Goal: Entertainment & Leisure: Browse casually

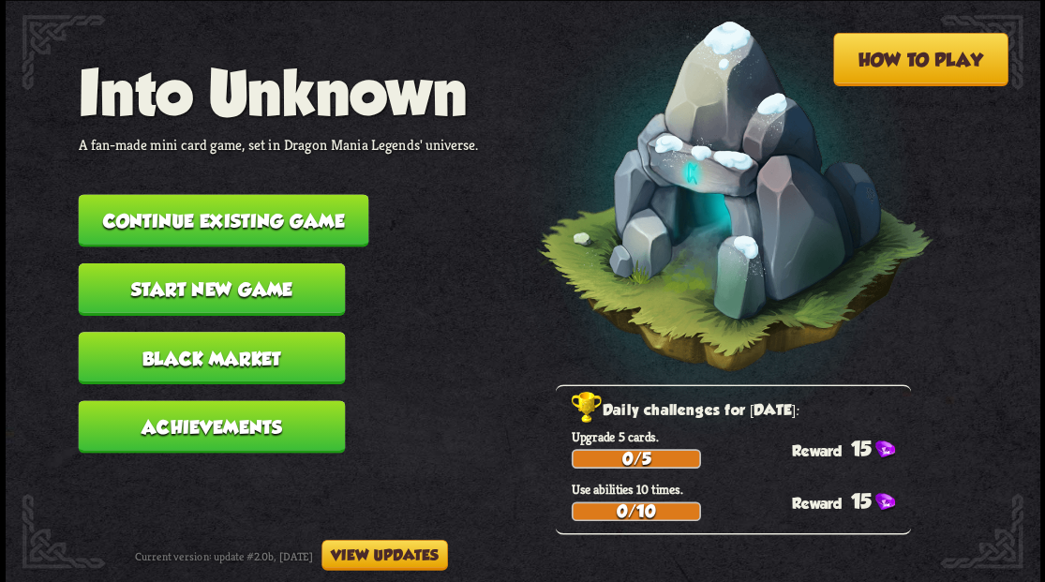
click at [298, 218] on button "Continue existing game" at bounding box center [223, 220] width 291 height 52
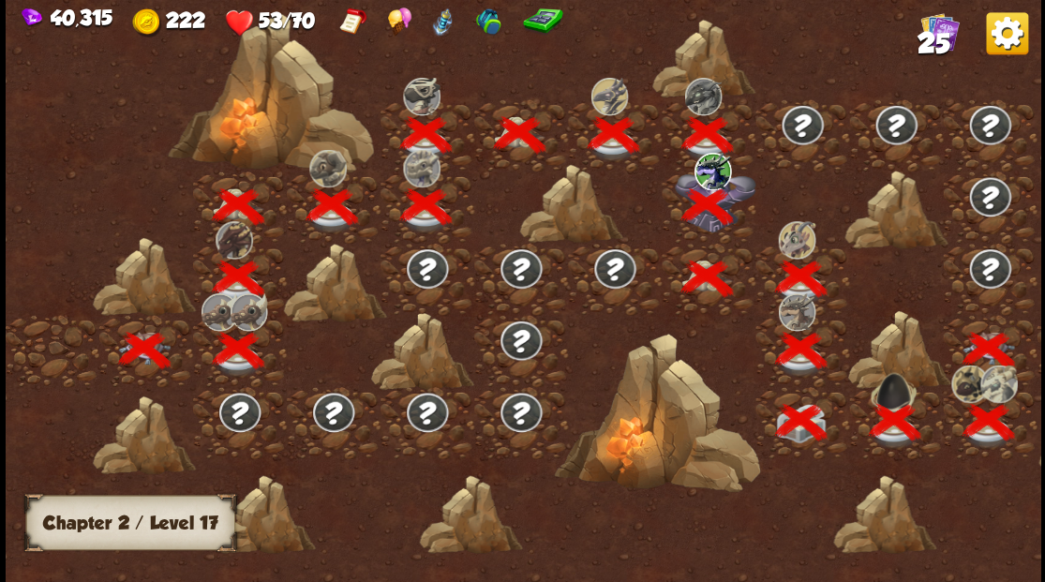
scroll to position [0, 285]
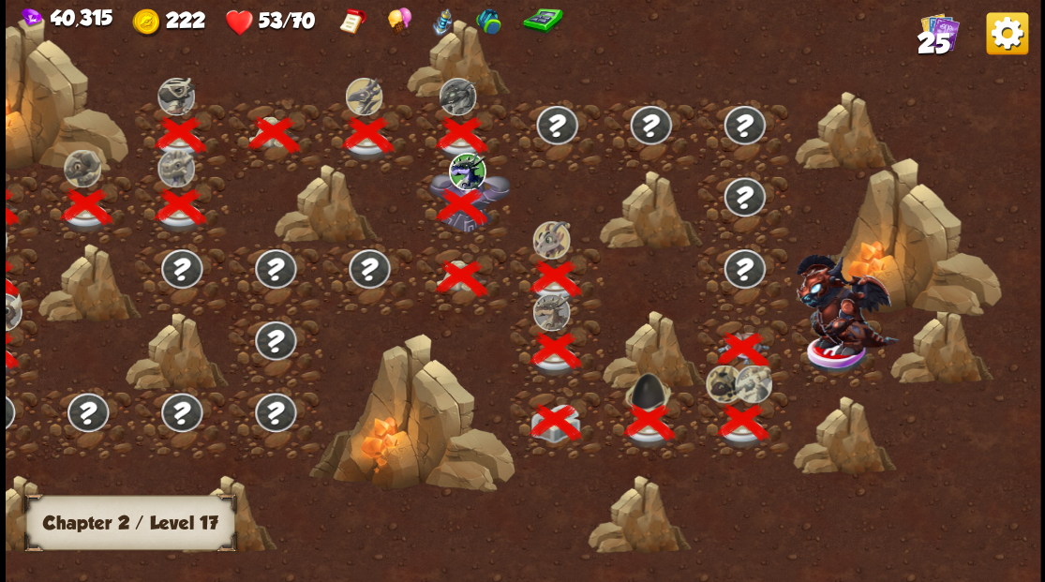
click at [825, 339] on img at bounding box center [846, 303] width 103 height 101
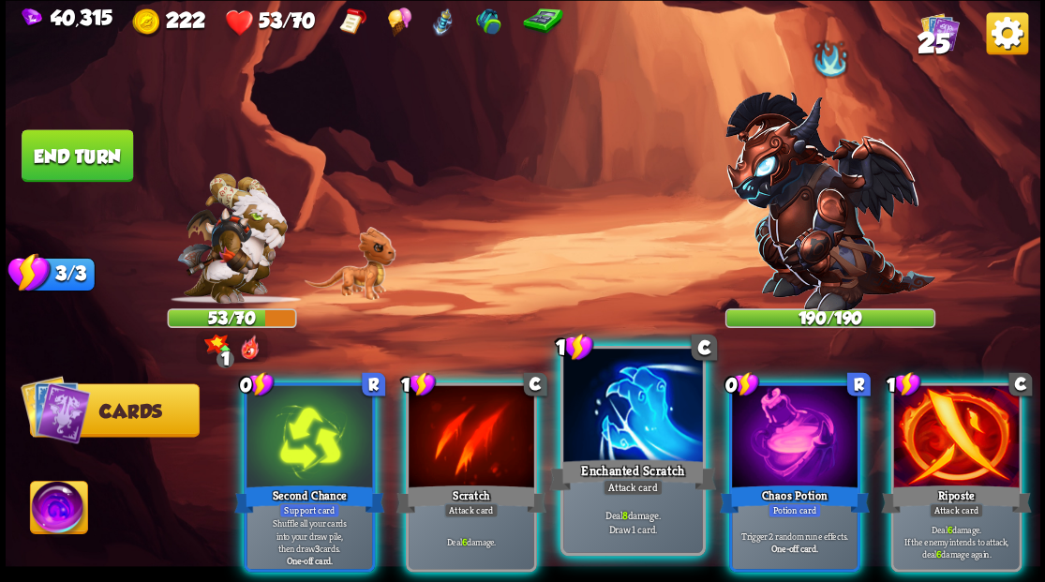
click at [617, 429] on div at bounding box center [632, 407] width 139 height 117
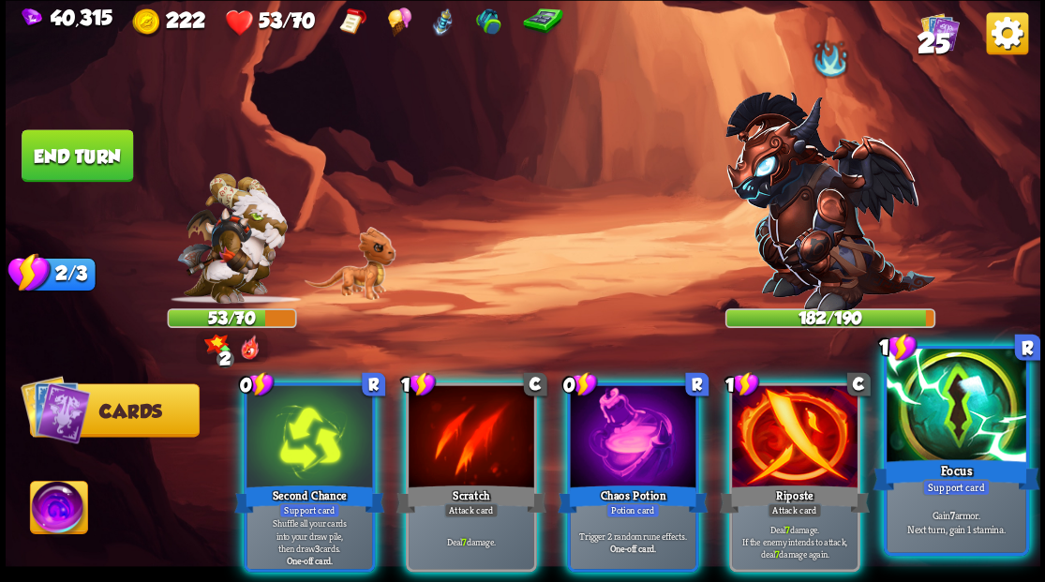
click at [981, 425] on div at bounding box center [956, 407] width 139 height 117
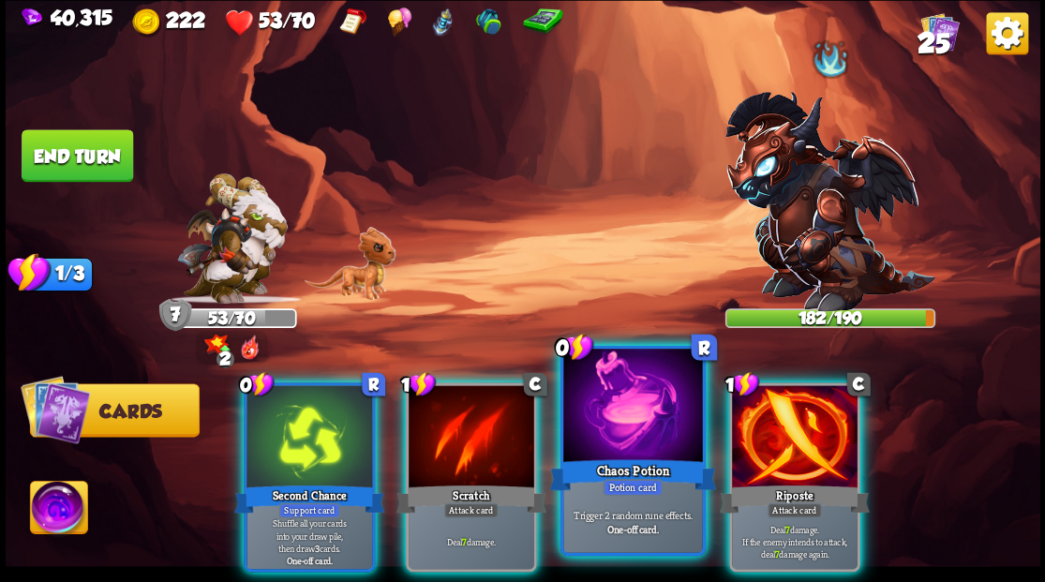
click at [637, 400] on div at bounding box center [632, 407] width 139 height 117
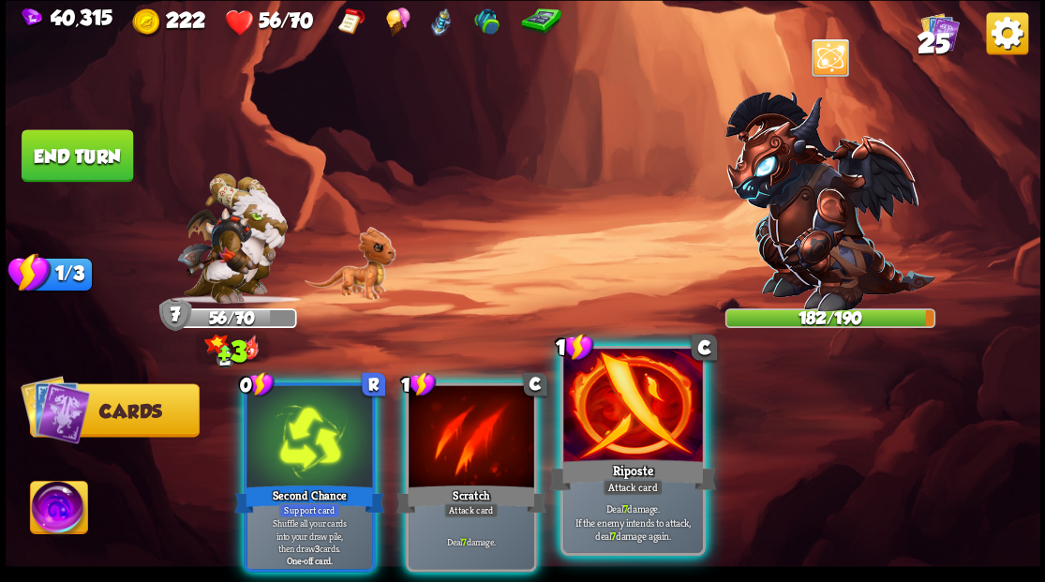
click at [635, 399] on div at bounding box center [632, 407] width 139 height 117
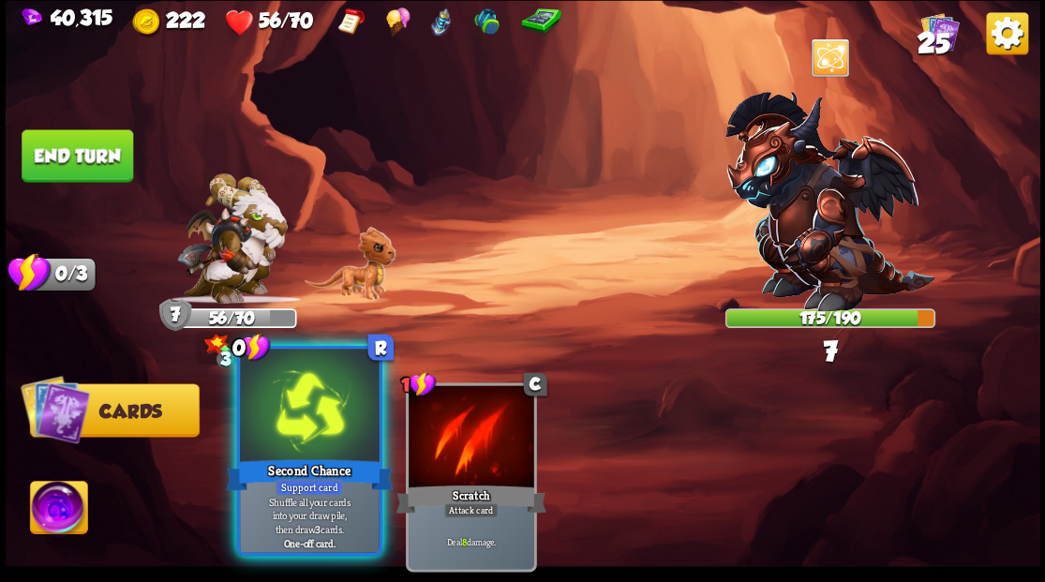
click at [296, 438] on div at bounding box center [309, 407] width 139 height 117
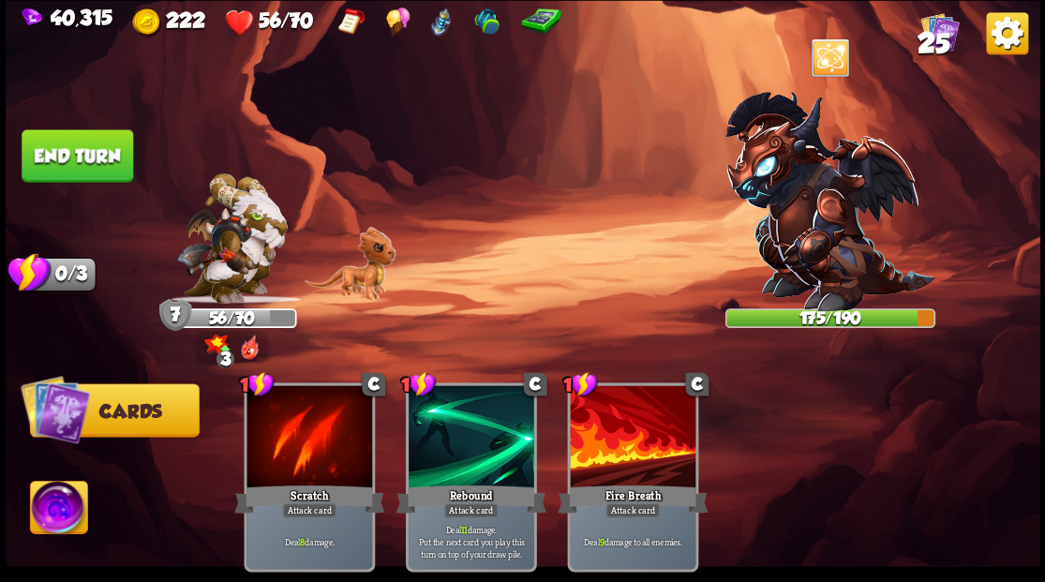
click at [81, 155] on button "End turn" at bounding box center [78, 155] width 112 height 52
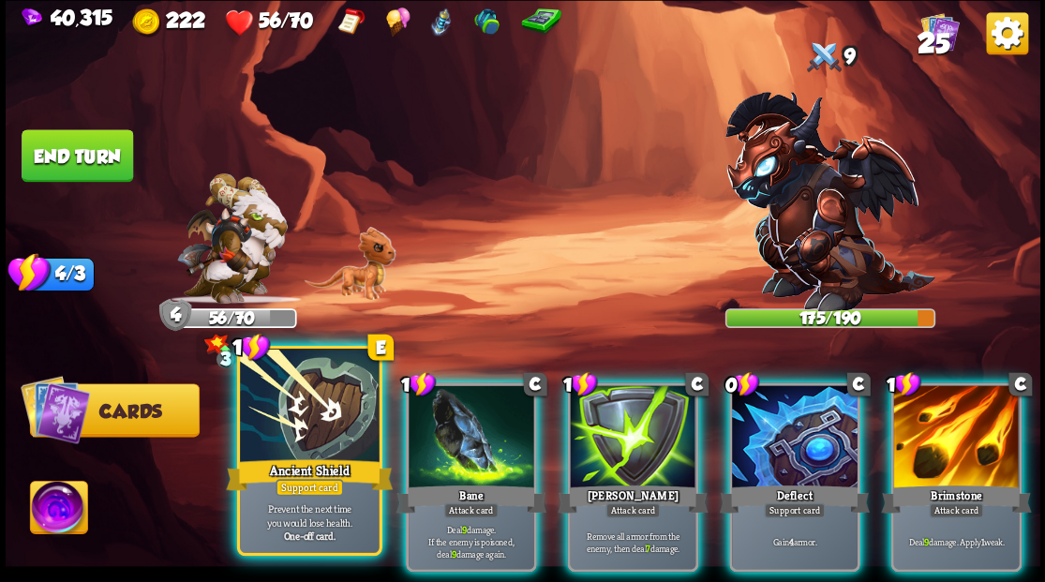
click at [327, 419] on div at bounding box center [309, 407] width 139 height 117
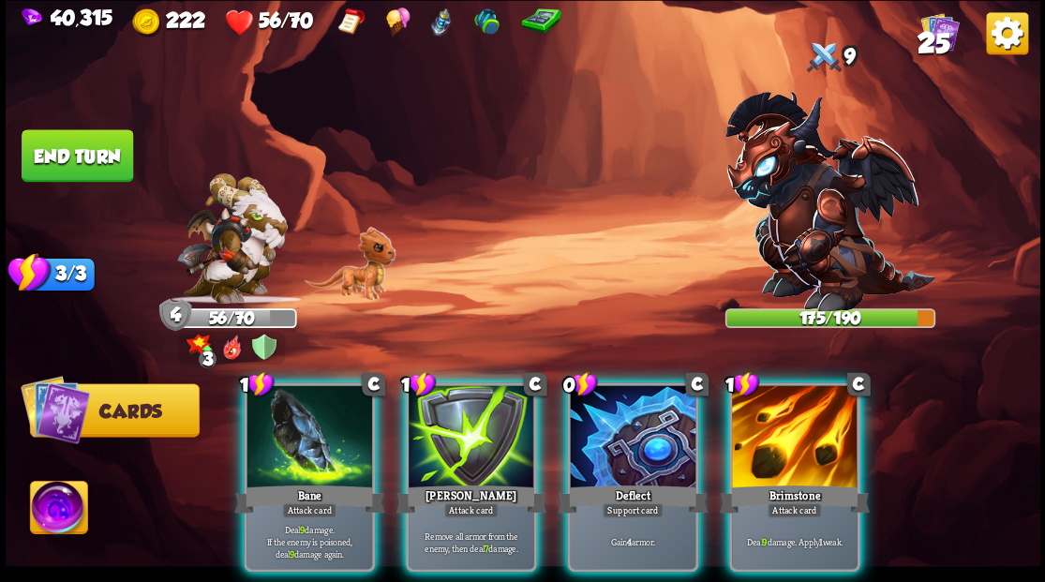
drag, startPoint x: 819, startPoint y: 448, endPoint x: 817, endPoint y: 437, distance: 11.4
click at [820, 444] on div at bounding box center [795, 438] width 126 height 106
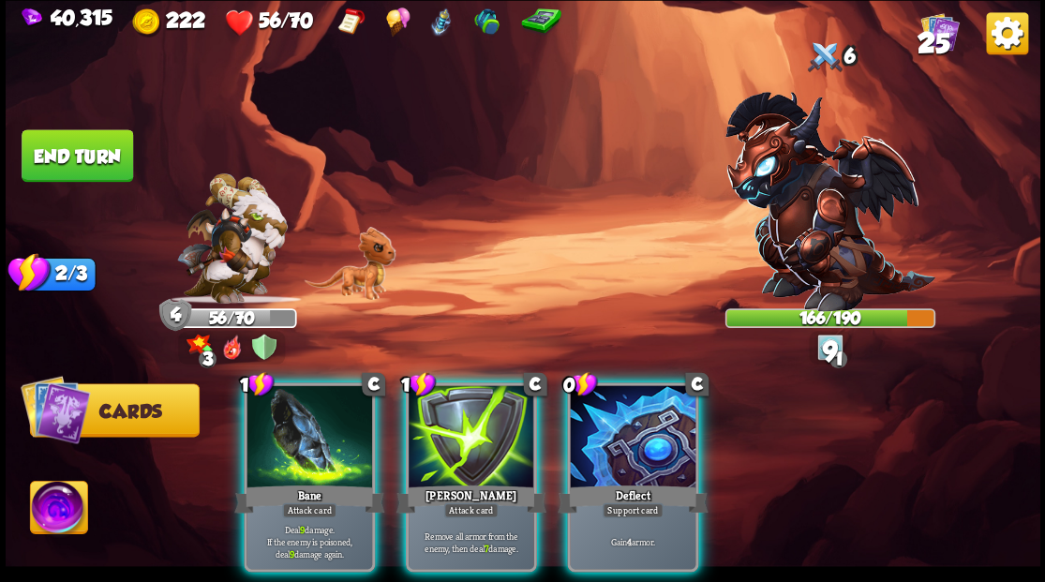
click at [416, 439] on div at bounding box center [472, 438] width 126 height 106
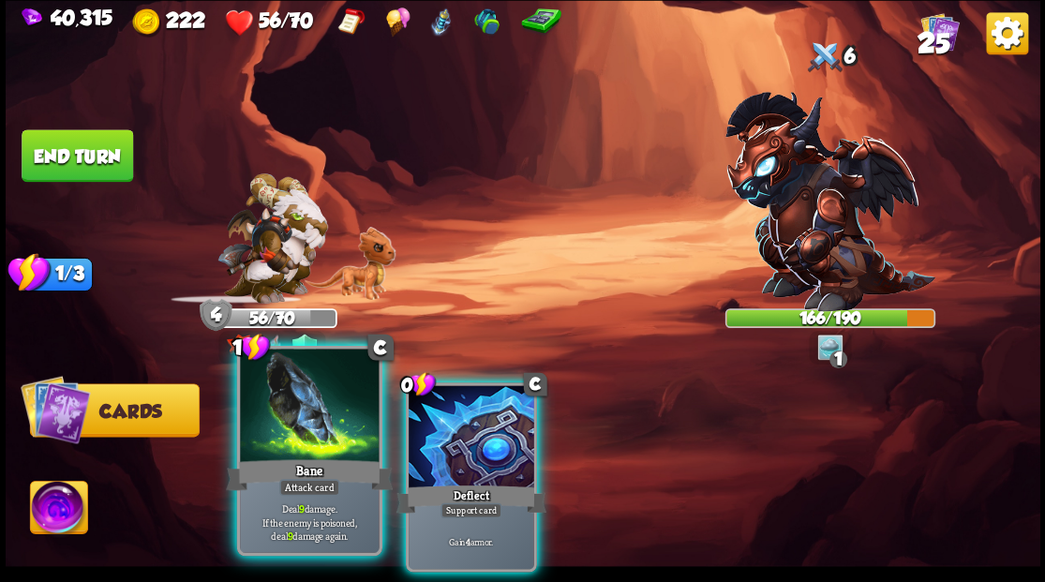
click at [327, 422] on div at bounding box center [309, 407] width 139 height 117
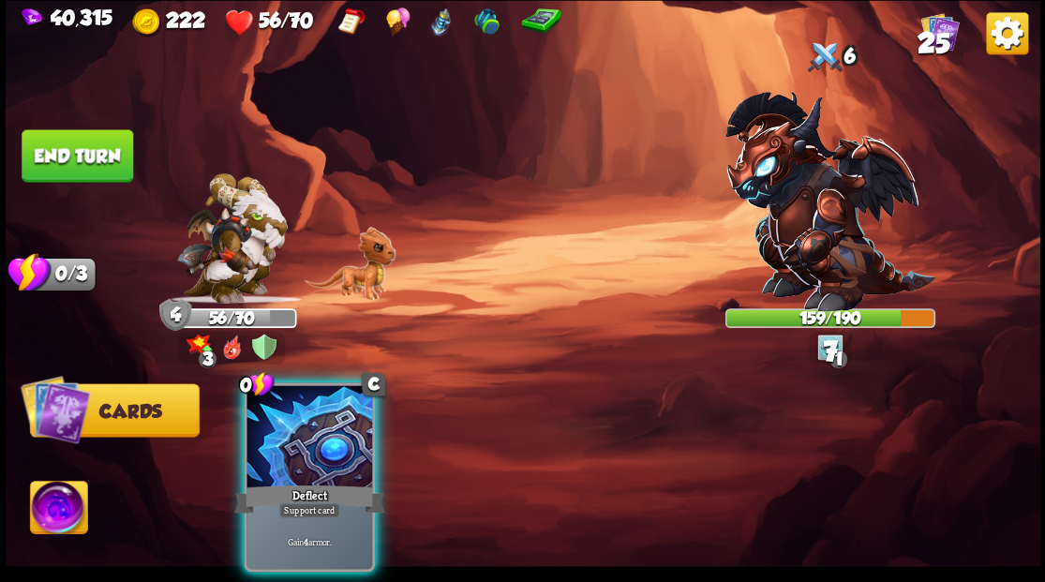
drag, startPoint x: 332, startPoint y: 421, endPoint x: 303, endPoint y: 381, distance: 48.9
click at [332, 419] on div at bounding box center [310, 438] width 126 height 106
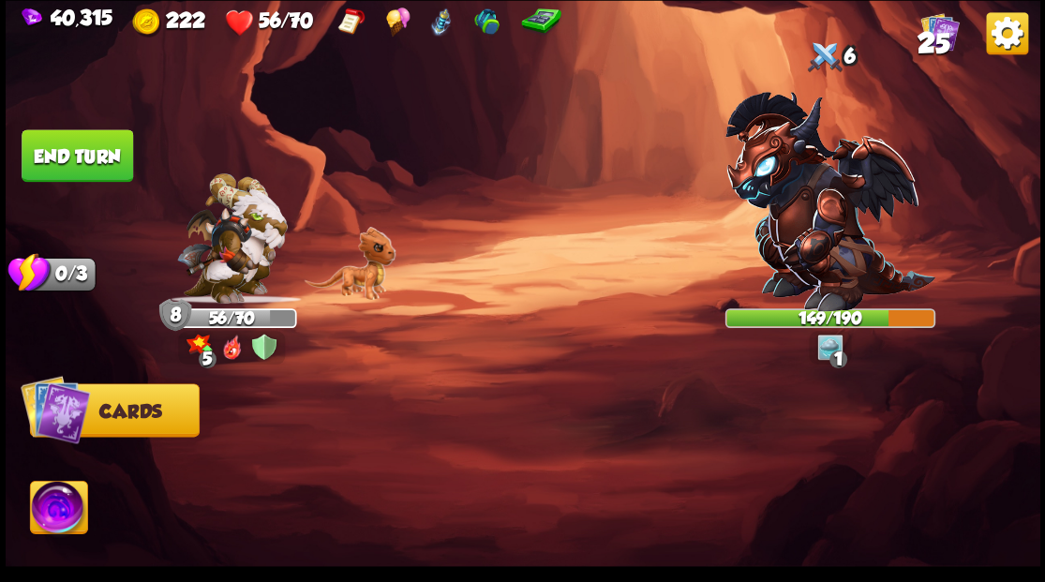
click at [73, 157] on button "End turn" at bounding box center [78, 155] width 112 height 52
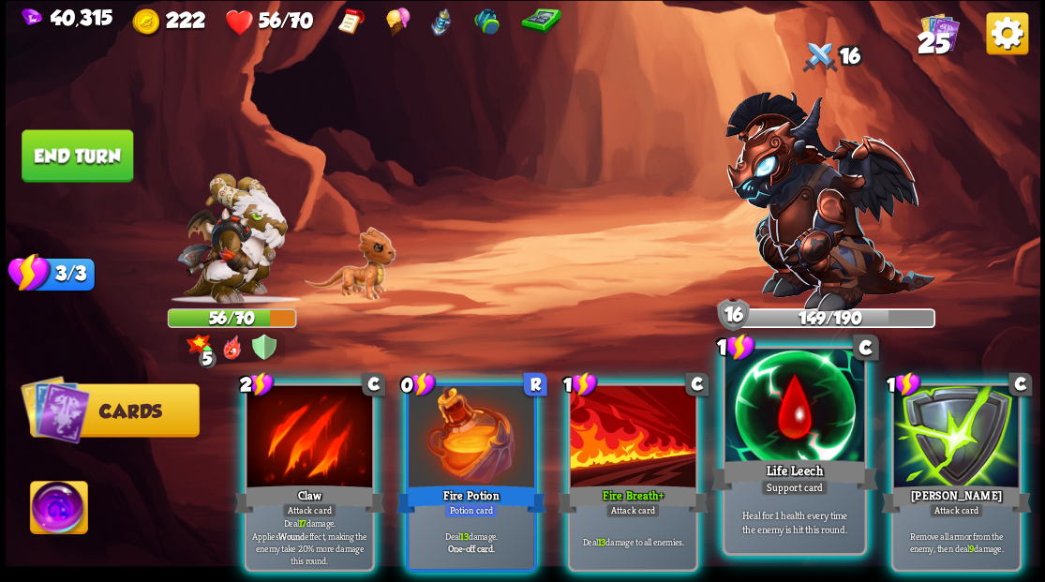
drag, startPoint x: 777, startPoint y: 420, endPoint x: 755, endPoint y: 394, distance: 34.6
click at [777, 419] on div at bounding box center [794, 407] width 139 height 117
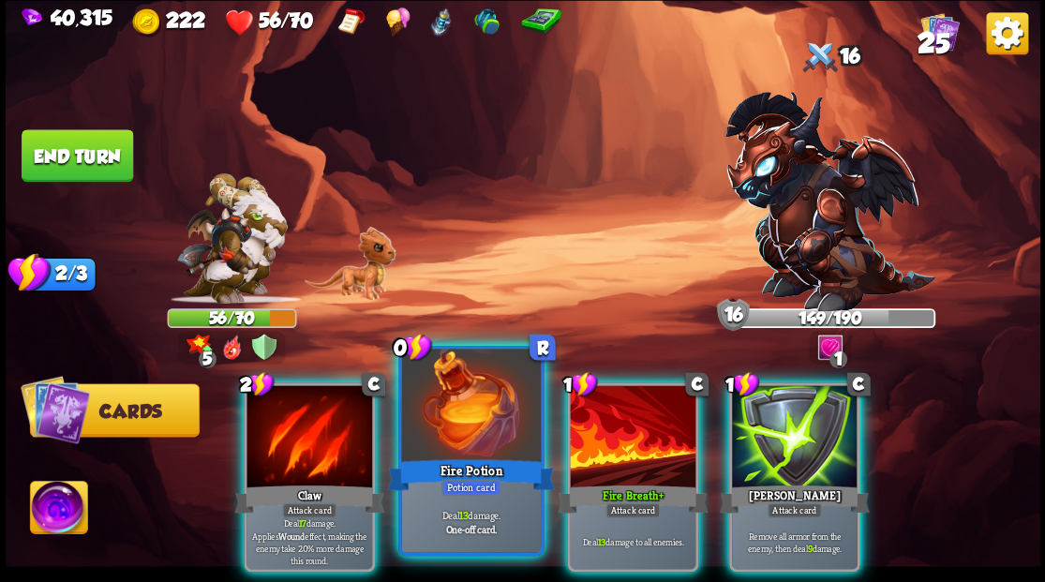
click at [471, 431] on div at bounding box center [470, 407] width 139 height 117
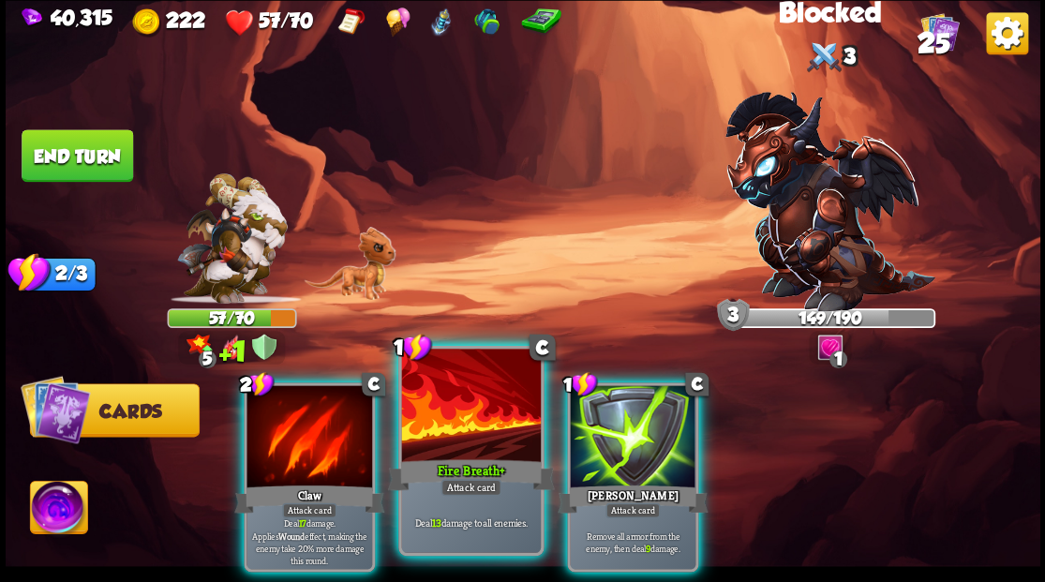
click at [484, 419] on div at bounding box center [470, 407] width 139 height 117
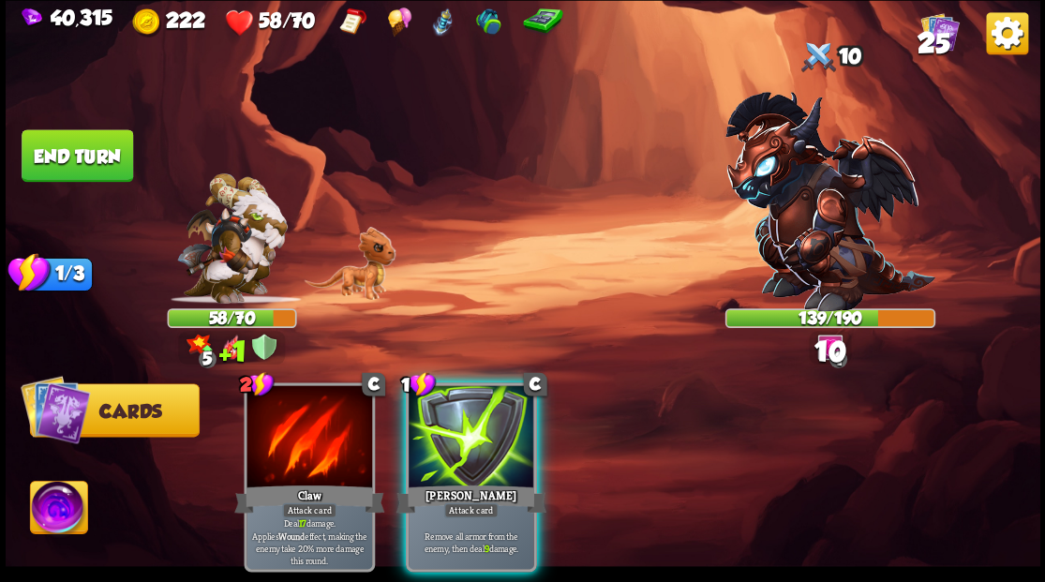
click at [486, 419] on div at bounding box center [472, 438] width 126 height 106
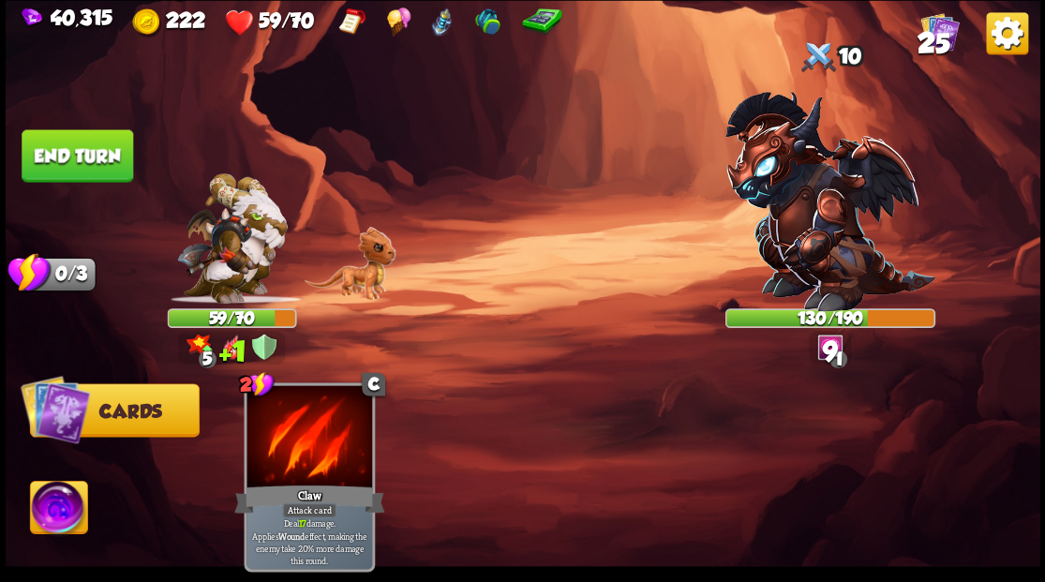
click at [70, 169] on button "End turn" at bounding box center [78, 155] width 112 height 52
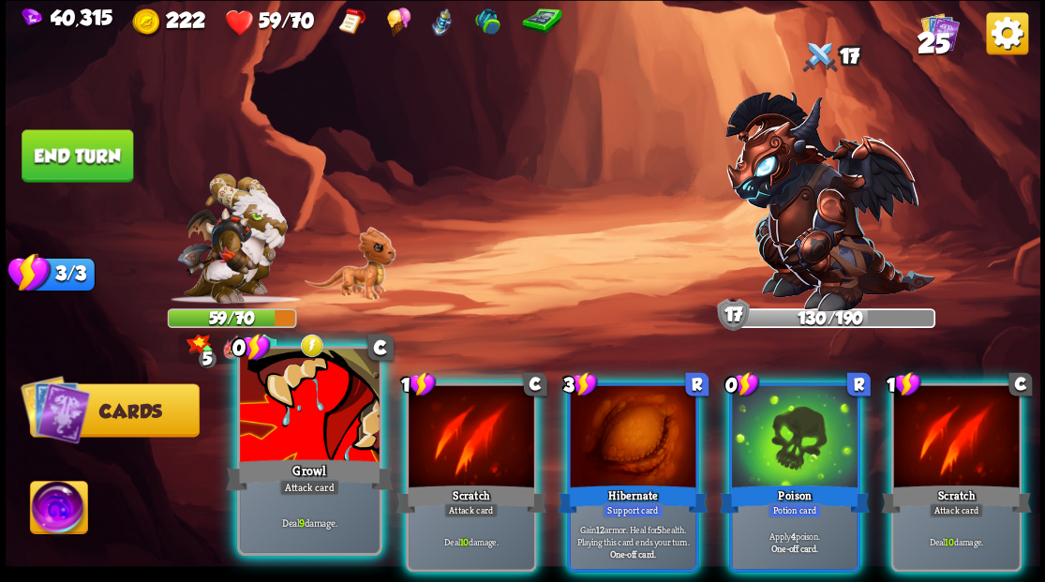
click at [317, 414] on div at bounding box center [309, 407] width 139 height 117
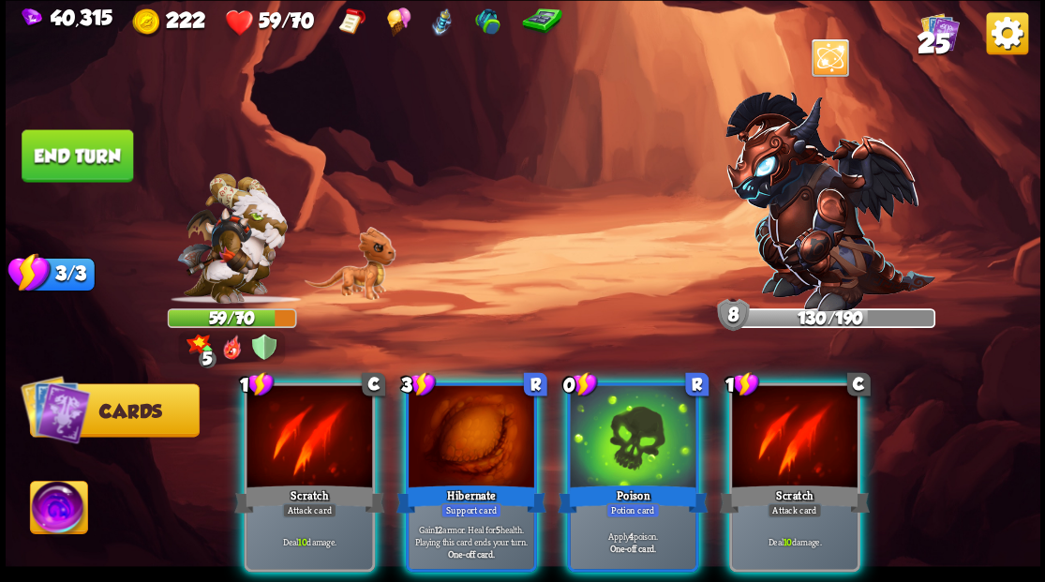
click at [471, 426] on div at bounding box center [472, 438] width 126 height 106
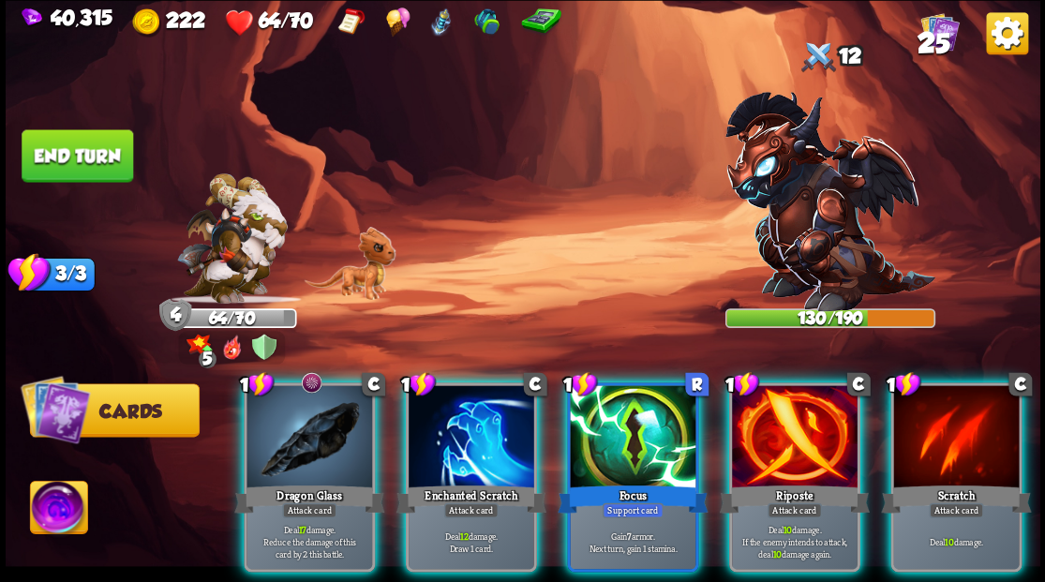
drag, startPoint x: 603, startPoint y: 419, endPoint x: 592, endPoint y: 388, distance: 32.6
click at [603, 416] on div at bounding box center [633, 438] width 126 height 106
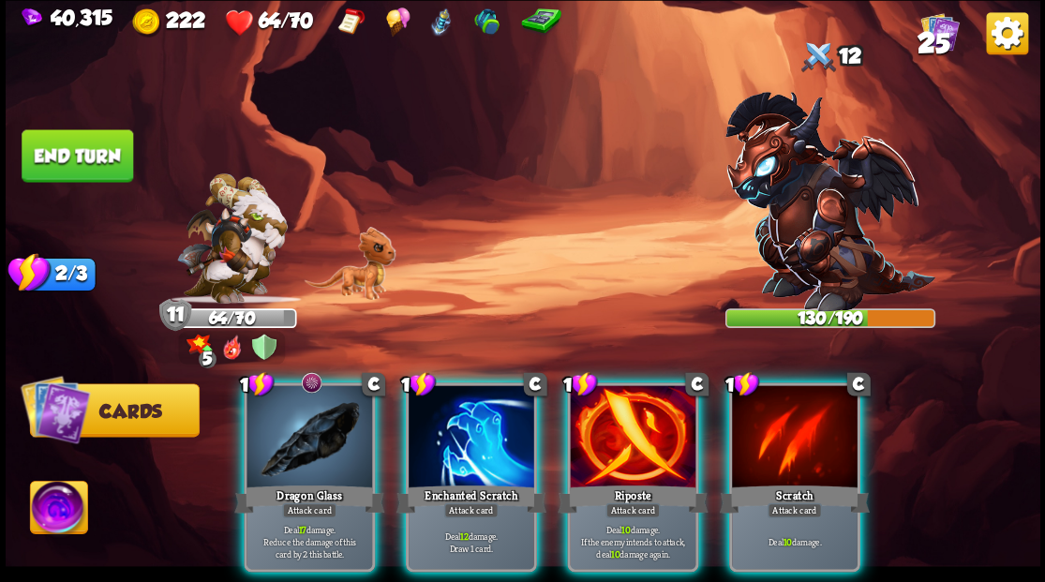
click at [292, 437] on div at bounding box center [310, 438] width 126 height 106
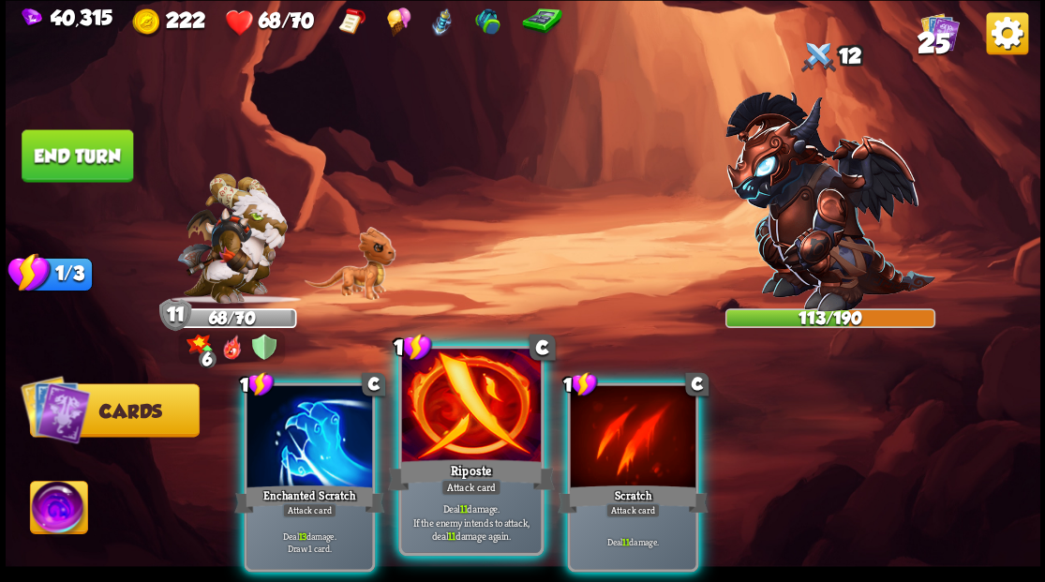
click at [432, 432] on div at bounding box center [470, 407] width 139 height 117
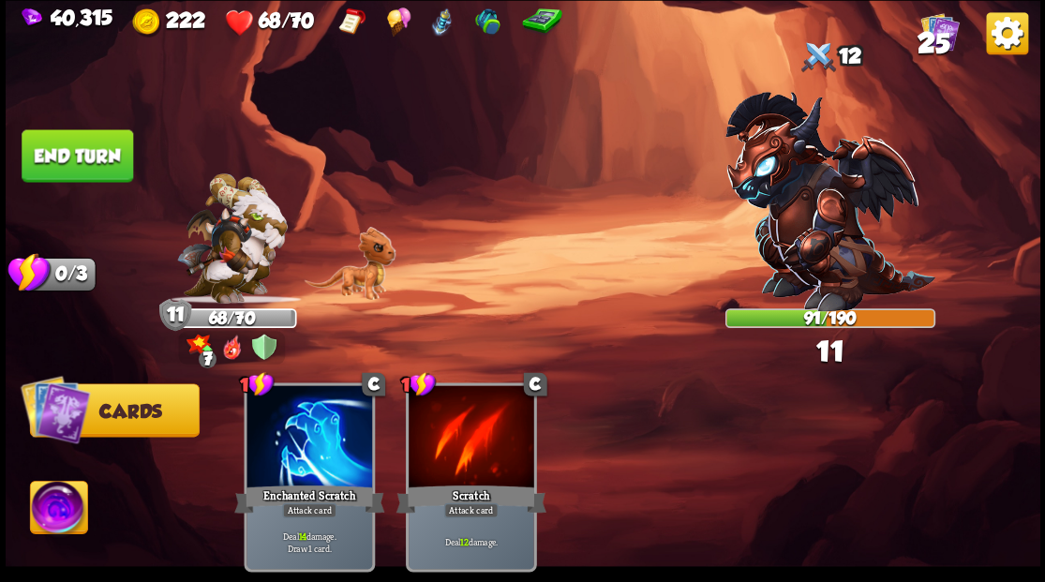
click at [119, 164] on button "End turn" at bounding box center [78, 155] width 112 height 52
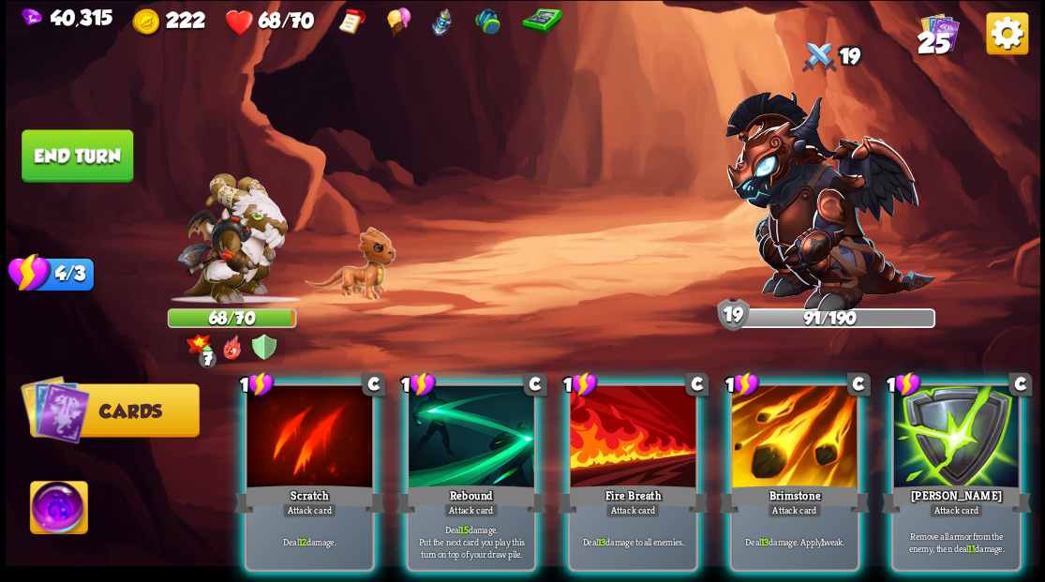
click at [975, 406] on div at bounding box center [956, 438] width 126 height 106
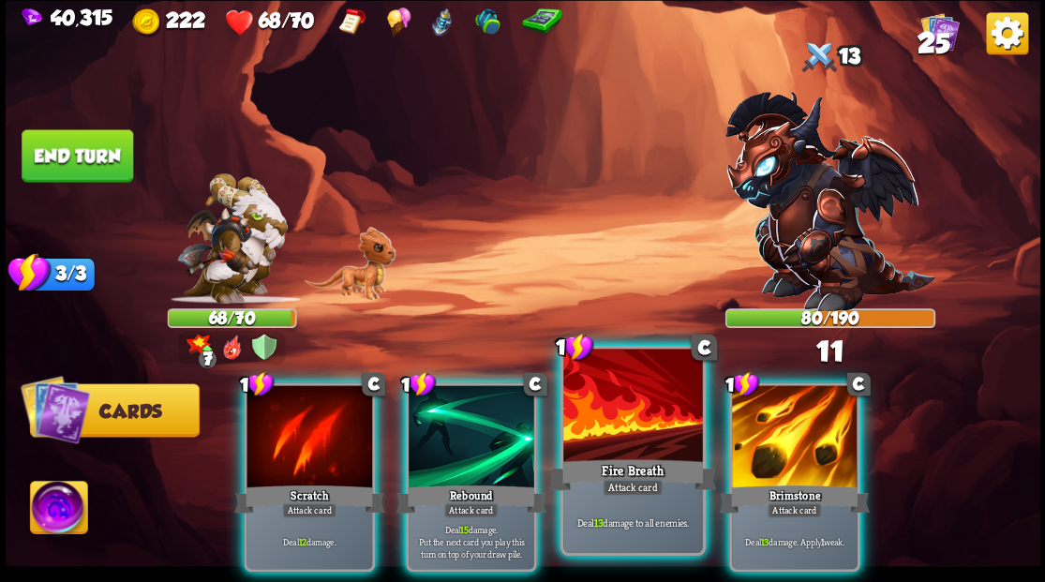
drag, startPoint x: 491, startPoint y: 411, endPoint x: 505, endPoint y: 372, distance: 40.9
click at [491, 408] on div at bounding box center [472, 438] width 126 height 106
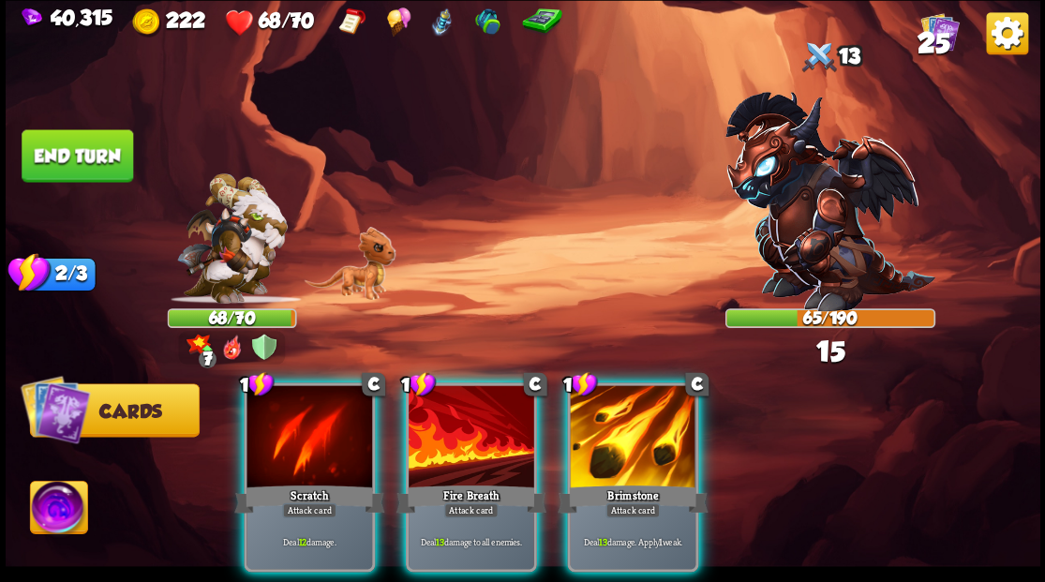
click at [600, 435] on div at bounding box center [633, 438] width 126 height 106
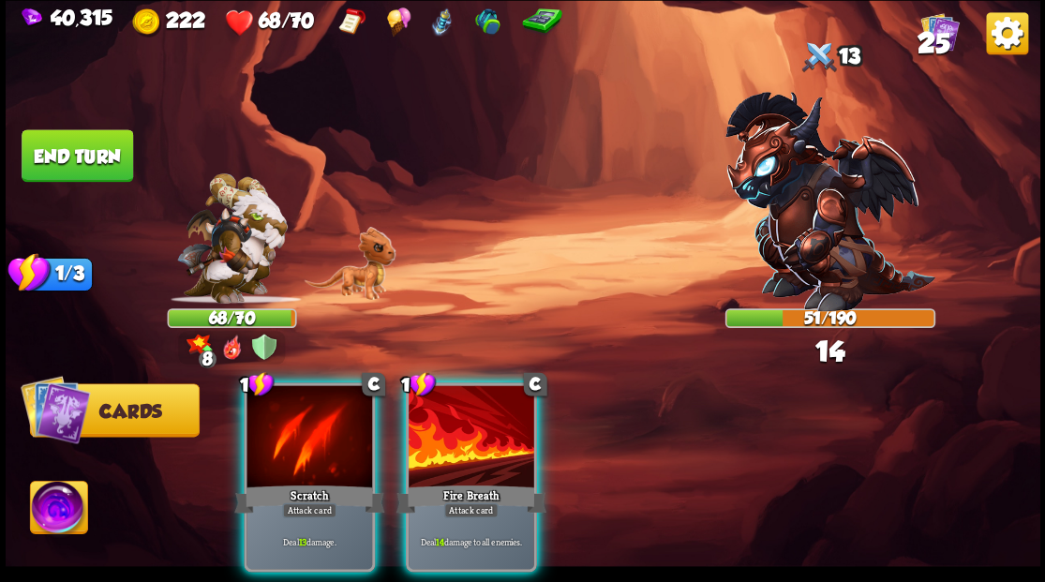
drag, startPoint x: 478, startPoint y: 426, endPoint x: 449, endPoint y: 309, distance: 119.8
click at [475, 418] on div at bounding box center [472, 438] width 126 height 106
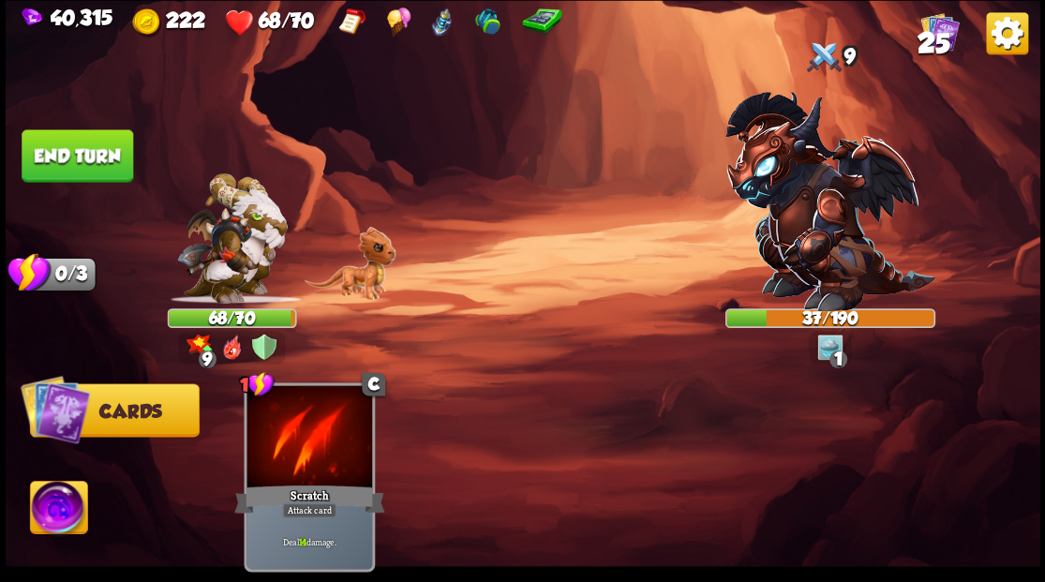
click at [96, 157] on button "End turn" at bounding box center [78, 155] width 112 height 52
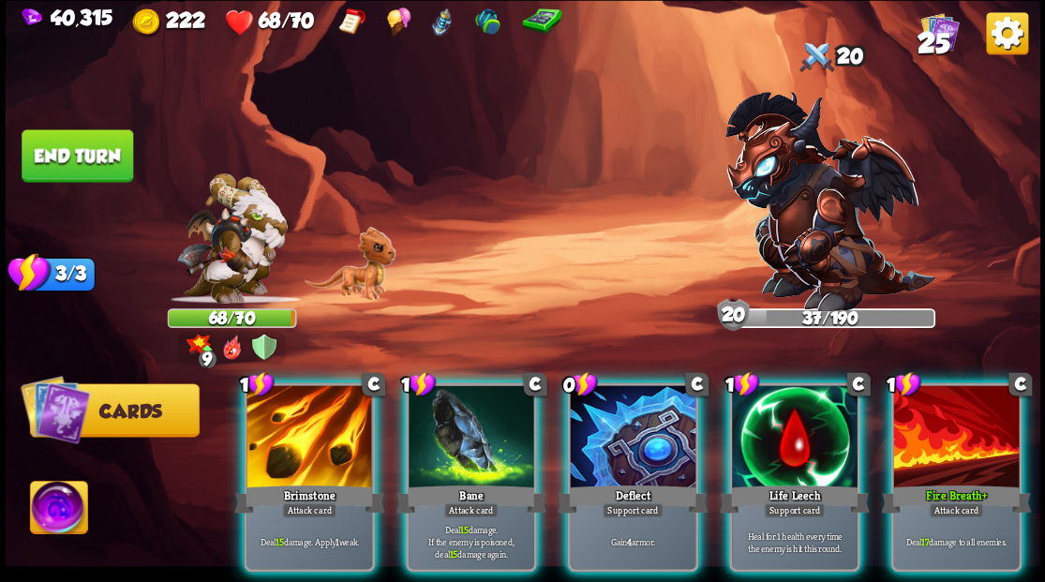
click at [800, 428] on div at bounding box center [795, 438] width 126 height 106
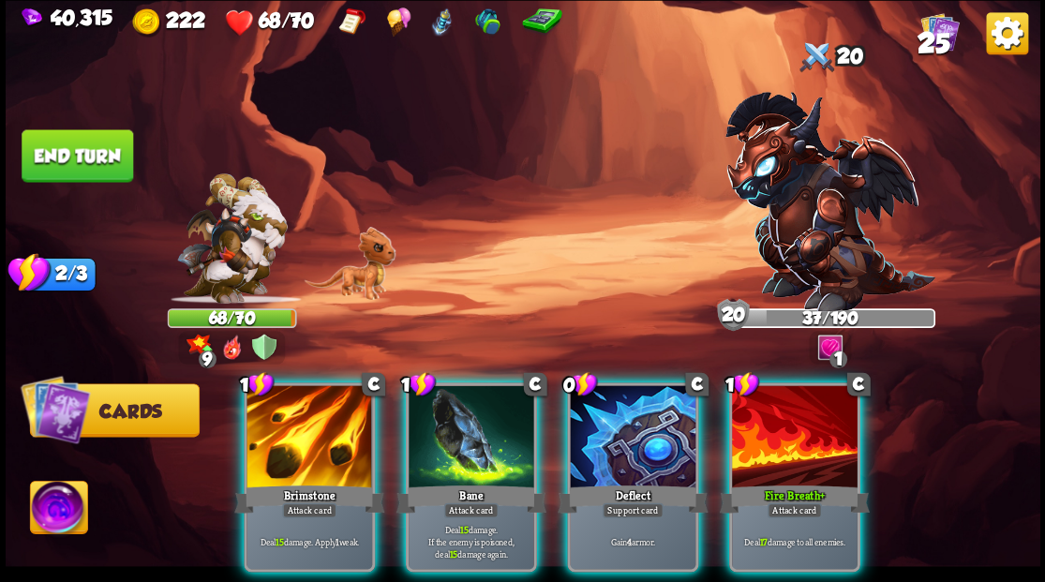
click at [309, 459] on div "1 C Brimstone Attack card Deal 15 damage. Apply 1 weak." at bounding box center [309, 476] width 131 height 189
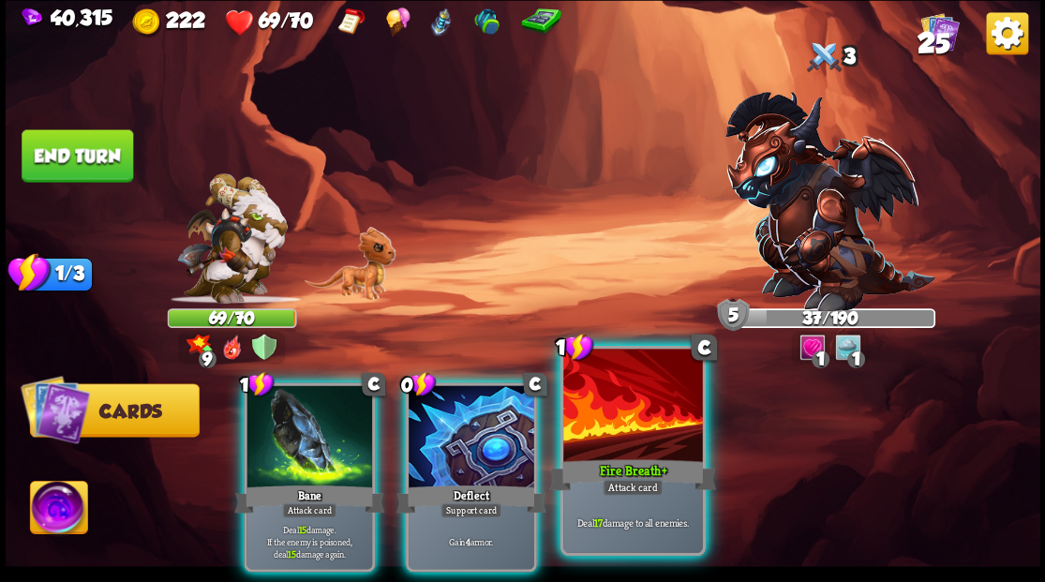
click at [621, 412] on div at bounding box center [632, 407] width 139 height 117
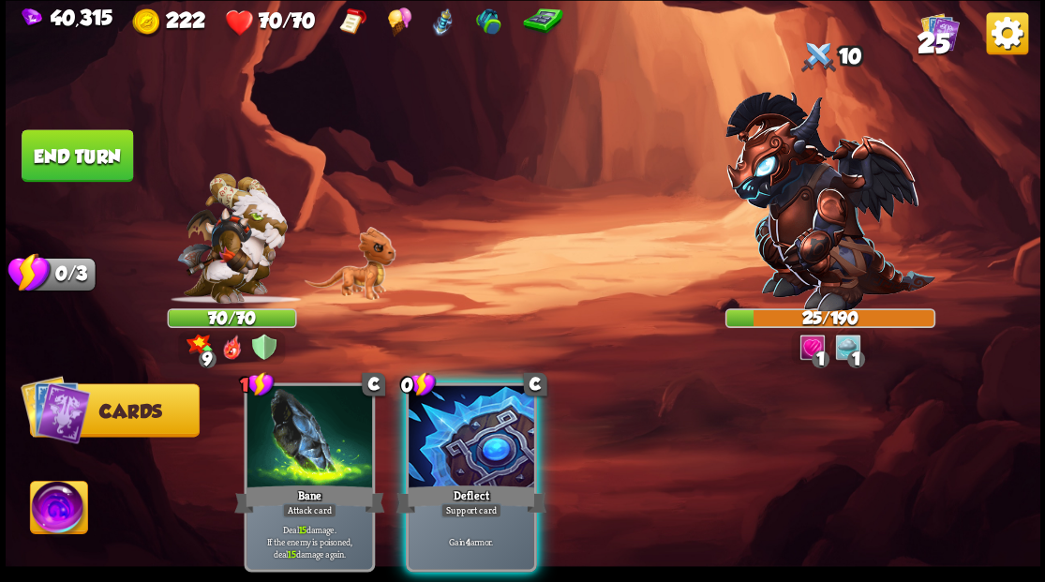
click at [52, 512] on img at bounding box center [58, 510] width 57 height 58
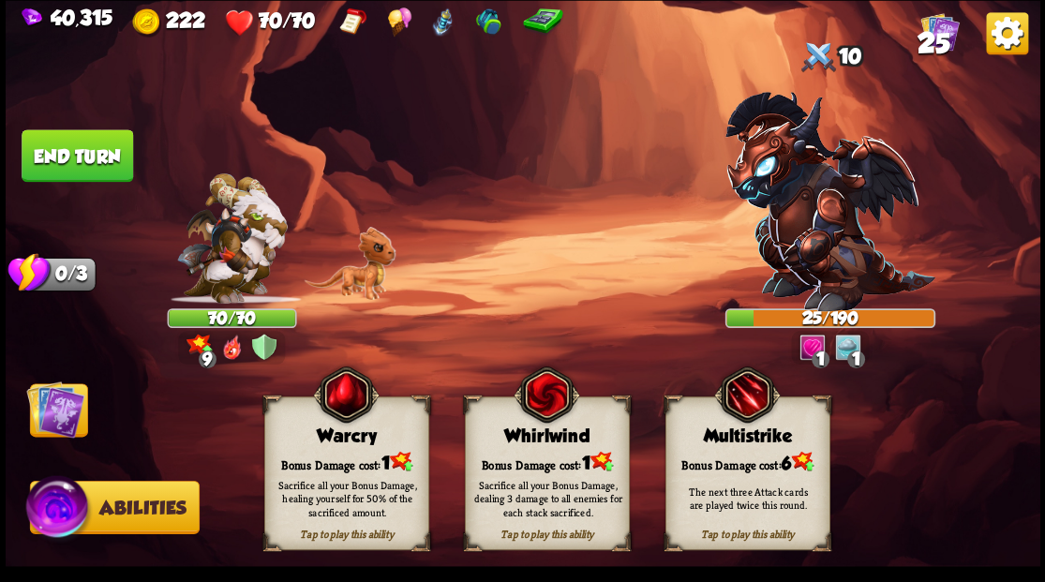
drag, startPoint x: 341, startPoint y: 465, endPoint x: 291, endPoint y: 454, distance: 51.8
click at [341, 465] on div "Tap to play this ability Warcry Bonus Damage cost: 1 Sacrifice all your Bonus D…" at bounding box center [346, 473] width 165 height 154
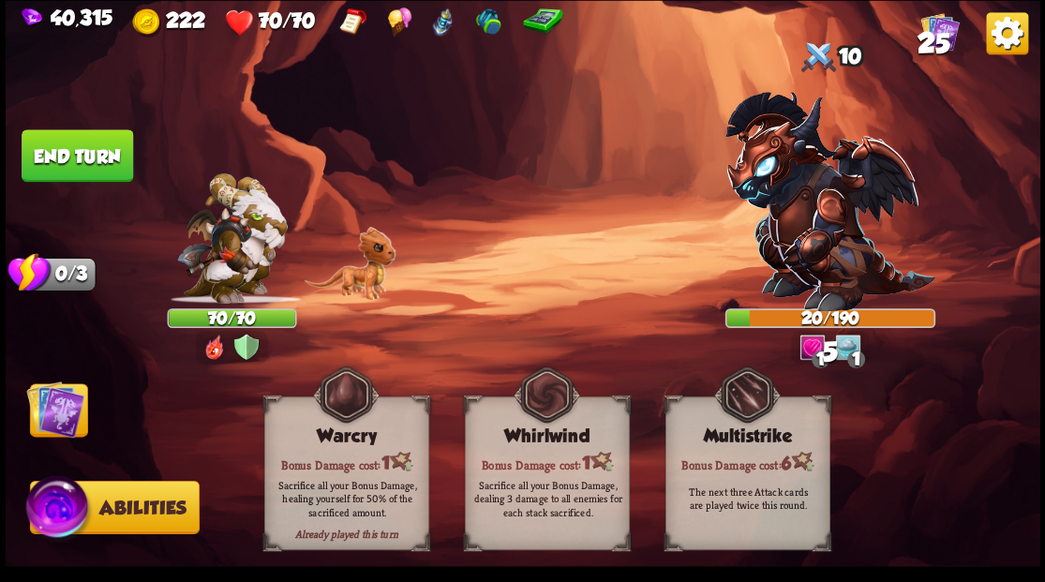
click at [54, 413] on img at bounding box center [55, 409] width 58 height 58
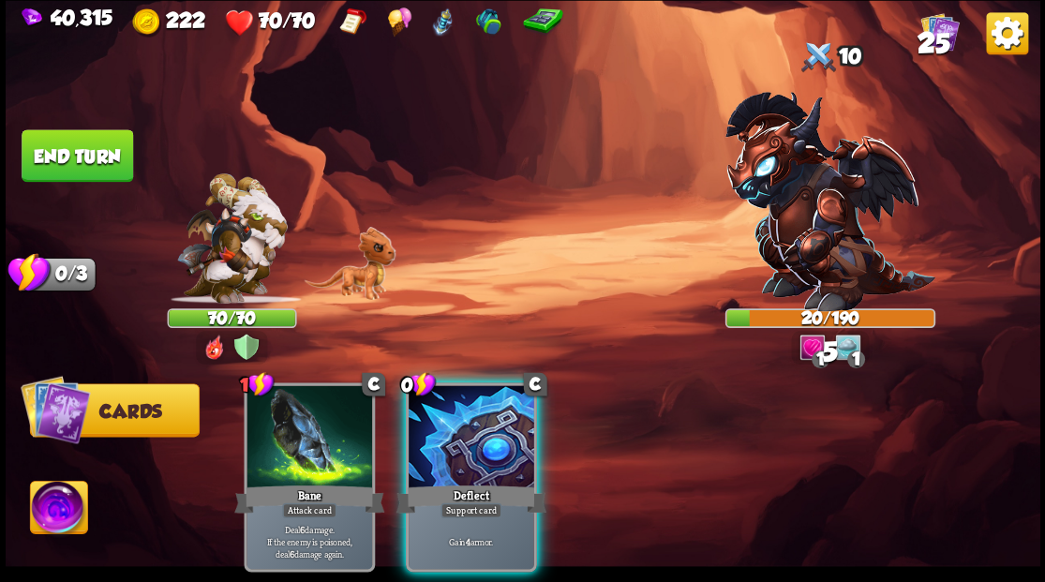
drag, startPoint x: 465, startPoint y: 433, endPoint x: 455, endPoint y: 427, distance: 11.7
click at [465, 433] on div at bounding box center [472, 438] width 126 height 106
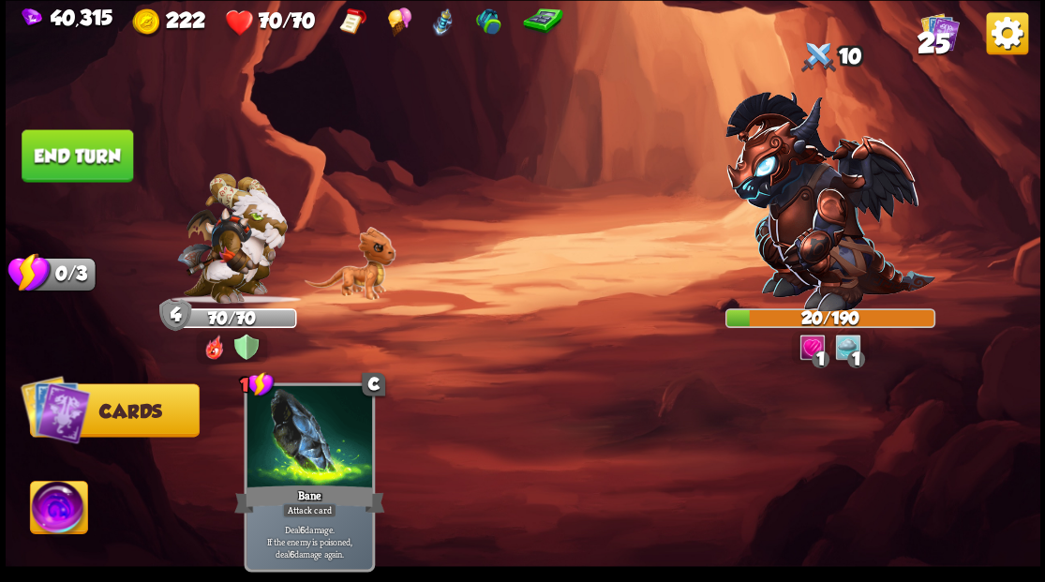
click at [84, 167] on button "End turn" at bounding box center [78, 155] width 112 height 52
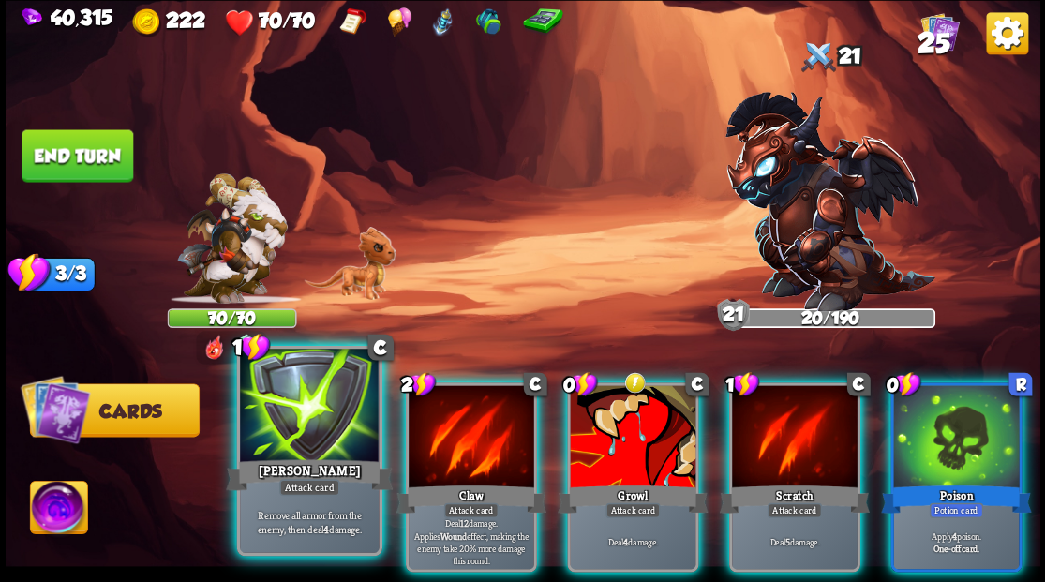
click at [296, 437] on div at bounding box center [309, 407] width 139 height 117
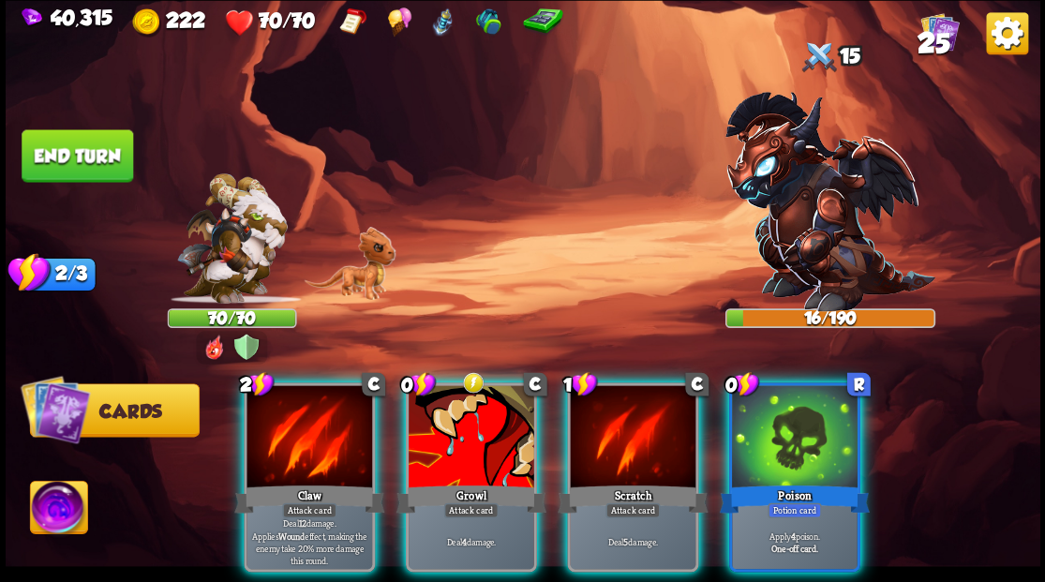
click at [296, 438] on div at bounding box center [310, 438] width 126 height 106
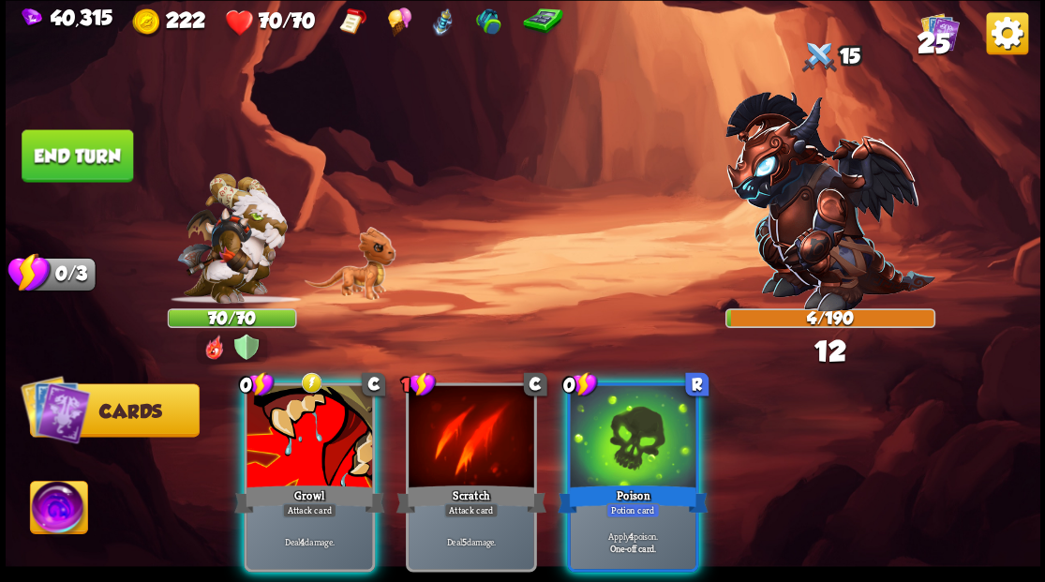
click at [296, 438] on div at bounding box center [310, 438] width 126 height 106
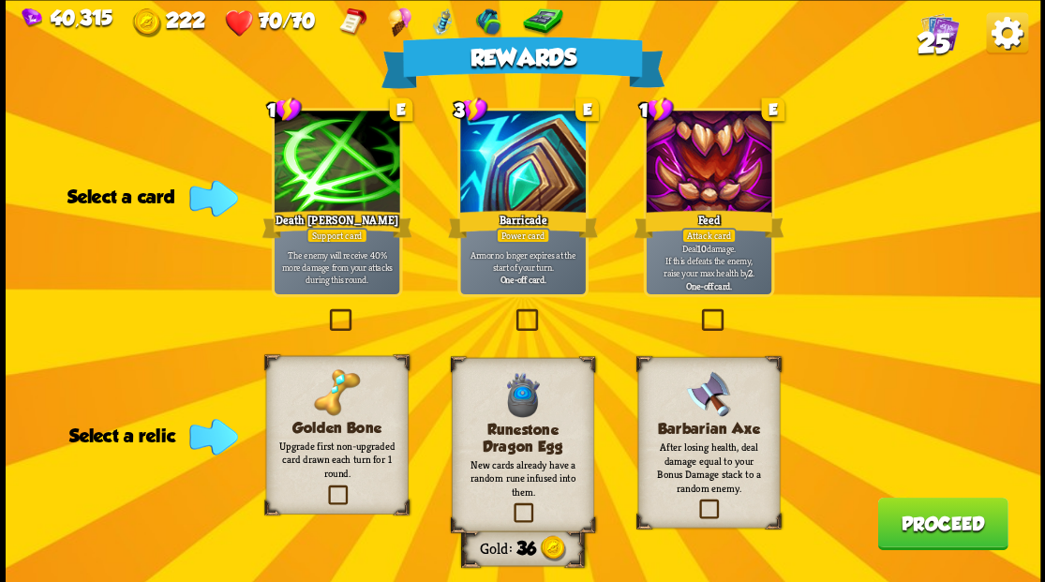
click at [512, 311] on label at bounding box center [512, 311] width 0 height 0
click at [0, 0] on input "checkbox" at bounding box center [0, 0] width 0 height 0
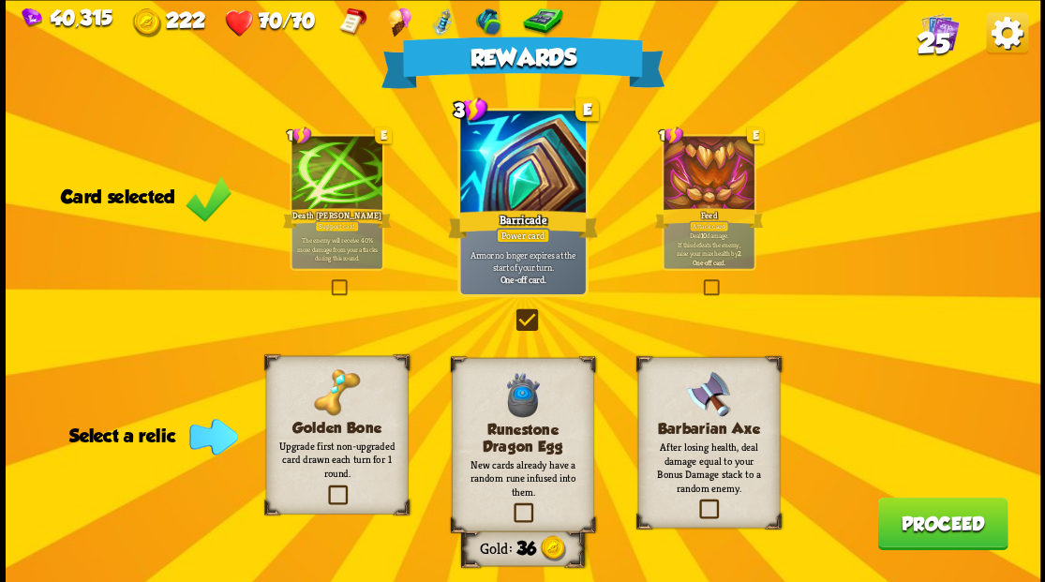
click at [696, 501] on label at bounding box center [696, 501] width 0 height 0
click at [0, 0] on input "checkbox" at bounding box center [0, 0] width 0 height 0
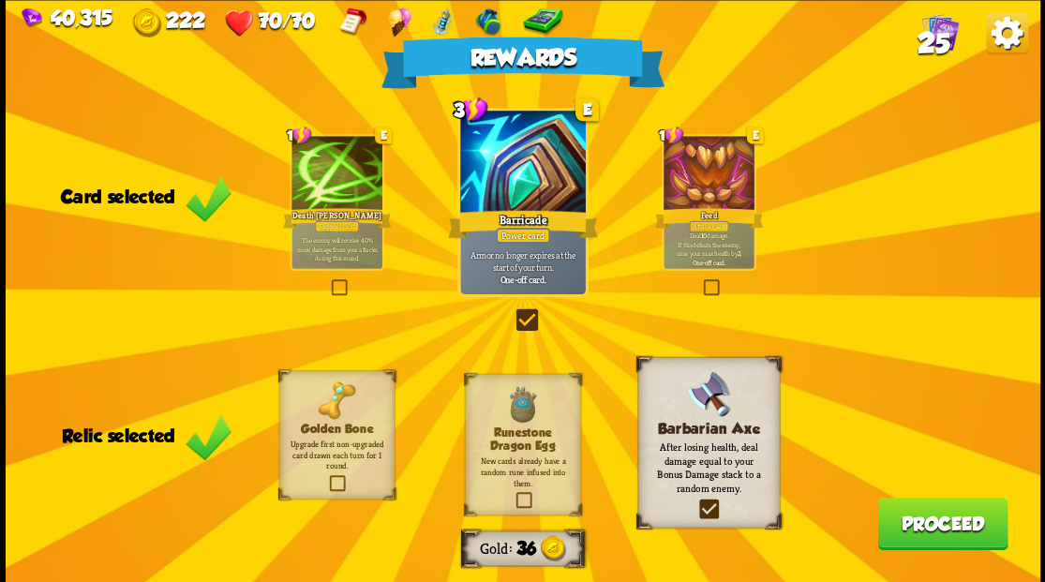
click at [909, 530] on button "Proceed" at bounding box center [942, 523] width 130 height 52
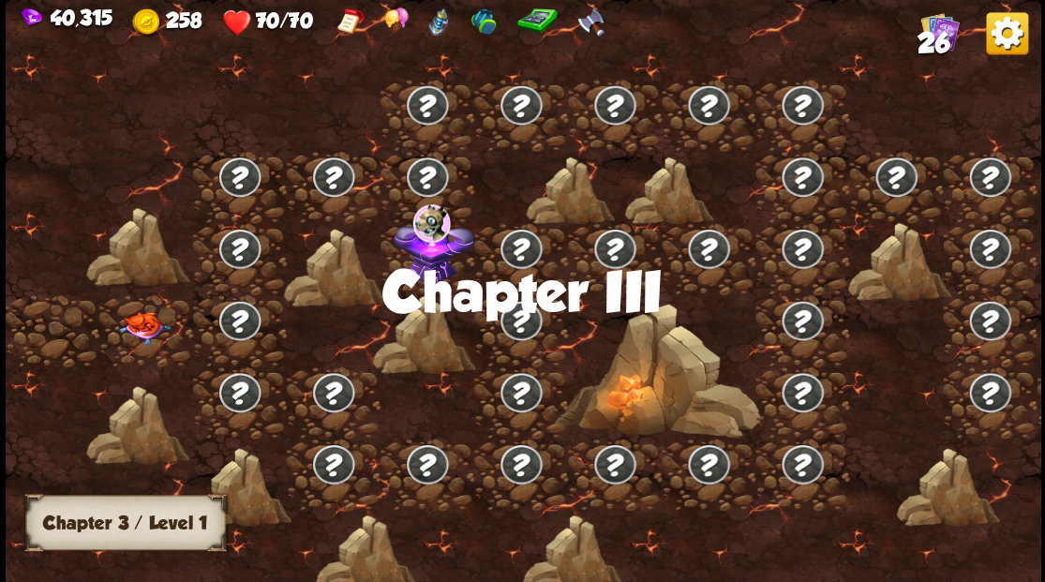
click at [141, 330] on img at bounding box center [144, 327] width 52 height 33
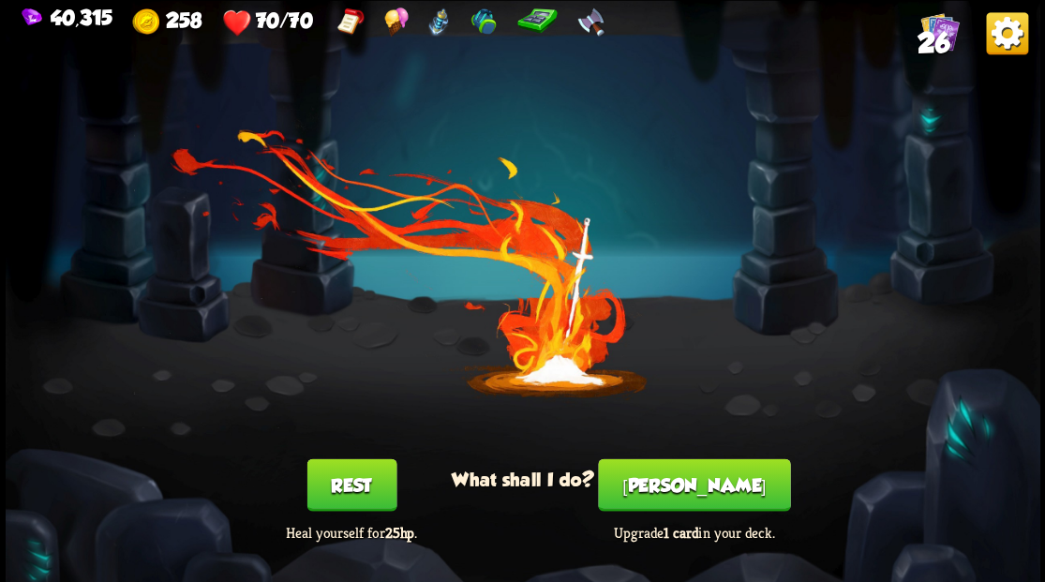
click at [695, 486] on button "[PERSON_NAME]" at bounding box center [694, 484] width 192 height 52
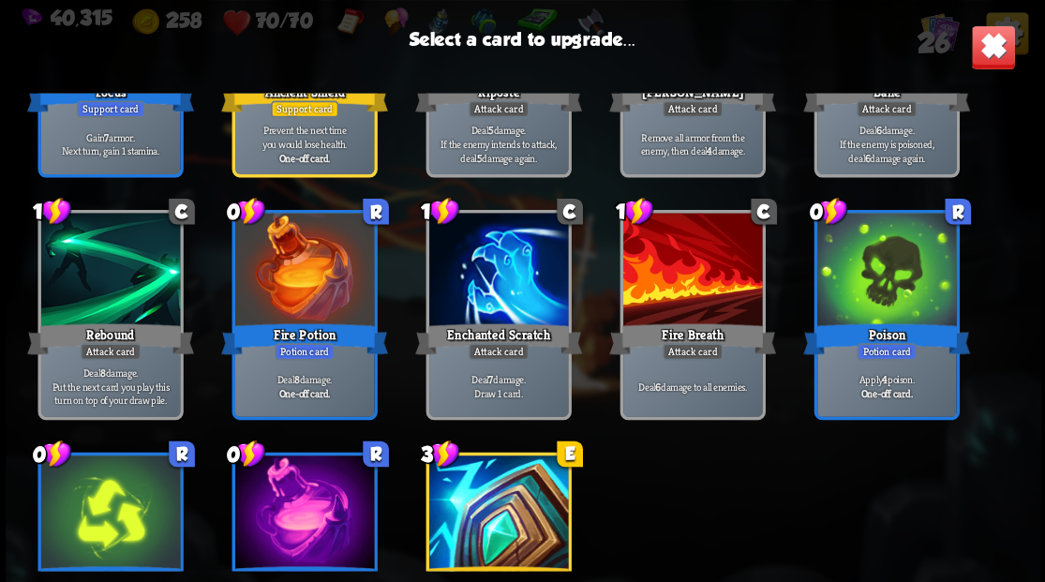
scroll to position [871, 0]
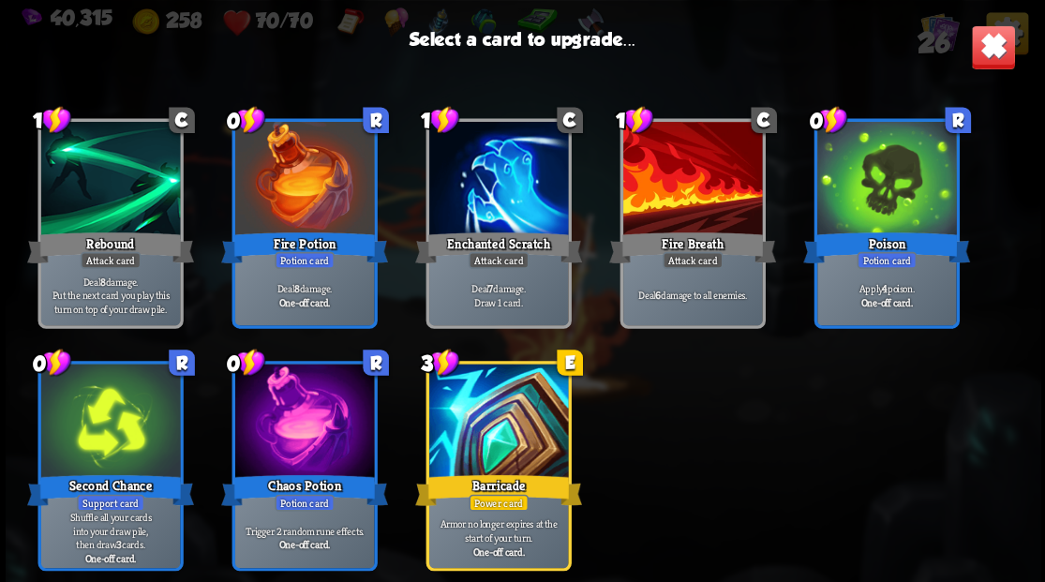
click at [474, 433] on div at bounding box center [497, 422] width 139 height 117
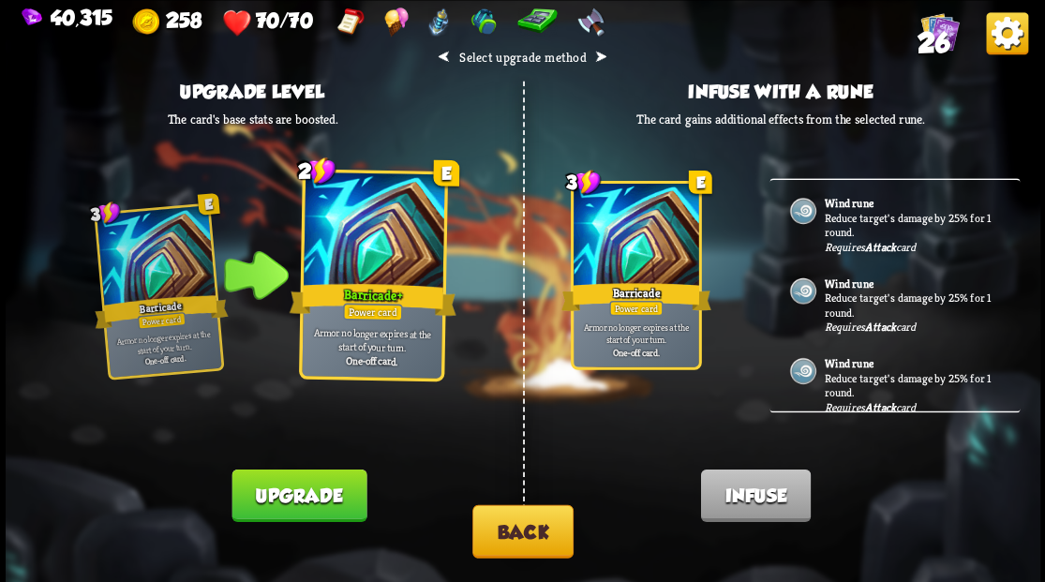
click at [308, 492] on button "Upgrade" at bounding box center [299, 495] width 135 height 52
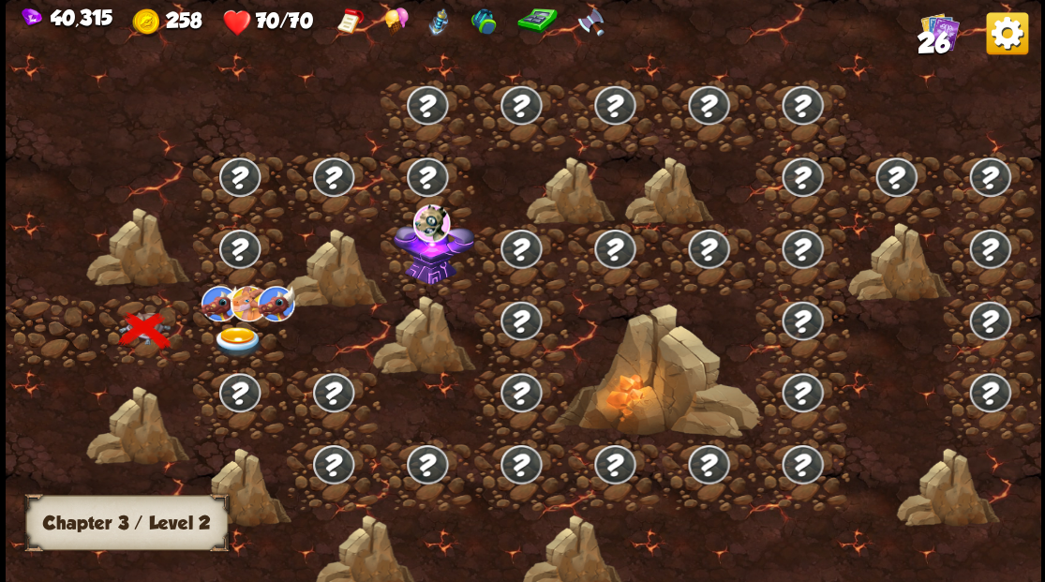
click at [229, 334] on img at bounding box center [238, 341] width 52 height 31
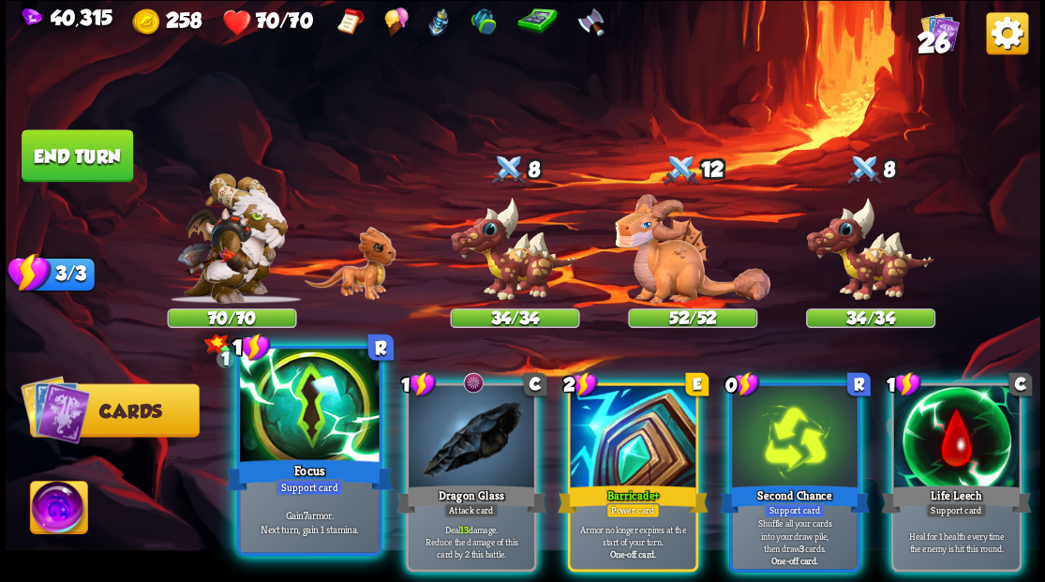
click at [298, 430] on div at bounding box center [309, 407] width 139 height 117
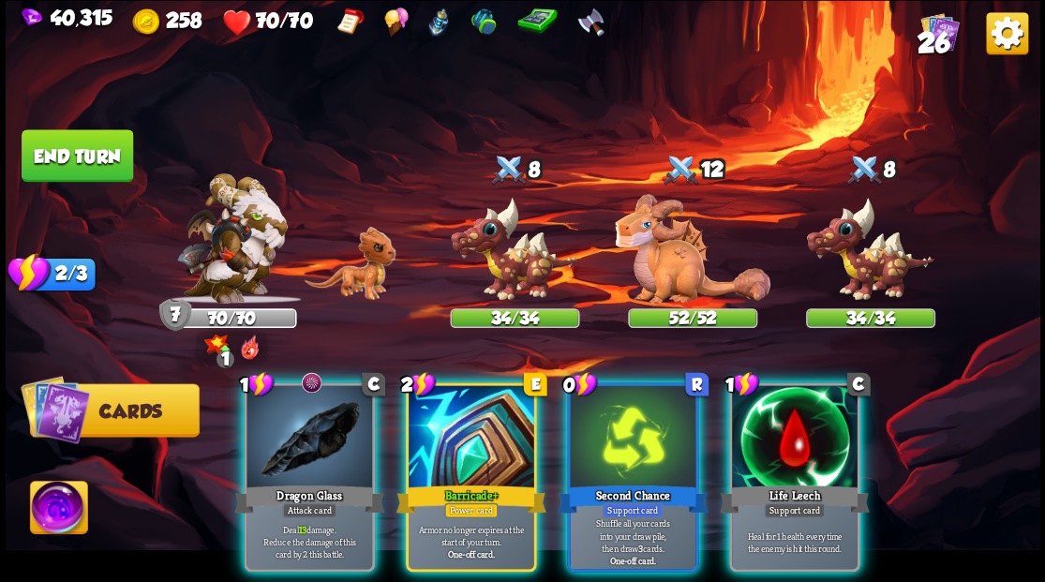
click at [434, 439] on div at bounding box center [472, 438] width 126 height 106
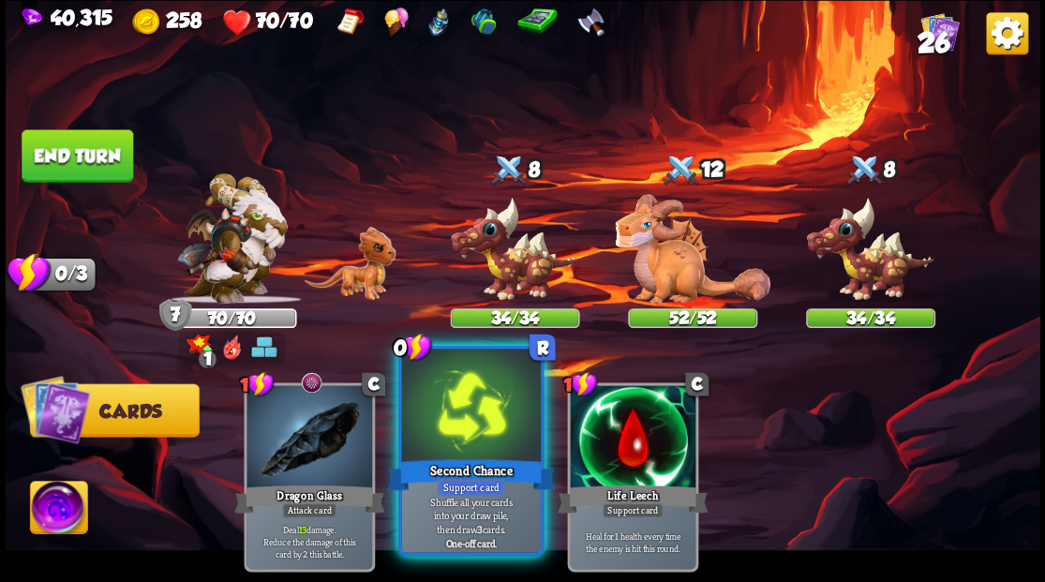
click at [459, 443] on div at bounding box center [470, 407] width 139 height 117
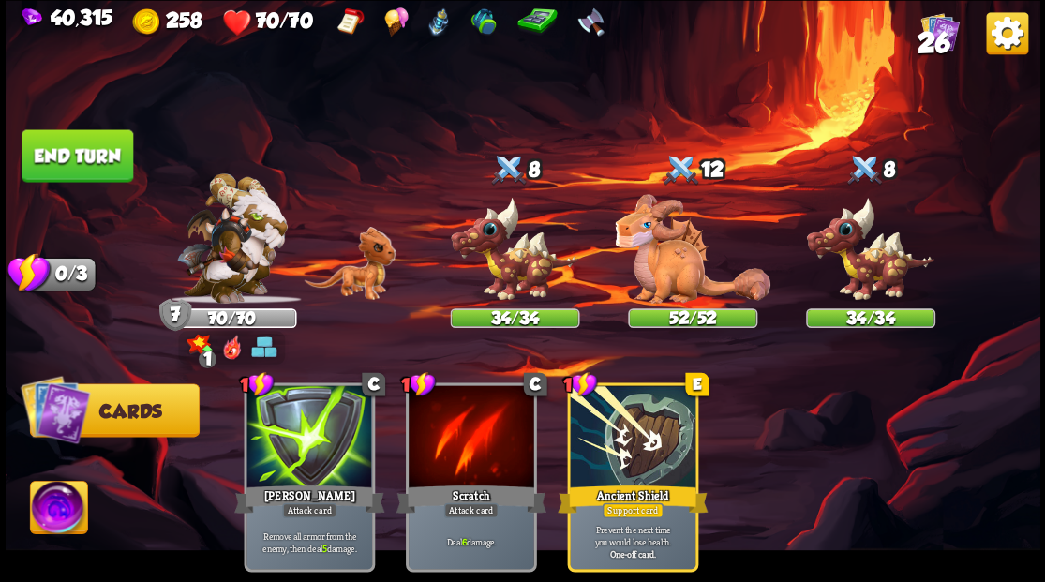
click at [101, 141] on button "End turn" at bounding box center [78, 155] width 112 height 52
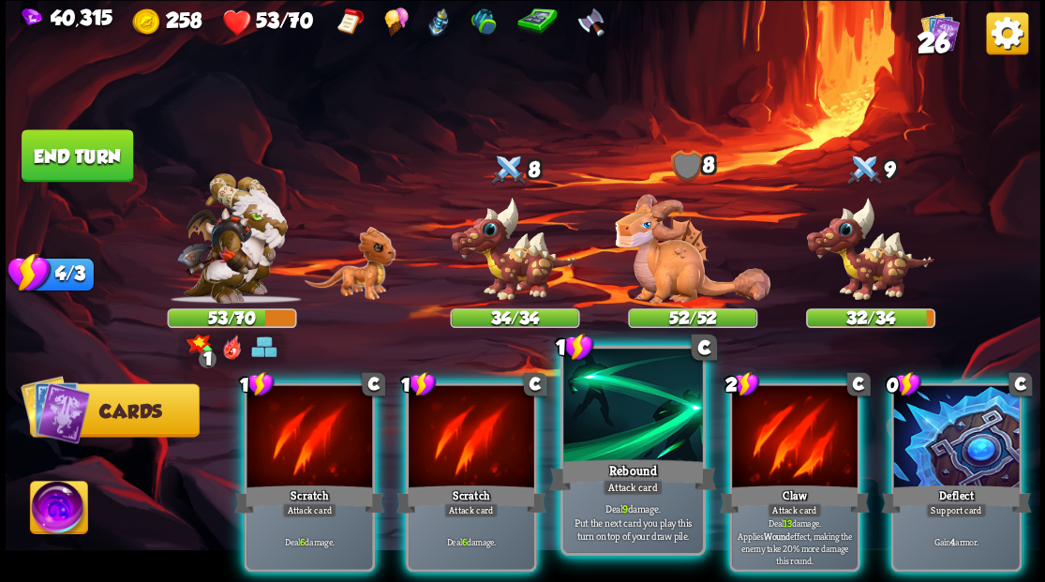
click at [617, 413] on div at bounding box center [632, 407] width 139 height 117
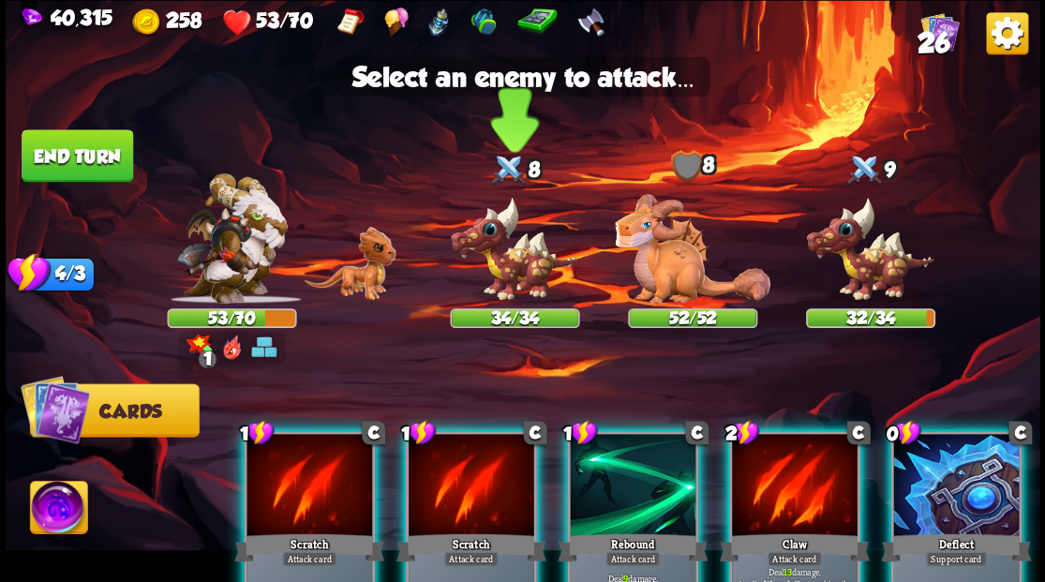
click at [499, 264] on img at bounding box center [514, 249] width 129 height 107
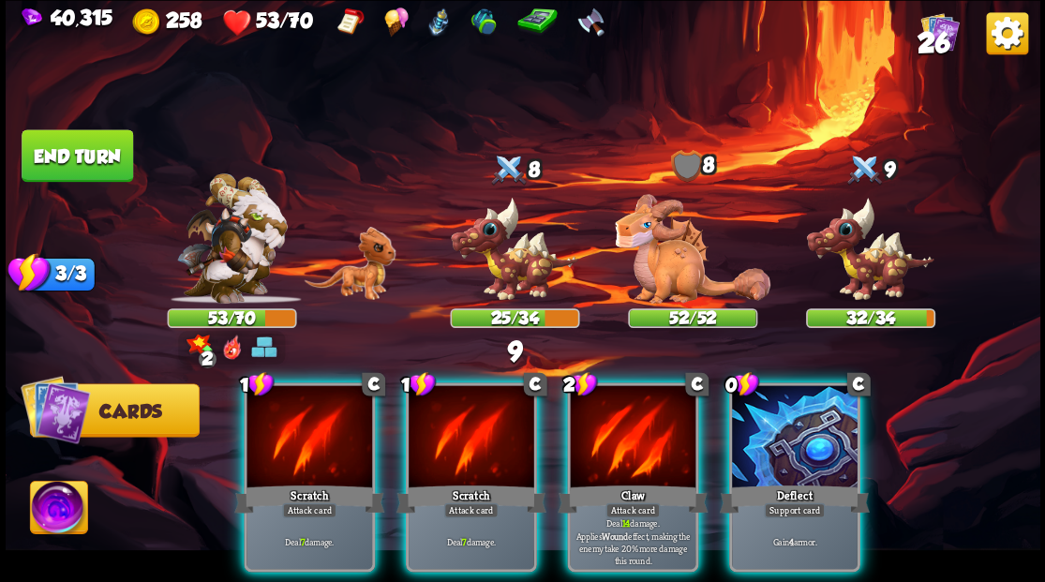
click at [787, 449] on div at bounding box center [795, 438] width 126 height 106
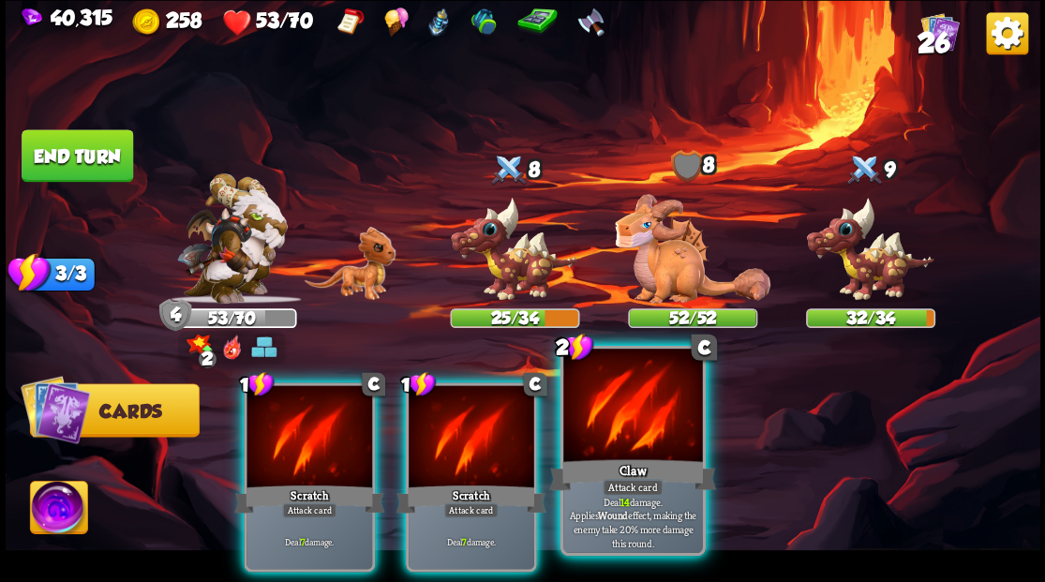
click at [612, 399] on div at bounding box center [632, 407] width 139 height 117
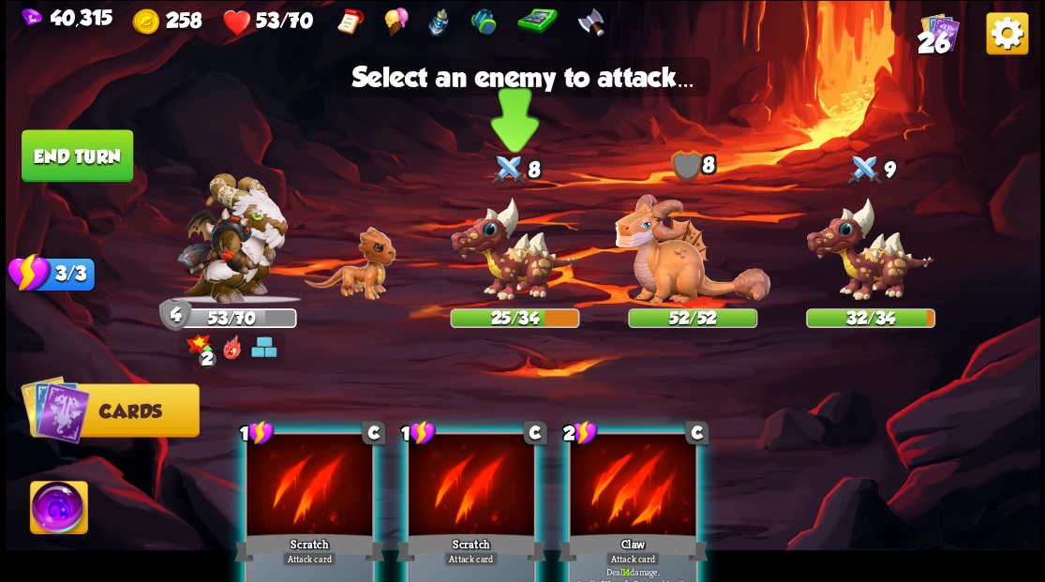
click at [510, 276] on img at bounding box center [514, 249] width 129 height 107
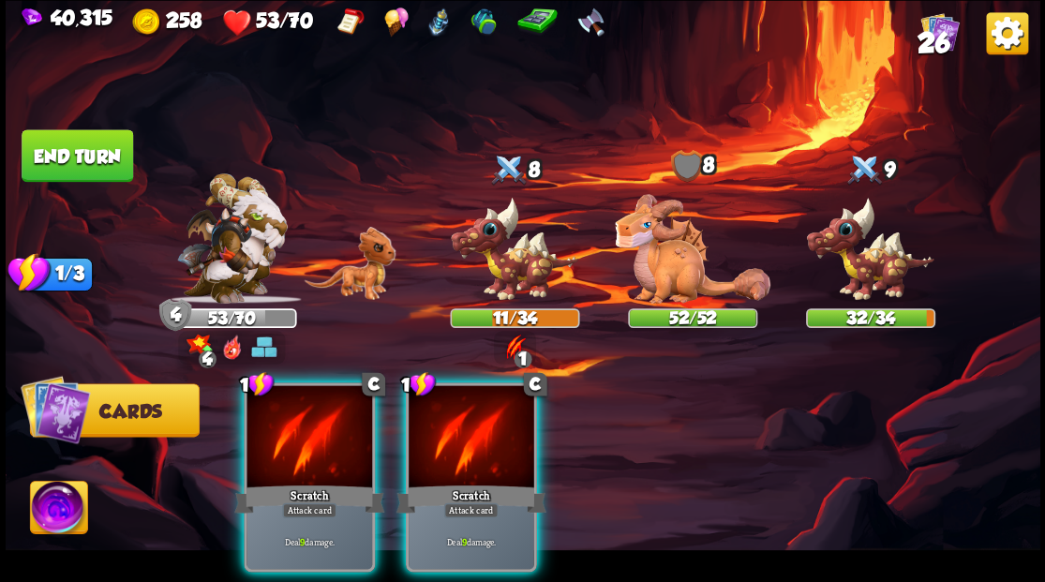
drag, startPoint x: 457, startPoint y: 432, endPoint x: 492, endPoint y: 351, distance: 88.6
click at [458, 426] on div at bounding box center [472, 438] width 126 height 106
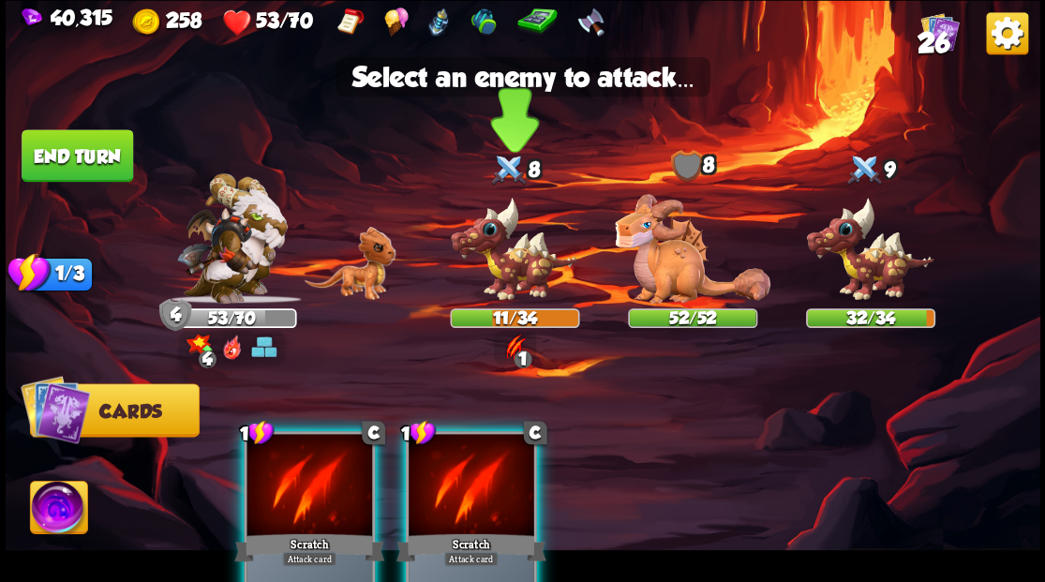
click at [516, 262] on img at bounding box center [514, 249] width 129 height 107
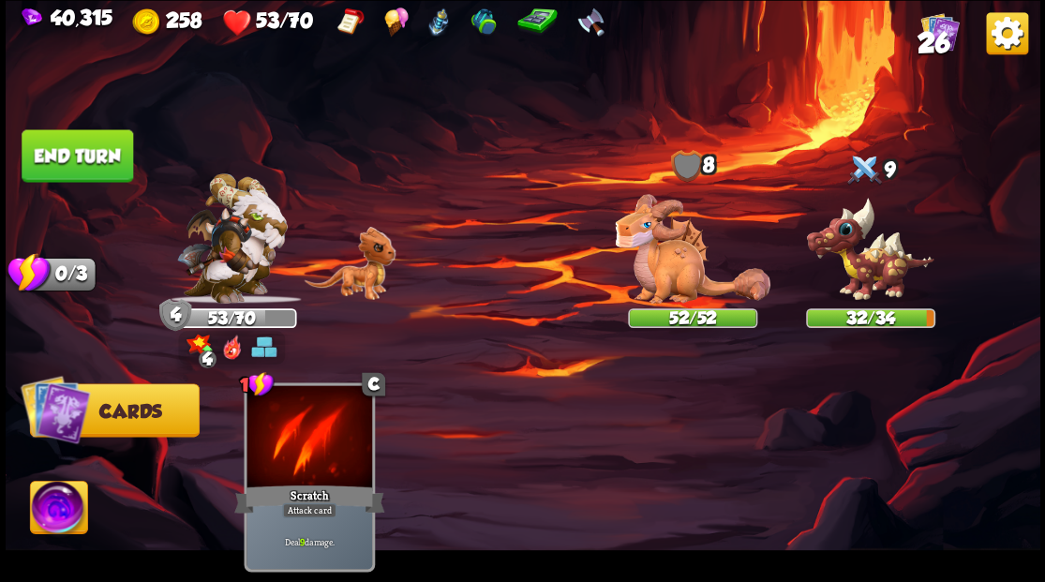
click at [87, 156] on button "End turn" at bounding box center [78, 155] width 112 height 52
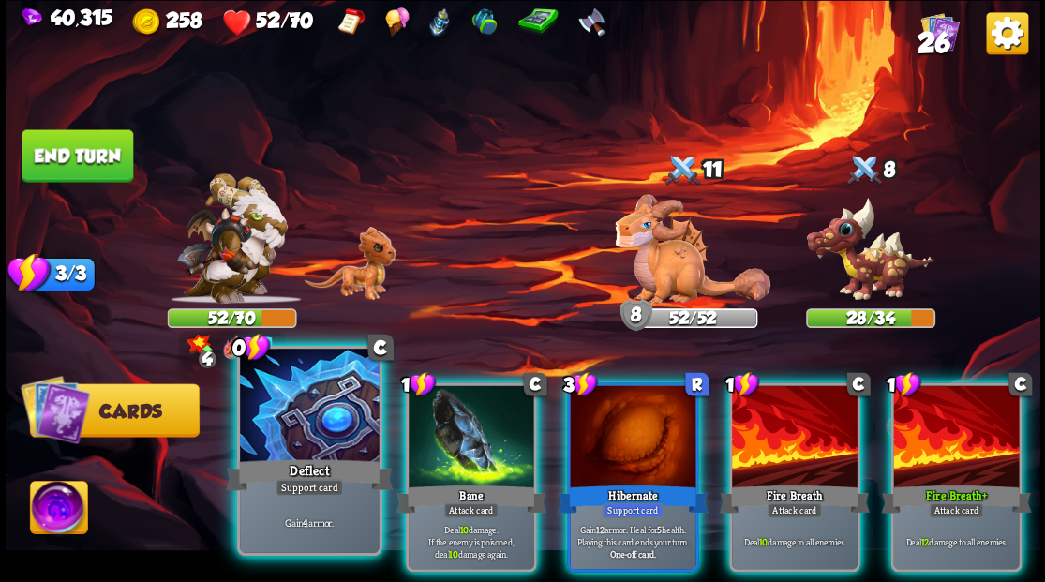
click at [291, 422] on div at bounding box center [309, 407] width 139 height 117
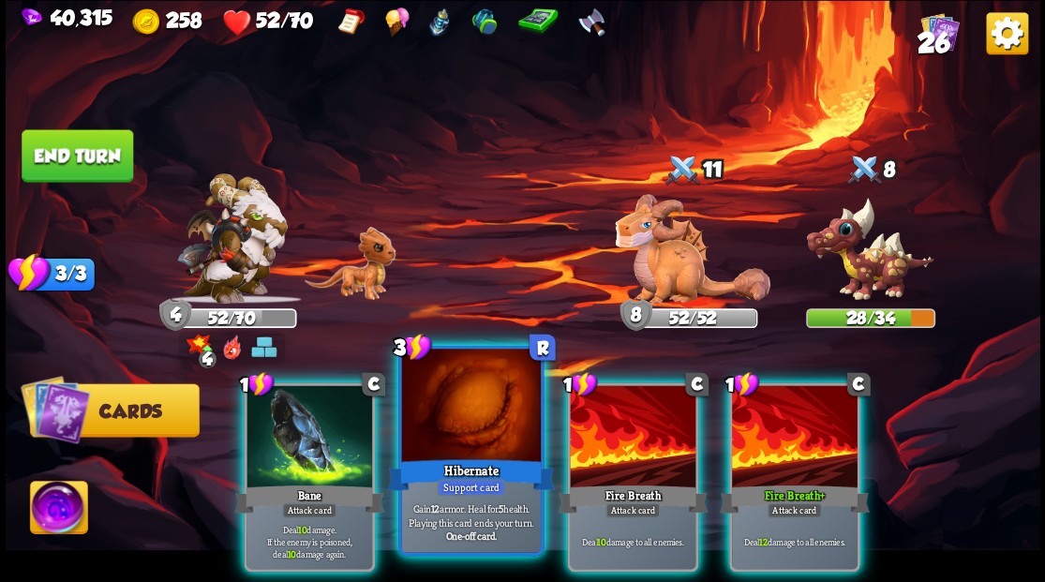
click at [459, 446] on div at bounding box center [470, 407] width 139 height 117
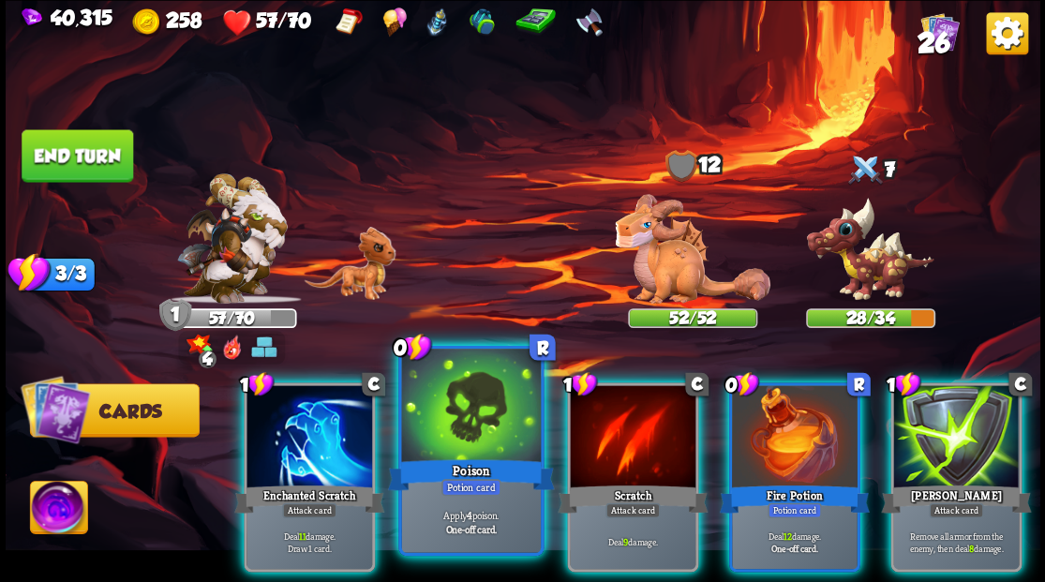
click at [457, 446] on div at bounding box center [470, 407] width 139 height 117
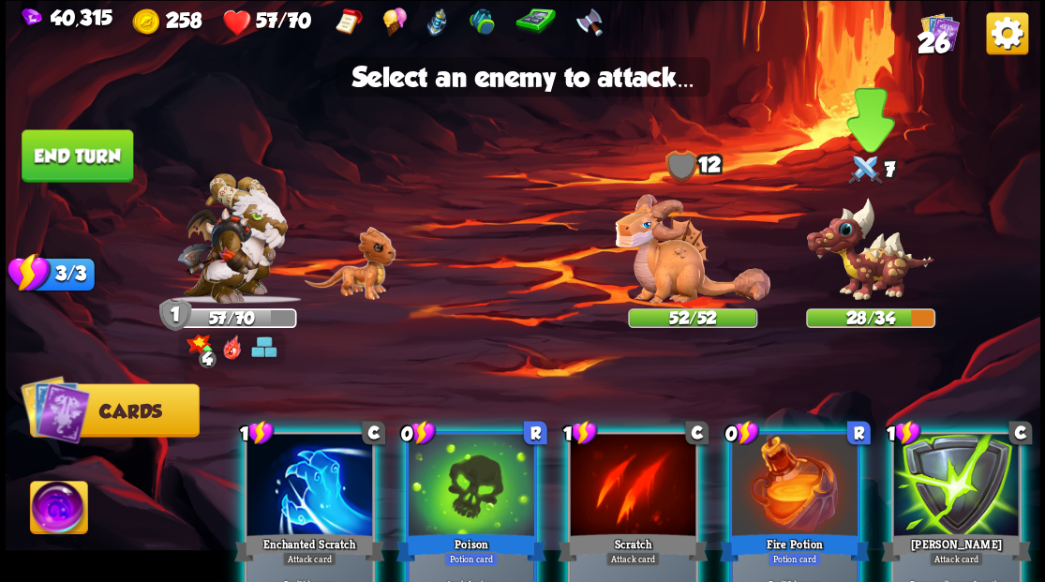
click at [885, 273] on img at bounding box center [869, 249] width 129 height 107
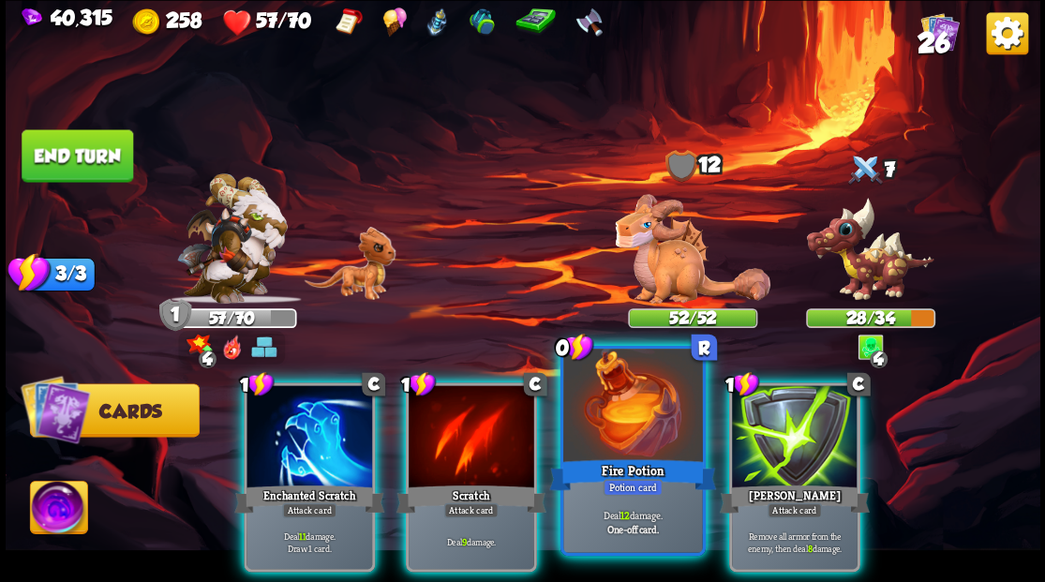
click at [607, 442] on div at bounding box center [632, 407] width 139 height 117
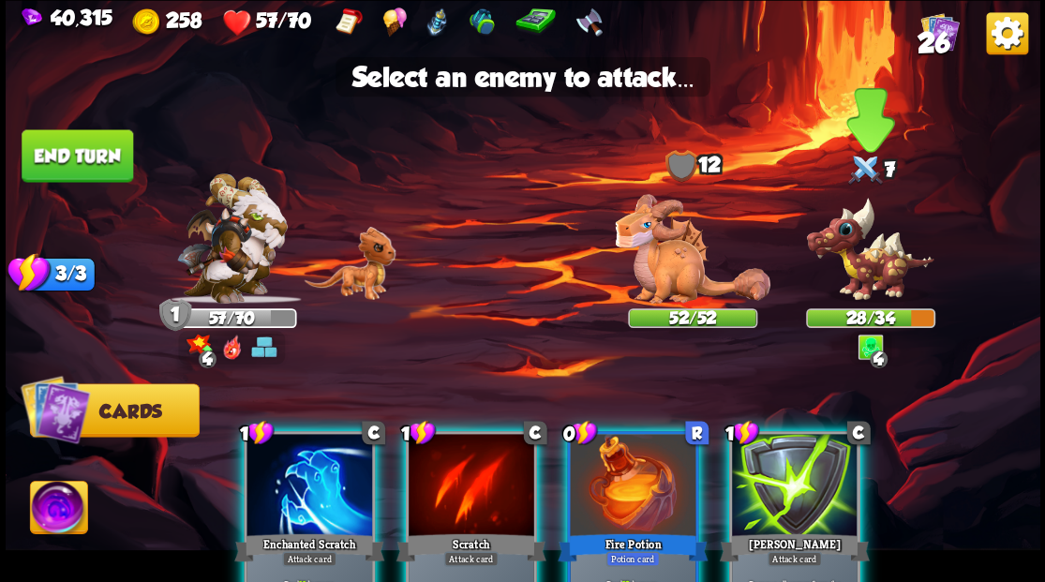
click at [862, 287] on img at bounding box center [869, 249] width 129 height 107
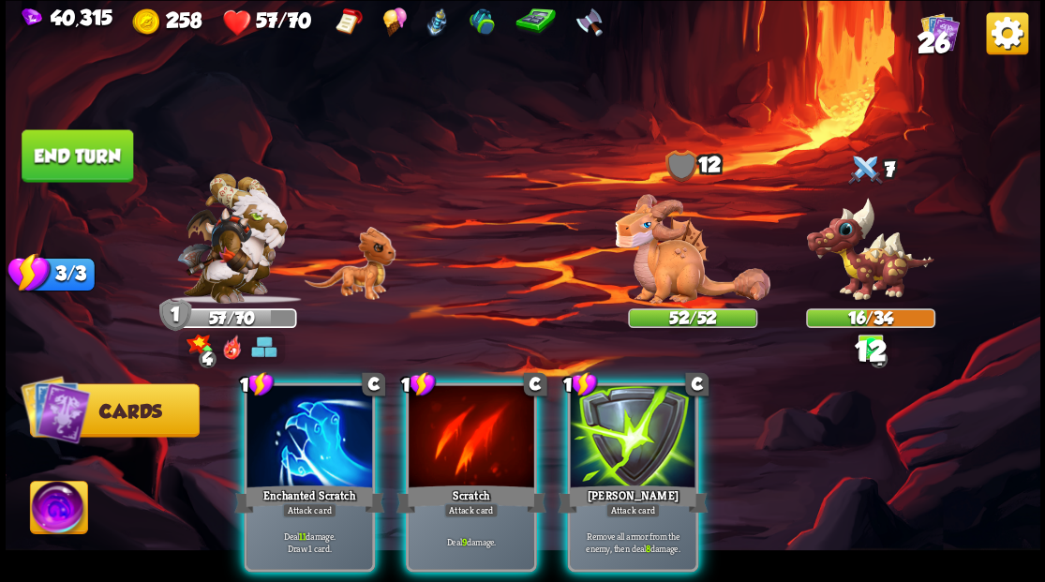
click at [287, 396] on div at bounding box center [310, 438] width 126 height 106
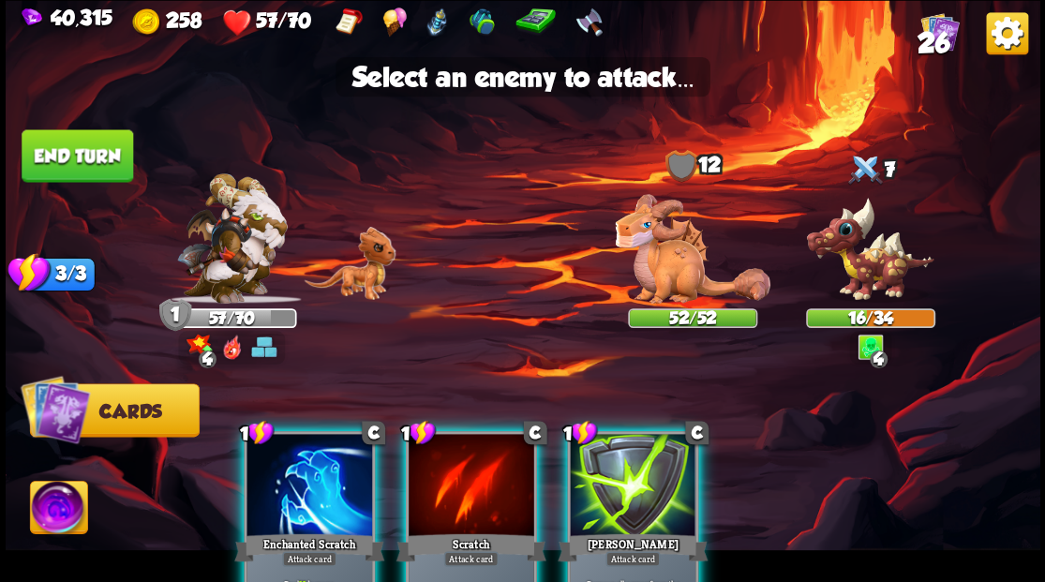
drag, startPoint x: 861, startPoint y: 271, endPoint x: 784, endPoint y: 236, distance: 85.2
click at [862, 270] on img at bounding box center [869, 249] width 129 height 107
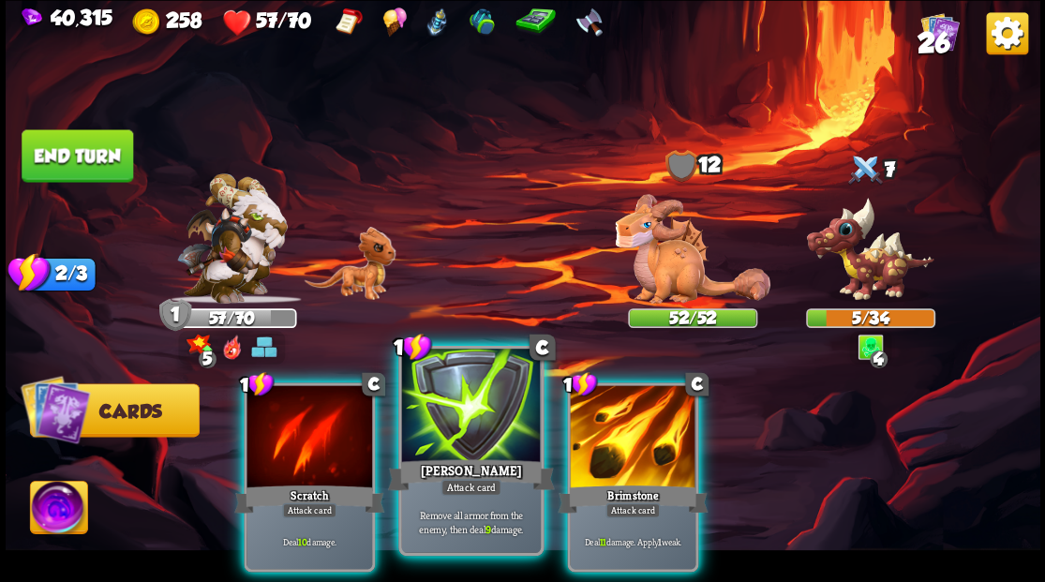
click at [452, 442] on div at bounding box center [470, 407] width 139 height 117
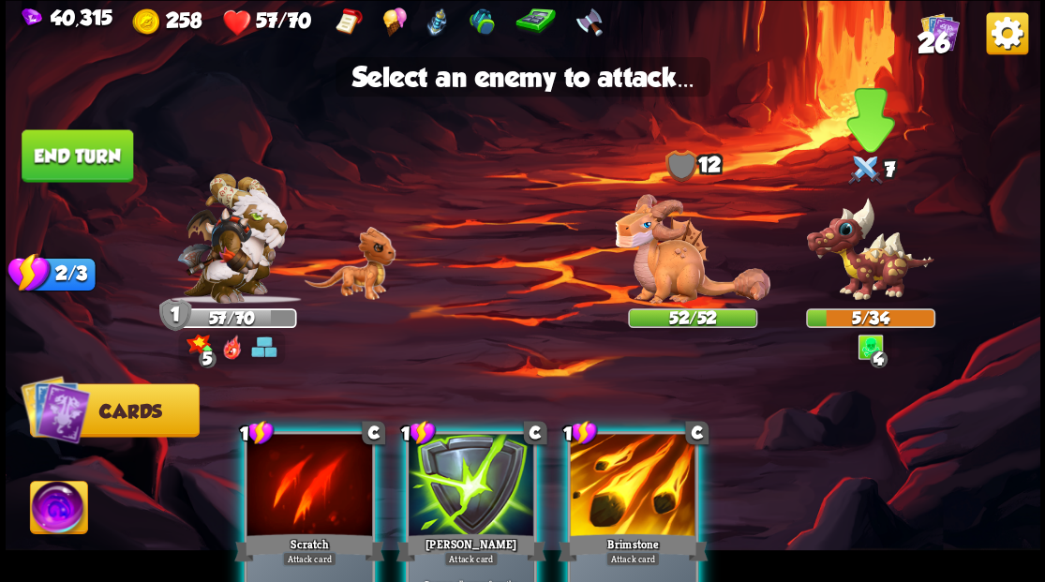
click at [899, 258] on img at bounding box center [869, 249] width 129 height 107
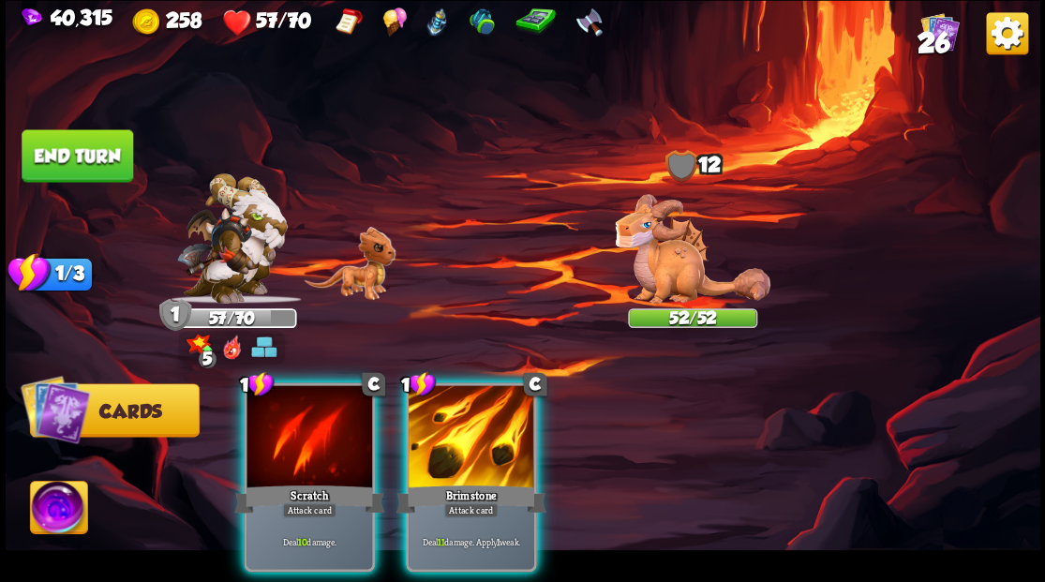
drag, startPoint x: 476, startPoint y: 420, endPoint x: 572, endPoint y: 360, distance: 112.9
click at [477, 420] on div at bounding box center [472, 438] width 126 height 106
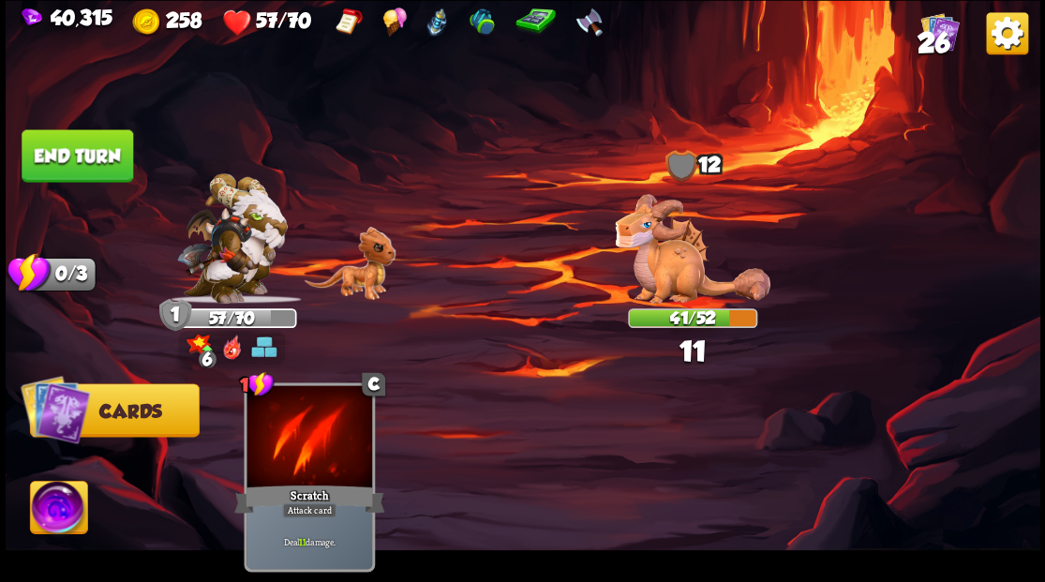
click at [76, 150] on button "End turn" at bounding box center [78, 155] width 112 height 52
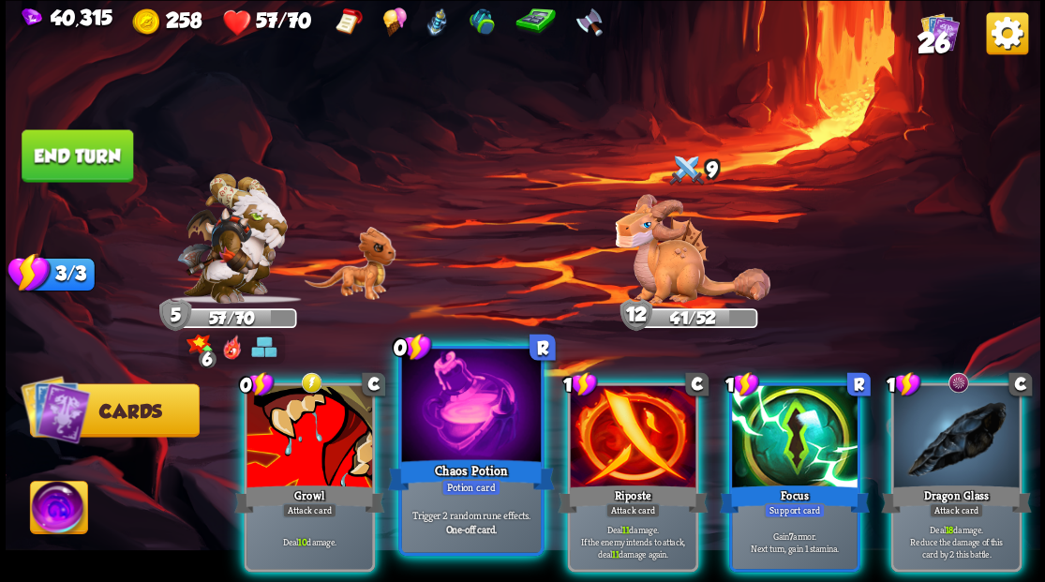
click at [450, 411] on div at bounding box center [470, 407] width 139 height 117
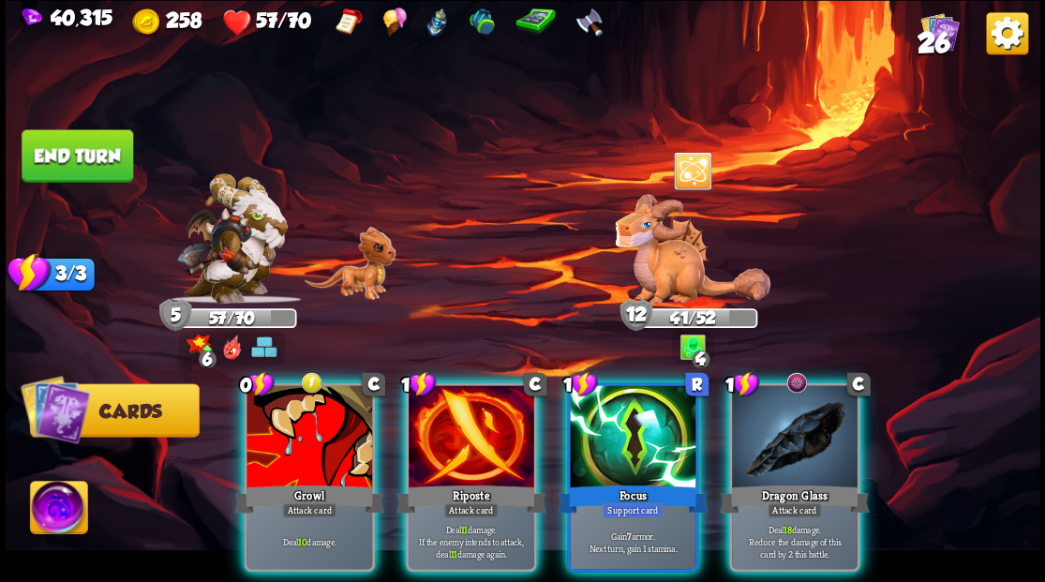
click at [781, 439] on div at bounding box center [795, 438] width 126 height 106
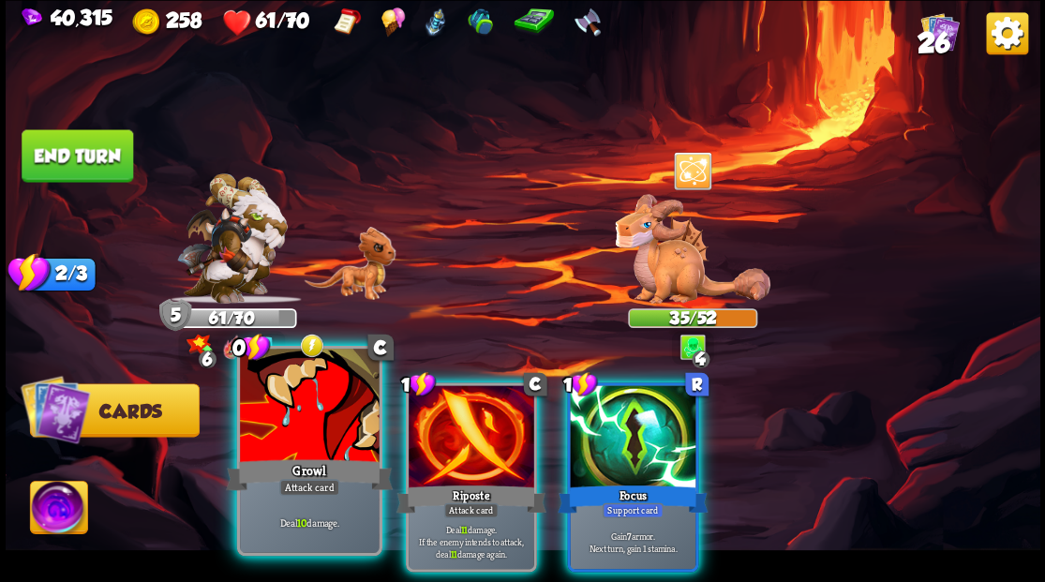
click at [298, 412] on div at bounding box center [309, 407] width 139 height 117
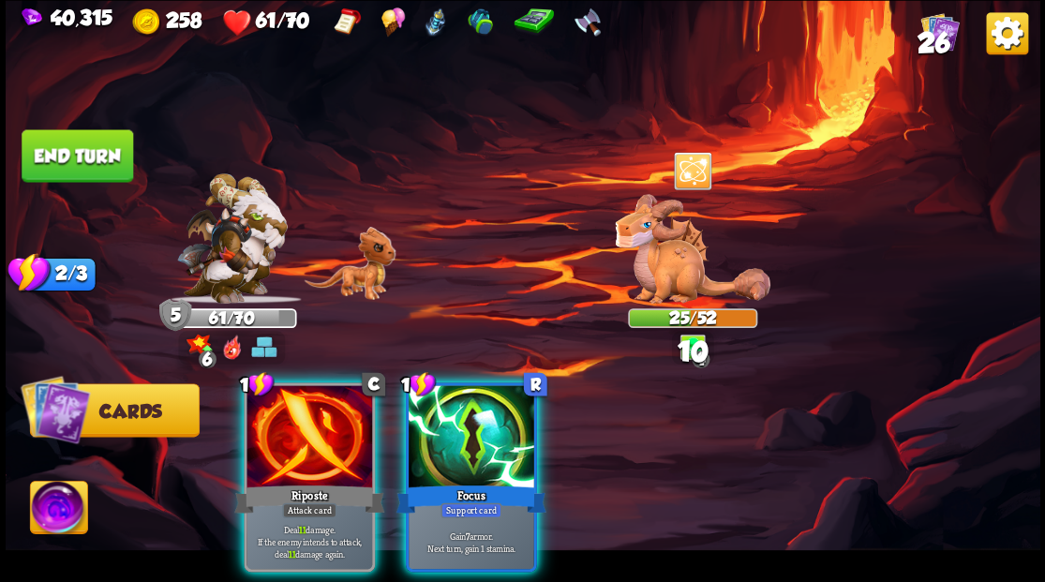
click at [298, 412] on div at bounding box center [310, 438] width 126 height 106
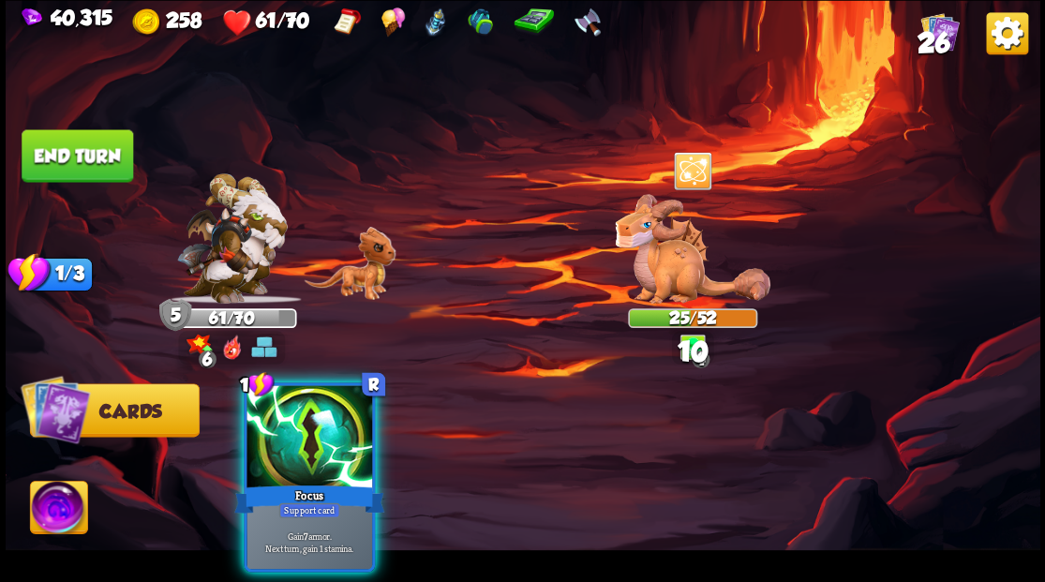
click at [298, 412] on div at bounding box center [310, 438] width 126 height 106
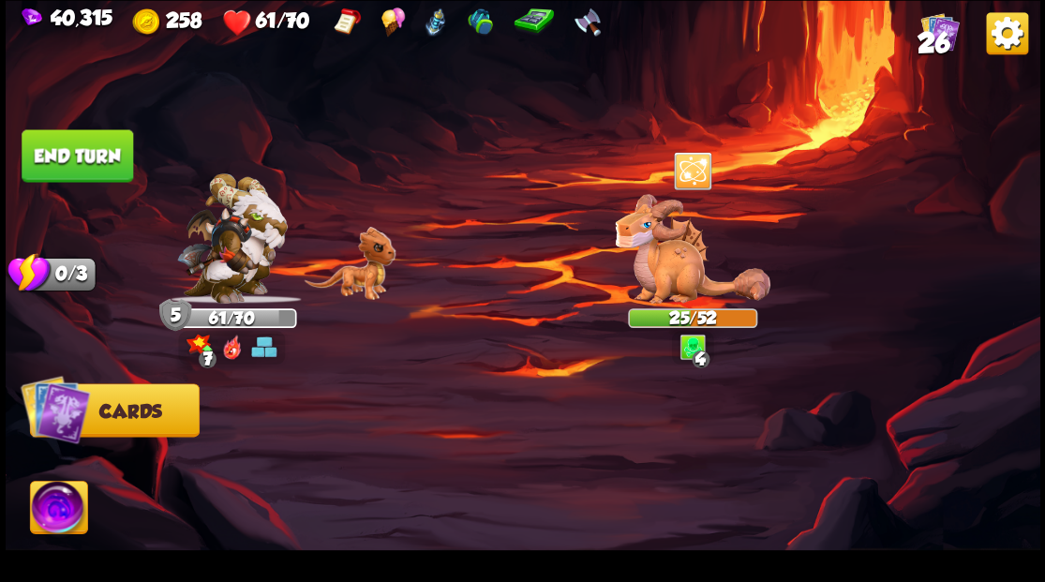
click at [56, 152] on button "End turn" at bounding box center [78, 155] width 112 height 52
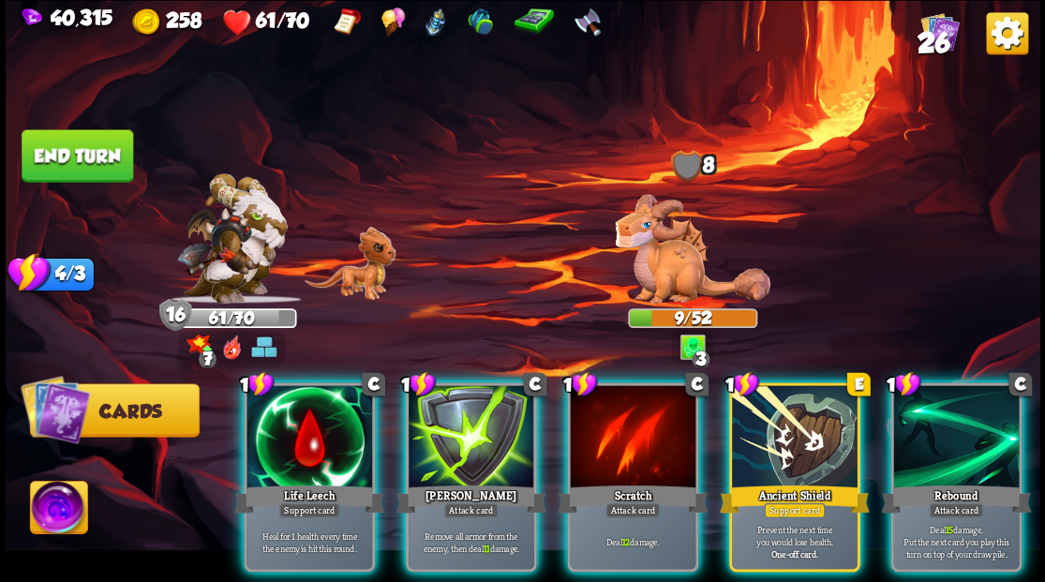
click at [799, 414] on div at bounding box center [795, 438] width 126 height 106
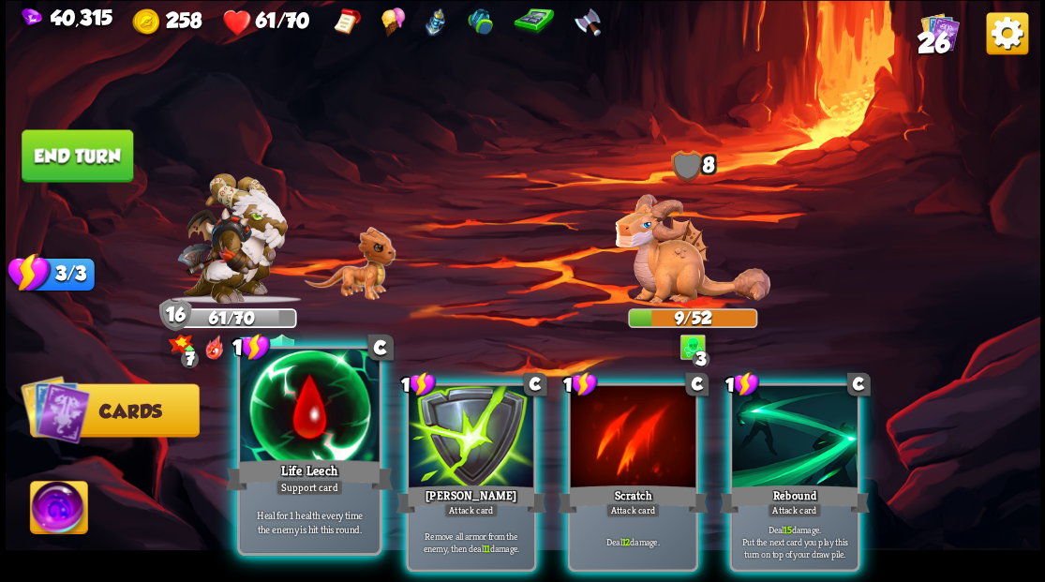
click at [295, 416] on div at bounding box center [309, 407] width 139 height 117
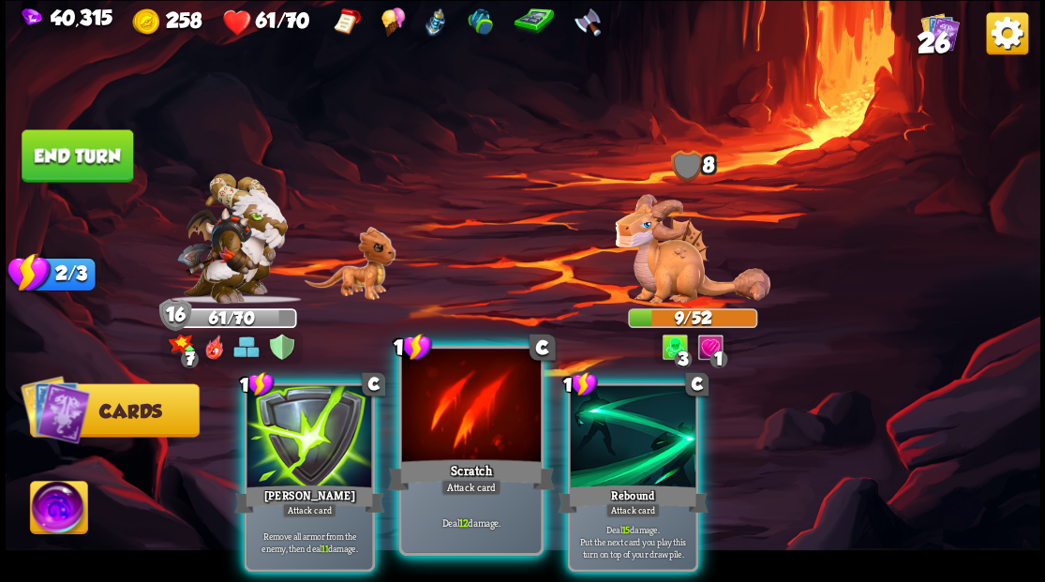
click at [435, 412] on div at bounding box center [470, 407] width 139 height 117
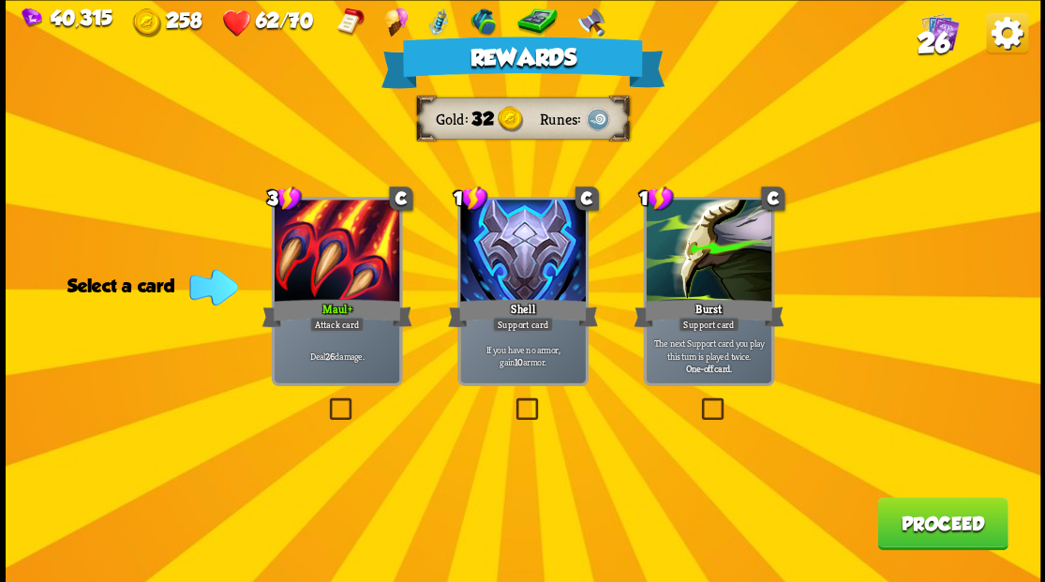
click at [920, 527] on button "Proceed" at bounding box center [942, 523] width 130 height 52
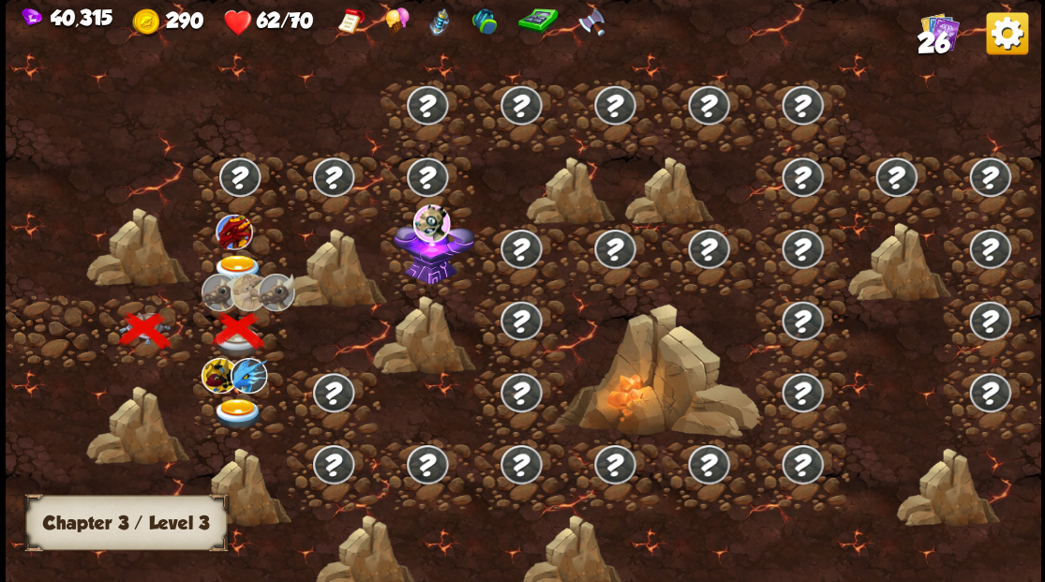
click at [239, 256] on img at bounding box center [238, 269] width 52 height 31
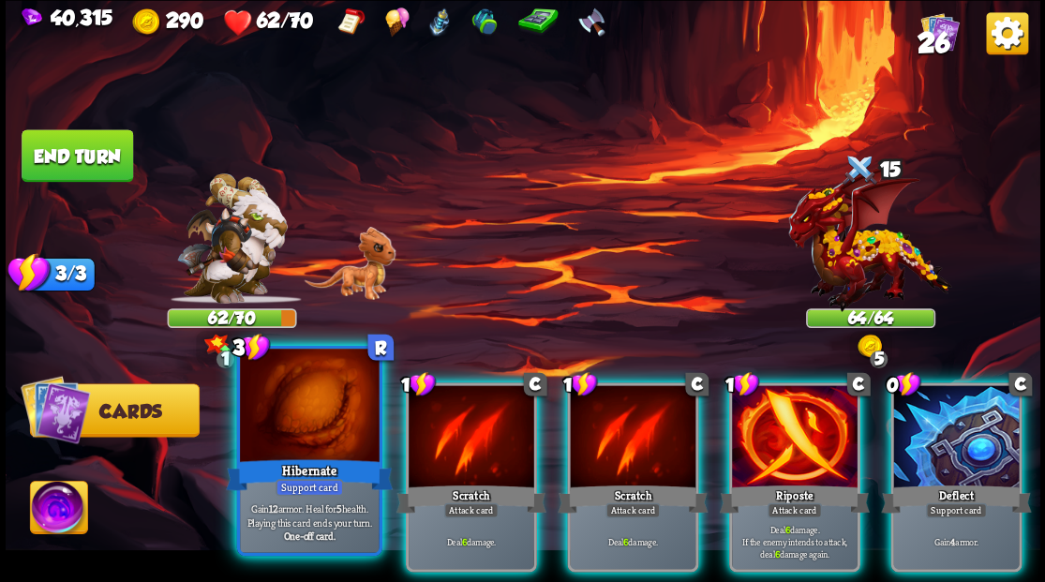
click at [294, 423] on div at bounding box center [309, 407] width 139 height 117
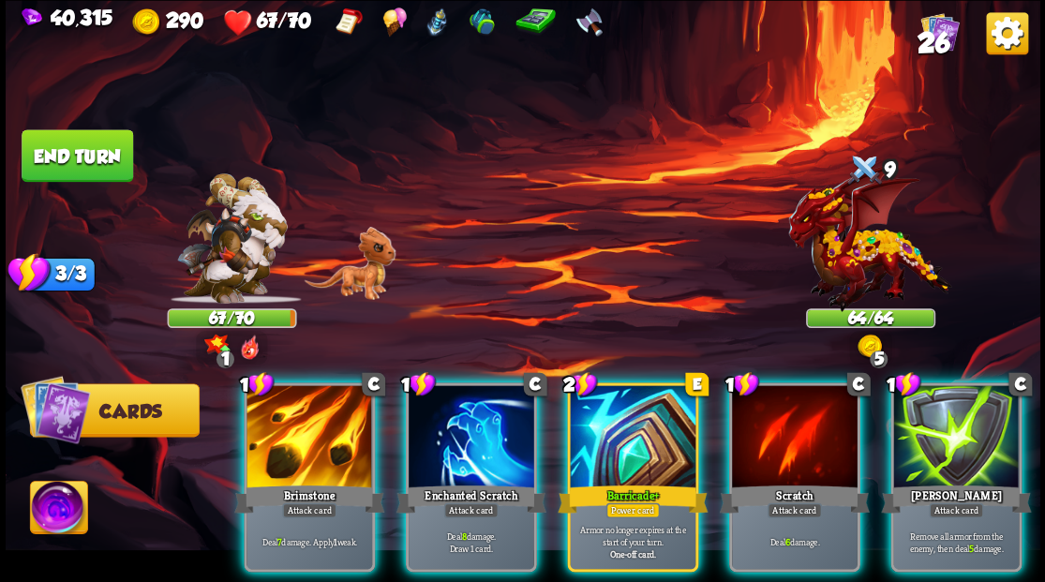
drag, startPoint x: 612, startPoint y: 437, endPoint x: 604, endPoint y: 431, distance: 10.1
click at [612, 437] on div at bounding box center [633, 438] width 126 height 106
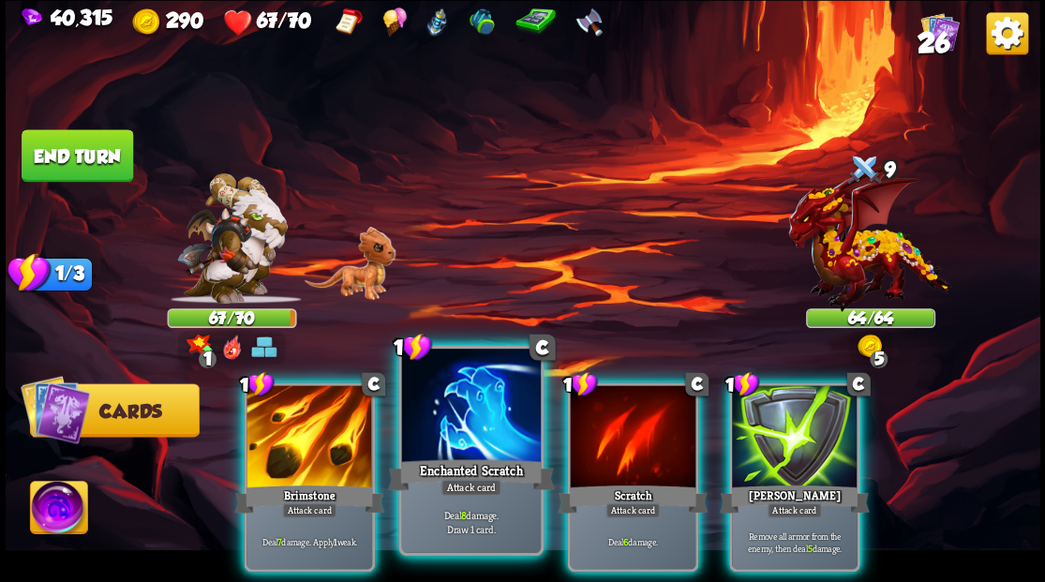
click at [479, 411] on div at bounding box center [470, 407] width 139 height 117
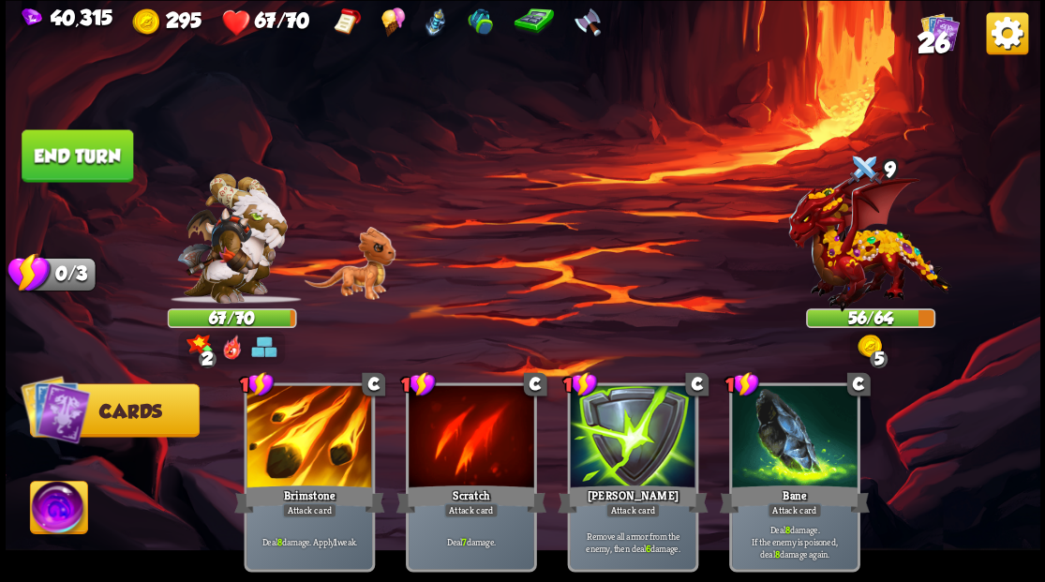
click at [107, 157] on button "End turn" at bounding box center [78, 155] width 112 height 52
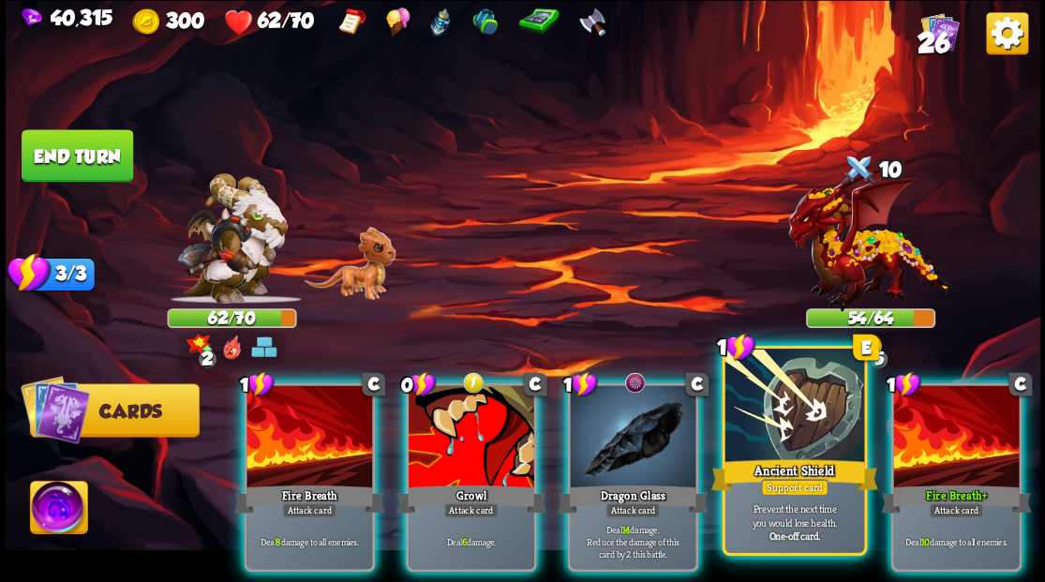
click at [766, 411] on div at bounding box center [794, 407] width 139 height 117
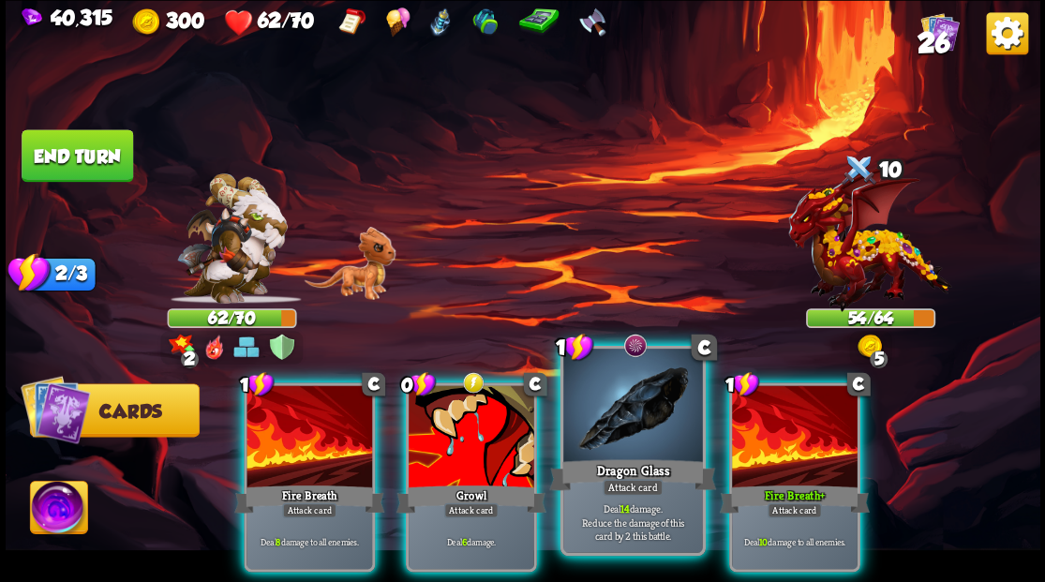
click at [636, 435] on div at bounding box center [632, 407] width 139 height 117
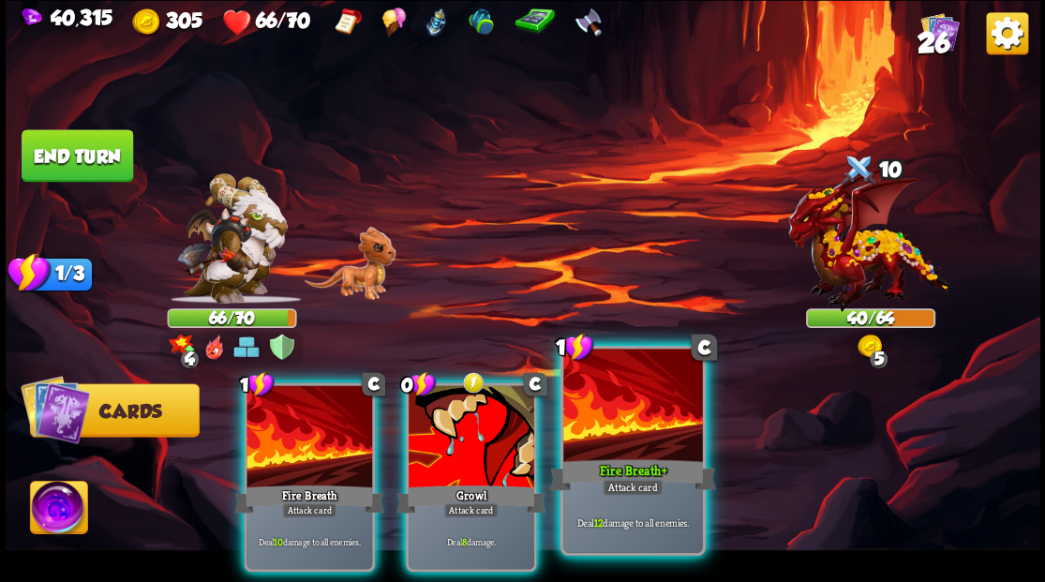
click at [622, 425] on div at bounding box center [632, 407] width 139 height 117
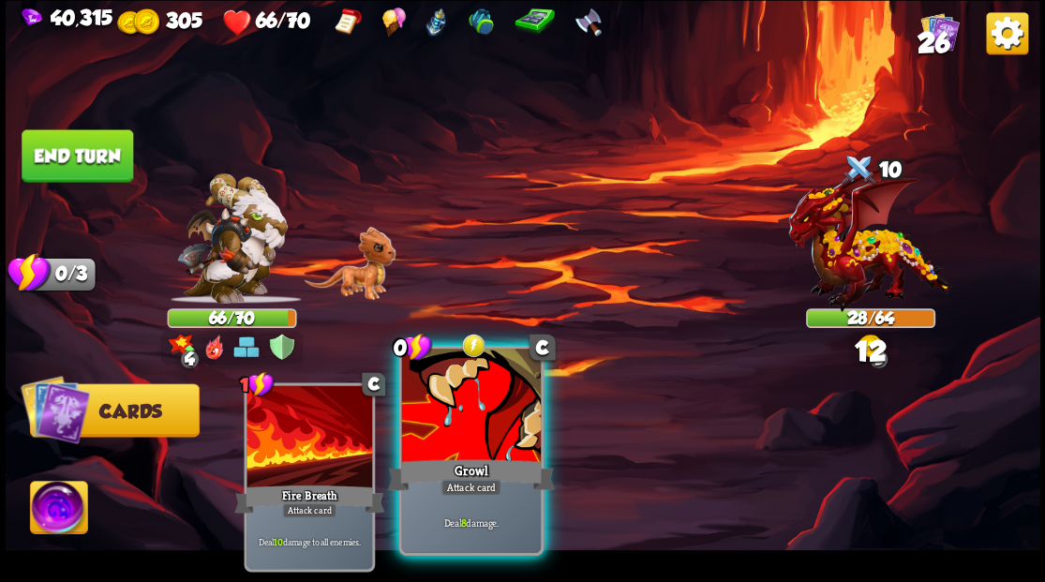
click at [446, 422] on div at bounding box center [470, 407] width 139 height 117
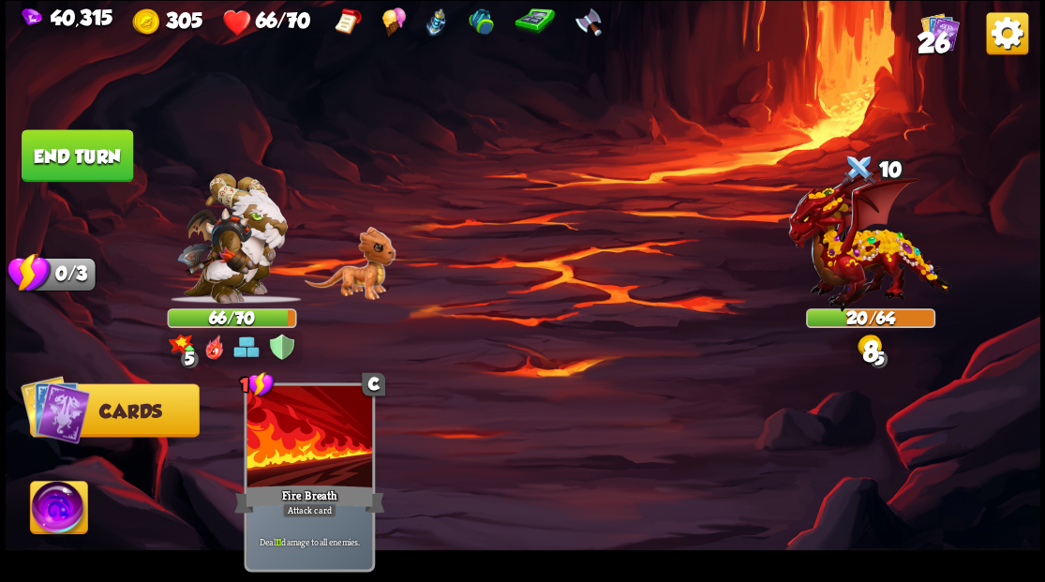
click at [73, 149] on button "End turn" at bounding box center [78, 155] width 112 height 52
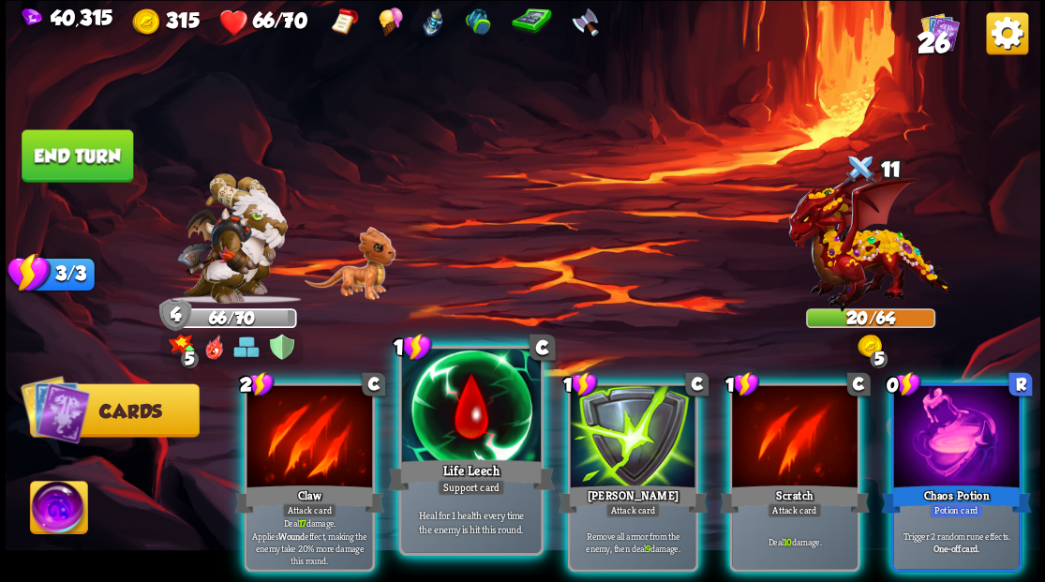
click at [460, 397] on div at bounding box center [470, 407] width 139 height 117
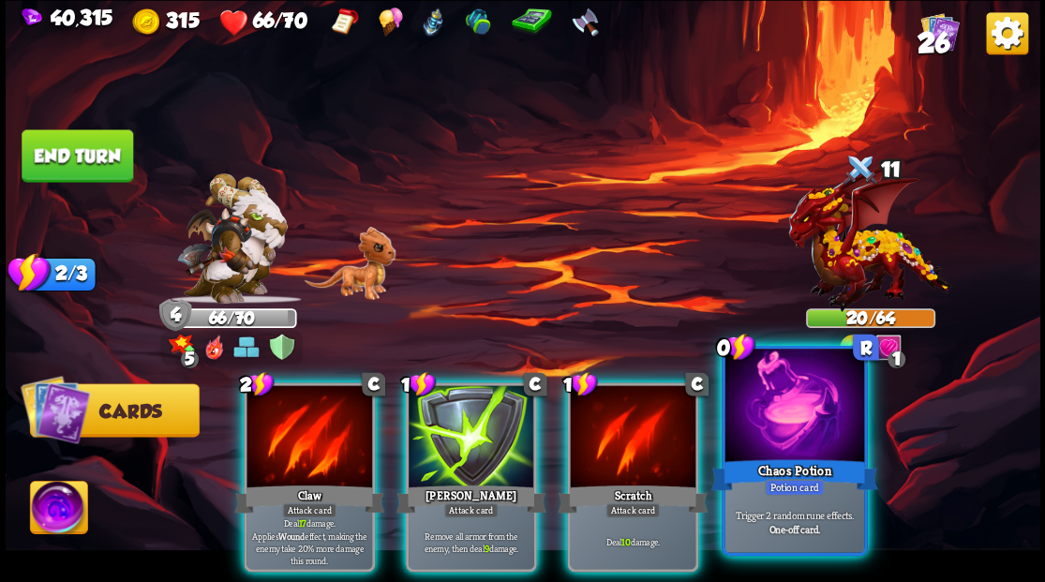
click at [788, 425] on div at bounding box center [794, 407] width 139 height 117
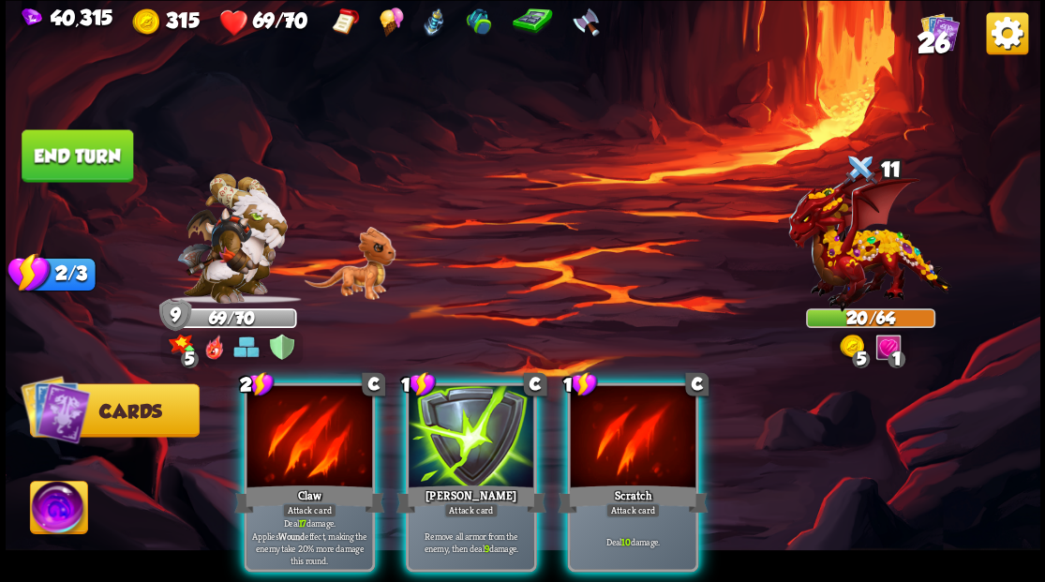
click at [49, 513] on img at bounding box center [58, 510] width 57 height 58
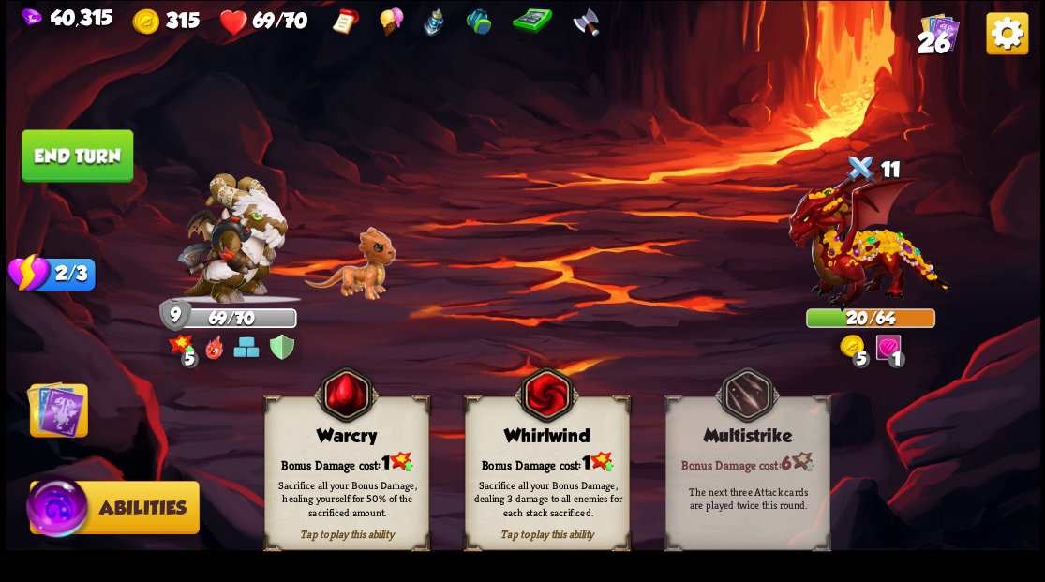
drag, startPoint x: 334, startPoint y: 441, endPoint x: 315, endPoint y: 428, distance: 22.4
click at [335, 441] on div "Warcry" at bounding box center [345, 436] width 163 height 21
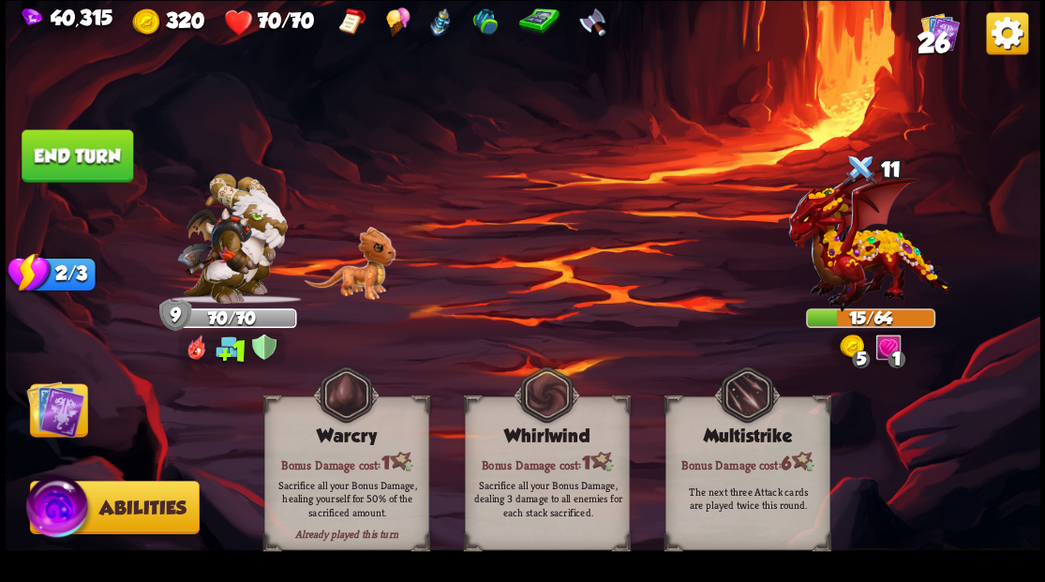
click at [58, 402] on img at bounding box center [55, 409] width 58 height 58
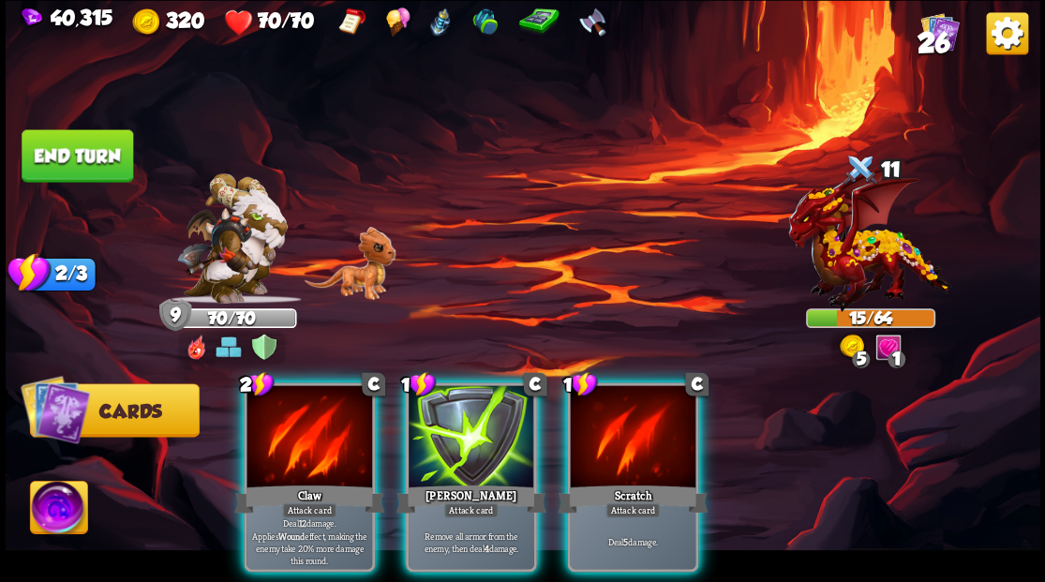
click at [626, 440] on div at bounding box center [633, 438] width 126 height 106
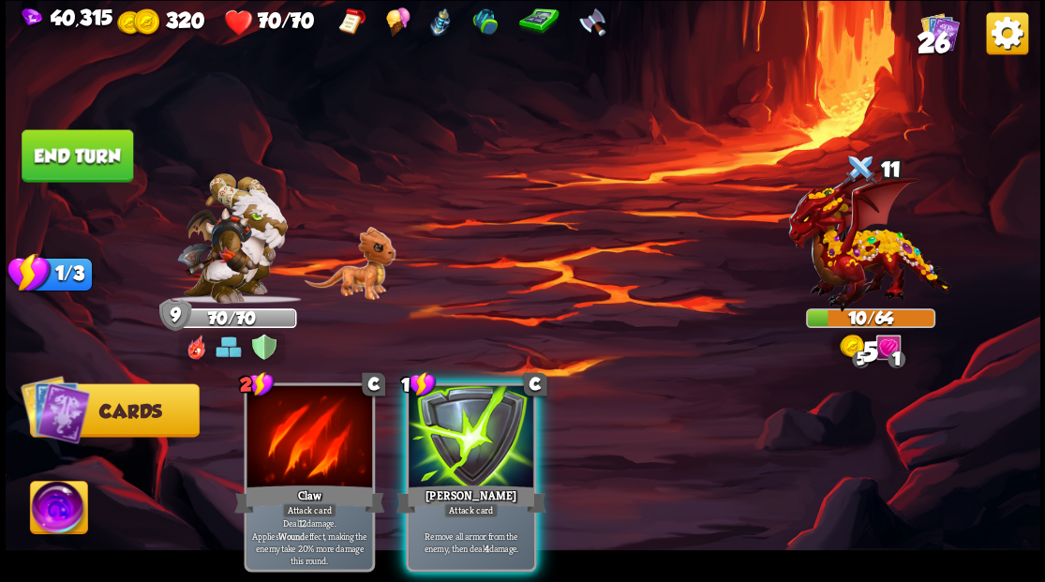
click at [472, 420] on div at bounding box center [472, 438] width 126 height 106
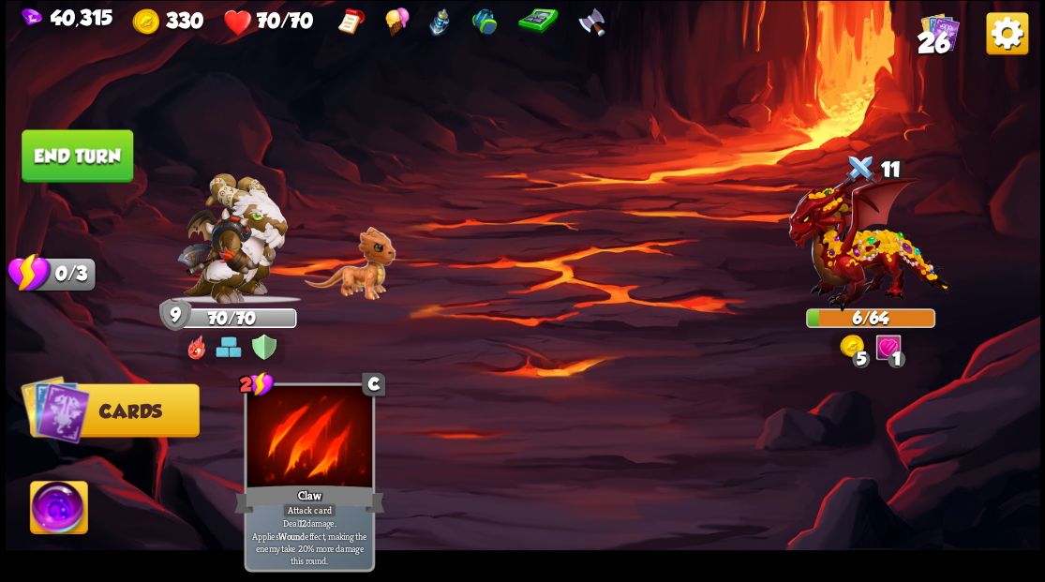
click at [97, 156] on button "End turn" at bounding box center [78, 155] width 112 height 52
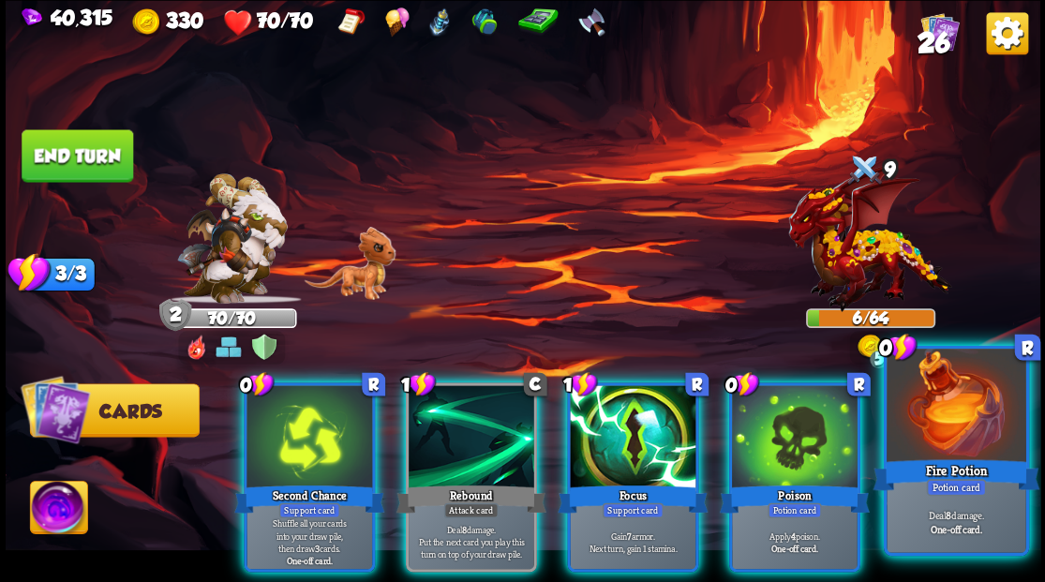
click at [917, 406] on div at bounding box center [956, 407] width 139 height 117
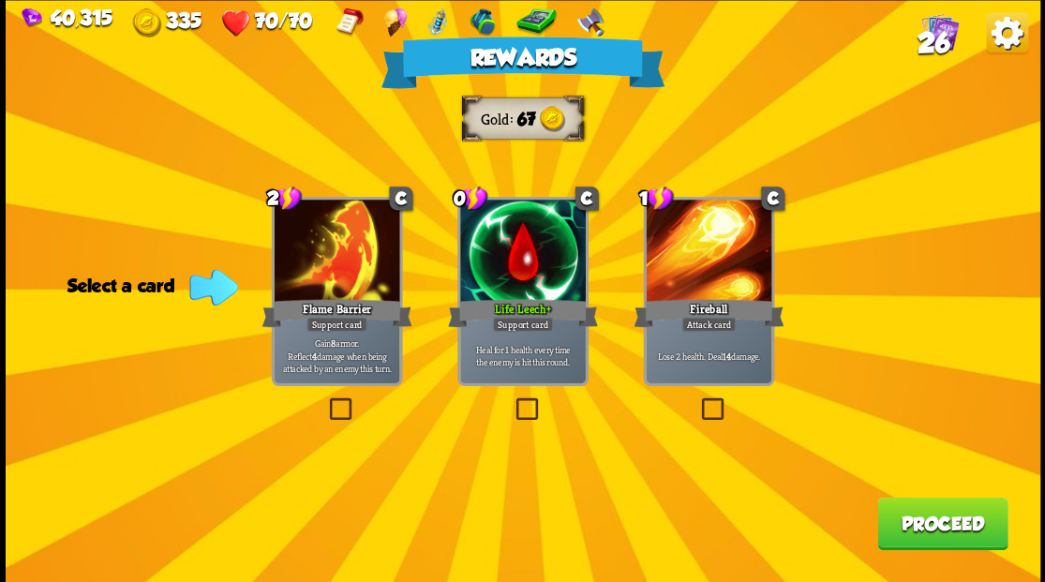
click at [926, 530] on button "Proceed" at bounding box center [942, 523] width 130 height 52
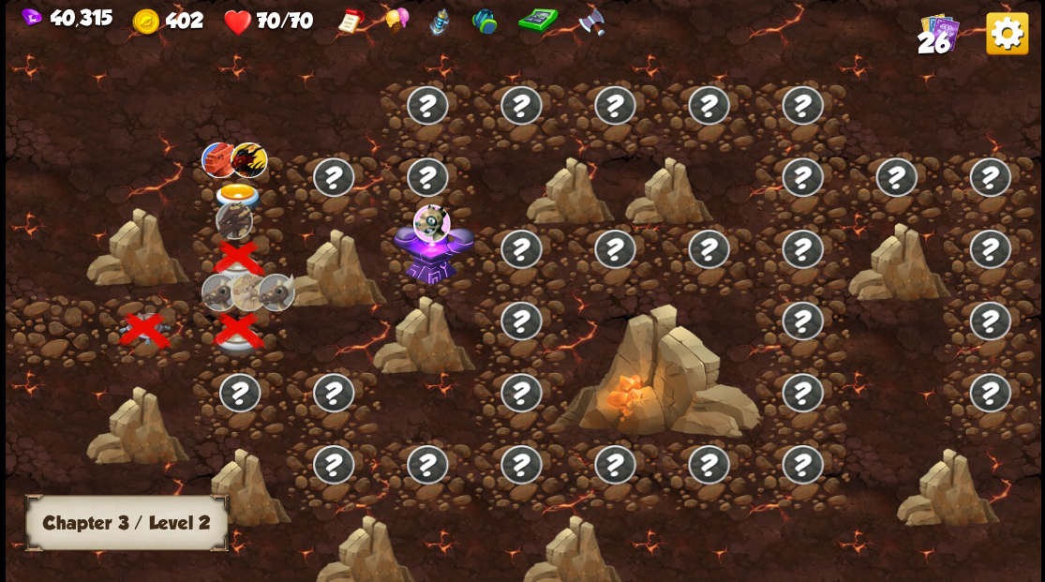
click at [234, 183] on img at bounding box center [238, 198] width 52 height 31
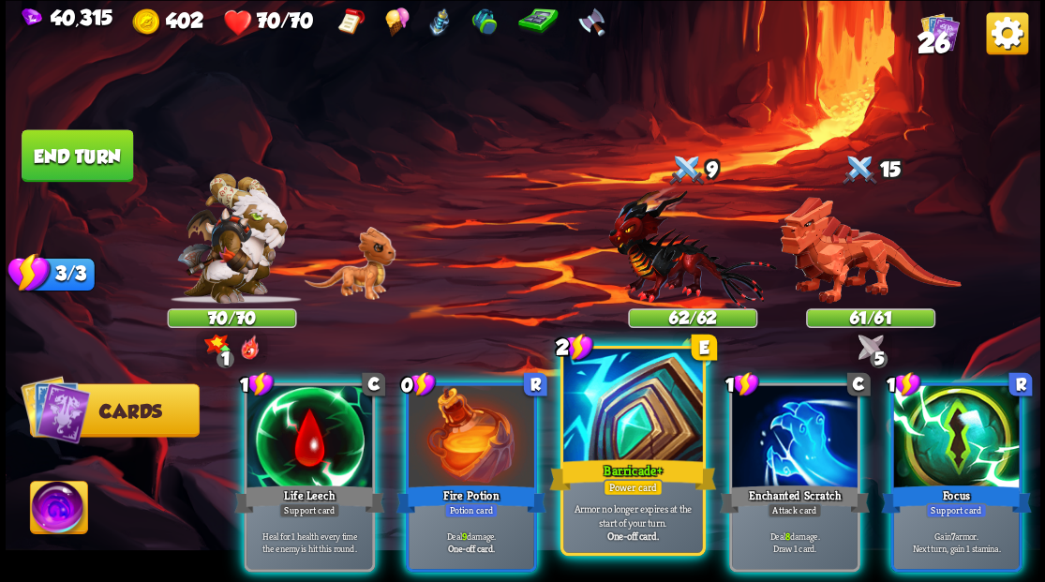
click at [610, 393] on div at bounding box center [632, 407] width 139 height 117
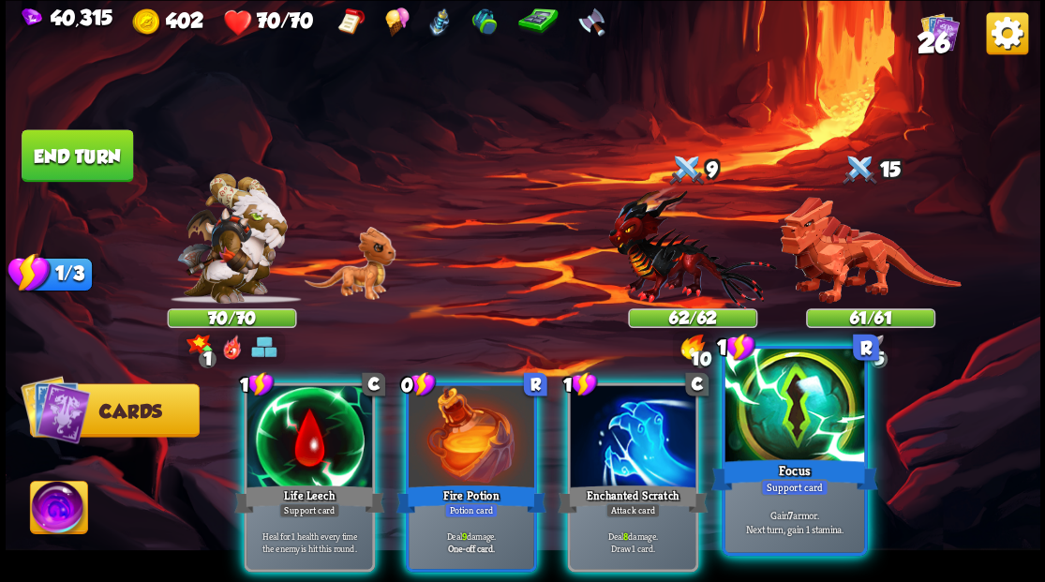
click at [799, 422] on div at bounding box center [794, 407] width 139 height 117
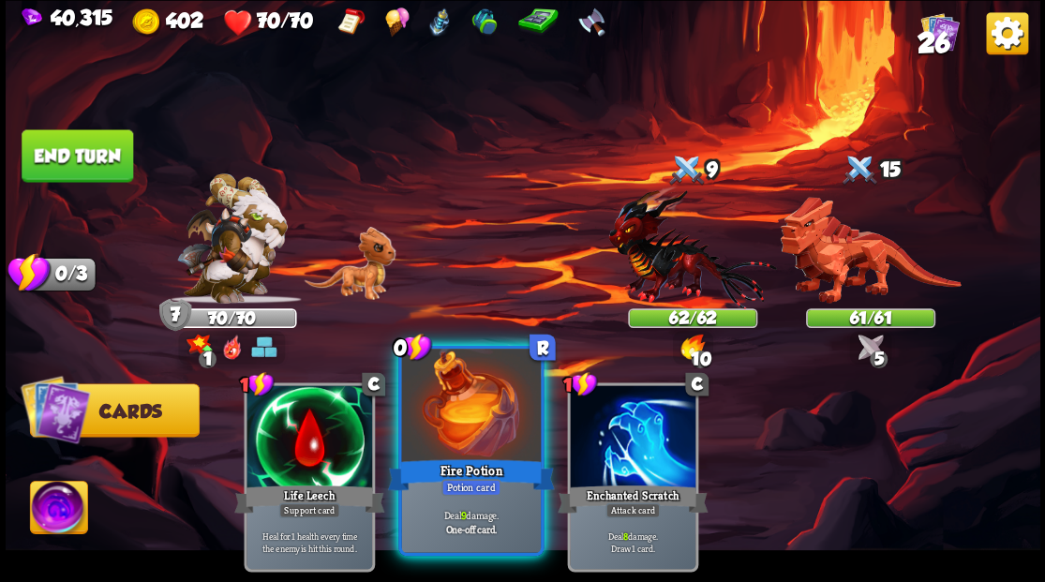
click at [426, 439] on div at bounding box center [470, 407] width 139 height 117
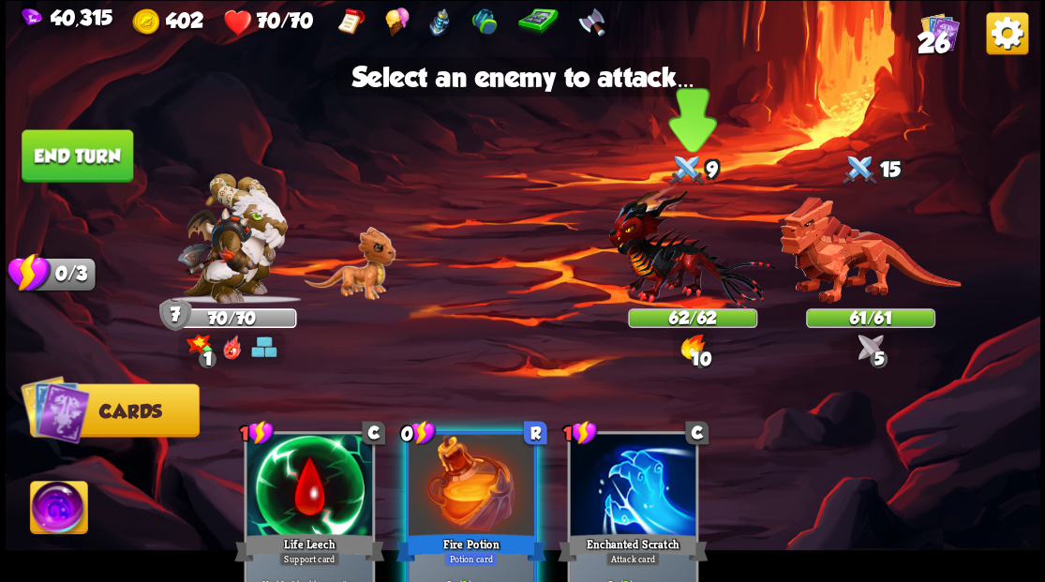
click at [650, 255] on img at bounding box center [692, 247] width 168 height 124
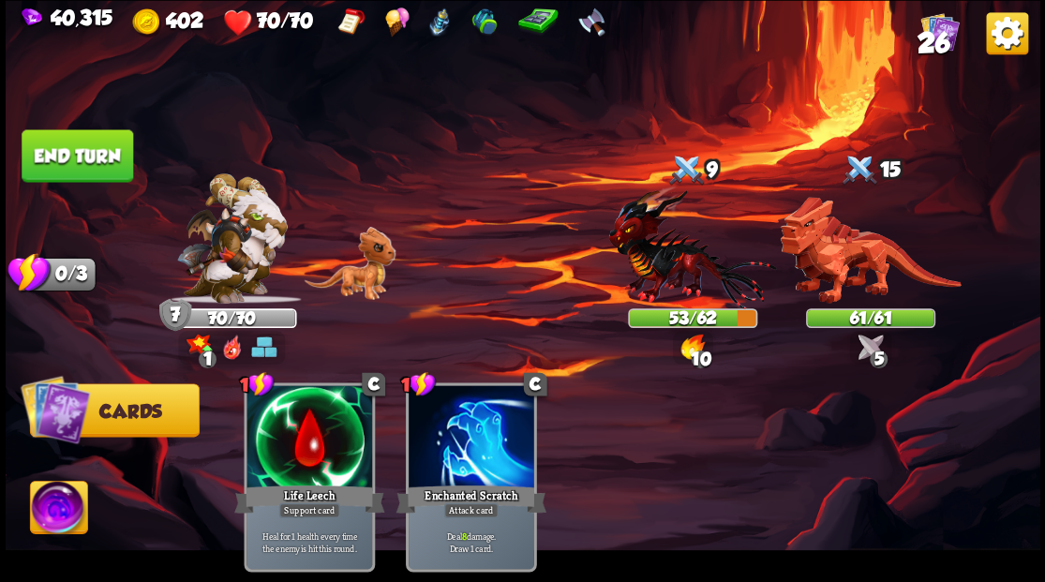
click at [92, 142] on button "End turn" at bounding box center [78, 155] width 112 height 52
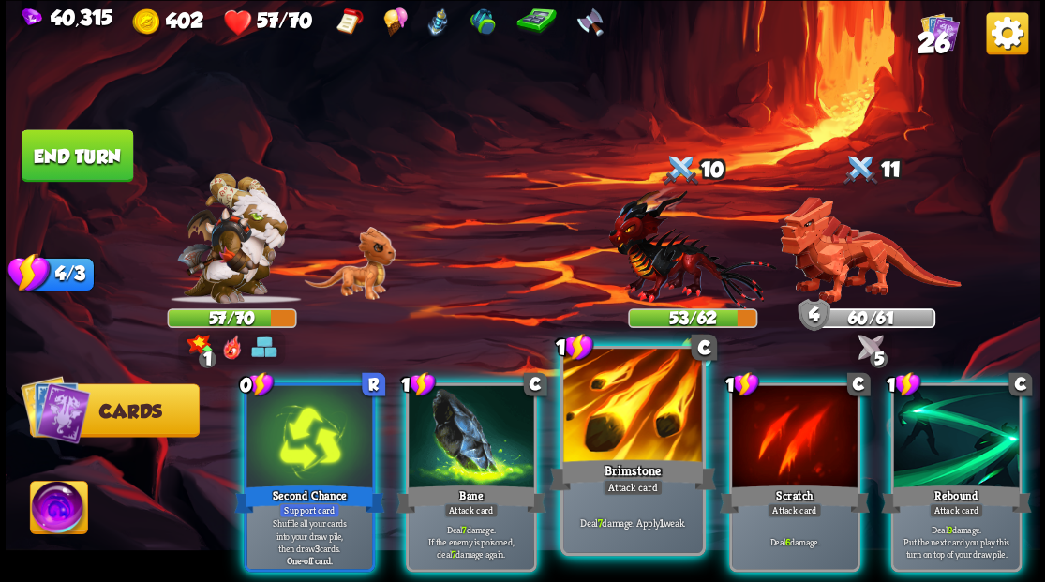
click at [615, 439] on div at bounding box center [632, 407] width 139 height 117
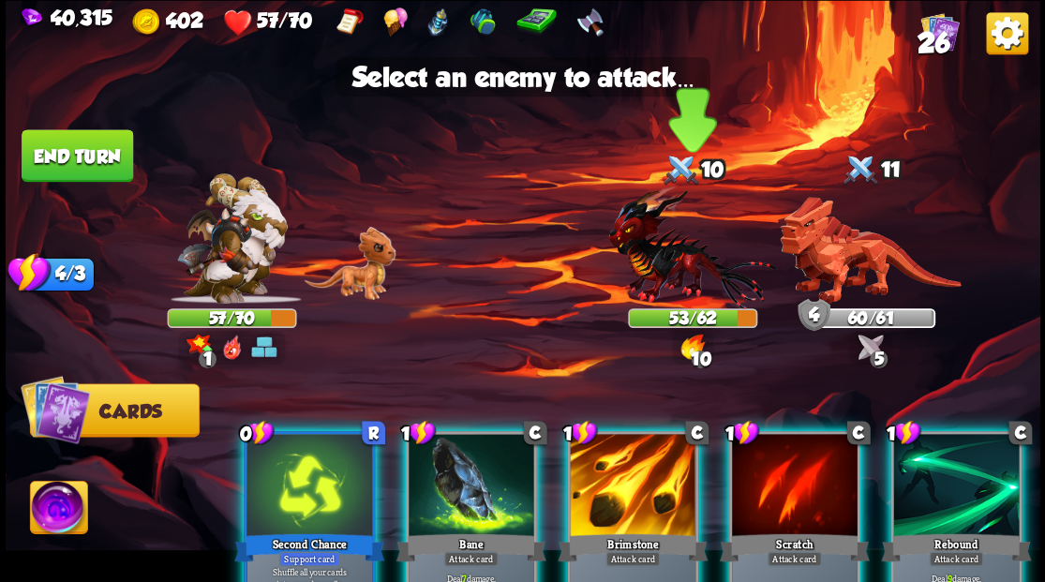
click at [649, 273] on img at bounding box center [692, 247] width 168 height 124
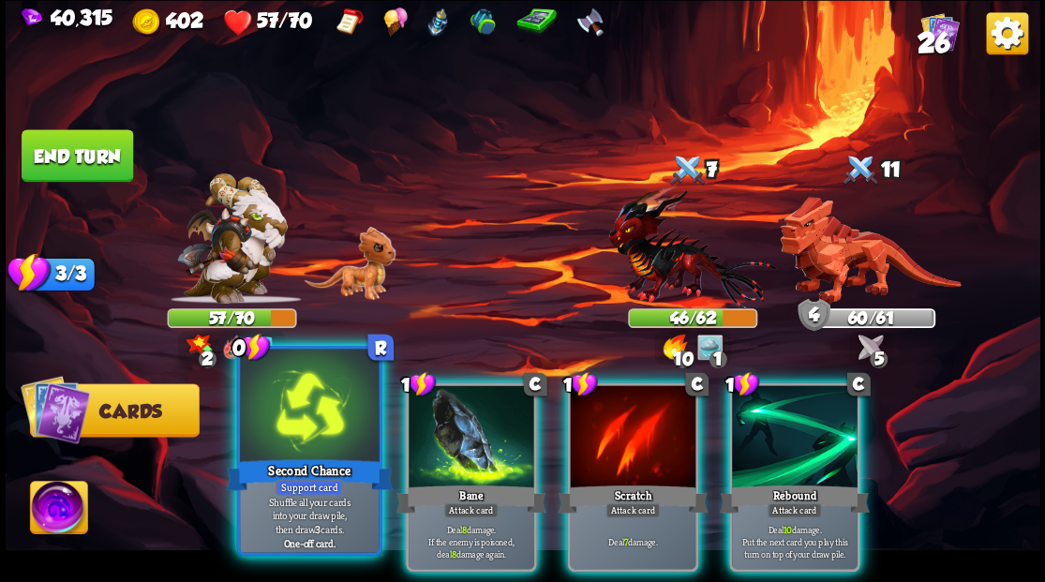
click at [317, 428] on div at bounding box center [309, 407] width 139 height 117
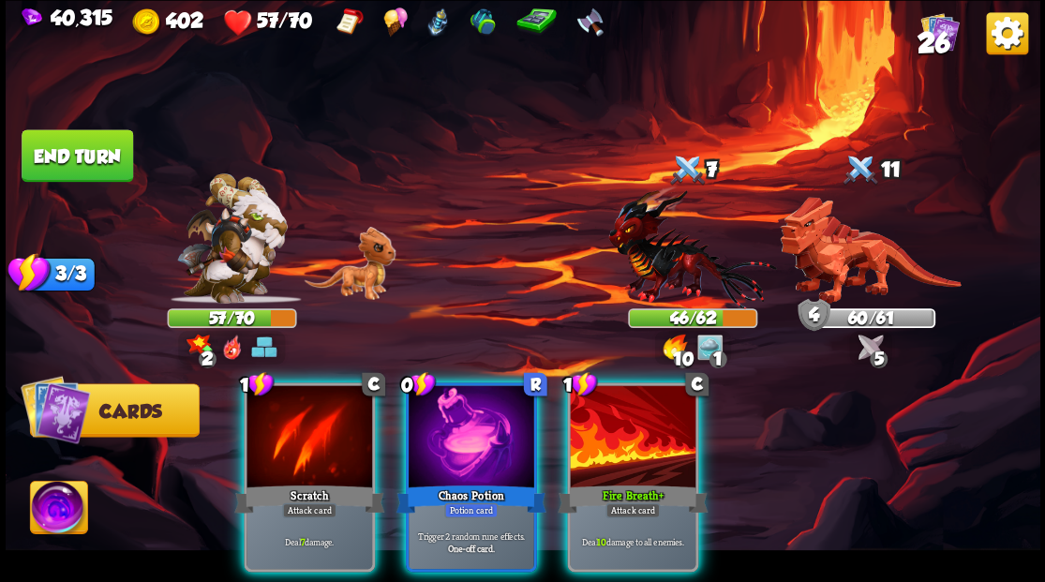
click at [465, 425] on div at bounding box center [472, 438] width 126 height 106
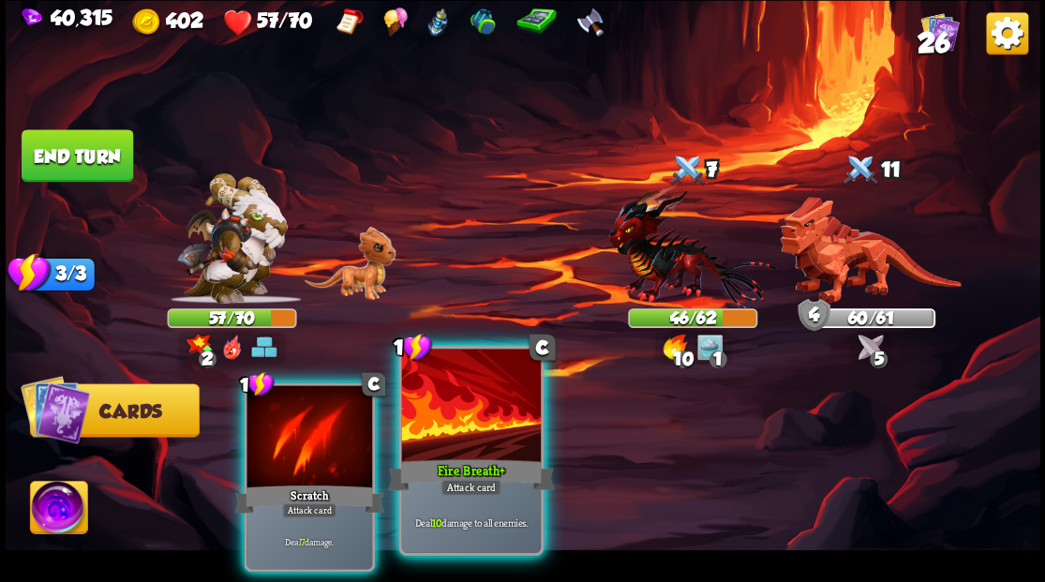
click at [446, 418] on div at bounding box center [470, 407] width 139 height 117
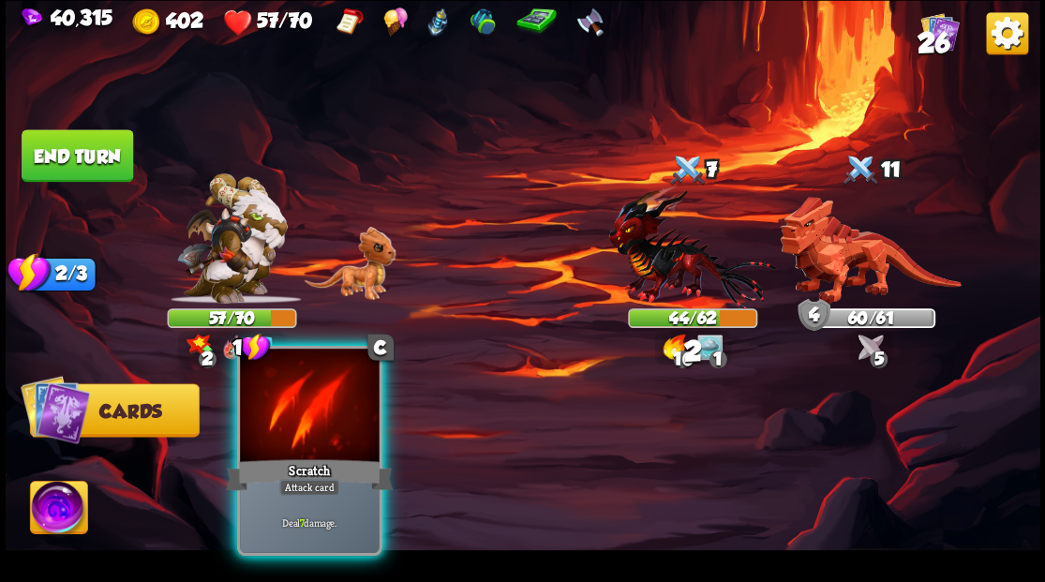
click at [302, 429] on div at bounding box center [309, 407] width 139 height 117
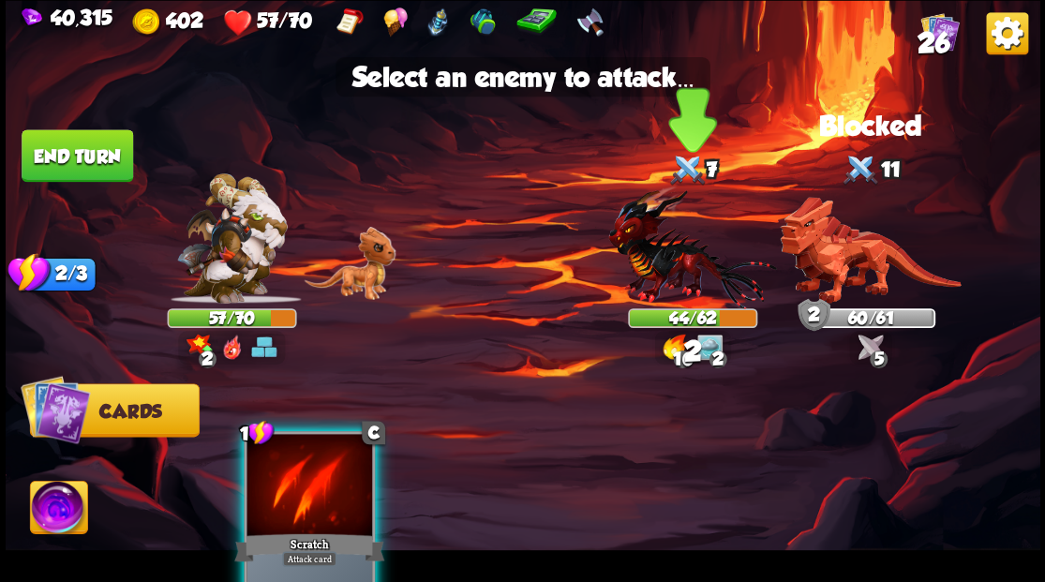
click at [660, 249] on img at bounding box center [692, 247] width 168 height 124
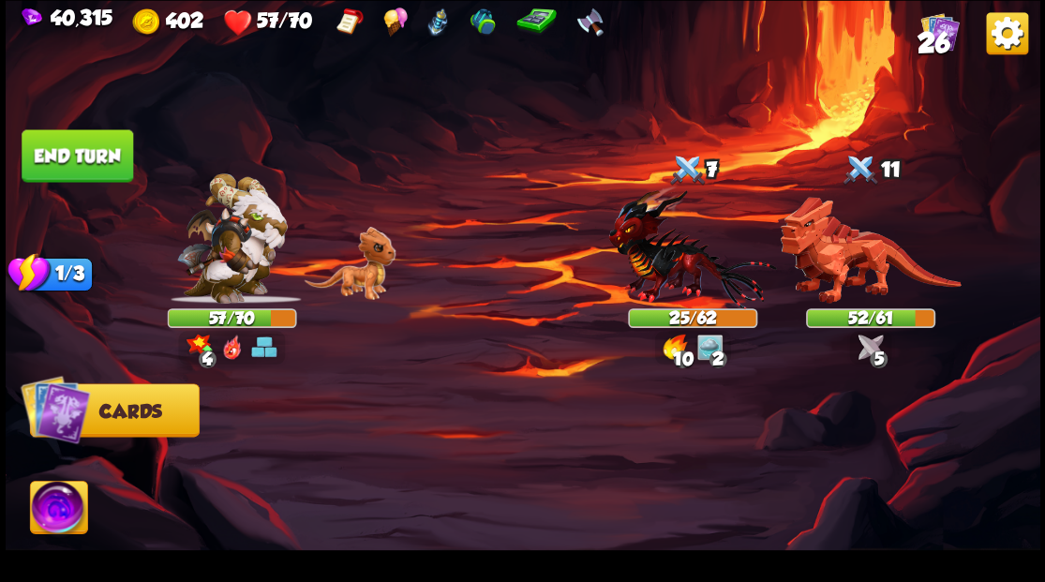
click at [71, 168] on button "End turn" at bounding box center [78, 155] width 112 height 52
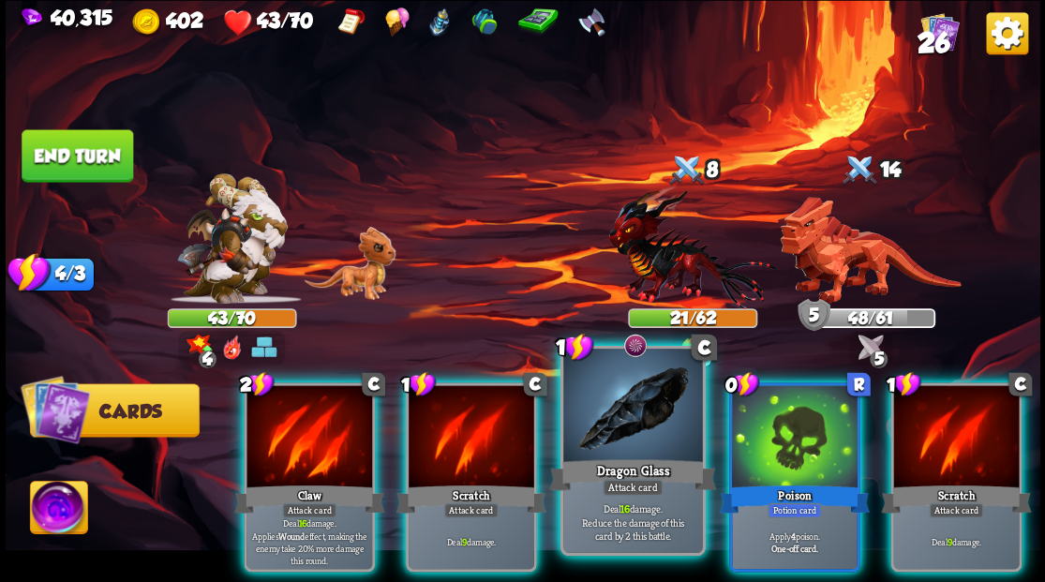
click at [643, 425] on div at bounding box center [632, 407] width 139 height 117
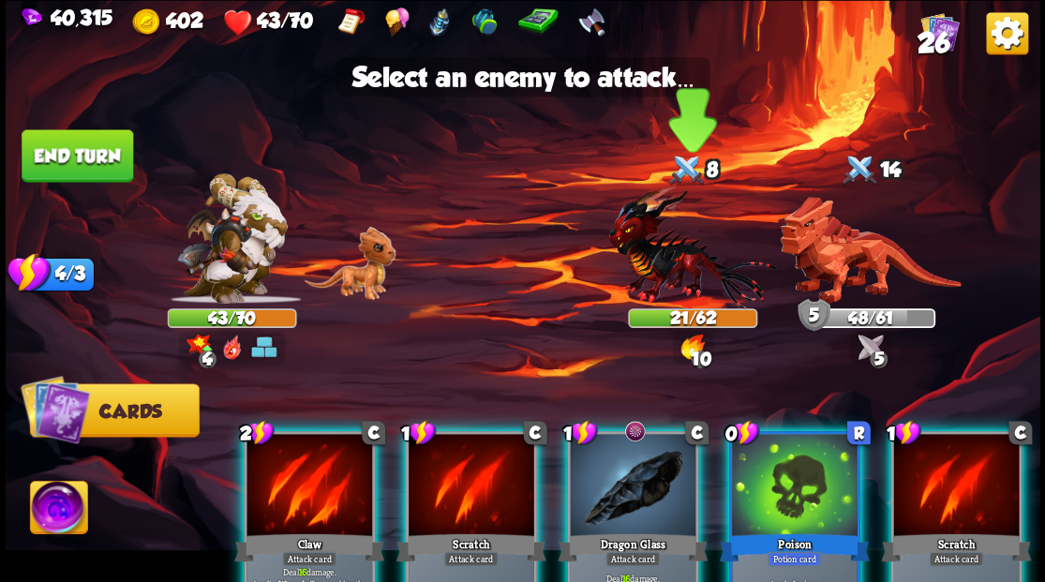
click at [664, 275] on img at bounding box center [692, 247] width 168 height 124
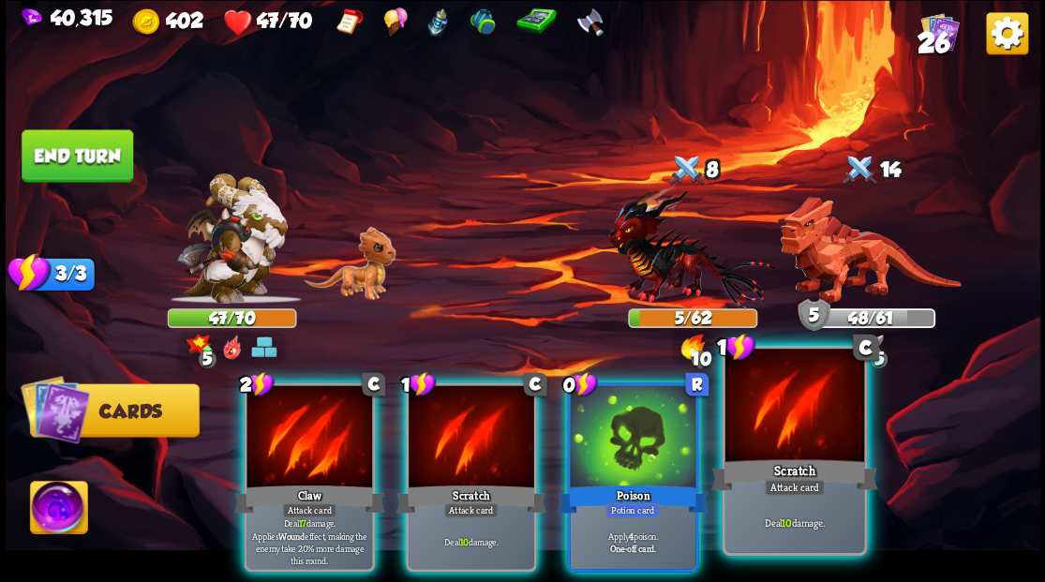
click at [804, 417] on div at bounding box center [794, 407] width 139 height 117
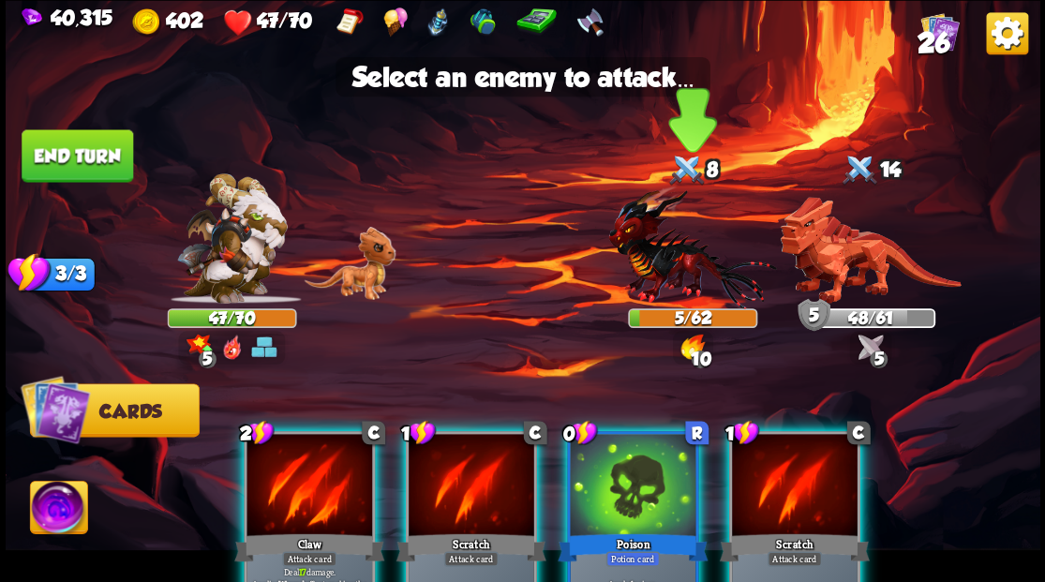
click at [663, 268] on img at bounding box center [692, 247] width 168 height 124
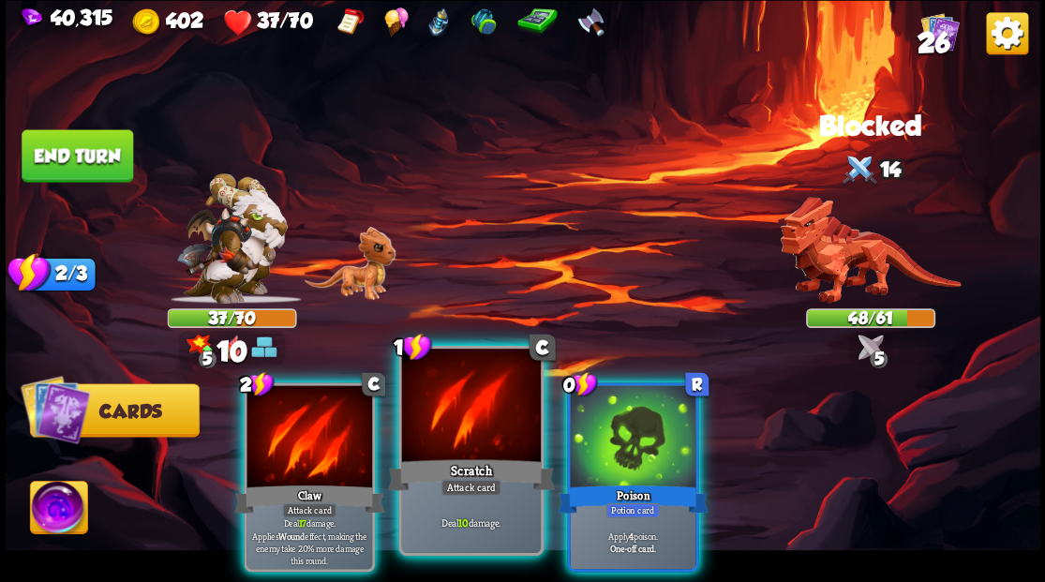
drag, startPoint x: 311, startPoint y: 442, endPoint x: 428, endPoint y: 414, distance: 120.5
click at [311, 442] on div at bounding box center [310, 438] width 126 height 106
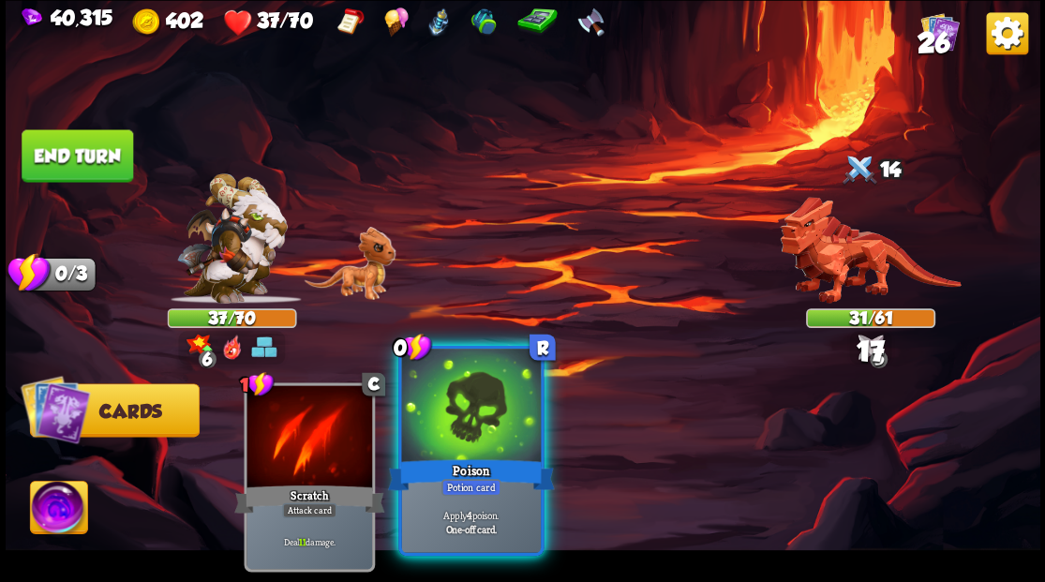
click at [446, 424] on div at bounding box center [470, 407] width 139 height 117
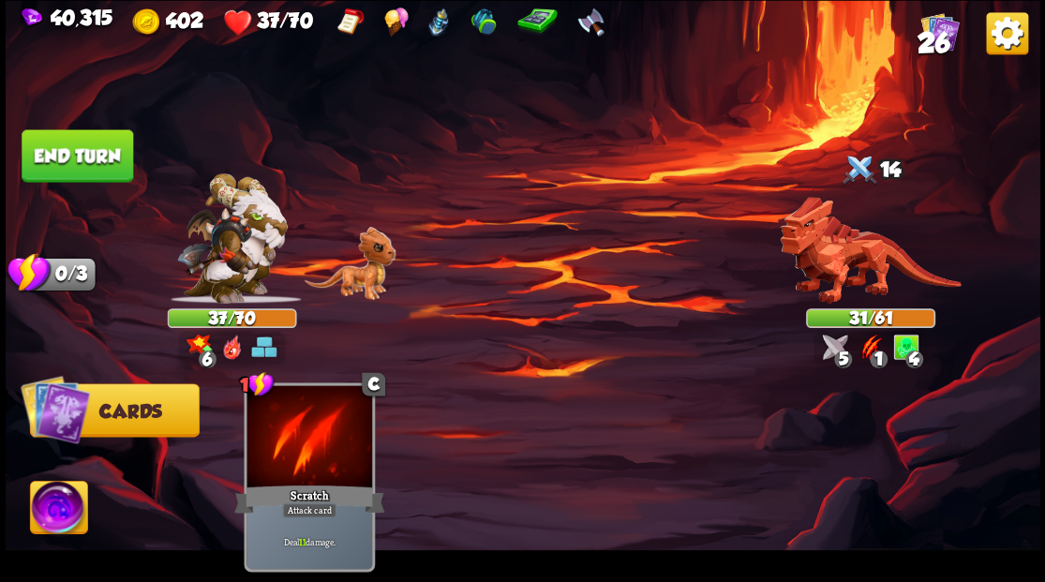
click at [66, 506] on img at bounding box center [58, 510] width 57 height 58
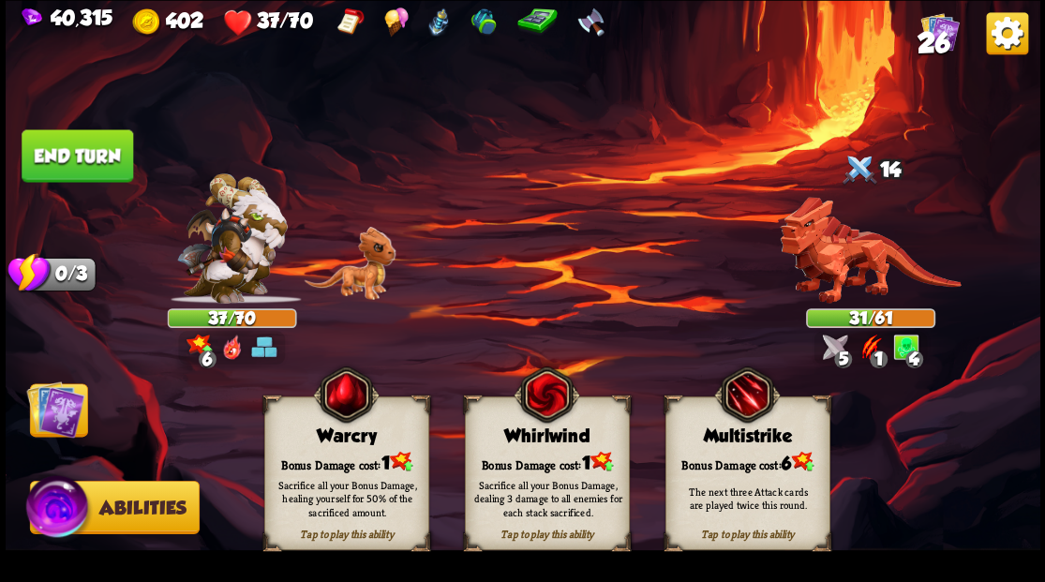
click at [369, 444] on div "Warcry" at bounding box center [345, 436] width 163 height 21
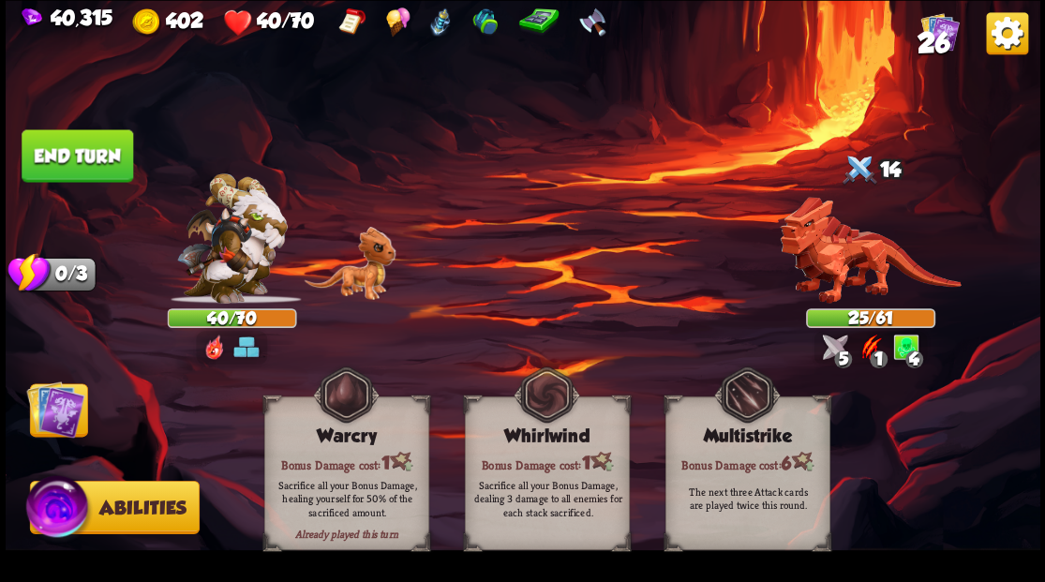
click at [99, 155] on button "End turn" at bounding box center [78, 155] width 112 height 52
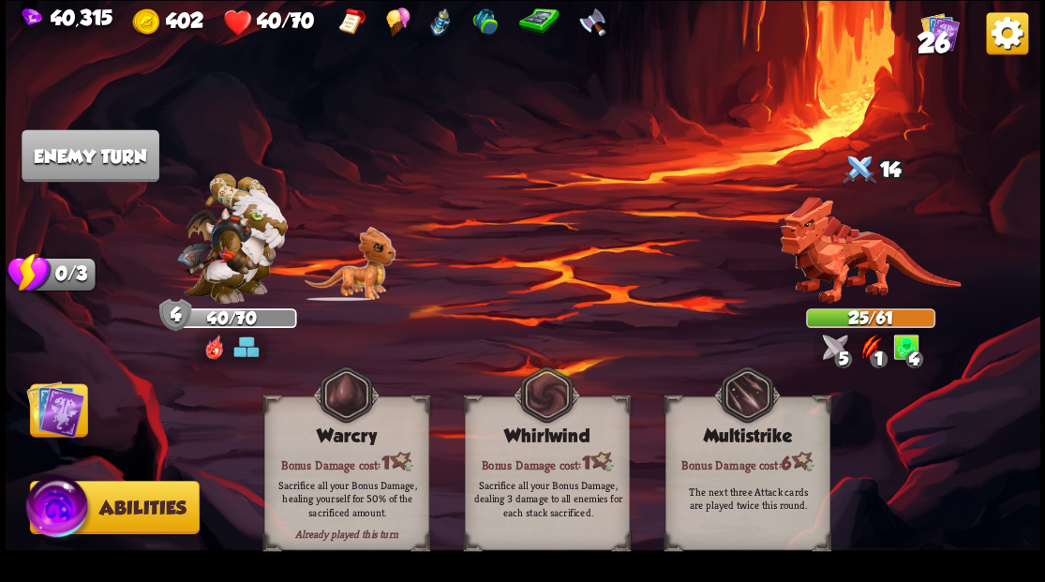
click at [61, 416] on img at bounding box center [55, 409] width 58 height 58
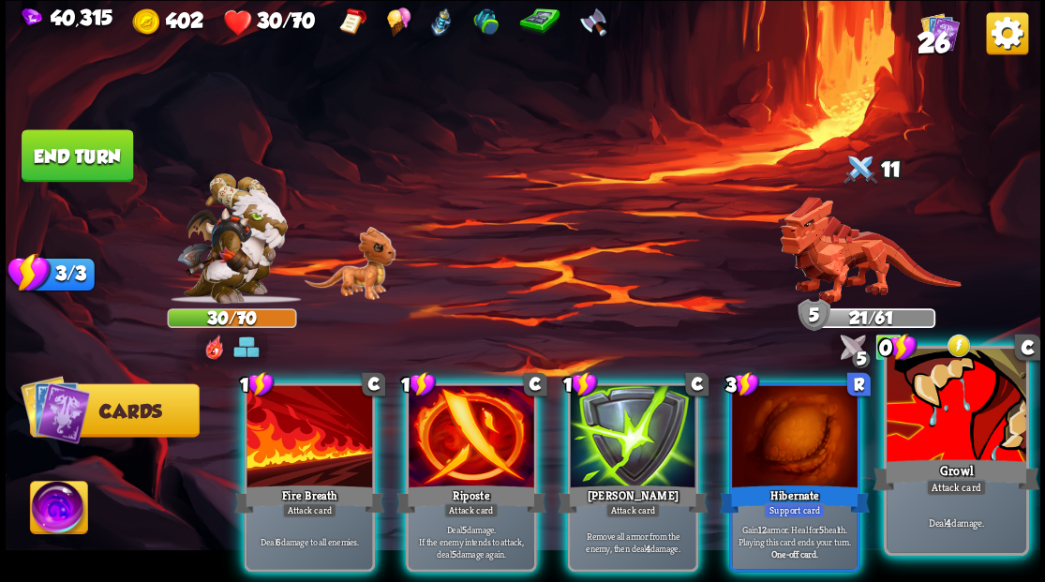
click at [933, 427] on div at bounding box center [956, 407] width 139 height 117
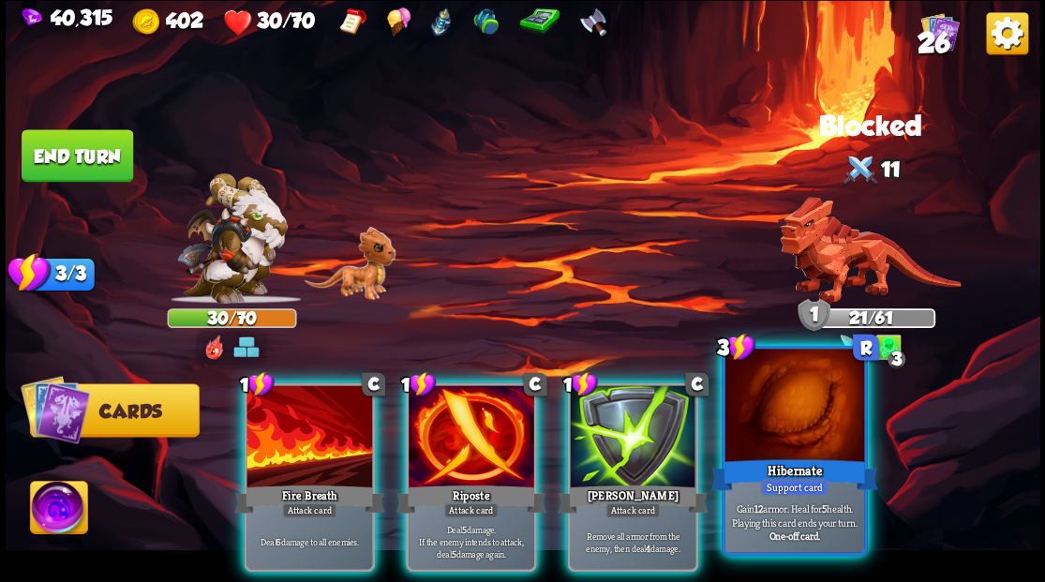
click at [802, 427] on div at bounding box center [794, 407] width 139 height 117
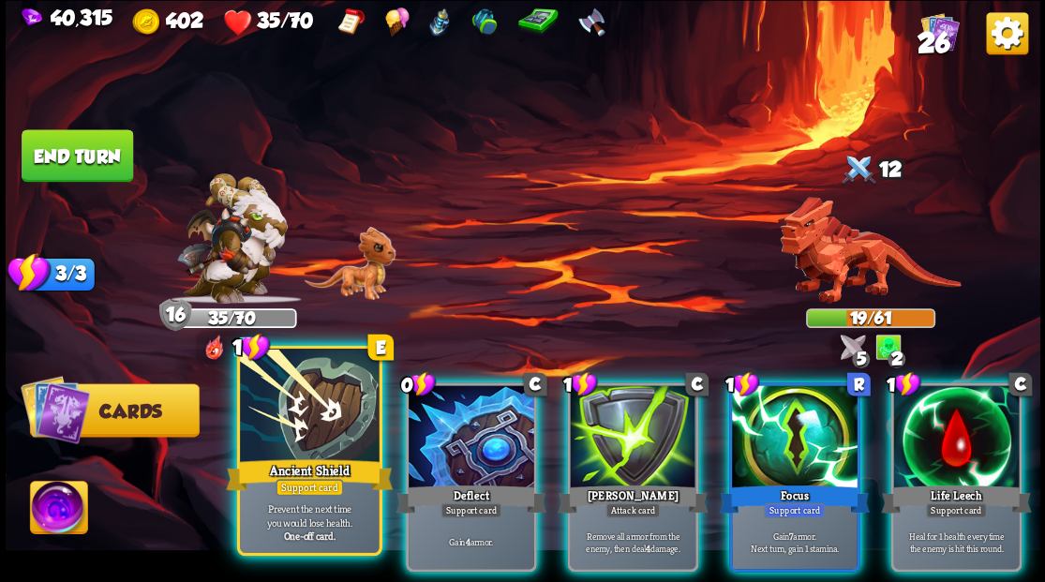
click at [317, 434] on div at bounding box center [309, 407] width 139 height 117
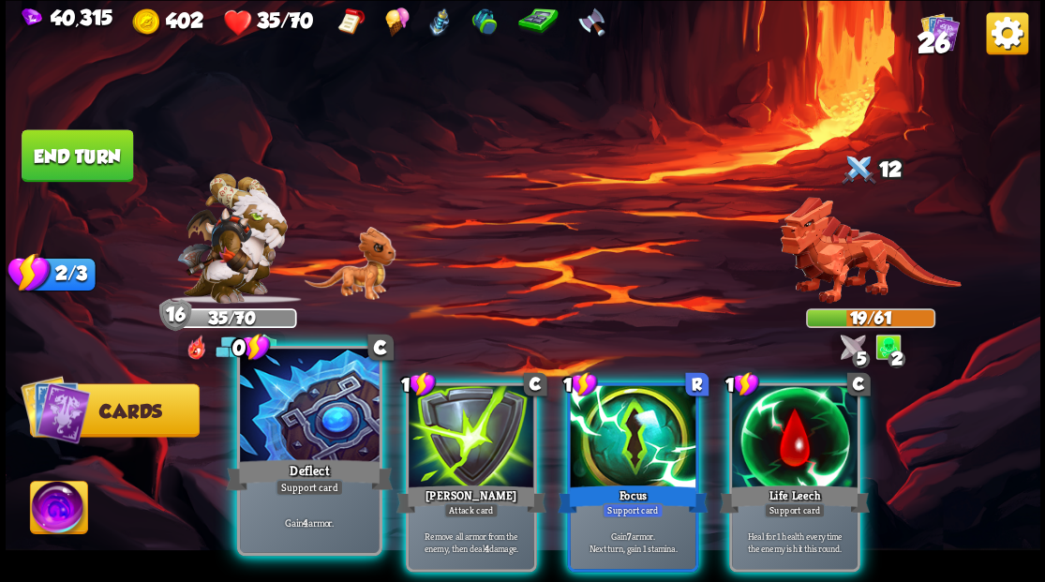
click at [291, 425] on div at bounding box center [309, 407] width 139 height 117
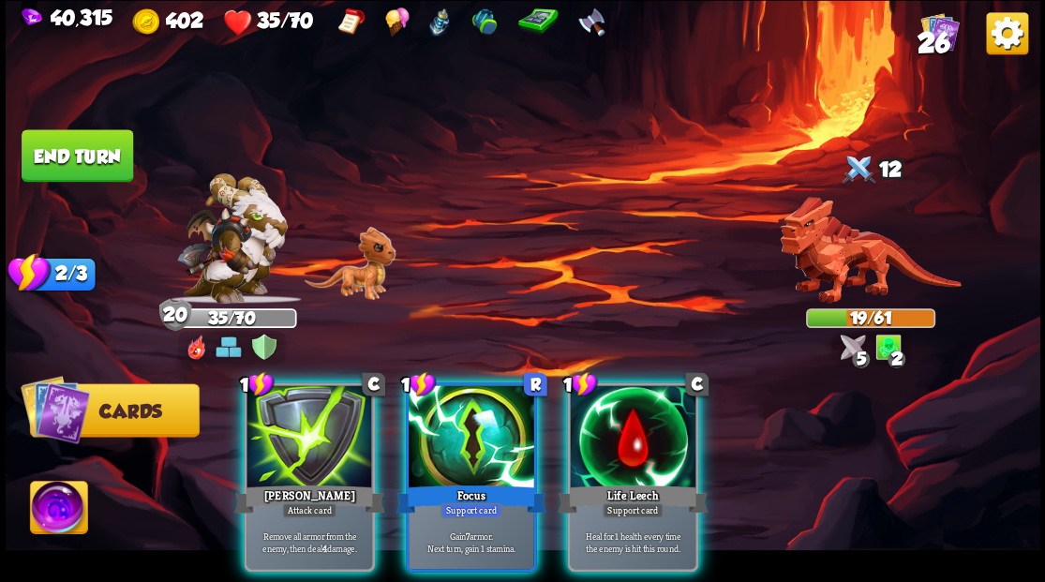
drag, startPoint x: 643, startPoint y: 416, endPoint x: 644, endPoint y: 375, distance: 41.3
click at [643, 413] on div at bounding box center [633, 438] width 126 height 106
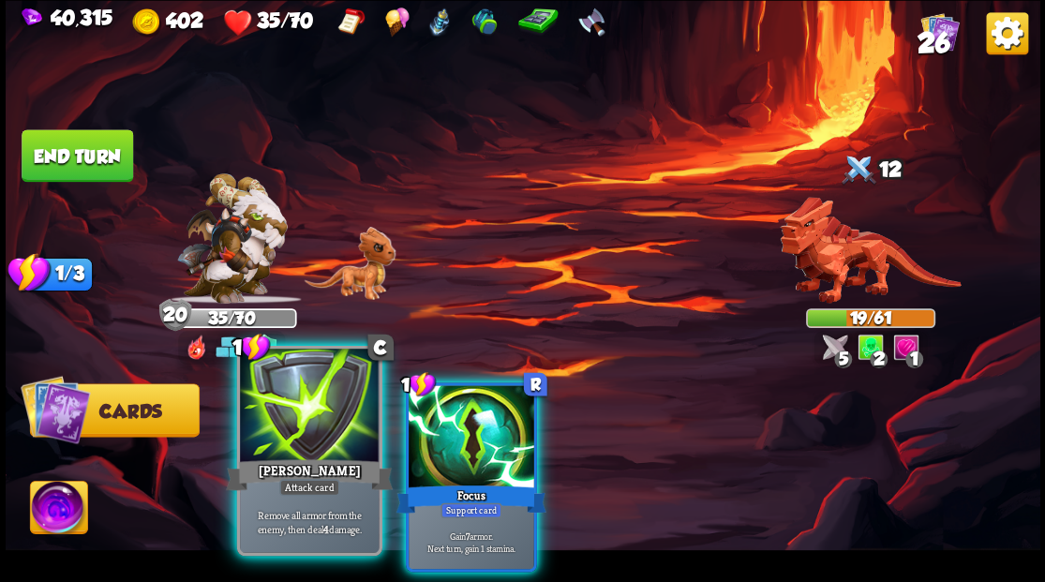
click at [324, 420] on div at bounding box center [309, 407] width 139 height 117
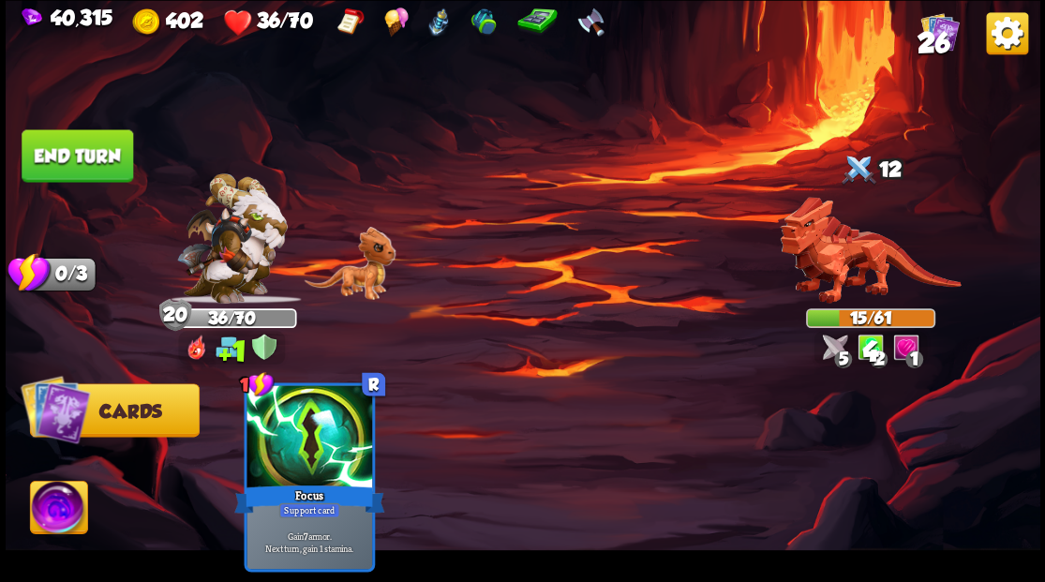
click at [91, 141] on button "End turn" at bounding box center [78, 155] width 112 height 52
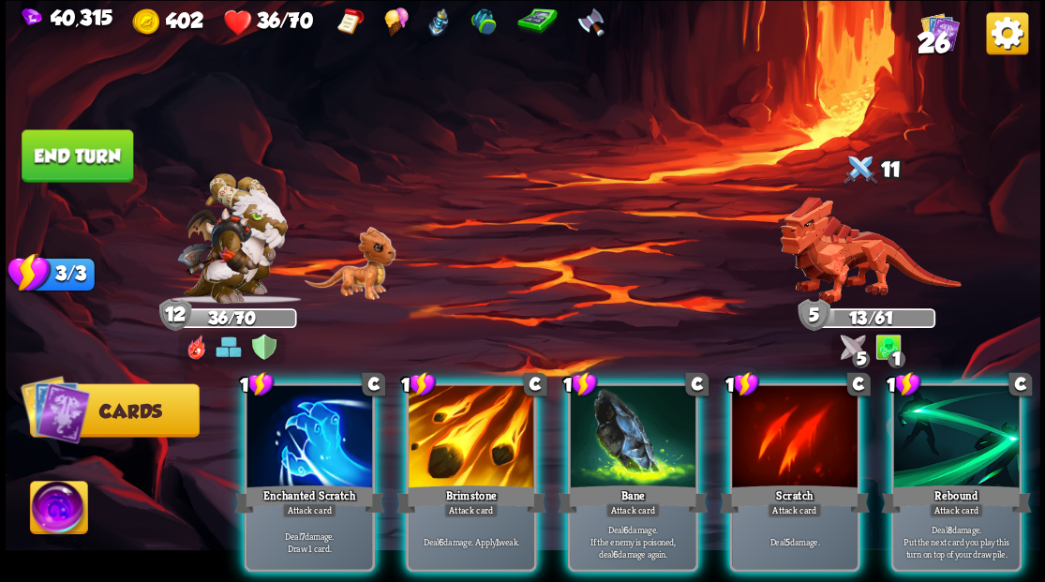
click at [320, 431] on div at bounding box center [310, 438] width 126 height 106
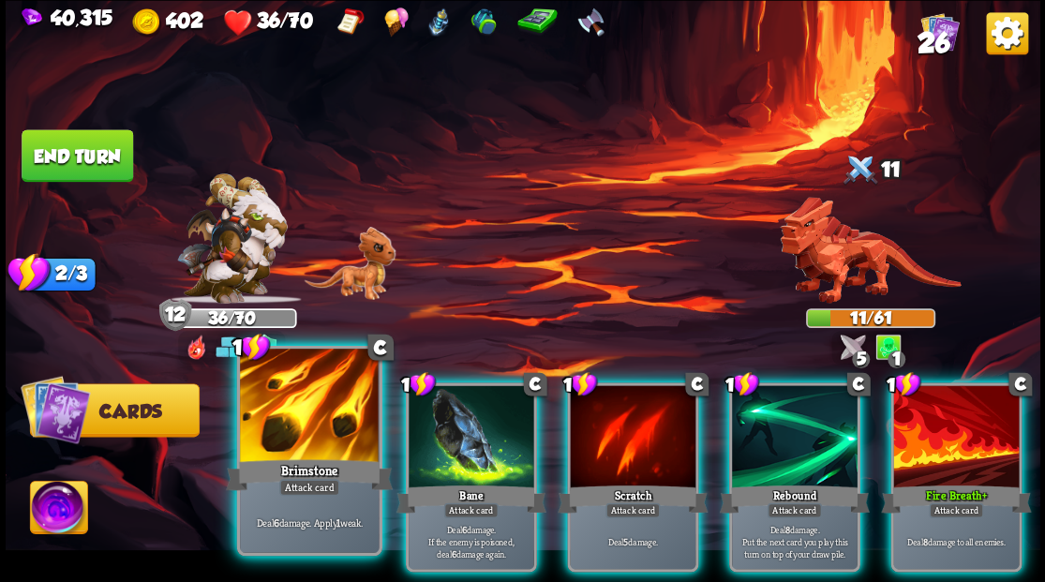
click at [319, 411] on div at bounding box center [309, 407] width 139 height 117
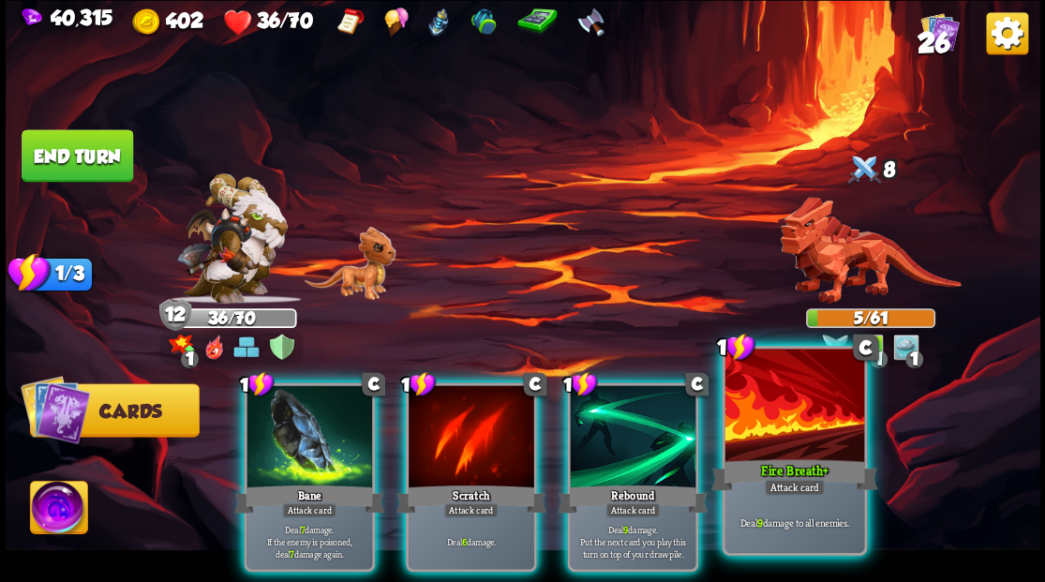
click at [761, 426] on div at bounding box center [794, 407] width 139 height 117
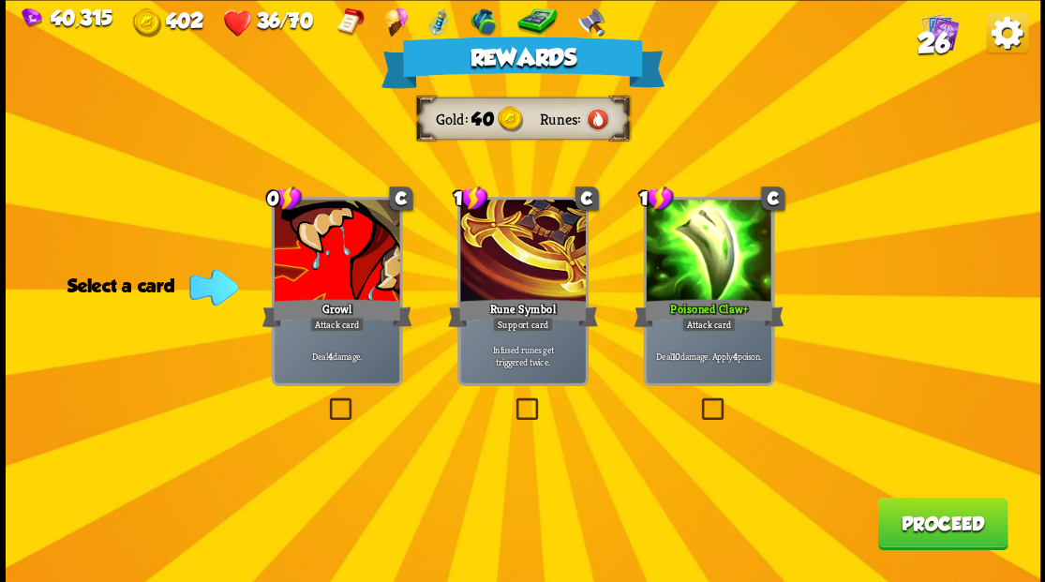
click at [956, 523] on button "Proceed" at bounding box center [942, 523] width 130 height 52
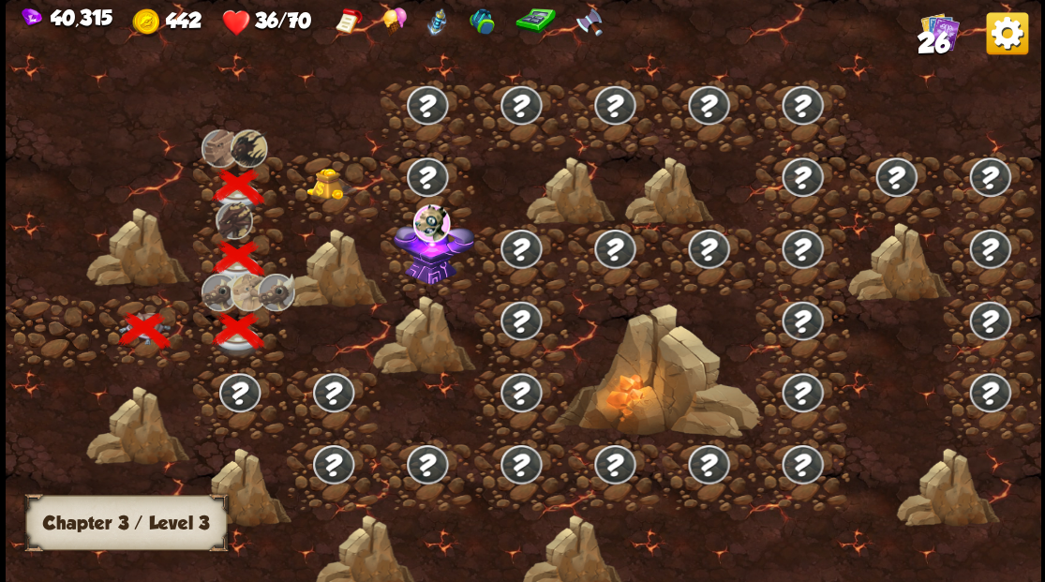
click at [326, 191] on img at bounding box center [332, 184] width 52 height 32
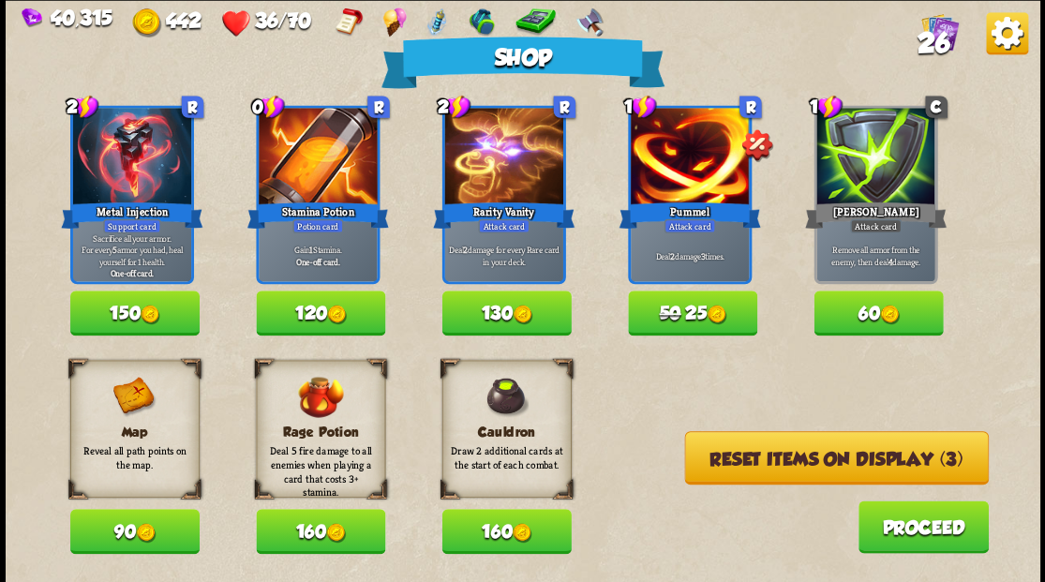
click at [694, 315] on button "50 25" at bounding box center [692, 313] width 129 height 45
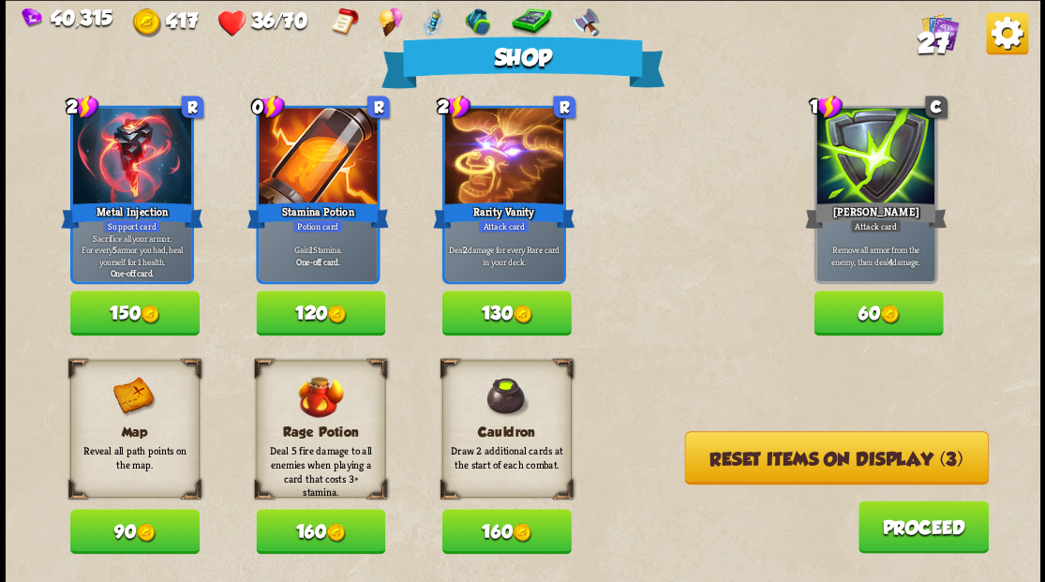
drag, startPoint x: 764, startPoint y: 458, endPoint x: 738, endPoint y: 374, distance: 88.3
click at [764, 448] on button "Reset items on display (3)" at bounding box center [836, 457] width 304 height 53
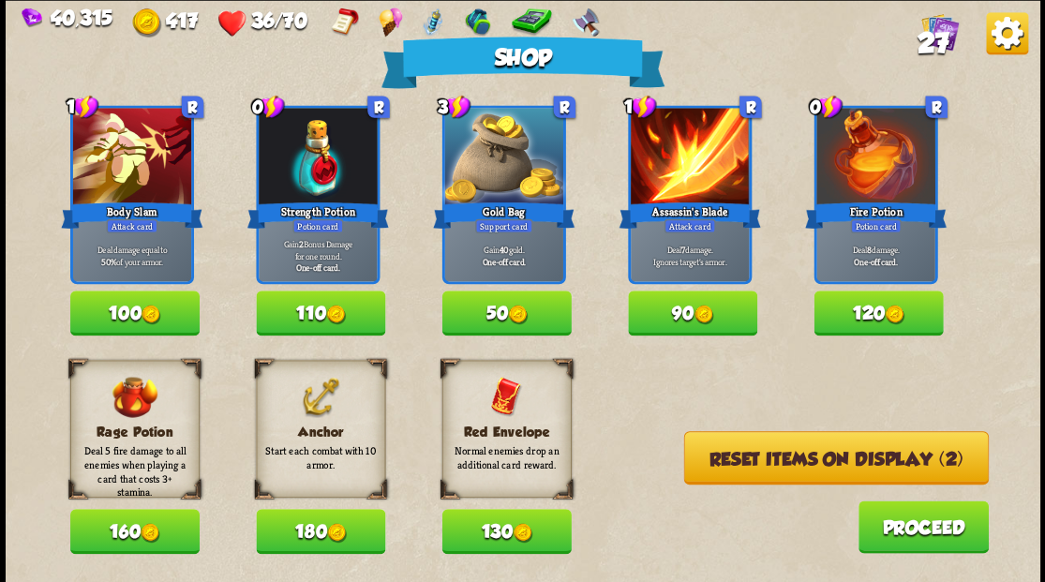
click at [307, 521] on button "180" at bounding box center [320, 531] width 129 height 45
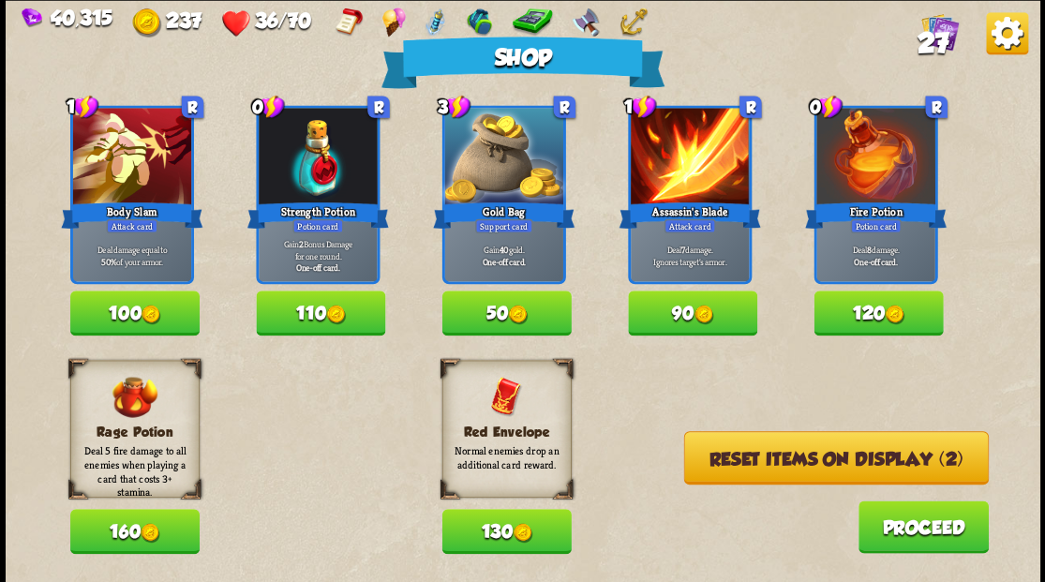
click at [720, 319] on button "90" at bounding box center [692, 313] width 129 height 45
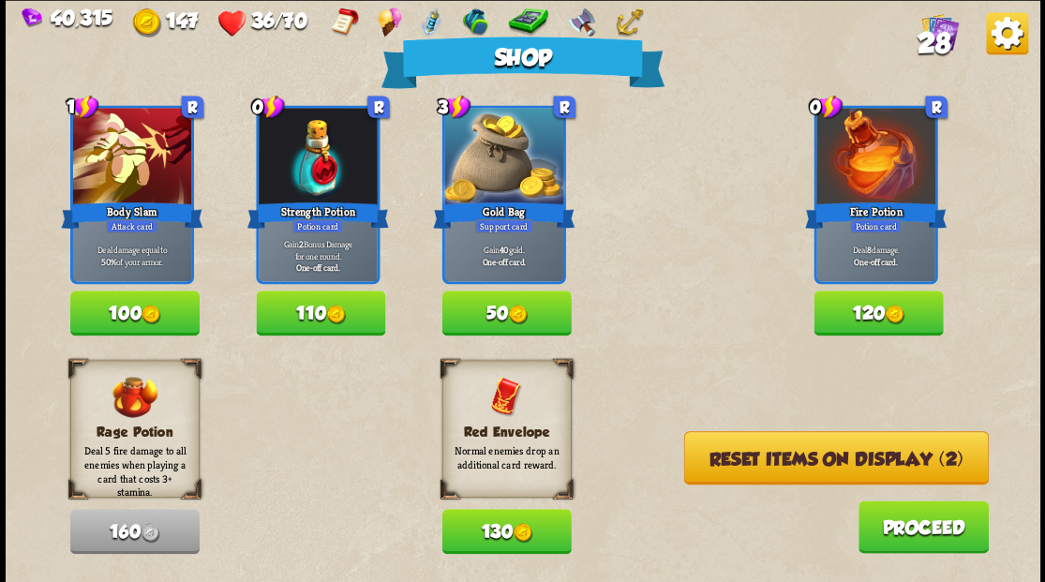
click at [769, 458] on button "Reset items on display (2)" at bounding box center [835, 457] width 305 height 53
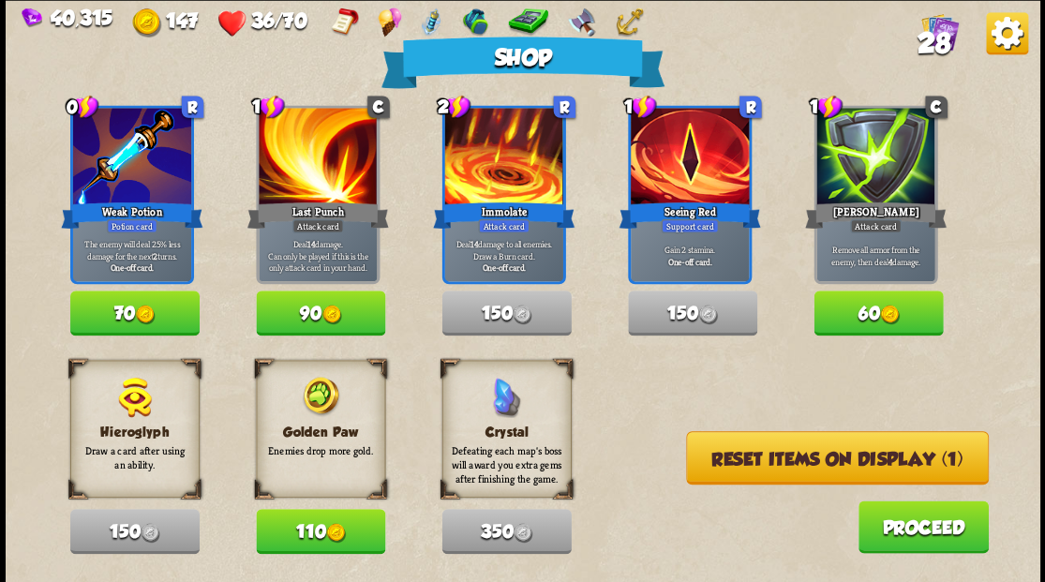
click at [332, 523] on img at bounding box center [336, 533] width 20 height 20
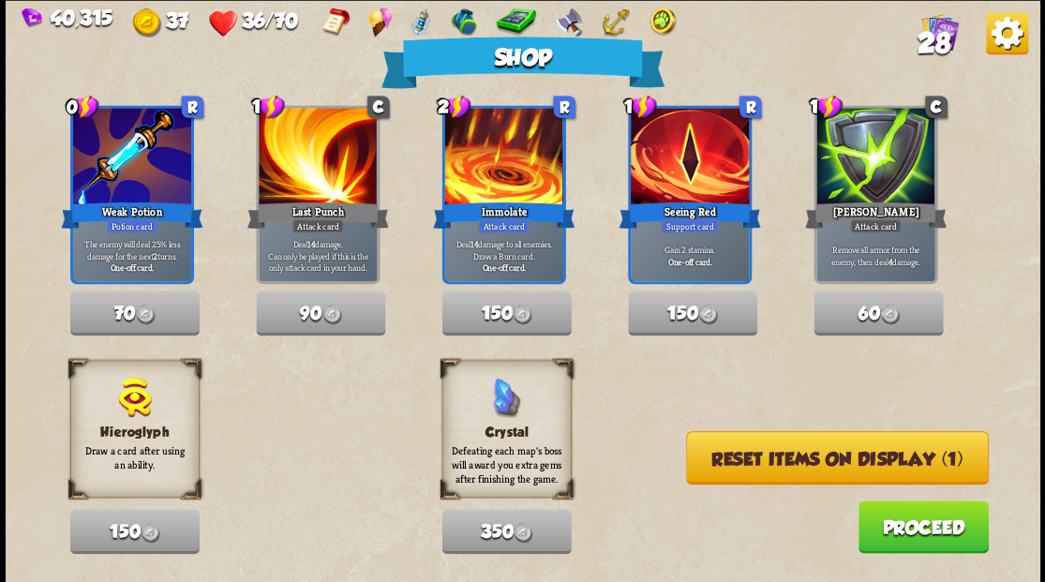
click at [774, 461] on button "Reset items on display (1)" at bounding box center [837, 457] width 303 height 53
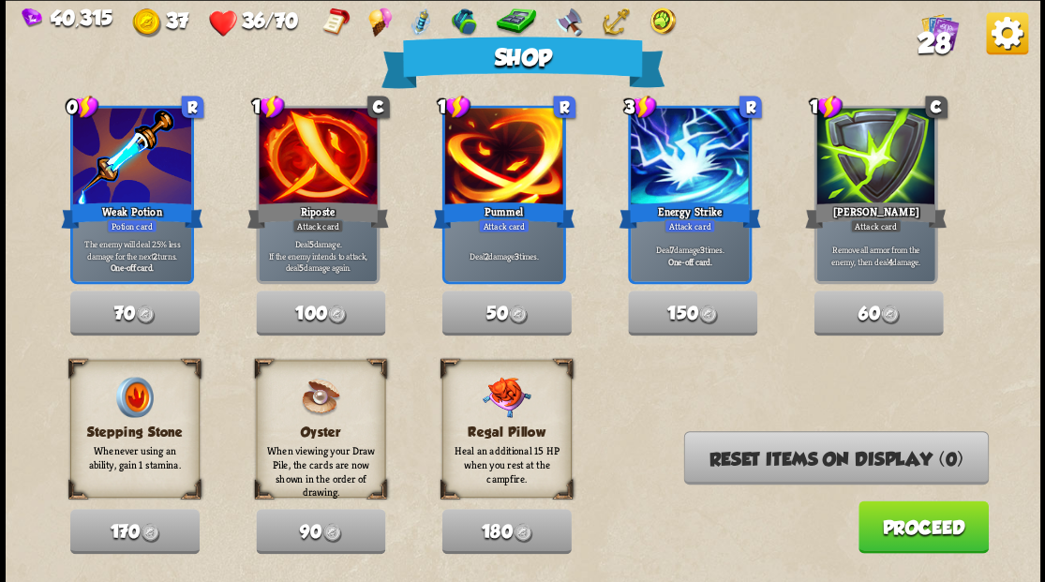
click at [906, 530] on button "Proceed" at bounding box center [923, 527] width 130 height 52
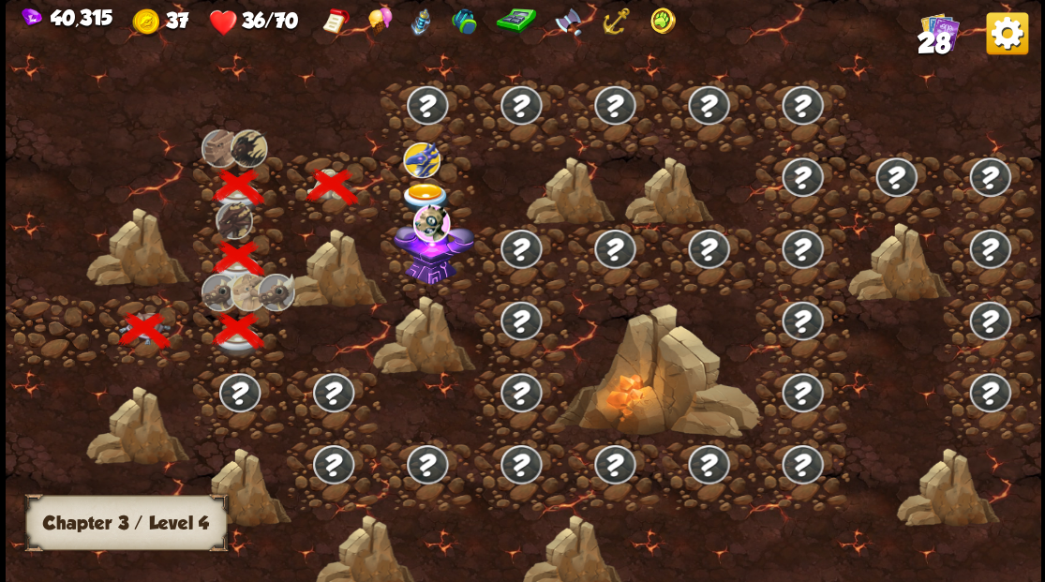
click at [416, 178] on div at bounding box center [428, 187] width 94 height 72
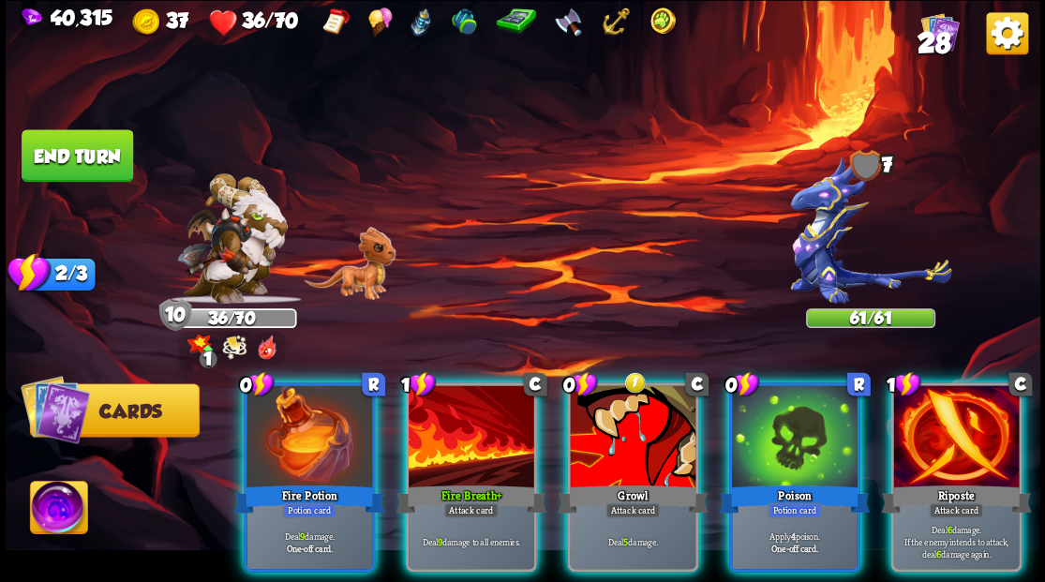
click at [966, 429] on div at bounding box center [956, 438] width 126 height 106
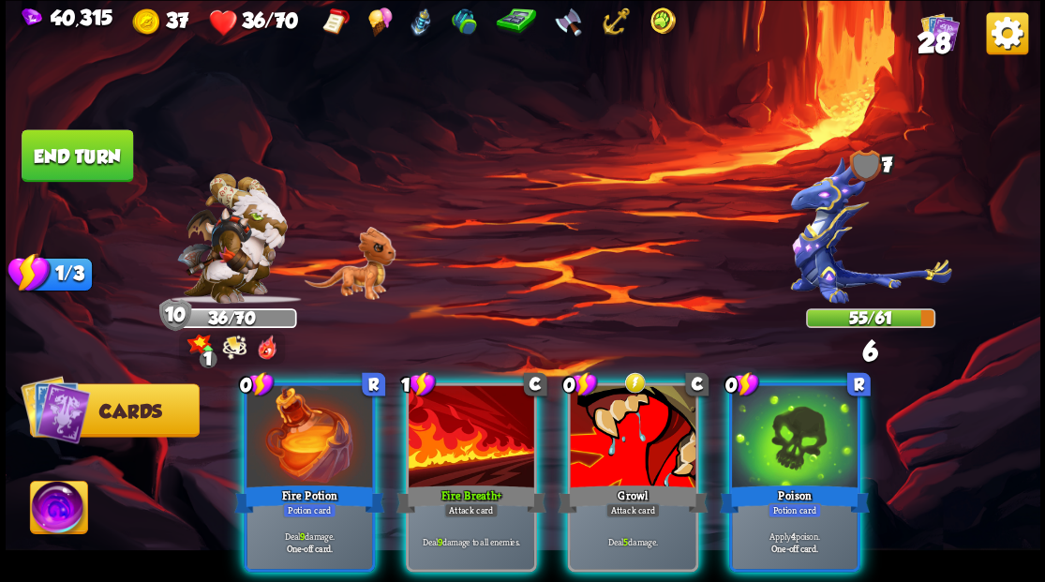
click at [764, 431] on div at bounding box center [795, 438] width 126 height 106
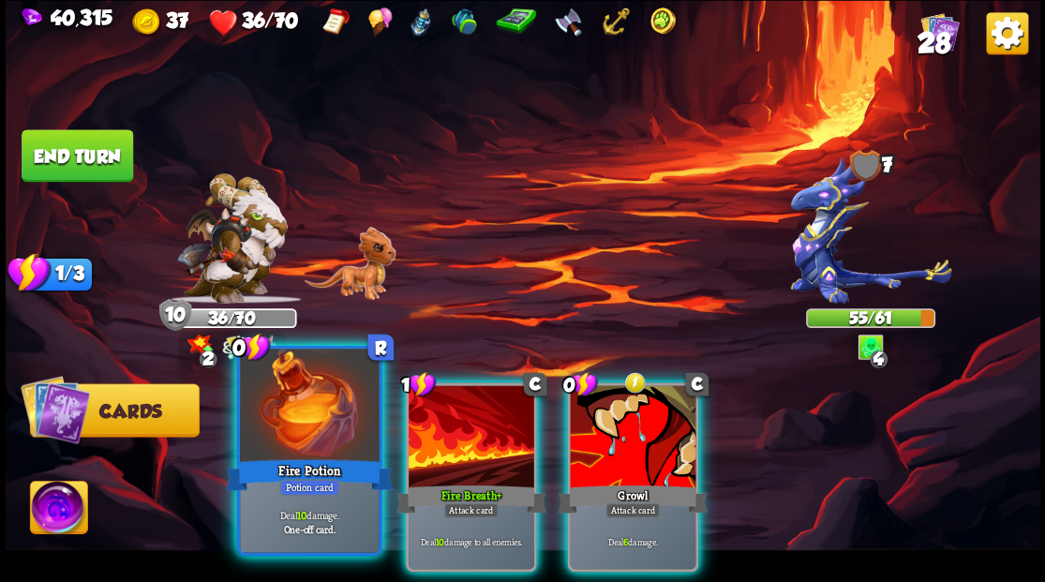
click at [276, 434] on div at bounding box center [309, 407] width 139 height 117
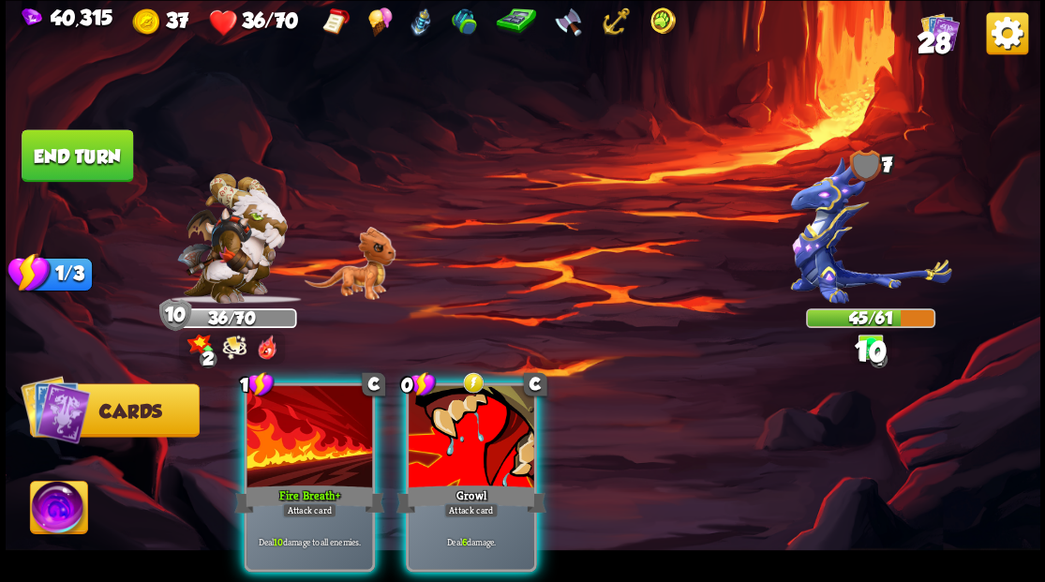
click at [431, 433] on div at bounding box center [472, 438] width 126 height 106
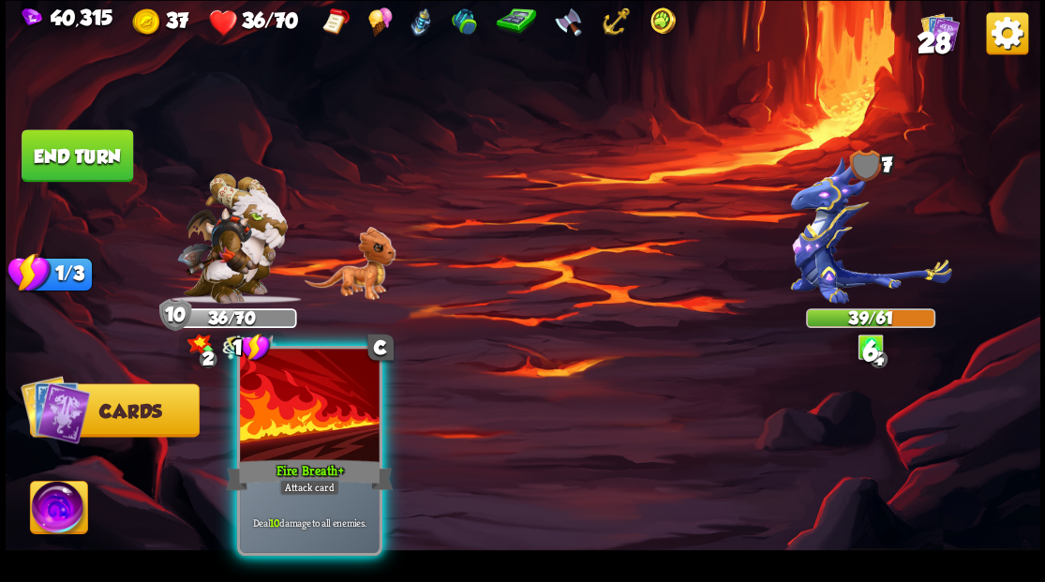
click at [307, 433] on div at bounding box center [309, 407] width 139 height 117
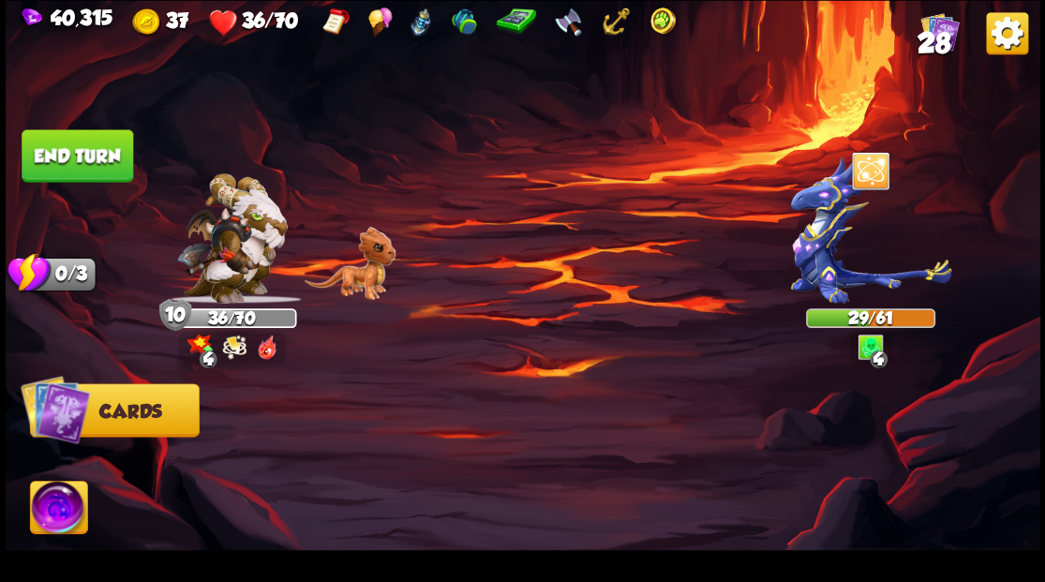
click at [56, 156] on button "End turn" at bounding box center [78, 155] width 112 height 52
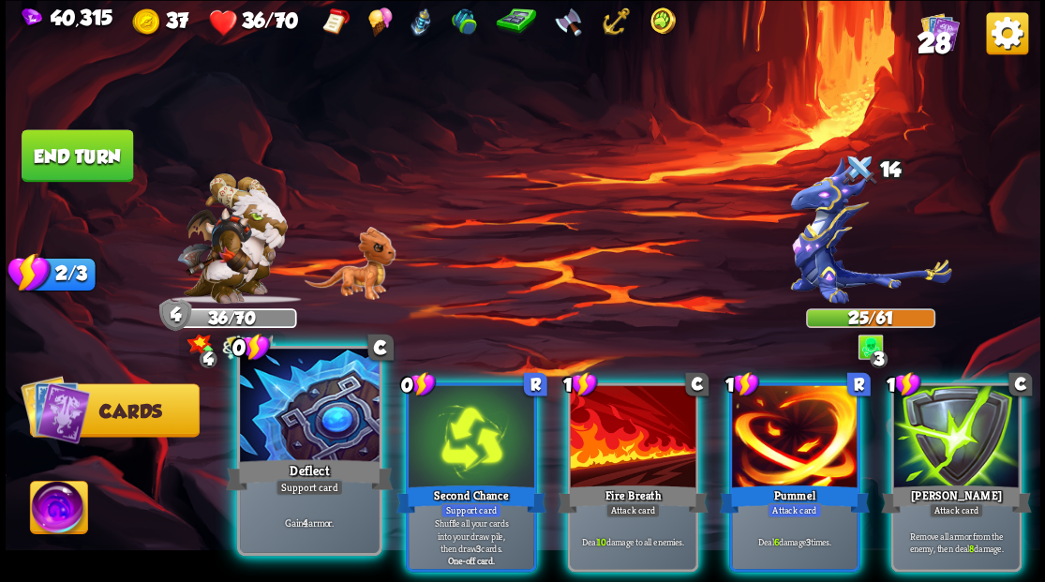
click at [306, 409] on div at bounding box center [309, 407] width 139 height 117
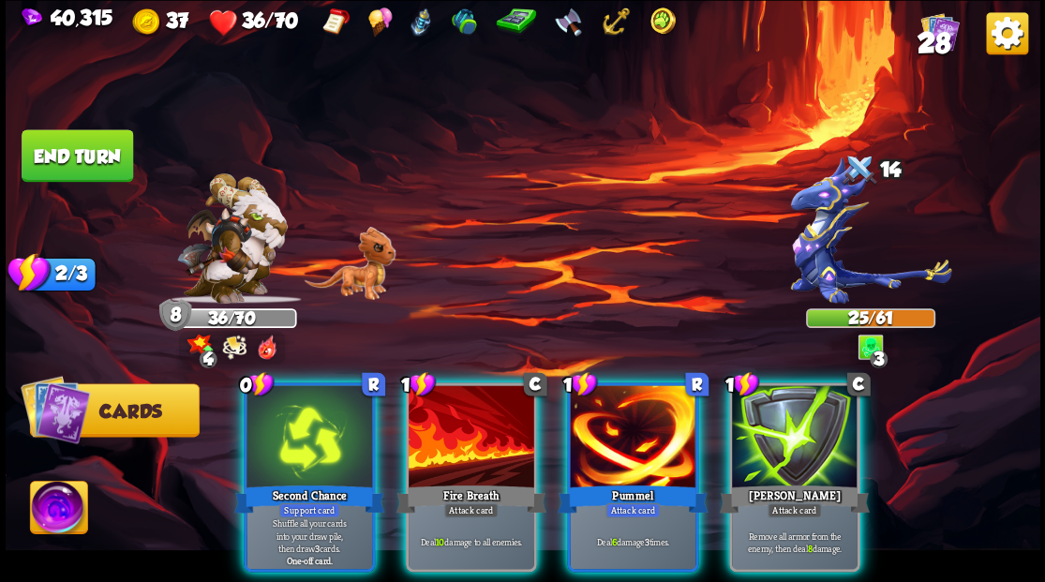
click at [292, 454] on div at bounding box center [310, 438] width 126 height 106
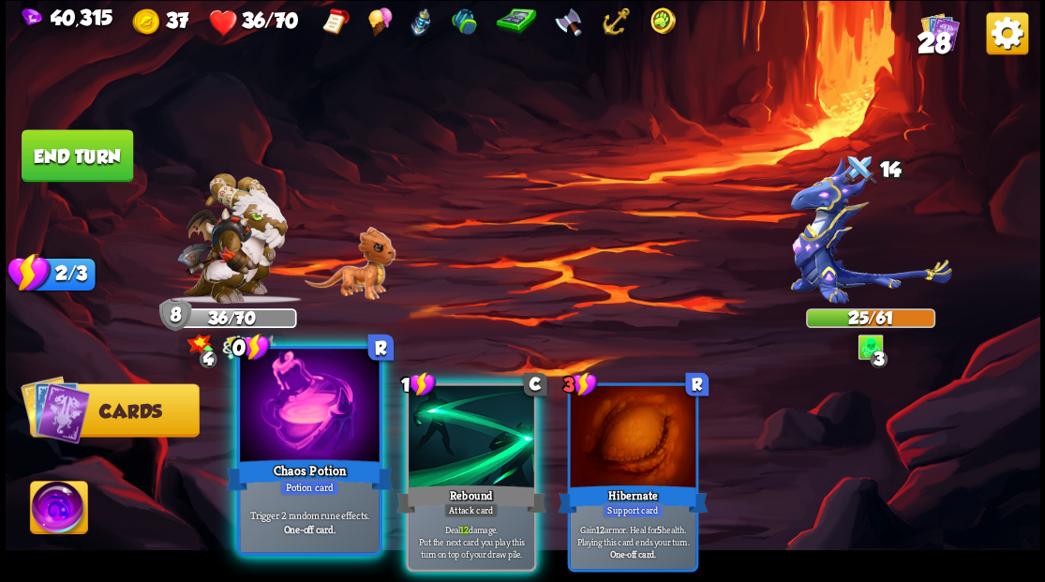
click at [306, 411] on div at bounding box center [309, 407] width 139 height 117
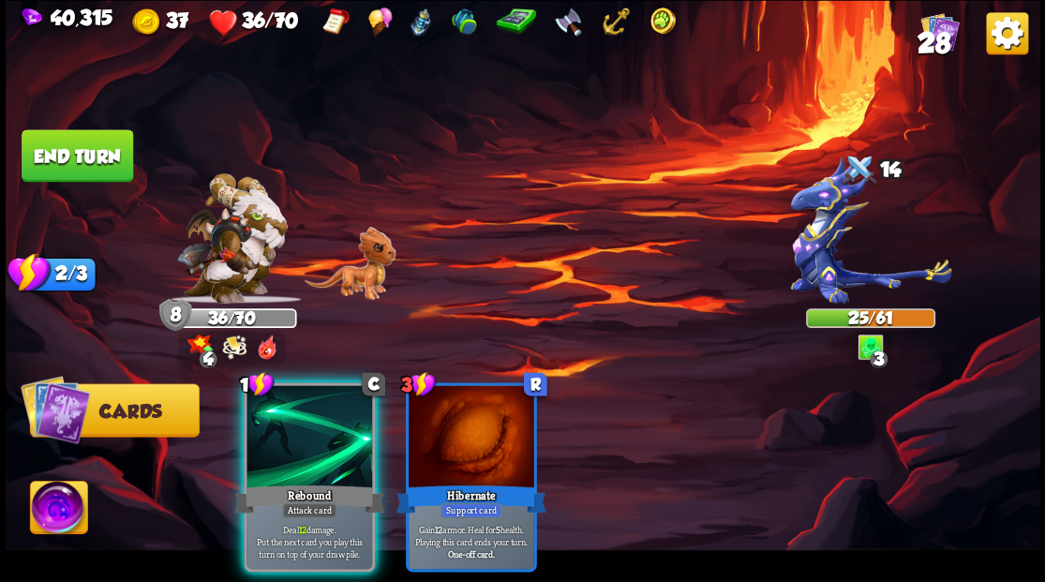
click at [306, 411] on div at bounding box center [310, 438] width 126 height 106
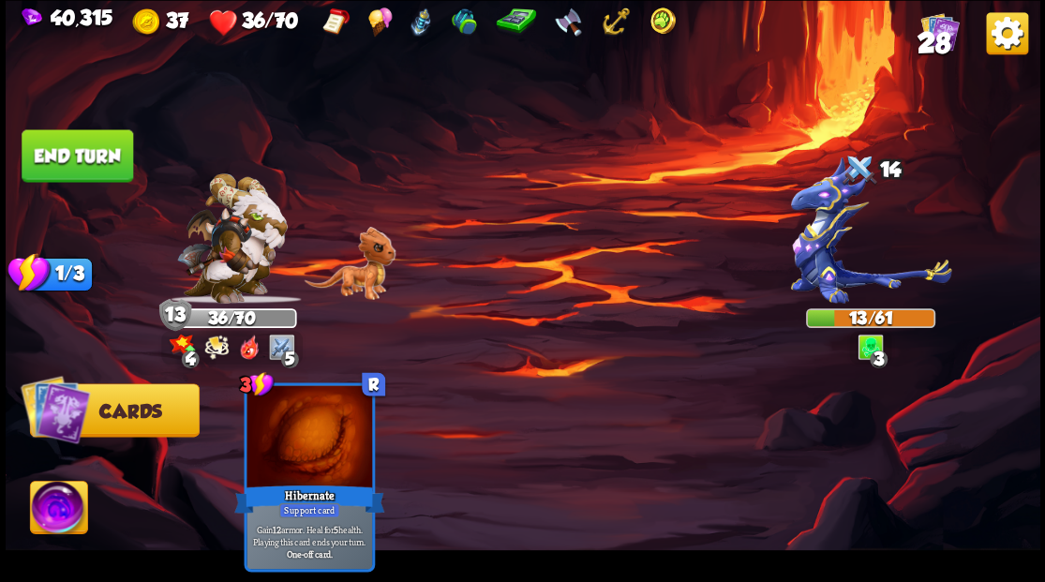
click at [54, 153] on button "End turn" at bounding box center [78, 155] width 112 height 52
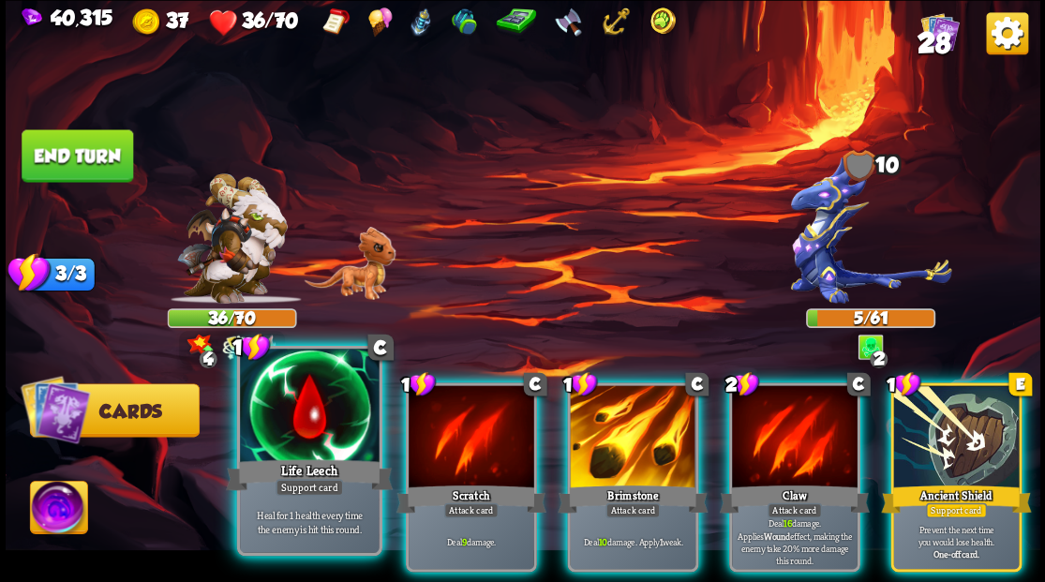
click at [298, 428] on div at bounding box center [309, 407] width 139 height 117
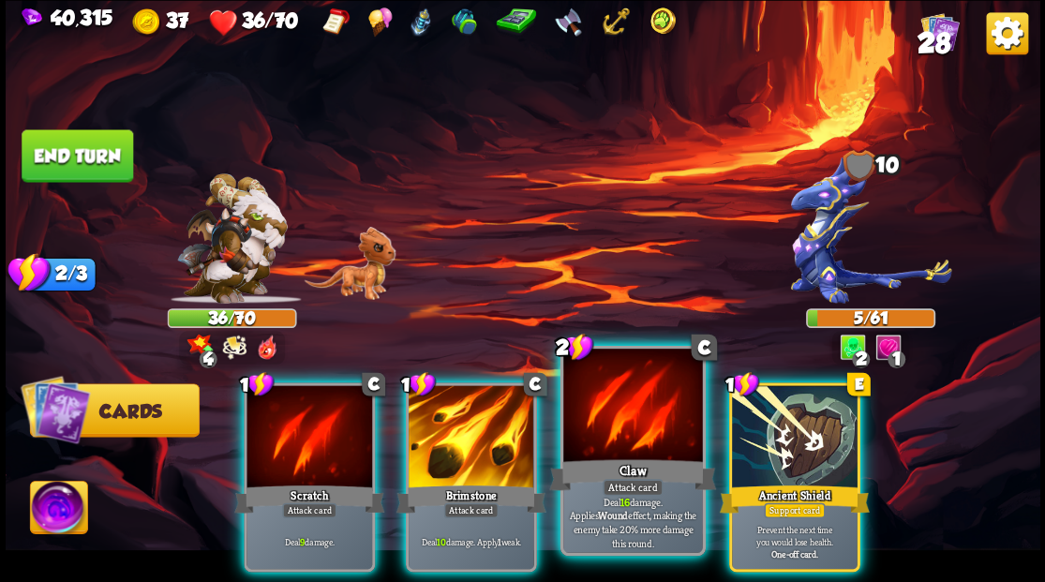
click at [618, 430] on div at bounding box center [632, 407] width 139 height 117
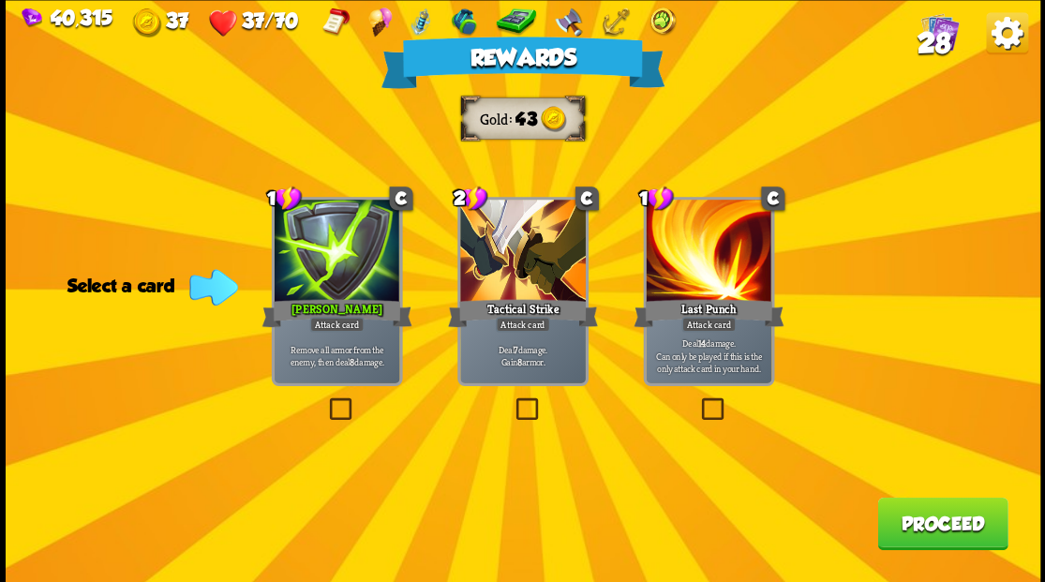
click at [934, 27] on span "28" at bounding box center [933, 42] width 33 height 32
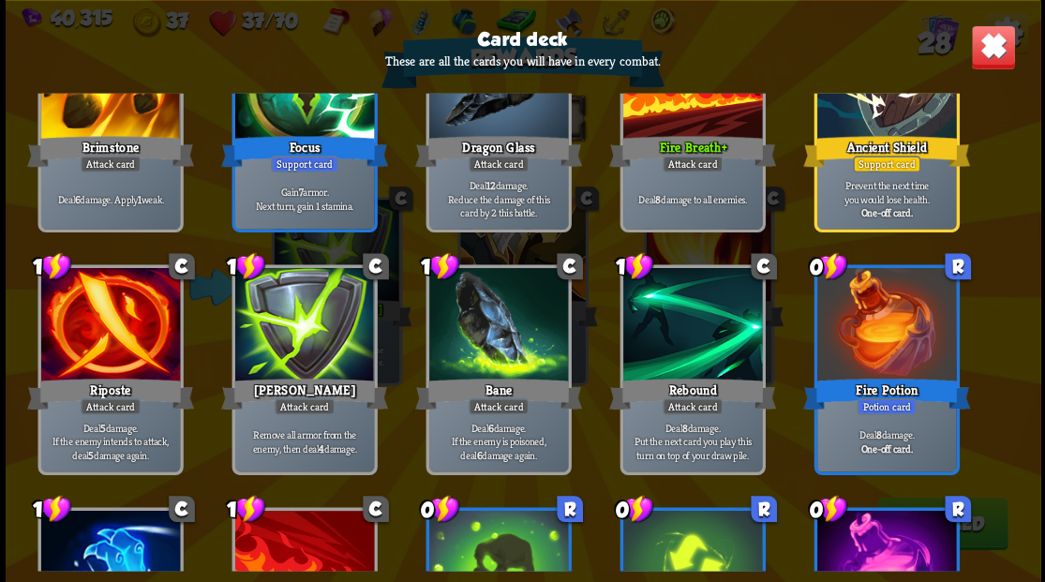
scroll to position [750, 0]
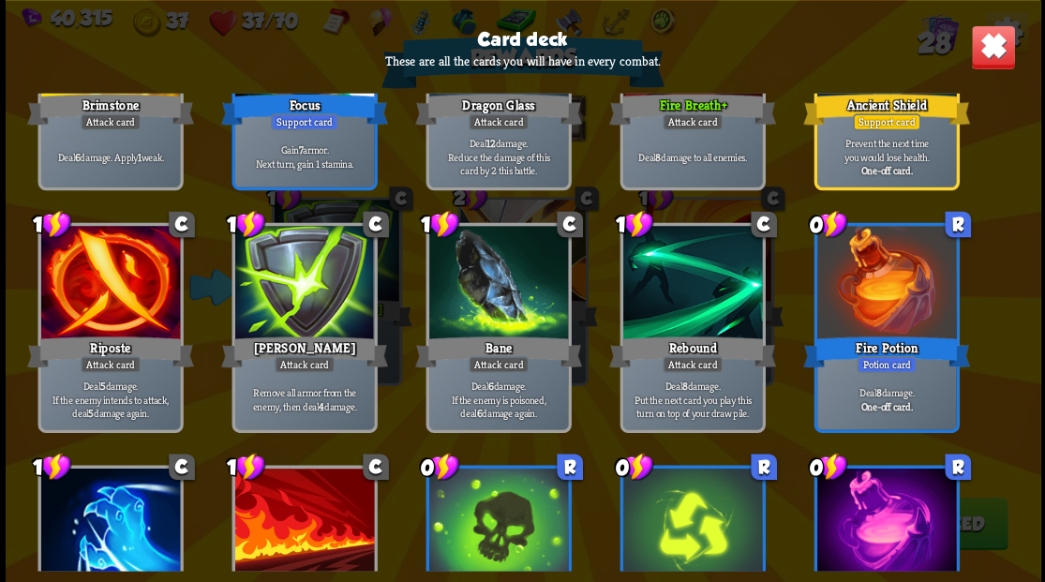
drag, startPoint x: 988, startPoint y: 54, endPoint x: 931, endPoint y: 164, distance: 123.7
click at [988, 54] on img at bounding box center [992, 46] width 45 height 45
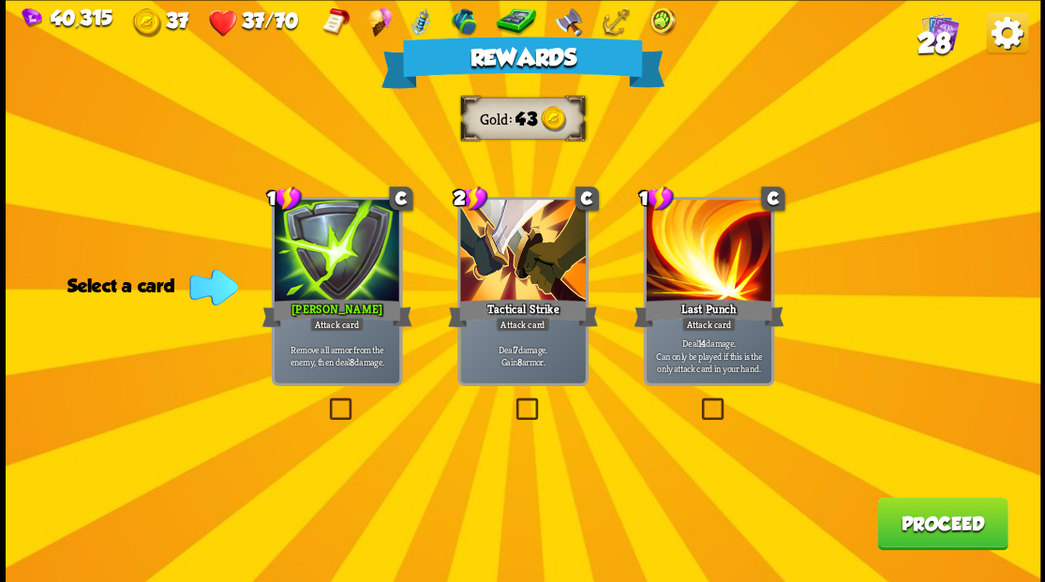
click at [913, 529] on button "Proceed" at bounding box center [942, 523] width 130 height 52
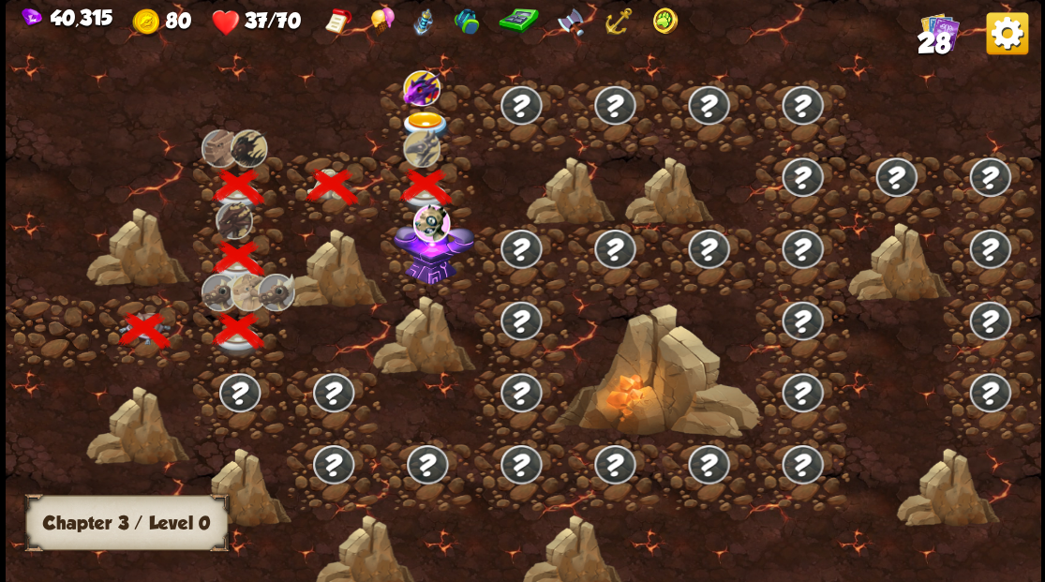
click at [421, 277] on img at bounding box center [434, 249] width 81 height 69
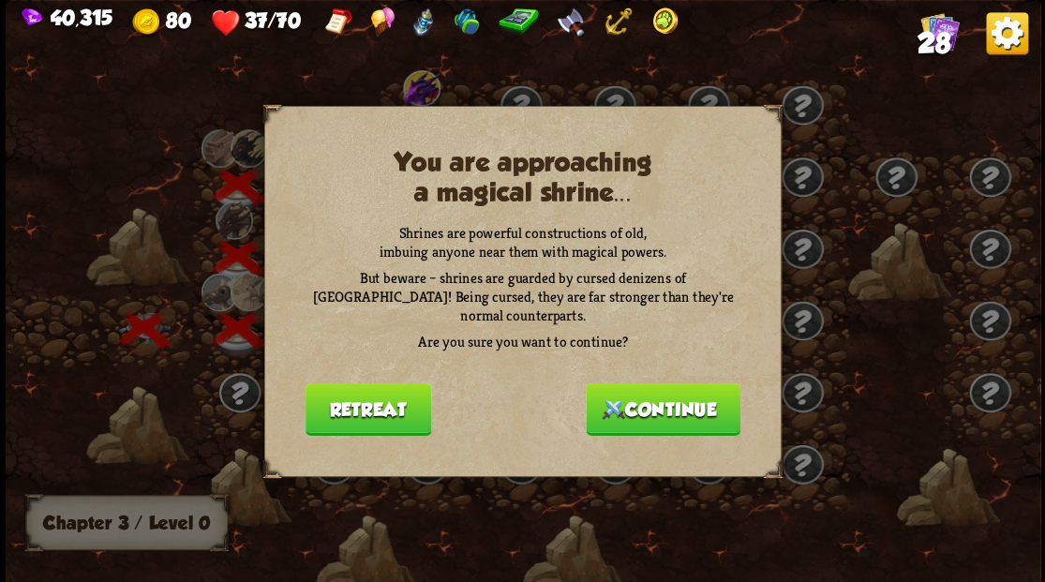
click at [680, 396] on button "Continue" at bounding box center [663, 408] width 155 height 52
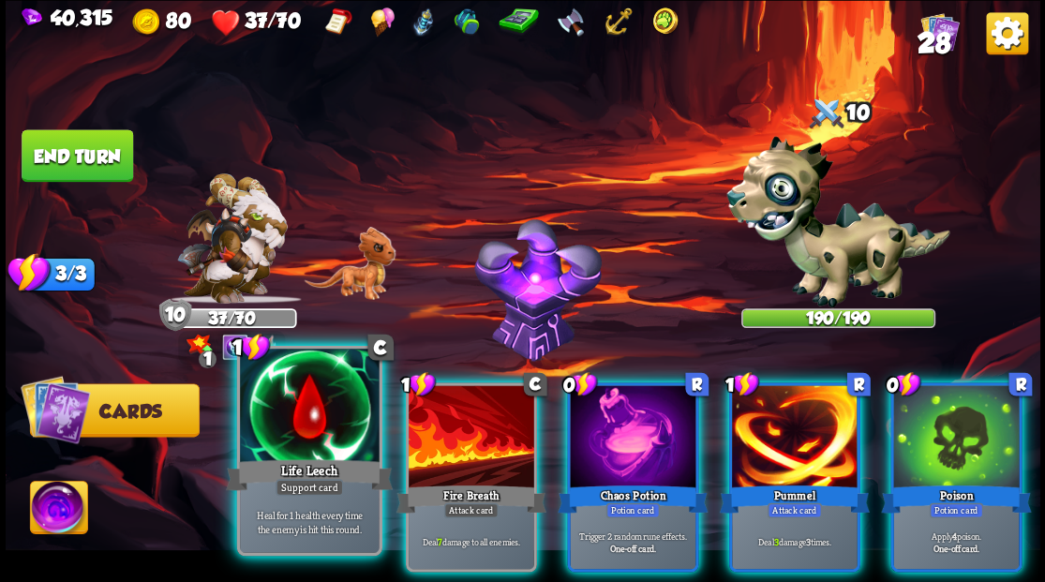
click at [293, 434] on div at bounding box center [309, 407] width 139 height 117
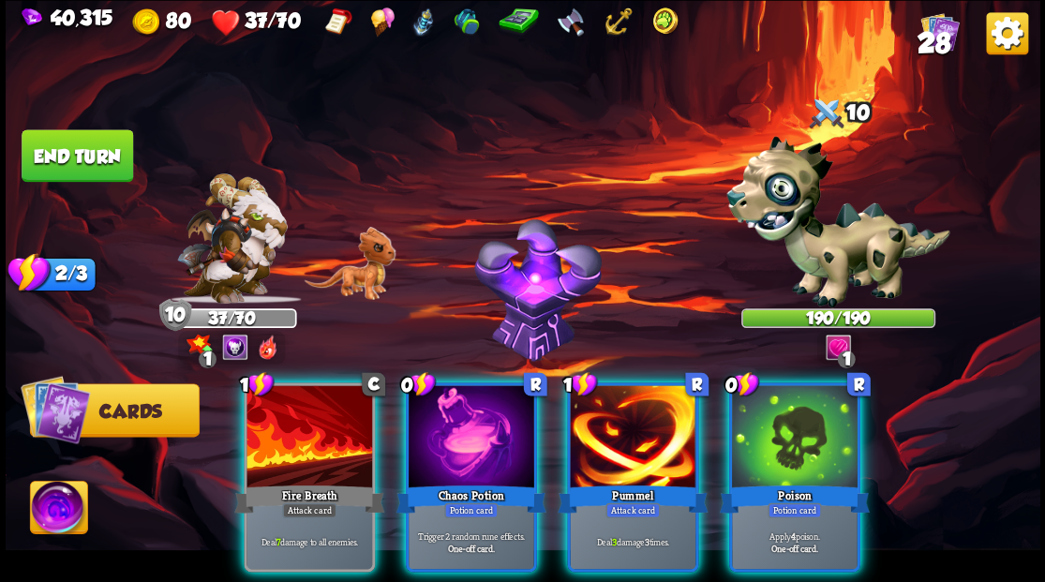
drag, startPoint x: 441, startPoint y: 416, endPoint x: 430, endPoint y: 390, distance: 28.2
click at [439, 416] on div at bounding box center [472, 438] width 126 height 106
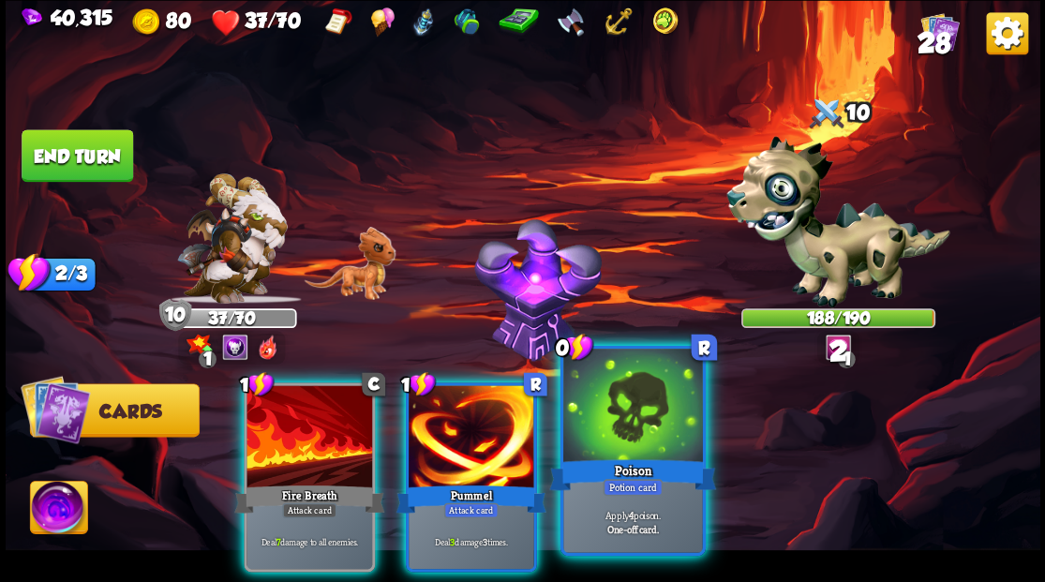
click at [609, 429] on div at bounding box center [632, 407] width 139 height 117
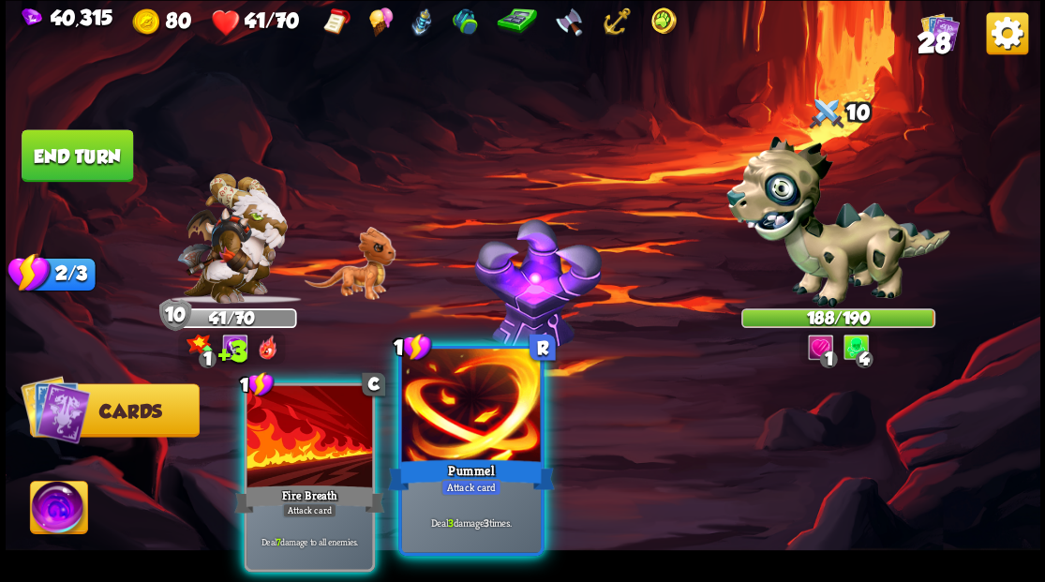
click at [491, 431] on div at bounding box center [470, 407] width 139 height 117
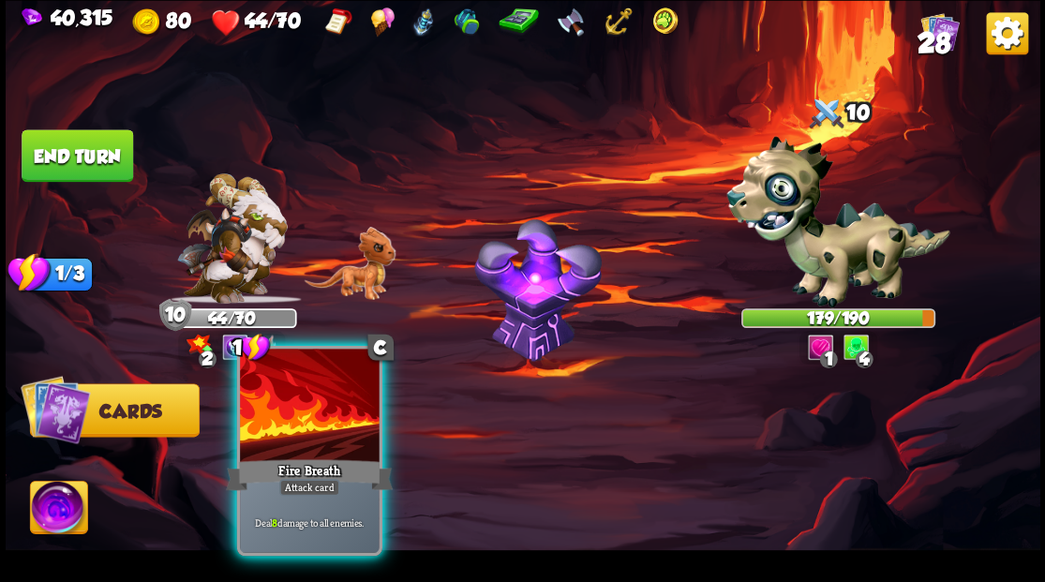
click at [310, 404] on div at bounding box center [309, 407] width 139 height 117
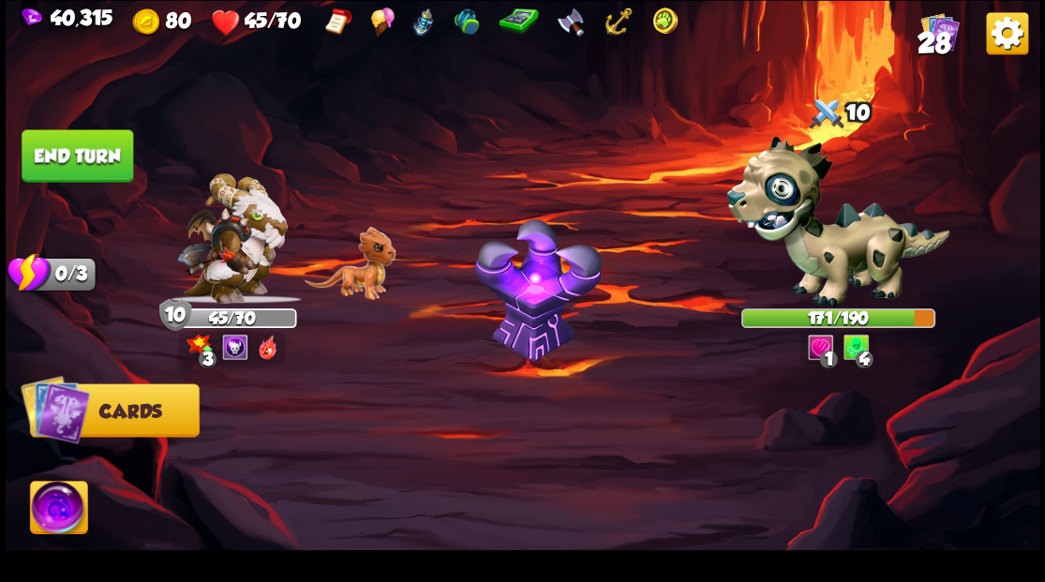
drag, startPoint x: 71, startPoint y: 150, endPoint x: 197, endPoint y: 150, distance: 125.6
click at [72, 150] on button "End turn" at bounding box center [78, 155] width 112 height 52
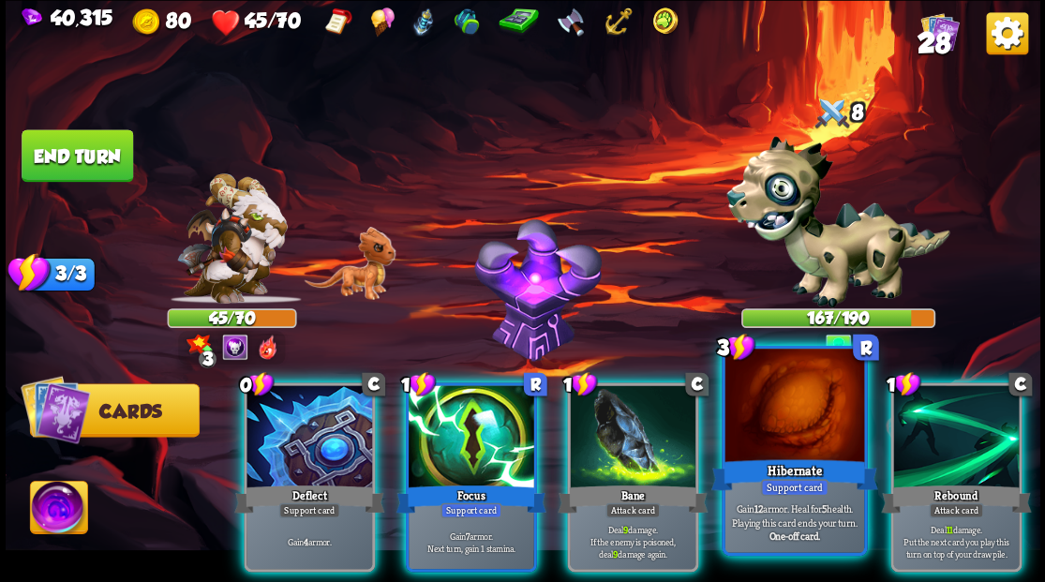
click at [800, 418] on div at bounding box center [794, 407] width 139 height 117
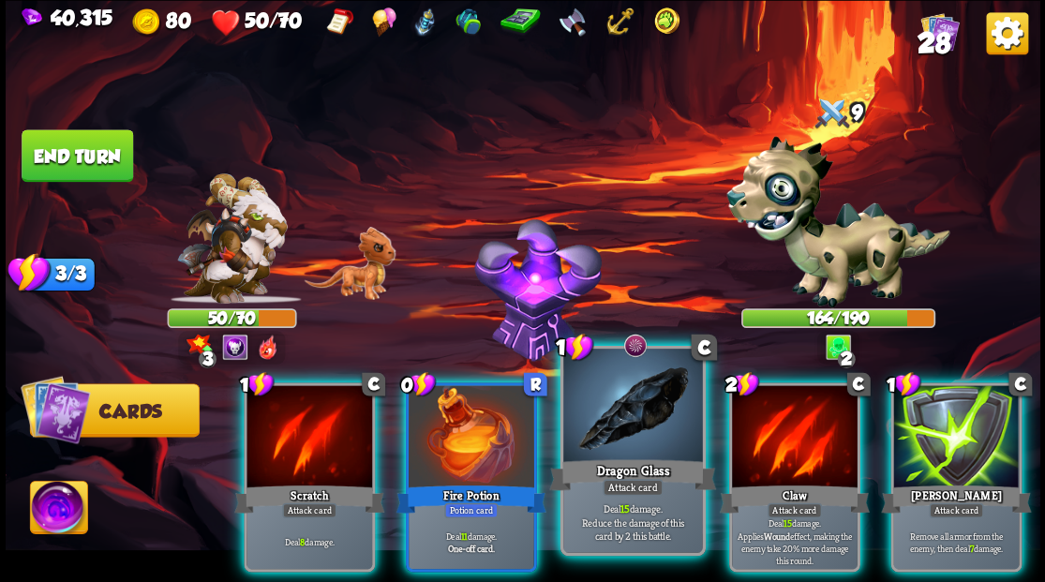
click at [622, 418] on div at bounding box center [632, 407] width 139 height 117
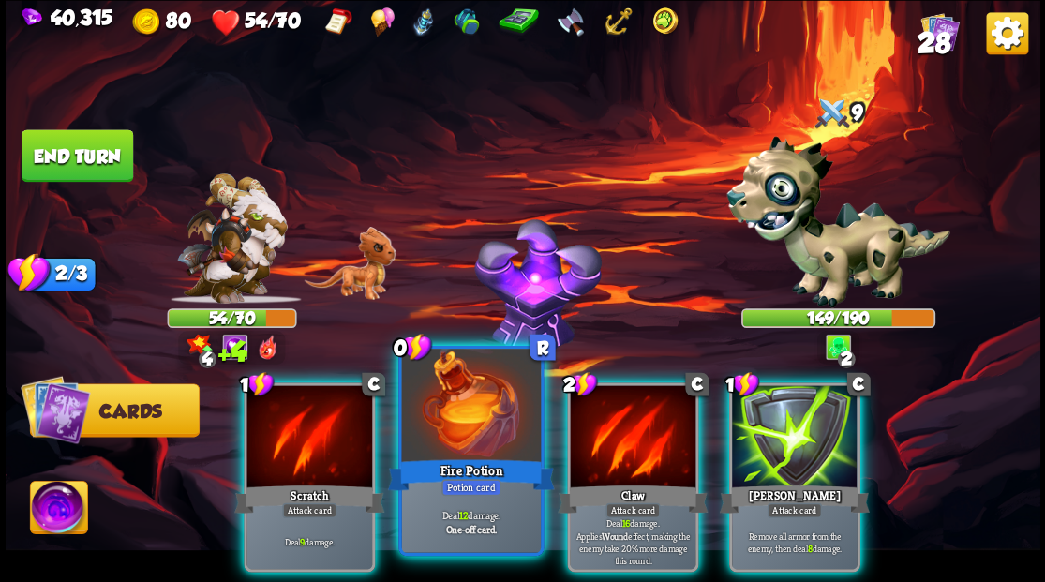
click at [476, 420] on div at bounding box center [470, 407] width 139 height 117
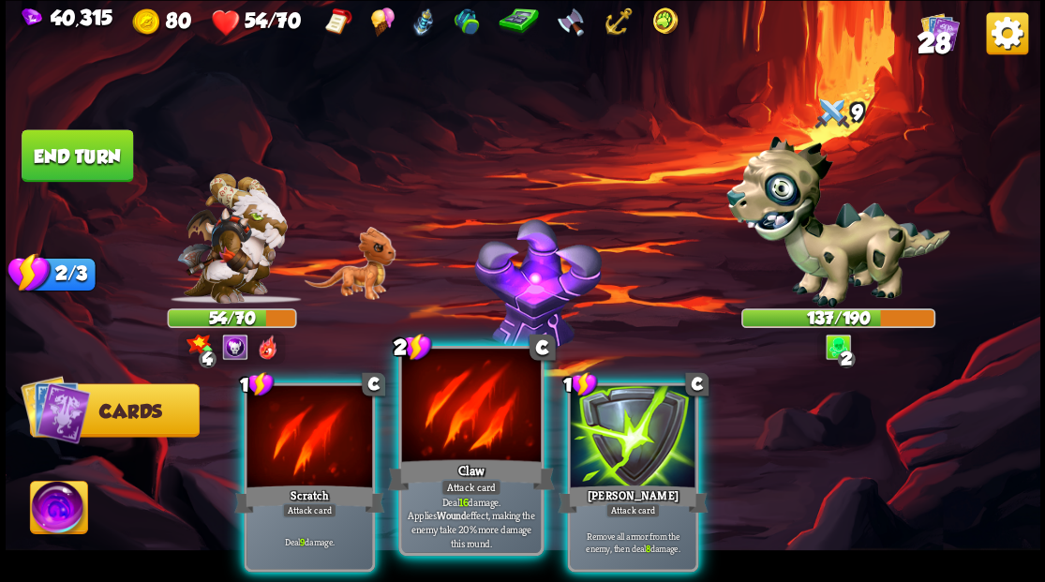
click at [478, 411] on div at bounding box center [470, 407] width 139 height 117
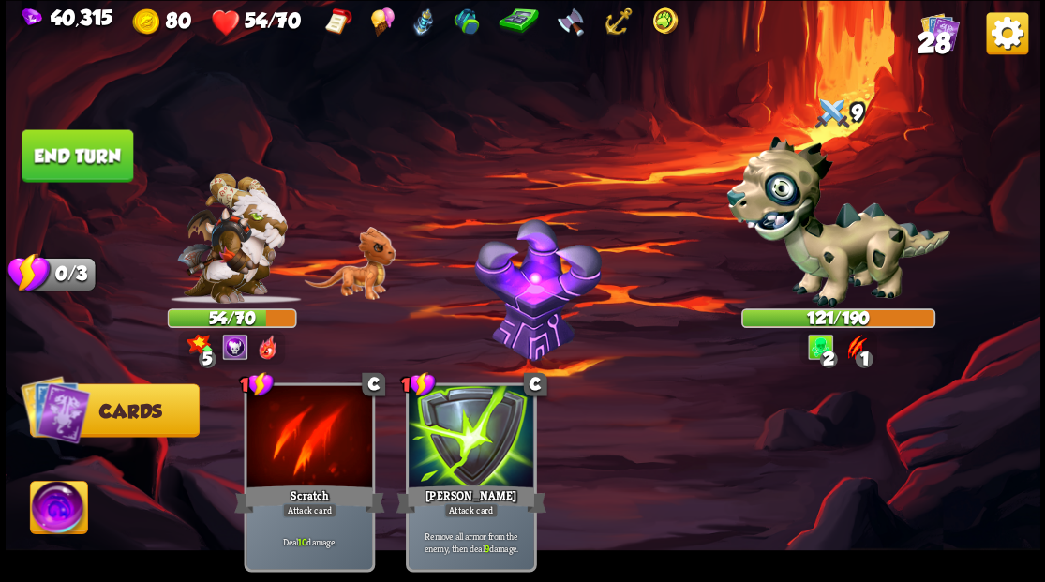
click at [51, 504] on img at bounding box center [58, 510] width 57 height 58
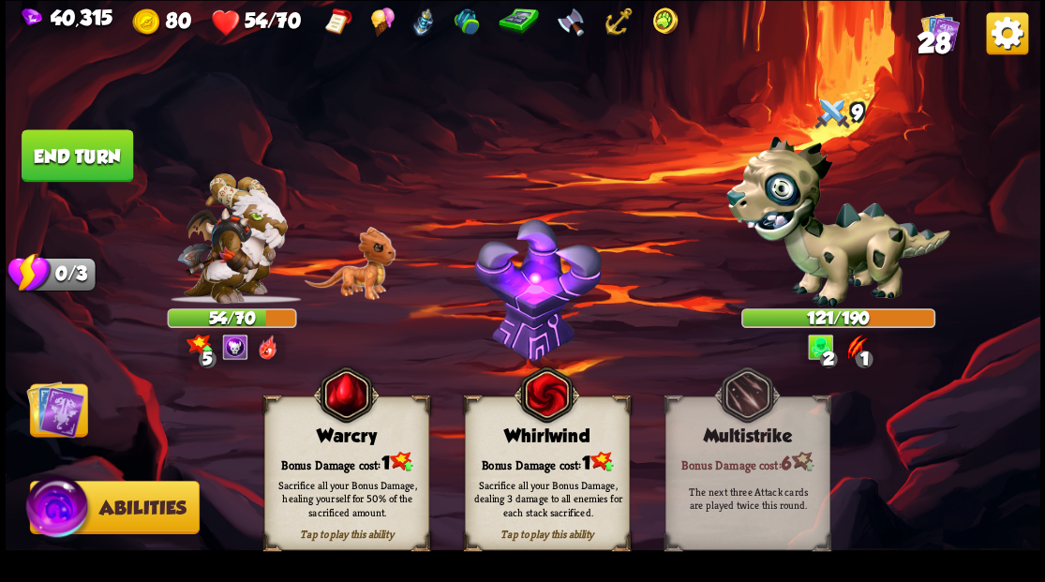
click at [336, 454] on div "Bonus Damage cost: 1" at bounding box center [345, 461] width 163 height 23
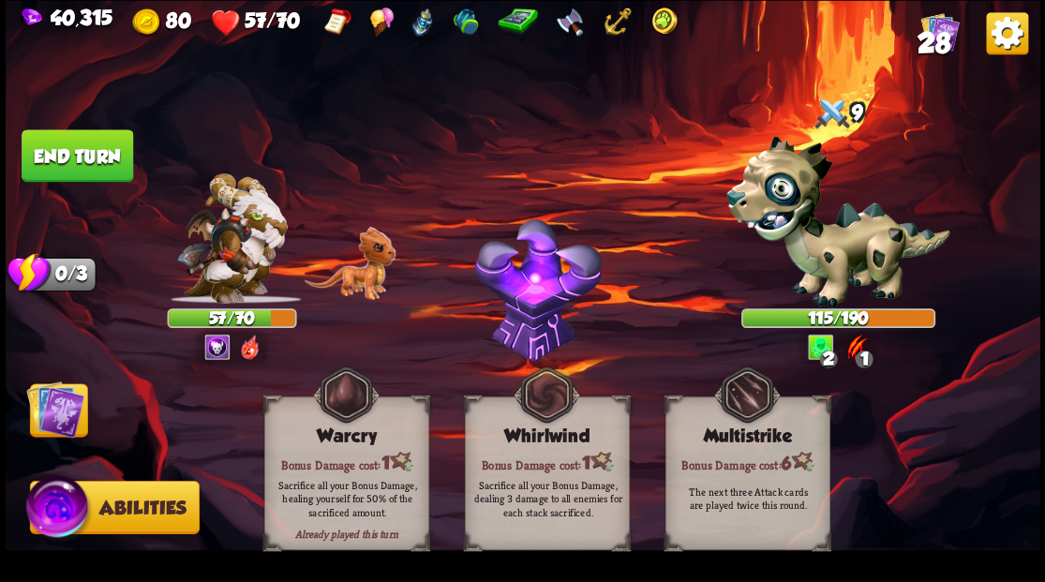
click at [45, 409] on img at bounding box center [55, 409] width 58 height 58
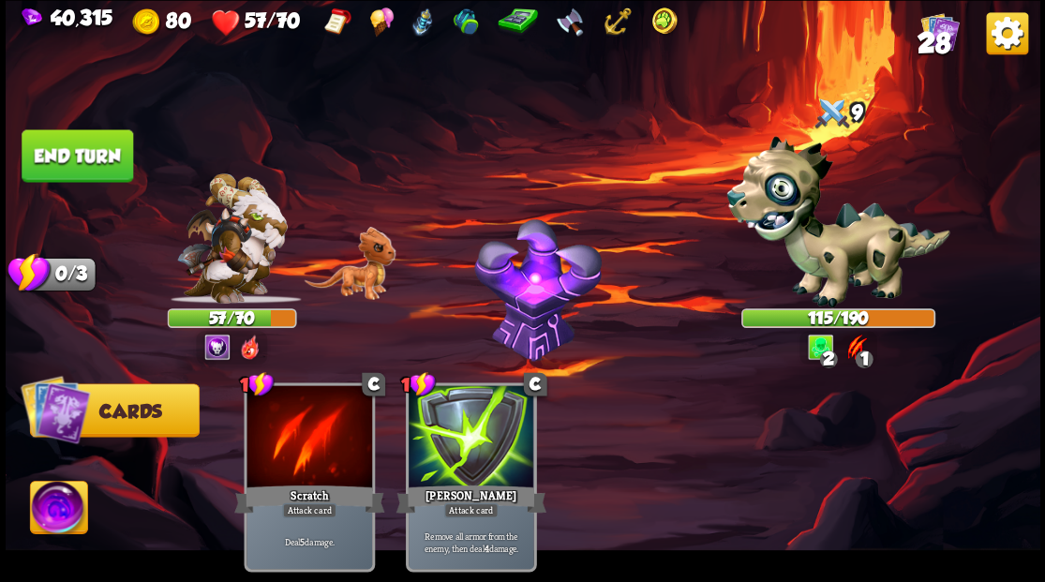
click at [82, 139] on button "End turn" at bounding box center [78, 155] width 112 height 52
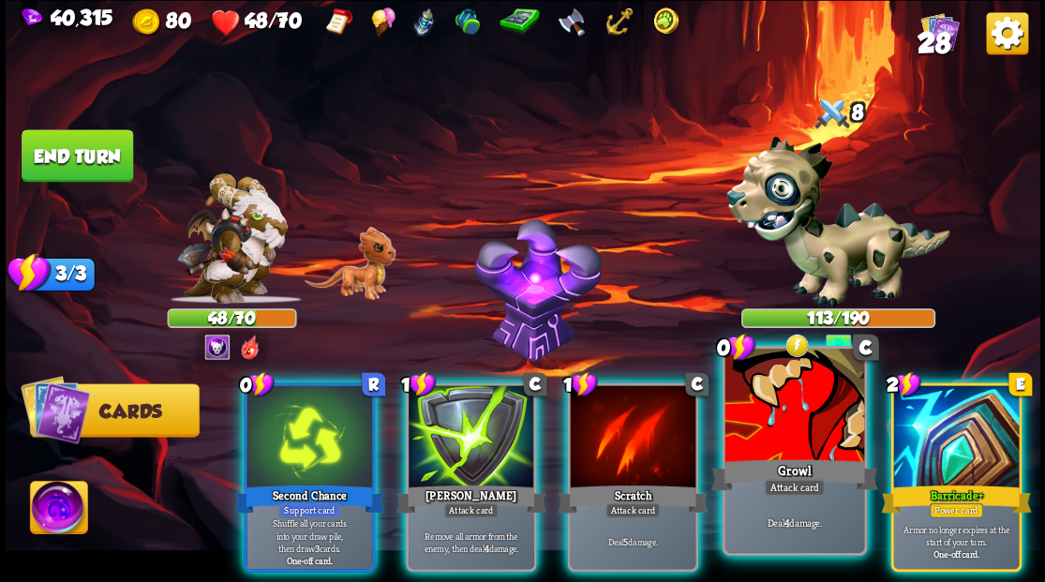
click at [769, 407] on div at bounding box center [794, 407] width 139 height 117
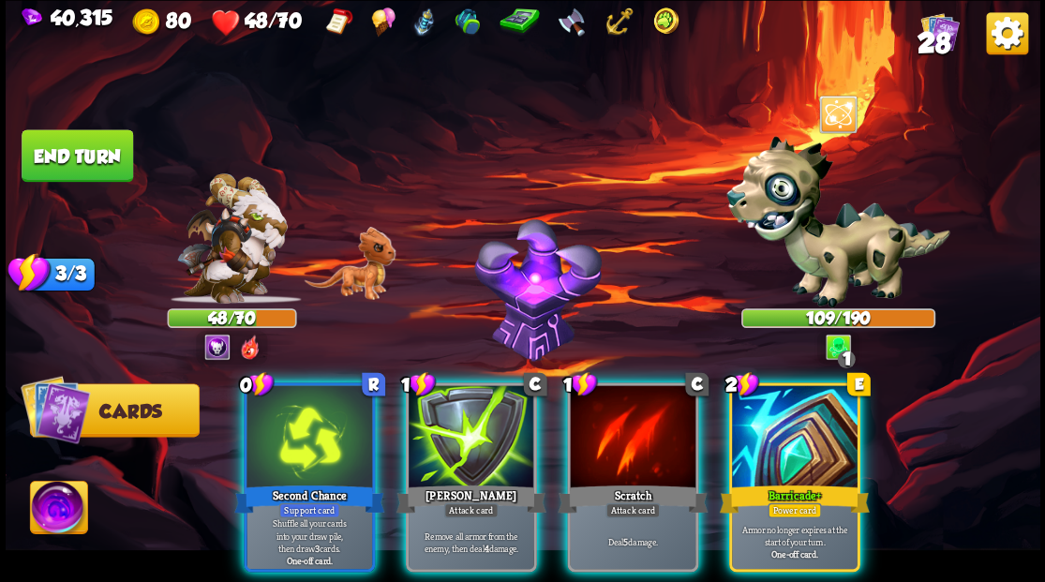
click at [765, 401] on div at bounding box center [795, 438] width 126 height 106
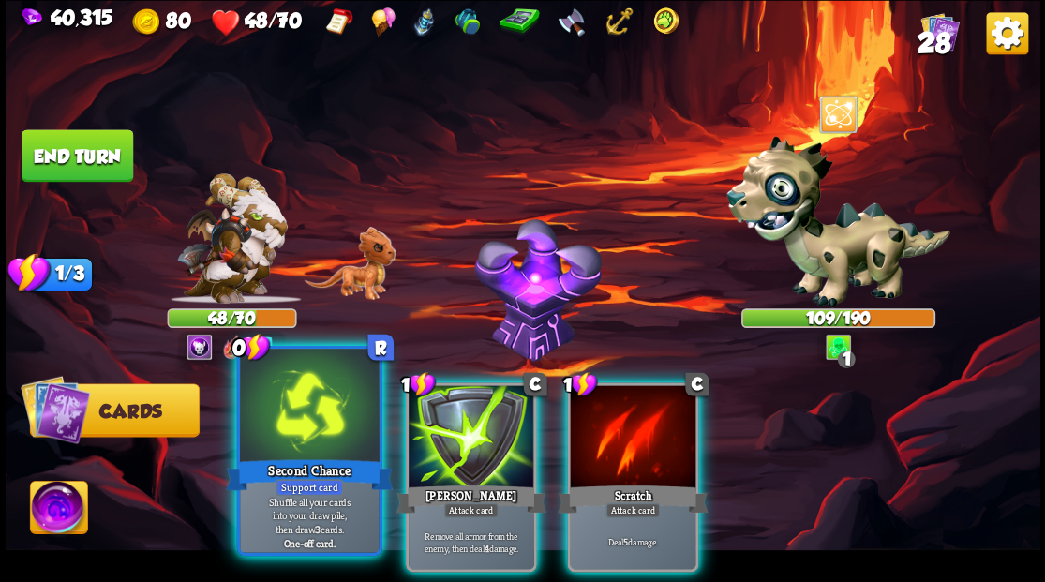
click at [300, 414] on div at bounding box center [309, 407] width 139 height 117
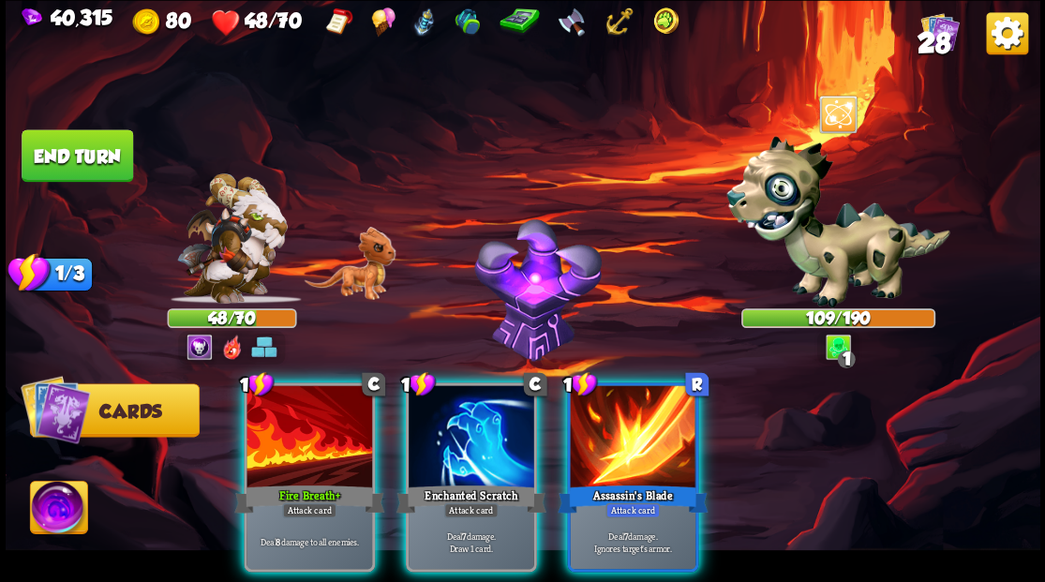
click at [469, 416] on div at bounding box center [472, 438] width 126 height 106
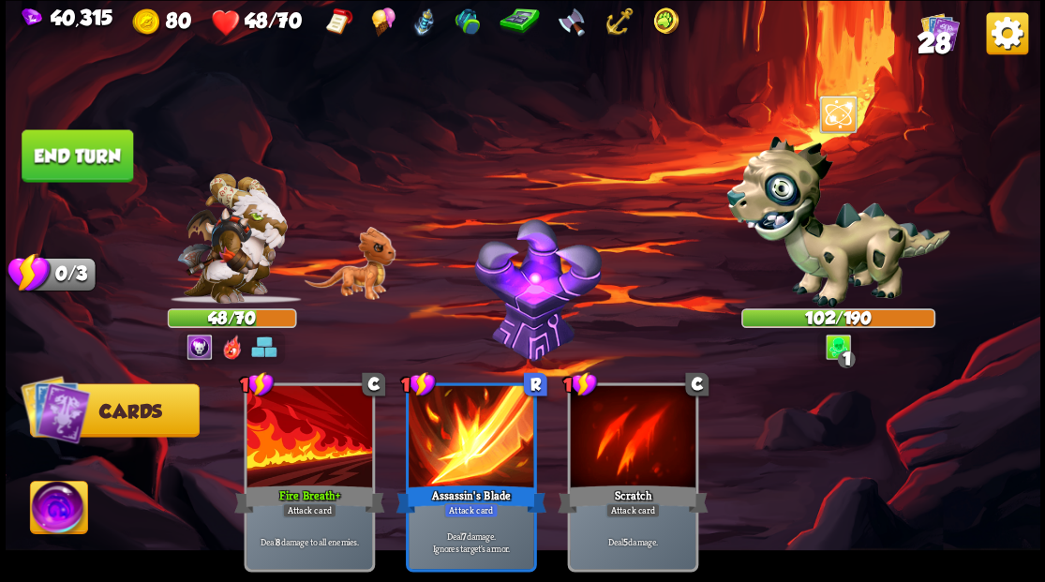
click at [99, 149] on button "End turn" at bounding box center [78, 155] width 112 height 52
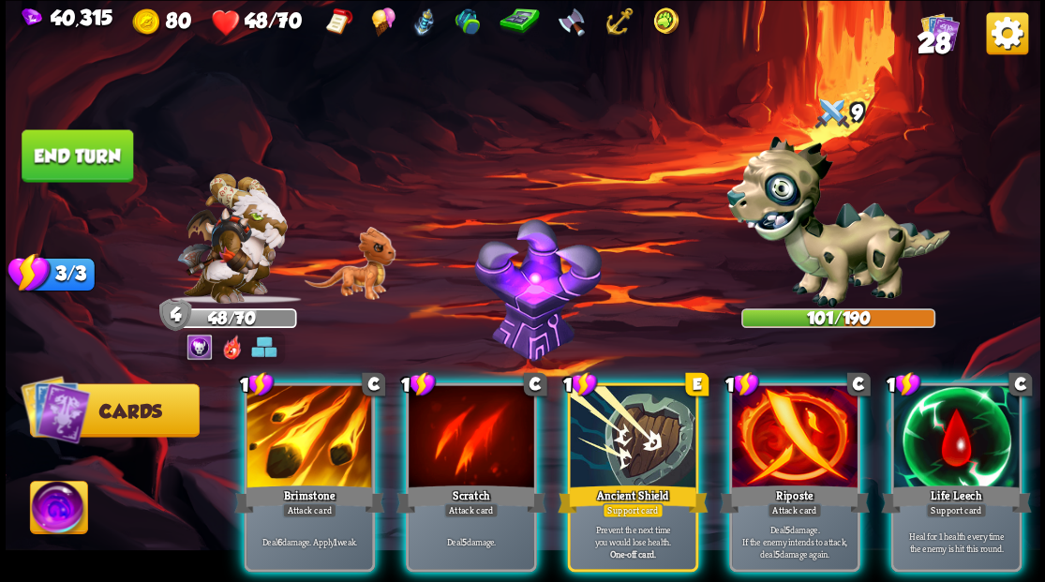
drag, startPoint x: 630, startPoint y: 420, endPoint x: 656, endPoint y: 397, distance: 34.6
click at [632, 416] on div at bounding box center [633, 438] width 126 height 106
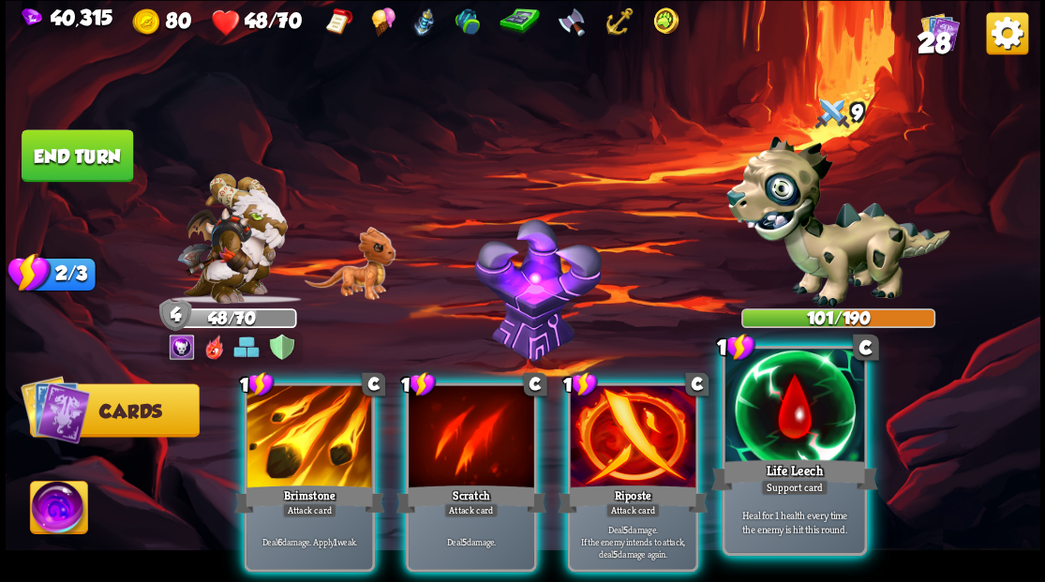
click at [785, 442] on div at bounding box center [794, 407] width 139 height 117
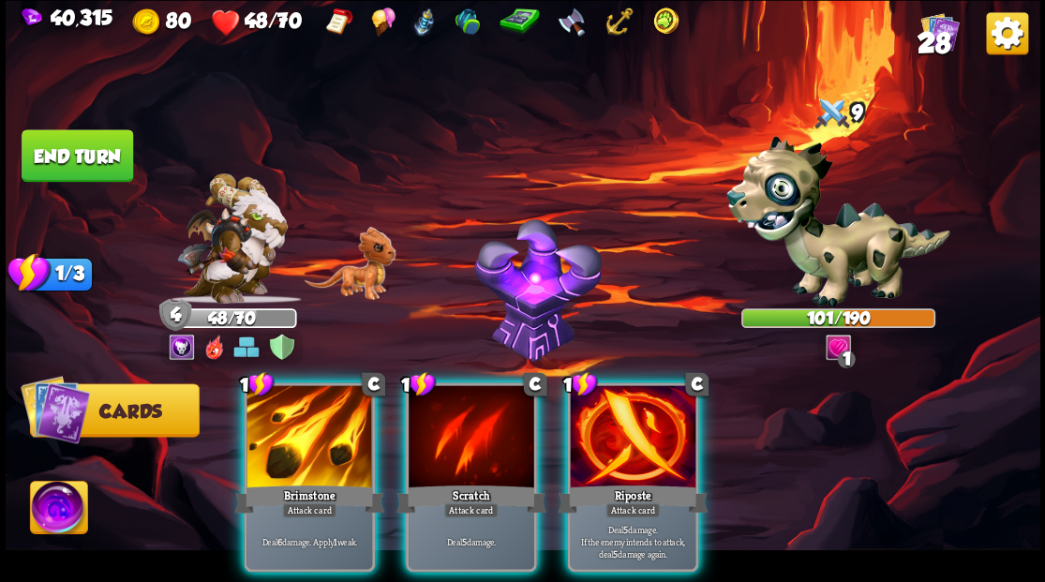
click at [617, 420] on div at bounding box center [633, 438] width 126 height 106
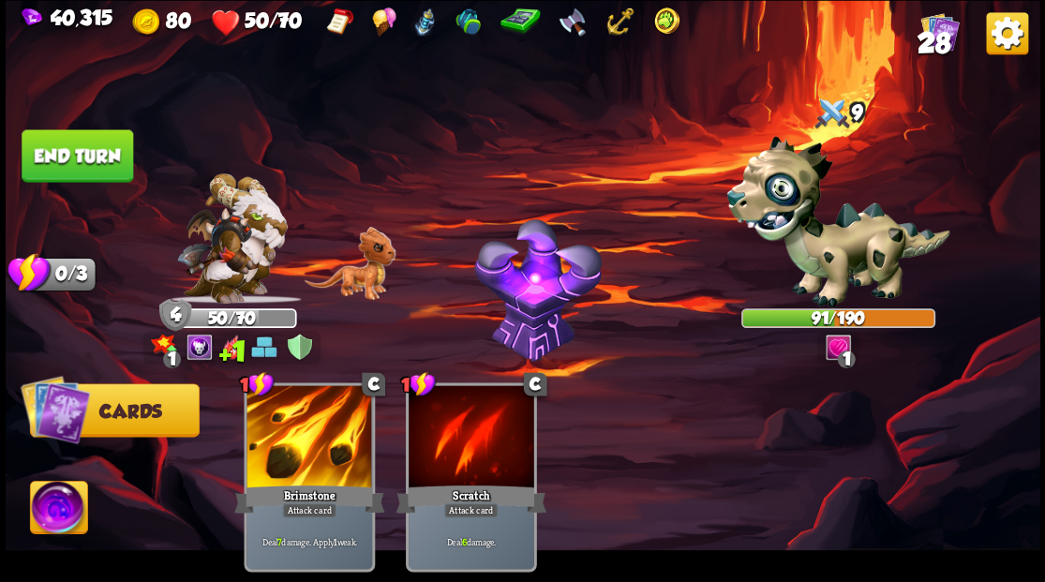
click at [79, 156] on button "End turn" at bounding box center [78, 155] width 112 height 52
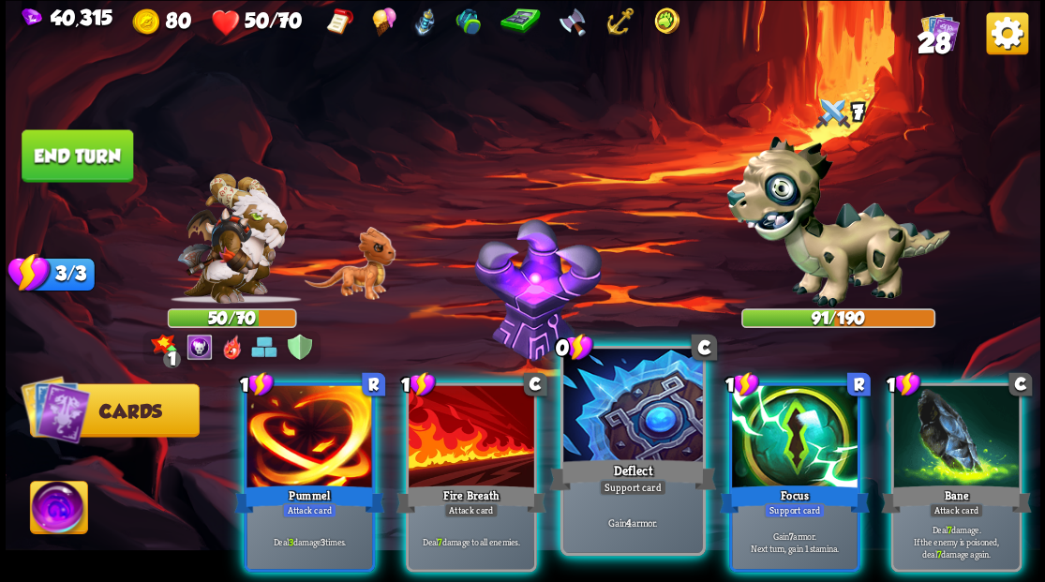
click at [637, 418] on div at bounding box center [632, 407] width 139 height 117
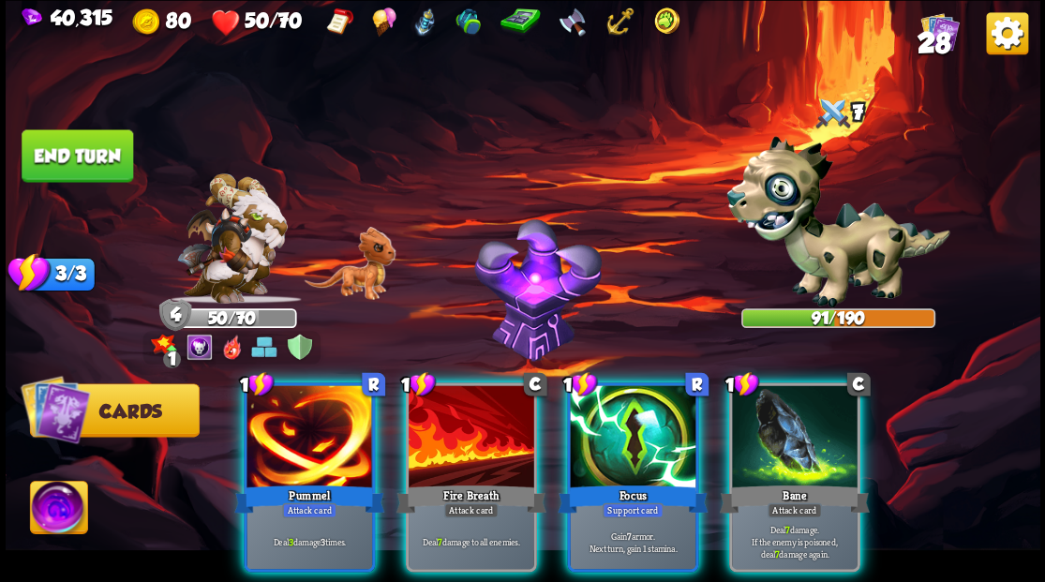
click at [615, 411] on div at bounding box center [633, 438] width 126 height 106
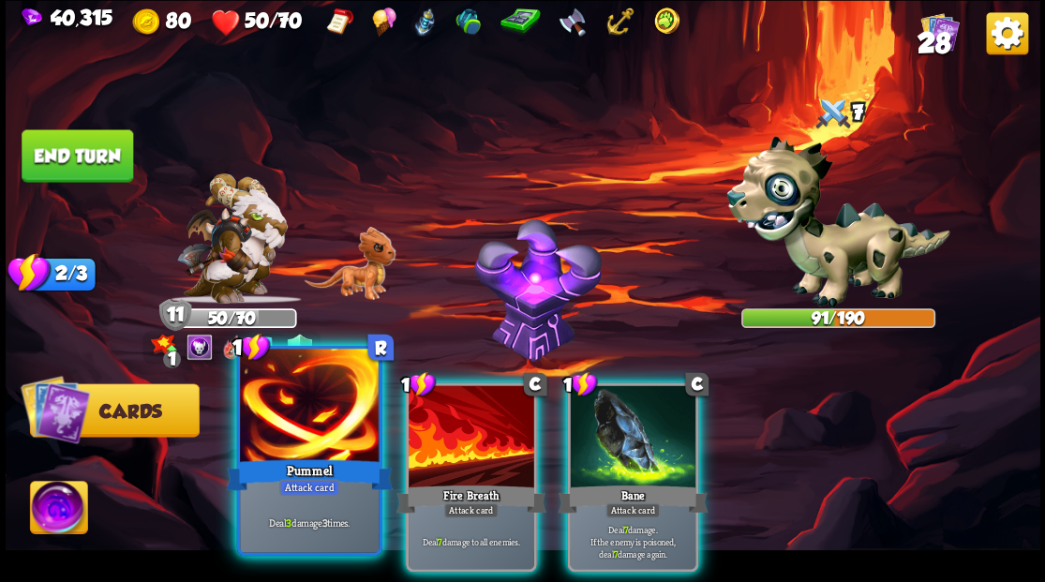
click at [292, 417] on div at bounding box center [309, 407] width 139 height 117
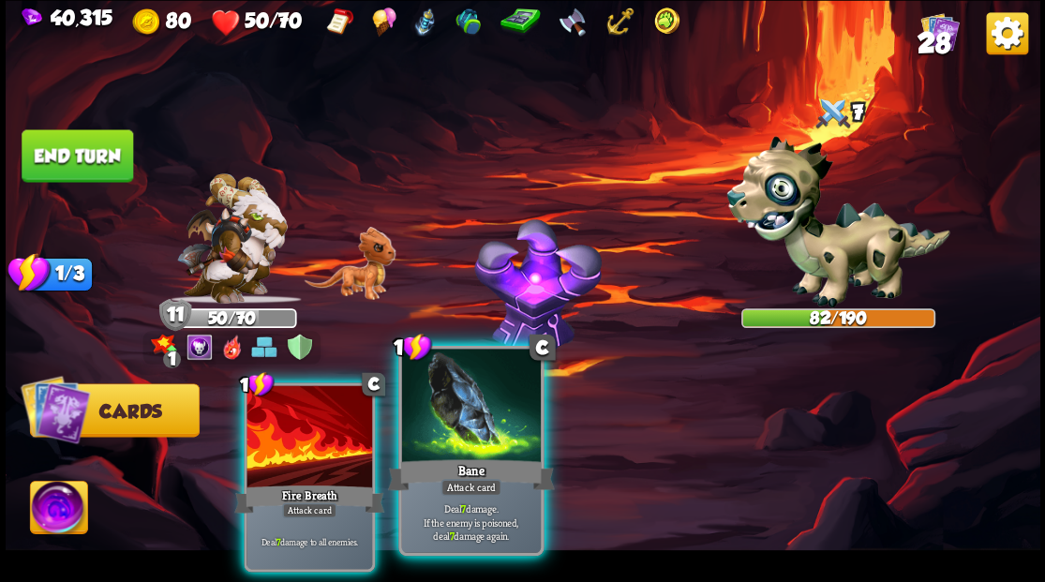
click at [464, 420] on div at bounding box center [470, 407] width 139 height 117
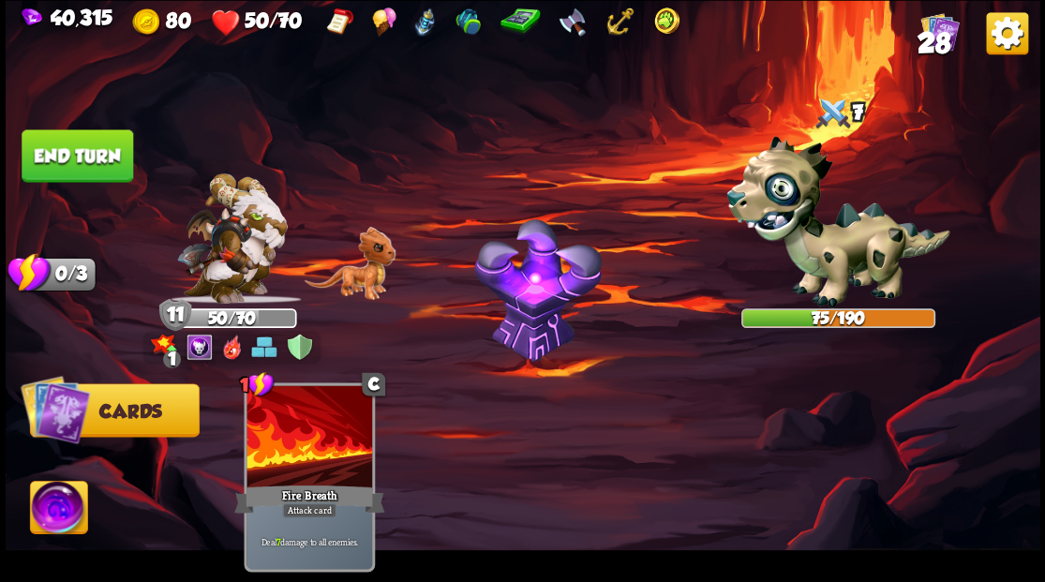
click at [78, 158] on button "End turn" at bounding box center [78, 155] width 112 height 52
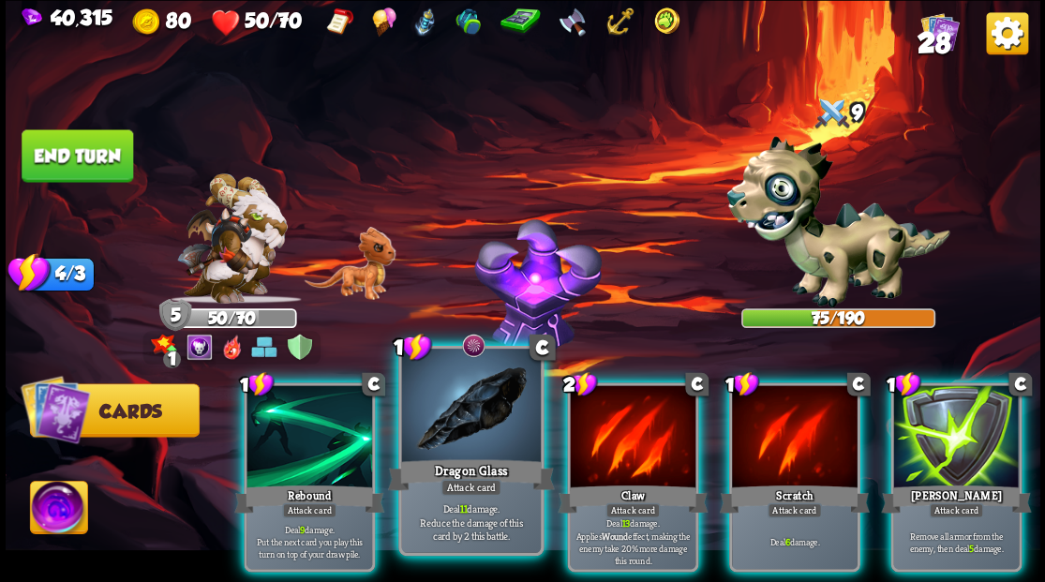
click at [461, 411] on div at bounding box center [470, 407] width 139 height 117
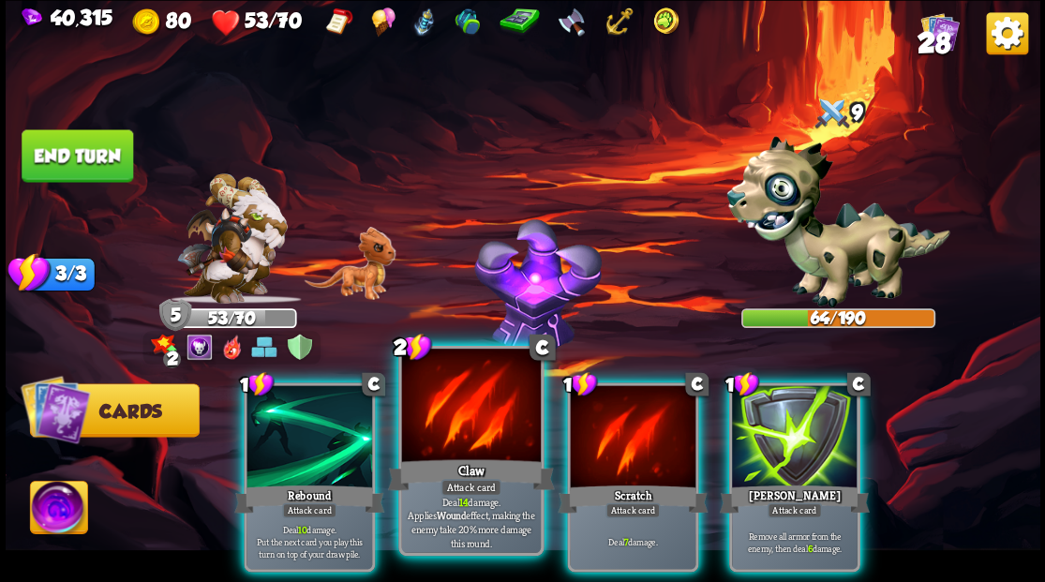
click at [459, 411] on div at bounding box center [470, 407] width 139 height 117
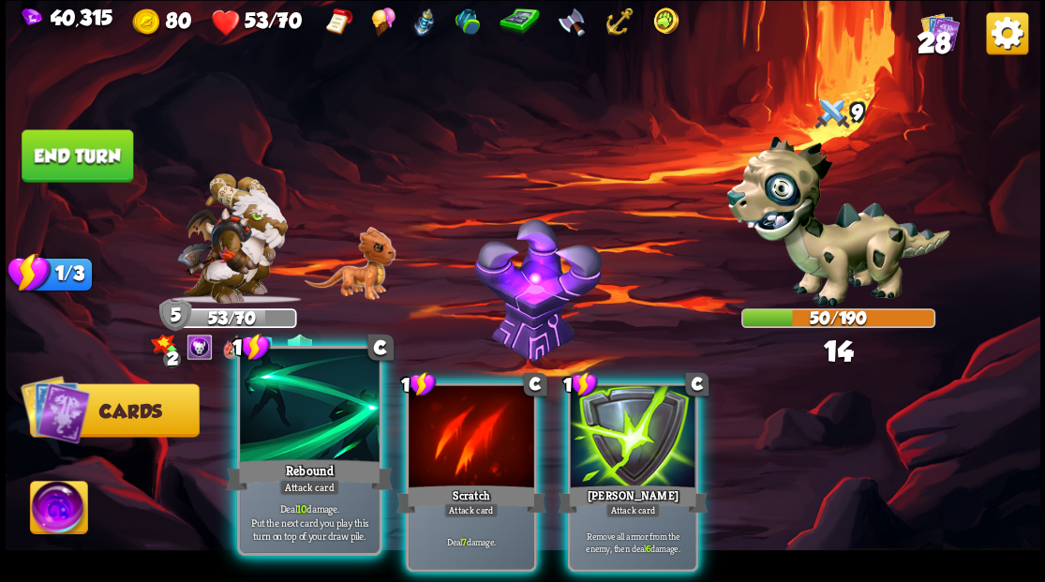
click at [291, 407] on div at bounding box center [309, 407] width 139 height 117
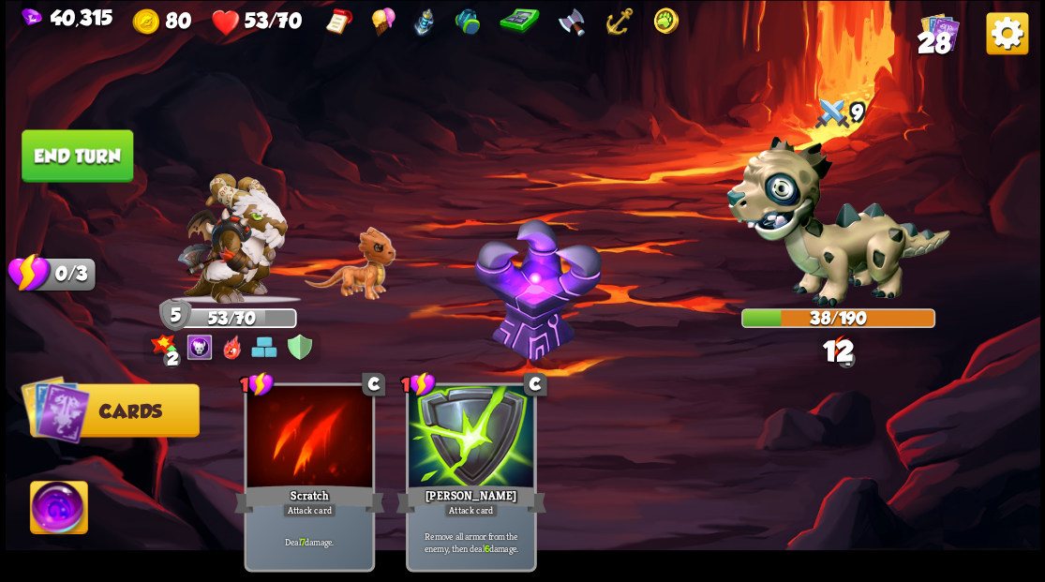
click at [60, 162] on button "End turn" at bounding box center [78, 155] width 112 height 52
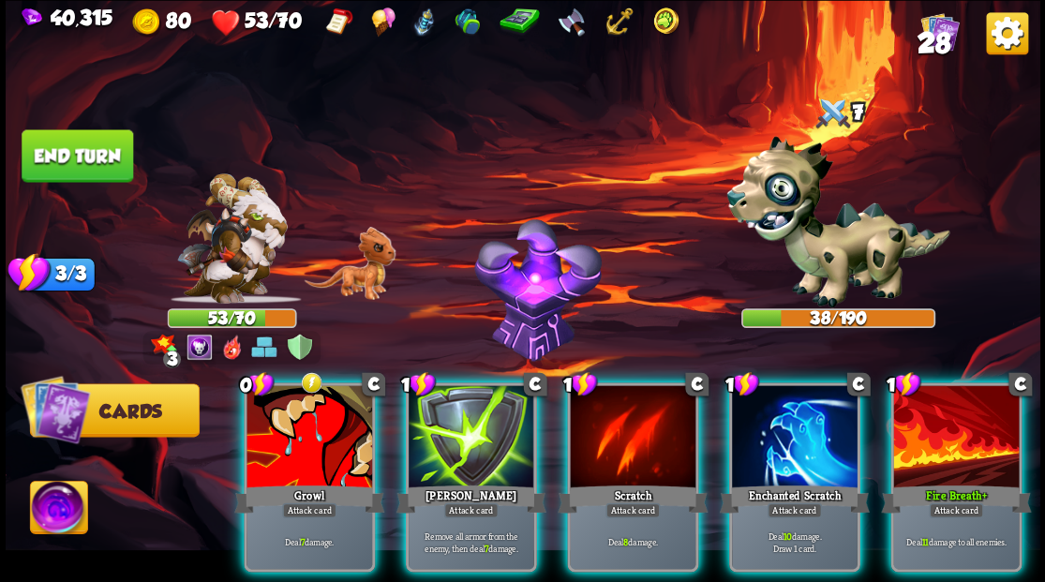
drag, startPoint x: 774, startPoint y: 429, endPoint x: 763, endPoint y: 409, distance: 23.5
click at [773, 426] on div at bounding box center [795, 438] width 126 height 106
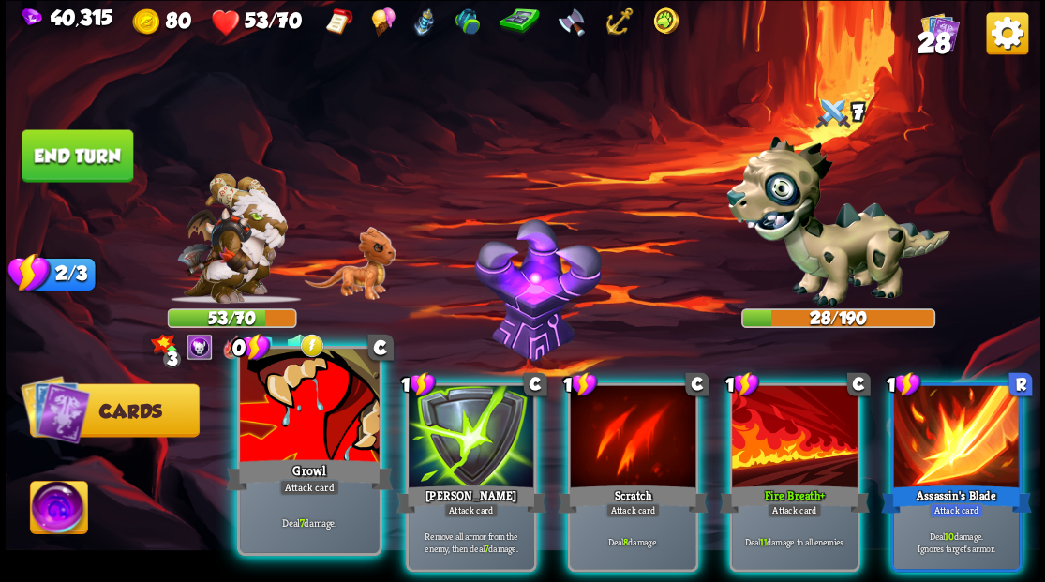
click at [276, 448] on div at bounding box center [309, 407] width 139 height 117
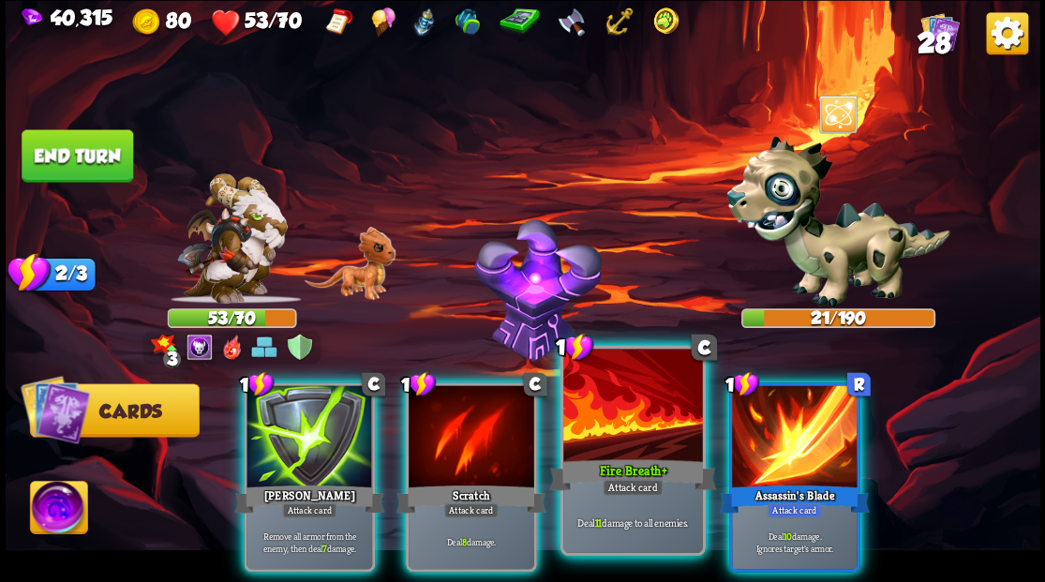
click at [619, 411] on div at bounding box center [632, 407] width 139 height 117
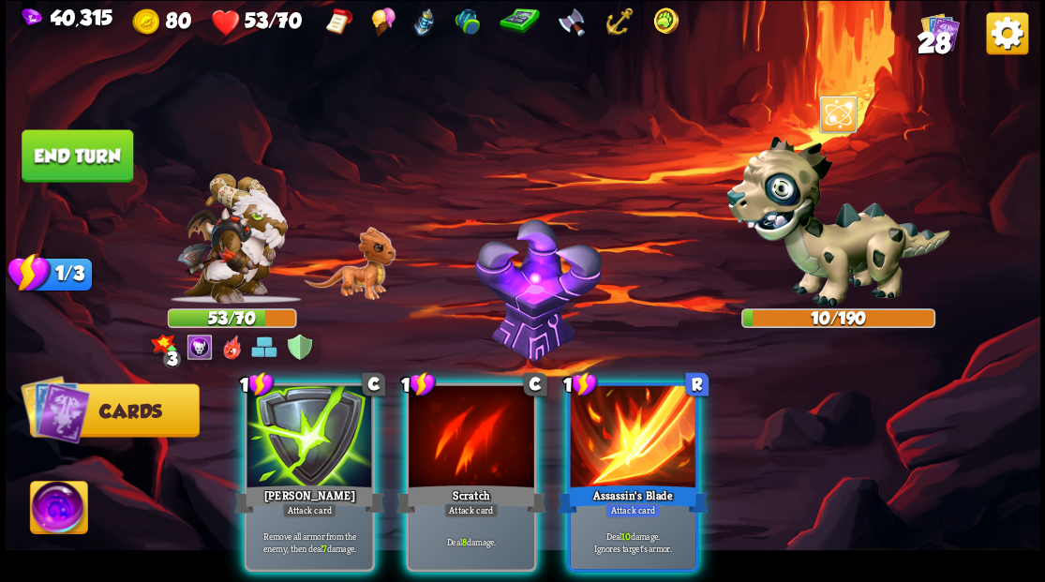
click at [54, 512] on img at bounding box center [58, 510] width 57 height 58
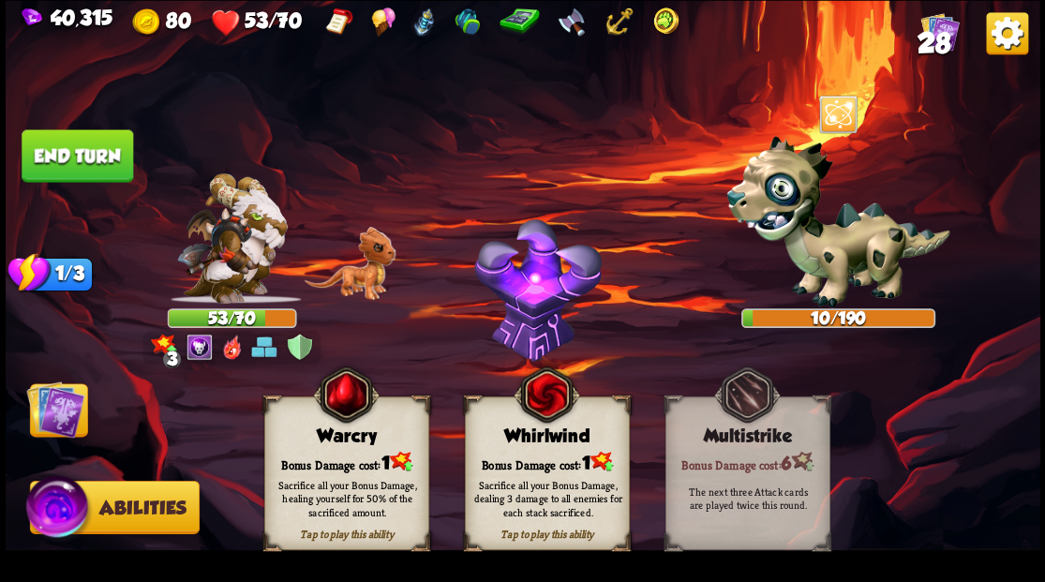
click at [336, 456] on div "Bonus Damage cost: 1" at bounding box center [345, 461] width 163 height 23
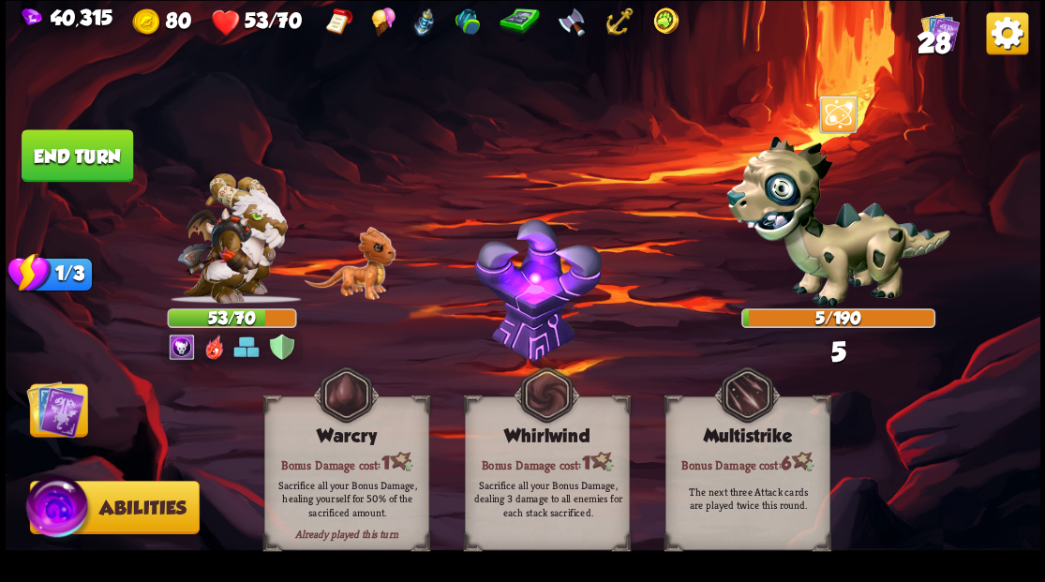
click at [49, 401] on img at bounding box center [55, 409] width 58 height 58
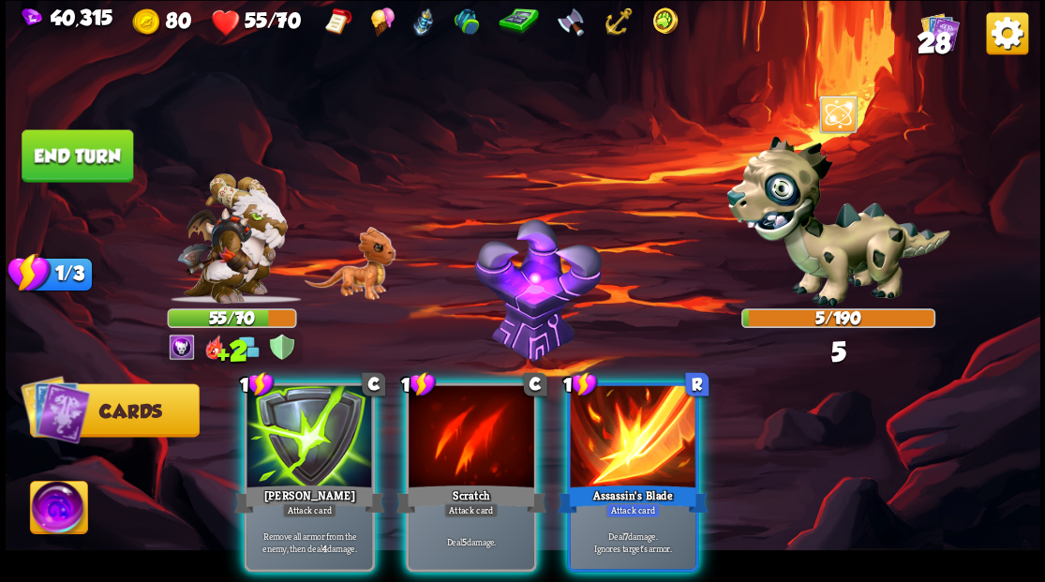
click at [92, 153] on button "End turn" at bounding box center [78, 155] width 112 height 52
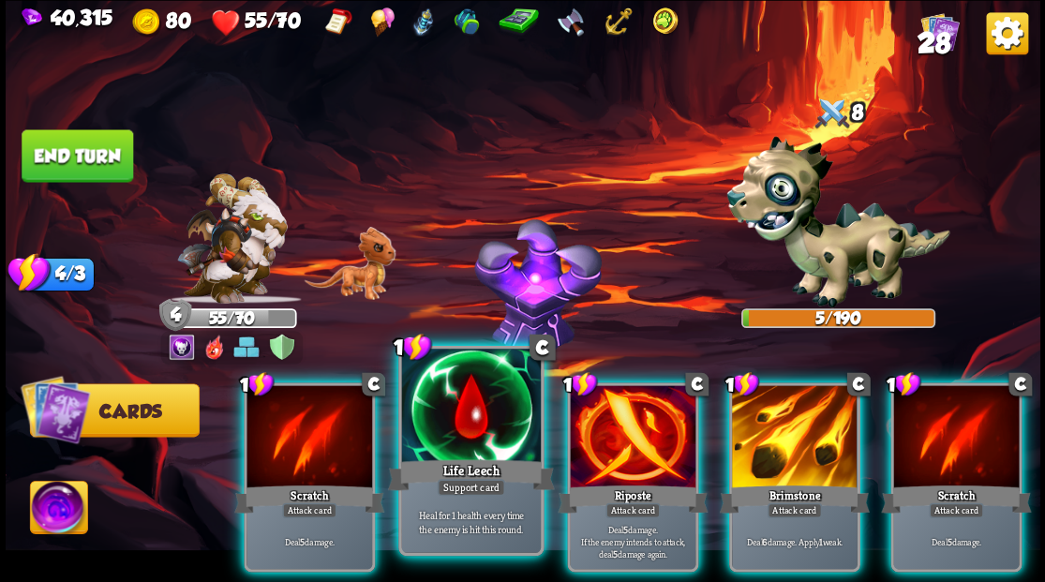
click at [484, 412] on div at bounding box center [470, 407] width 139 height 117
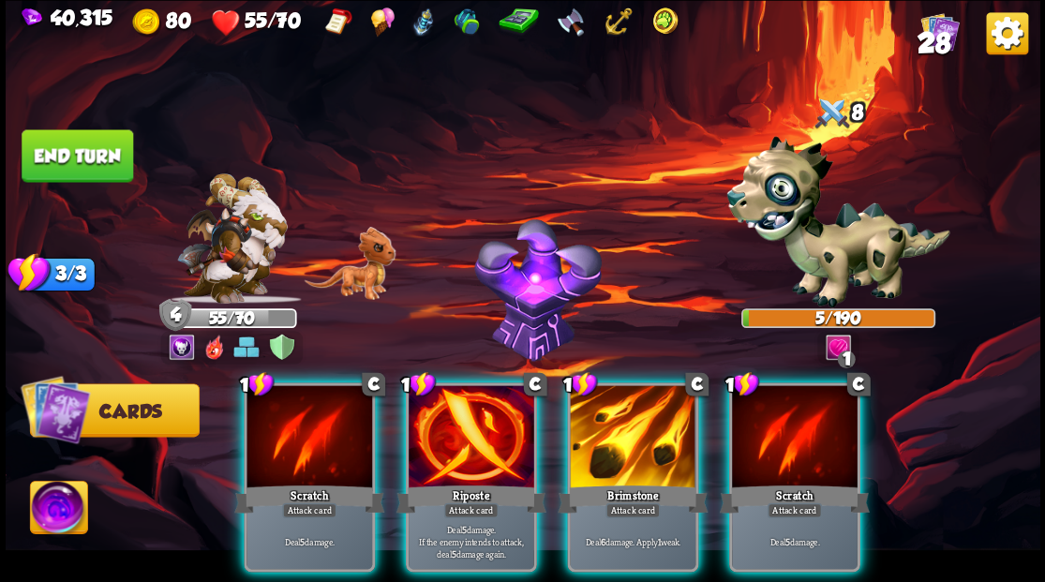
click at [482, 408] on div at bounding box center [472, 438] width 126 height 106
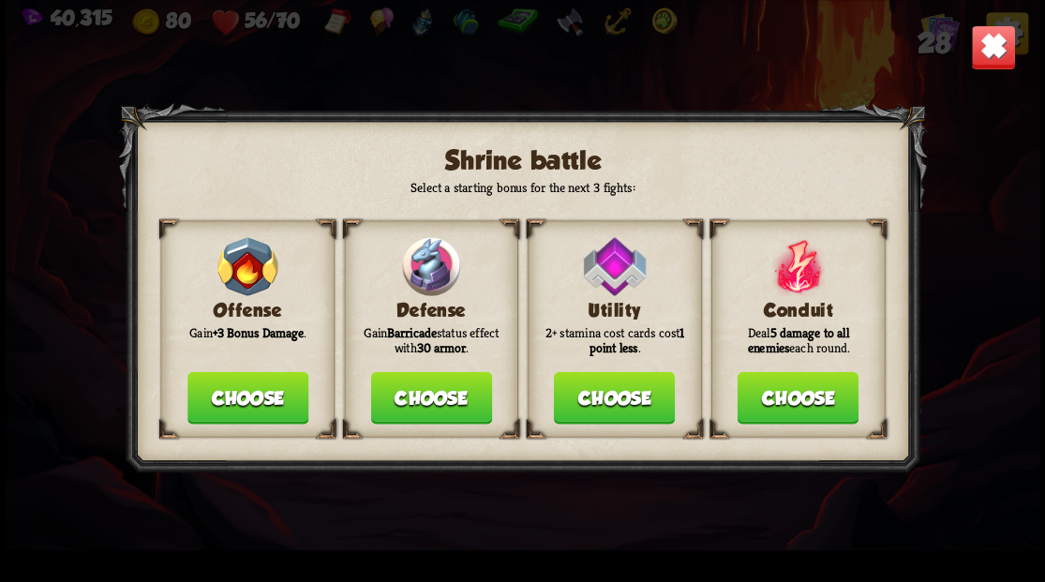
click at [422, 405] on button "Choose" at bounding box center [430, 397] width 121 height 52
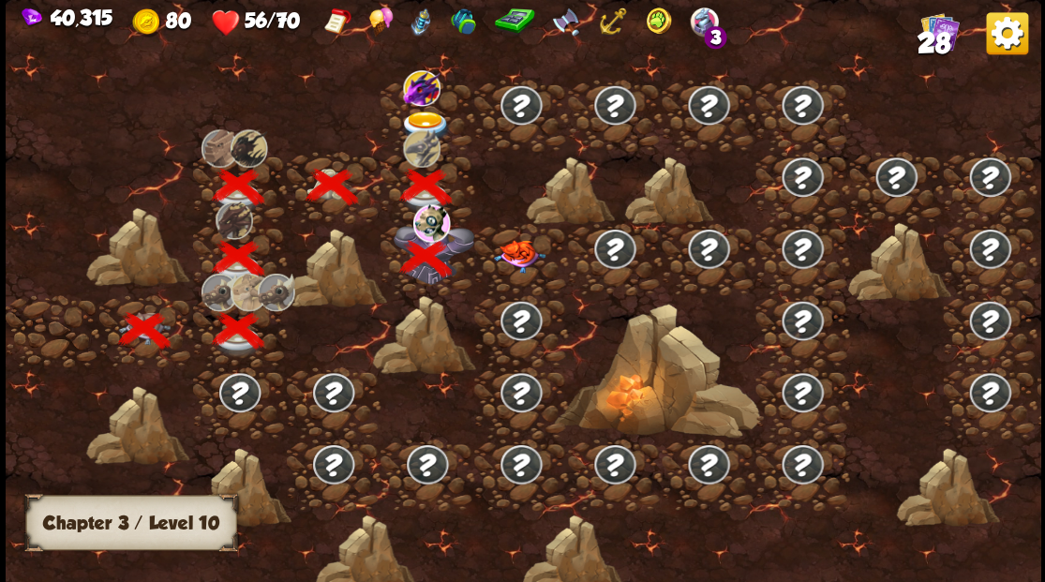
click at [517, 248] on img at bounding box center [519, 255] width 52 height 33
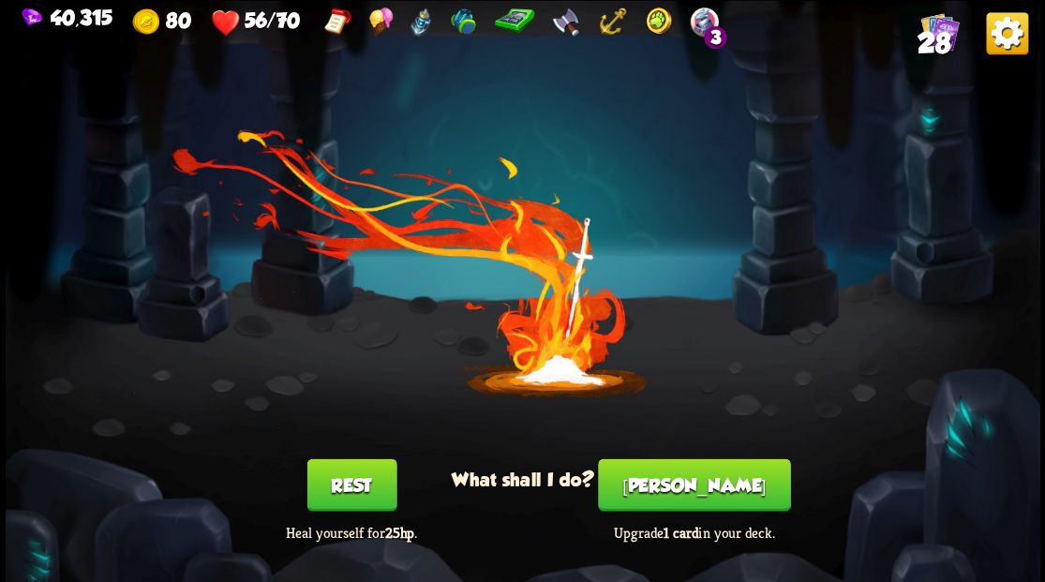
click at [365, 484] on button "Rest" at bounding box center [351, 484] width 90 height 52
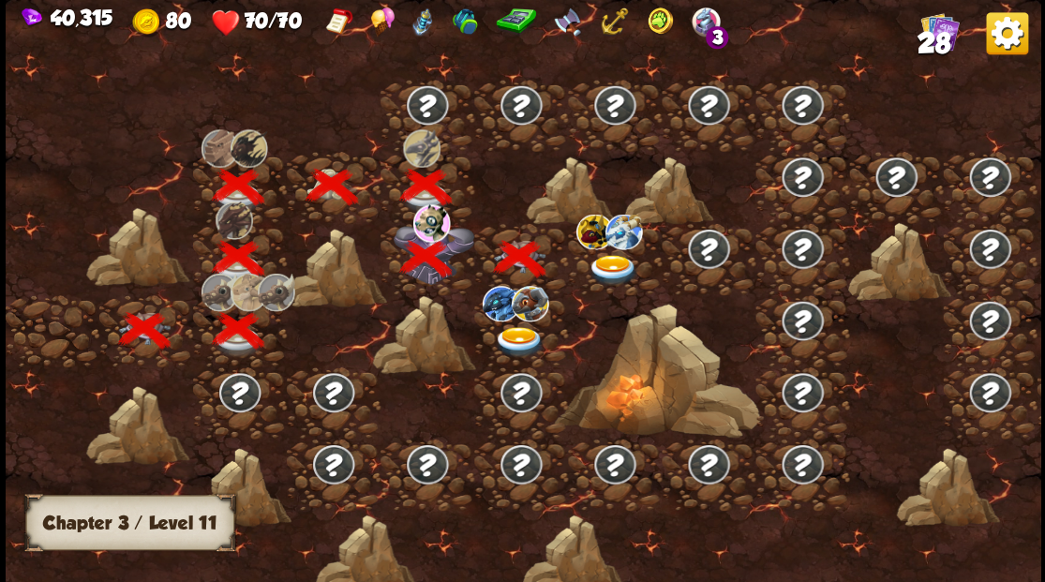
scroll to position [0, 285]
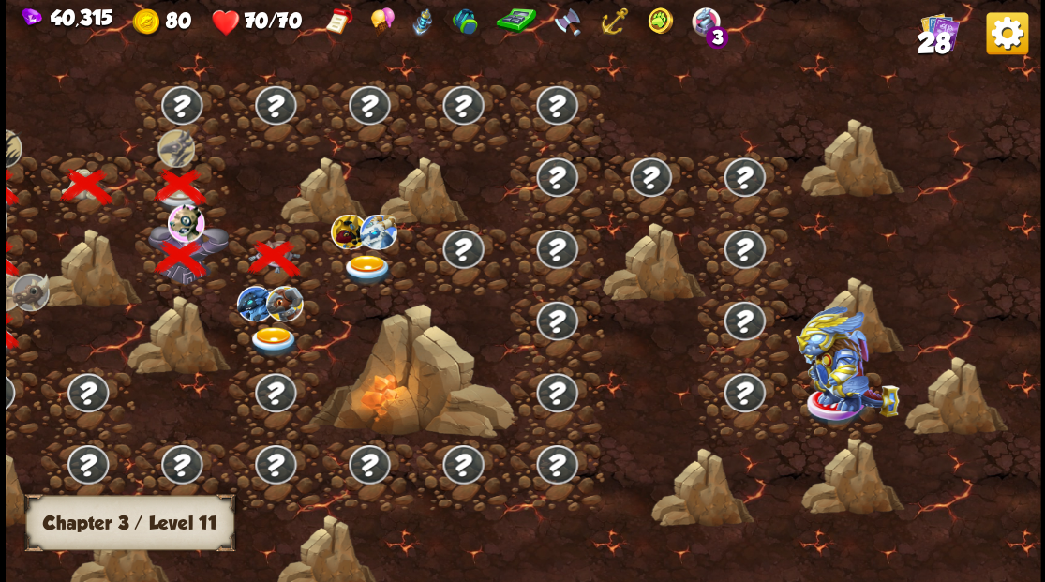
click at [366, 265] on img at bounding box center [367, 269] width 52 height 31
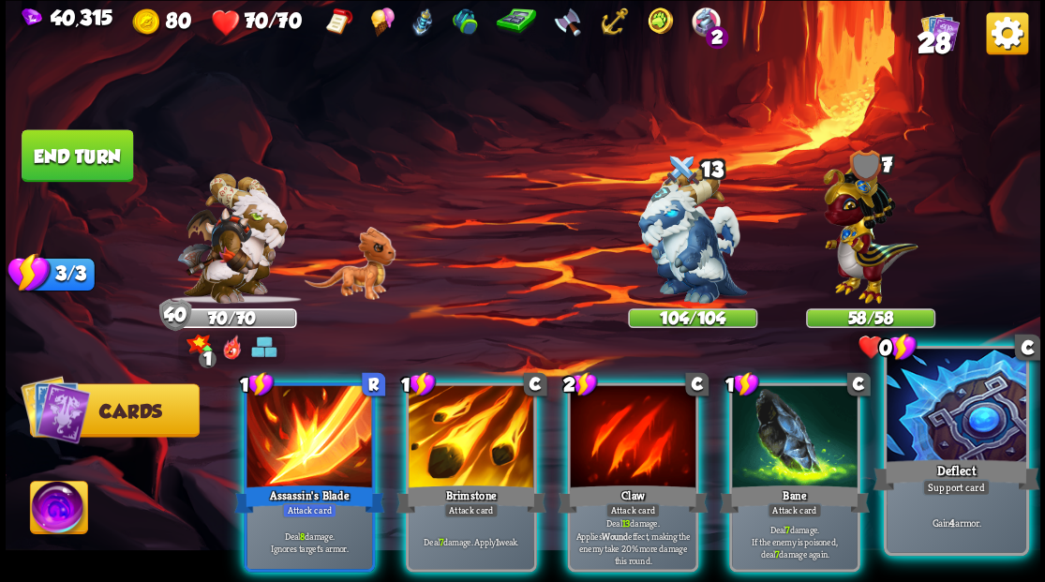
click at [943, 411] on div at bounding box center [956, 407] width 139 height 117
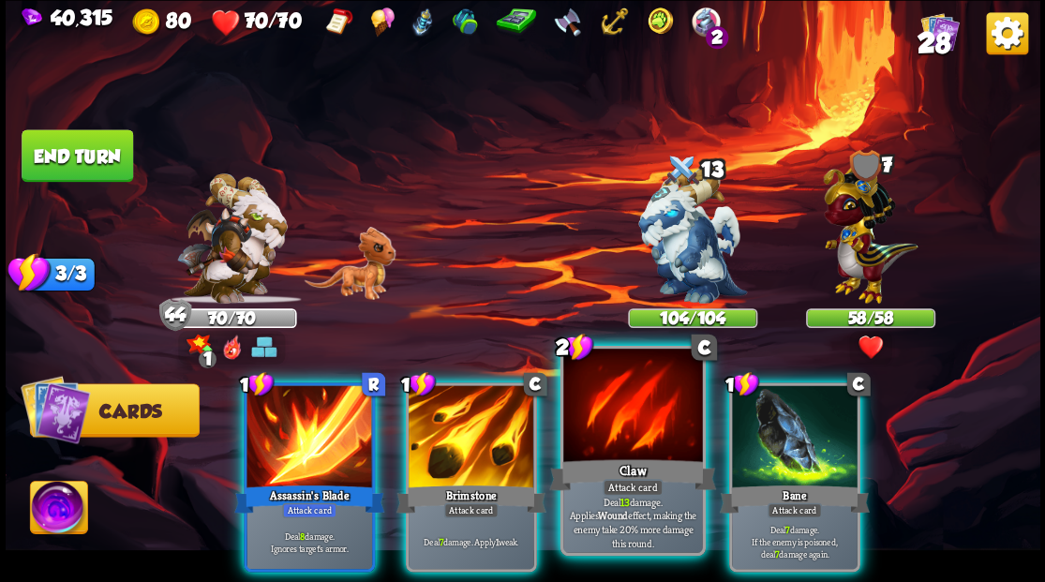
click at [629, 426] on div at bounding box center [632, 407] width 139 height 117
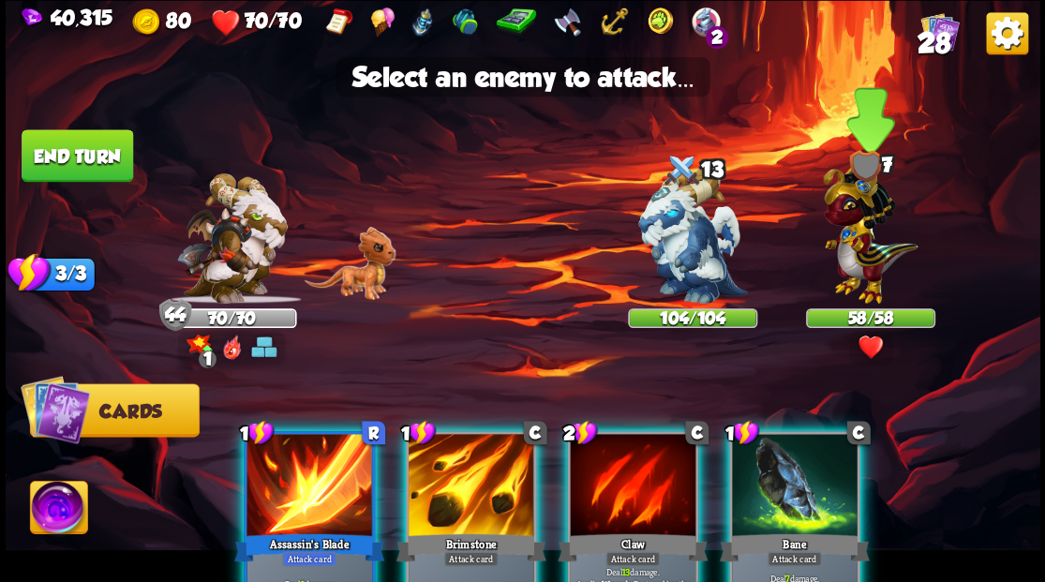
click at [851, 252] on img at bounding box center [870, 229] width 95 height 147
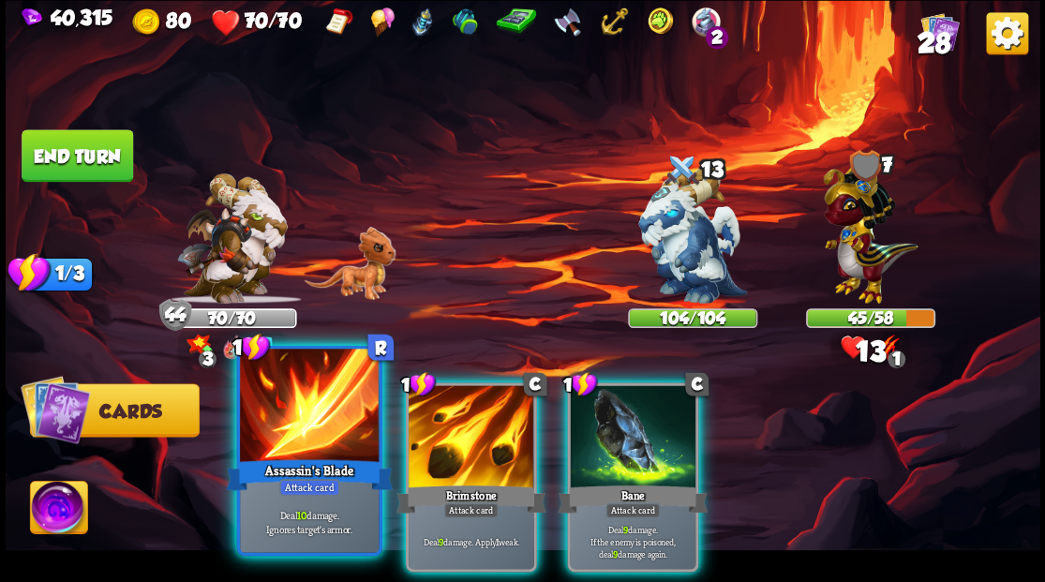
click at [315, 415] on div at bounding box center [309, 407] width 139 height 117
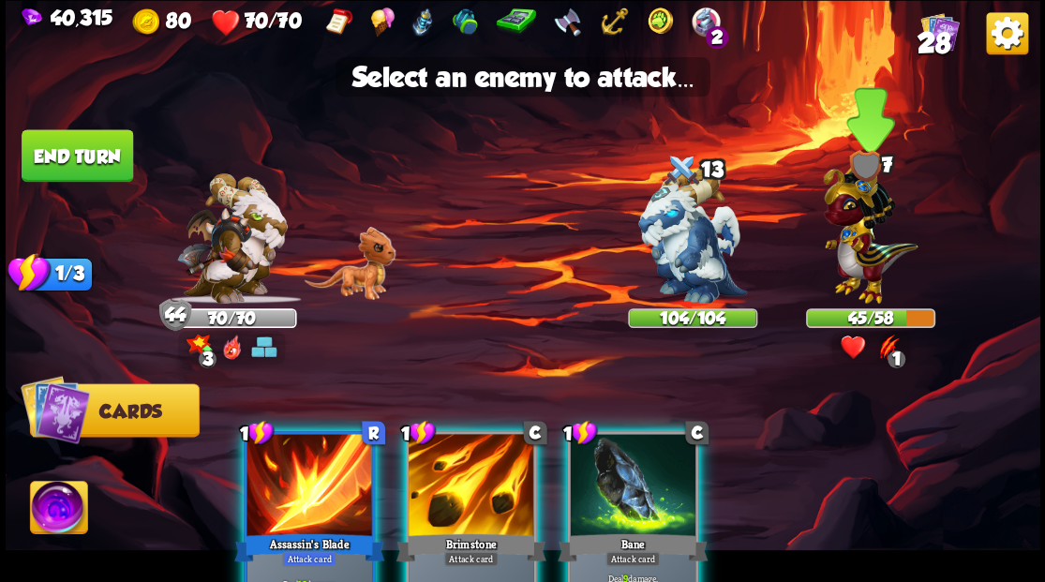
click at [855, 241] on img at bounding box center [870, 229] width 95 height 147
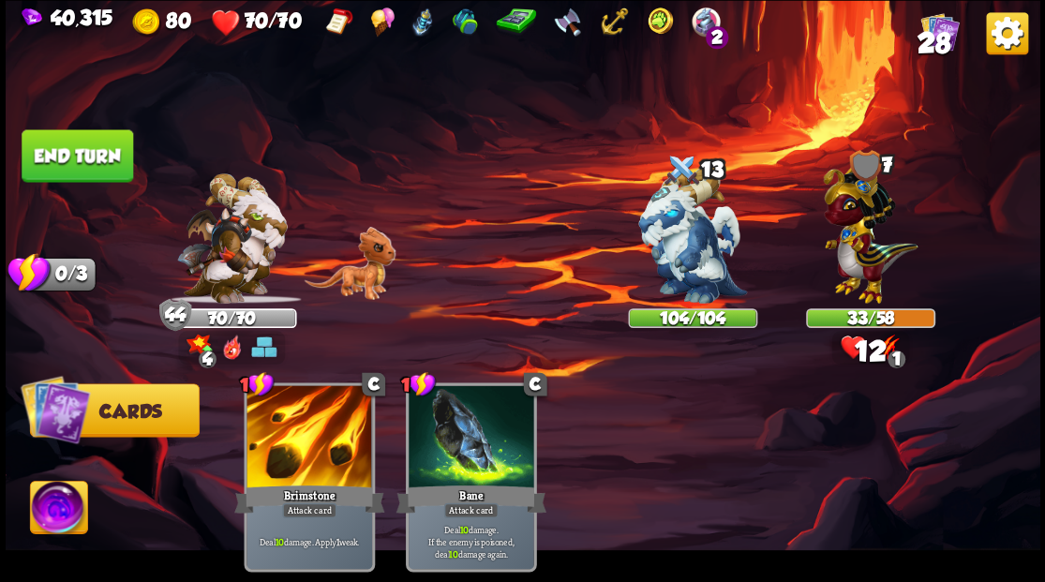
click at [99, 158] on button "End turn" at bounding box center [78, 155] width 112 height 52
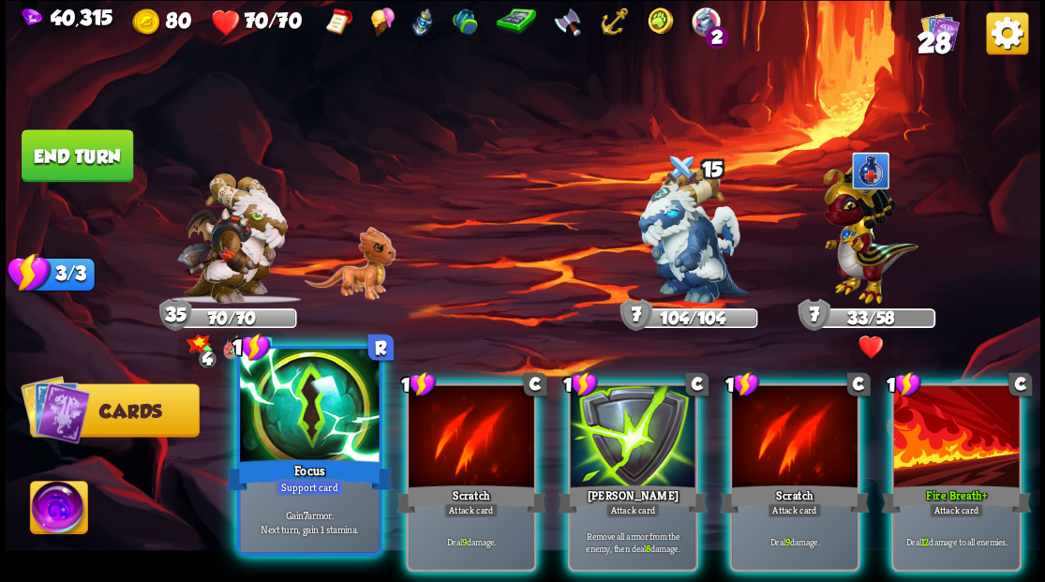
click at [325, 439] on div at bounding box center [309, 407] width 139 height 117
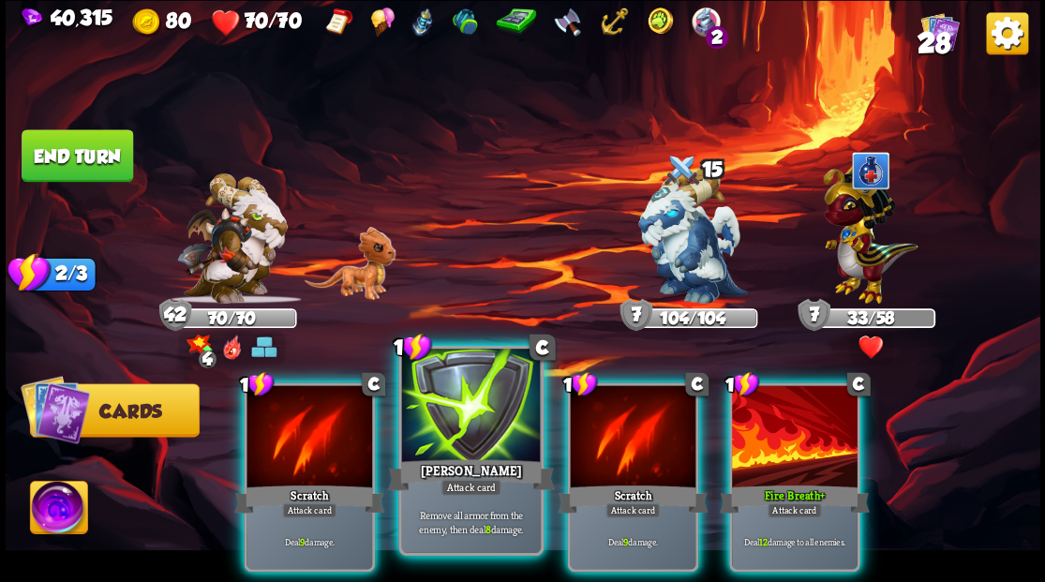
click at [459, 449] on div at bounding box center [470, 407] width 139 height 117
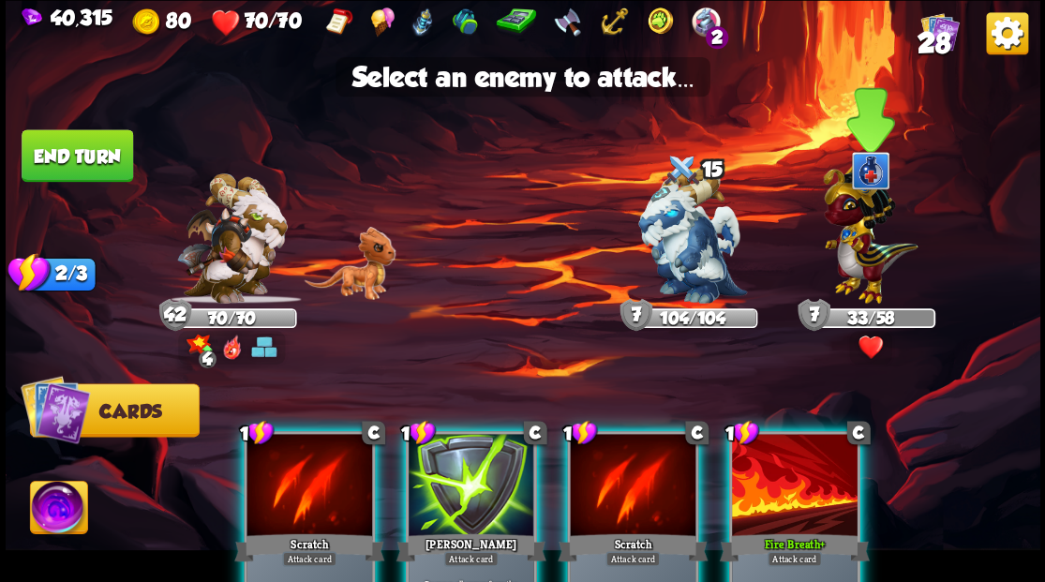
click at [851, 294] on img at bounding box center [870, 229] width 95 height 147
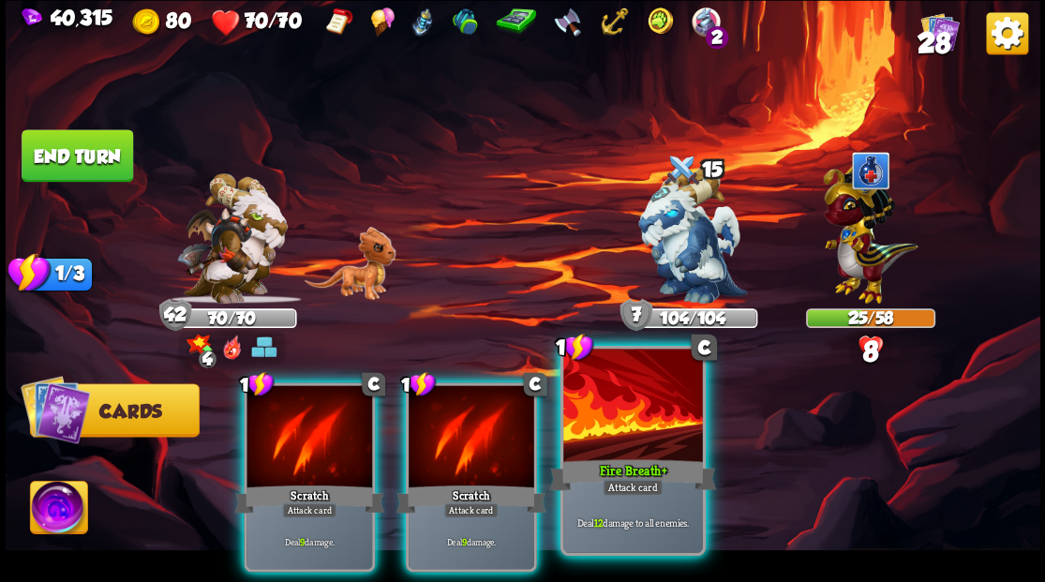
click at [647, 426] on div at bounding box center [632, 407] width 139 height 117
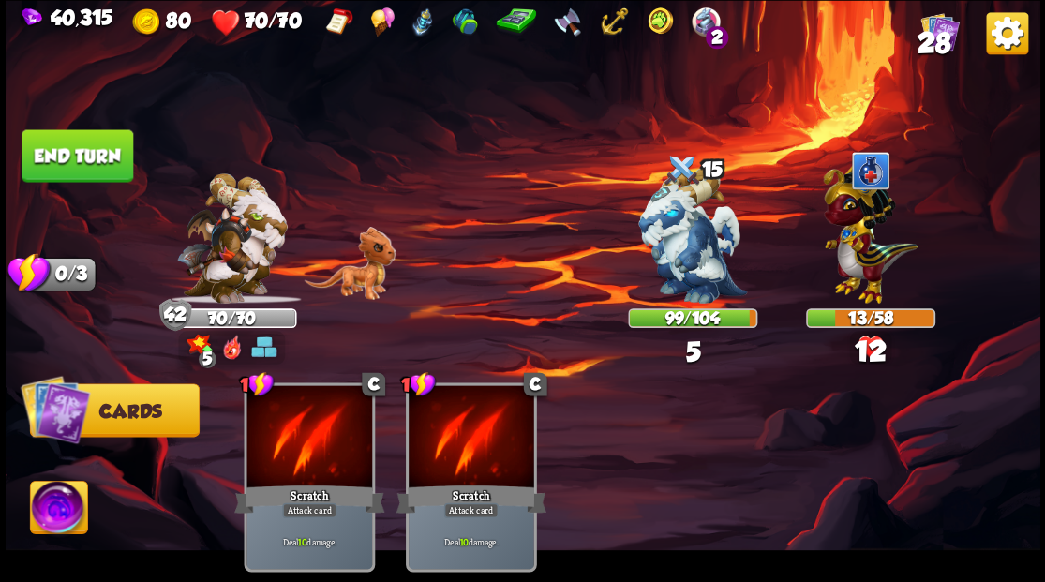
click at [100, 140] on button "End turn" at bounding box center [78, 155] width 112 height 52
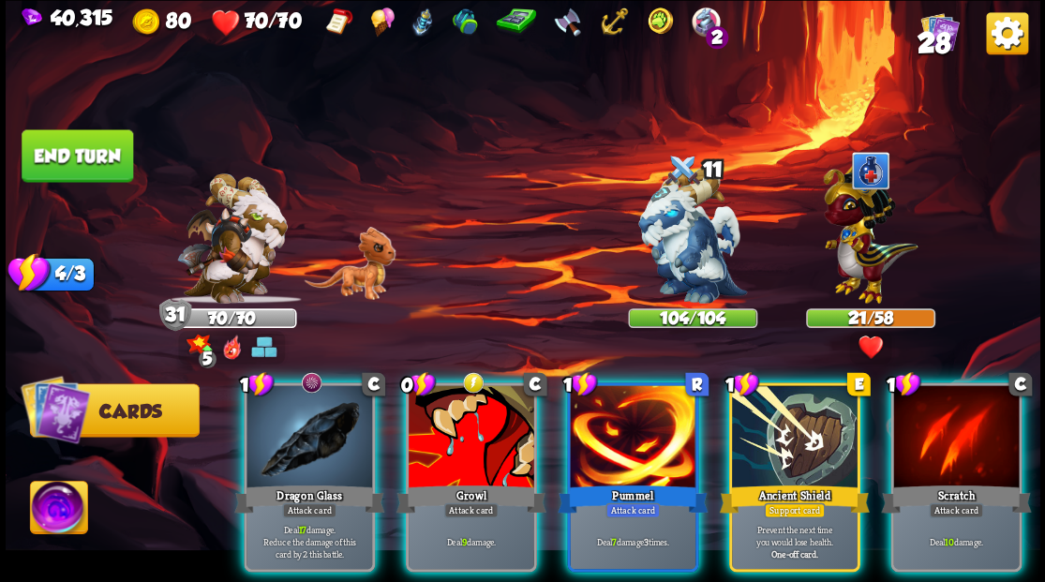
drag, startPoint x: 456, startPoint y: 407, endPoint x: 545, endPoint y: 361, distance: 101.0
click at [456, 406] on div at bounding box center [472, 438] width 126 height 106
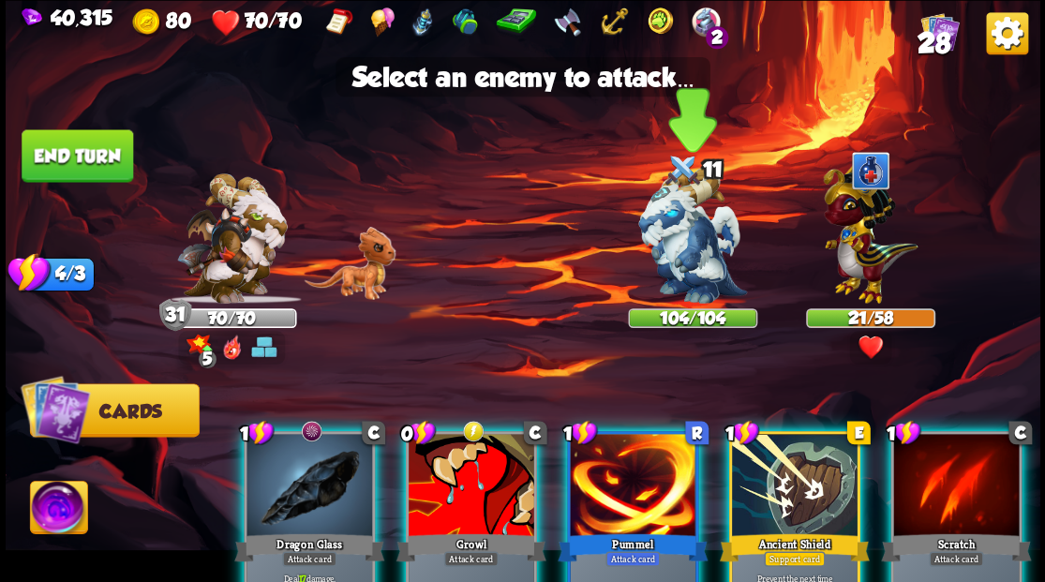
click at [675, 251] on img at bounding box center [692, 236] width 109 height 136
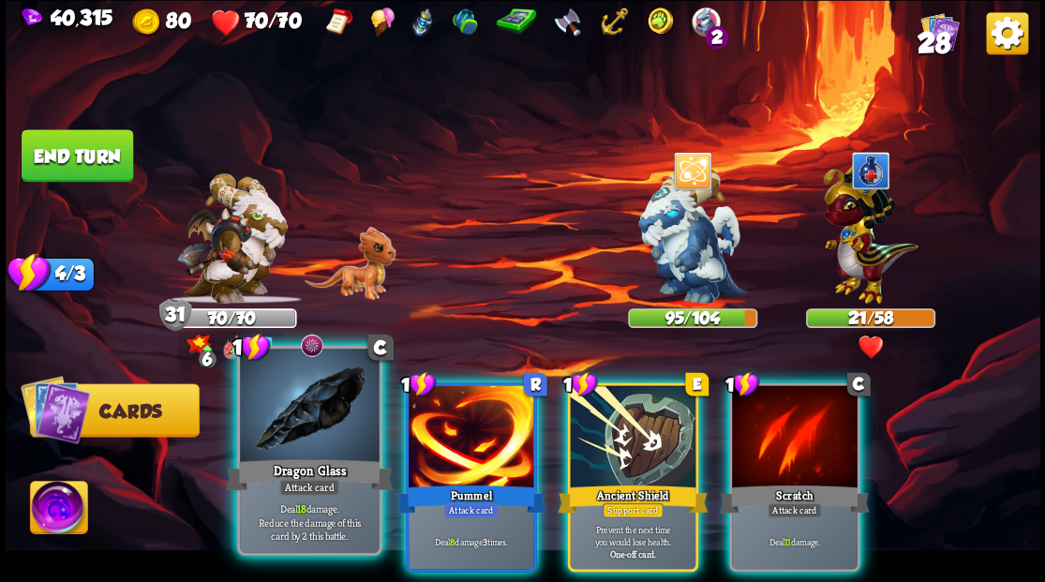
click at [302, 425] on div at bounding box center [309, 407] width 139 height 117
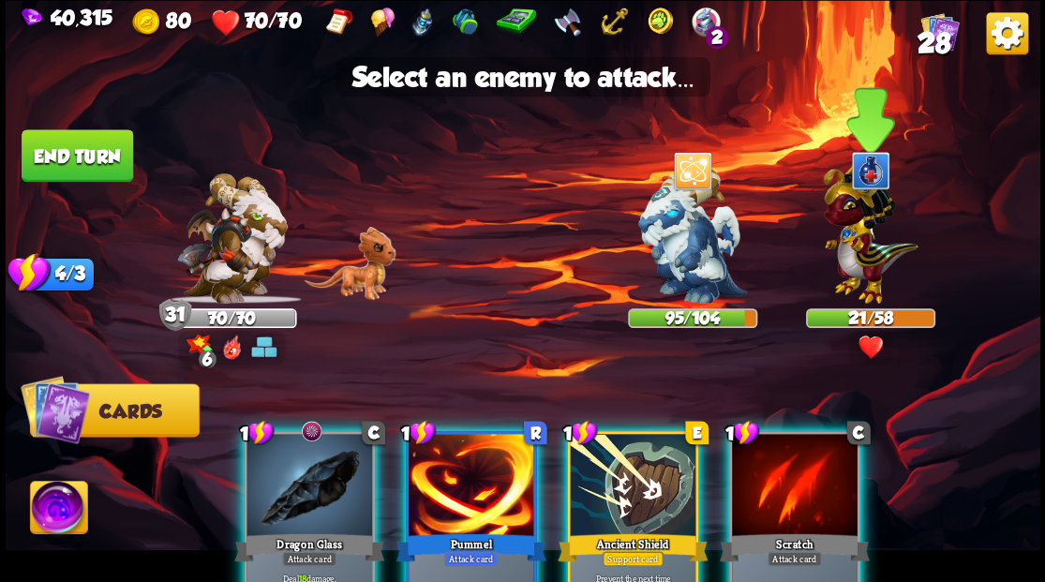
click at [866, 247] on img at bounding box center [870, 229] width 95 height 147
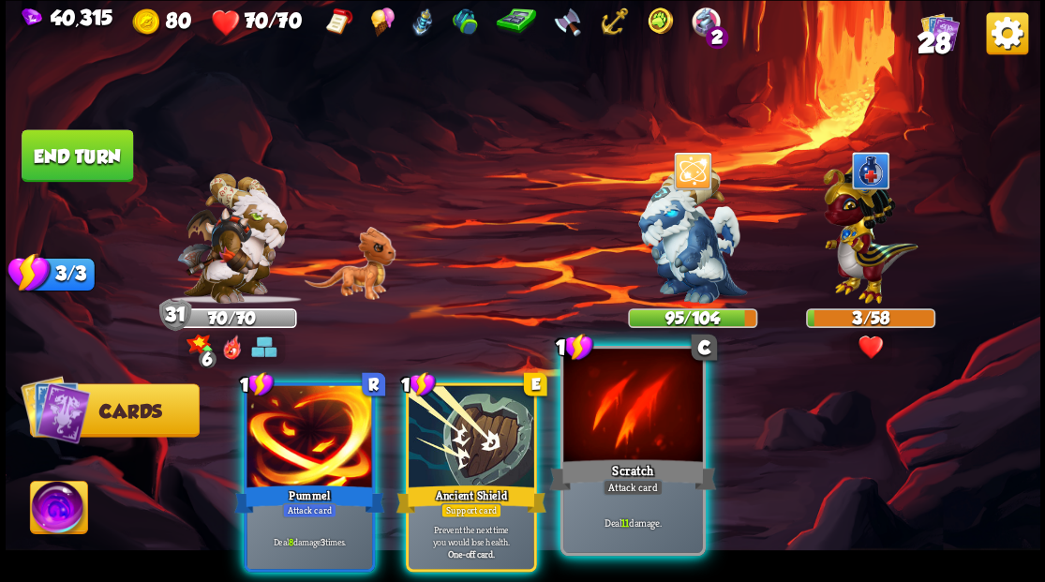
drag, startPoint x: 593, startPoint y: 472, endPoint x: 635, endPoint y: 443, distance: 51.2
click at [595, 472] on div "Scratch" at bounding box center [632, 474] width 167 height 37
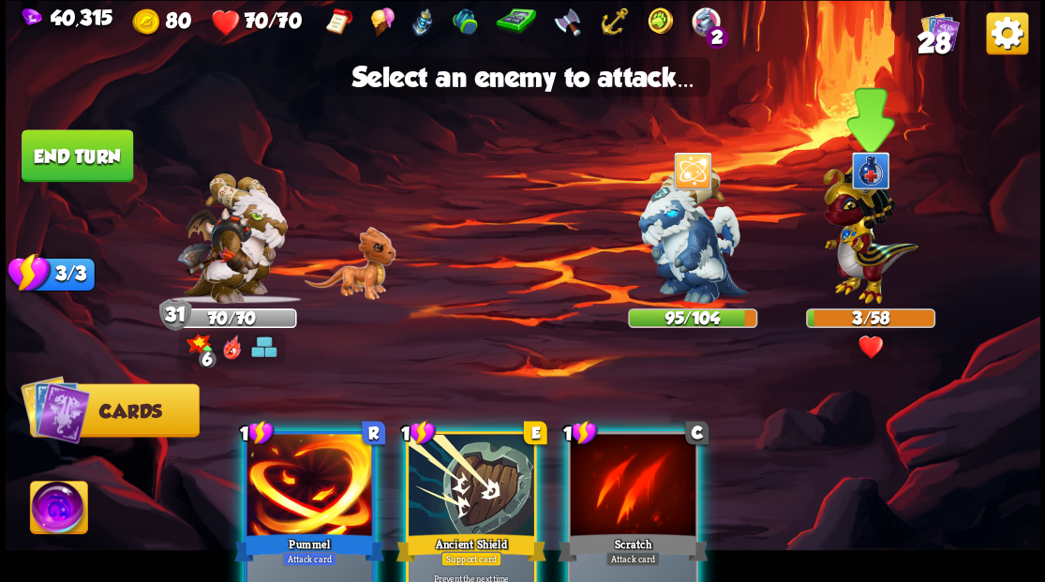
click at [877, 268] on img at bounding box center [870, 229] width 95 height 147
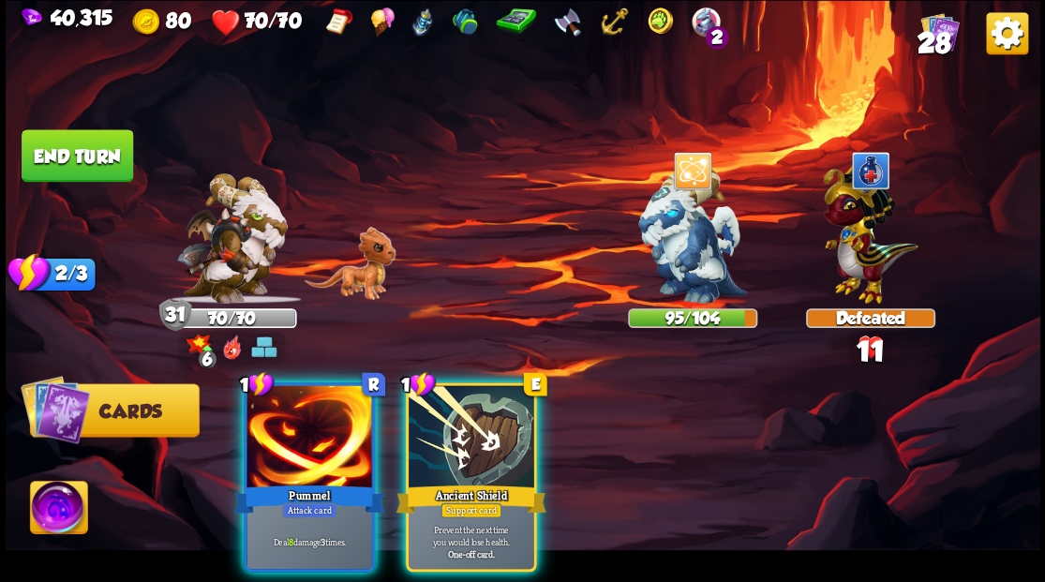
click at [291, 423] on div at bounding box center [310, 438] width 126 height 106
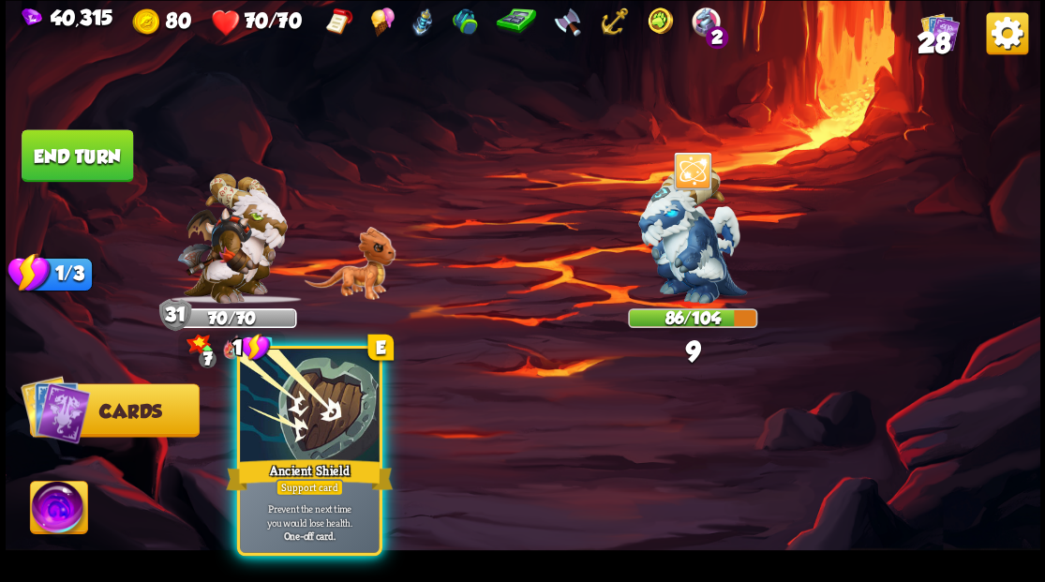
click at [321, 431] on div at bounding box center [309, 407] width 139 height 117
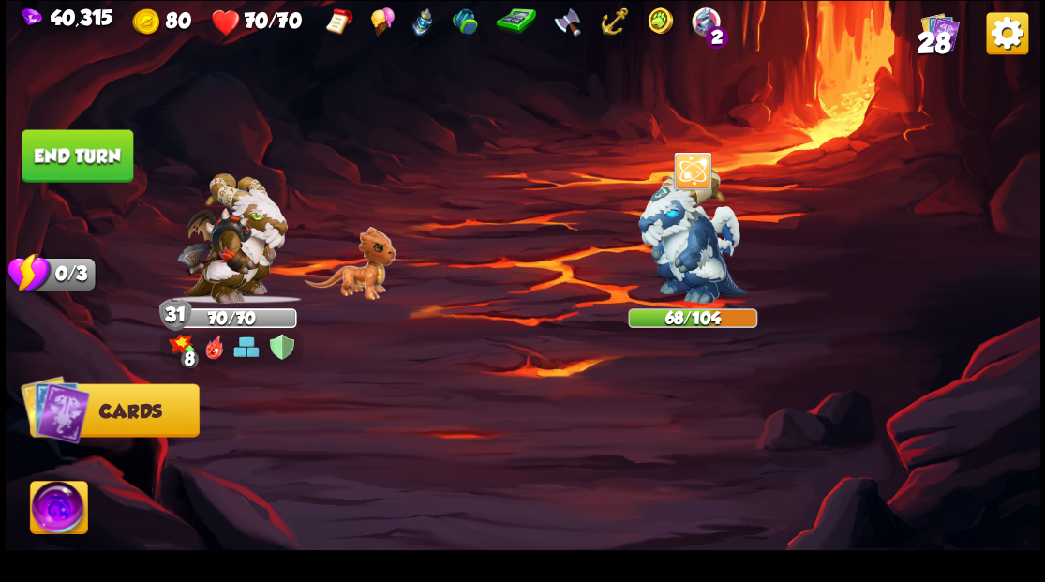
click at [74, 156] on button "End turn" at bounding box center [78, 155] width 112 height 52
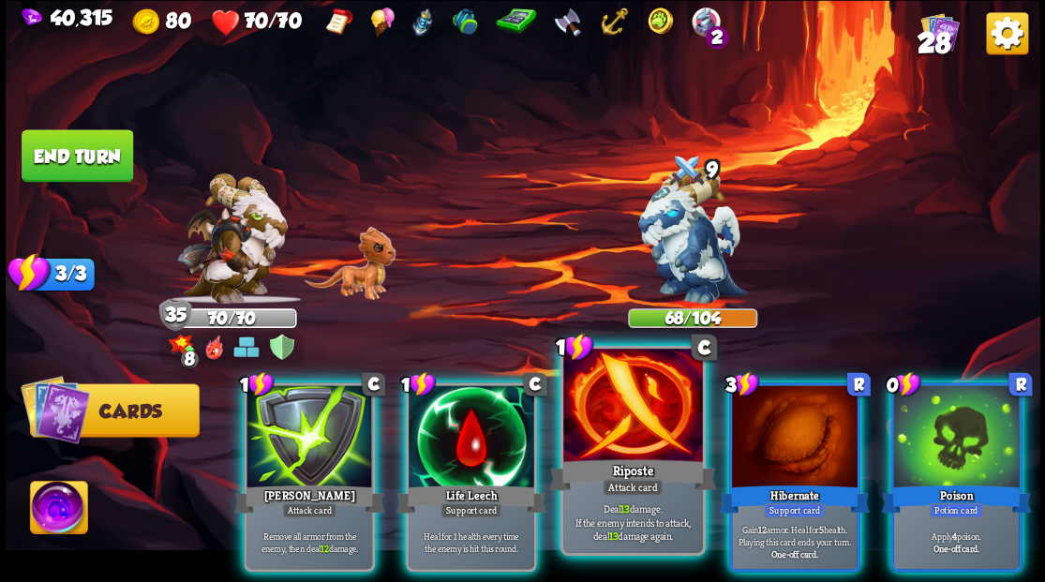
click at [626, 436] on div at bounding box center [632, 407] width 139 height 117
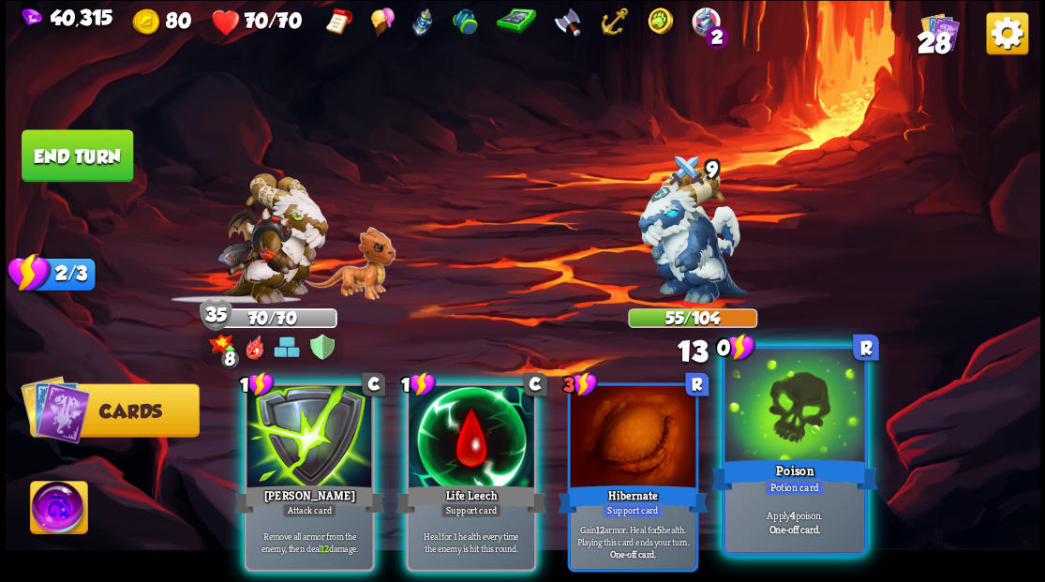
click at [814, 422] on div at bounding box center [794, 407] width 139 height 117
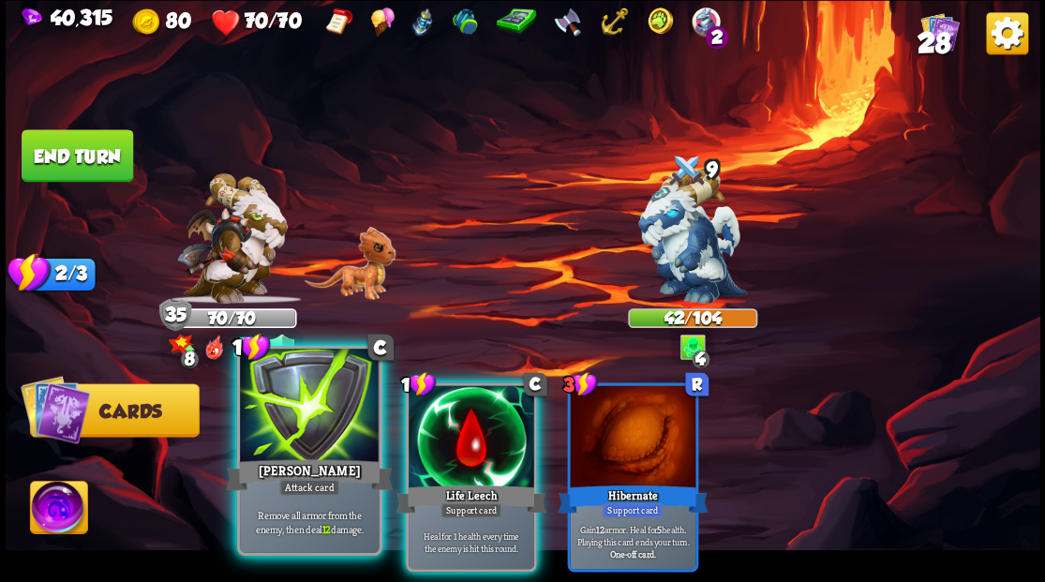
drag, startPoint x: 438, startPoint y: 428, endPoint x: 349, endPoint y: 426, distance: 89.1
click at [426, 427] on div at bounding box center [472, 438] width 126 height 106
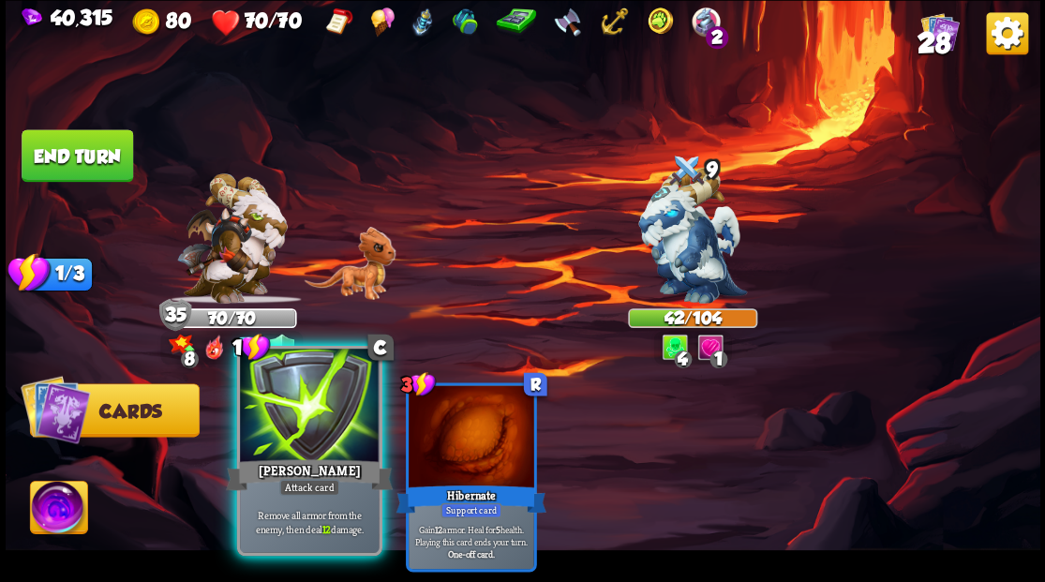
click at [274, 414] on div at bounding box center [309, 407] width 139 height 117
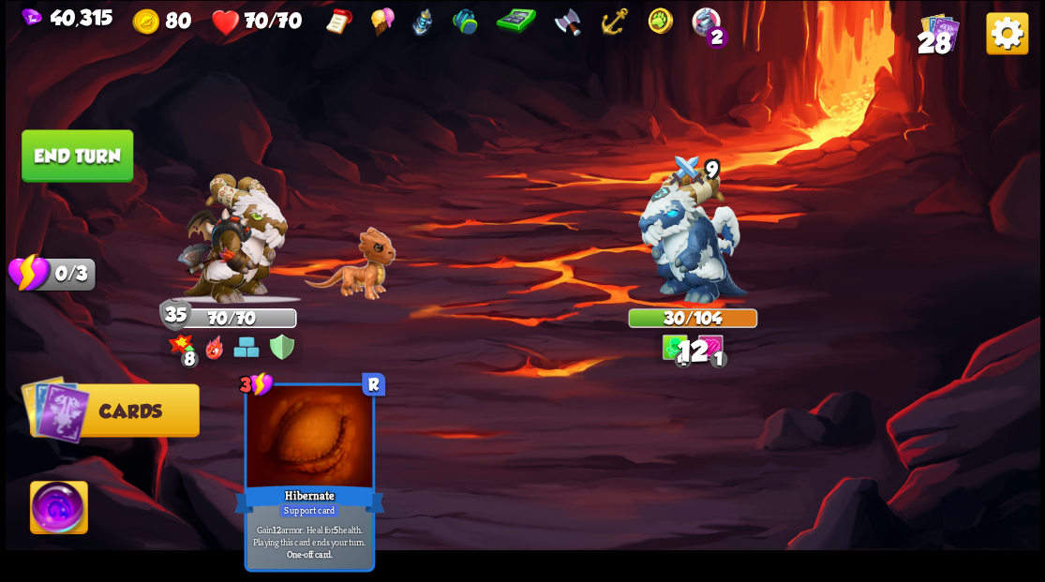
click at [53, 156] on button "End turn" at bounding box center [78, 155] width 112 height 52
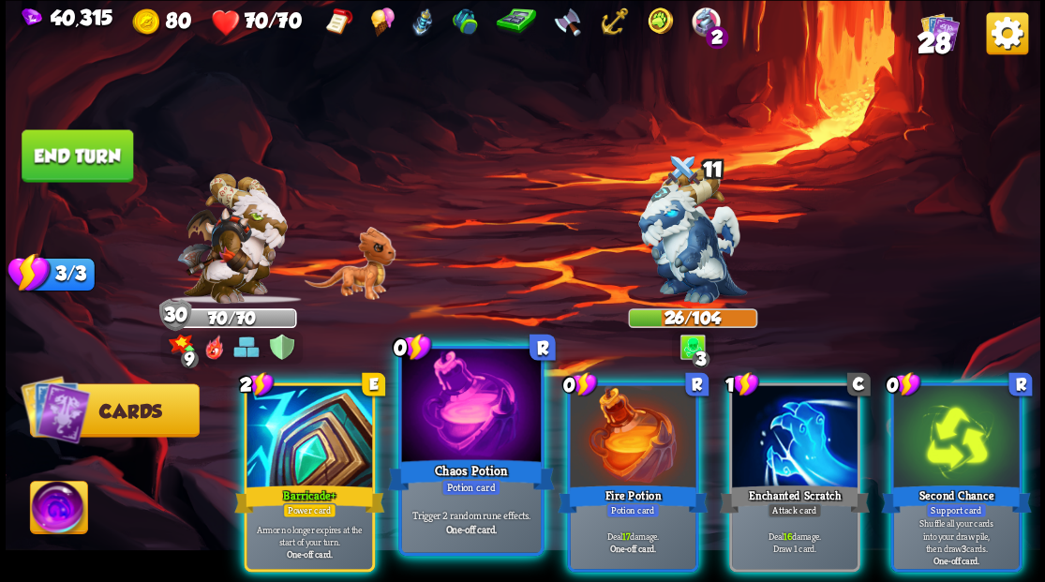
click at [469, 416] on div at bounding box center [470, 407] width 139 height 117
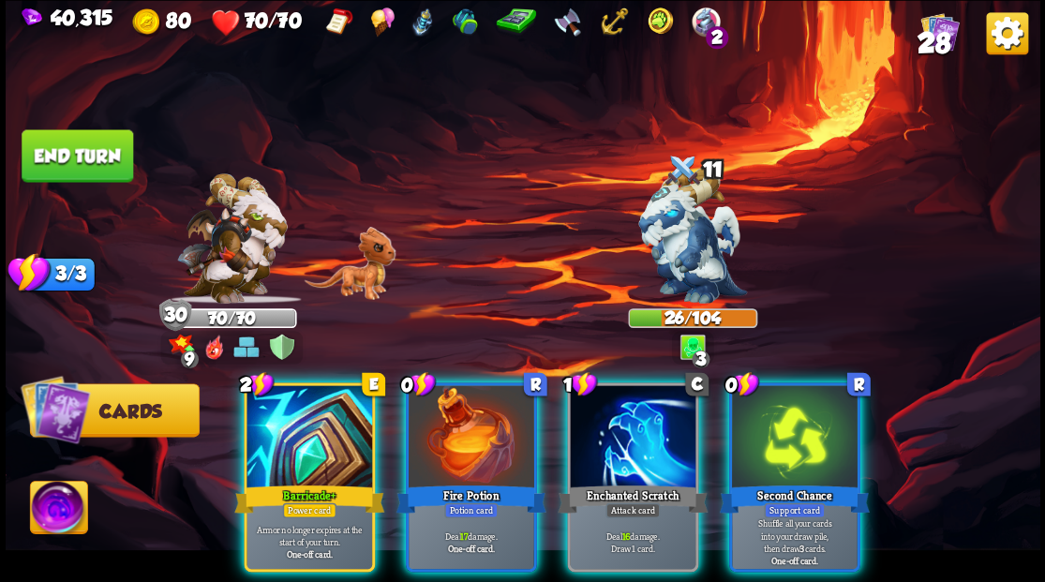
click at [469, 416] on div at bounding box center [472, 438] width 126 height 106
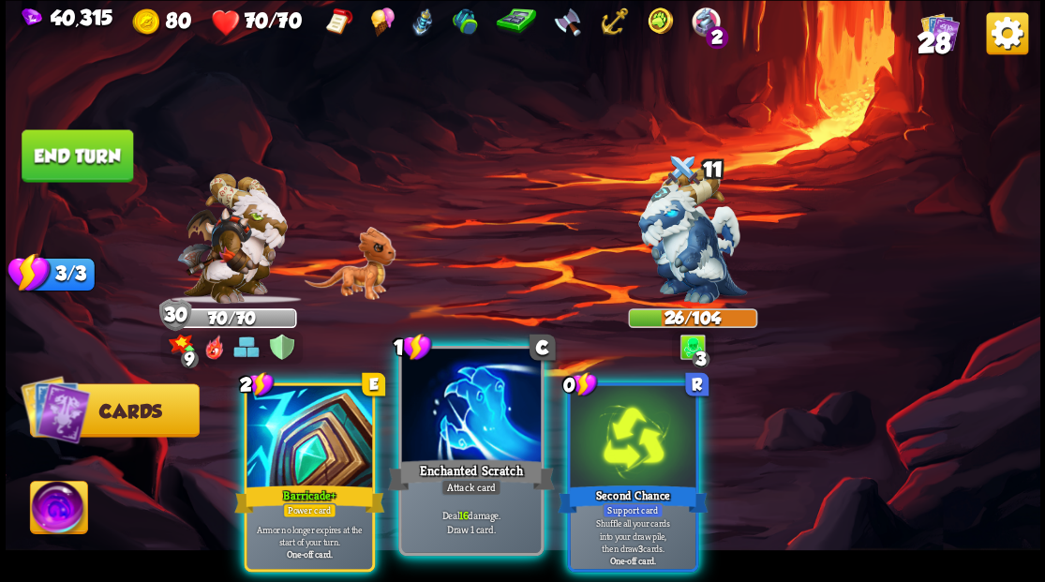
click at [467, 412] on div at bounding box center [470, 407] width 139 height 117
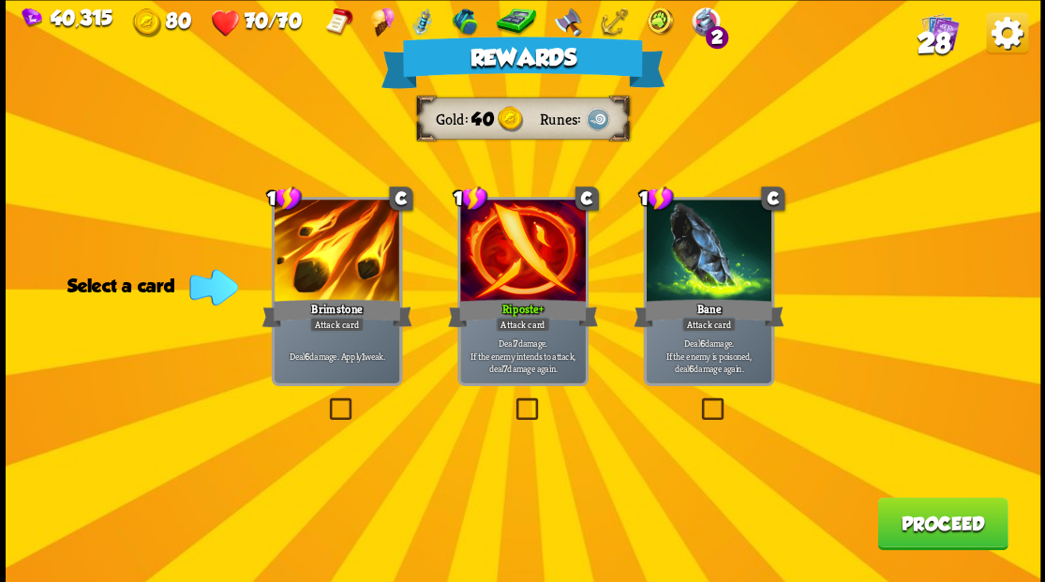
click at [933, 39] on span "28" at bounding box center [933, 42] width 33 height 32
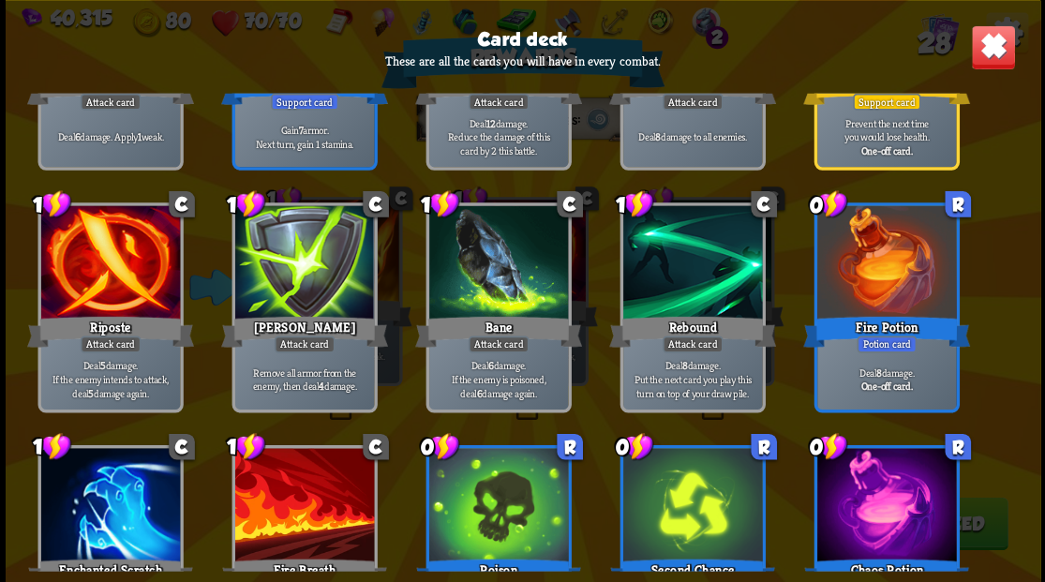
scroll to position [937, 0]
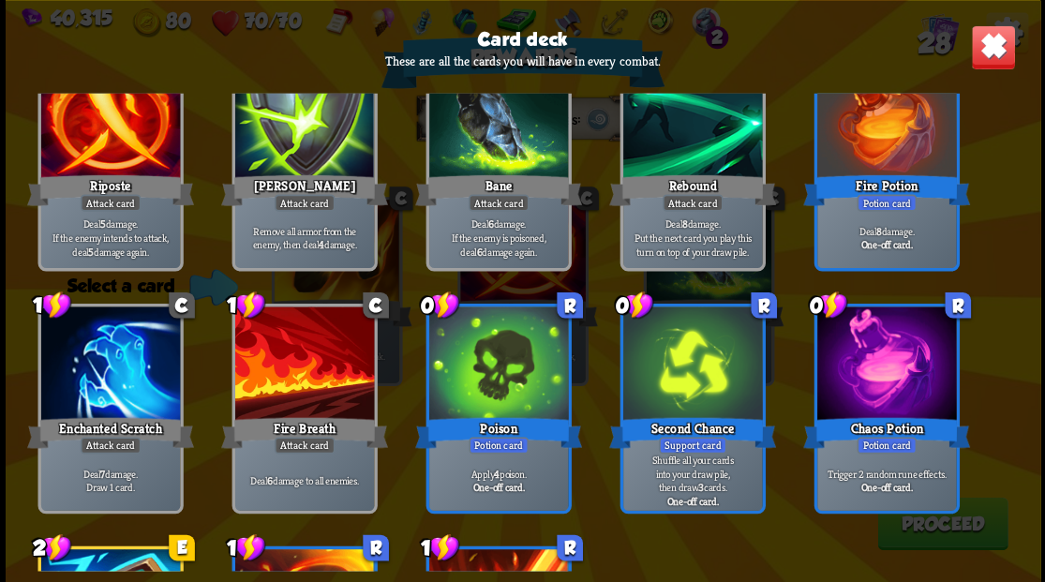
click at [995, 60] on img at bounding box center [992, 46] width 45 height 45
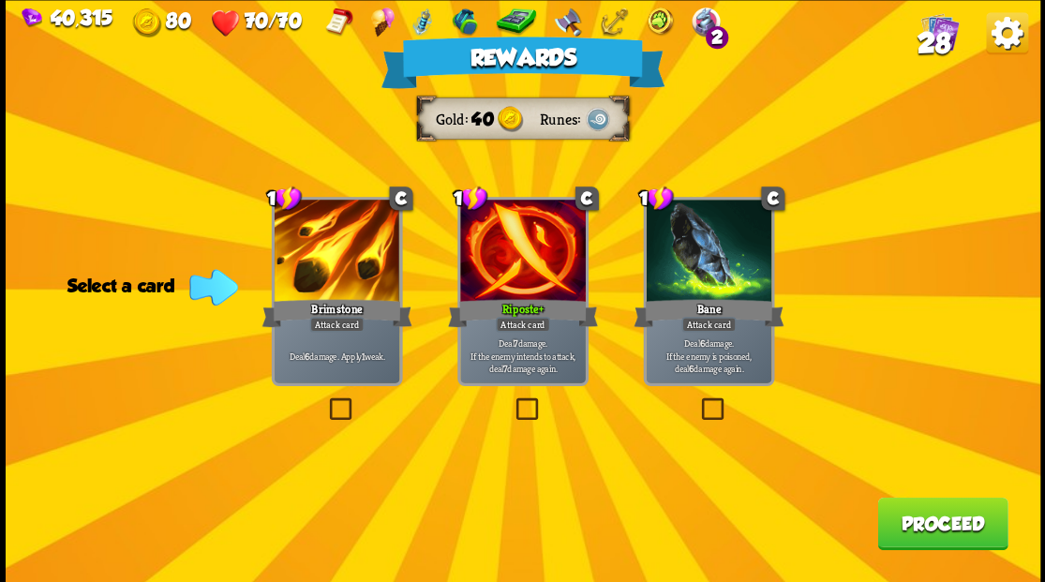
click at [933, 536] on button "Proceed" at bounding box center [942, 523] width 130 height 52
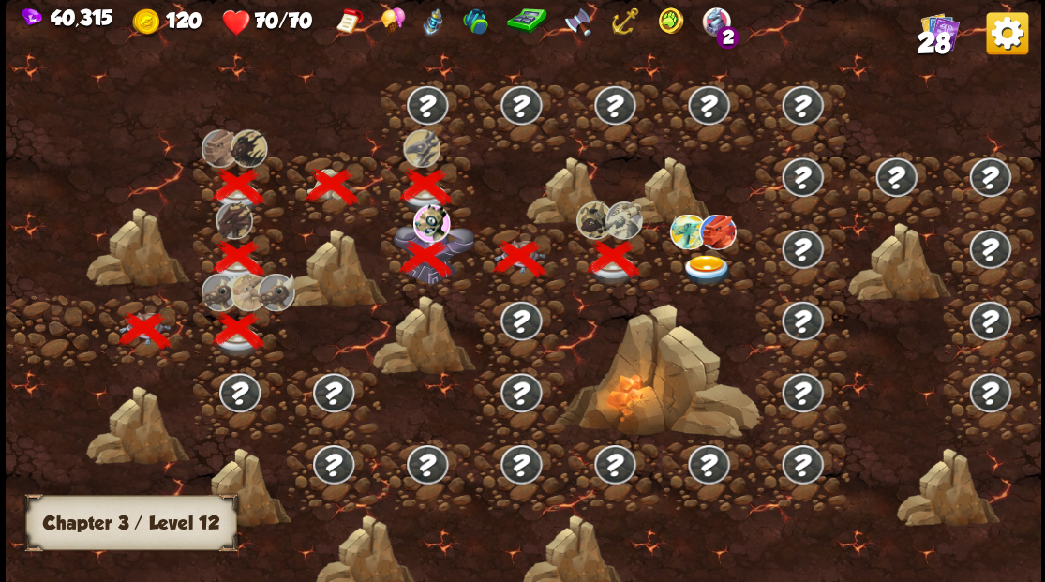
scroll to position [0, 285]
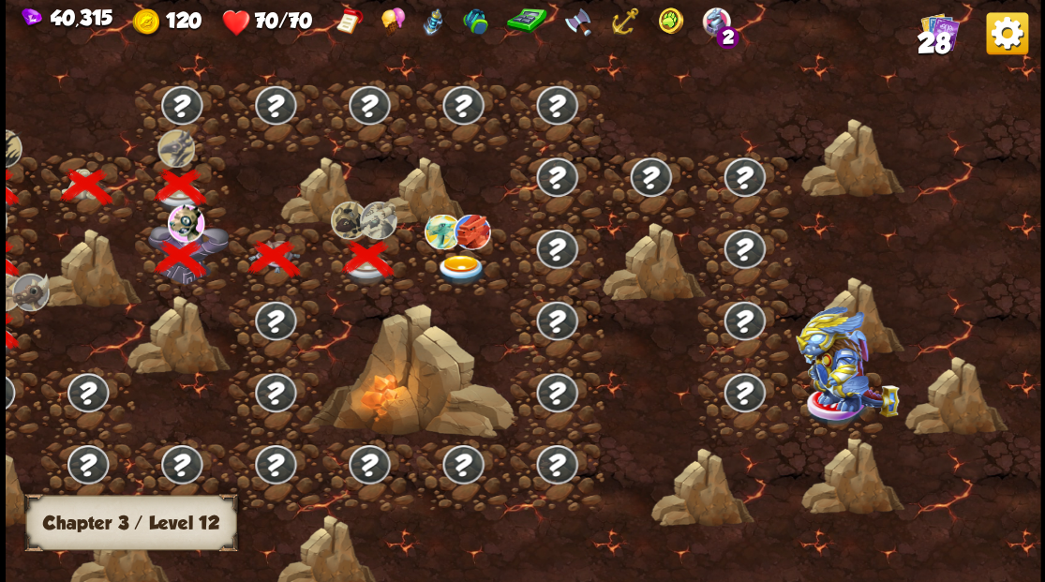
click at [462, 266] on img at bounding box center [461, 269] width 52 height 31
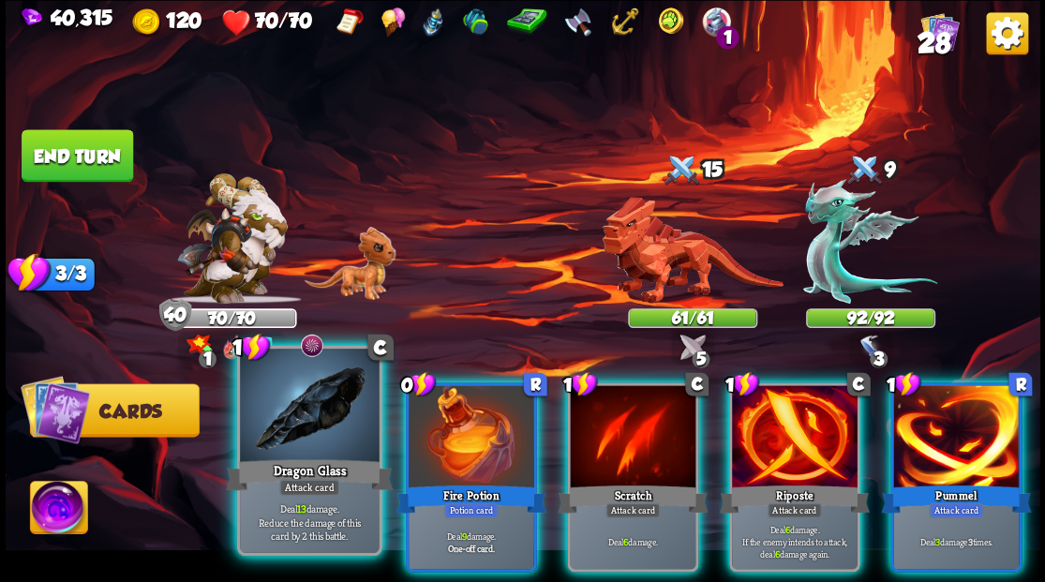
click at [273, 418] on div at bounding box center [309, 407] width 139 height 117
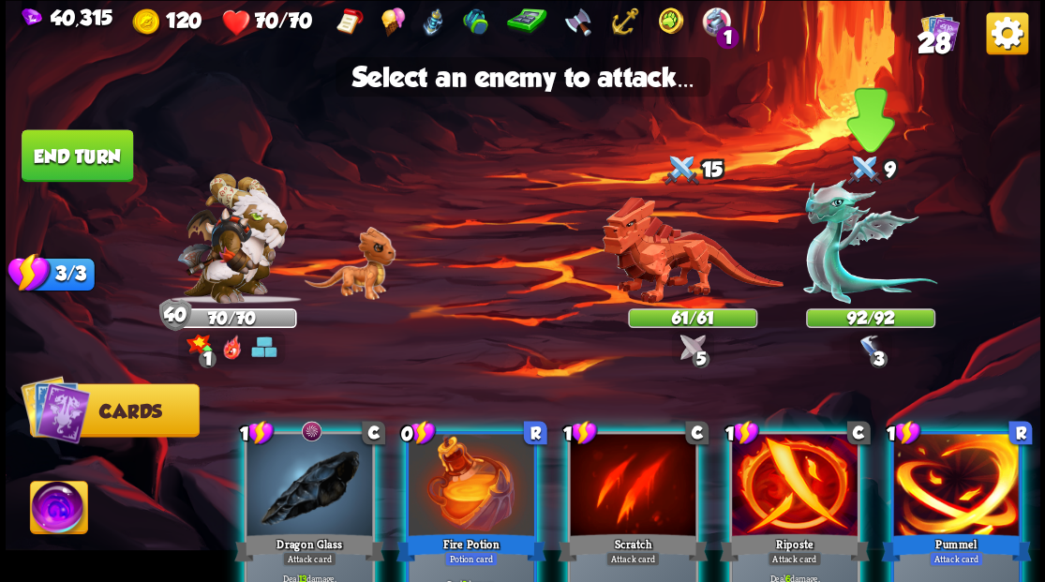
click at [832, 262] on img at bounding box center [870, 241] width 134 height 125
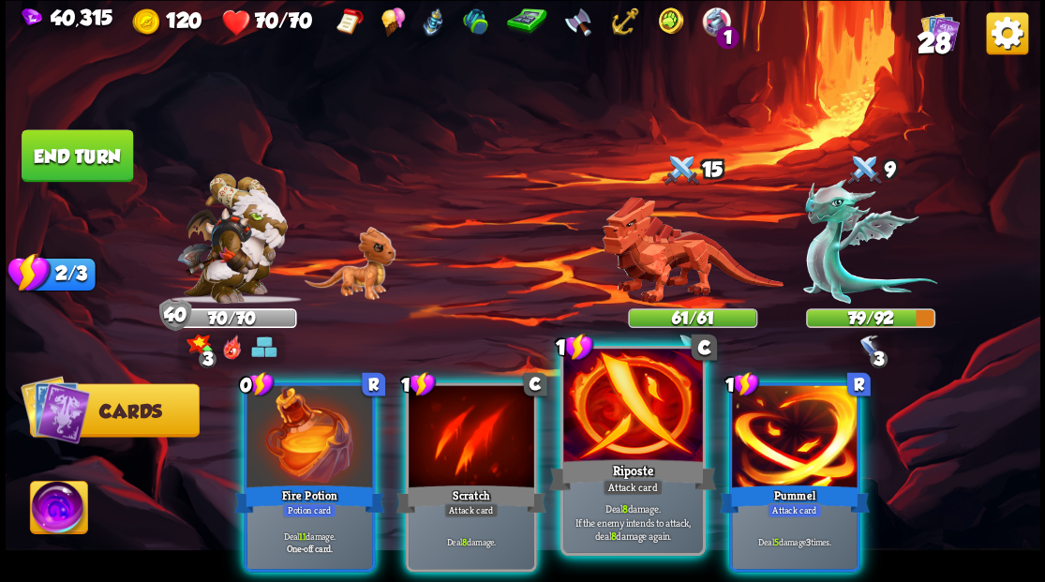
click at [652, 426] on div at bounding box center [632, 407] width 139 height 117
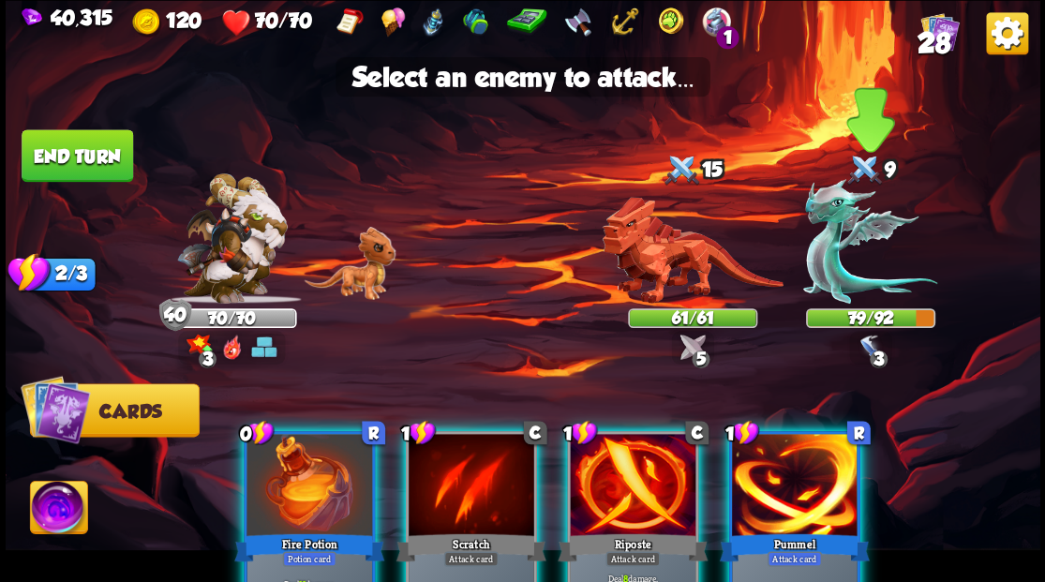
click at [846, 292] on img at bounding box center [870, 241] width 134 height 125
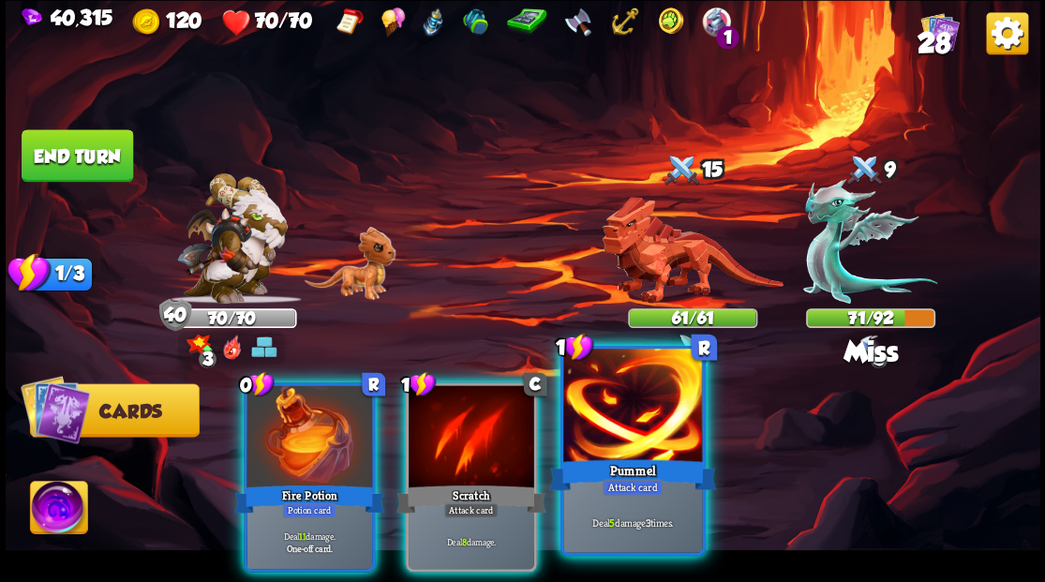
click at [598, 419] on div at bounding box center [632, 407] width 139 height 117
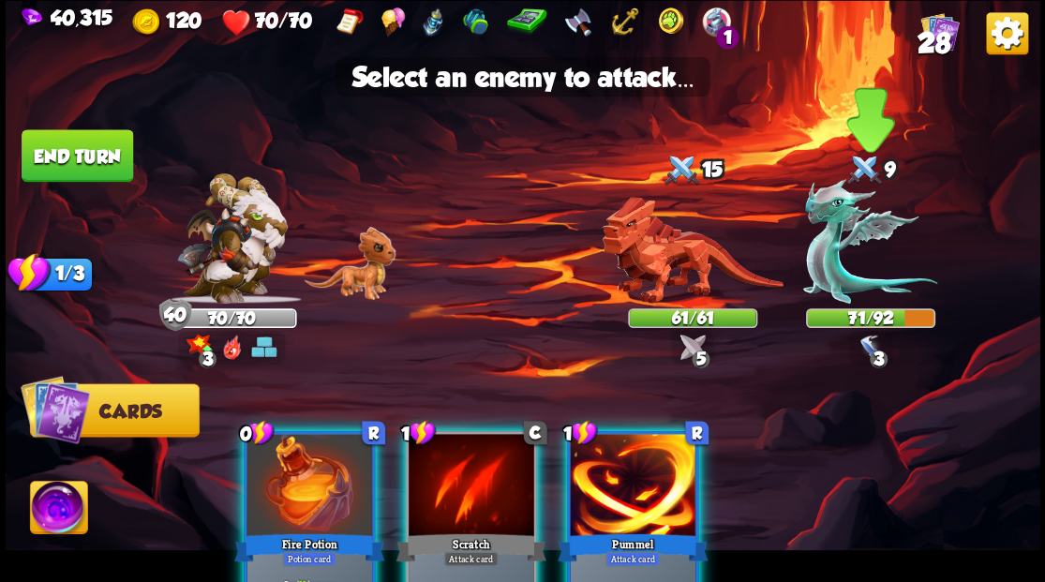
click at [840, 276] on img at bounding box center [870, 241] width 134 height 125
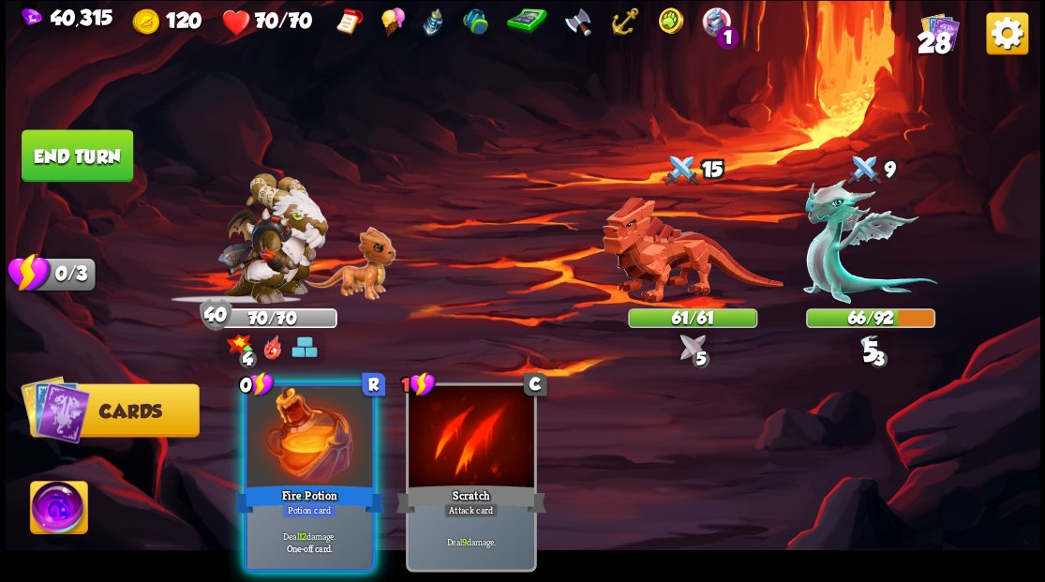
drag, startPoint x: 315, startPoint y: 424, endPoint x: 620, endPoint y: 377, distance: 308.2
click at [315, 425] on div at bounding box center [310, 438] width 126 height 106
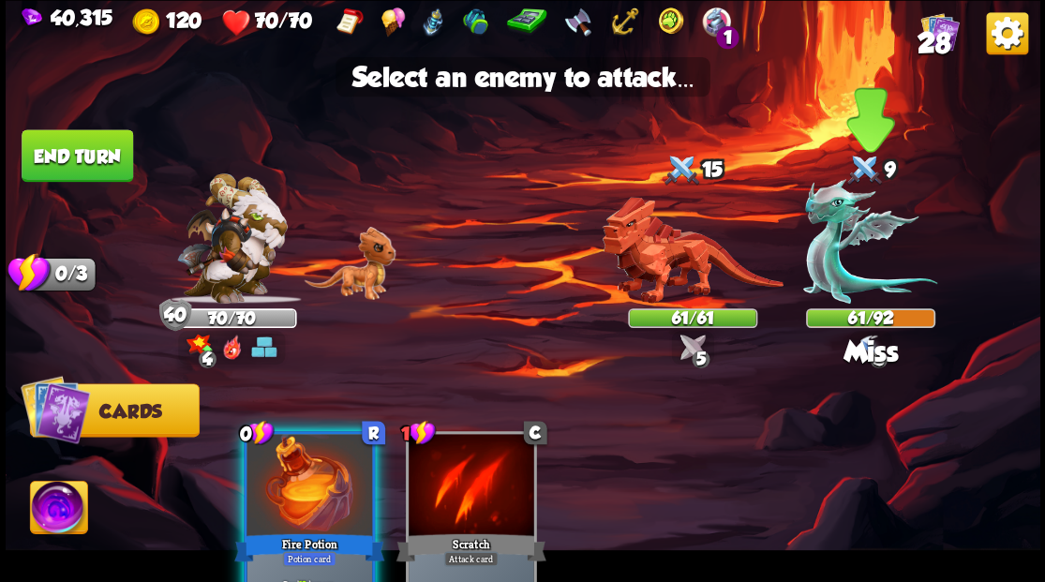
click at [812, 256] on img at bounding box center [870, 241] width 134 height 125
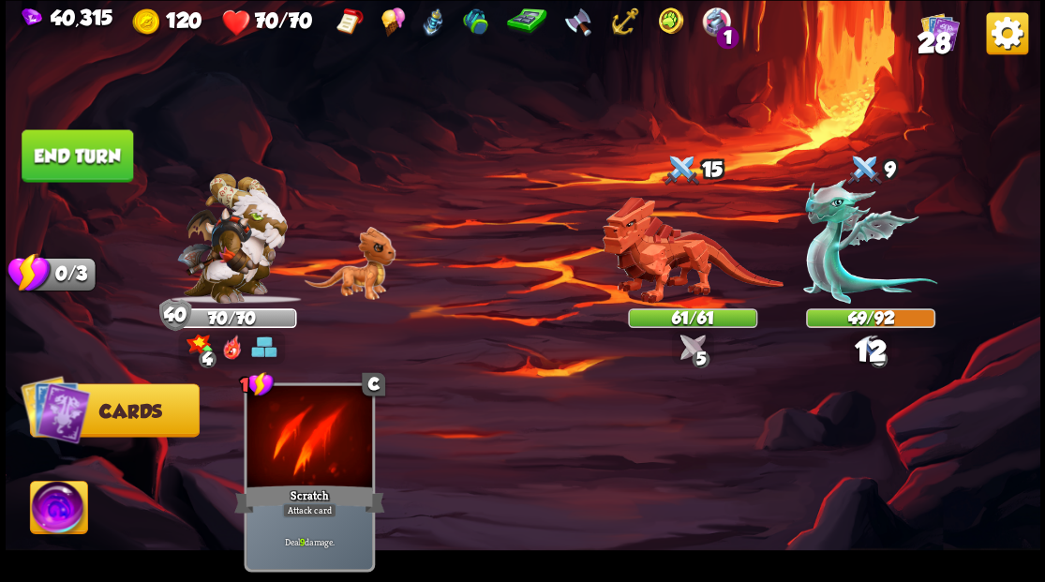
click at [61, 149] on button "End turn" at bounding box center [78, 155] width 112 height 52
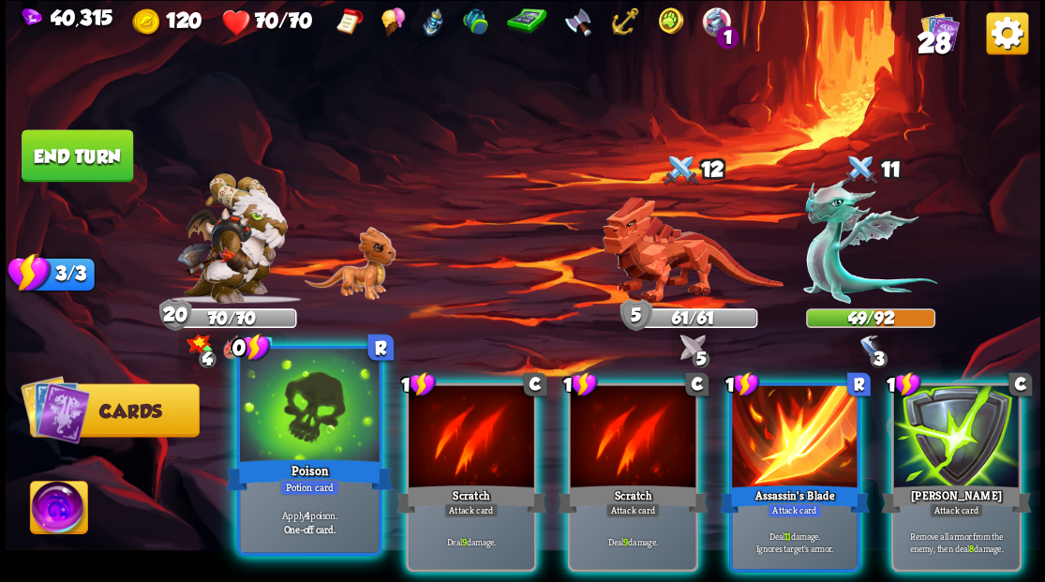
click at [302, 422] on div at bounding box center [309, 407] width 139 height 117
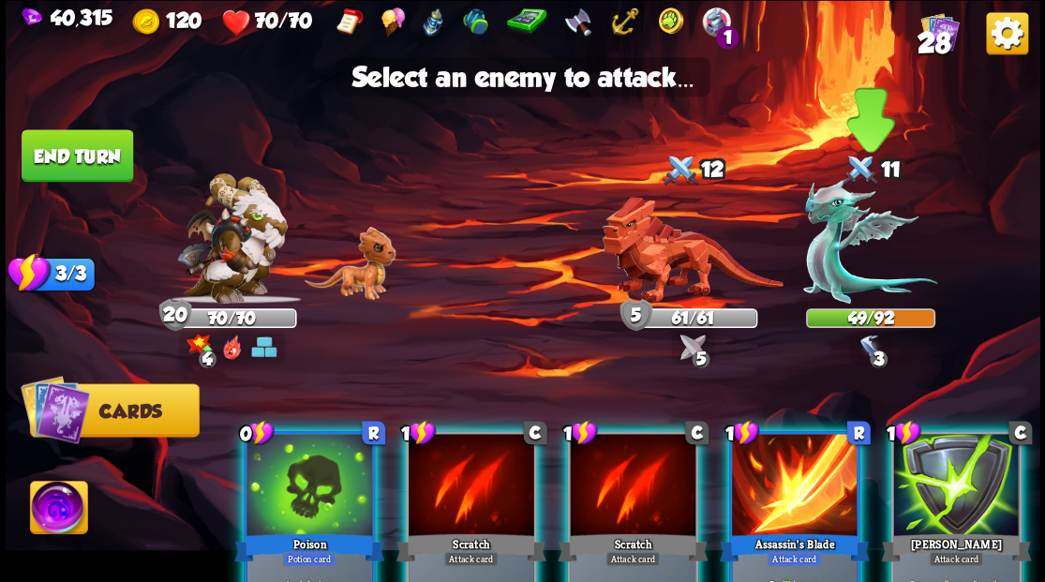
click at [817, 279] on img at bounding box center [870, 241] width 134 height 125
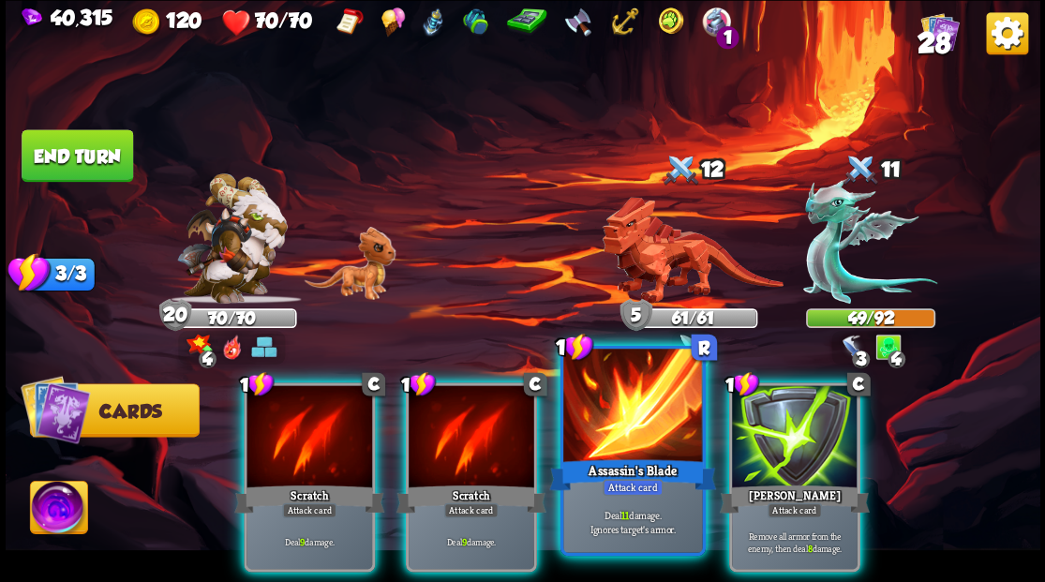
click at [611, 450] on div at bounding box center [632, 407] width 139 height 117
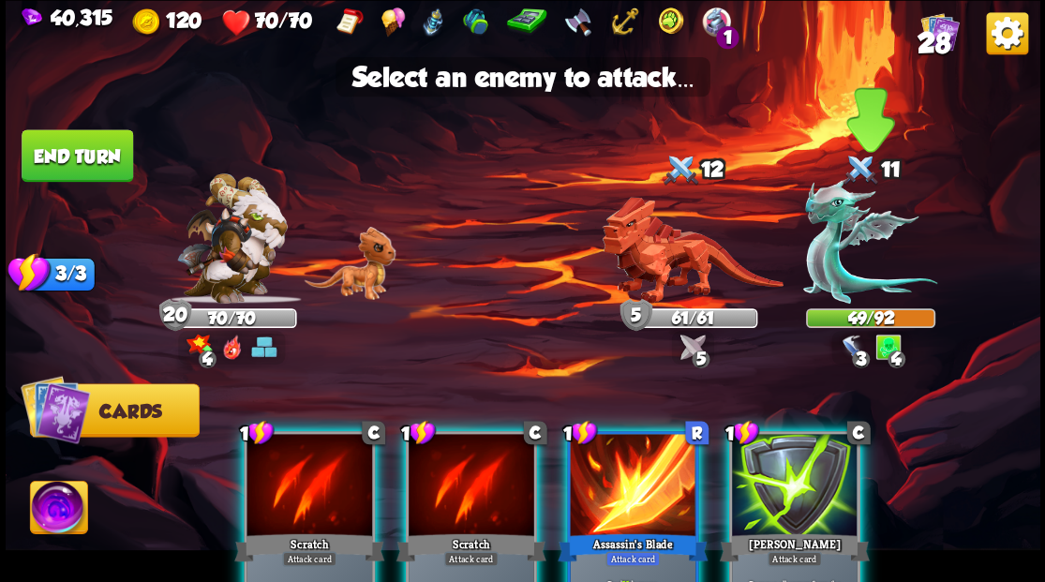
click at [843, 250] on img at bounding box center [870, 241] width 134 height 125
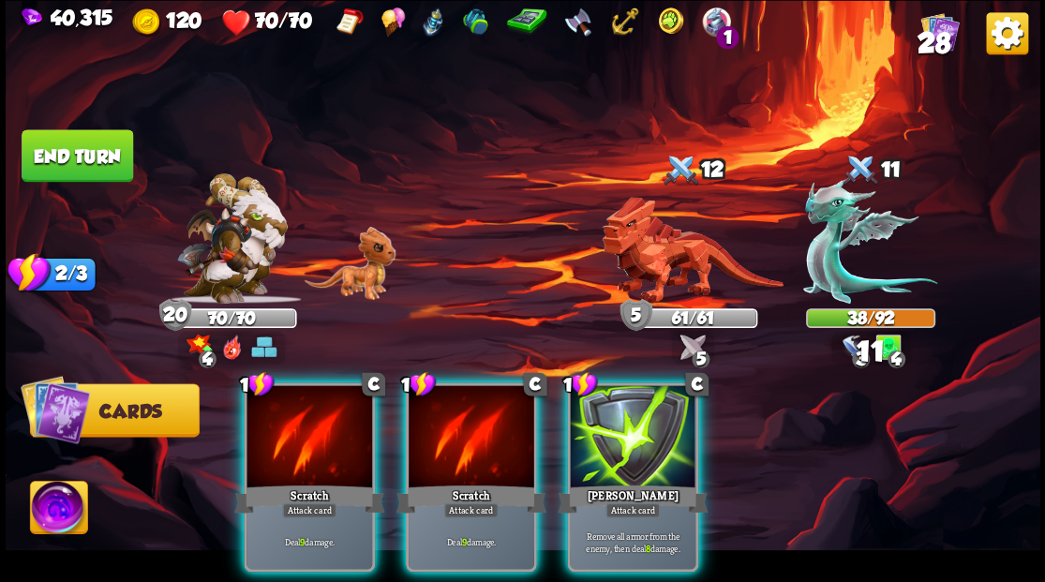
drag, startPoint x: 288, startPoint y: 435, endPoint x: 390, endPoint y: 434, distance: 102.2
click at [287, 437] on div at bounding box center [310, 438] width 126 height 106
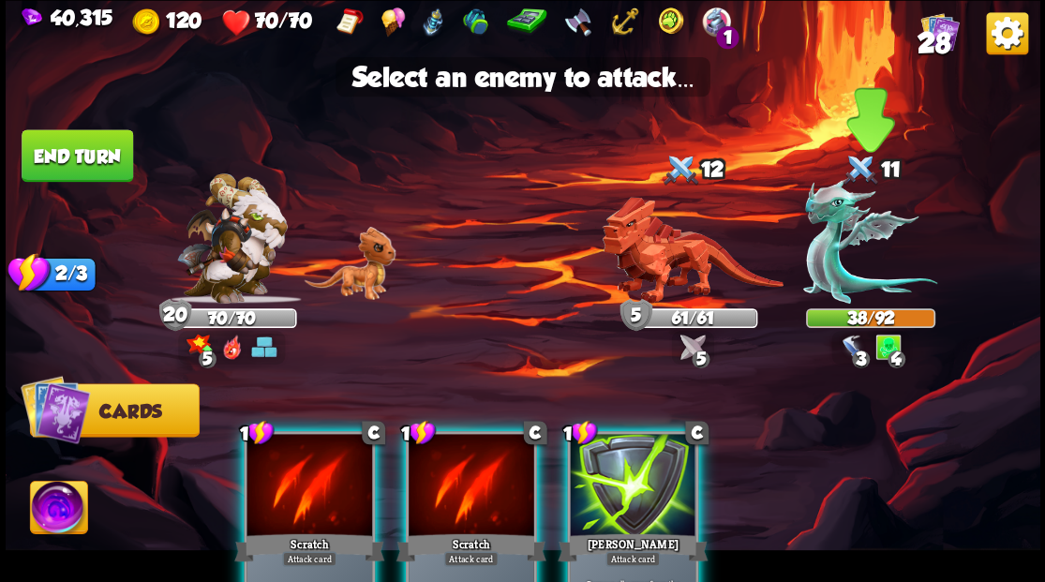
click at [838, 262] on img at bounding box center [870, 241] width 134 height 125
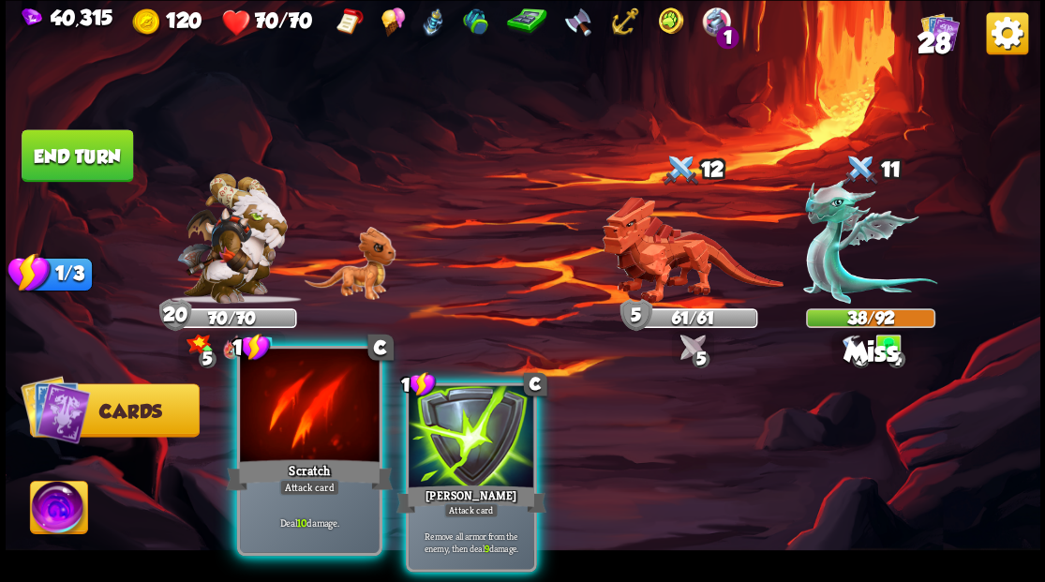
click at [332, 416] on div at bounding box center [309, 407] width 139 height 117
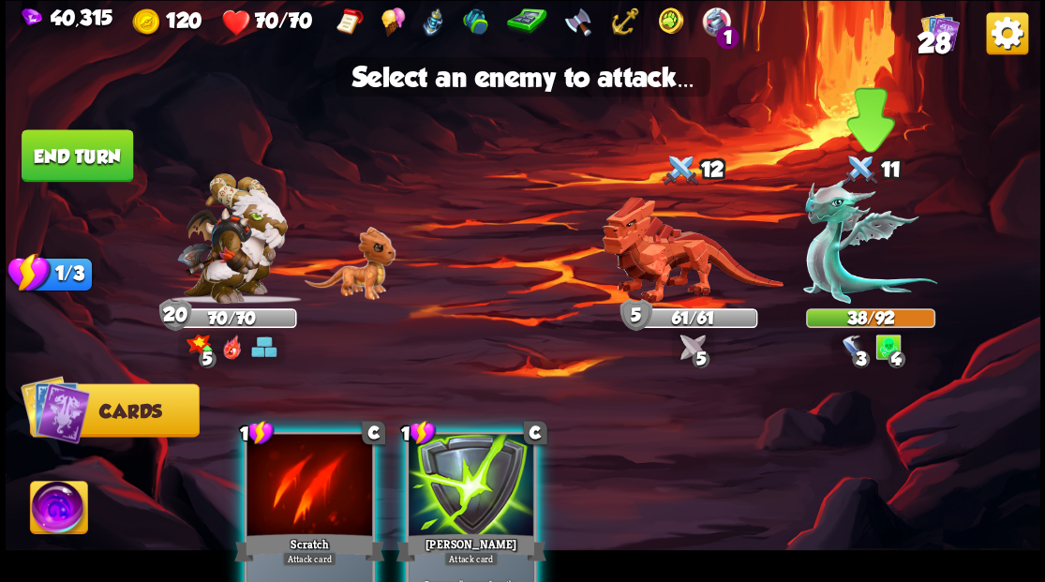
click at [814, 257] on img at bounding box center [870, 241] width 134 height 125
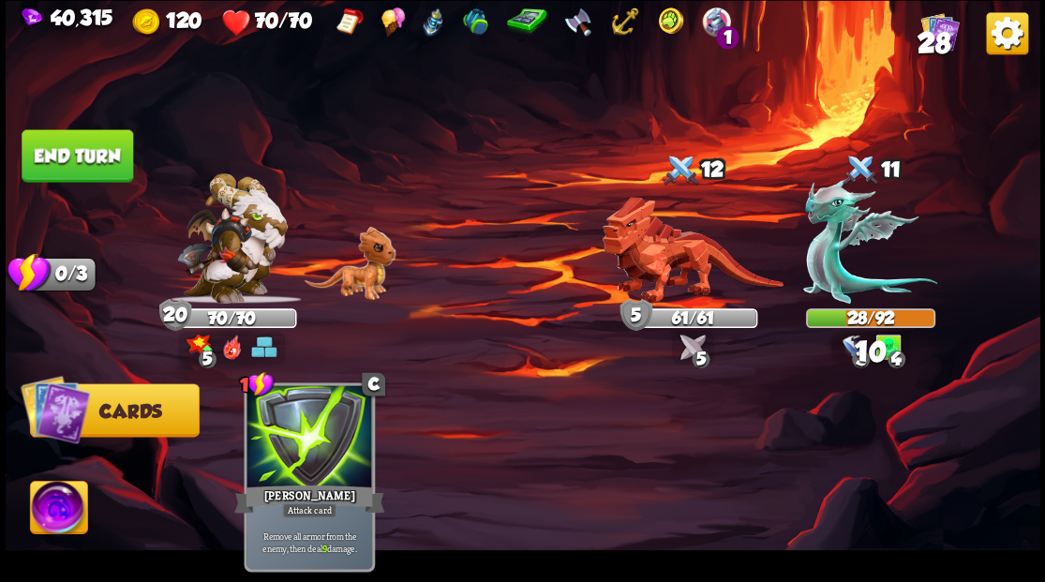
click at [71, 157] on button "End turn" at bounding box center [78, 155] width 112 height 52
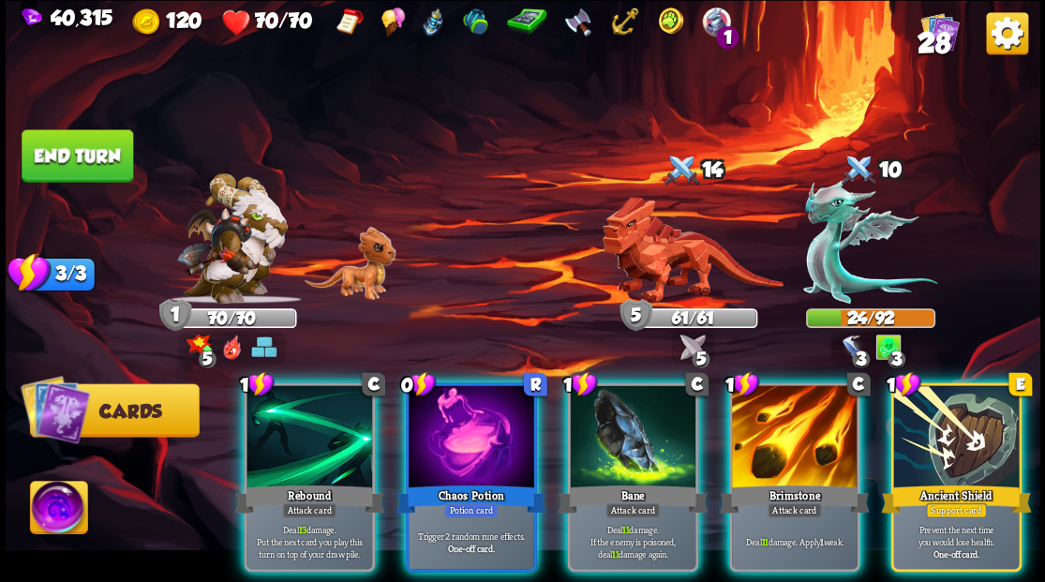
click at [975, 482] on div "Ancient Shield" at bounding box center [956, 499] width 150 height 34
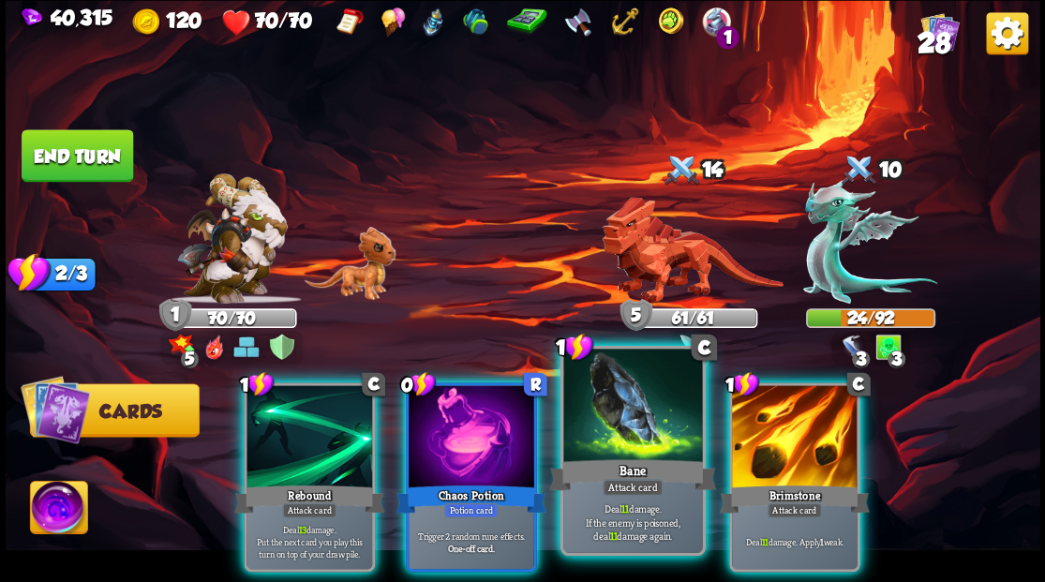
click at [607, 437] on div at bounding box center [632, 407] width 139 height 117
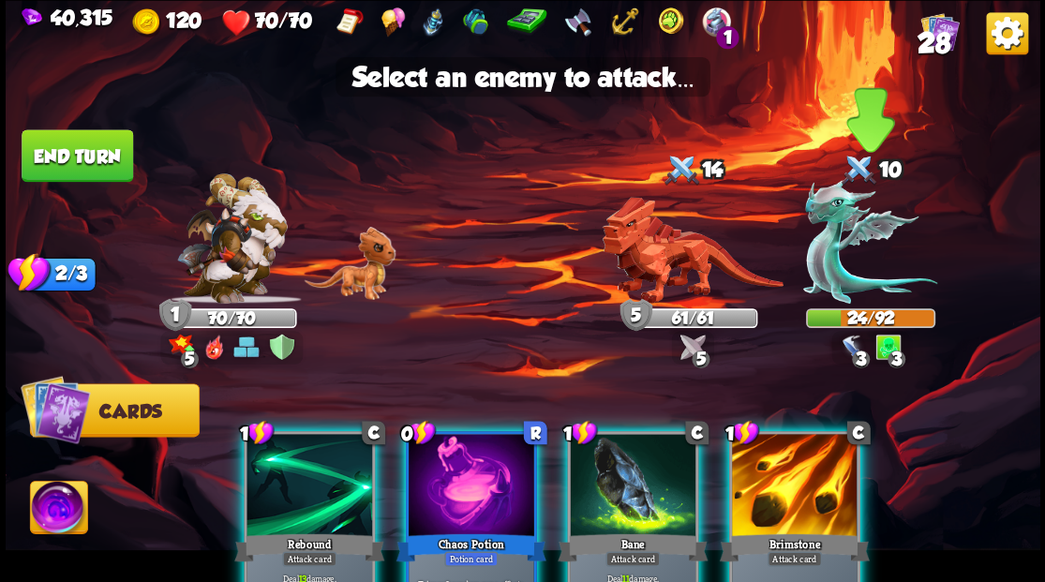
click at [842, 257] on img at bounding box center [870, 241] width 134 height 125
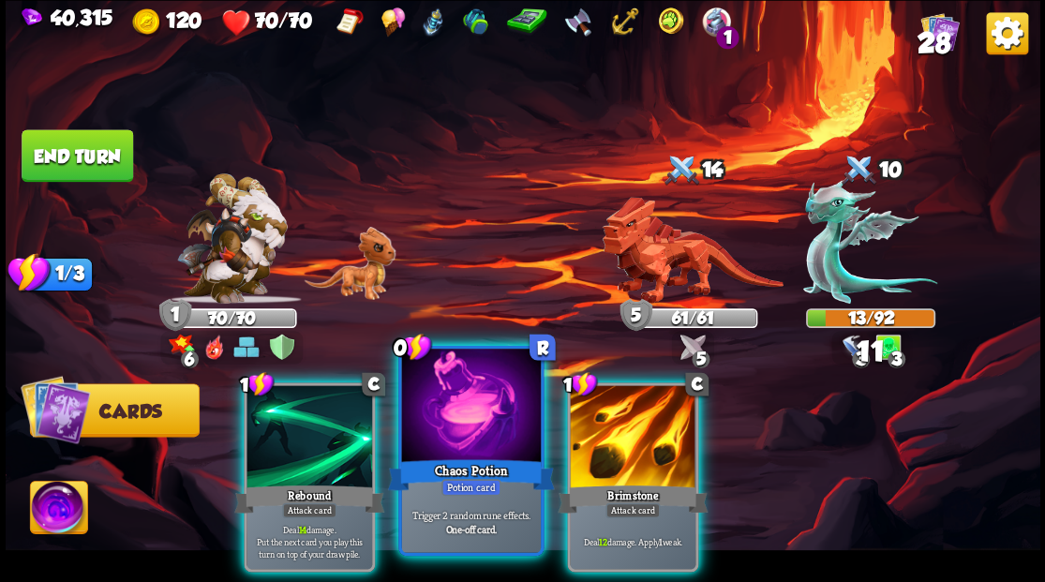
click at [458, 425] on div at bounding box center [470, 407] width 139 height 117
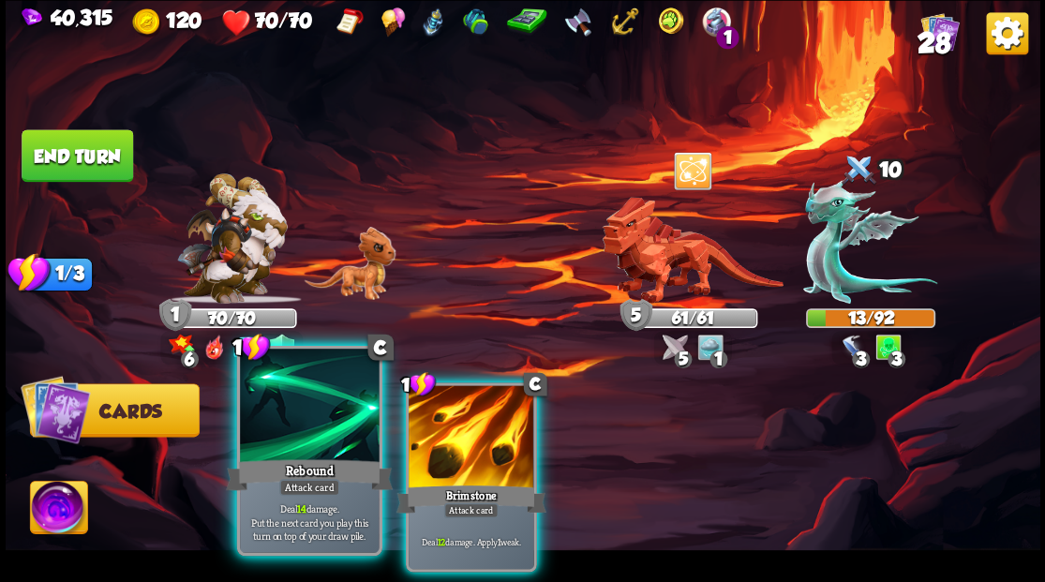
click at [317, 434] on div at bounding box center [309, 407] width 139 height 117
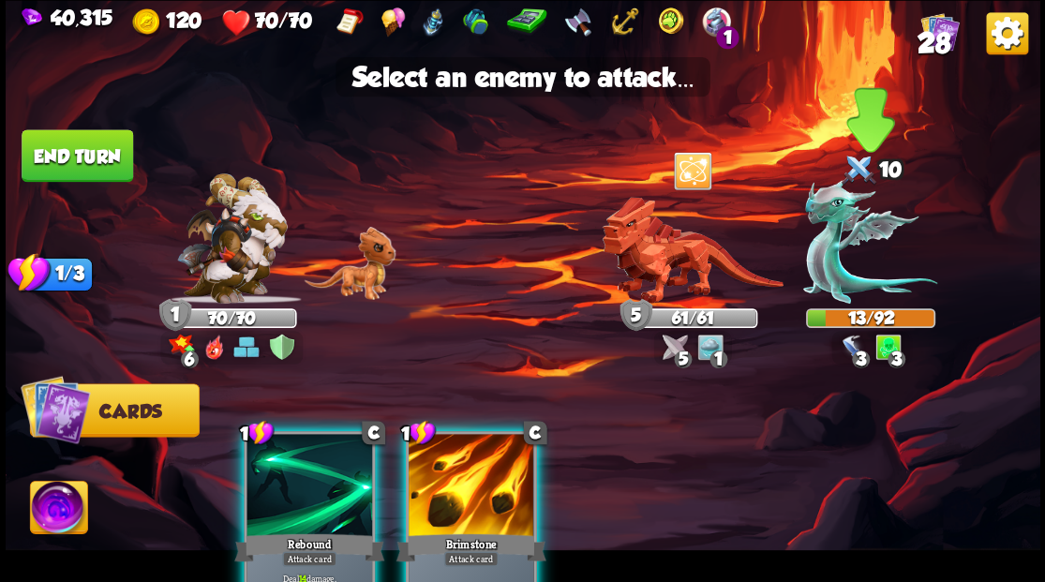
click at [836, 268] on img at bounding box center [870, 241] width 134 height 125
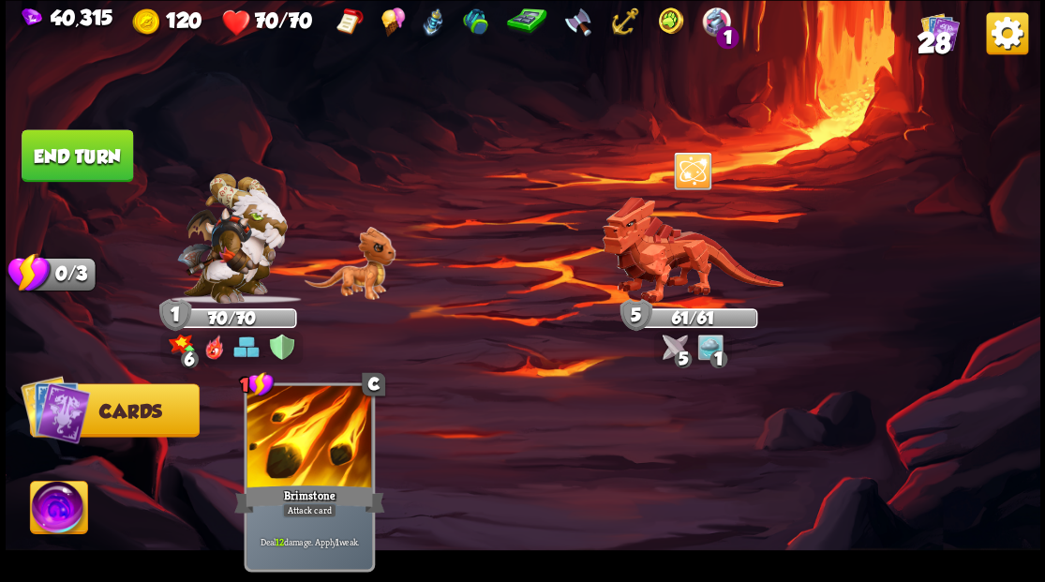
click at [97, 163] on button "End turn" at bounding box center [78, 155] width 112 height 52
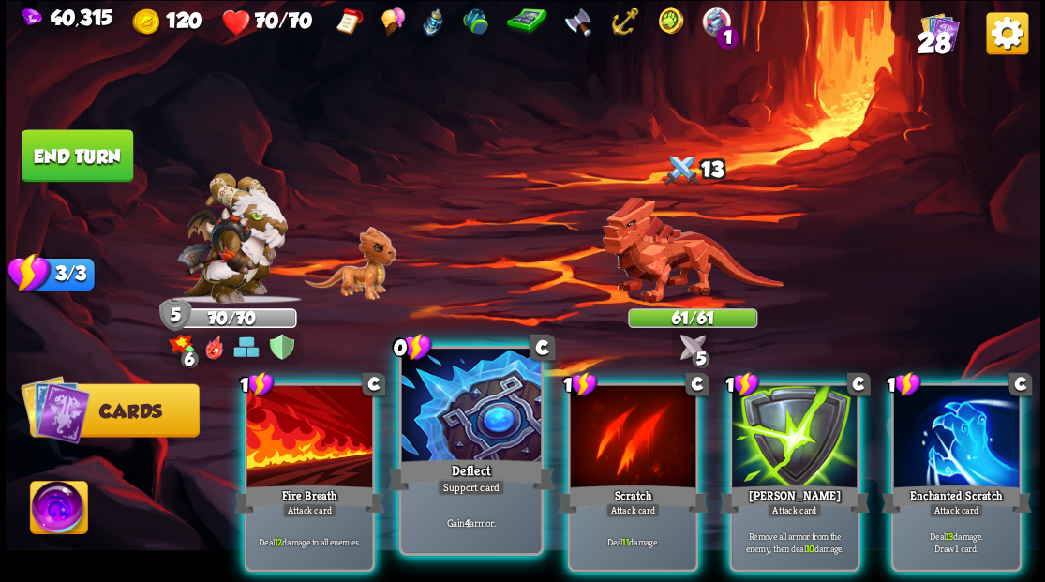
click at [461, 441] on div at bounding box center [470, 407] width 139 height 117
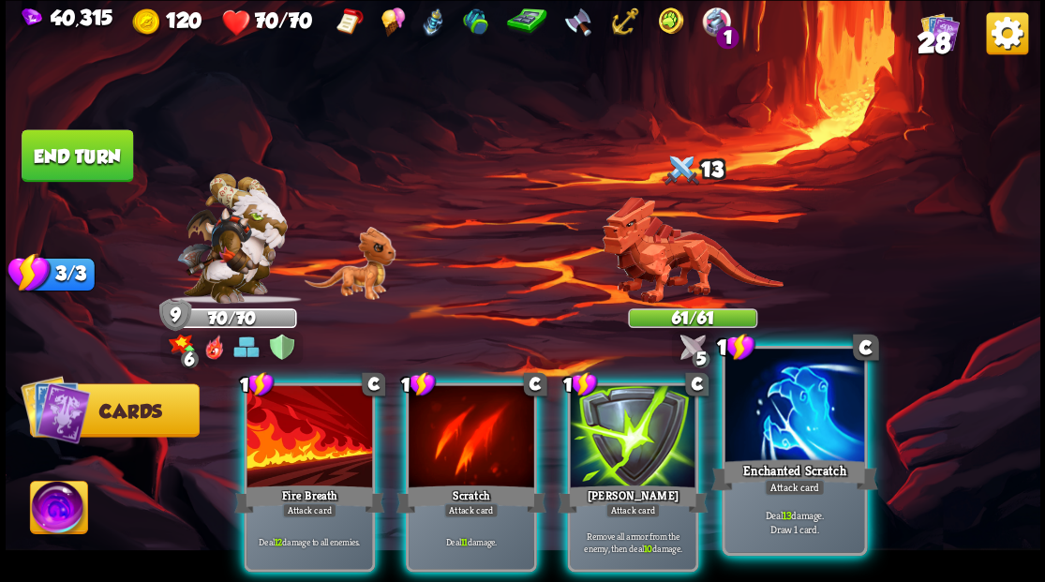
click at [795, 427] on div at bounding box center [794, 407] width 139 height 117
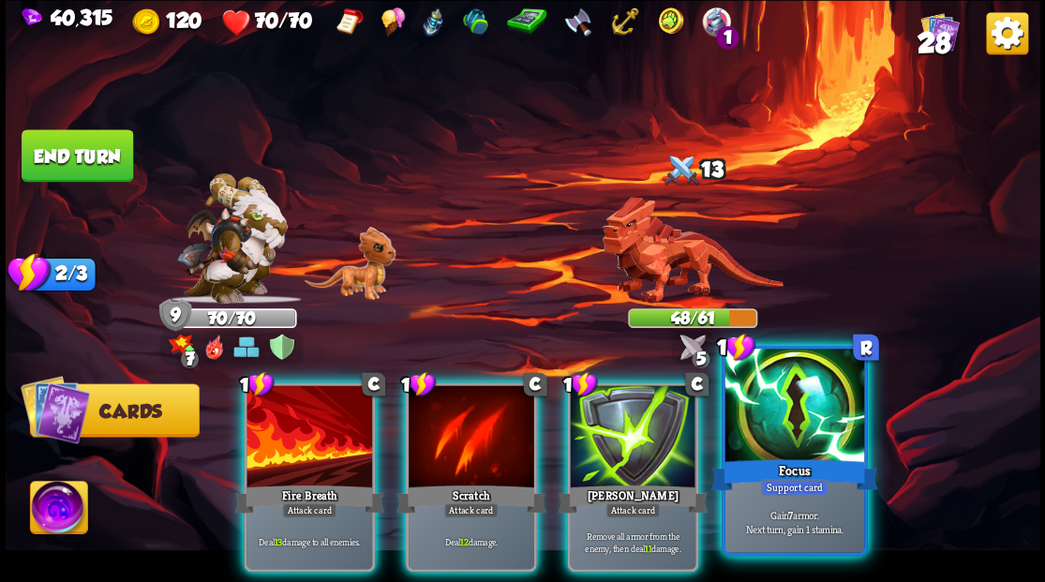
click at [797, 440] on div at bounding box center [794, 407] width 139 height 117
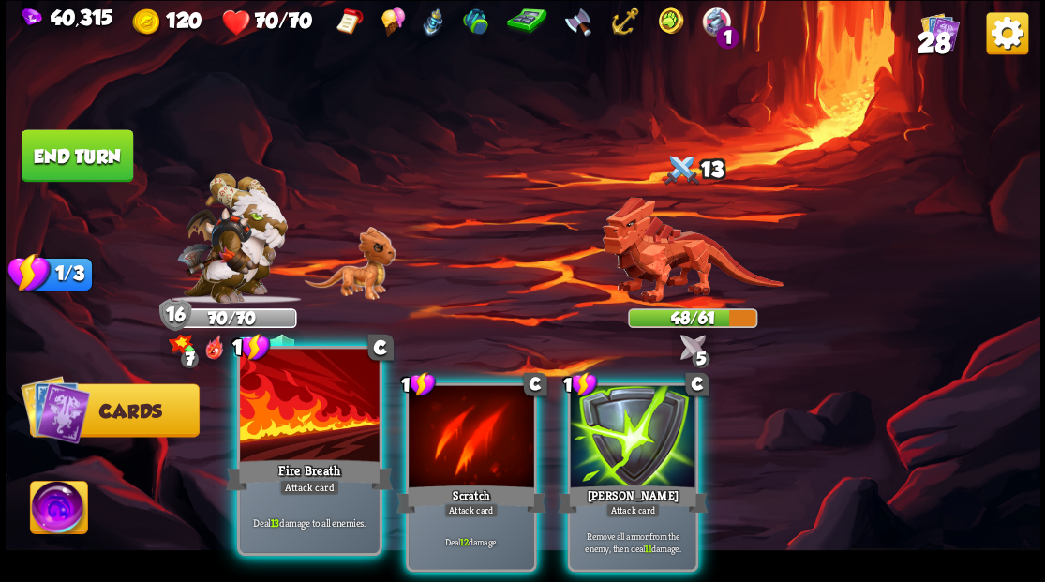
click at [315, 416] on div at bounding box center [309, 407] width 139 height 117
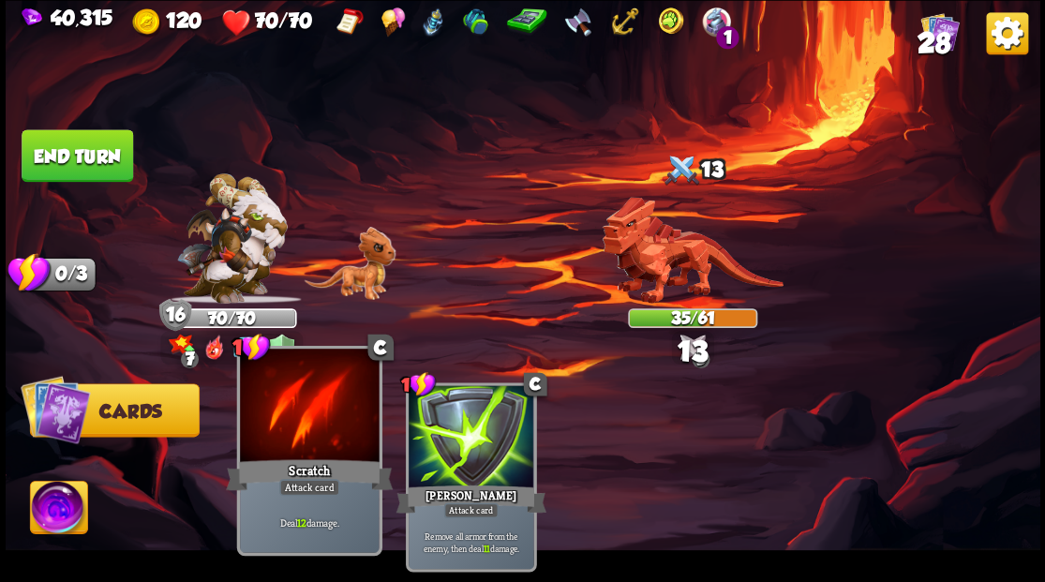
click at [312, 416] on div at bounding box center [309, 407] width 139 height 117
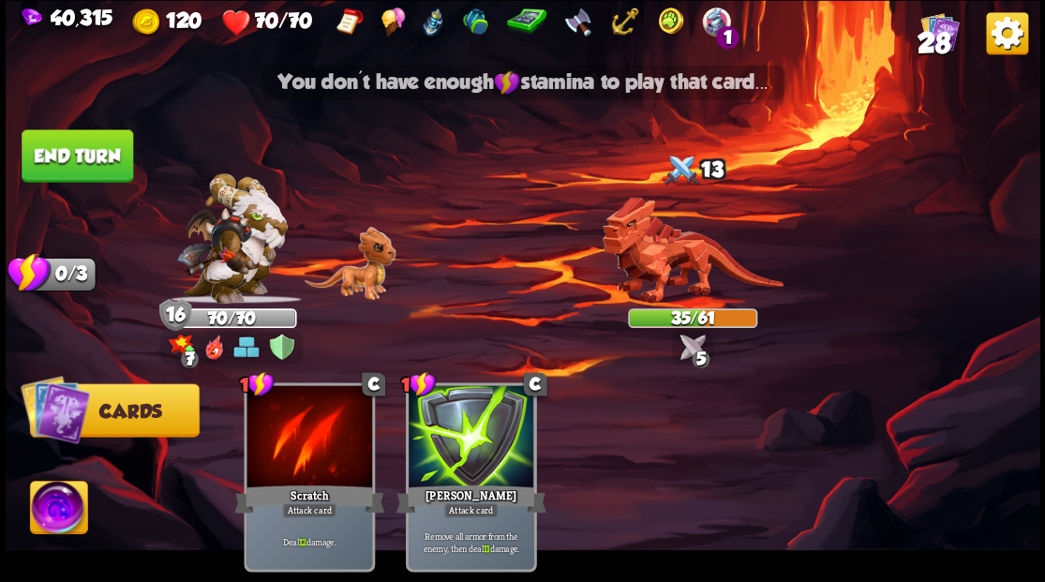
click at [71, 141] on button "End turn" at bounding box center [78, 155] width 112 height 52
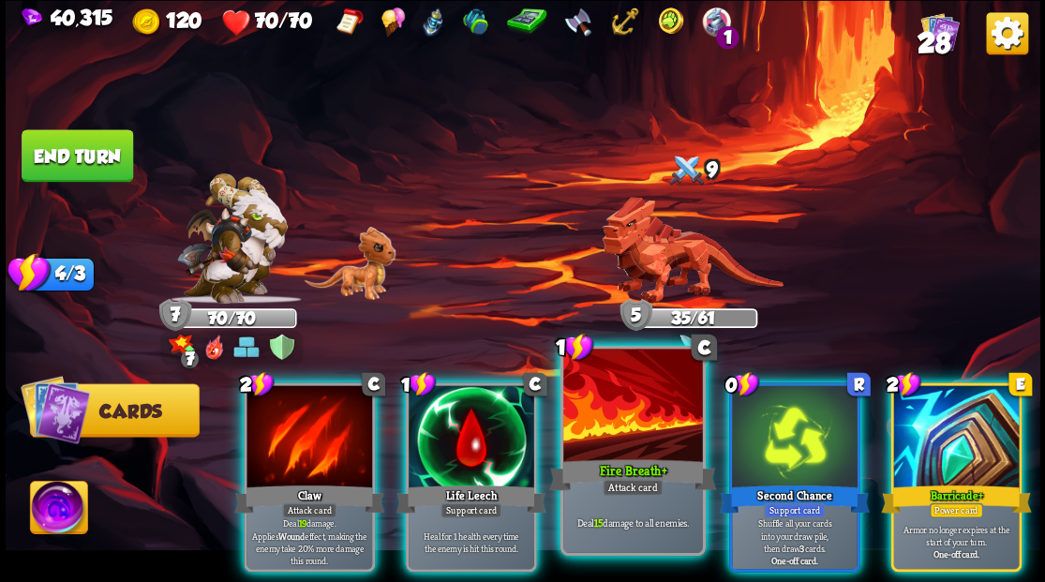
click at [605, 430] on div at bounding box center [632, 407] width 139 height 117
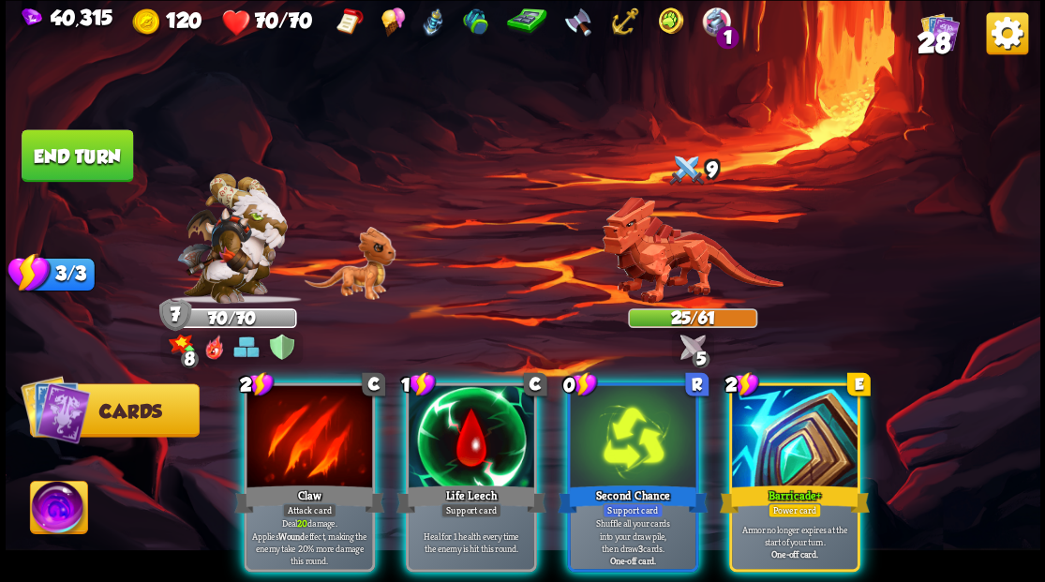
click at [279, 458] on div "2 C Claw Attack card Deal 20 damage. Applies Wound effect, making the enemy tak…" at bounding box center [309, 476] width 131 height 189
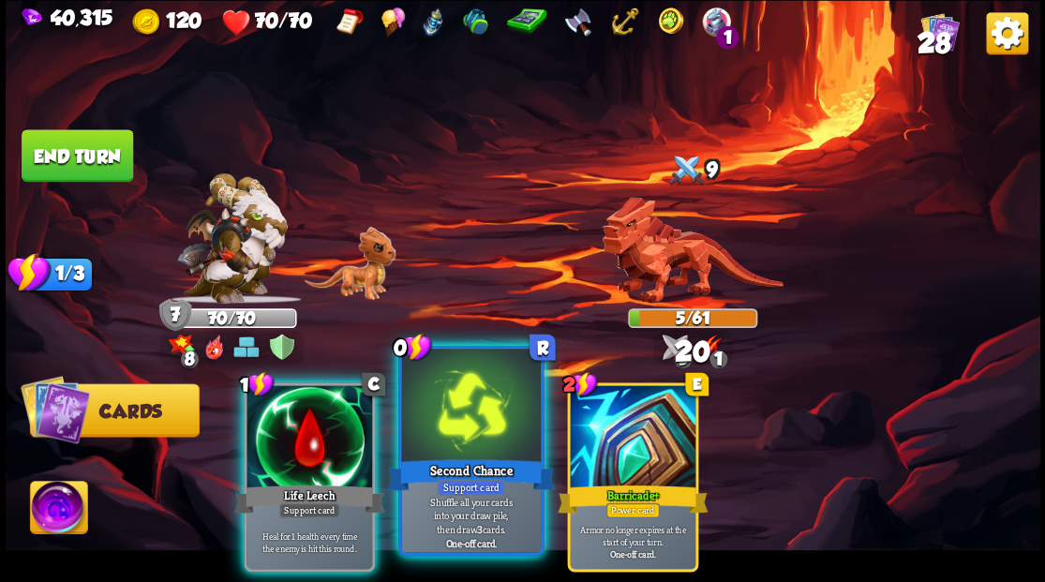
click at [472, 397] on div at bounding box center [470, 407] width 139 height 117
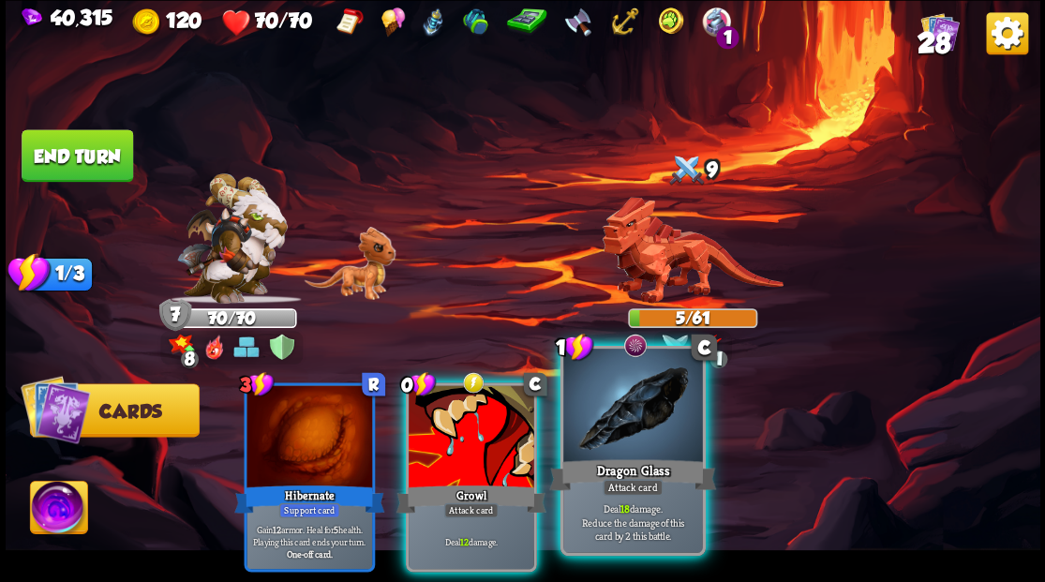
click at [607, 426] on div at bounding box center [632, 407] width 139 height 117
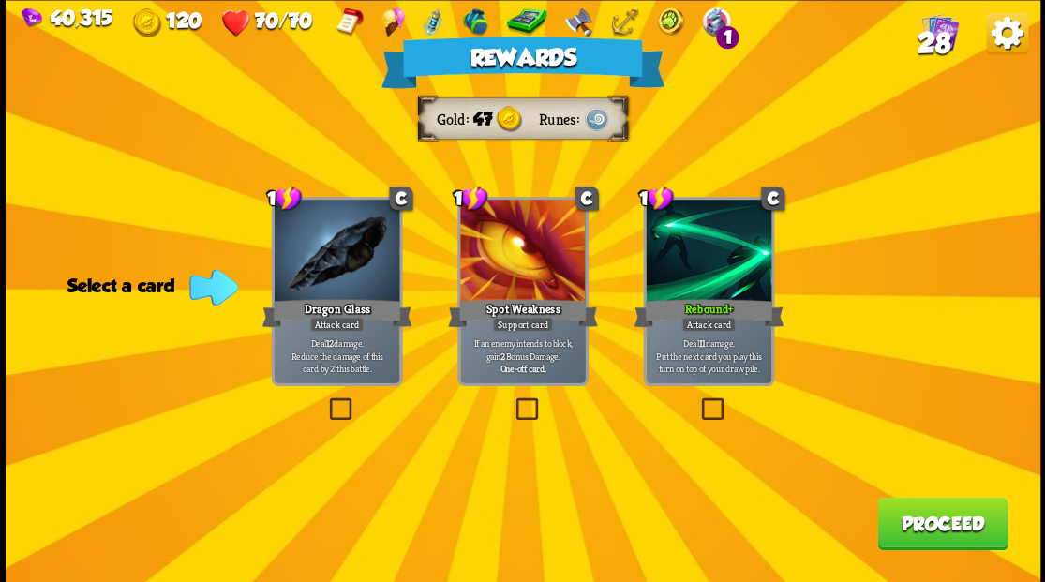
click at [958, 523] on button "Proceed" at bounding box center [942, 523] width 130 height 52
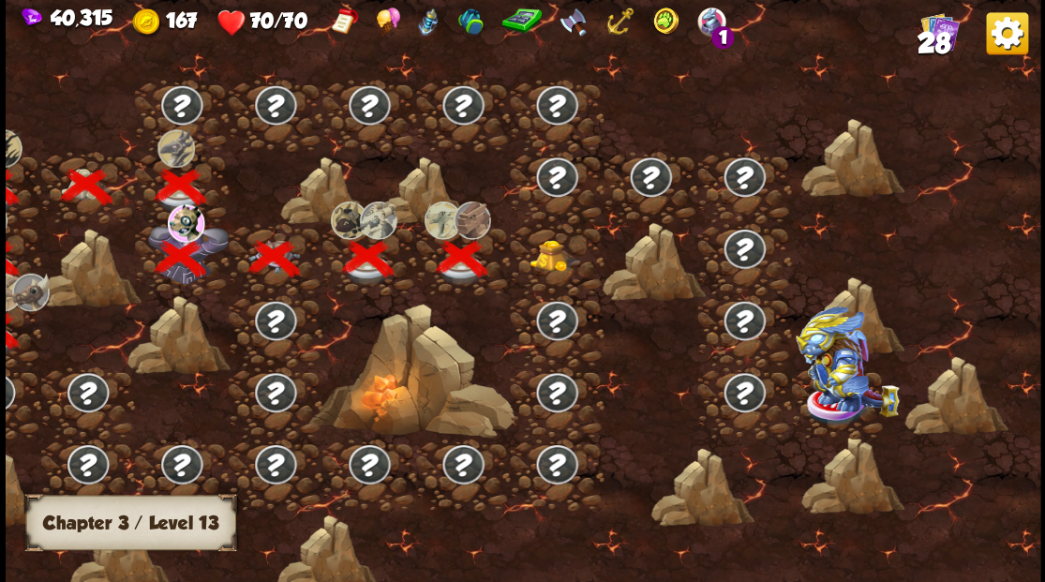
click at [555, 249] on img at bounding box center [555, 255] width 52 height 32
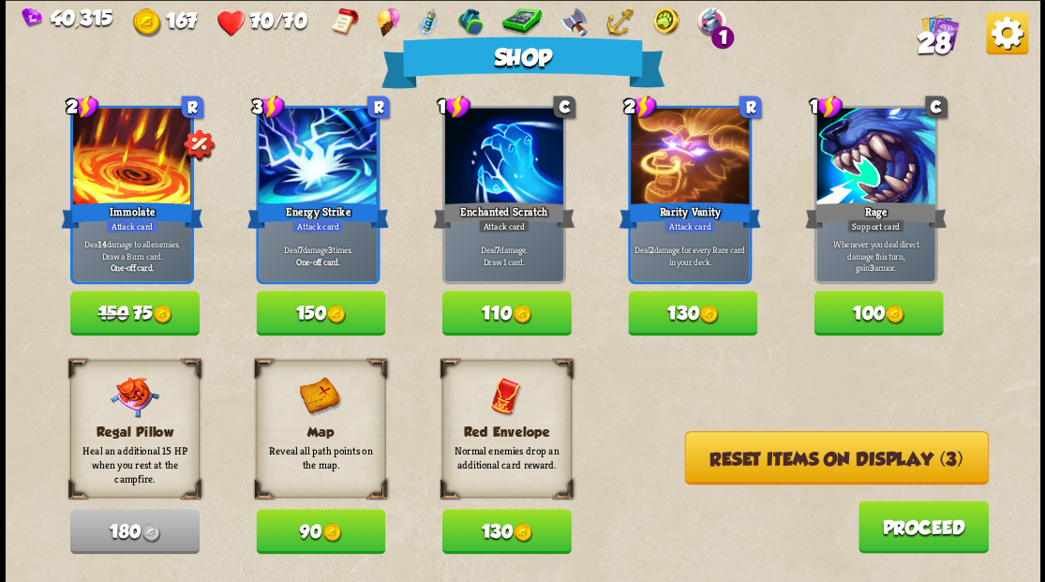
click at [819, 463] on button "Reset items on display (3)" at bounding box center [836, 457] width 304 height 53
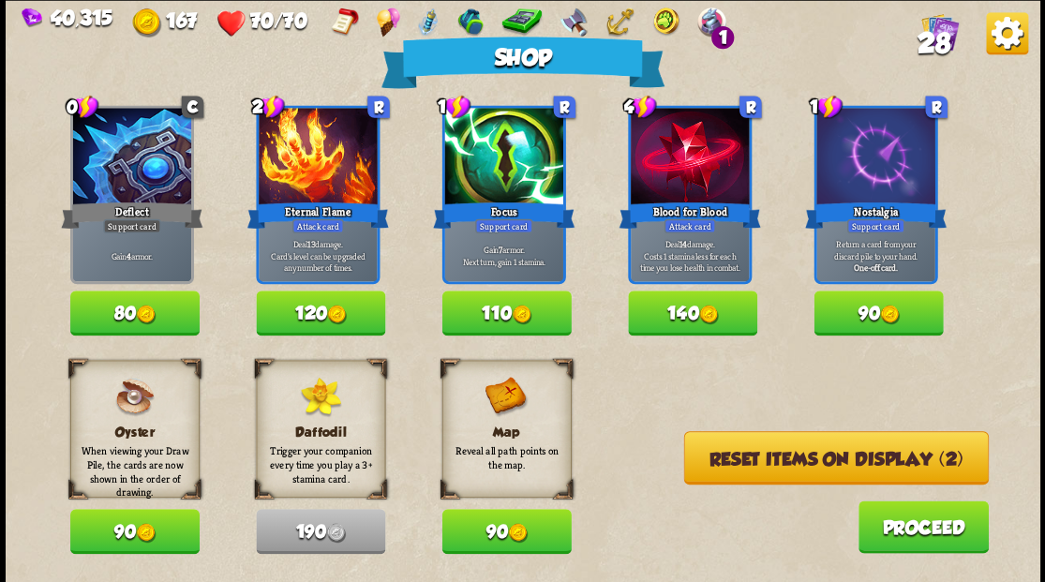
click at [761, 449] on button "Reset items on display (2)" at bounding box center [835, 457] width 305 height 53
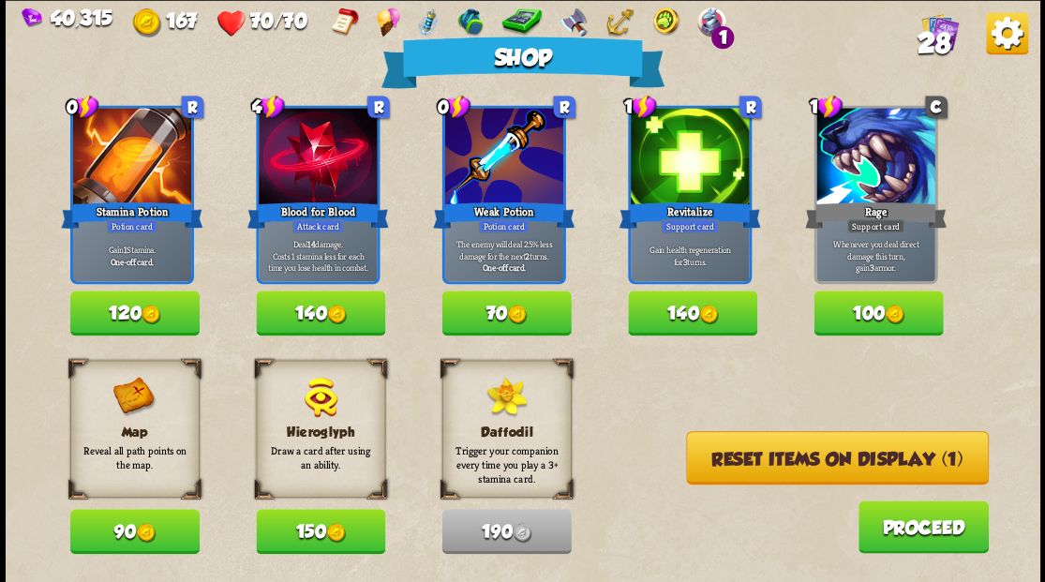
click at [761, 449] on button "Reset items on display (1)" at bounding box center [837, 457] width 303 height 53
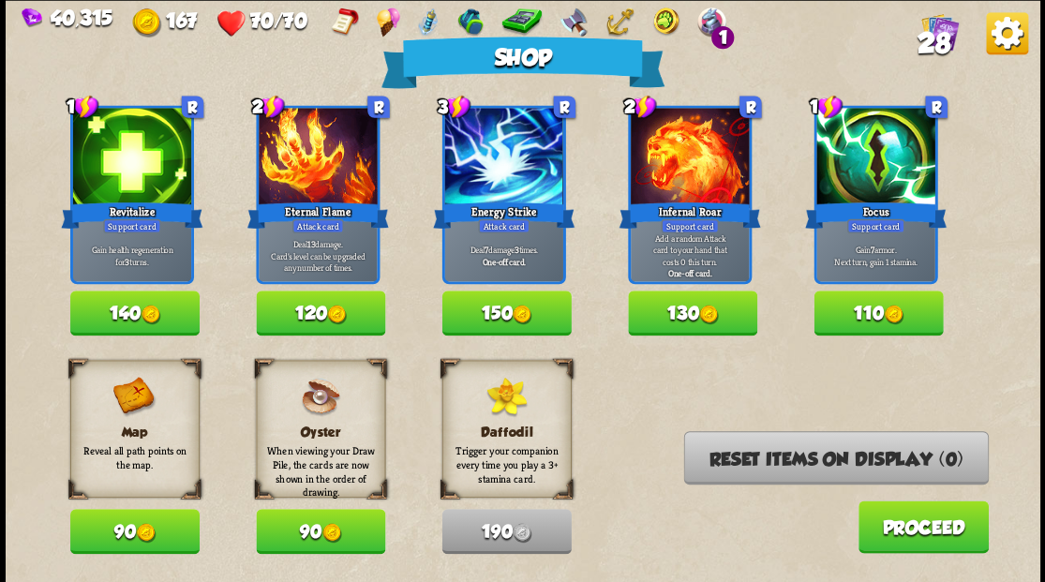
click at [914, 534] on button "Proceed" at bounding box center [923, 527] width 130 height 52
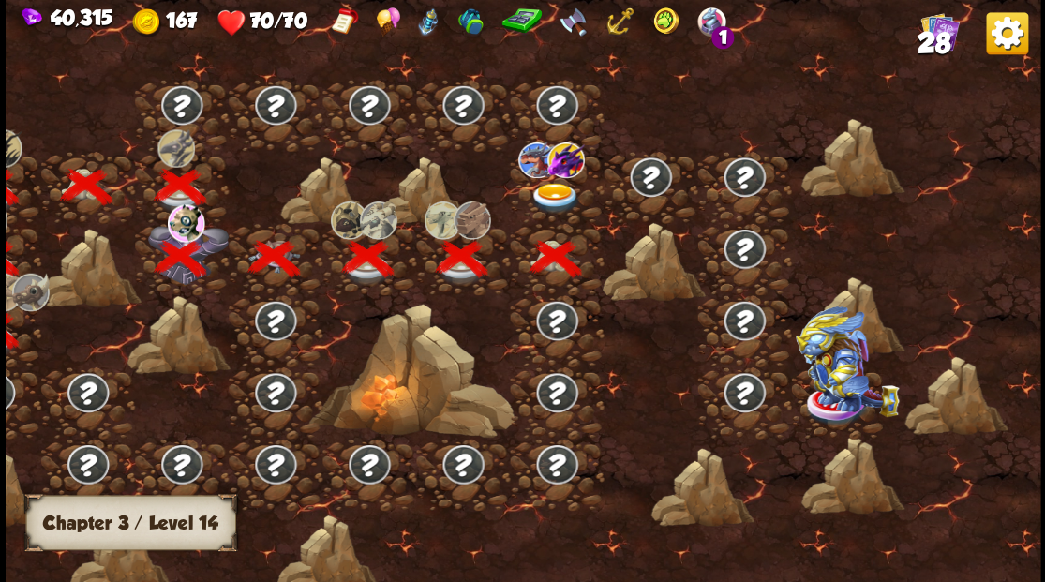
click at [544, 193] on img at bounding box center [555, 198] width 52 height 31
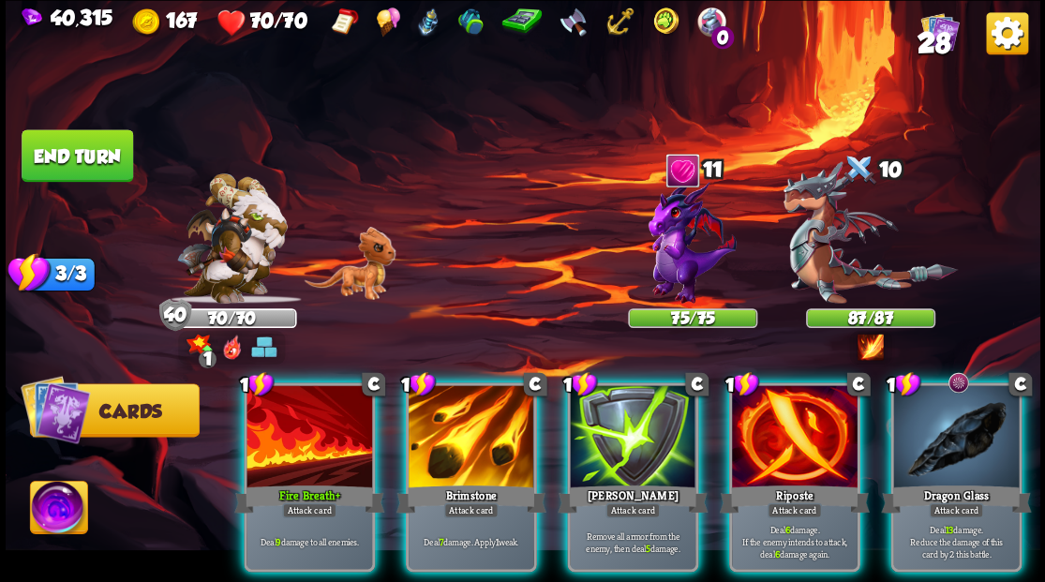
click at [306, 426] on div at bounding box center [310, 438] width 126 height 106
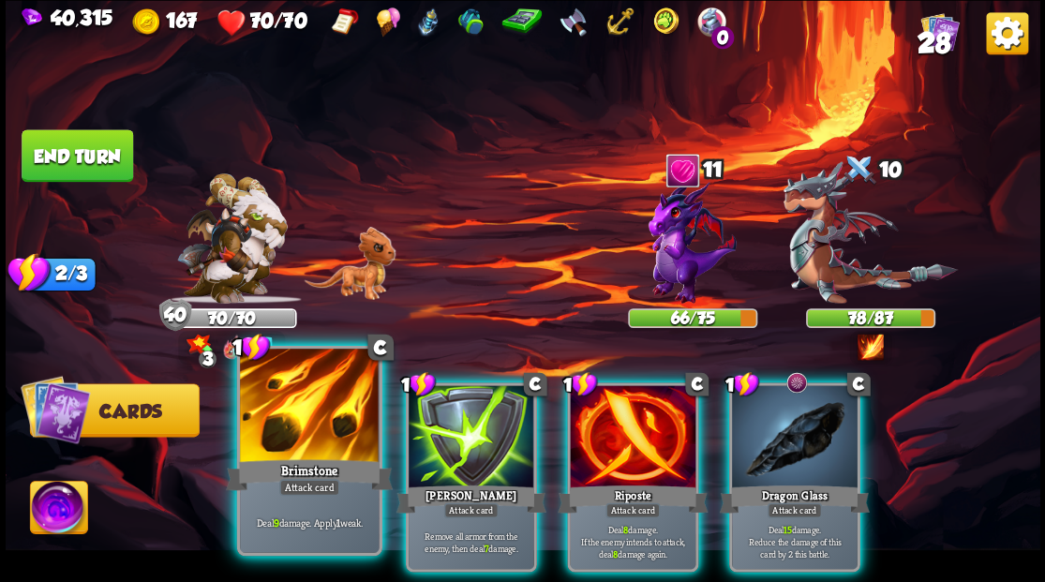
click at [301, 437] on div at bounding box center [309, 407] width 139 height 117
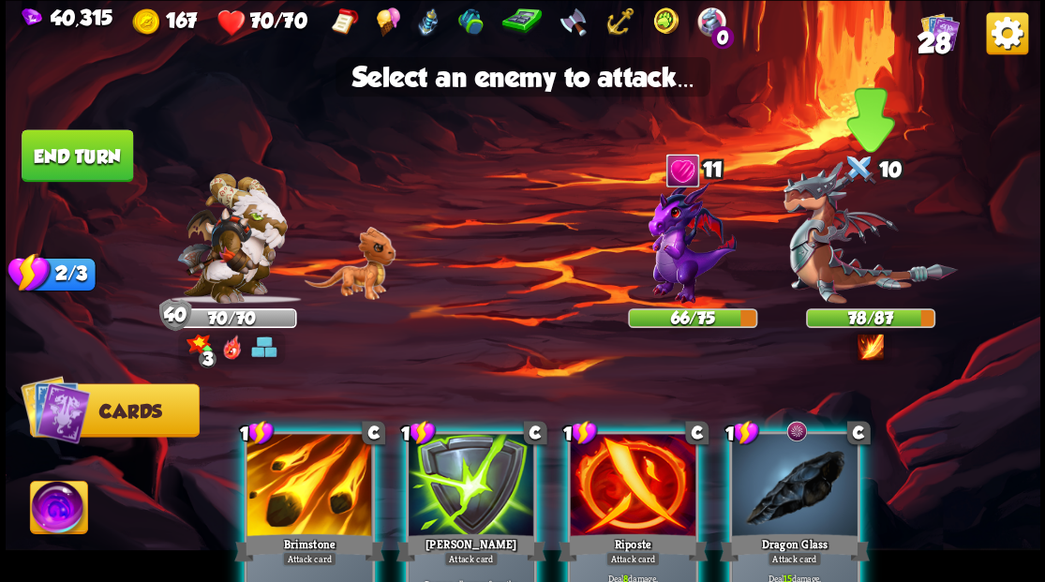
click at [814, 277] on img at bounding box center [870, 232] width 174 height 142
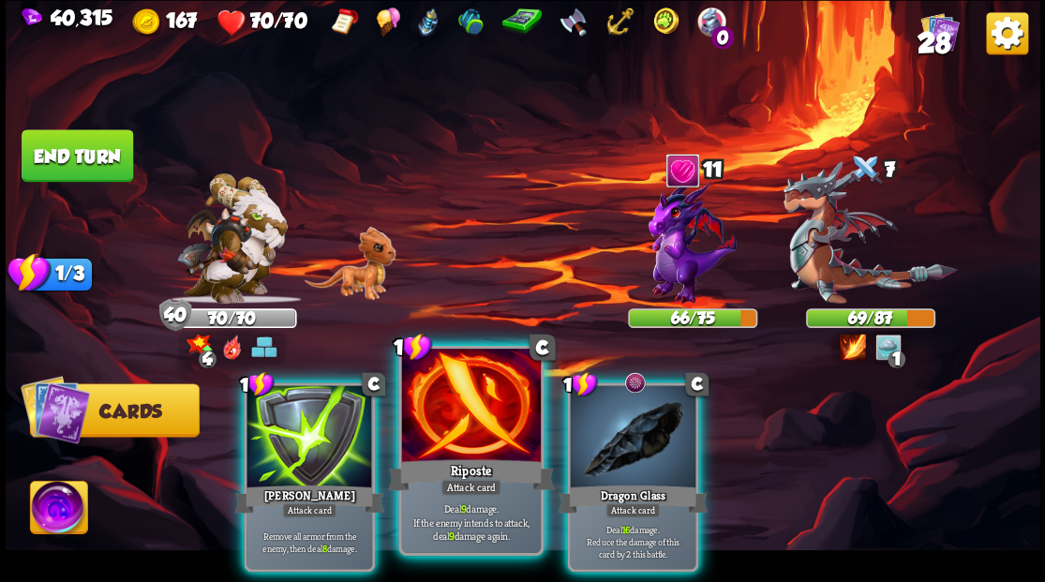
click at [469, 444] on div at bounding box center [470, 407] width 139 height 117
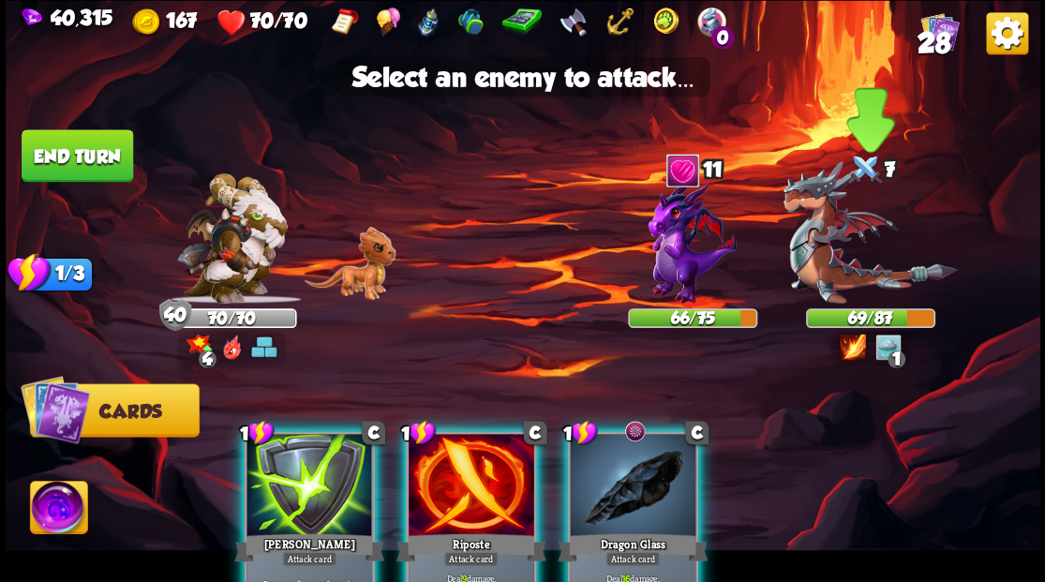
click at [833, 262] on img at bounding box center [870, 232] width 174 height 142
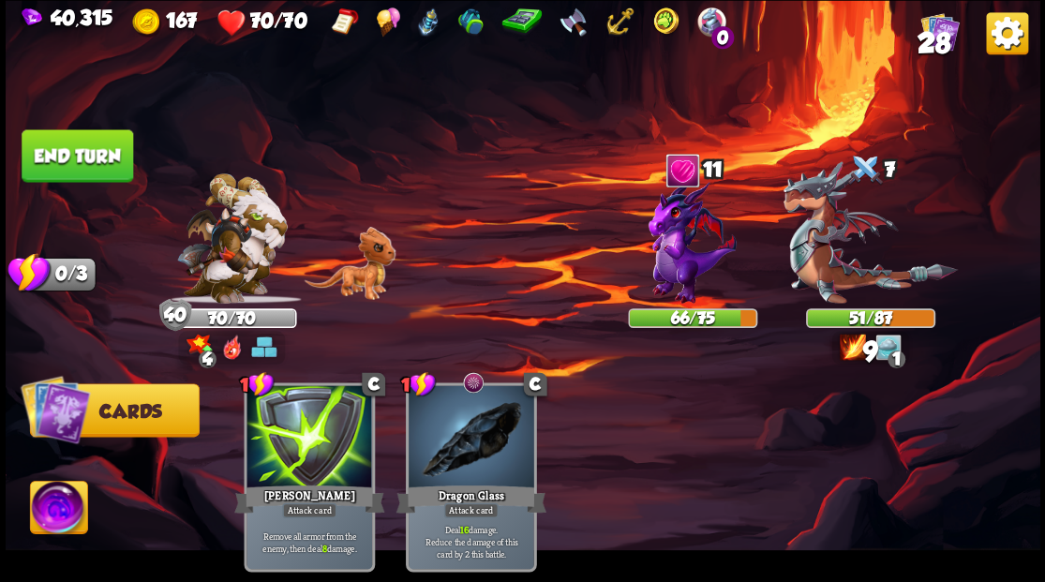
click at [82, 142] on button "End turn" at bounding box center [78, 155] width 112 height 52
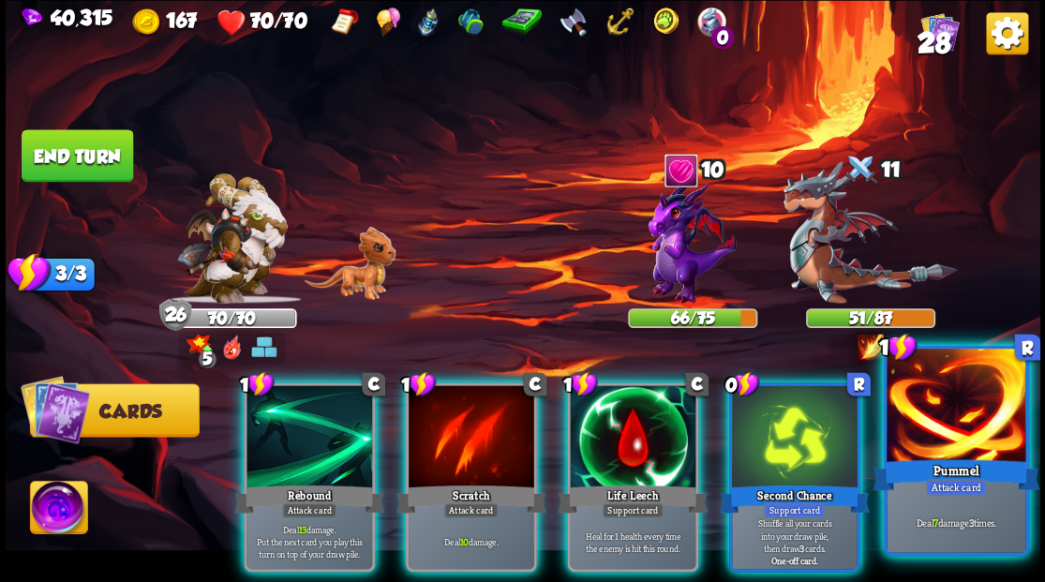
click at [950, 417] on div at bounding box center [956, 407] width 139 height 117
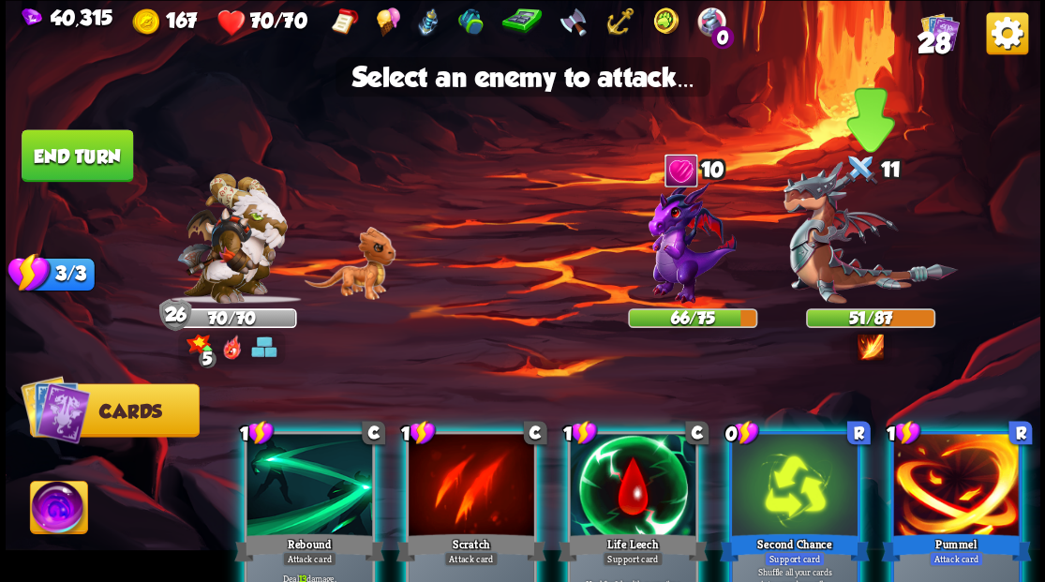
click at [823, 252] on img at bounding box center [870, 232] width 174 height 142
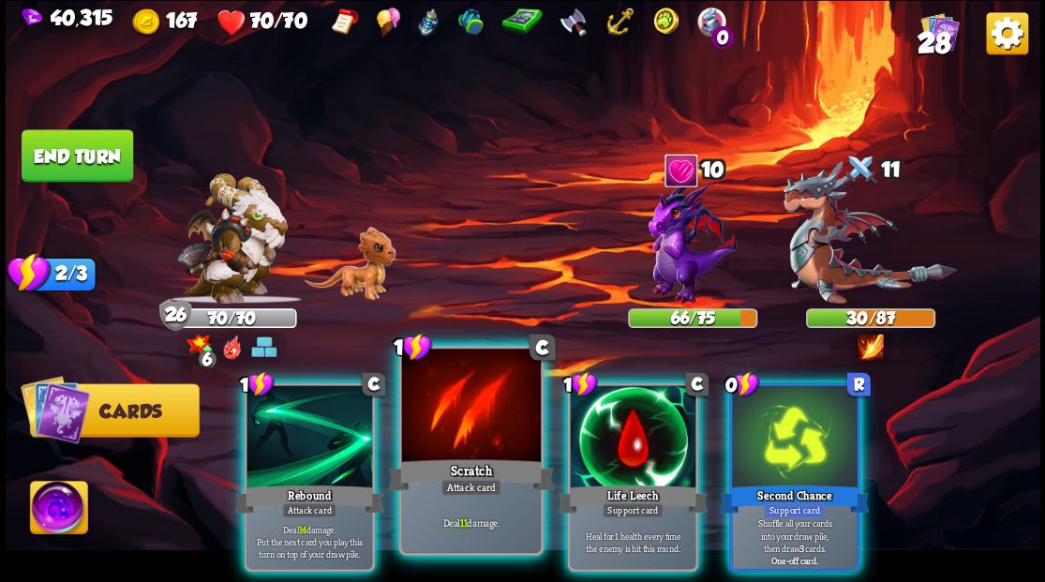
click at [493, 441] on div at bounding box center [470, 407] width 139 height 117
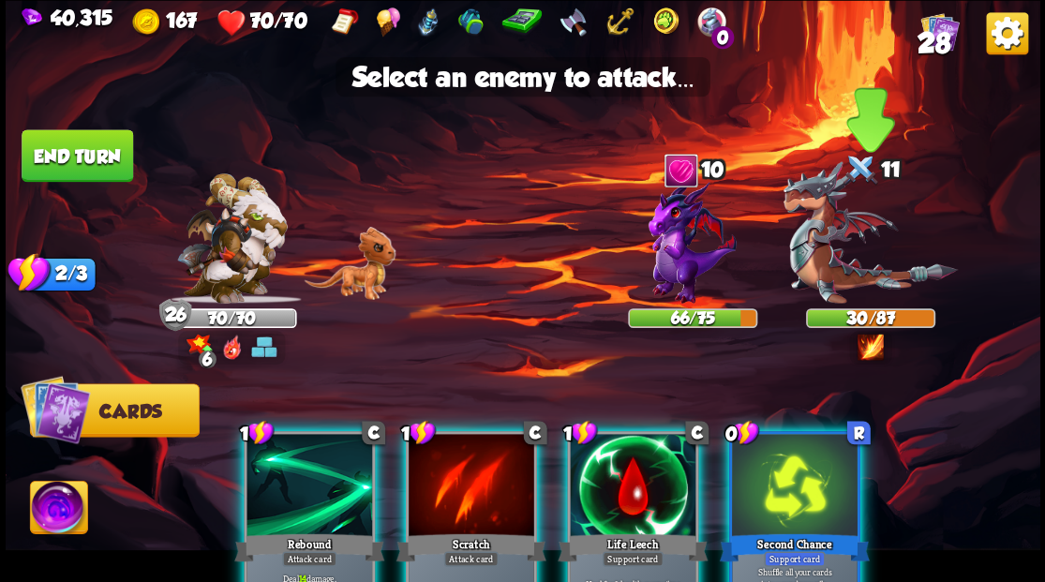
click at [853, 259] on img at bounding box center [870, 232] width 174 height 142
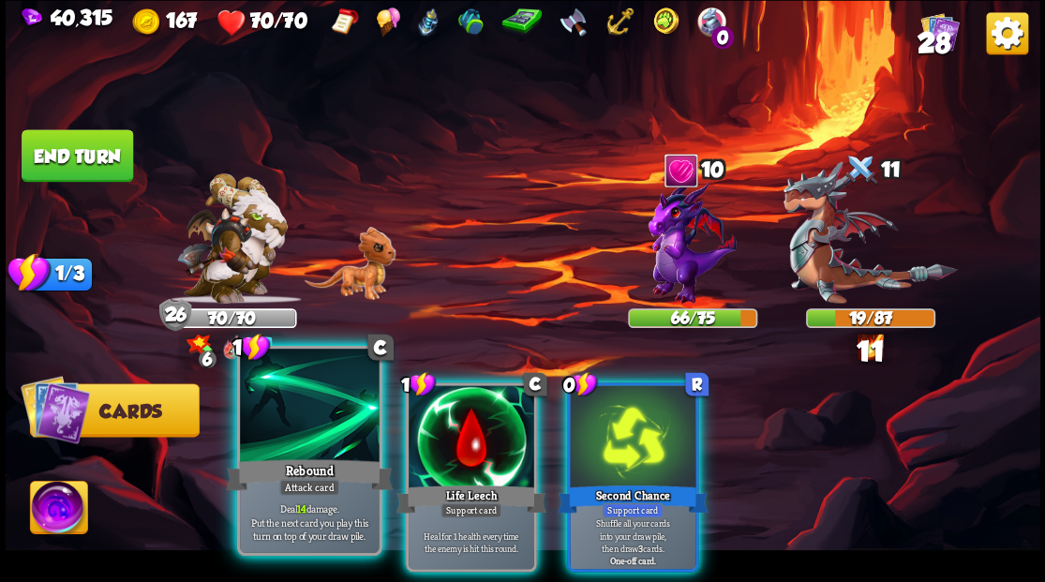
click at [296, 425] on div at bounding box center [309, 407] width 139 height 117
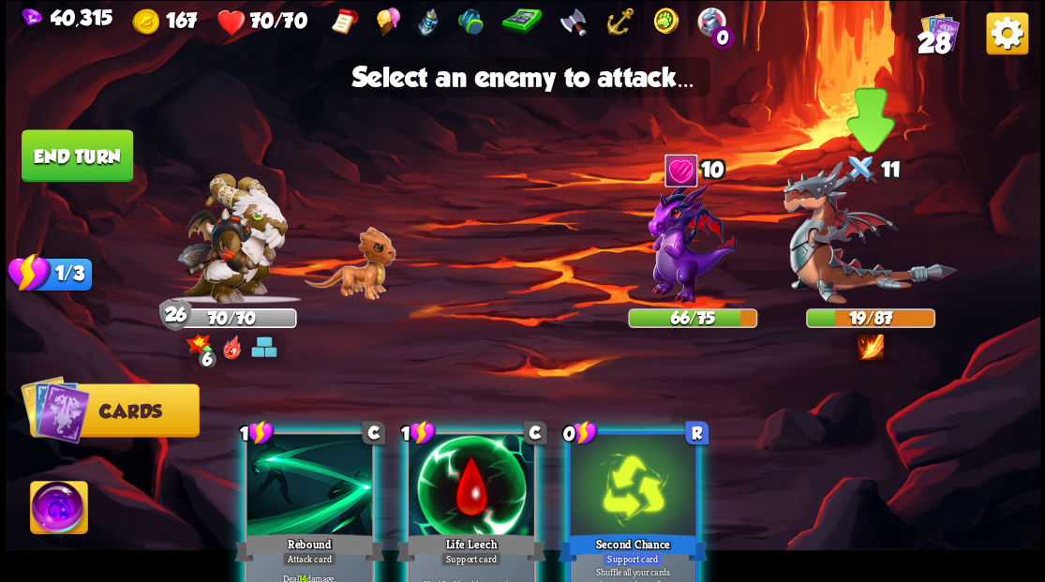
click at [808, 259] on img at bounding box center [870, 232] width 174 height 142
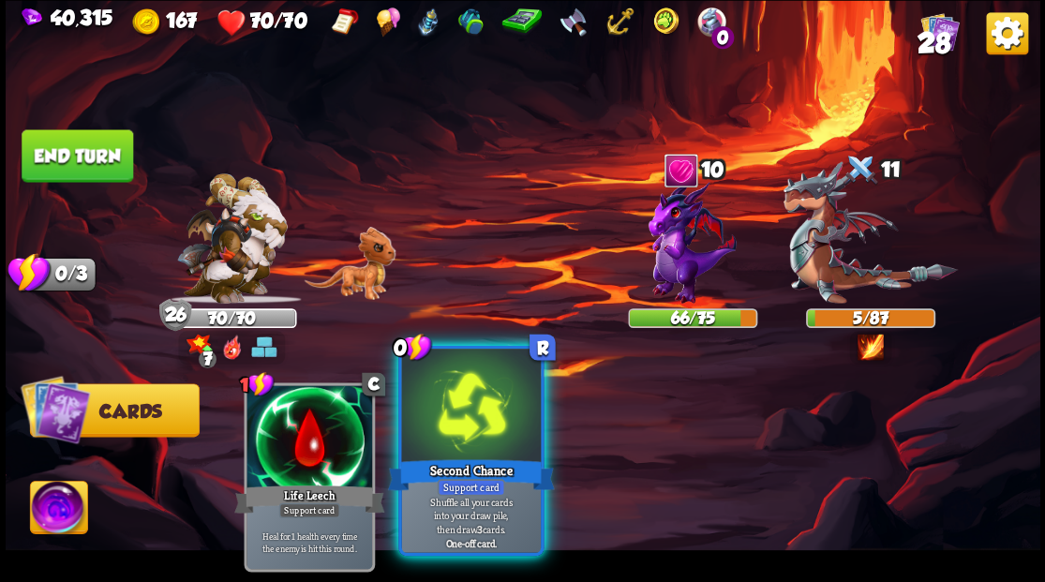
click at [456, 429] on div at bounding box center [470, 407] width 139 height 117
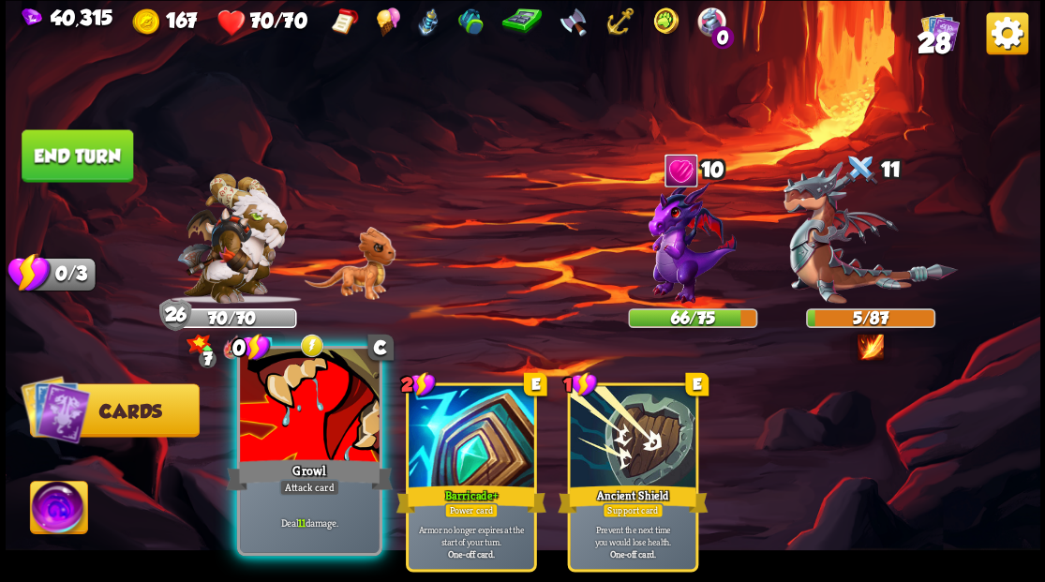
click at [310, 430] on div at bounding box center [309, 407] width 139 height 117
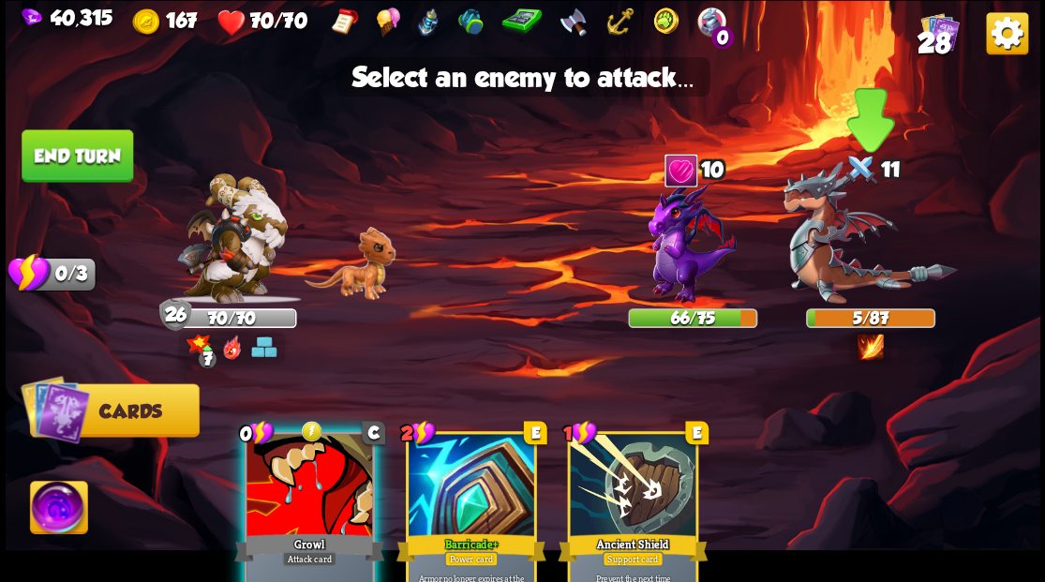
click at [817, 270] on img at bounding box center [870, 232] width 174 height 142
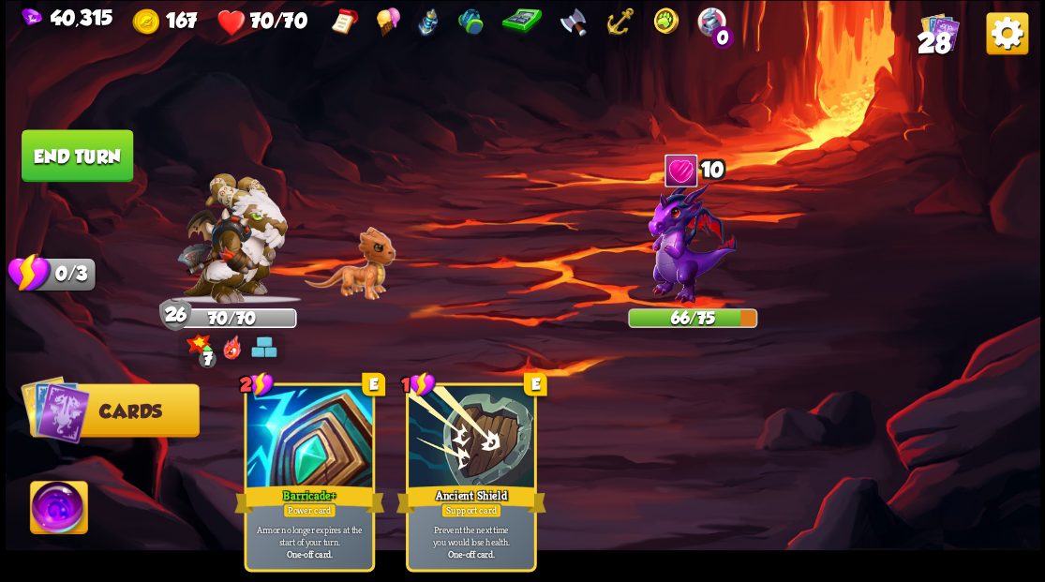
click at [82, 152] on button "End turn" at bounding box center [78, 155] width 112 height 52
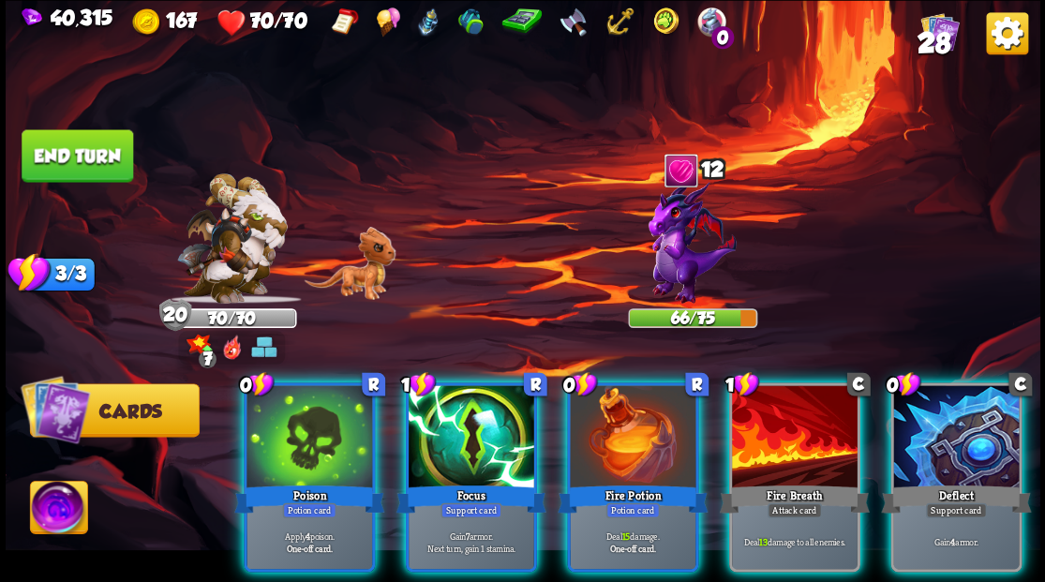
click at [957, 400] on div at bounding box center [956, 438] width 126 height 106
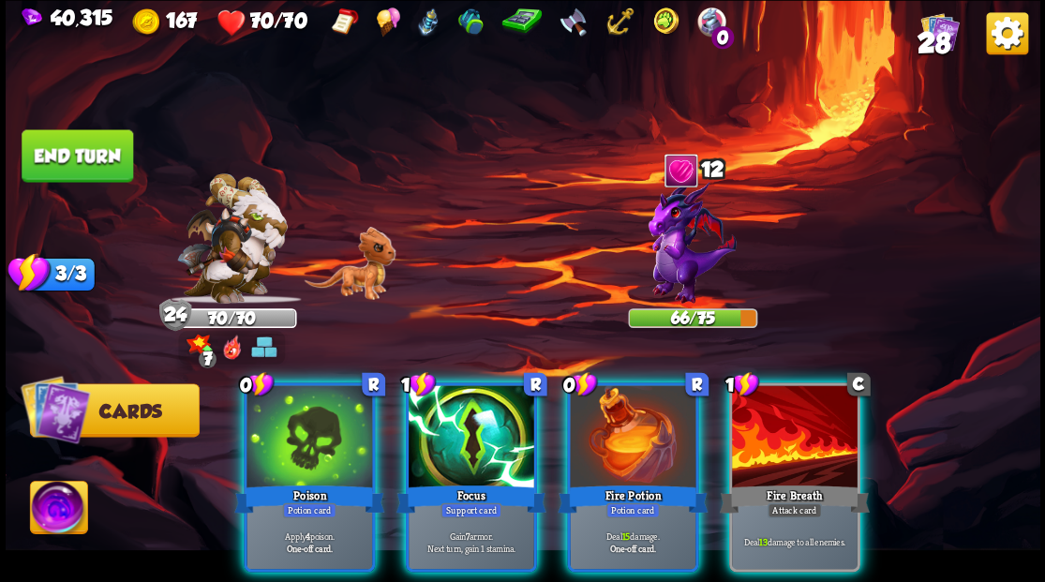
click at [477, 405] on div at bounding box center [472, 438] width 126 height 106
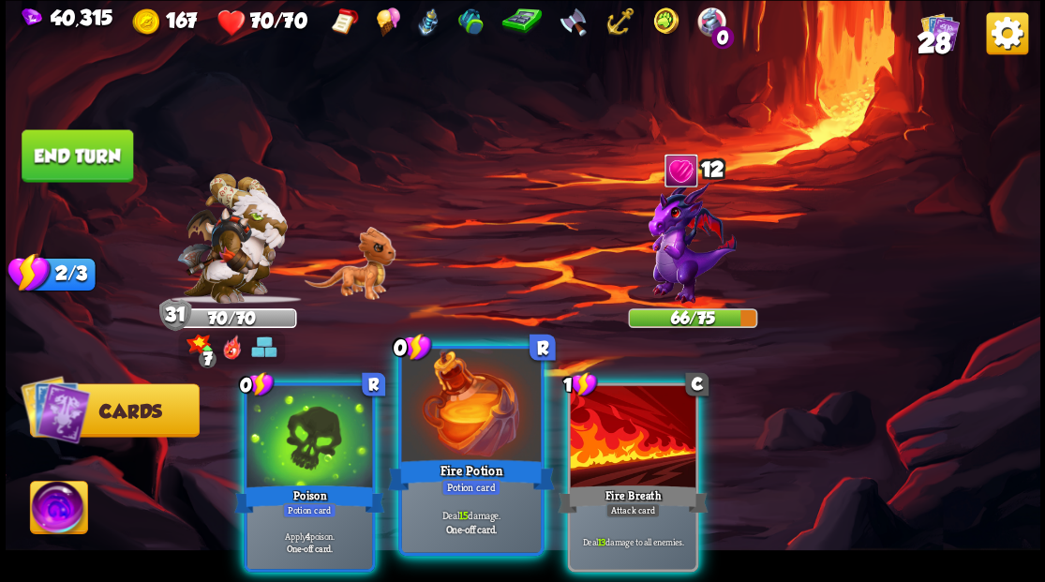
click at [481, 399] on div at bounding box center [470, 407] width 139 height 117
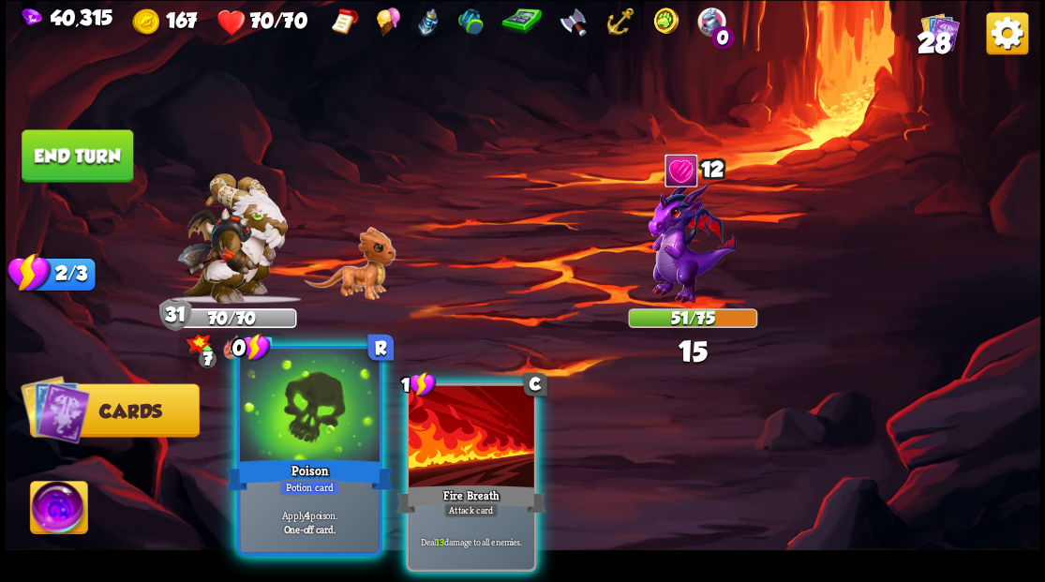
click at [348, 397] on div at bounding box center [309, 407] width 139 height 117
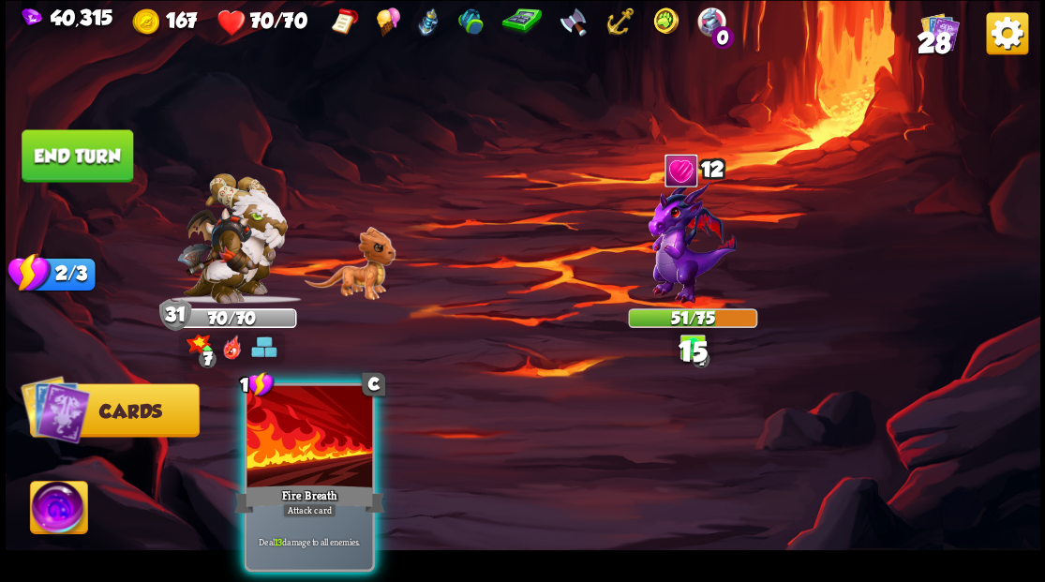
click at [364, 401] on div at bounding box center [310, 438] width 126 height 106
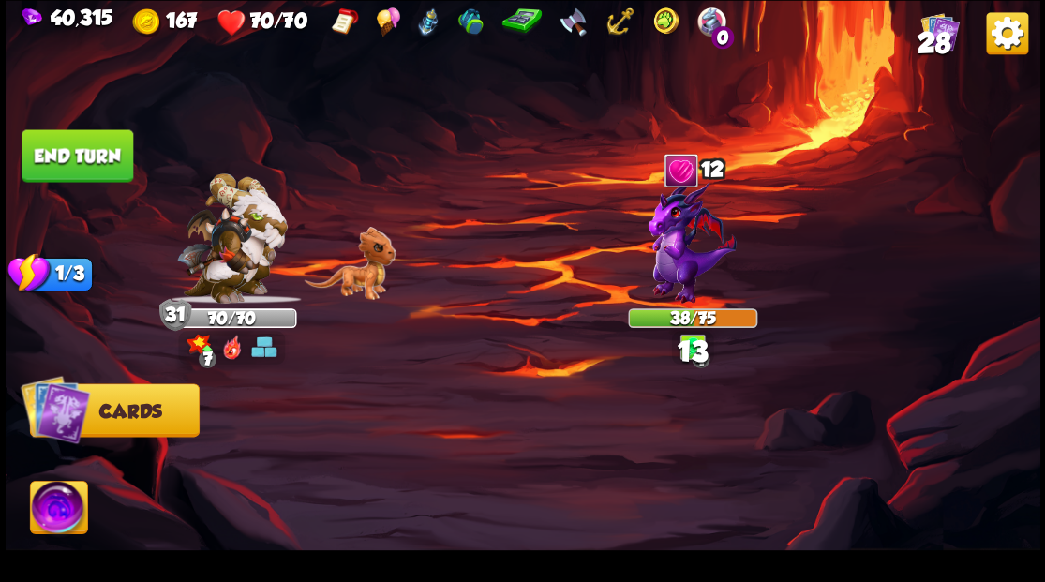
click at [60, 164] on button "End turn" at bounding box center [78, 155] width 112 height 52
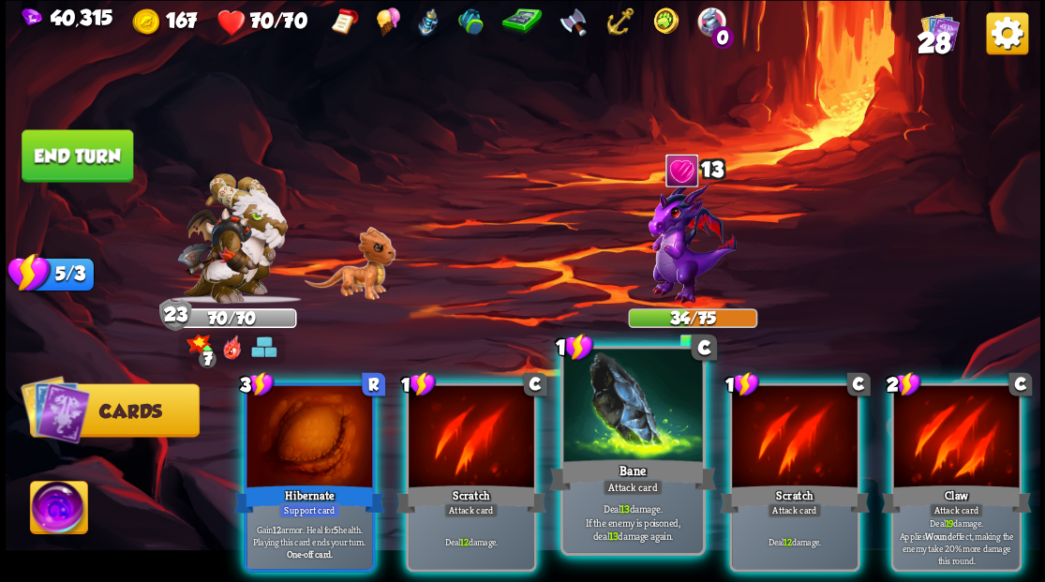
click at [645, 439] on div at bounding box center [632, 407] width 139 height 117
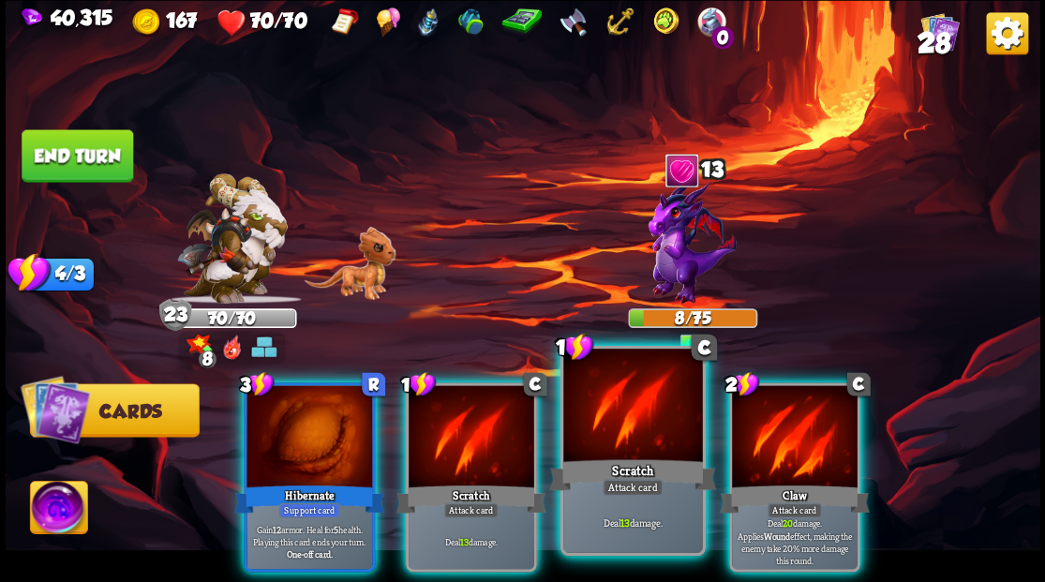
click at [633, 437] on div at bounding box center [632, 407] width 139 height 117
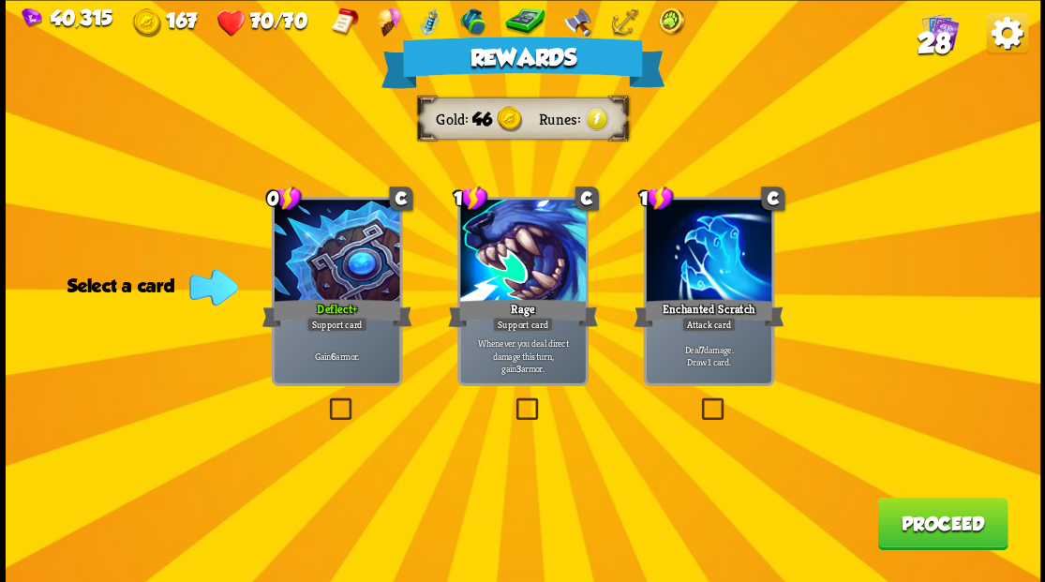
click at [325, 400] on label at bounding box center [325, 400] width 0 height 0
click at [0, 0] on input "checkbox" at bounding box center [0, 0] width 0 height 0
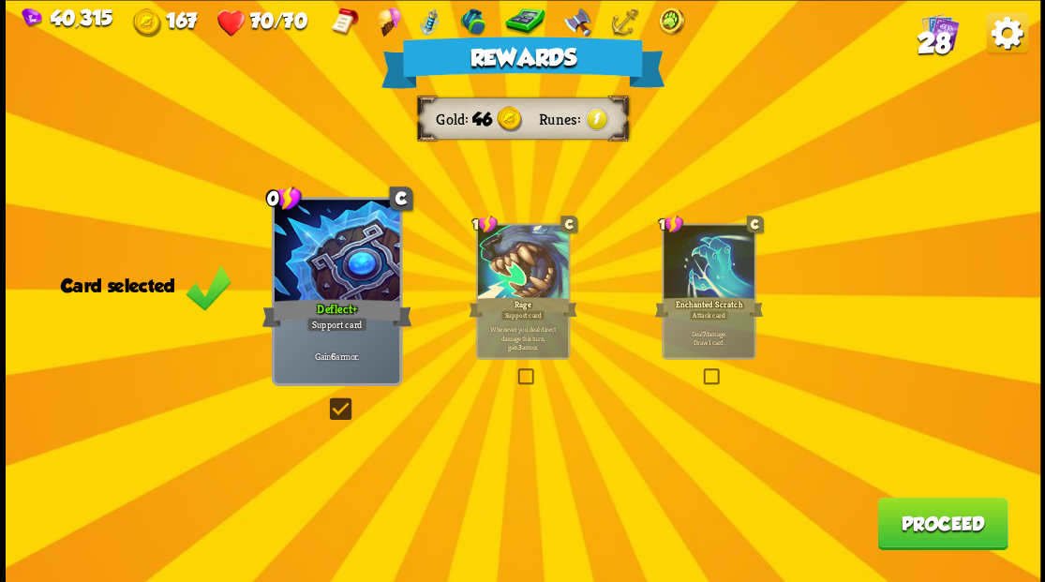
drag, startPoint x: 941, startPoint y: 536, endPoint x: 941, endPoint y: 522, distance: 14.1
click at [941, 522] on button "Proceed" at bounding box center [942, 523] width 130 height 52
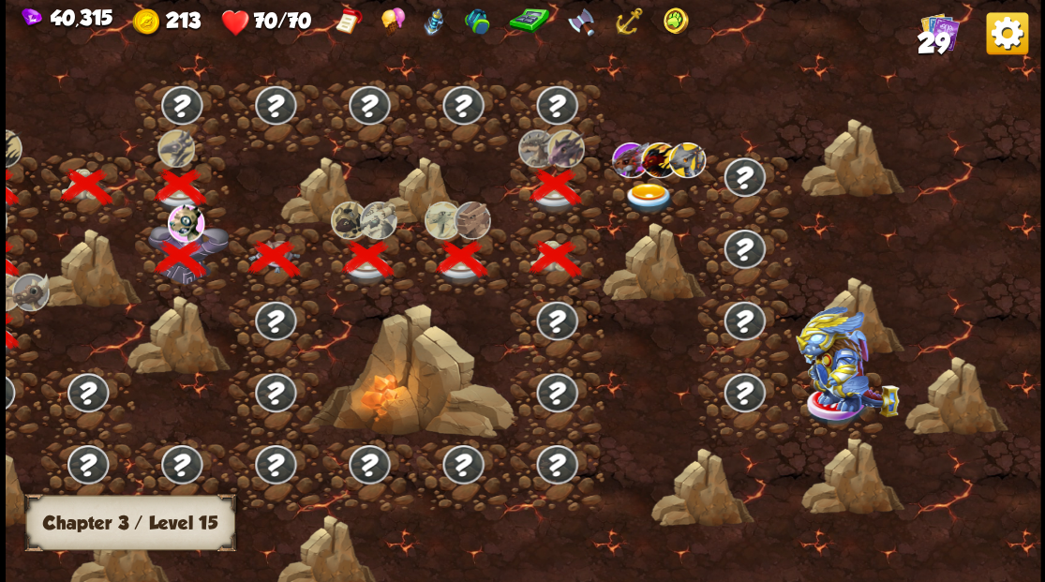
click at [644, 189] on img at bounding box center [648, 198] width 52 height 31
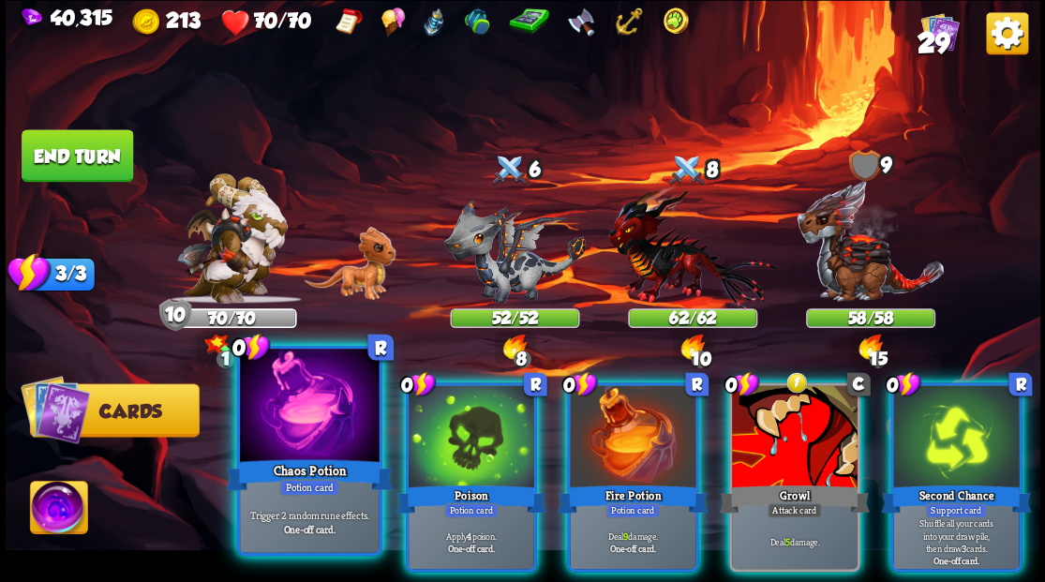
click at [324, 442] on div at bounding box center [309, 407] width 139 height 117
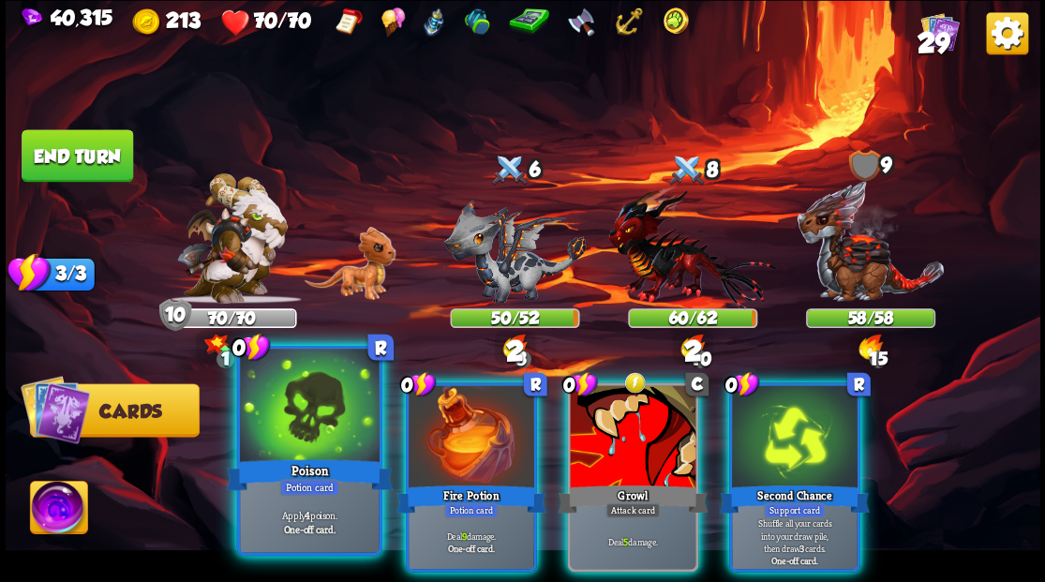
click at [308, 427] on div at bounding box center [309, 407] width 139 height 117
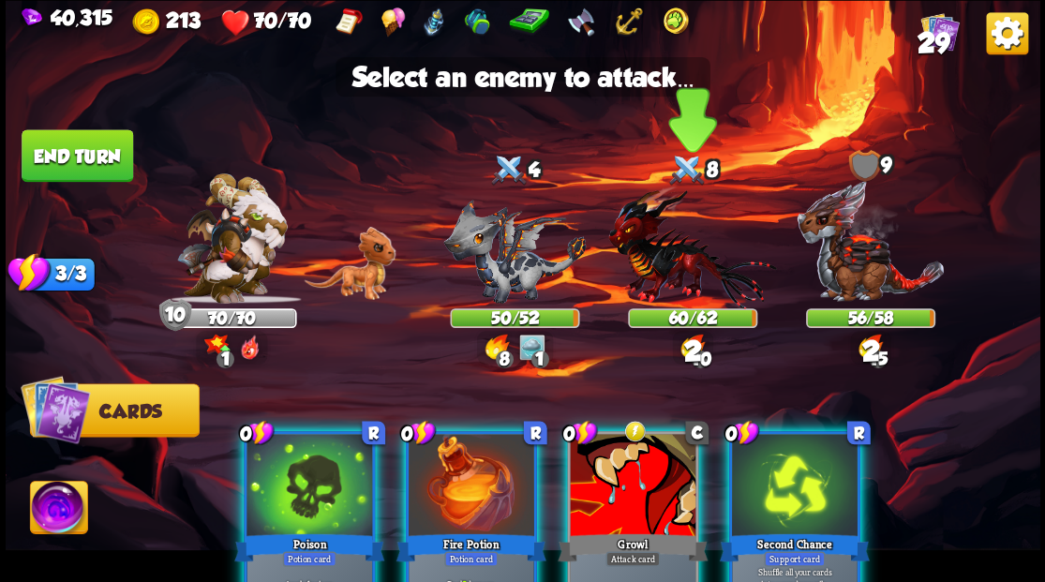
click at [674, 271] on img at bounding box center [692, 247] width 168 height 124
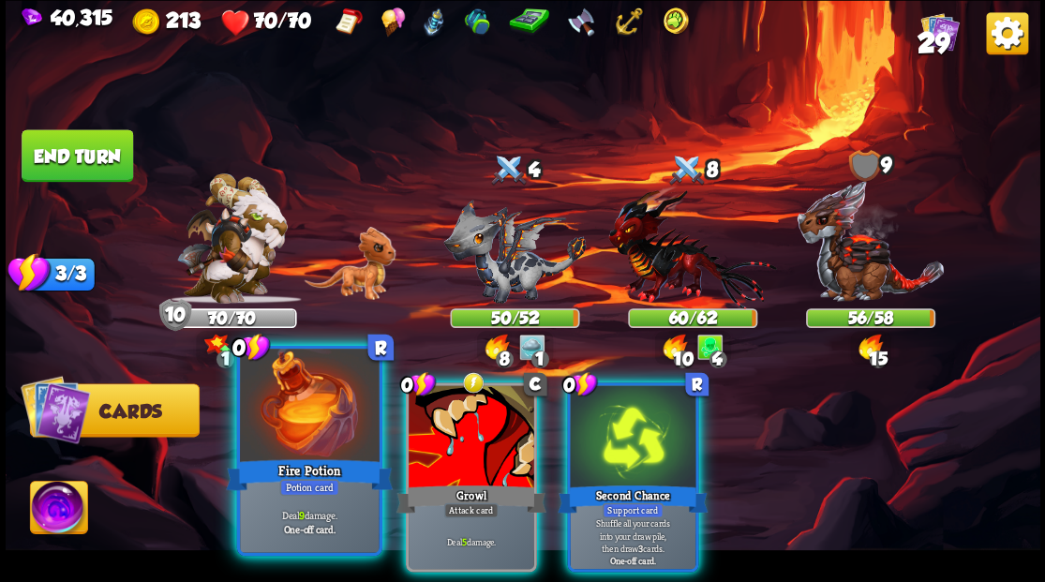
click at [283, 437] on div at bounding box center [309, 407] width 139 height 117
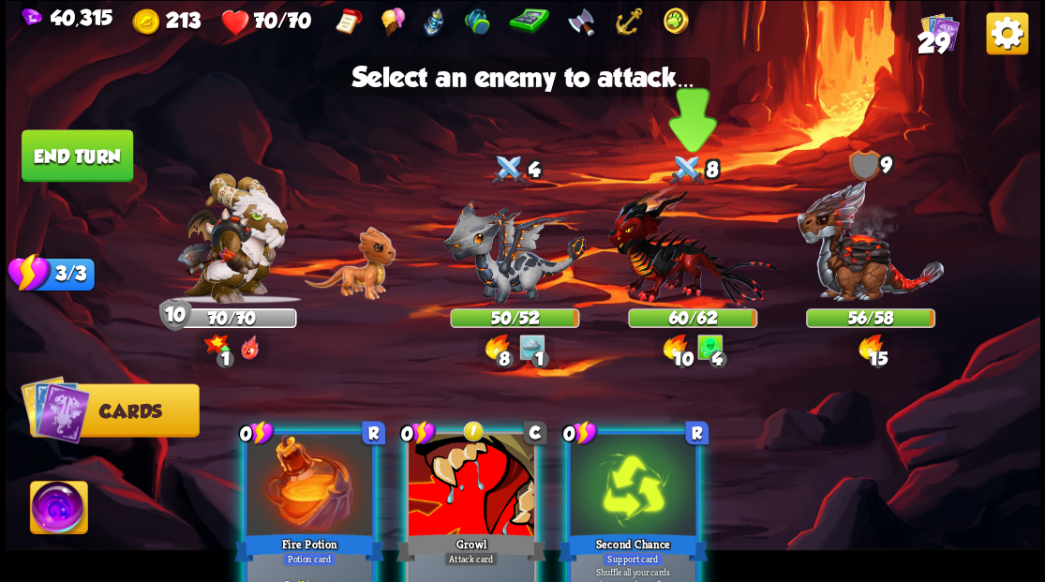
click at [677, 268] on img at bounding box center [692, 247] width 168 height 124
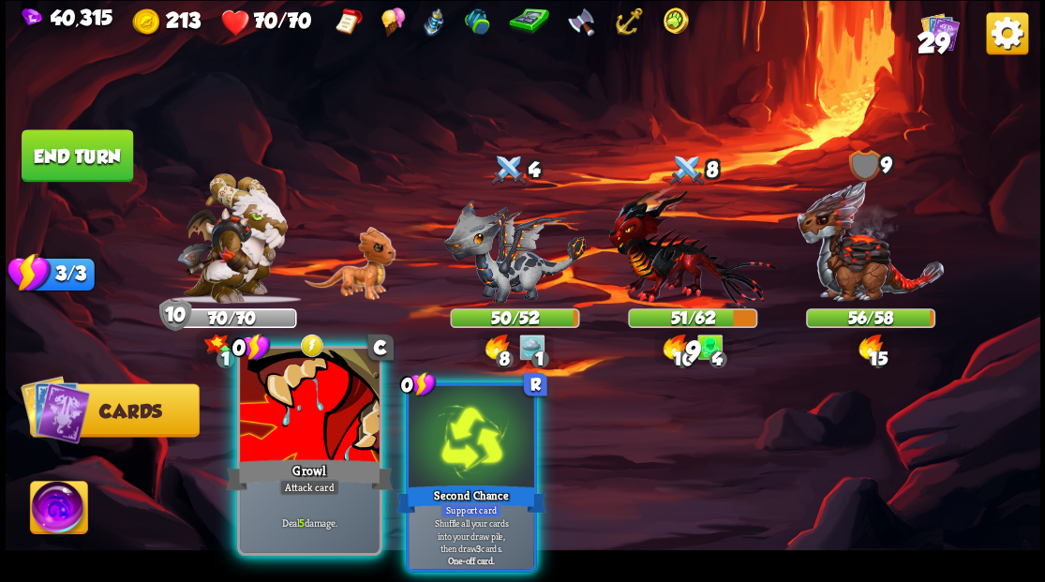
click at [274, 451] on div at bounding box center [309, 407] width 139 height 117
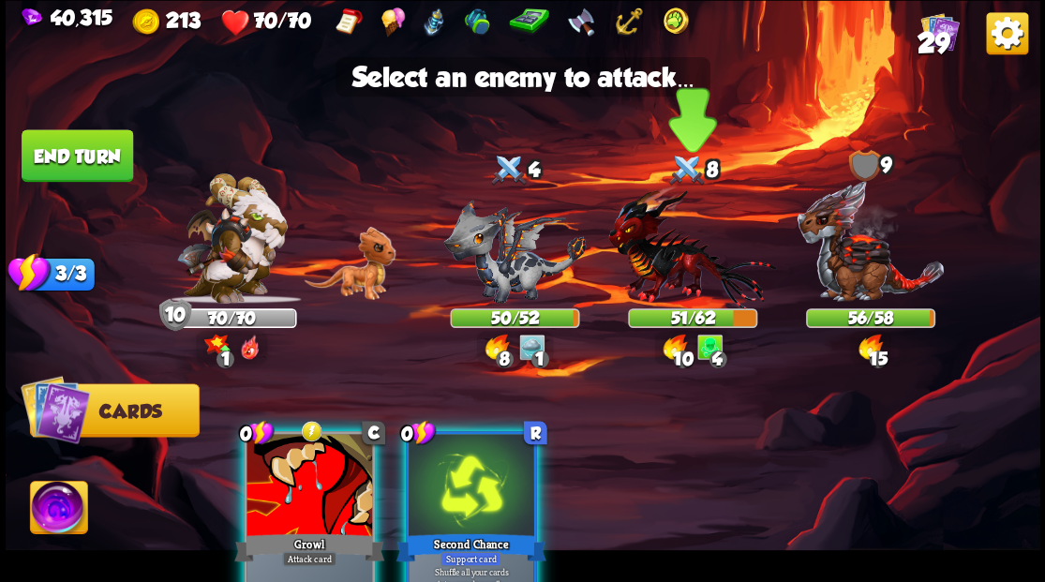
click at [665, 268] on img at bounding box center [692, 247] width 168 height 124
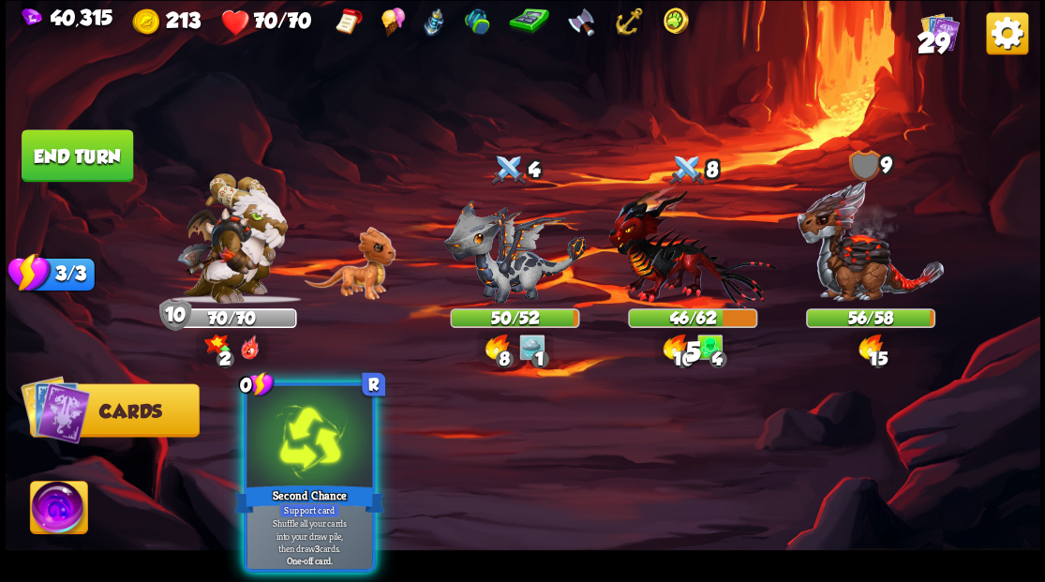
drag, startPoint x: 315, startPoint y: 425, endPoint x: 308, endPoint y: 435, distance: 12.2
click at [309, 431] on div at bounding box center [310, 438] width 126 height 106
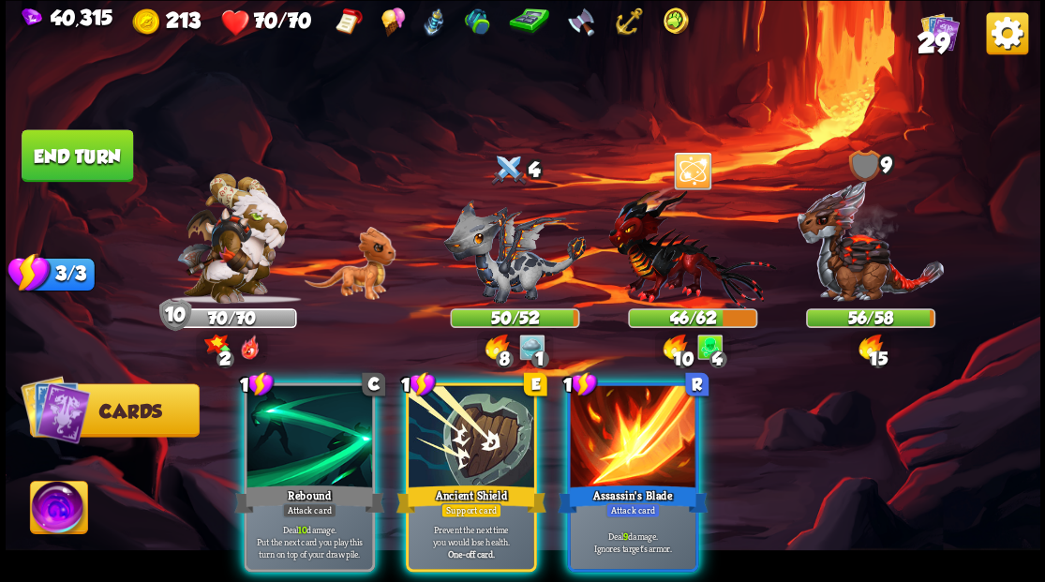
click at [458, 427] on div at bounding box center [472, 438] width 126 height 106
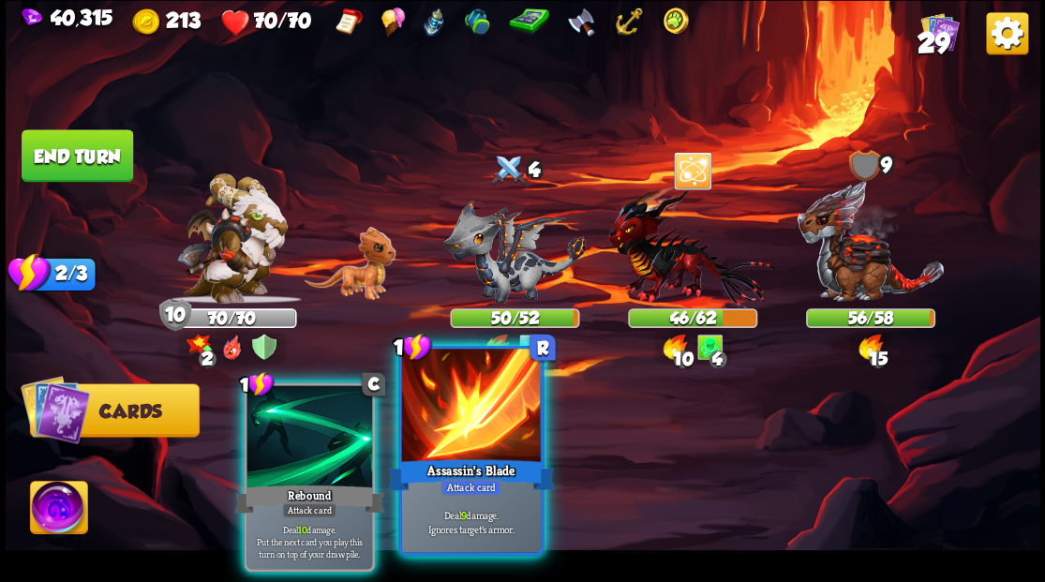
click at [472, 429] on div at bounding box center [470, 407] width 139 height 117
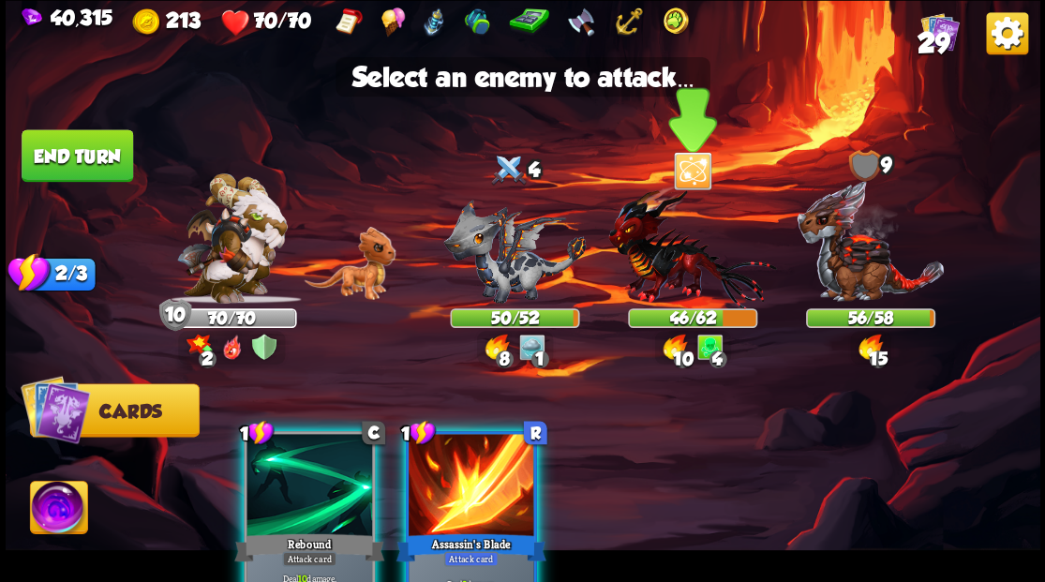
click at [647, 270] on img at bounding box center [692, 247] width 168 height 124
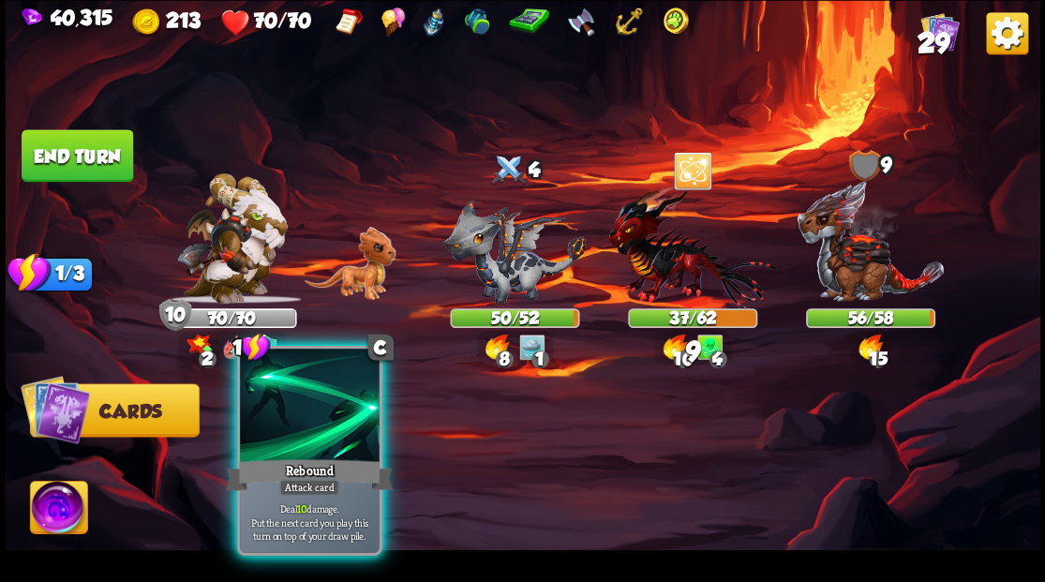
click at [321, 449] on div at bounding box center [309, 407] width 139 height 117
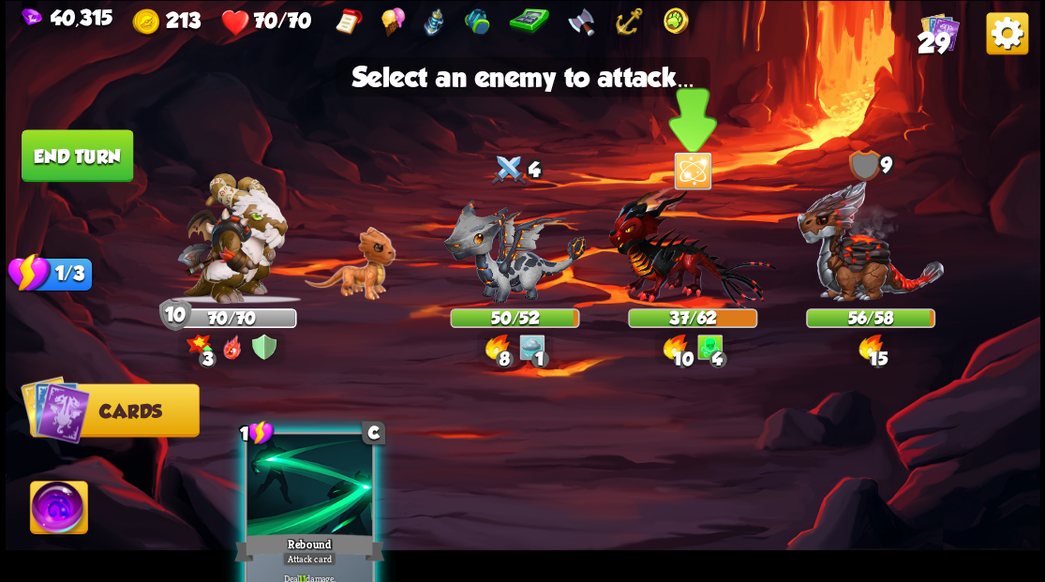
click at [668, 264] on img at bounding box center [692, 247] width 168 height 124
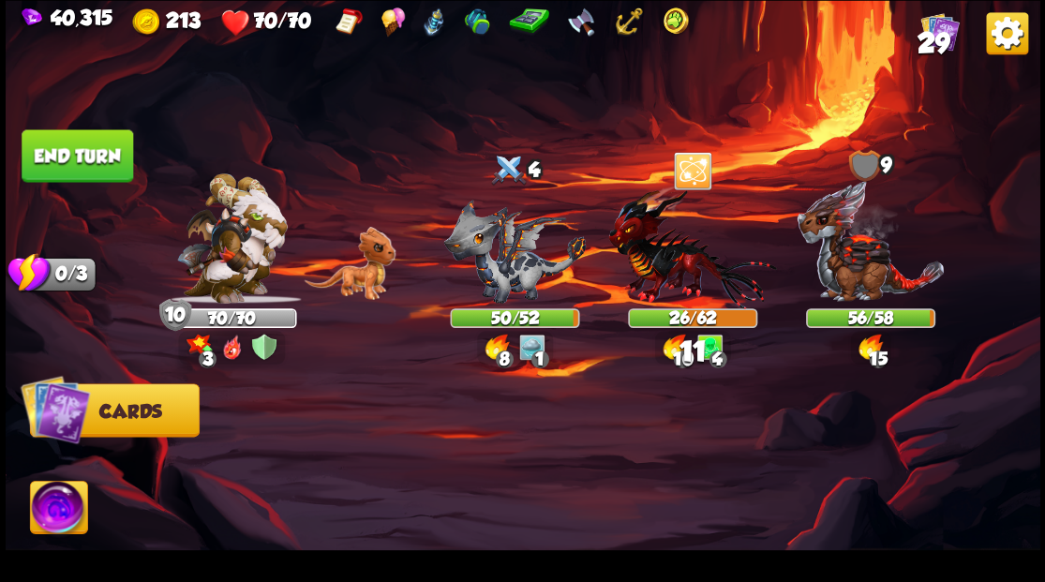
drag, startPoint x: 86, startPoint y: 155, endPoint x: 221, endPoint y: 195, distance: 140.9
click at [86, 154] on button "End turn" at bounding box center [78, 155] width 112 height 52
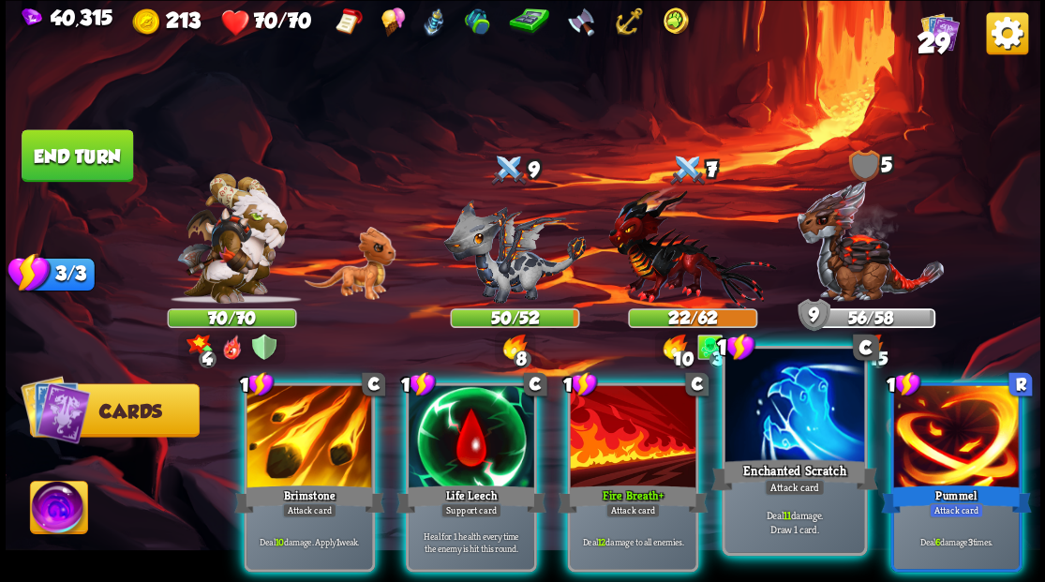
drag, startPoint x: 761, startPoint y: 457, endPoint x: 756, endPoint y: 443, distance: 14.8
click at [759, 452] on div "1 C Enchanted Scratch Attack card Deal 11 damage. Draw 1 card." at bounding box center [794, 450] width 145 height 210
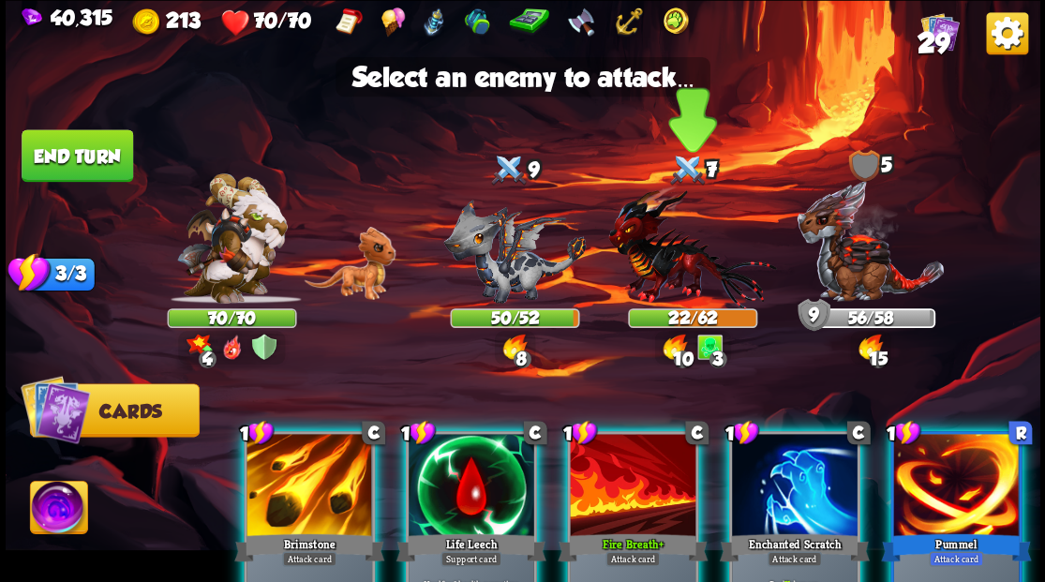
click at [660, 287] on img at bounding box center [692, 247] width 168 height 124
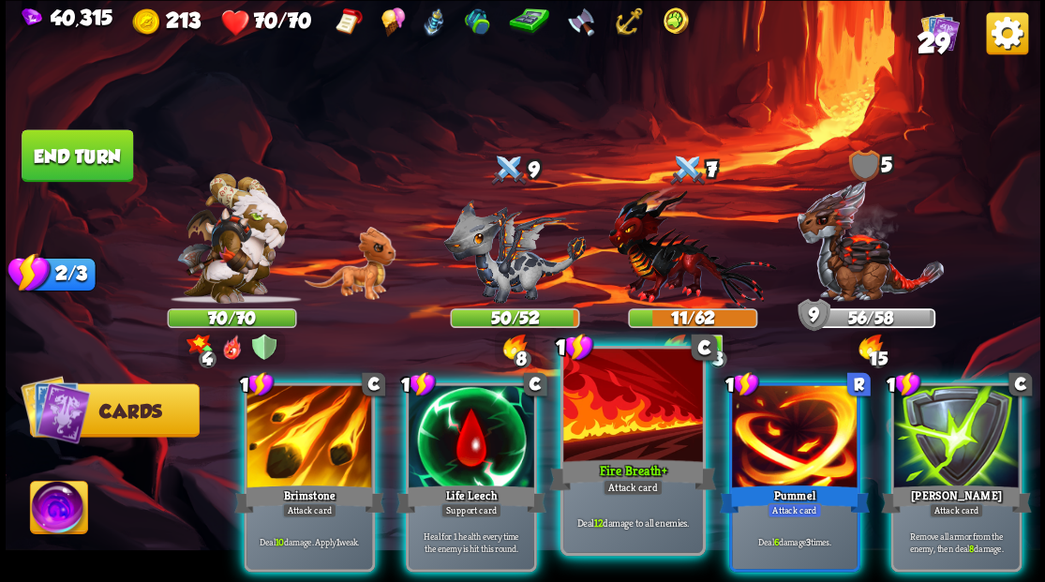
click at [614, 453] on div at bounding box center [632, 407] width 139 height 117
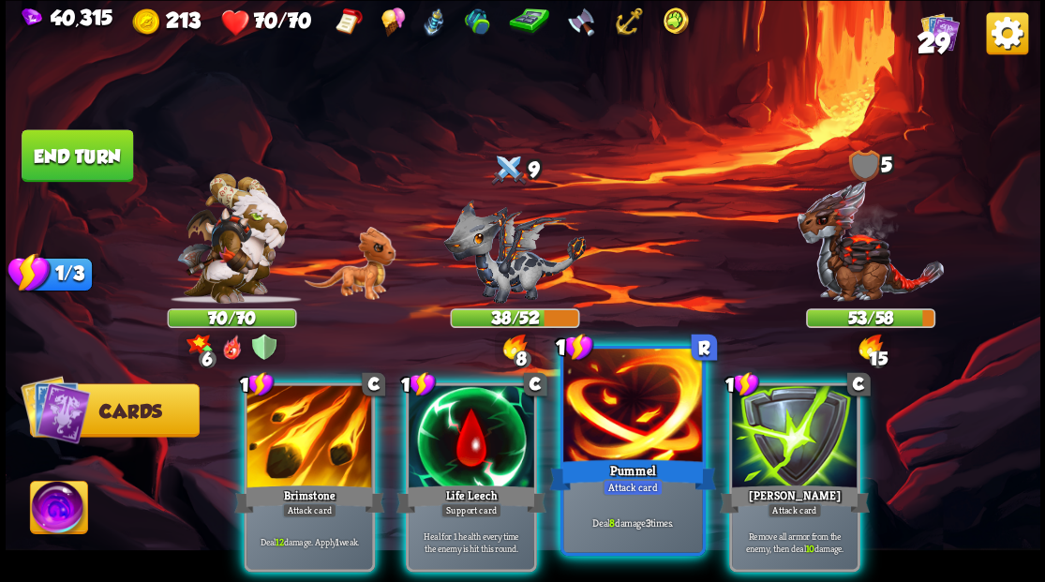
click at [621, 418] on div at bounding box center [632, 407] width 139 height 117
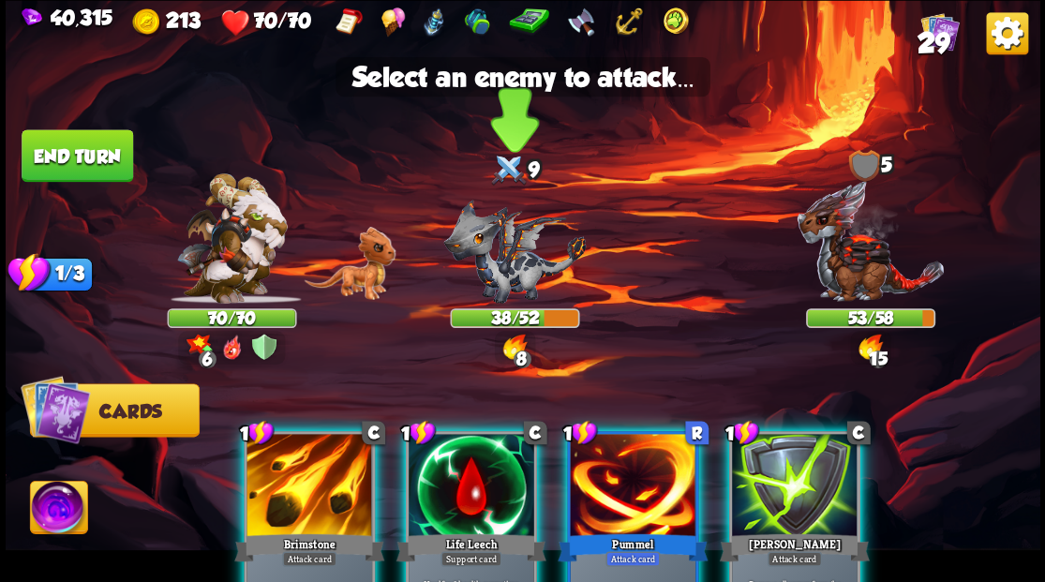
click at [516, 263] on img at bounding box center [514, 251] width 142 height 104
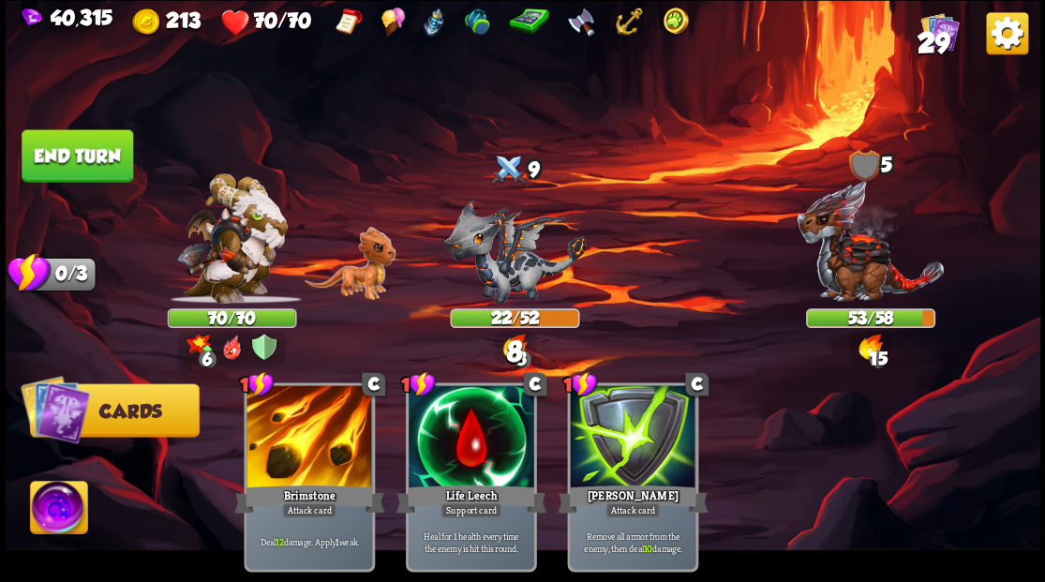
click at [75, 154] on button "End turn" at bounding box center [78, 155] width 112 height 52
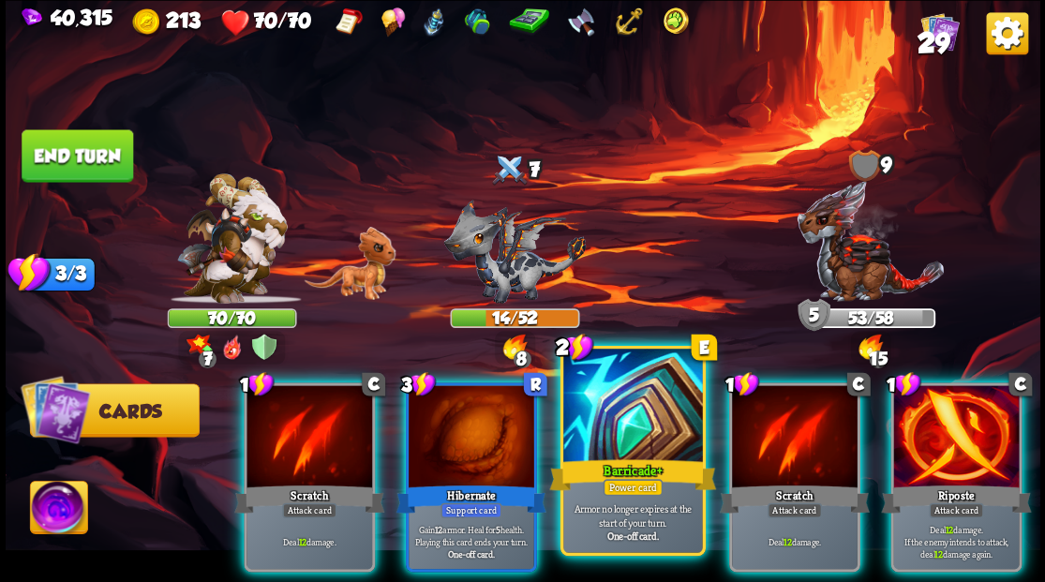
click at [622, 422] on div at bounding box center [632, 407] width 139 height 117
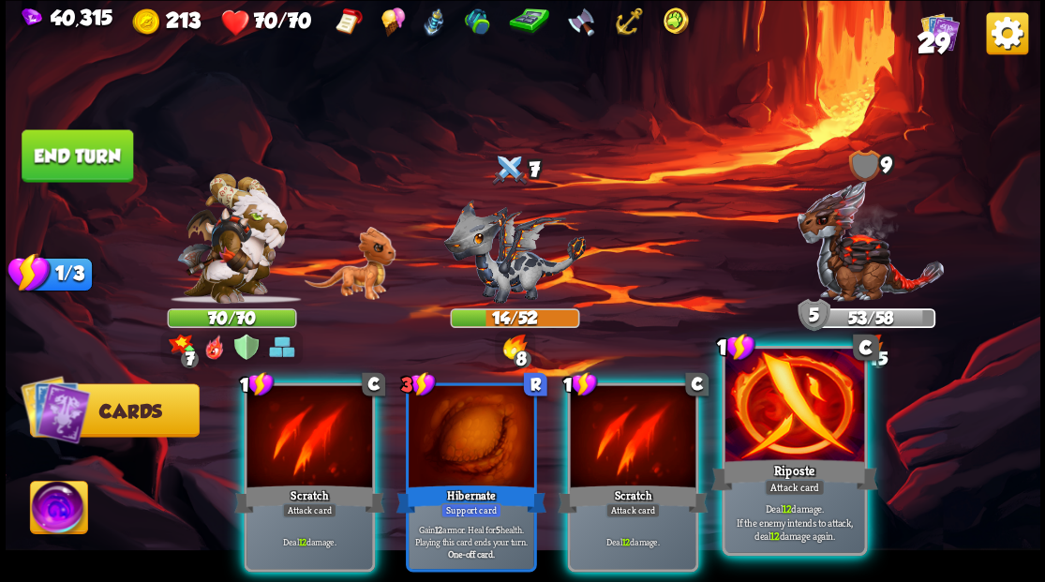
click at [783, 426] on div at bounding box center [794, 407] width 139 height 117
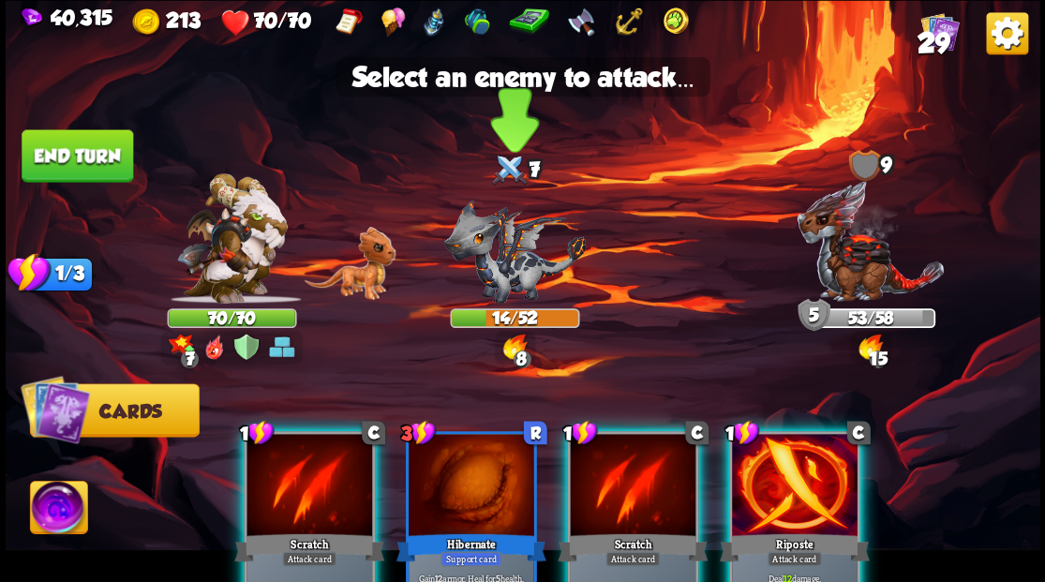
click at [506, 274] on img at bounding box center [514, 251] width 142 height 104
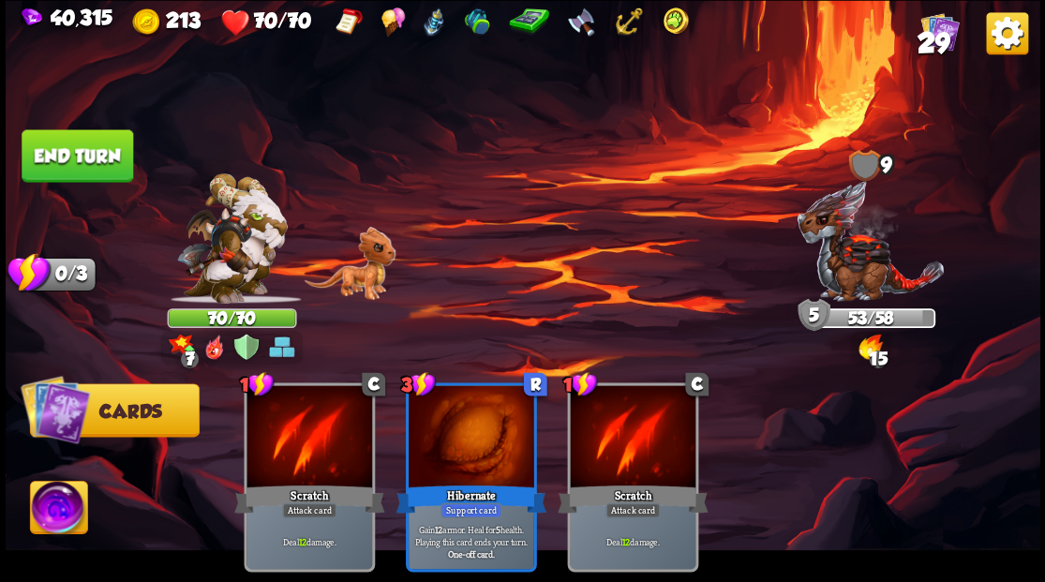
click at [110, 148] on button "End turn" at bounding box center [78, 155] width 112 height 52
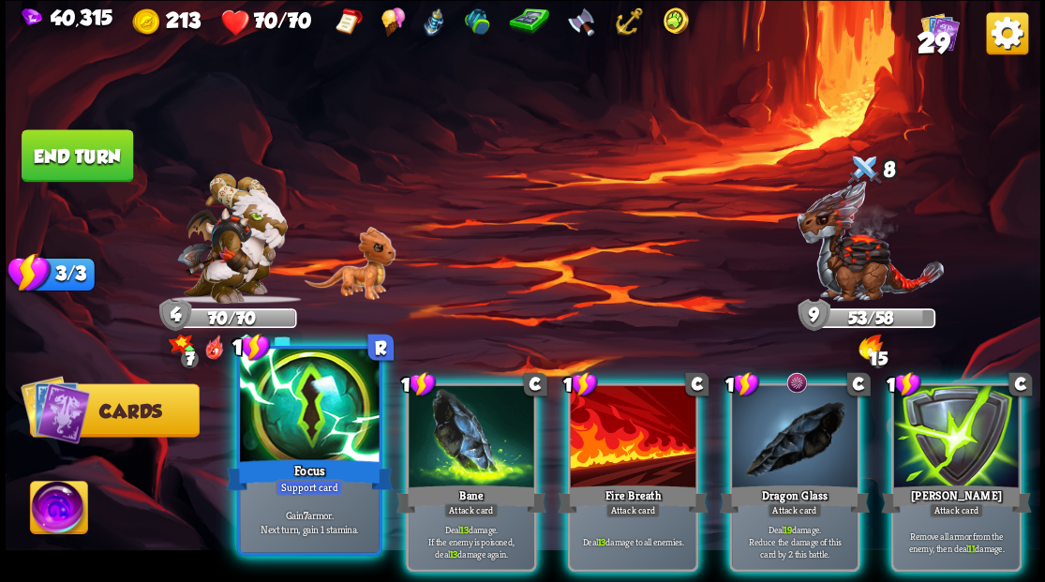
click at [307, 405] on div at bounding box center [309, 407] width 139 height 117
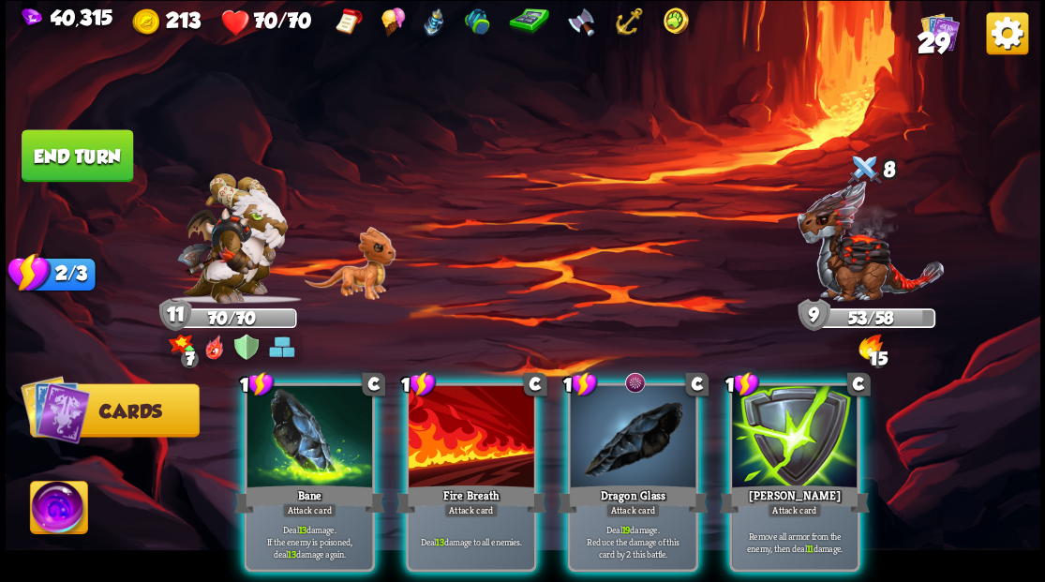
click at [774, 416] on div at bounding box center [795, 438] width 126 height 106
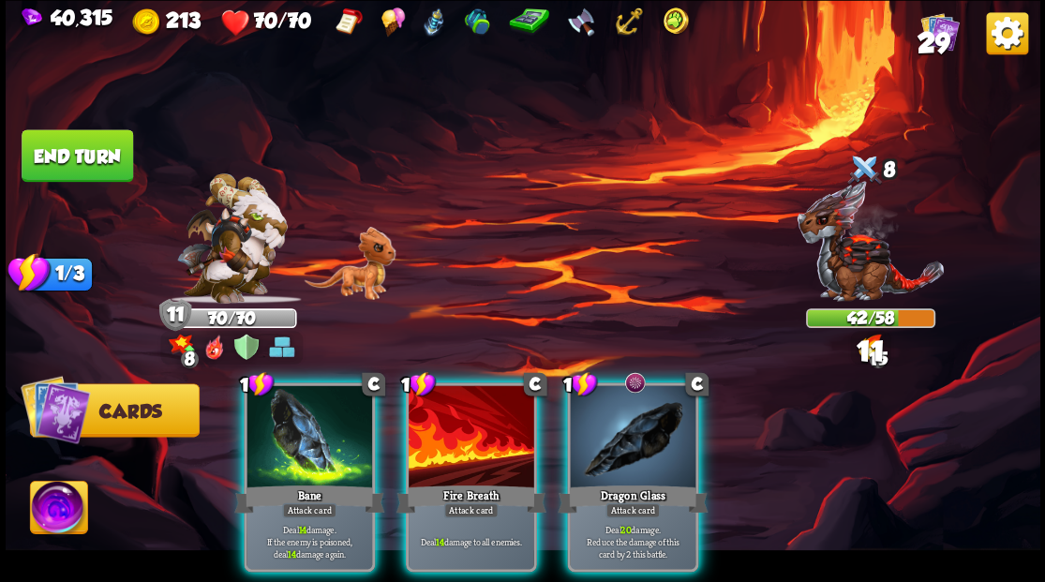
click at [614, 424] on div at bounding box center [633, 438] width 126 height 106
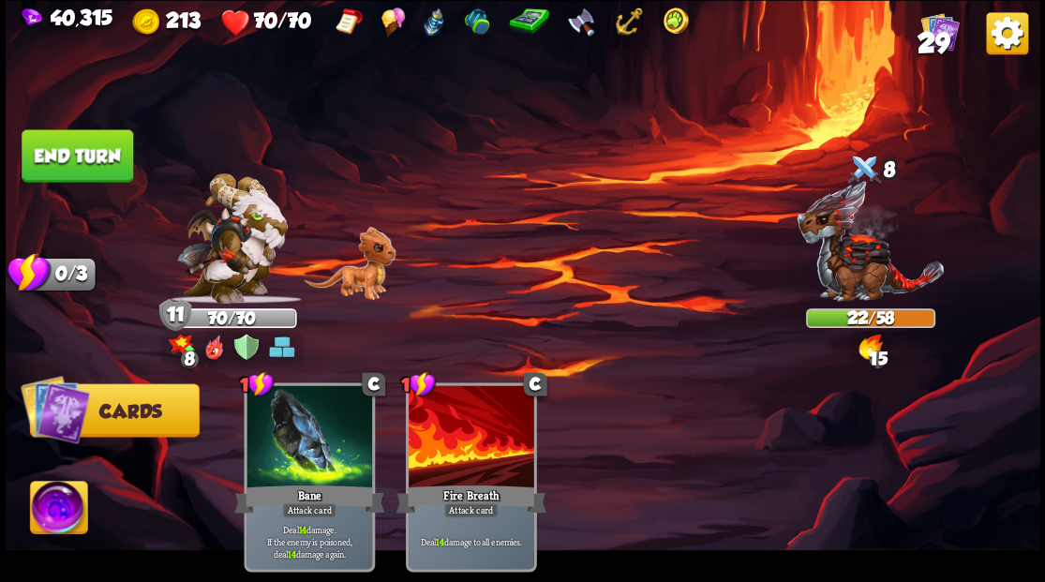
click at [77, 164] on button "End turn" at bounding box center [78, 155] width 112 height 52
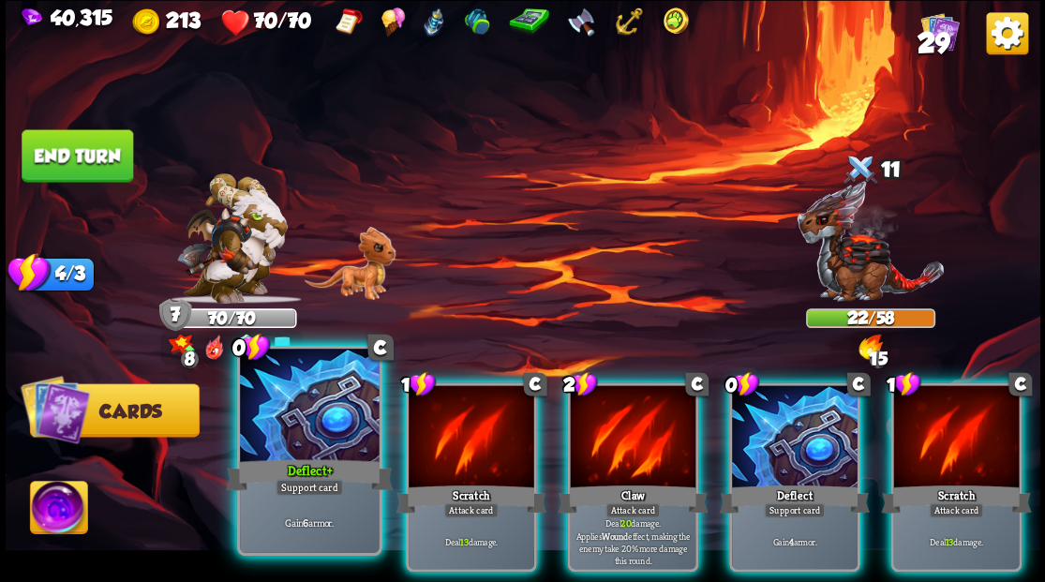
click at [259, 403] on div at bounding box center [309, 407] width 139 height 117
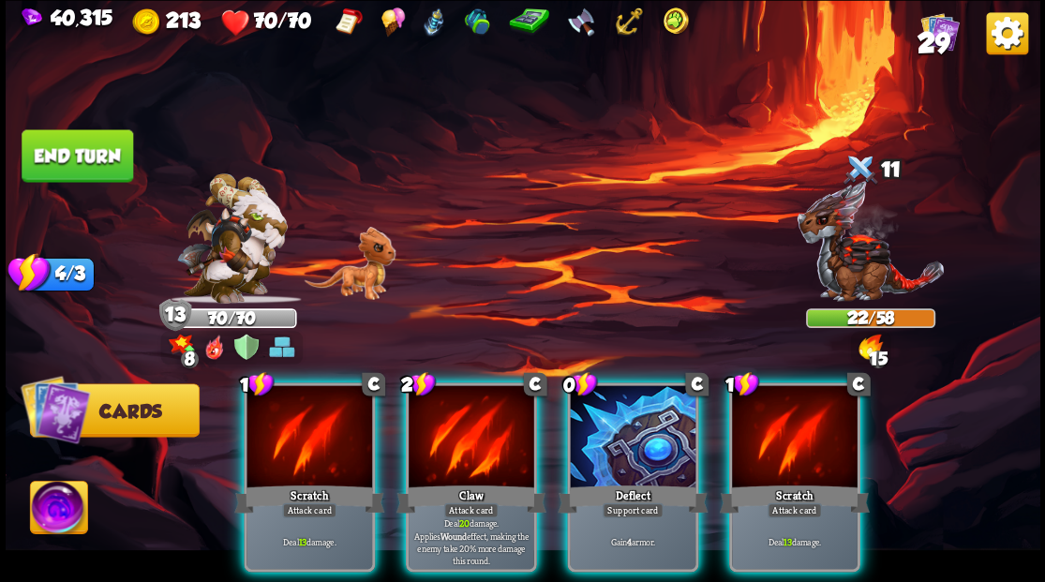
click at [637, 412] on div at bounding box center [633, 438] width 126 height 106
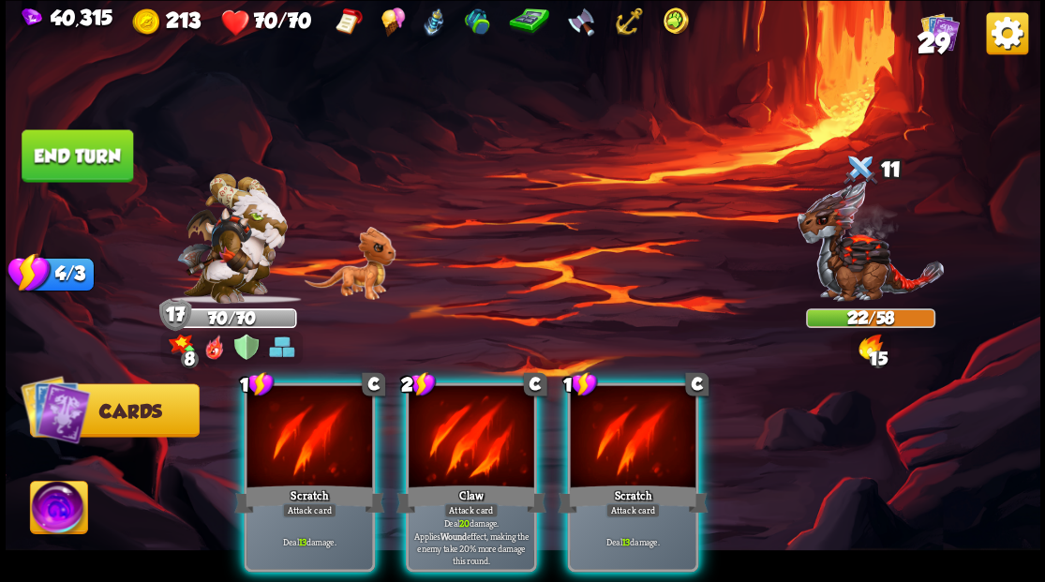
click at [455, 414] on div at bounding box center [472, 438] width 126 height 106
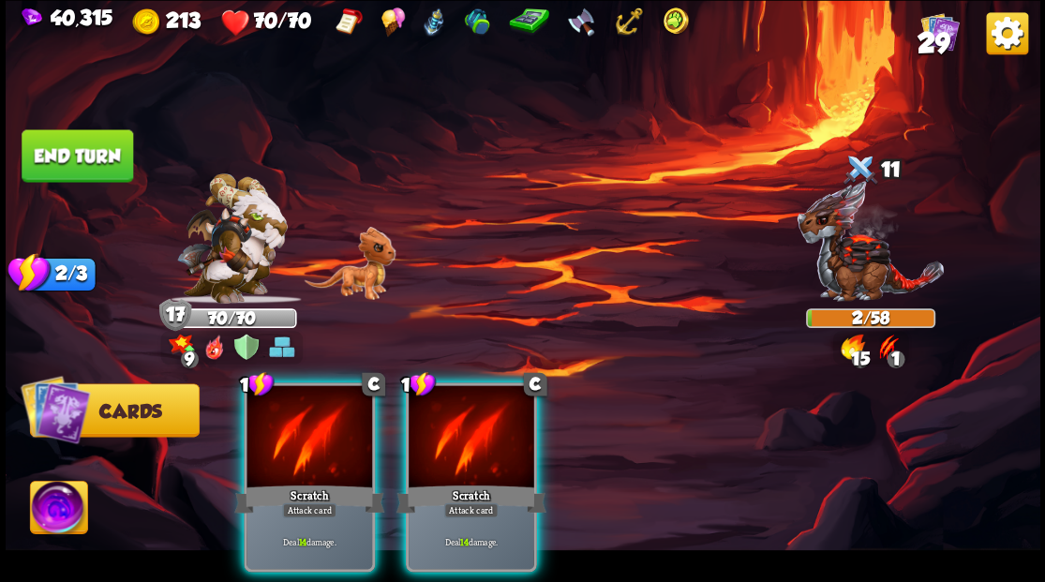
drag, startPoint x: 454, startPoint y: 414, endPoint x: 463, endPoint y: 416, distance: 9.6
click at [453, 415] on div at bounding box center [472, 438] width 126 height 106
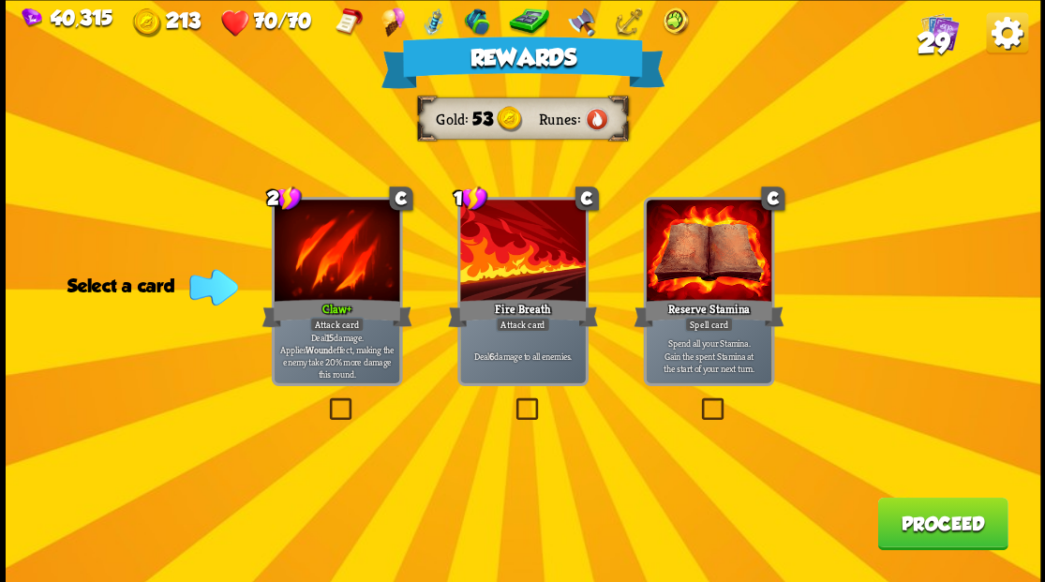
click at [949, 531] on button "Proceed" at bounding box center [942, 523] width 130 height 52
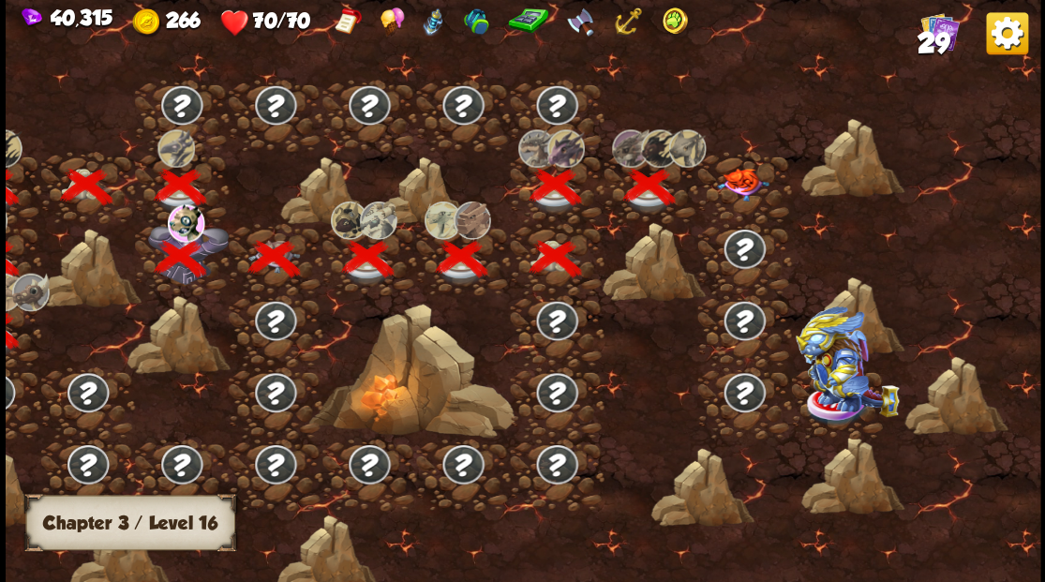
click at [744, 178] on img at bounding box center [743, 184] width 52 height 33
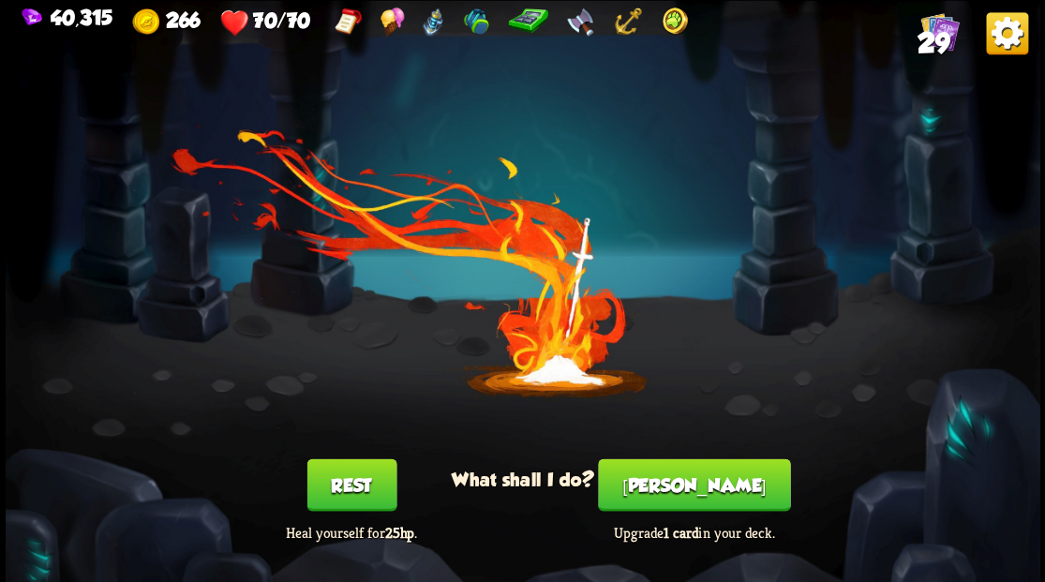
click at [695, 496] on button "[PERSON_NAME]" at bounding box center [694, 484] width 192 height 52
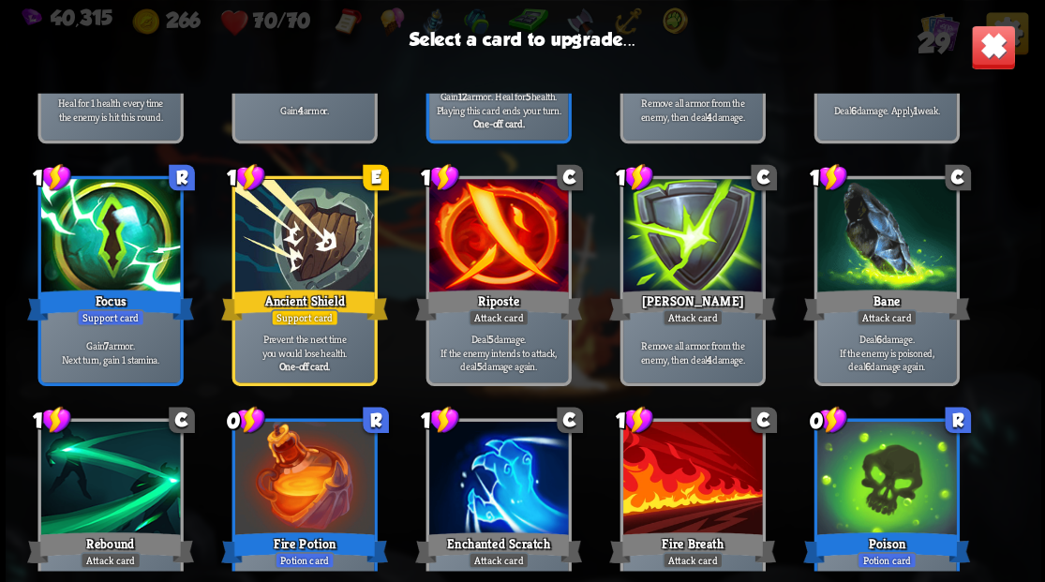
scroll to position [562, 0]
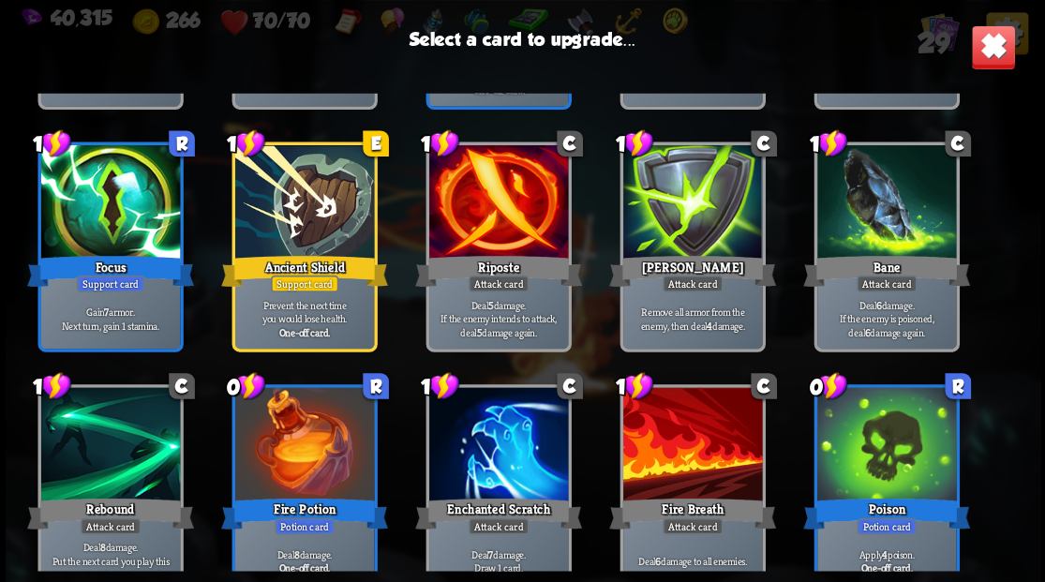
click at [309, 172] on div at bounding box center [303, 203] width 139 height 117
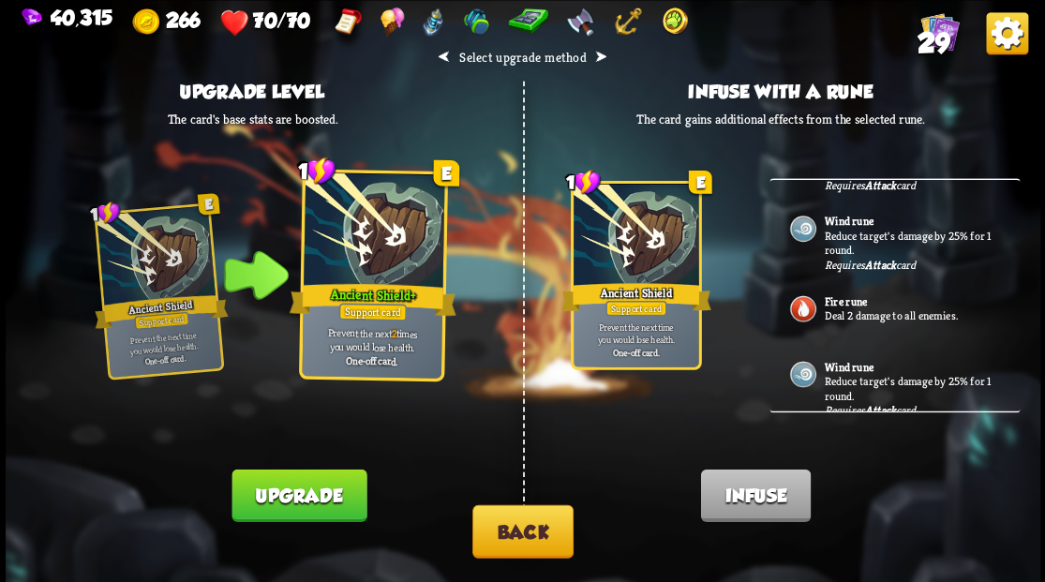
scroll to position [1005, 0]
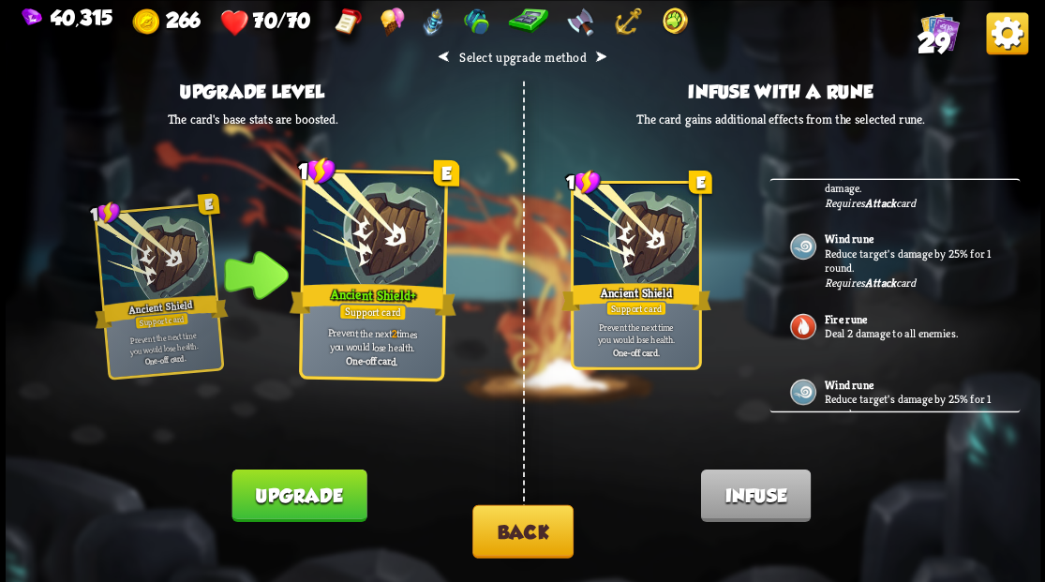
click at [527, 533] on button "Back" at bounding box center [522, 530] width 101 height 53
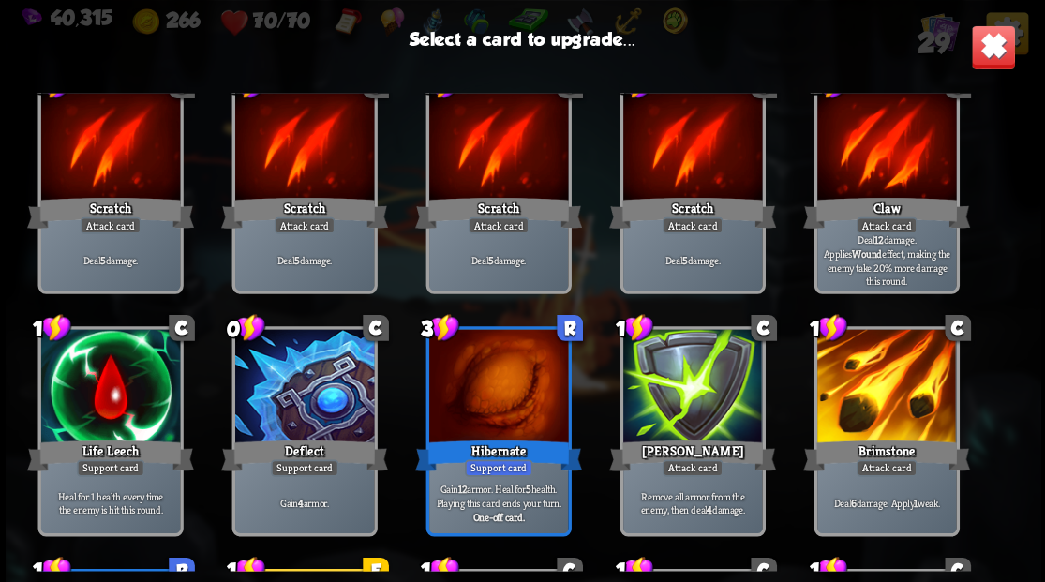
scroll to position [0, 0]
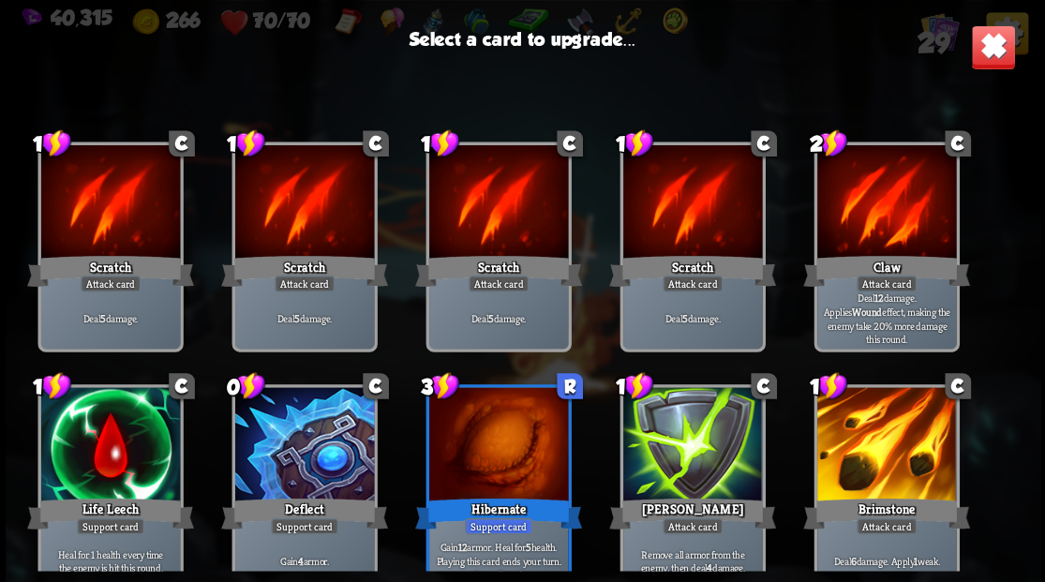
click at [994, 56] on img at bounding box center [992, 46] width 45 height 45
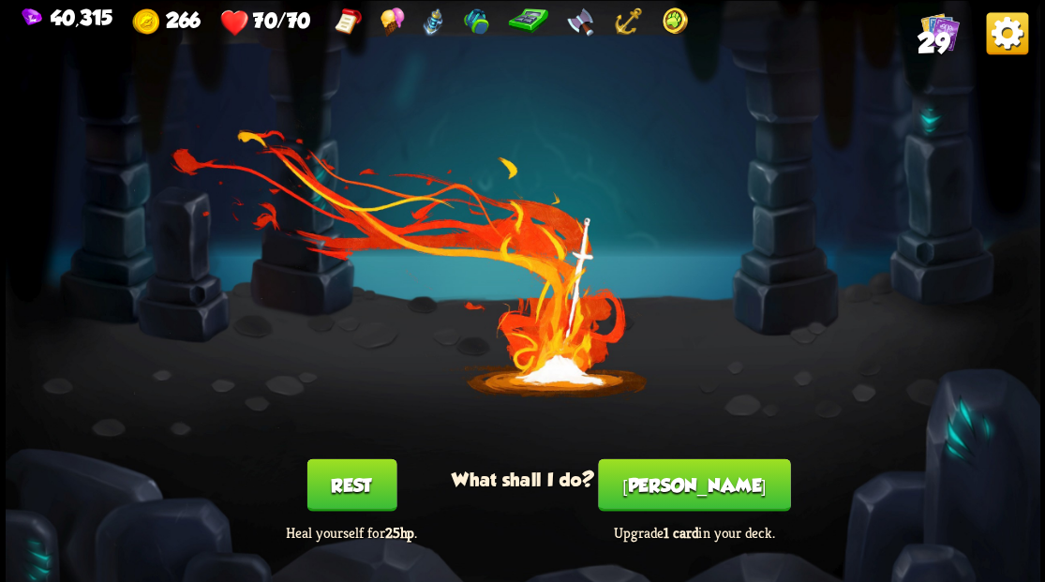
click at [932, 37] on span "29" at bounding box center [933, 42] width 33 height 32
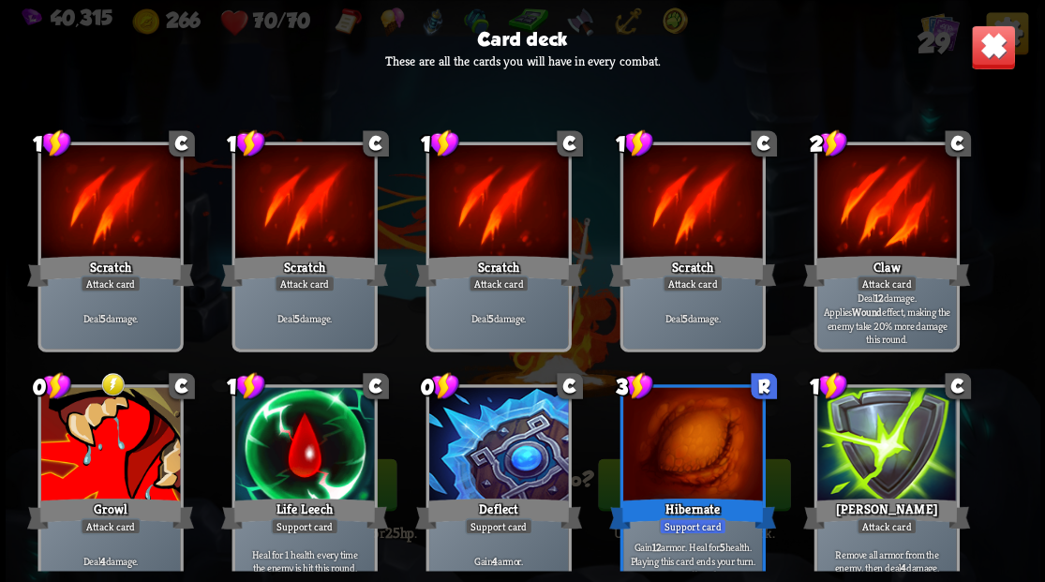
drag, startPoint x: 1039, startPoint y: 118, endPoint x: 1044, endPoint y: 156, distance: 37.8
click at [1044, 164] on html "40,315 266 70/70 29 Card deck These are all the cards you will have in every co…" at bounding box center [522, 291] width 1045 height 582
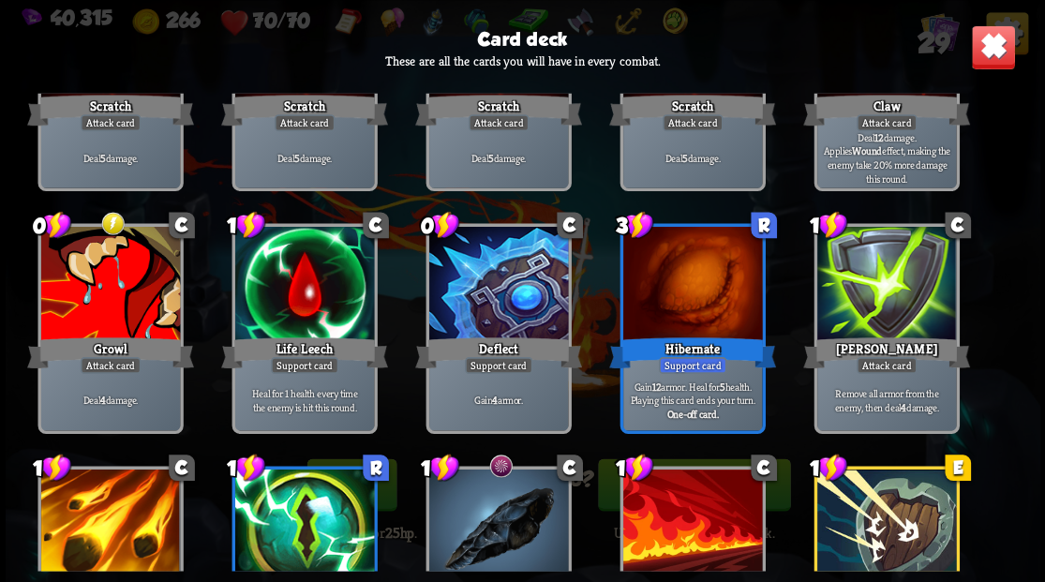
scroll to position [177, 0]
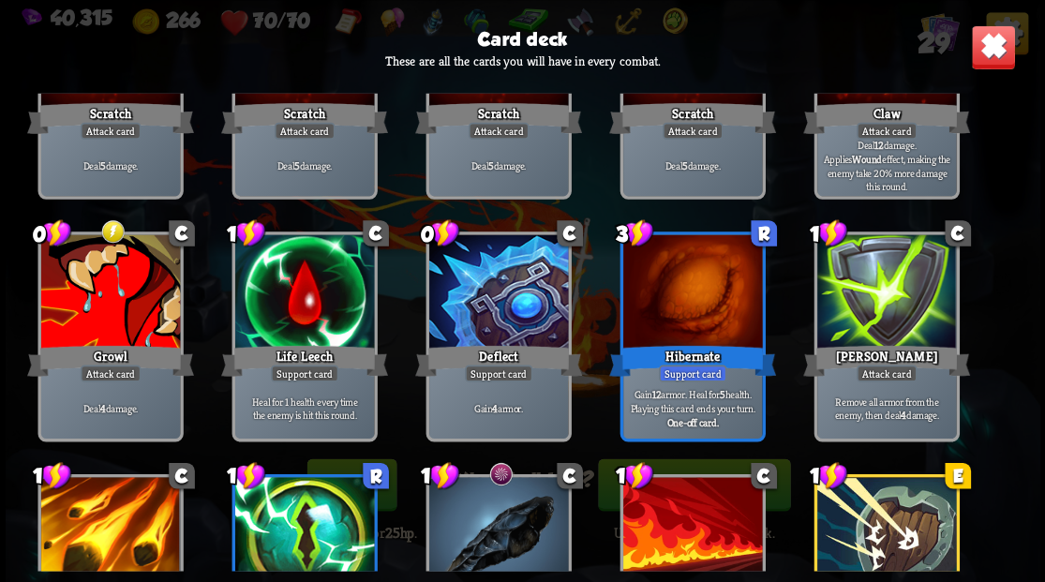
click at [668, 321] on div at bounding box center [691, 292] width 139 height 117
click at [992, 49] on img at bounding box center [992, 46] width 45 height 45
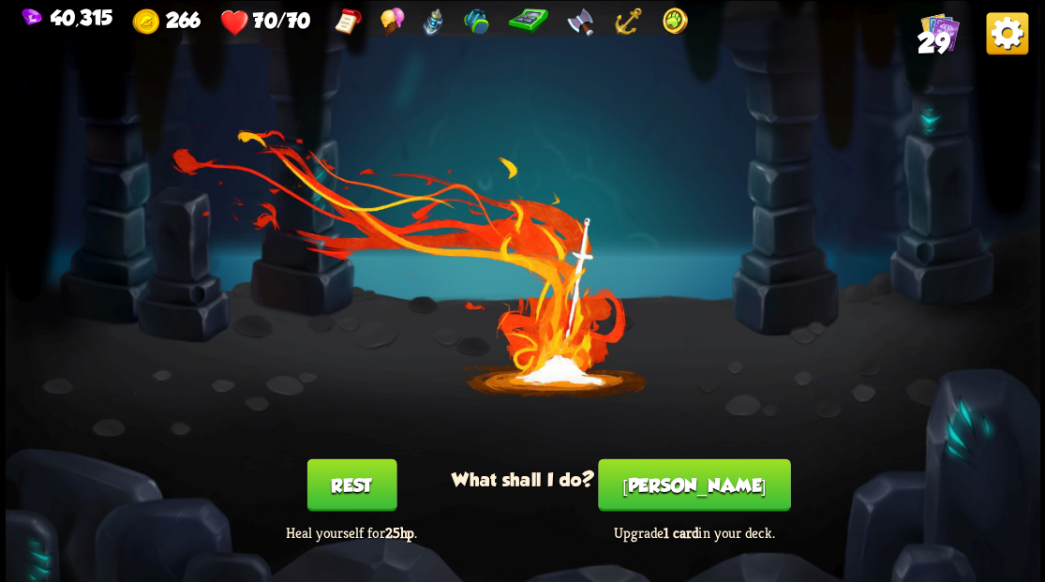
click at [691, 493] on button "[PERSON_NAME]" at bounding box center [694, 484] width 192 height 52
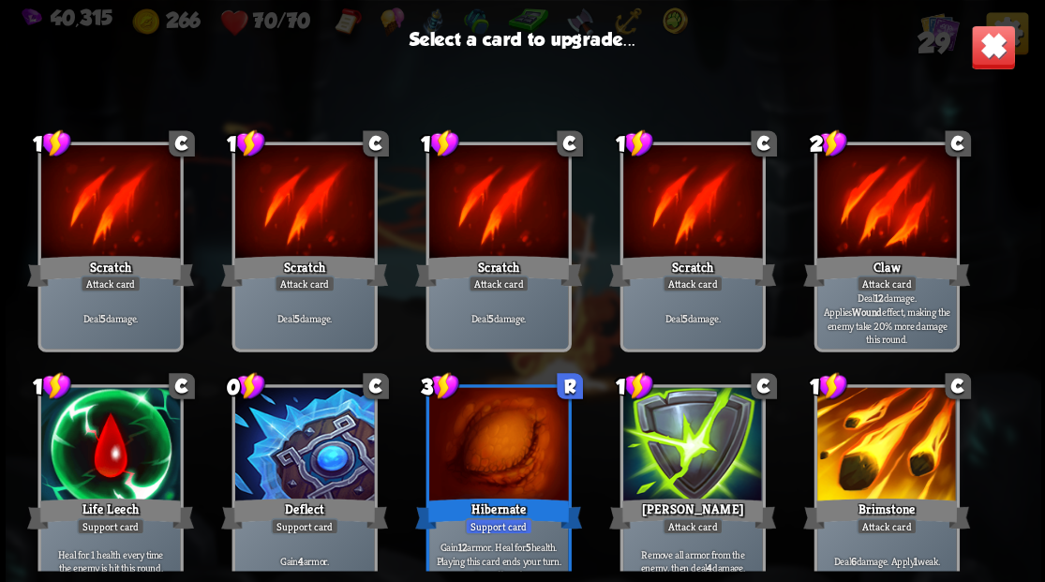
click at [467, 441] on div at bounding box center [497, 445] width 139 height 117
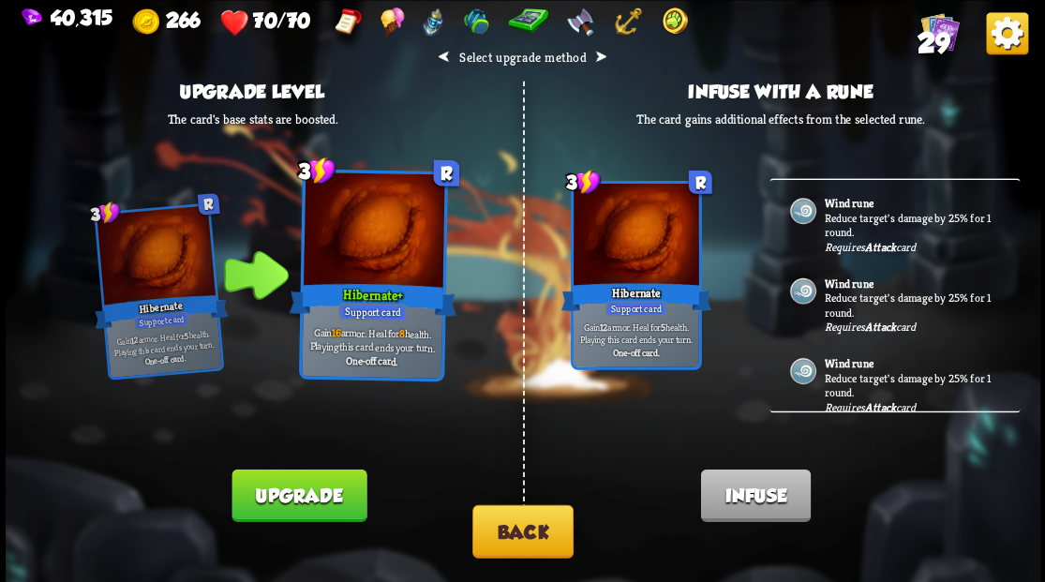
click at [308, 493] on button "Upgrade" at bounding box center [299, 495] width 135 height 52
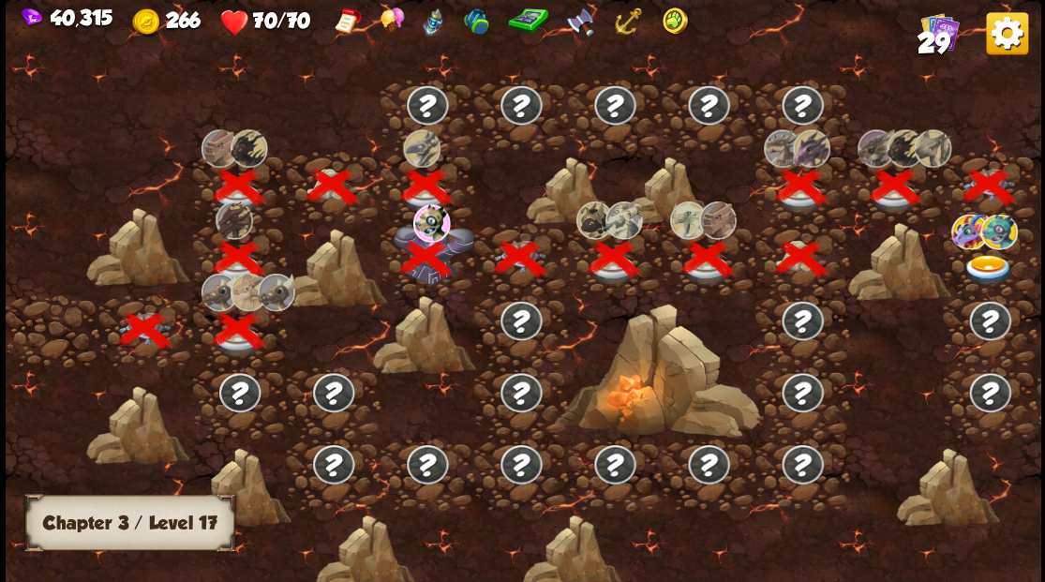
scroll to position [0, 285]
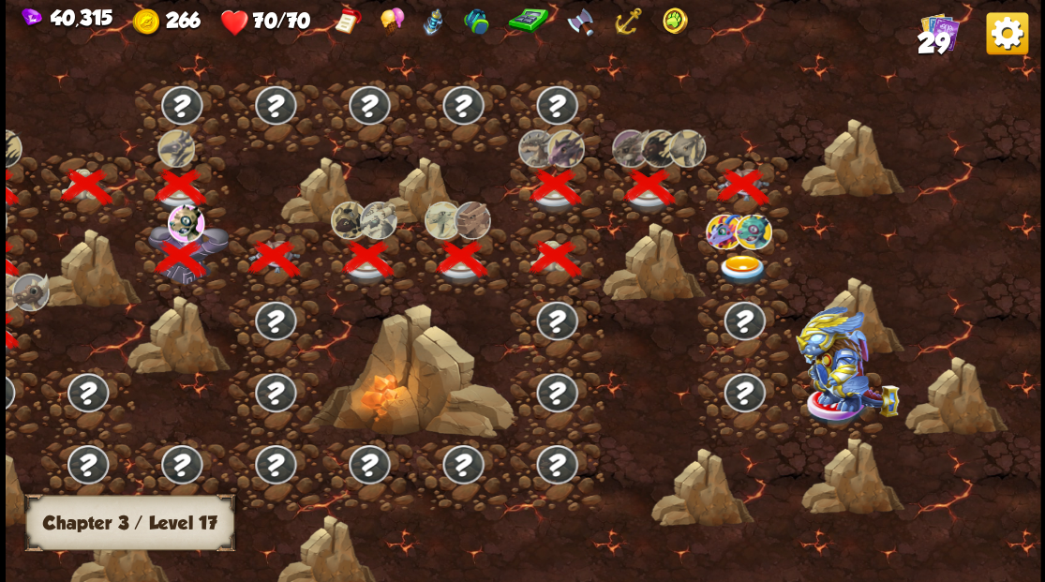
click at [743, 262] on img at bounding box center [743, 269] width 52 height 31
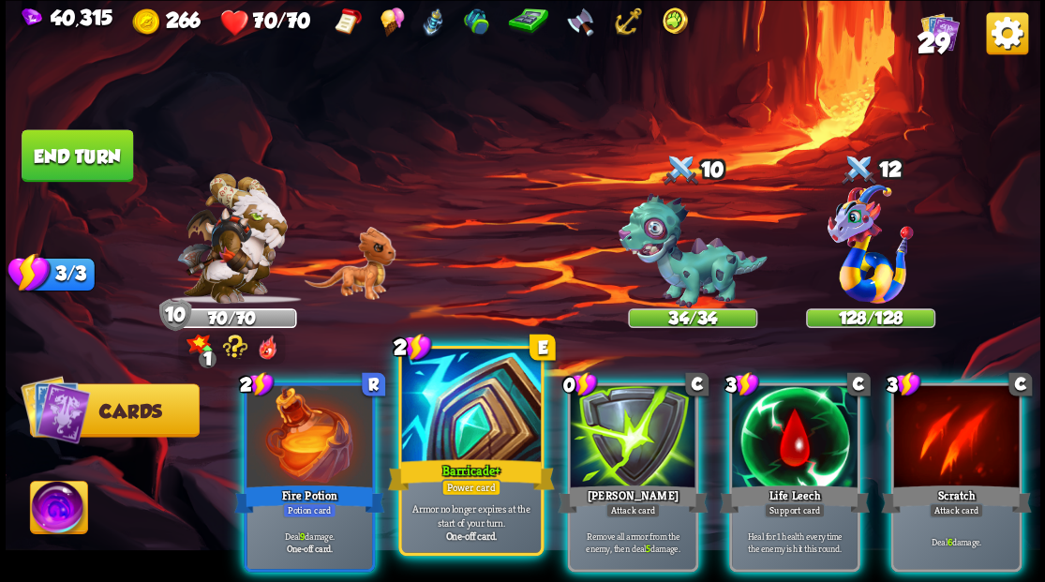
click at [455, 399] on div at bounding box center [470, 407] width 139 height 117
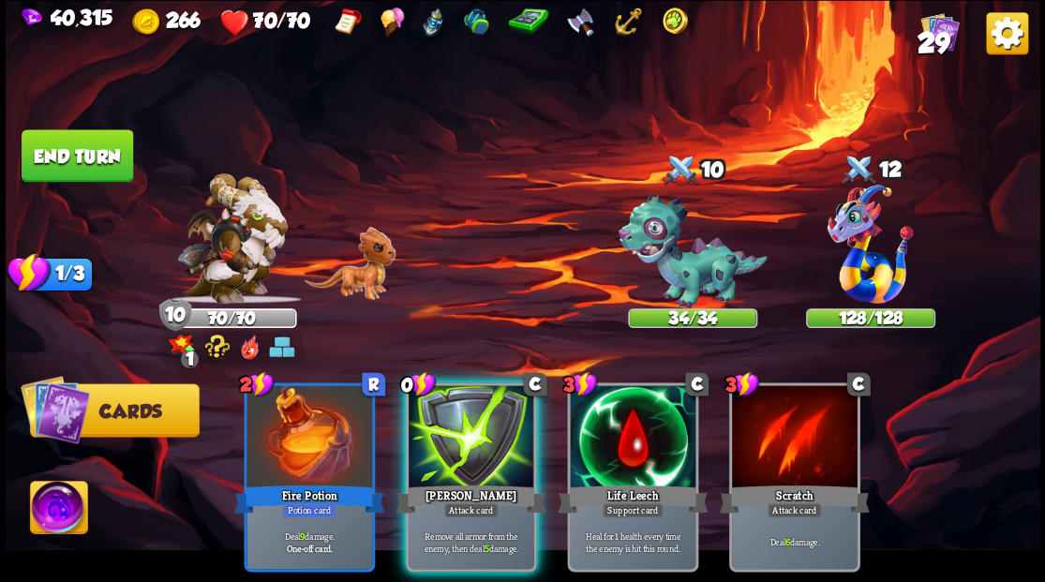
click at [455, 399] on div at bounding box center [472, 438] width 126 height 106
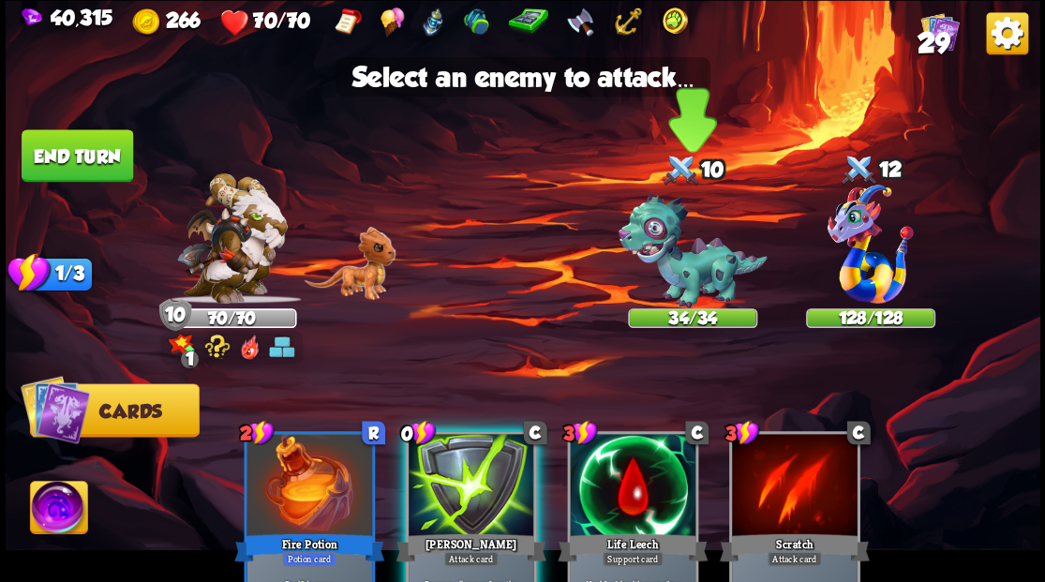
click at [691, 275] on img at bounding box center [692, 250] width 149 height 115
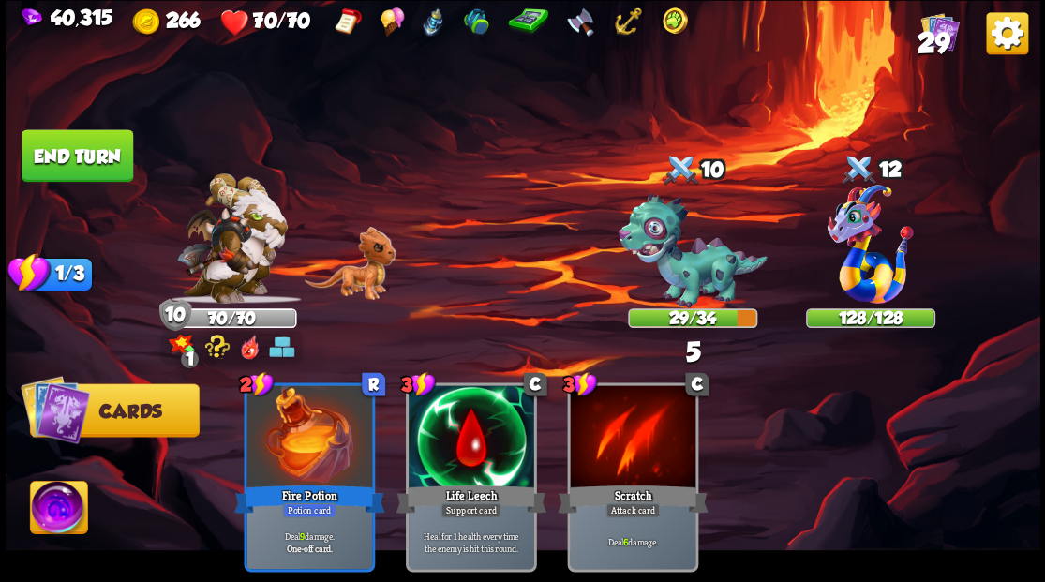
drag, startPoint x: 60, startPoint y: 157, endPoint x: 191, endPoint y: 184, distance: 134.0
click at [67, 166] on button "End turn" at bounding box center [78, 155] width 112 height 52
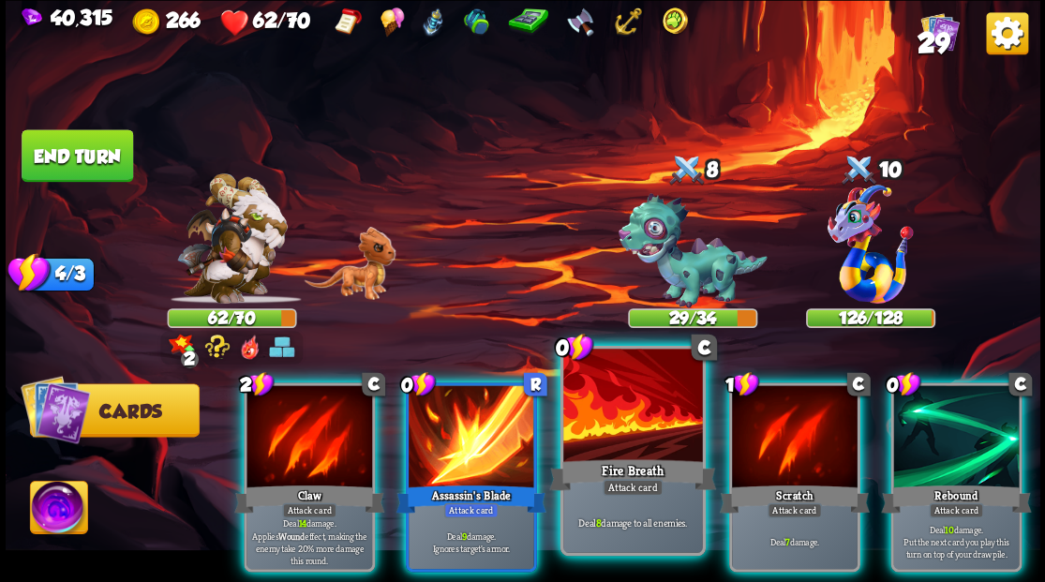
click at [633, 431] on div at bounding box center [632, 407] width 139 height 117
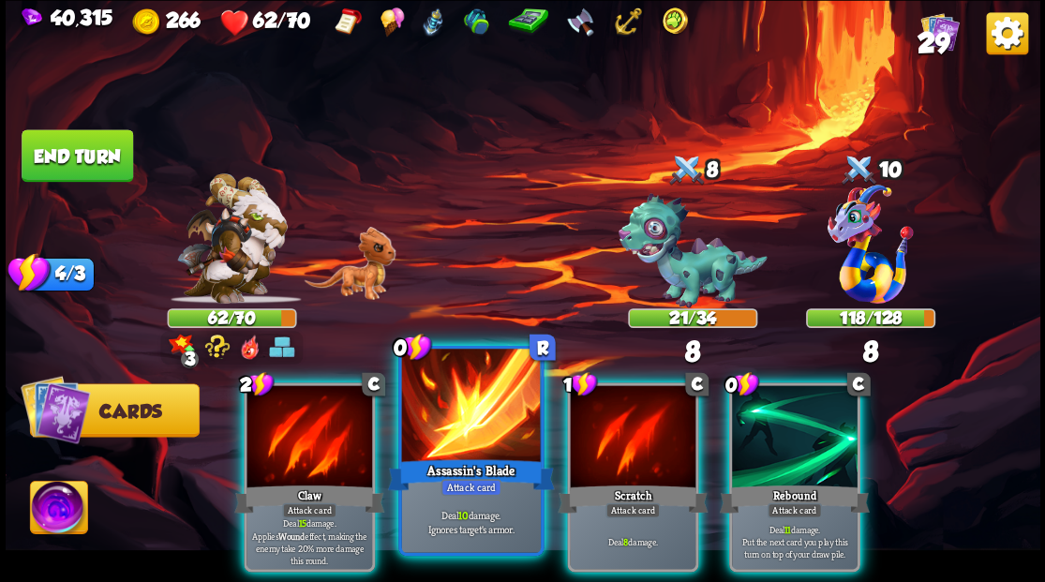
drag, startPoint x: 440, startPoint y: 435, endPoint x: 486, endPoint y: 370, distance: 79.9
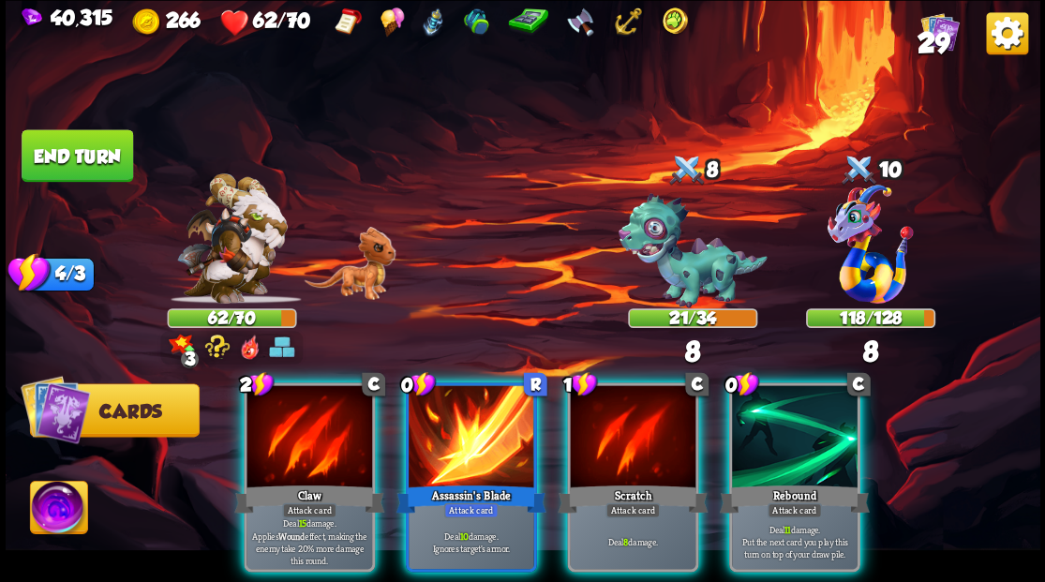
click at [440, 433] on div at bounding box center [472, 438] width 126 height 106
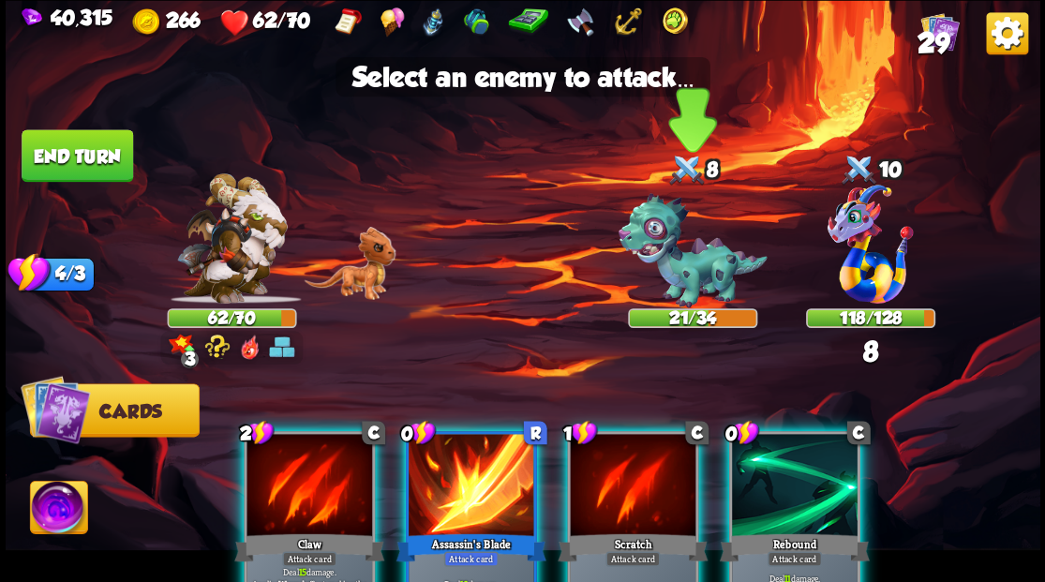
click at [686, 262] on img at bounding box center [692, 250] width 149 height 115
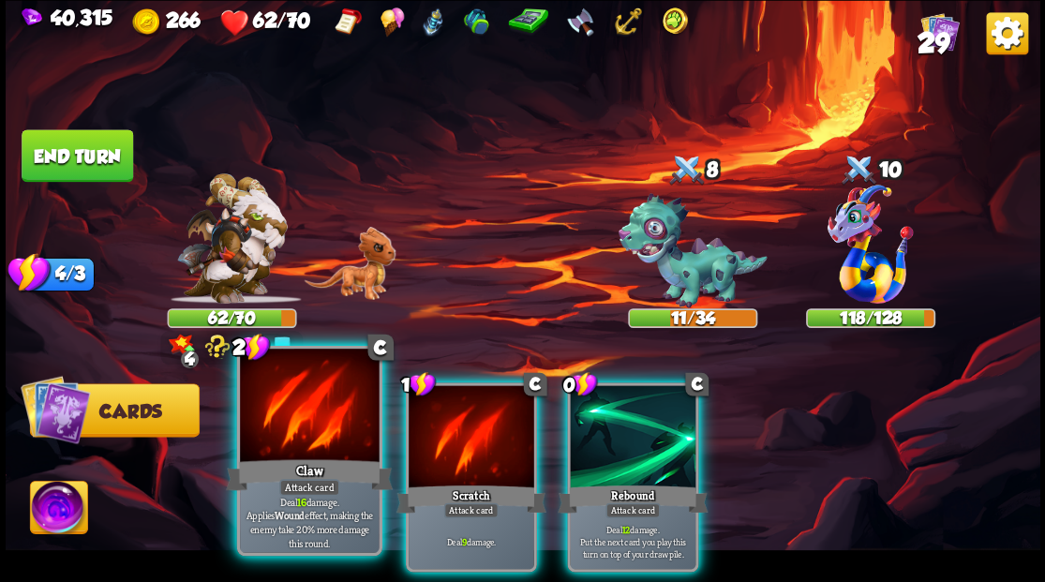
click at [296, 411] on div at bounding box center [309, 407] width 139 height 117
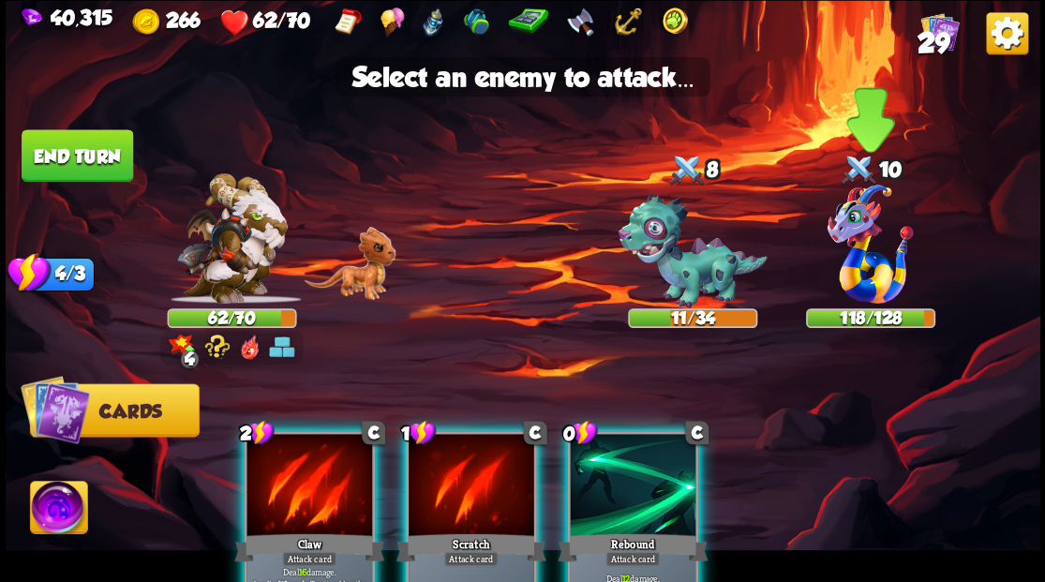
click at [844, 271] on img at bounding box center [871, 244] width 86 height 119
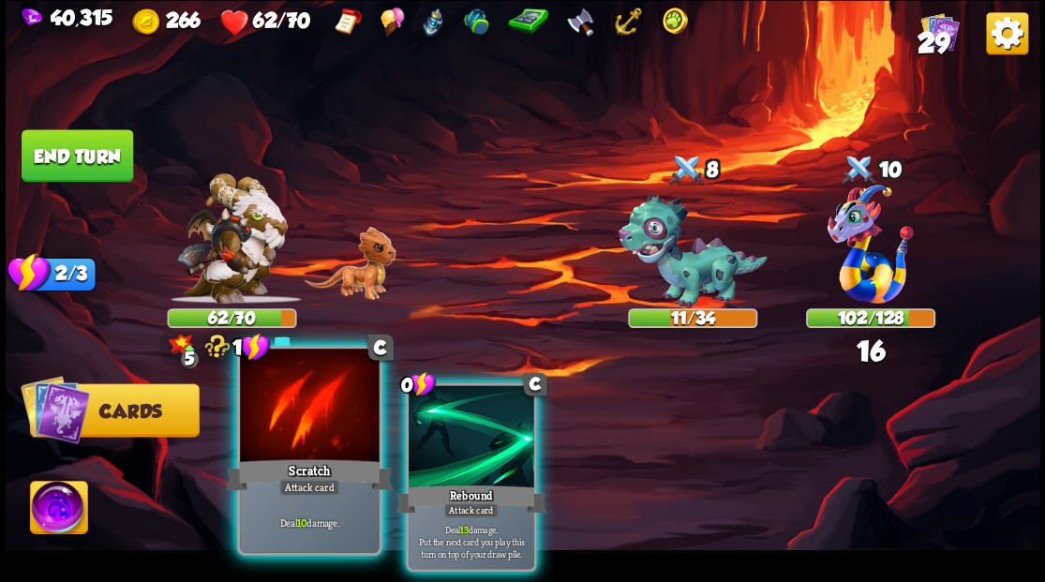
click at [316, 394] on div at bounding box center [309, 407] width 139 height 117
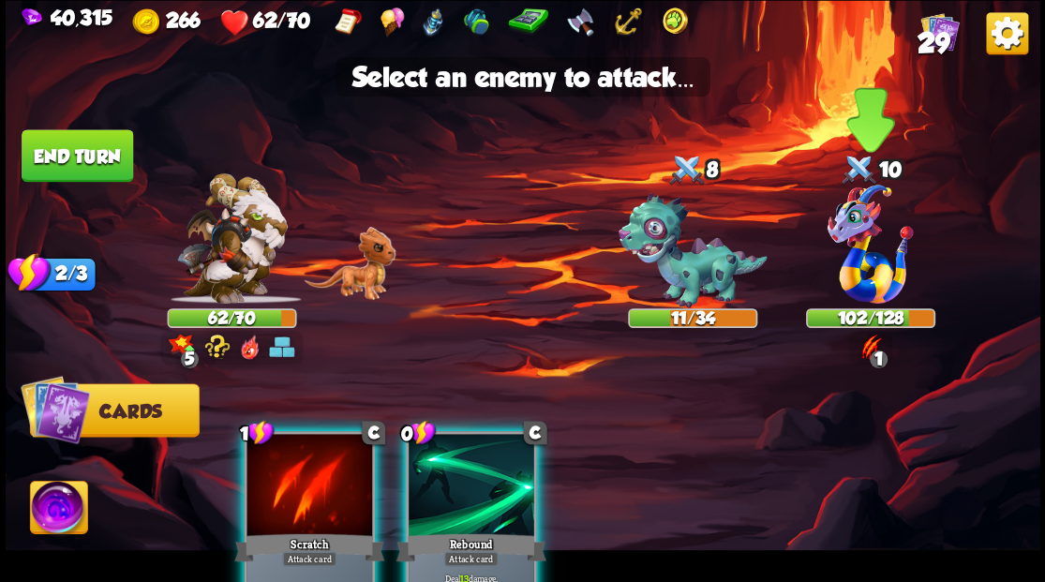
click at [853, 264] on img at bounding box center [871, 244] width 86 height 119
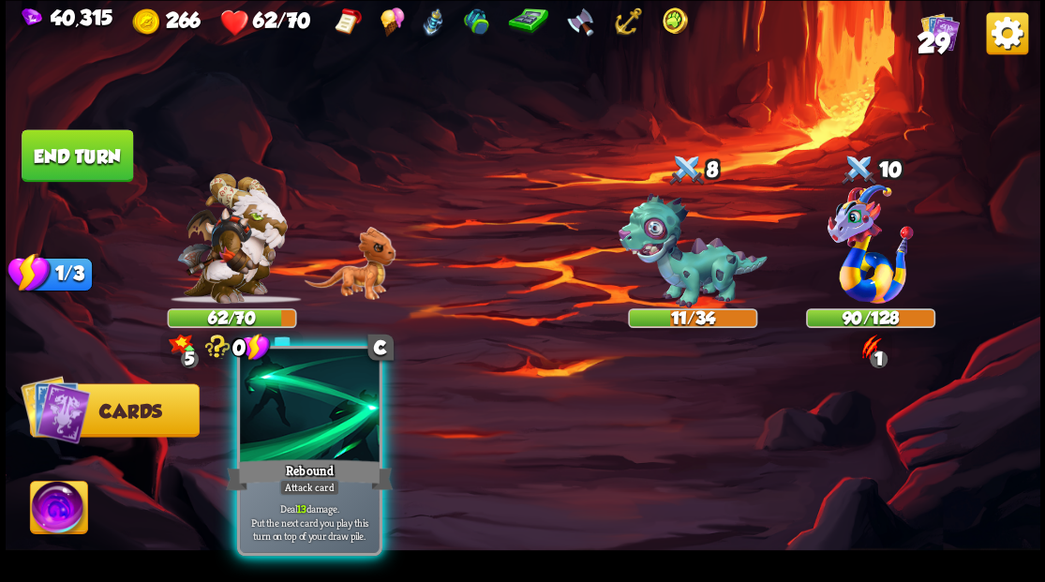
click at [307, 432] on div at bounding box center [309, 407] width 139 height 117
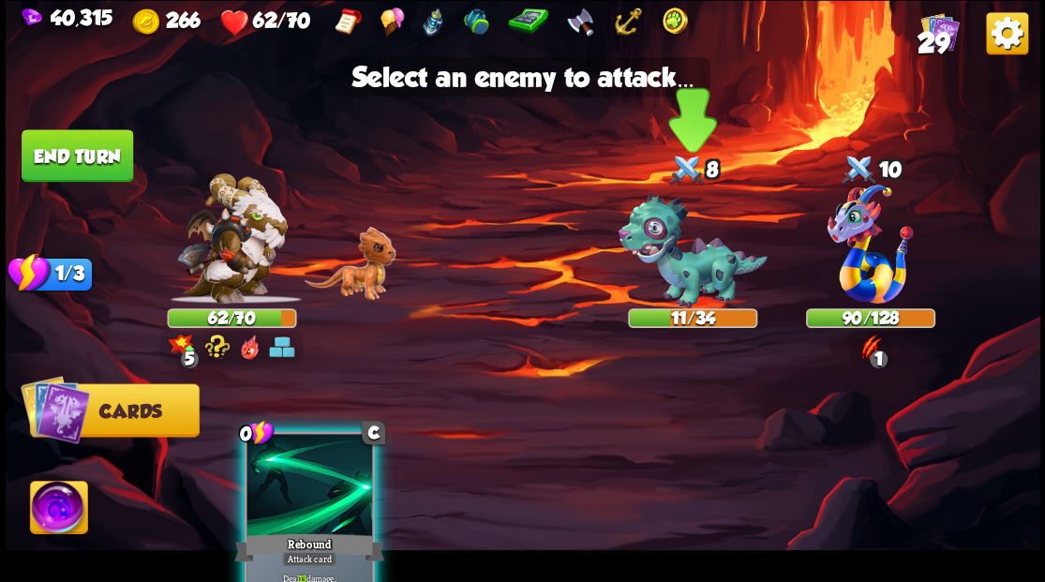
click at [680, 277] on img at bounding box center [692, 250] width 149 height 115
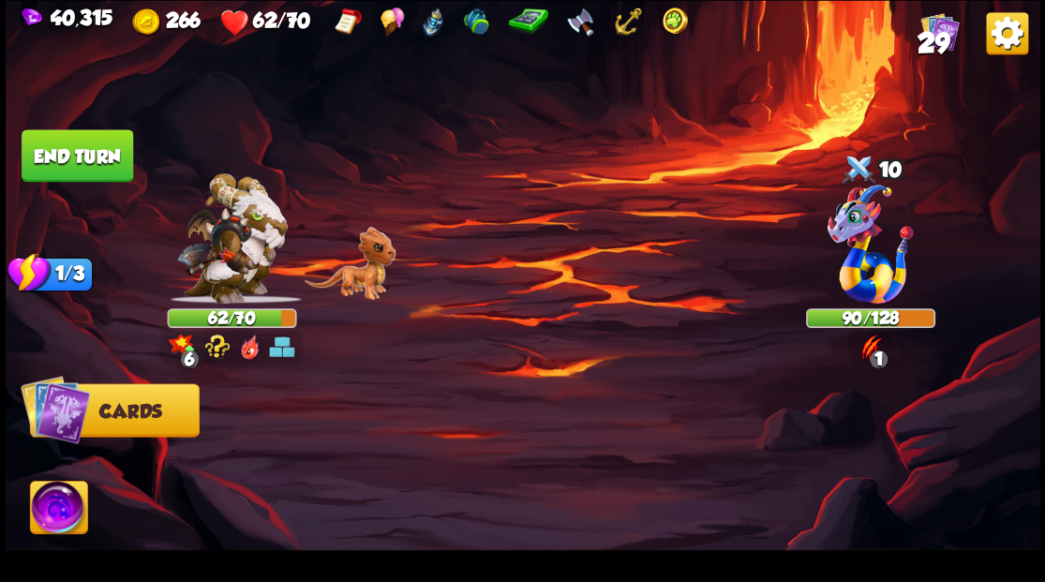
click at [86, 150] on button "End turn" at bounding box center [78, 155] width 112 height 52
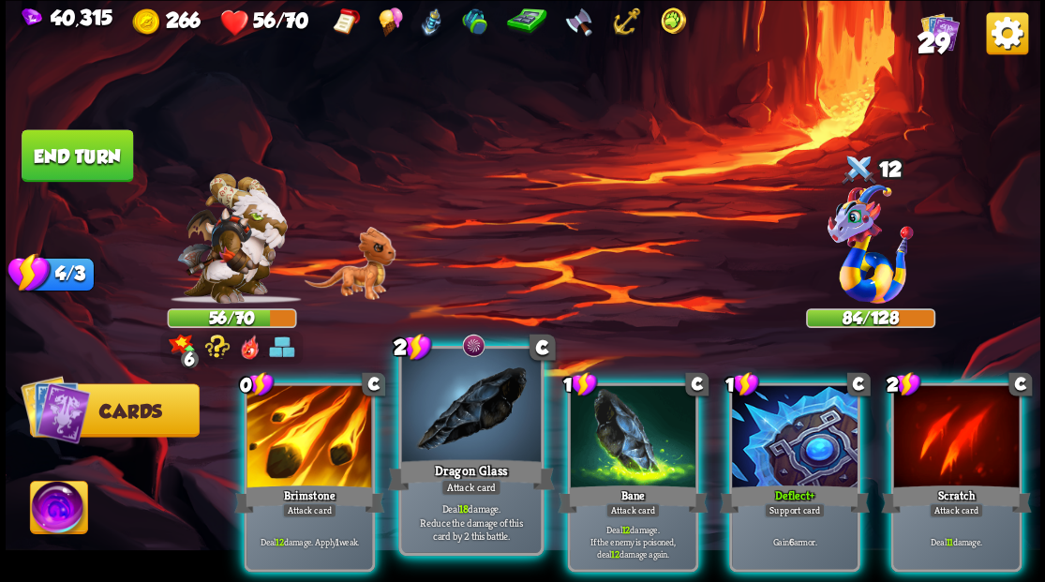
click at [463, 401] on div at bounding box center [470, 407] width 139 height 117
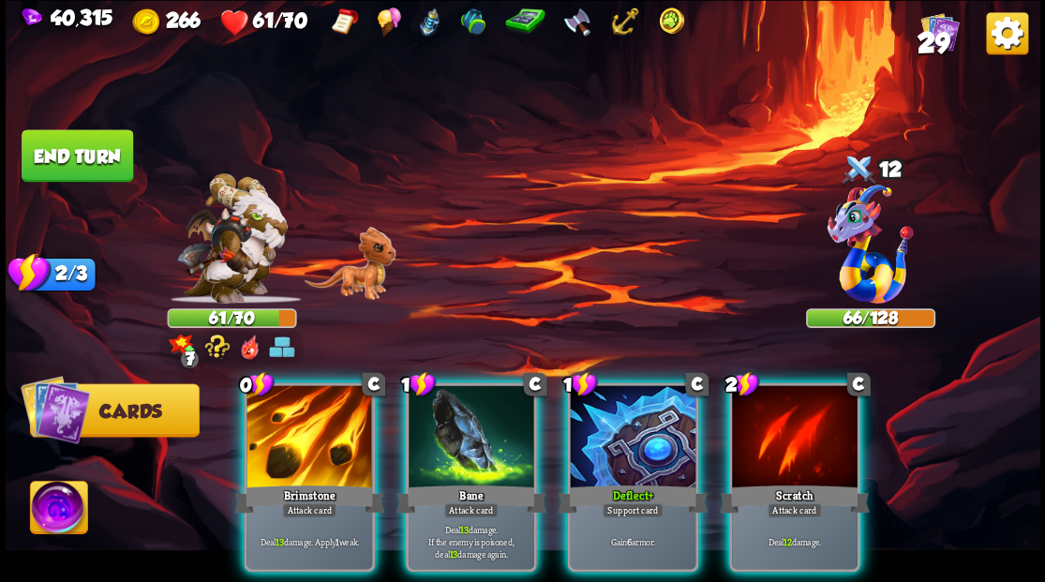
click at [270, 427] on div at bounding box center [310, 438] width 126 height 106
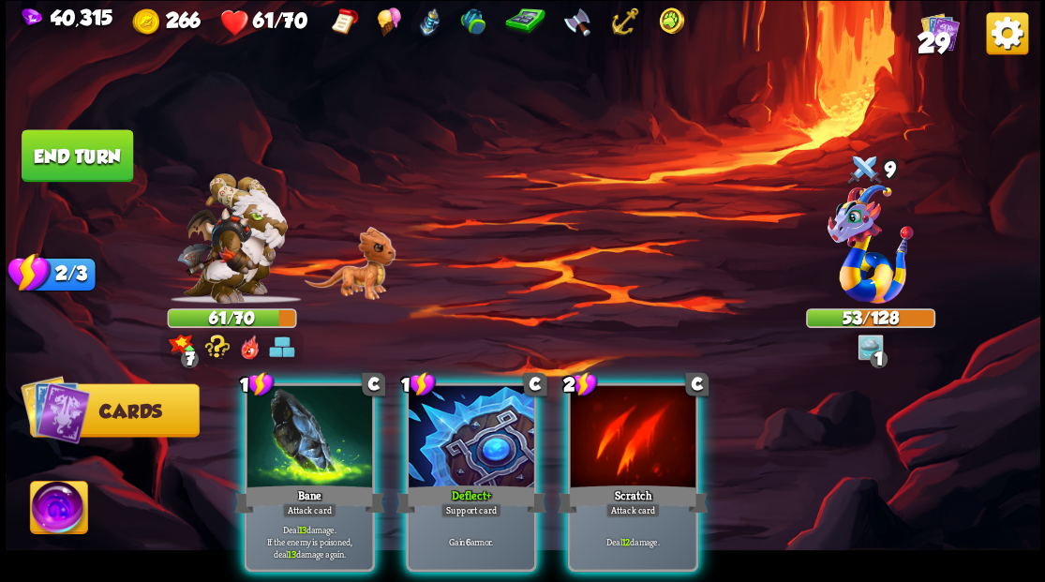
click at [270, 427] on div at bounding box center [310, 438] width 126 height 106
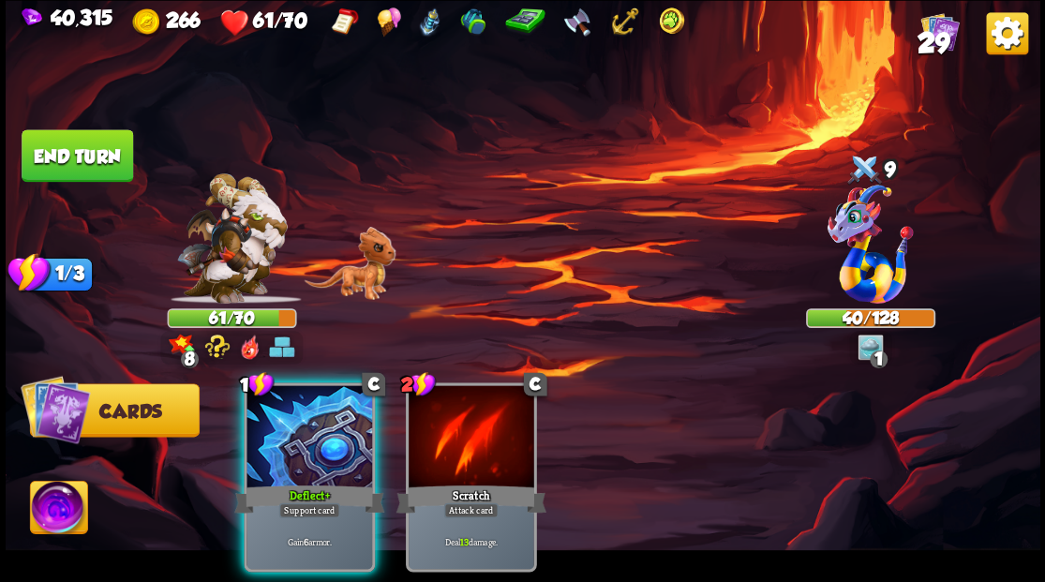
click at [267, 429] on div at bounding box center [310, 438] width 126 height 106
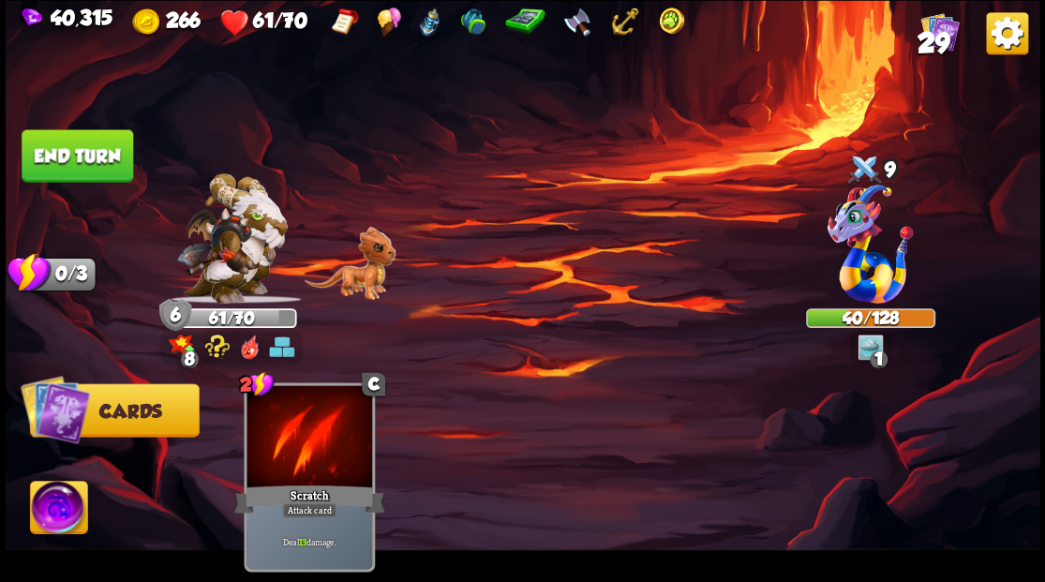
click at [67, 159] on button "End turn" at bounding box center [78, 155] width 112 height 52
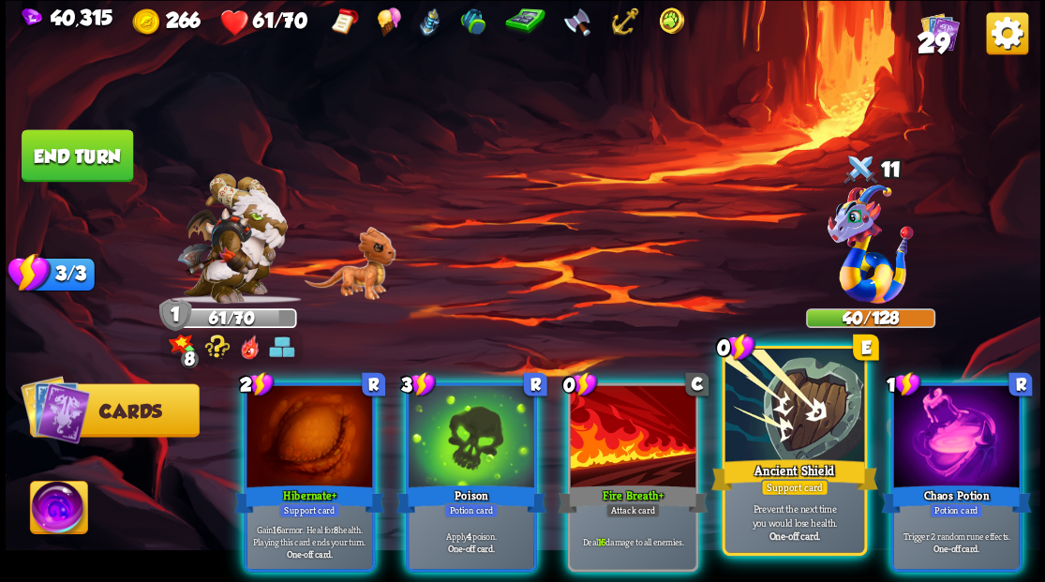
click at [765, 411] on div at bounding box center [794, 407] width 139 height 117
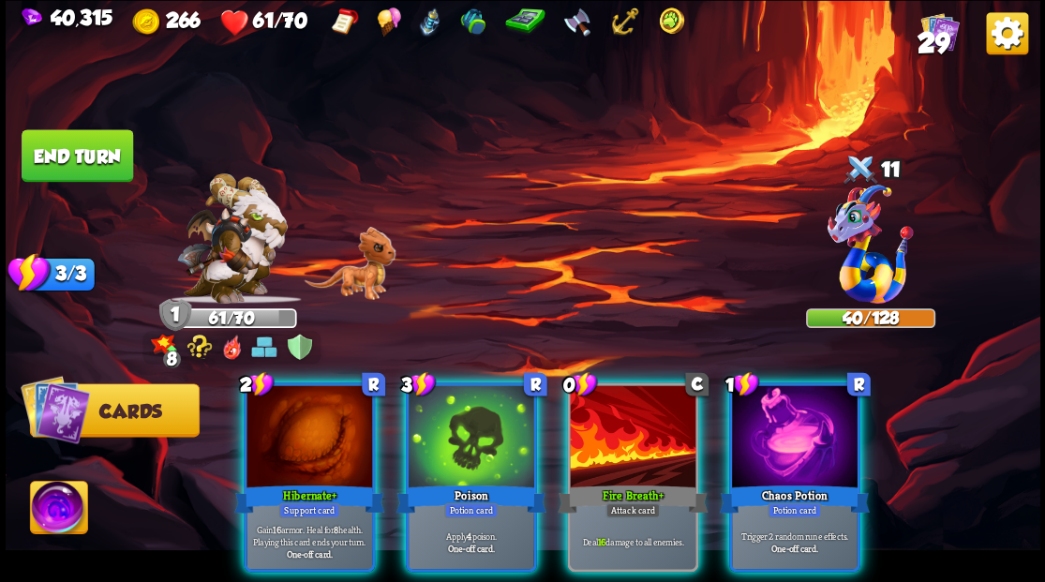
drag, startPoint x: 608, startPoint y: 432, endPoint x: 607, endPoint y: 389, distance: 43.1
click at [607, 431] on div at bounding box center [633, 438] width 126 height 106
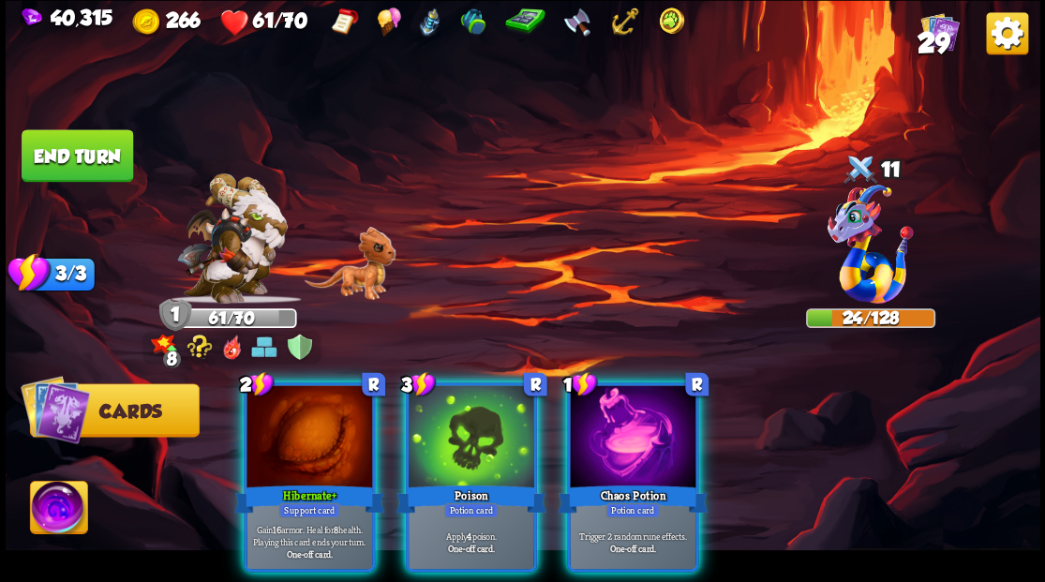
click at [40, 514] on img at bounding box center [58, 510] width 57 height 58
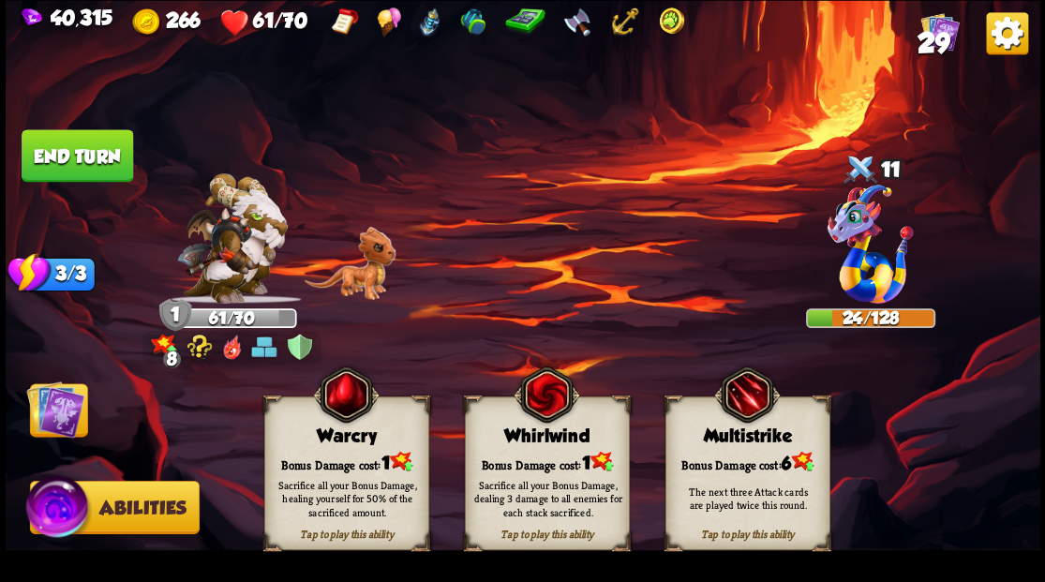
drag, startPoint x: 373, startPoint y: 448, endPoint x: 304, endPoint y: 439, distance: 70.0
click at [373, 448] on div "Tap to play this ability Warcry Bonus Damage cost: 1 Sacrifice all your Bonus D…" at bounding box center [346, 473] width 165 height 154
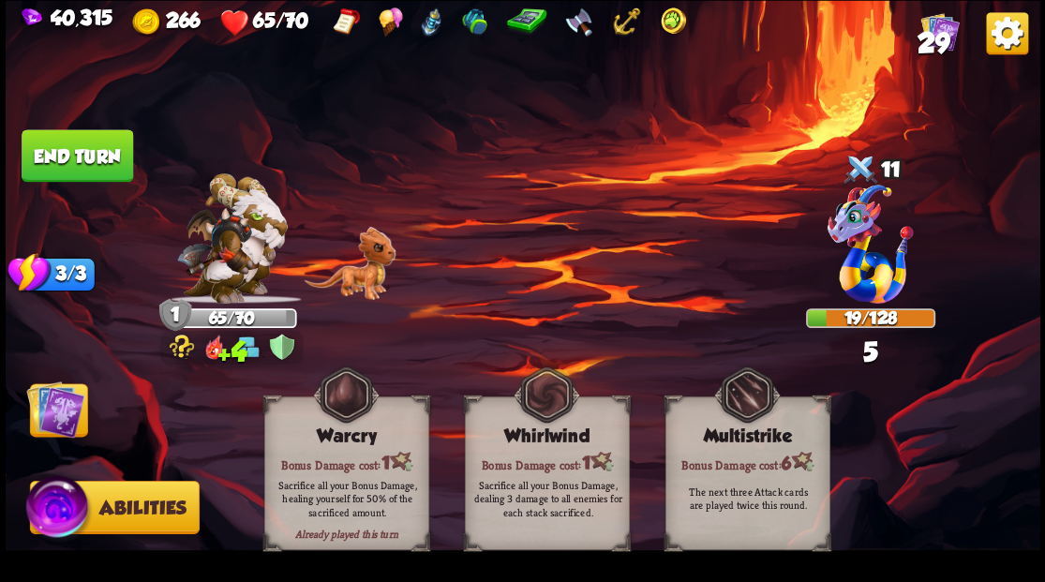
click at [54, 414] on img at bounding box center [55, 409] width 58 height 58
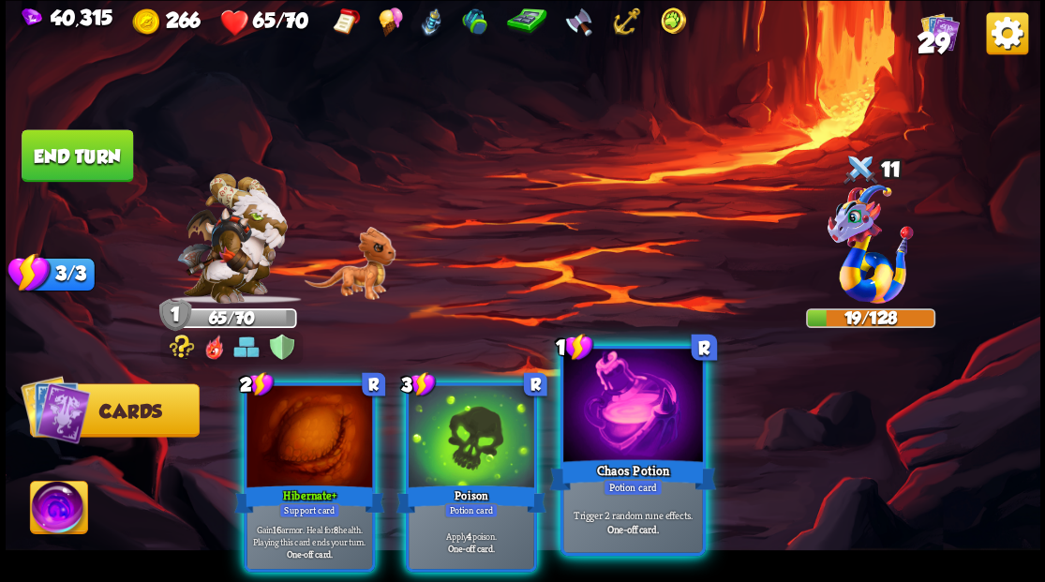
click at [624, 415] on div at bounding box center [632, 407] width 139 height 117
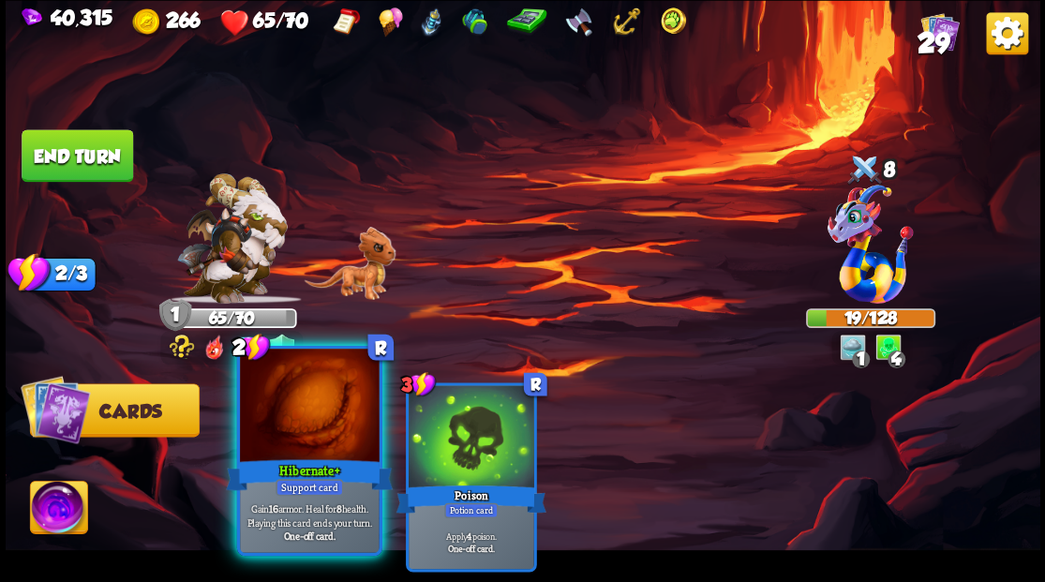
click at [307, 420] on div at bounding box center [309, 407] width 139 height 117
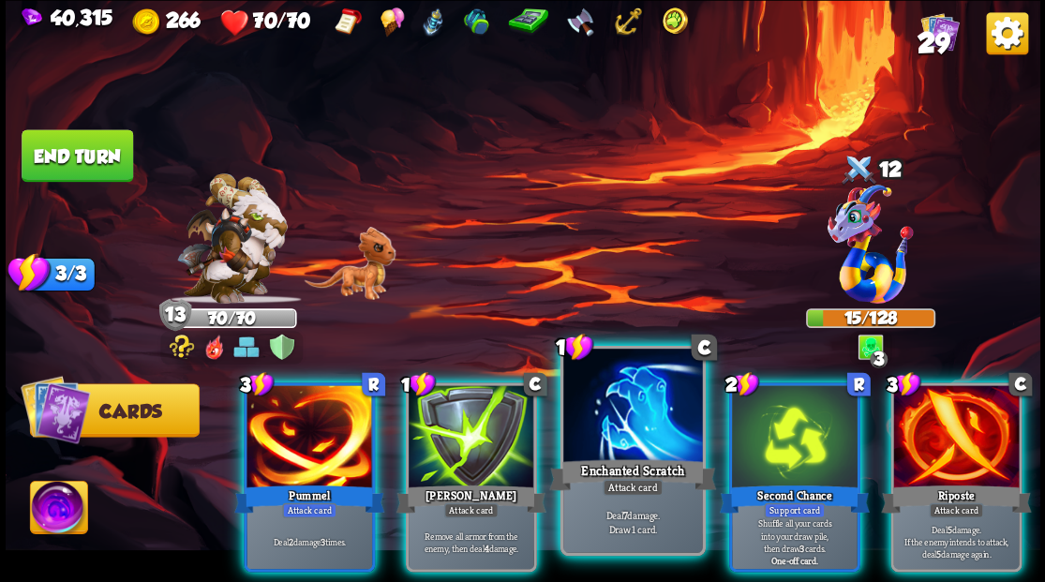
click at [604, 402] on div at bounding box center [632, 407] width 139 height 117
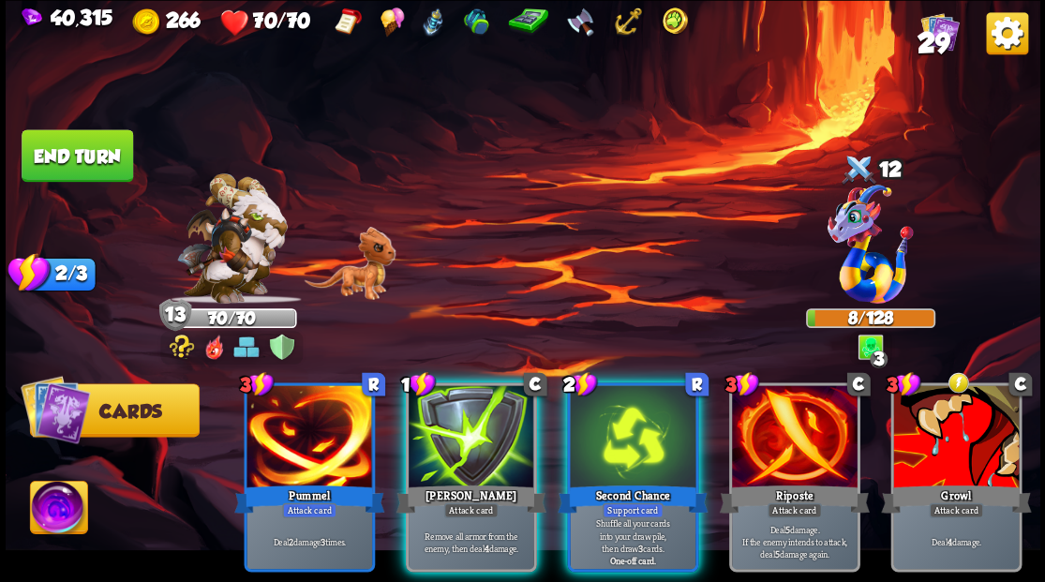
click at [457, 429] on div at bounding box center [472, 438] width 126 height 106
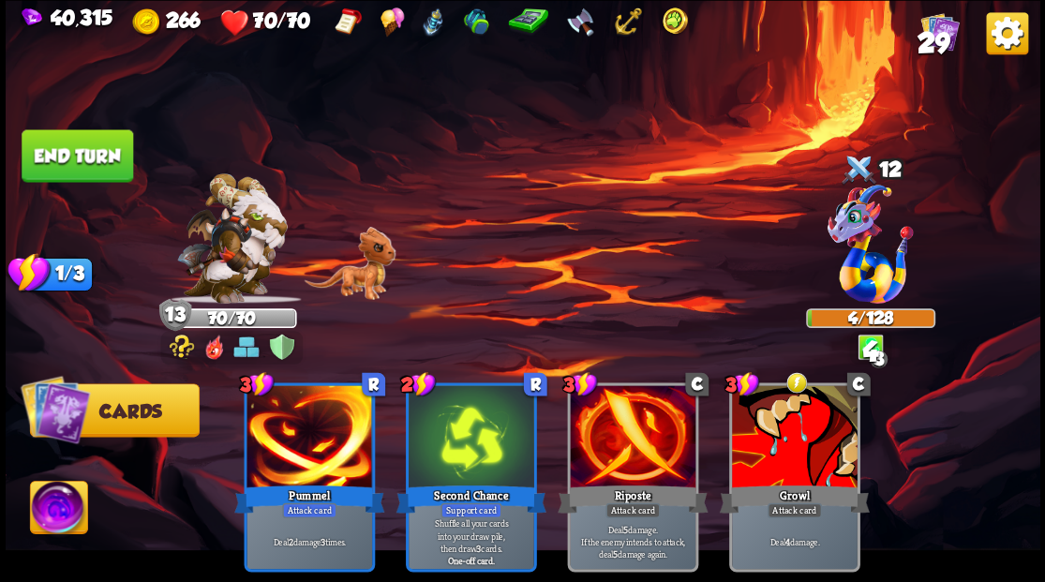
drag, startPoint x: 75, startPoint y: 157, endPoint x: 84, endPoint y: 165, distance: 12.0
click at [76, 157] on button "End turn" at bounding box center [78, 155] width 112 height 52
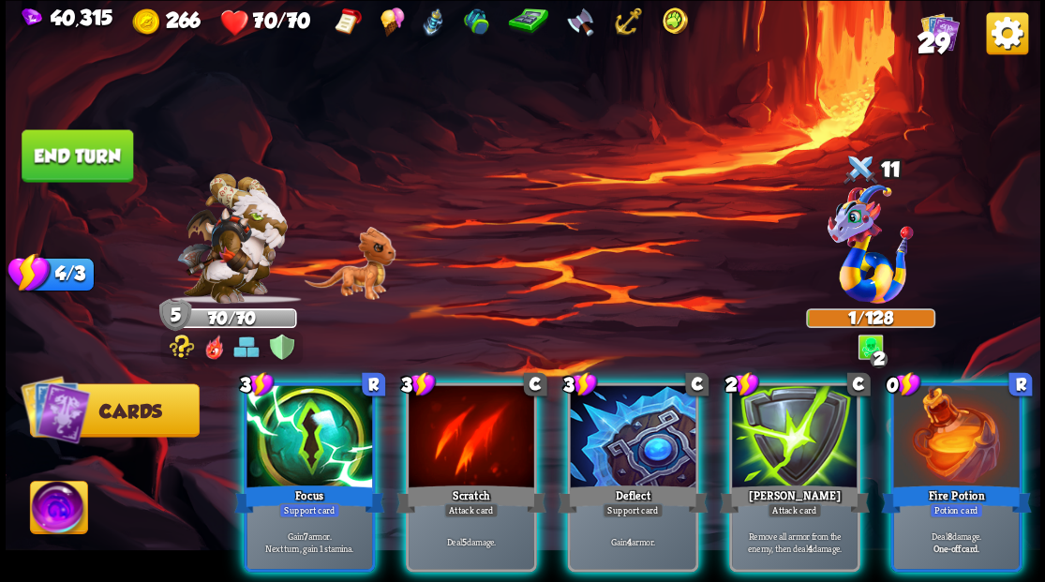
drag, startPoint x: 971, startPoint y: 416, endPoint x: 966, endPoint y: 405, distance: 12.2
click at [971, 416] on div at bounding box center [956, 438] width 126 height 106
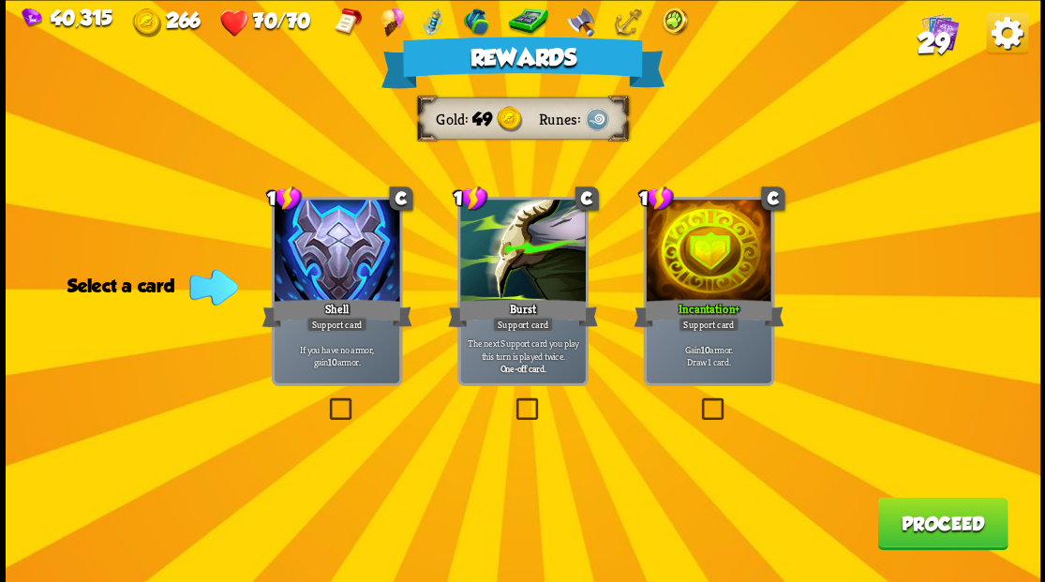
click at [697, 400] on label at bounding box center [697, 400] width 0 height 0
click at [0, 0] on input "checkbox" at bounding box center [0, 0] width 0 height 0
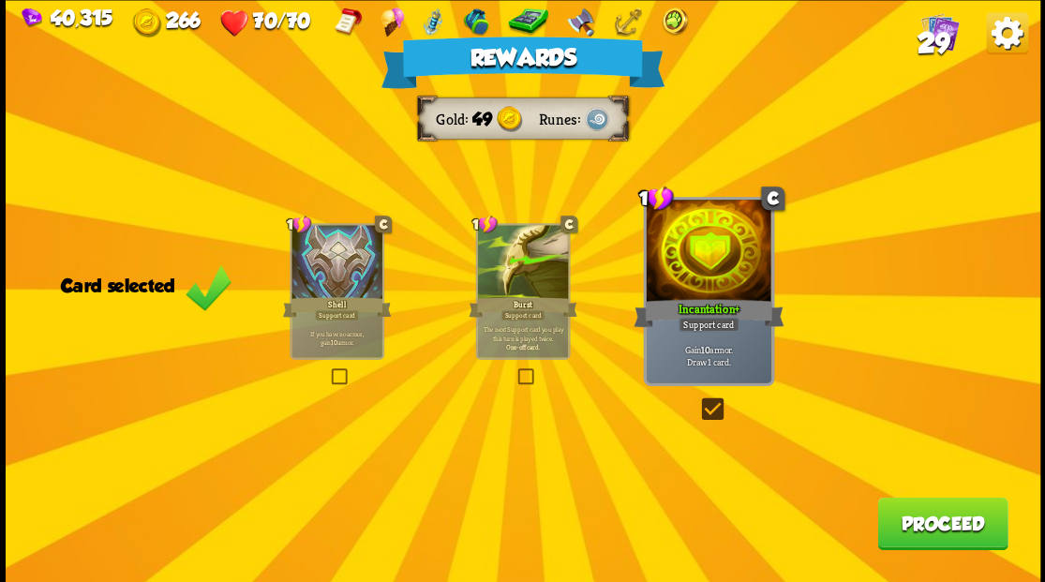
click at [924, 519] on button "Proceed" at bounding box center [942, 523] width 130 height 52
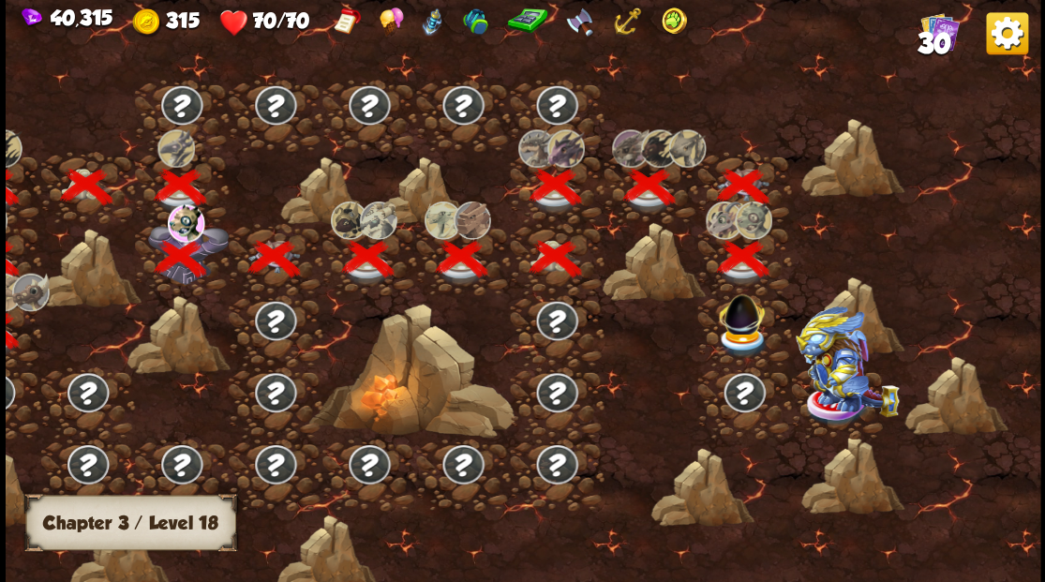
click at [731, 334] on img at bounding box center [743, 341] width 52 height 31
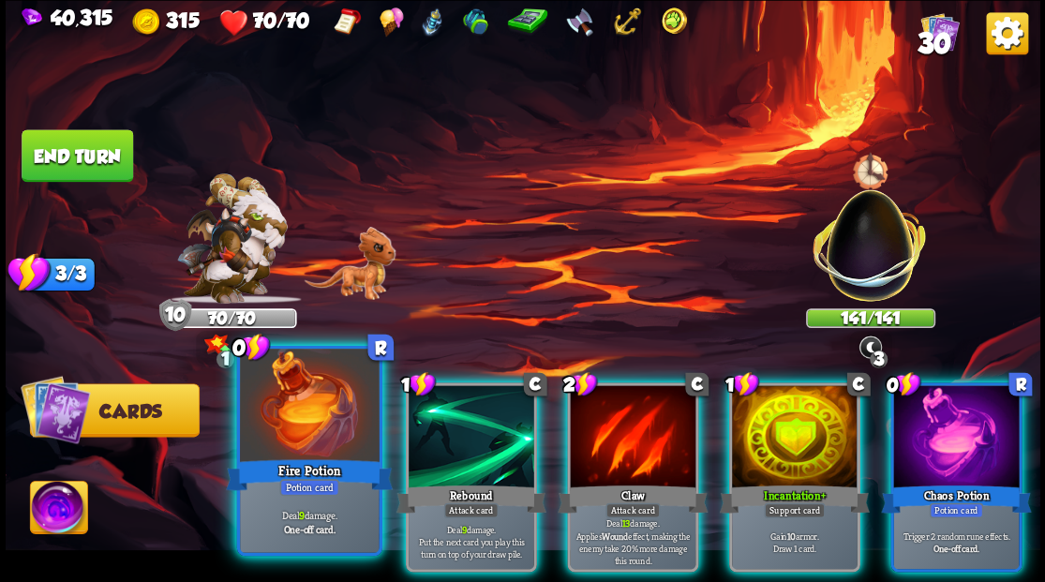
click at [322, 426] on div at bounding box center [309, 407] width 139 height 117
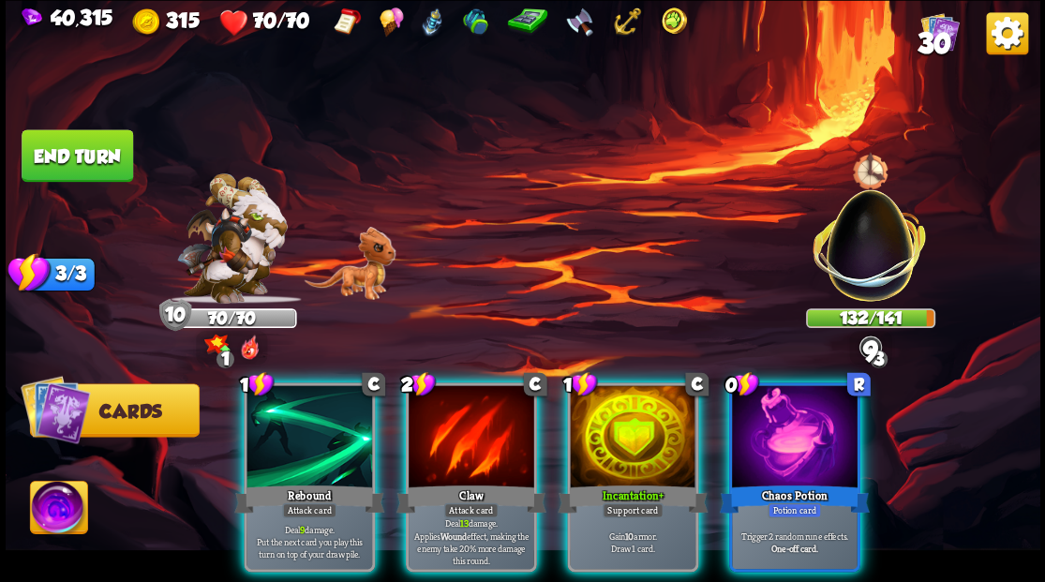
drag, startPoint x: 812, startPoint y: 429, endPoint x: 812, endPoint y: 414, distance: 15.0
click at [812, 419] on div at bounding box center [795, 438] width 126 height 106
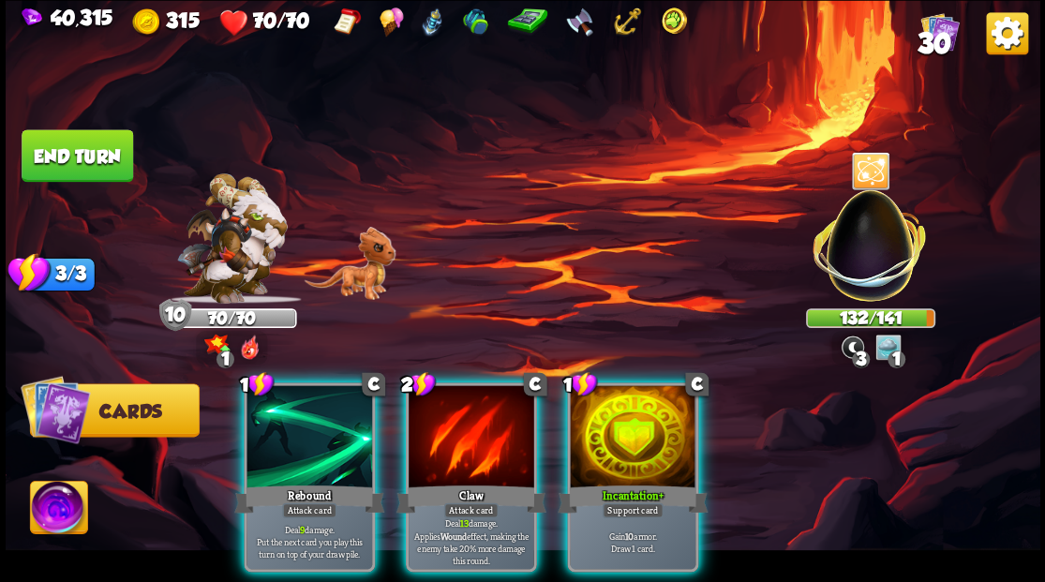
drag, startPoint x: 486, startPoint y: 409, endPoint x: 477, endPoint y: 403, distance: 10.9
click at [482, 409] on div at bounding box center [472, 438] width 126 height 106
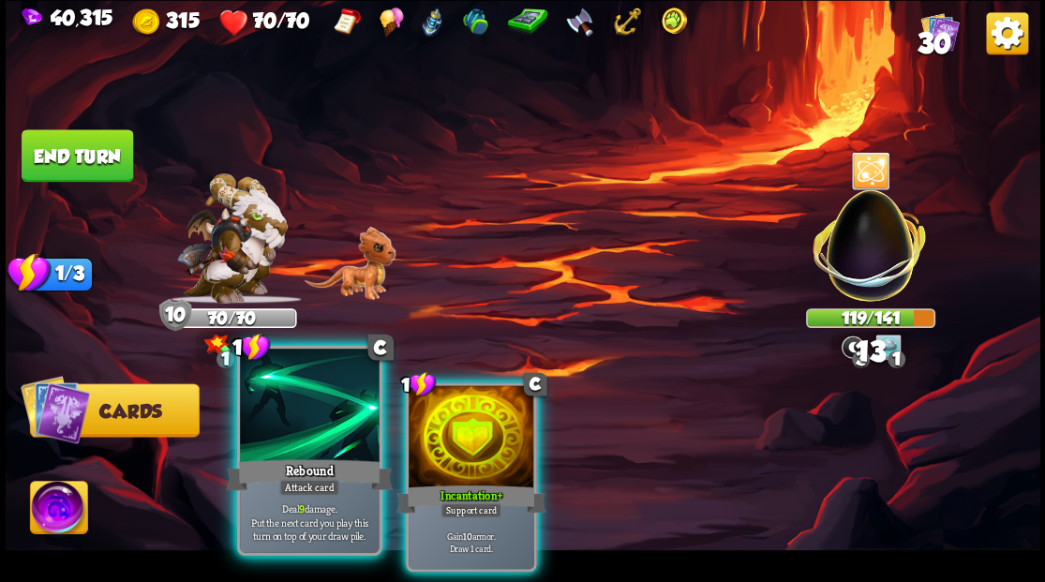
click at [322, 412] on div at bounding box center [309, 407] width 139 height 117
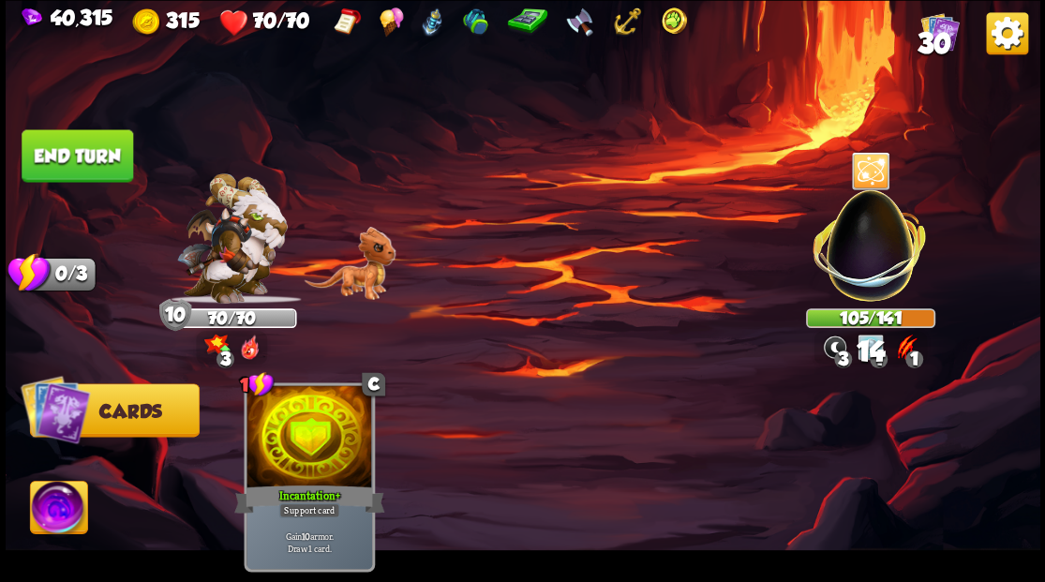
click at [40, 157] on button "End turn" at bounding box center [78, 155] width 112 height 52
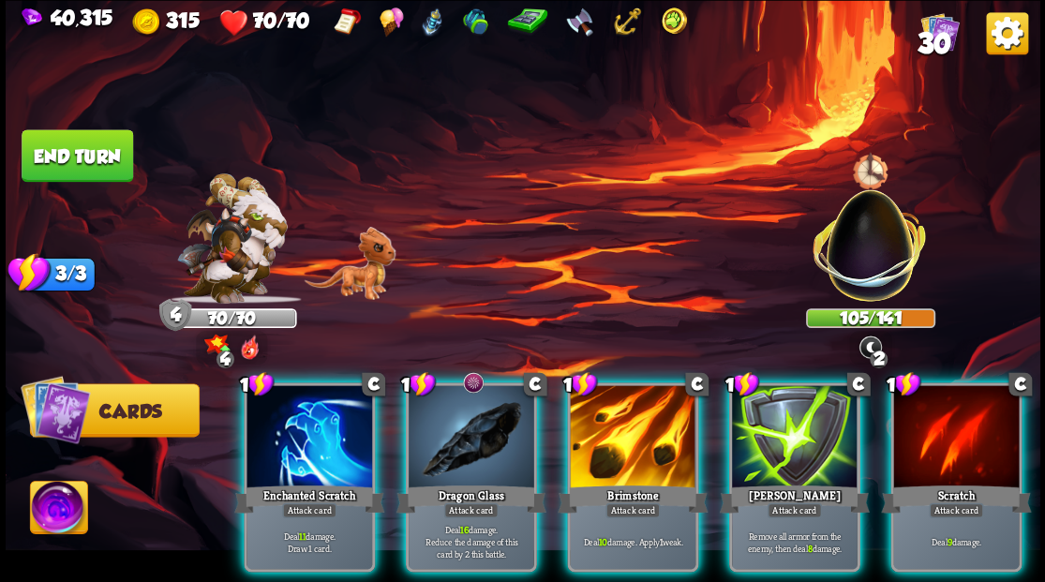
drag, startPoint x: 306, startPoint y: 423, endPoint x: 327, endPoint y: 420, distance: 20.8
click at [309, 423] on div at bounding box center [310, 438] width 126 height 106
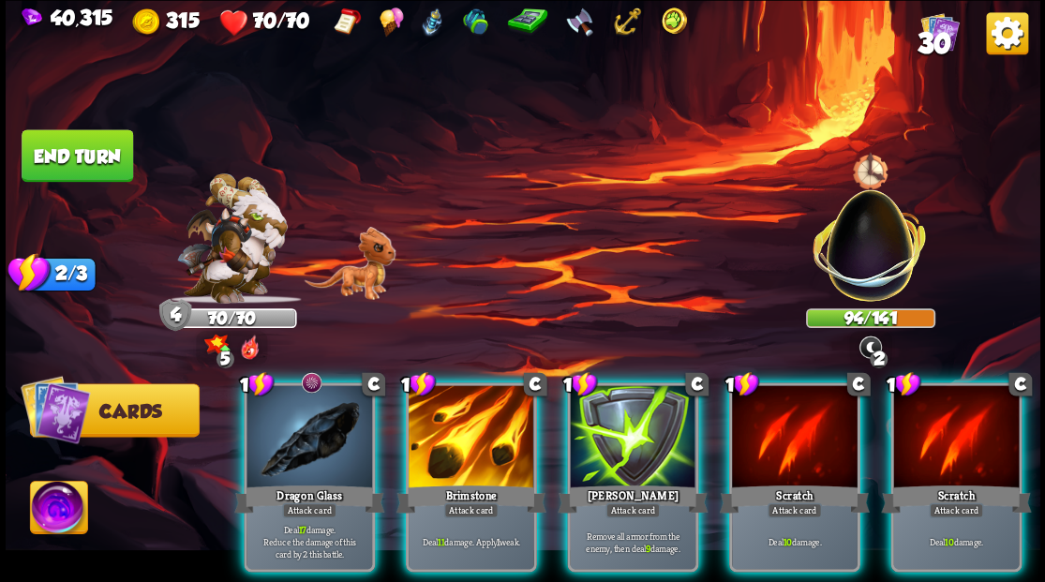
click at [310, 449] on div at bounding box center [310, 438] width 126 height 106
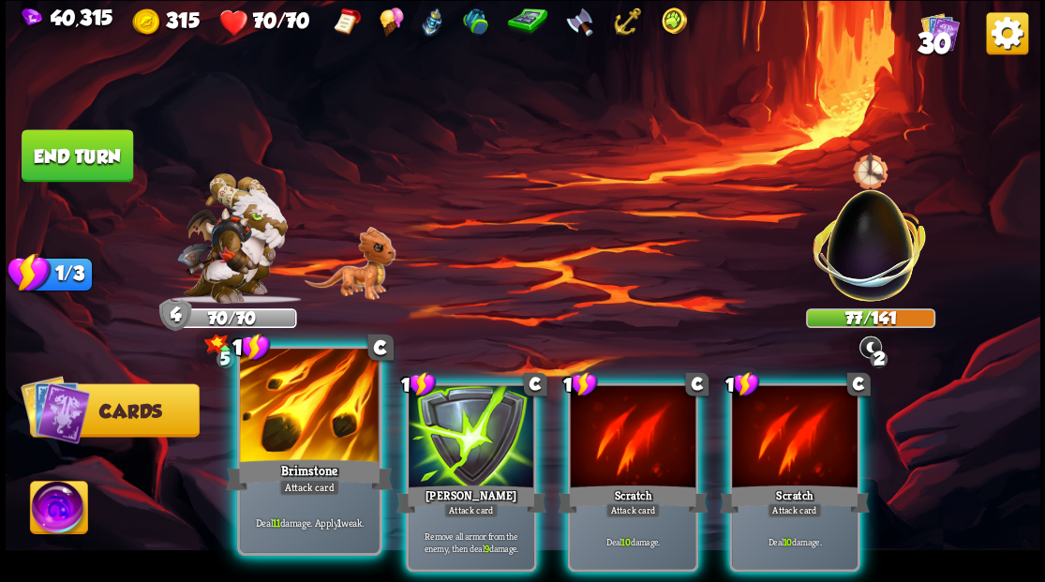
click at [305, 444] on div at bounding box center [309, 407] width 139 height 117
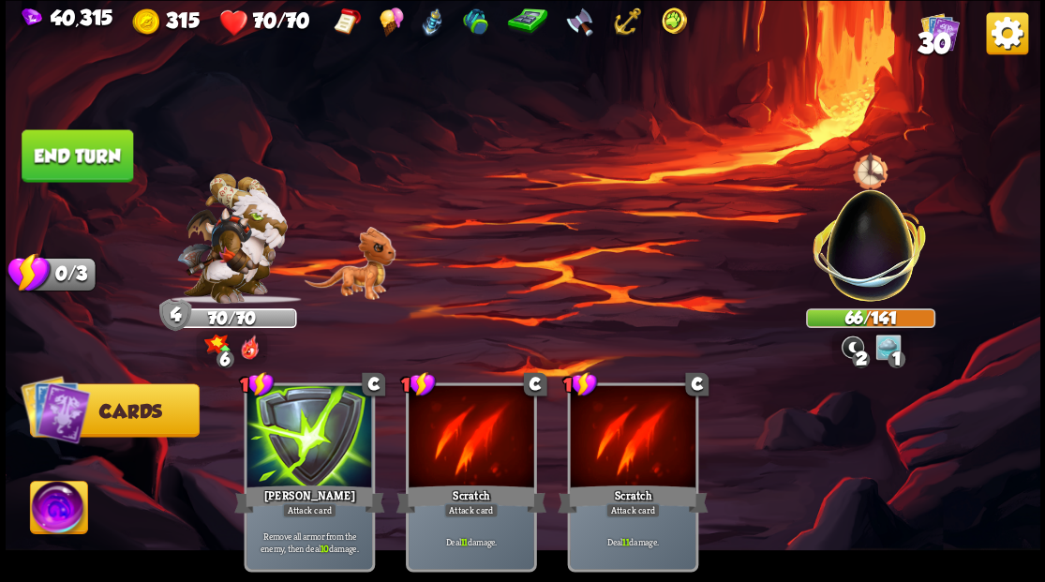
click at [46, 145] on button "End turn" at bounding box center [78, 155] width 112 height 52
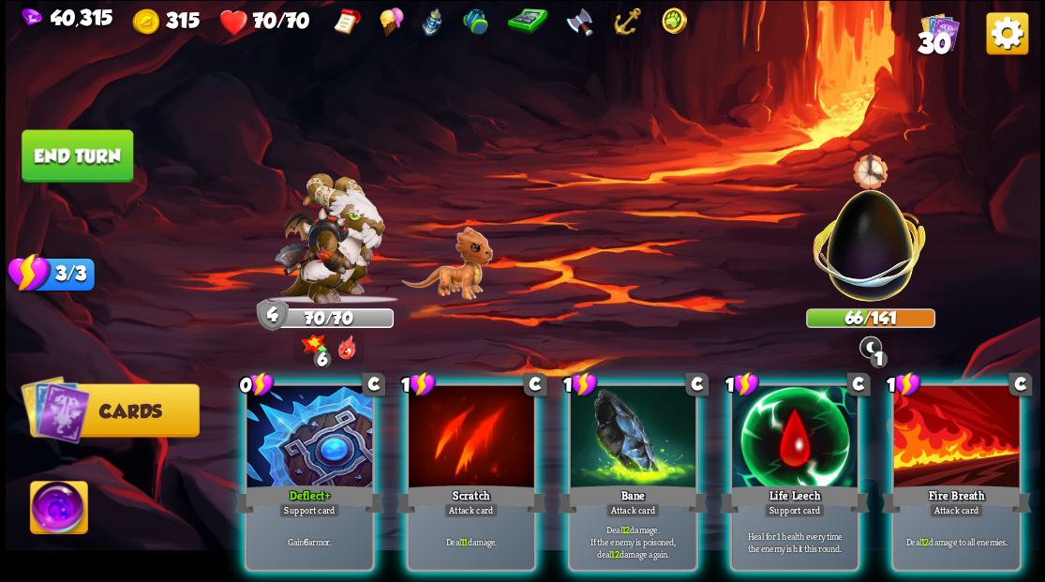
drag, startPoint x: 990, startPoint y: 438, endPoint x: 883, endPoint y: 307, distance: 168.5
click at [989, 433] on div at bounding box center [956, 438] width 126 height 106
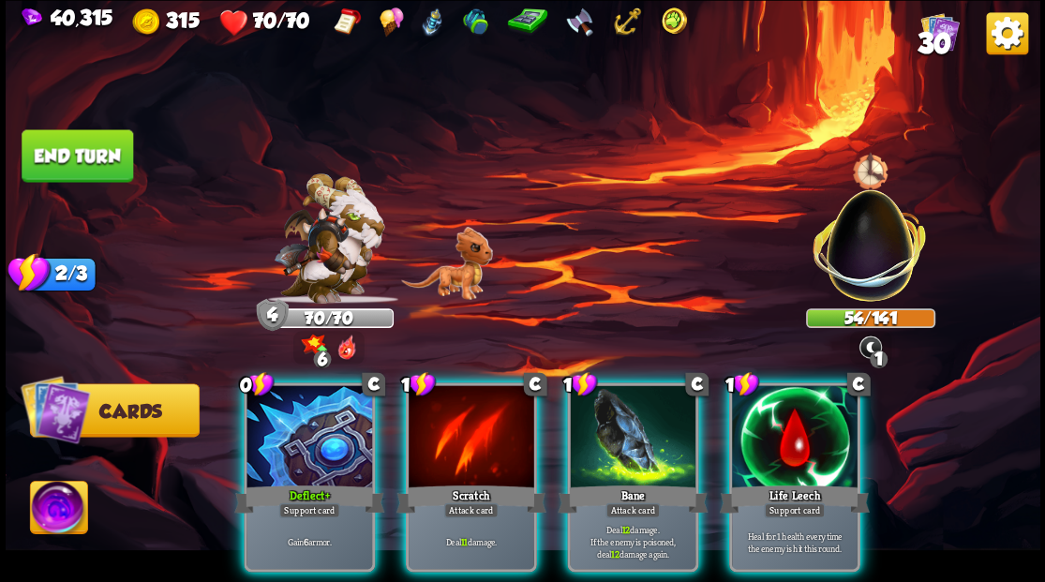
click at [605, 441] on div at bounding box center [633, 438] width 126 height 106
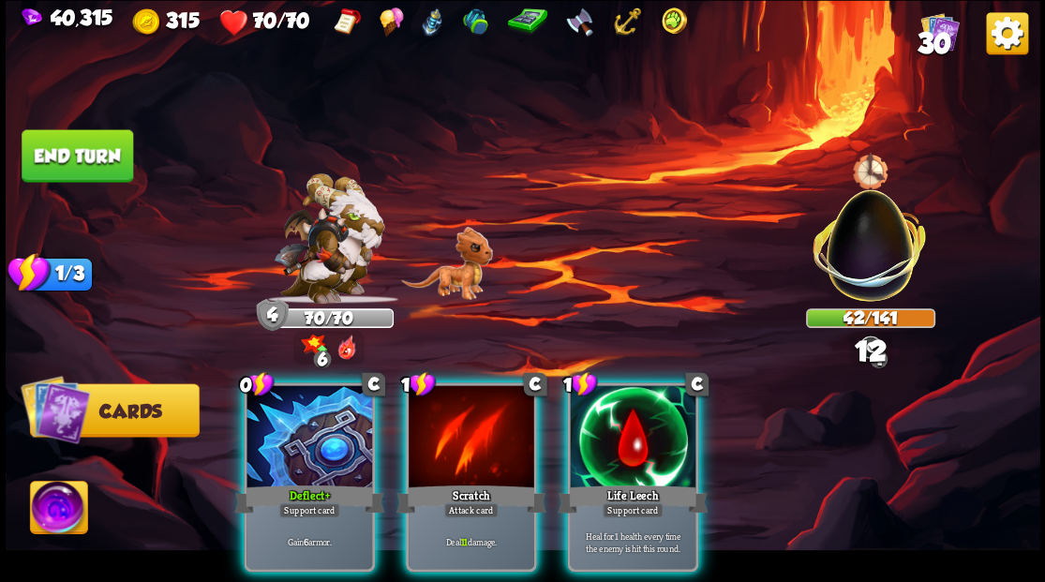
drag, startPoint x: 446, startPoint y: 430, endPoint x: 407, endPoint y: 426, distance: 39.6
click at [446, 430] on div at bounding box center [472, 438] width 126 height 106
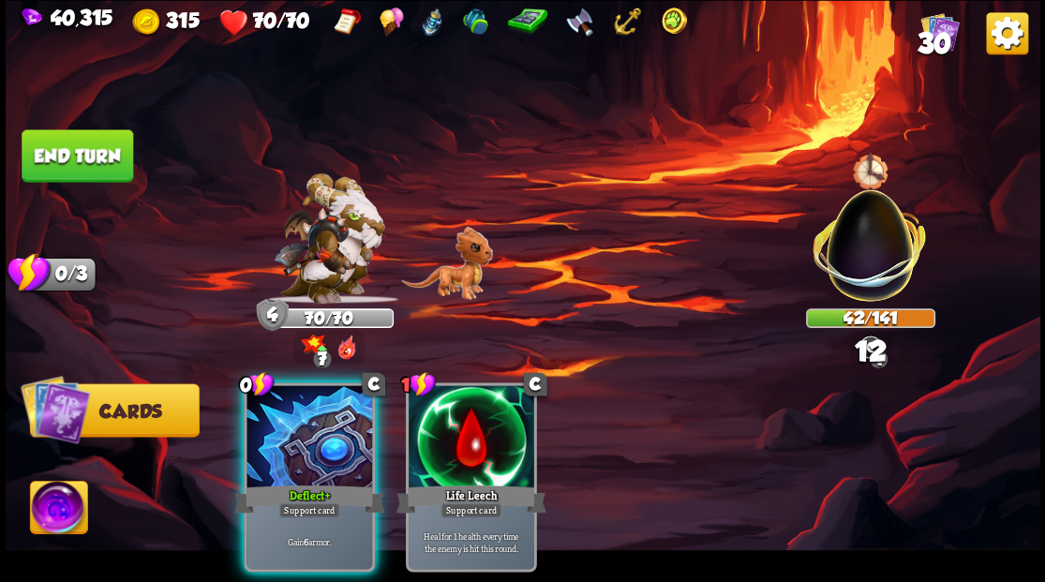
click at [324, 401] on div at bounding box center [310, 438] width 126 height 106
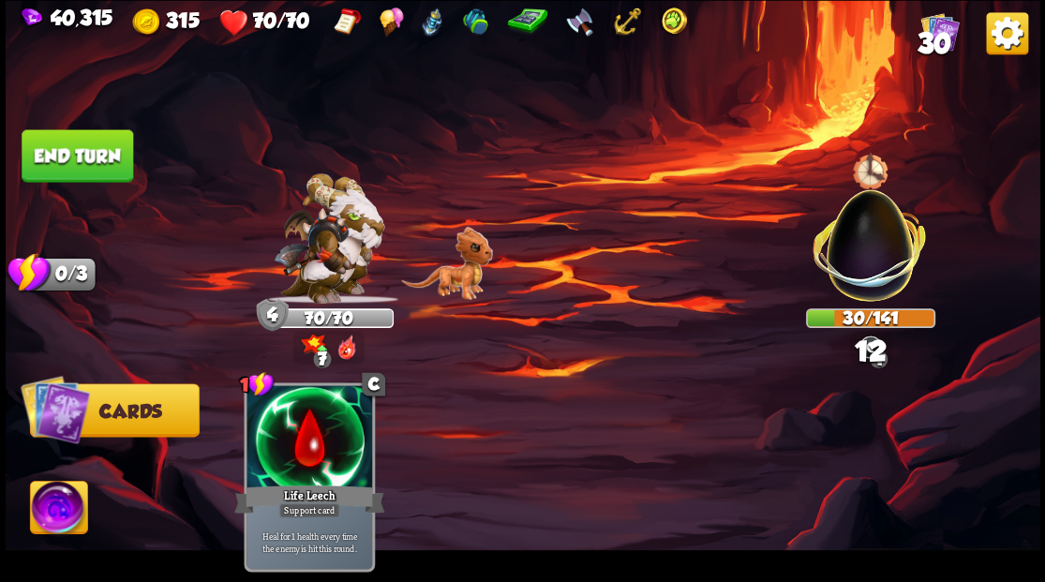
drag, startPoint x: 108, startPoint y: 155, endPoint x: 154, endPoint y: 176, distance: 50.7
click at [108, 159] on button "End turn" at bounding box center [78, 155] width 112 height 52
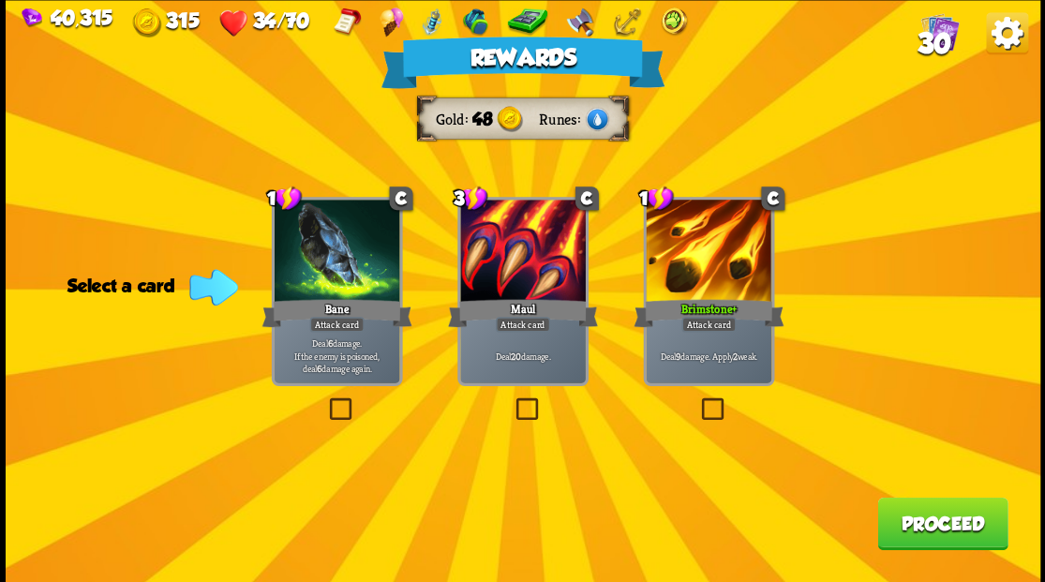
drag, startPoint x: 709, startPoint y: 407, endPoint x: 774, endPoint y: 439, distance: 72.9
click at [697, 400] on label at bounding box center [697, 400] width 0 height 0
click at [0, 0] on input "checkbox" at bounding box center [0, 0] width 0 height 0
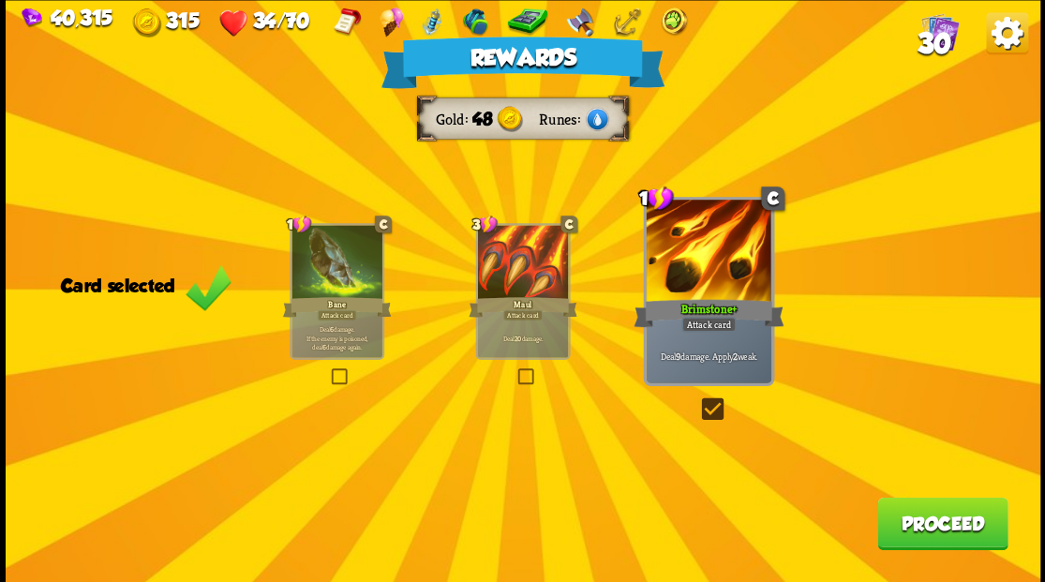
click at [950, 526] on button "Proceed" at bounding box center [942, 523] width 130 height 52
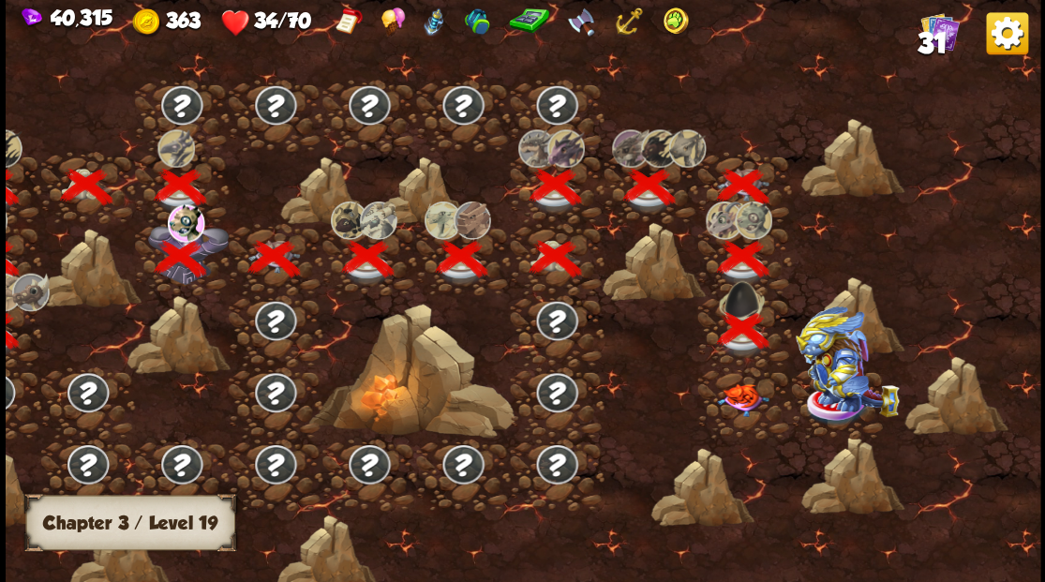
click at [736, 404] on img at bounding box center [743, 399] width 52 height 33
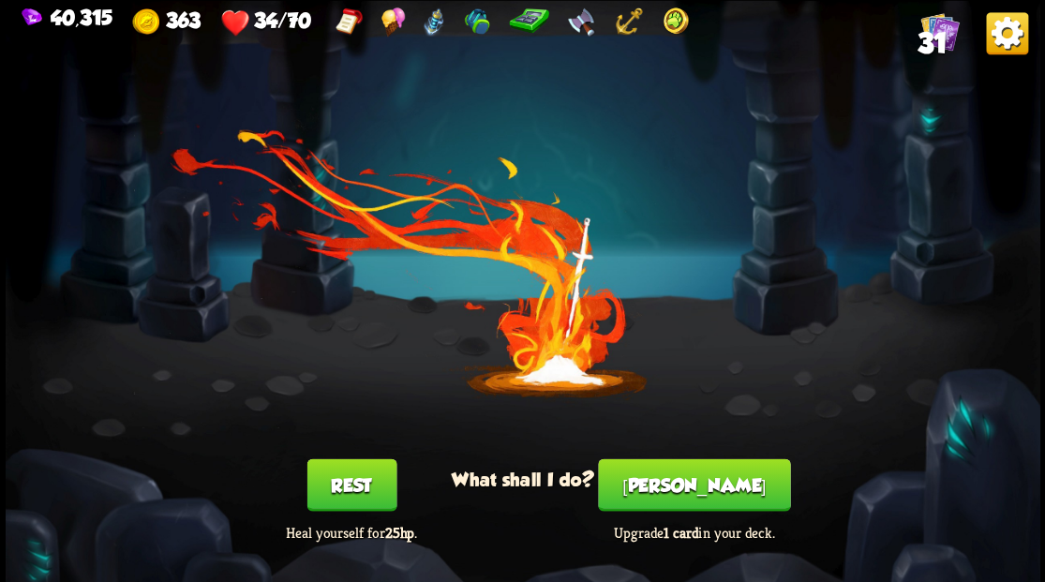
click at [354, 480] on button "Rest" at bounding box center [351, 484] width 90 height 52
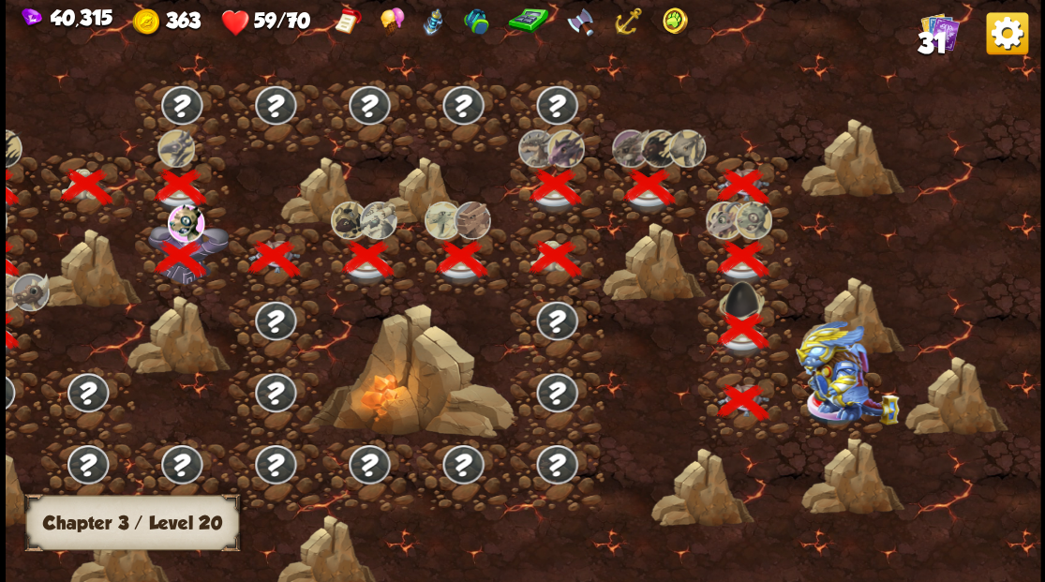
click at [830, 389] on img at bounding box center [846, 372] width 103 height 104
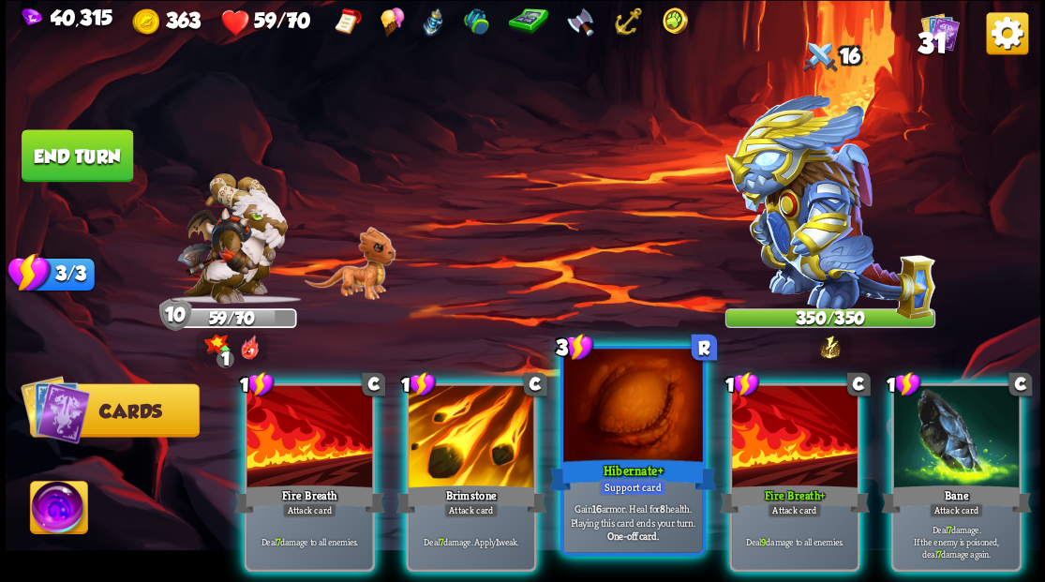
click at [602, 426] on div at bounding box center [632, 407] width 139 height 117
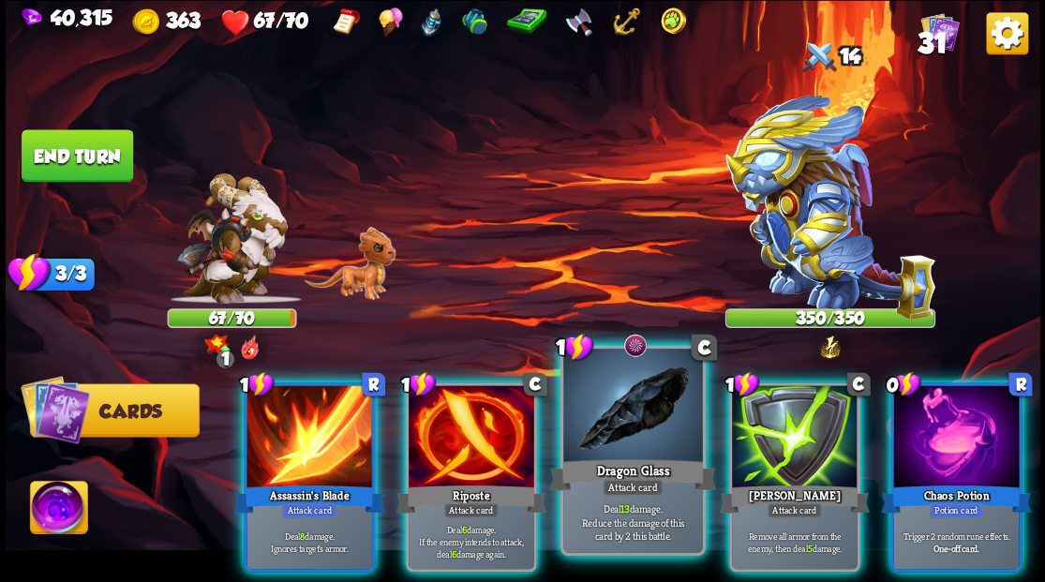
click at [609, 412] on div at bounding box center [632, 407] width 139 height 117
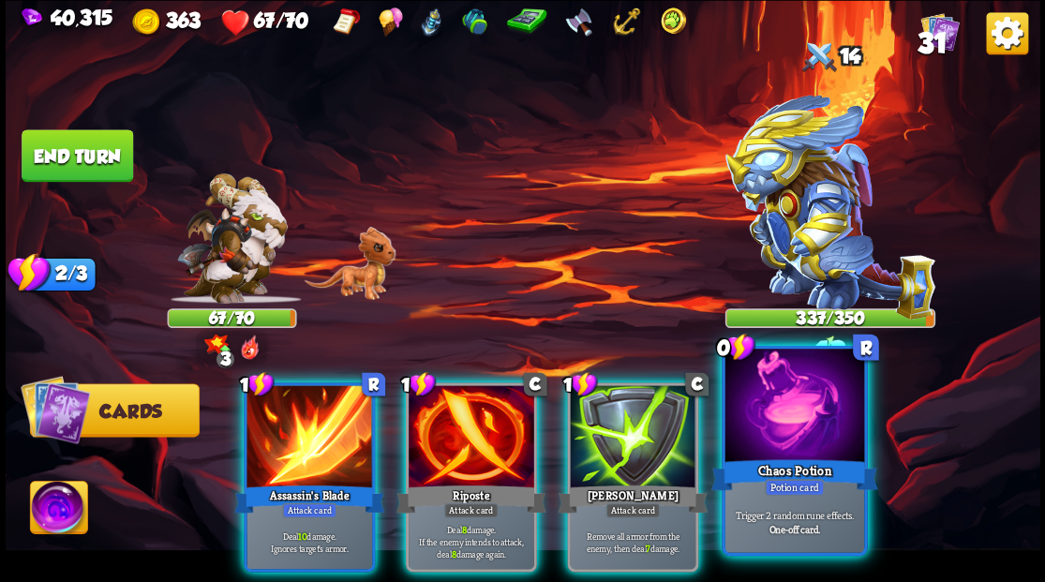
click at [791, 438] on div at bounding box center [794, 407] width 139 height 117
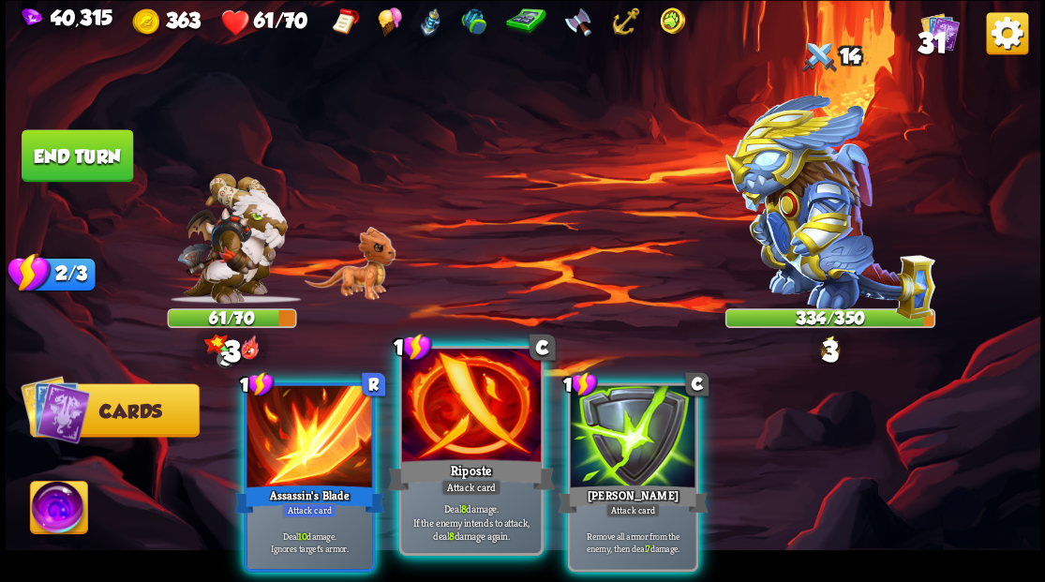
click at [458, 395] on div at bounding box center [470, 407] width 139 height 117
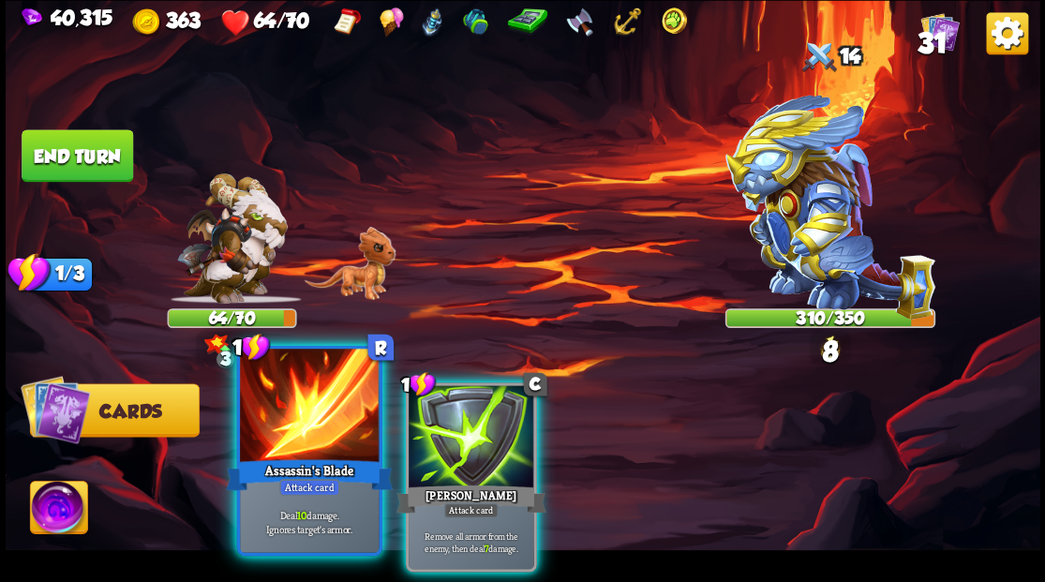
click at [324, 416] on div at bounding box center [309, 407] width 139 height 117
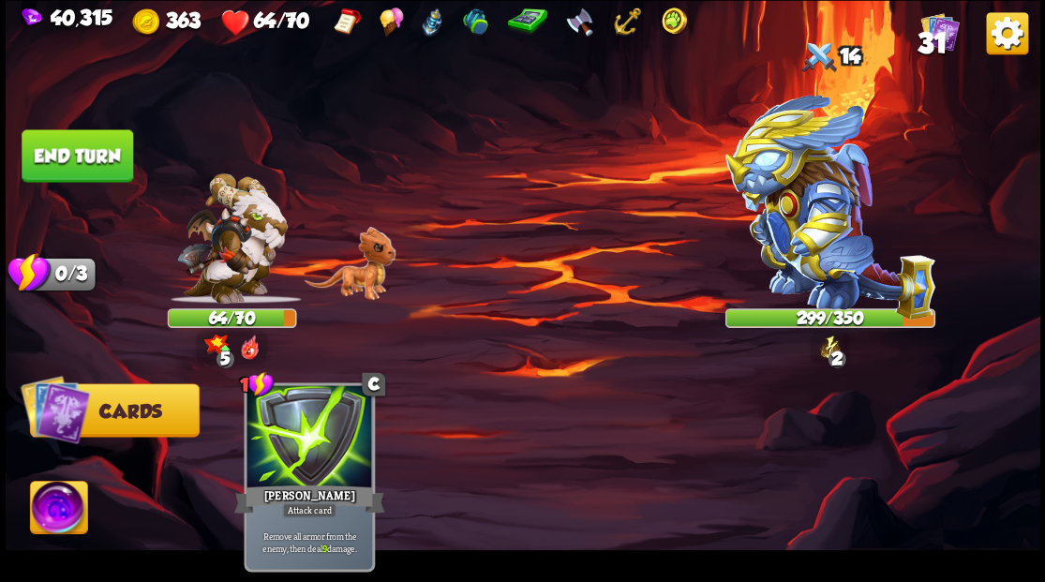
click at [85, 161] on button "End turn" at bounding box center [78, 155] width 112 height 52
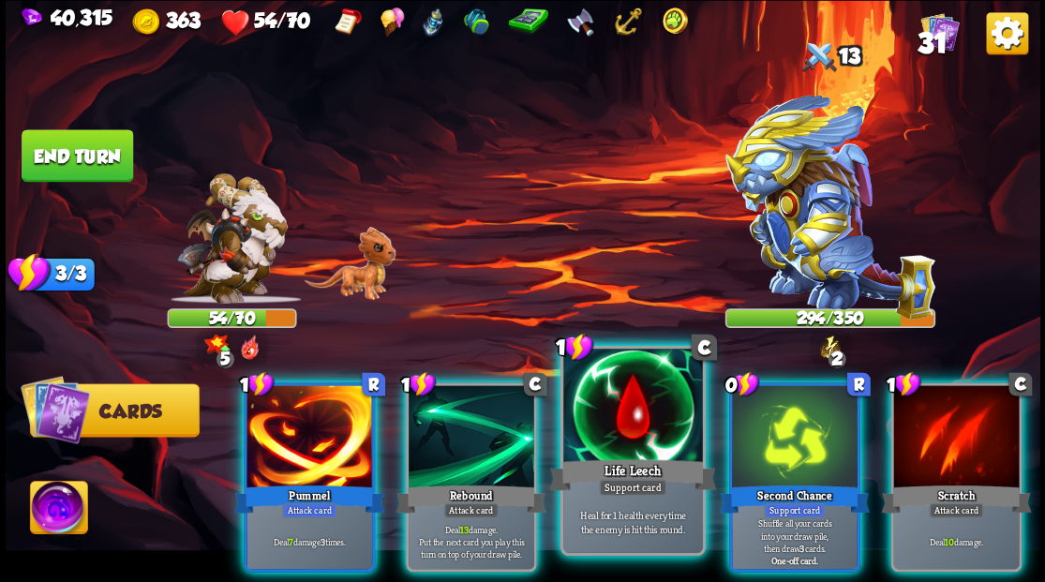
click at [625, 411] on div at bounding box center [632, 407] width 139 height 117
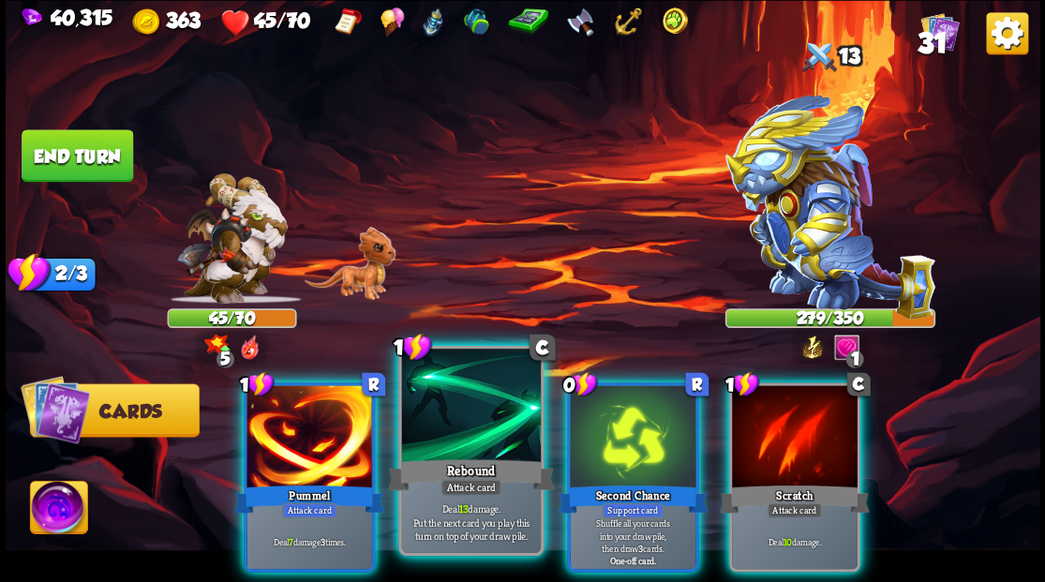
click at [468, 437] on div at bounding box center [470, 407] width 139 height 117
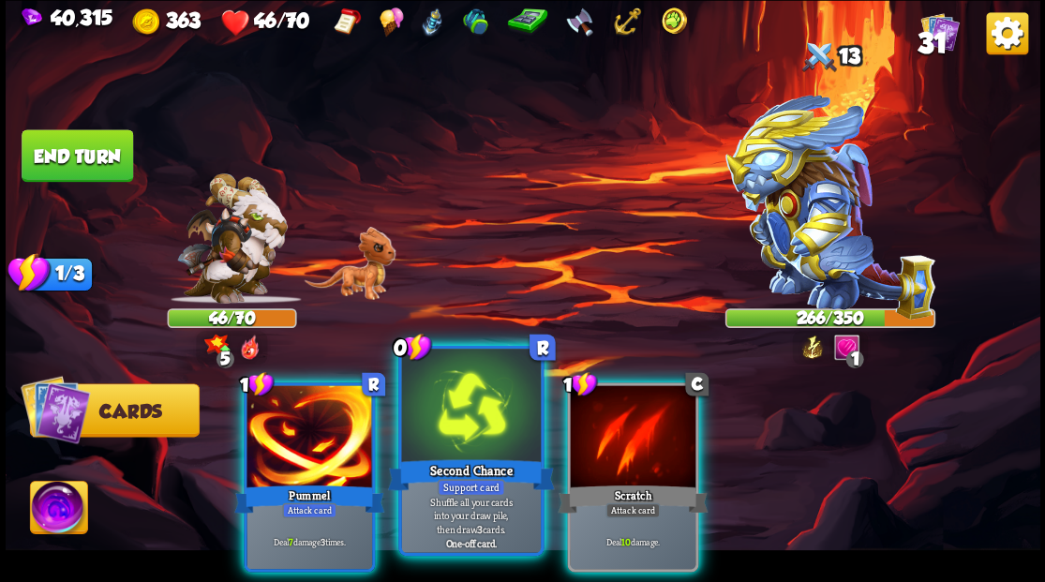
click at [457, 428] on div at bounding box center [470, 407] width 139 height 117
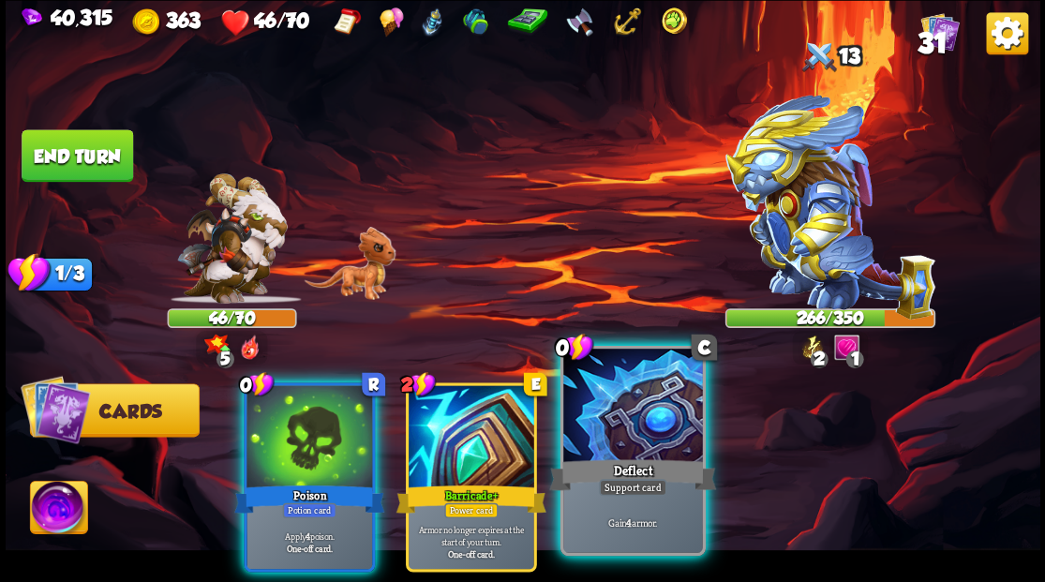
click at [594, 453] on div at bounding box center [632, 407] width 139 height 117
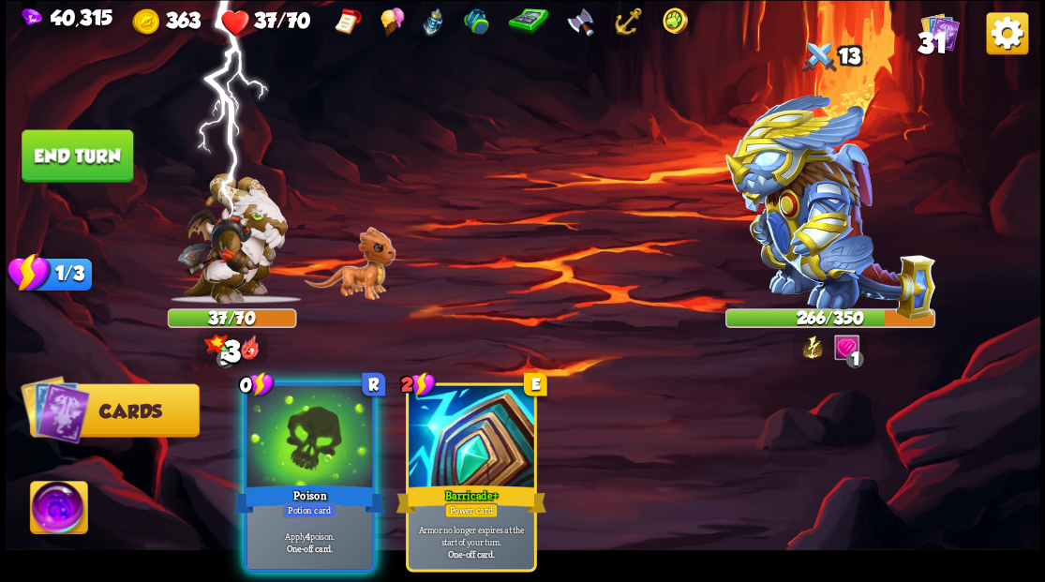
click at [74, 154] on button "End turn" at bounding box center [78, 155] width 112 height 52
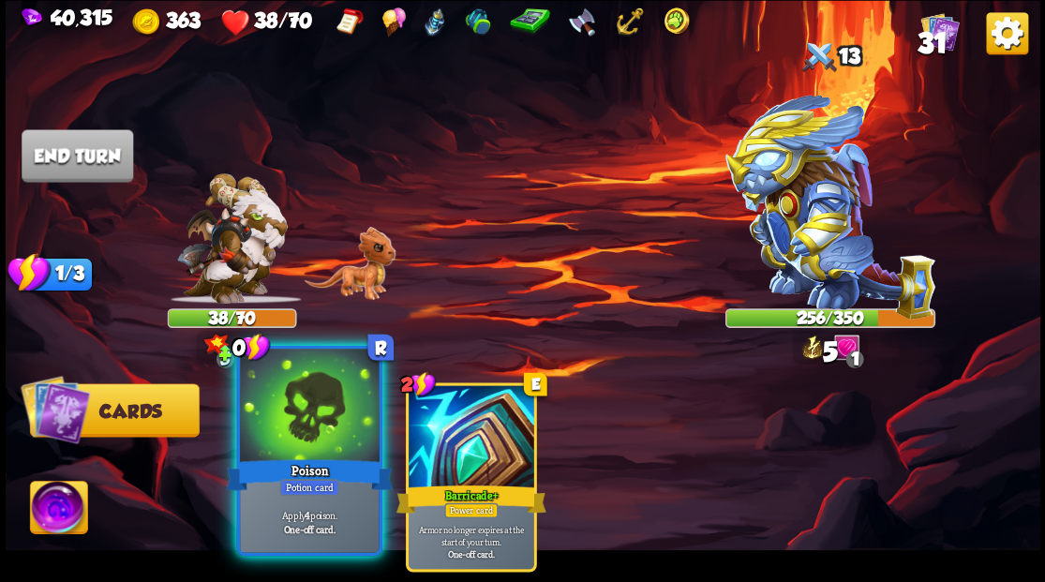
click at [289, 436] on div at bounding box center [309, 407] width 139 height 117
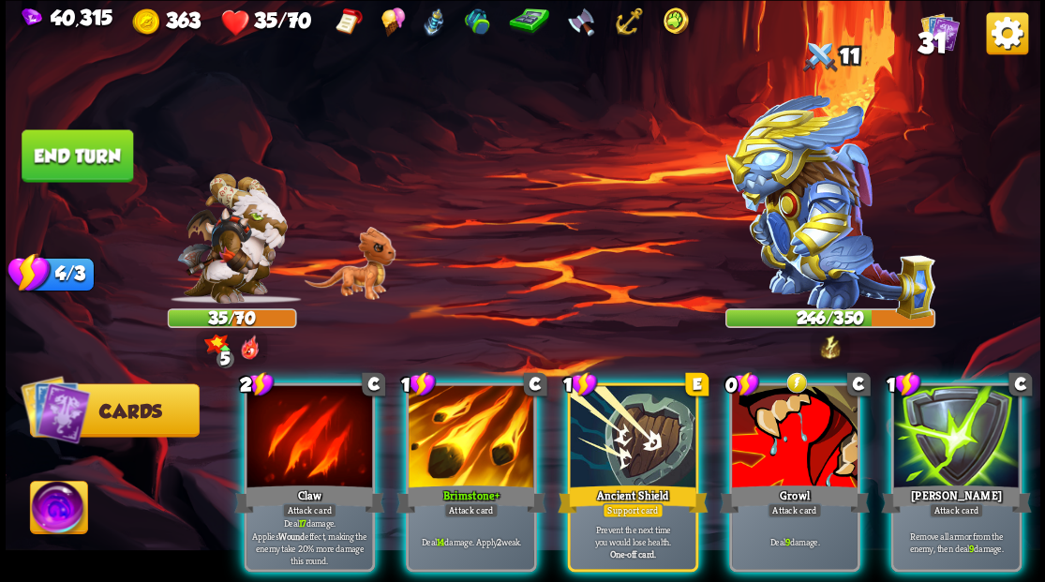
click at [641, 422] on div at bounding box center [633, 438] width 126 height 106
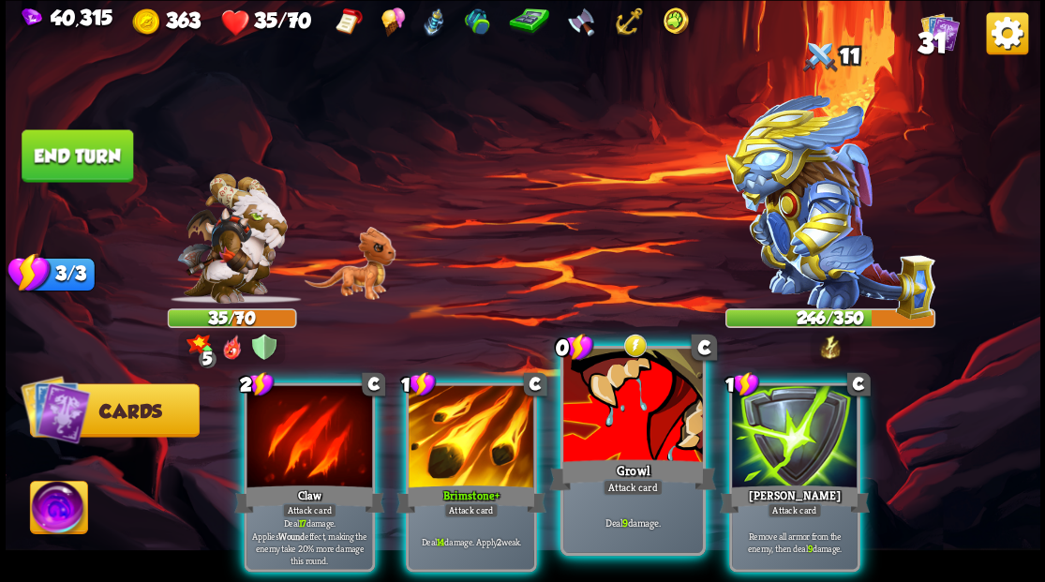
click at [632, 414] on div at bounding box center [632, 407] width 139 height 117
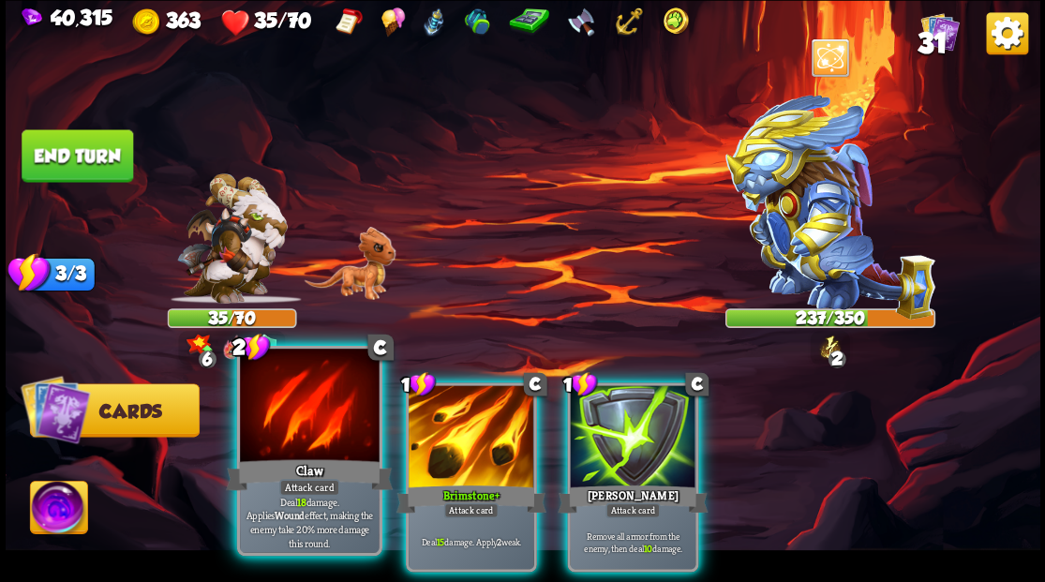
click at [315, 426] on div at bounding box center [309, 407] width 139 height 117
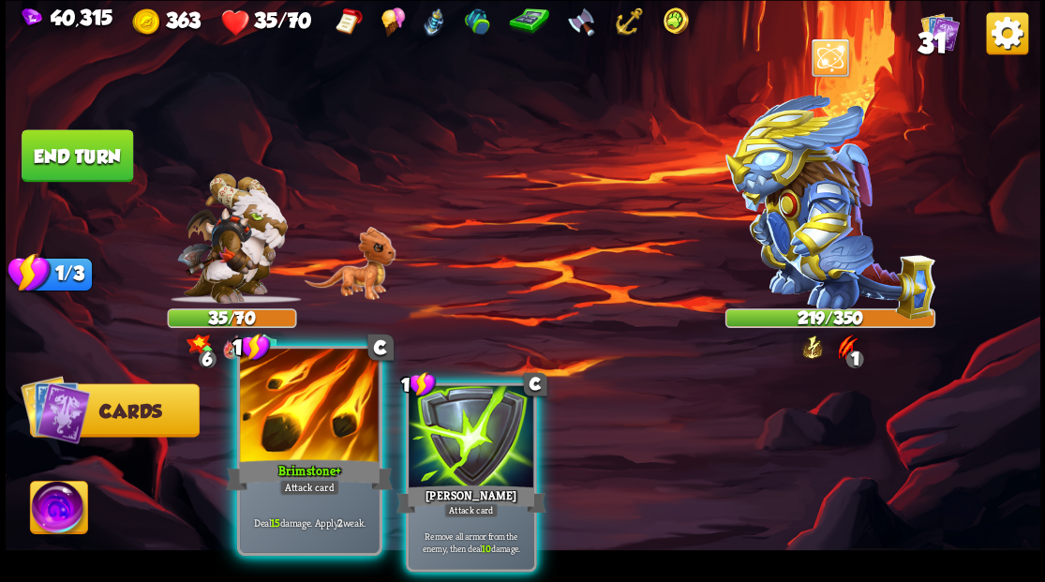
click at [311, 424] on div at bounding box center [309, 407] width 139 height 117
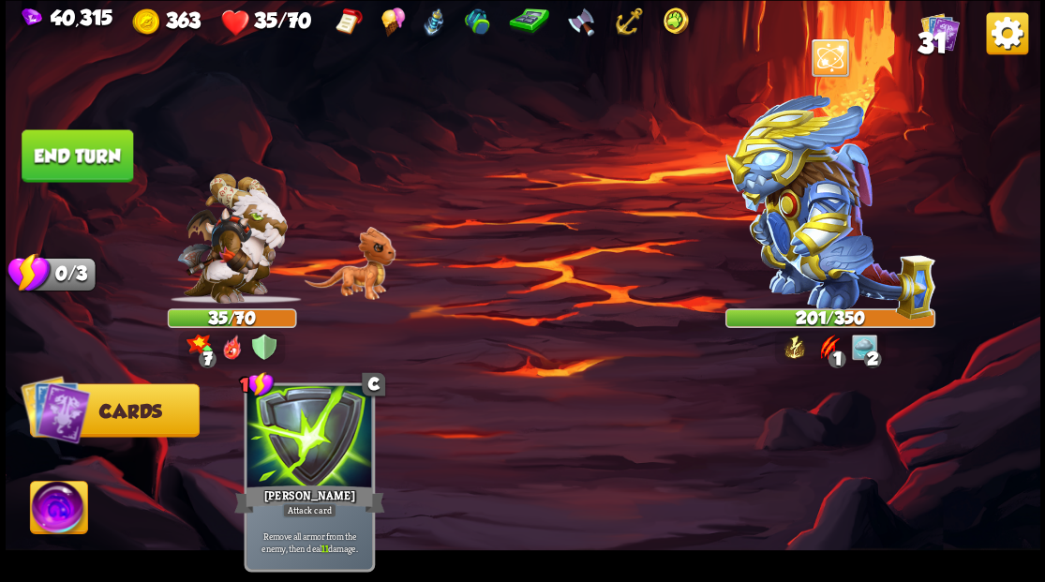
click at [59, 505] on img at bounding box center [58, 510] width 57 height 58
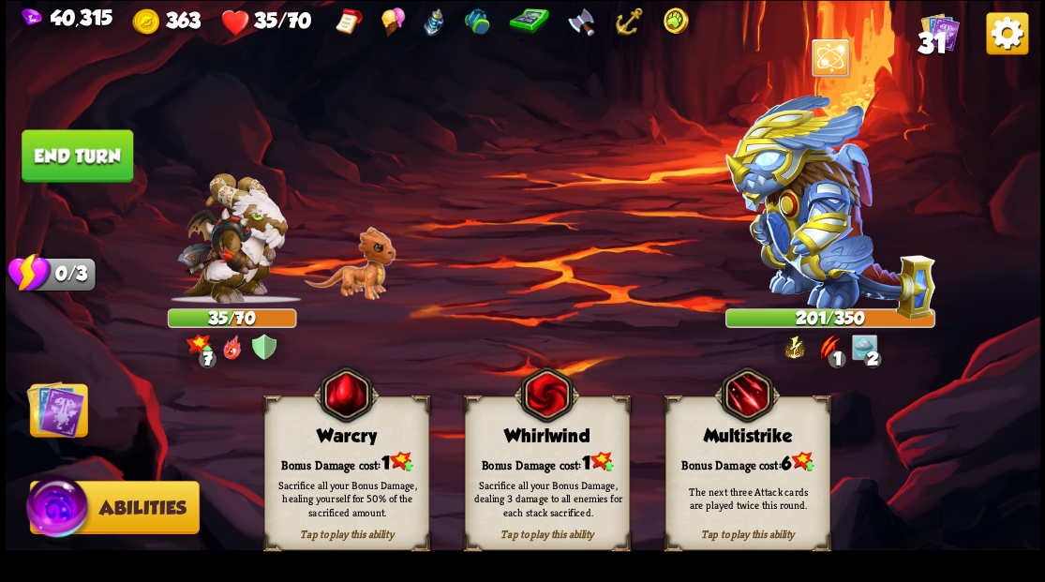
click at [340, 447] on div "Tap to play this ability Warcry Bonus Damage cost: 1 Sacrifice all your Bonus D…" at bounding box center [346, 473] width 165 height 154
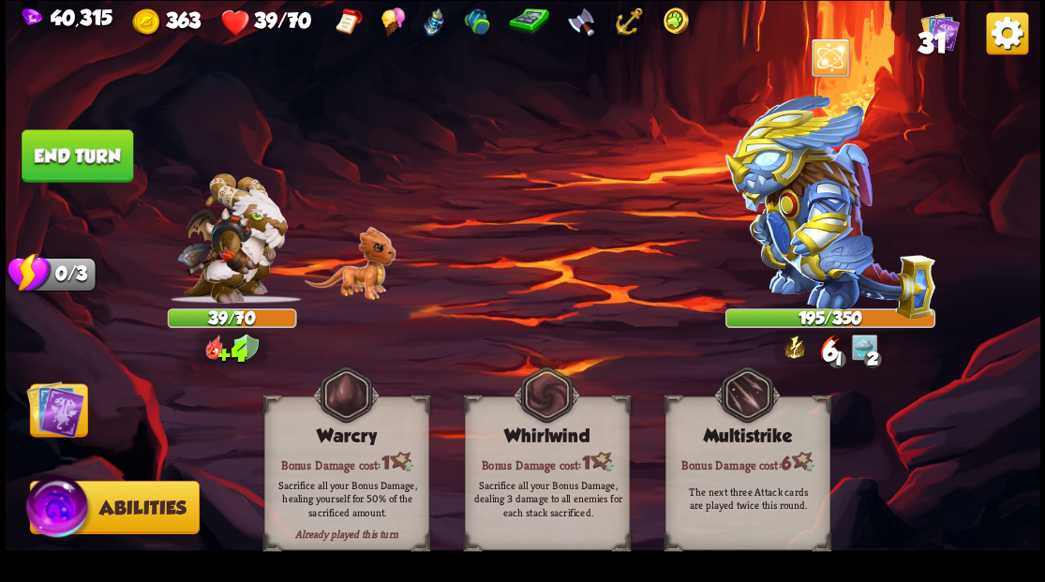
click at [50, 415] on img at bounding box center [55, 409] width 58 height 58
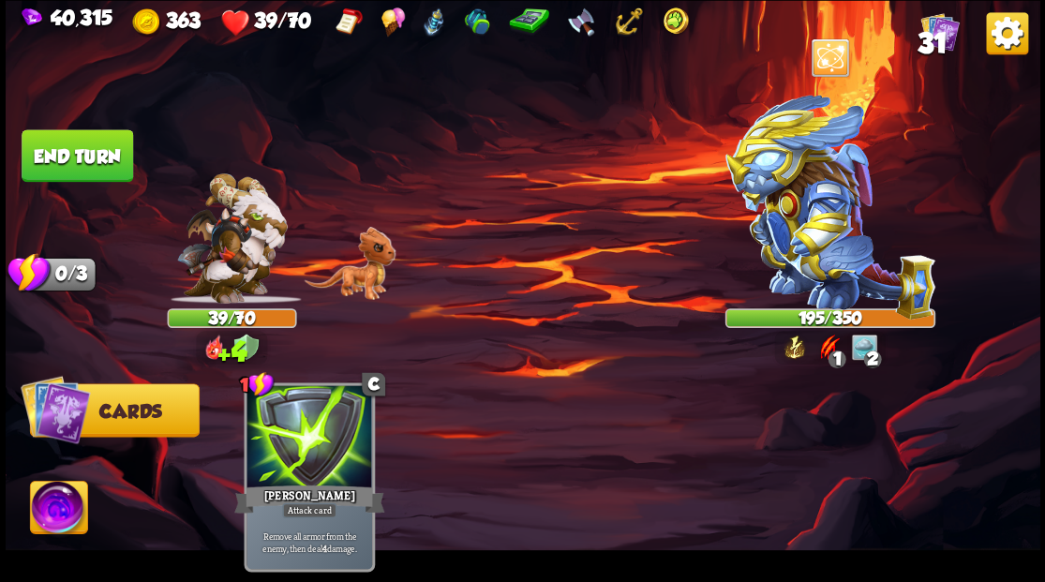
drag, startPoint x: 82, startPoint y: 157, endPoint x: 113, endPoint y: 163, distance: 32.4
click at [82, 157] on button "End turn" at bounding box center [78, 155] width 112 height 52
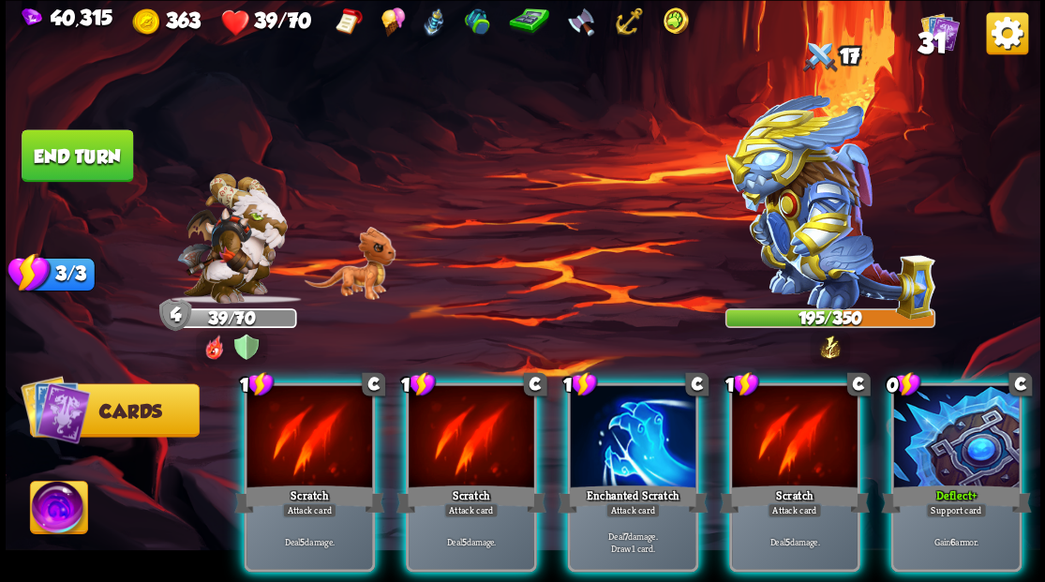
click at [964, 428] on div at bounding box center [956, 438] width 126 height 106
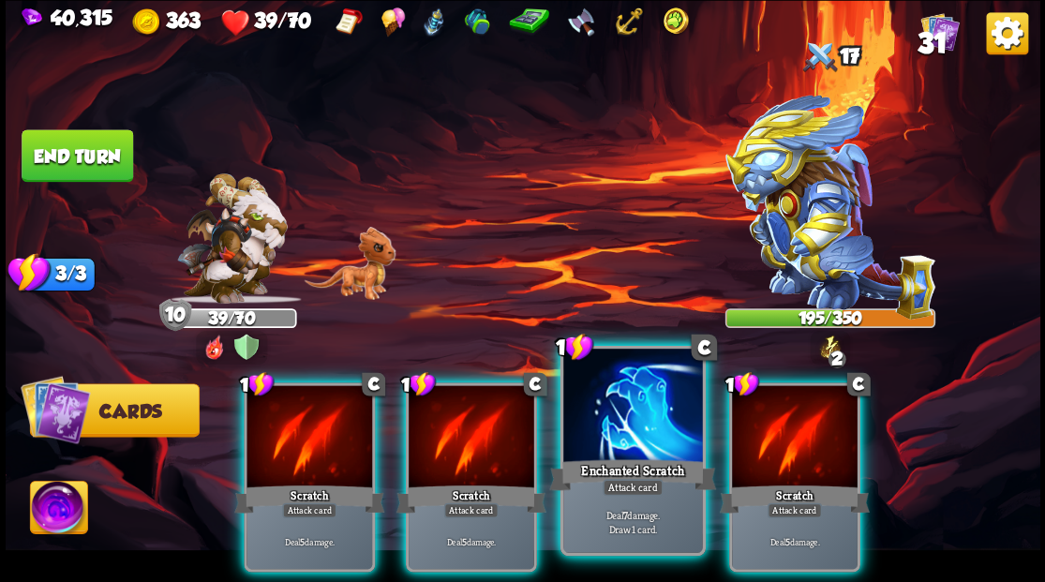
click at [593, 447] on div at bounding box center [632, 407] width 139 height 117
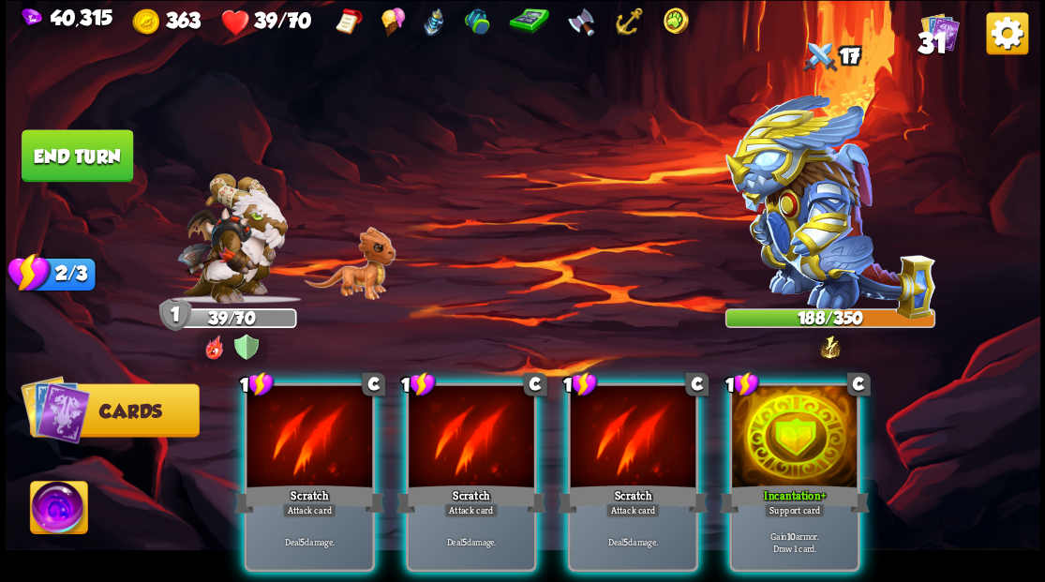
drag, startPoint x: 791, startPoint y: 448, endPoint x: 791, endPoint y: 429, distance: 18.7
click at [791, 437] on div at bounding box center [795, 438] width 126 height 106
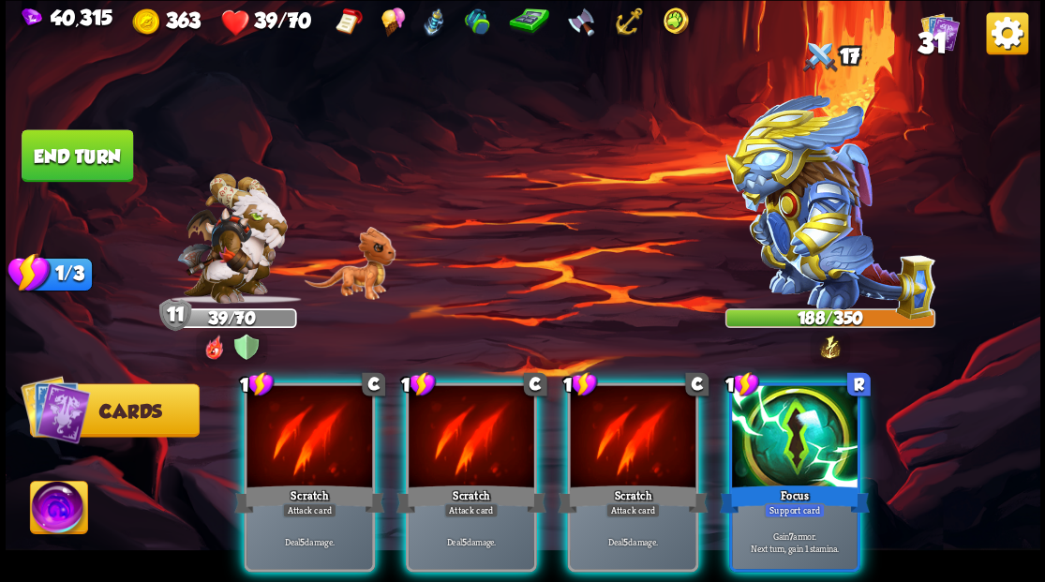
click at [803, 482] on div "Focus" at bounding box center [794, 499] width 150 height 34
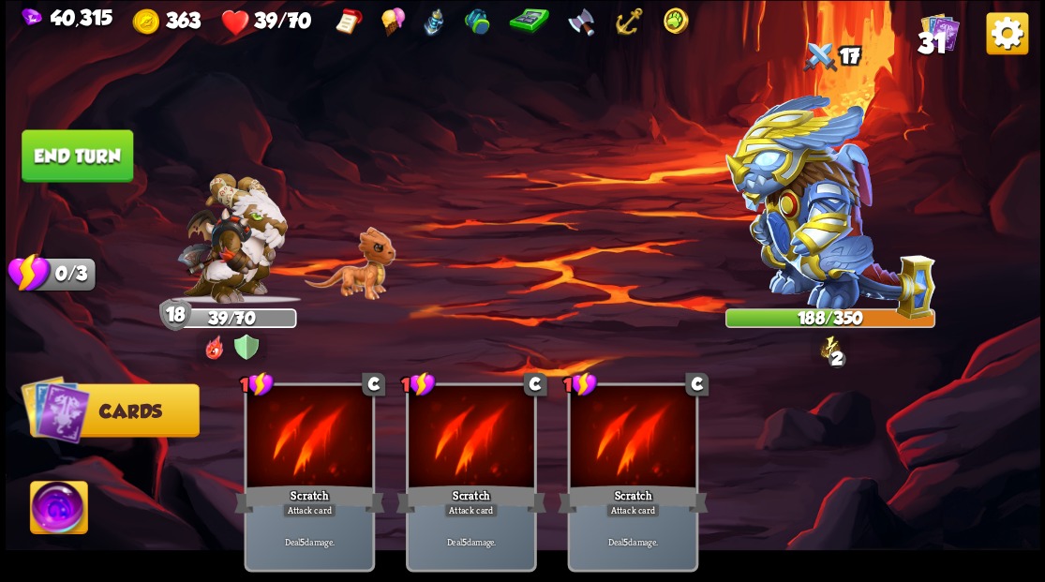
click at [112, 156] on button "End turn" at bounding box center [78, 155] width 112 height 52
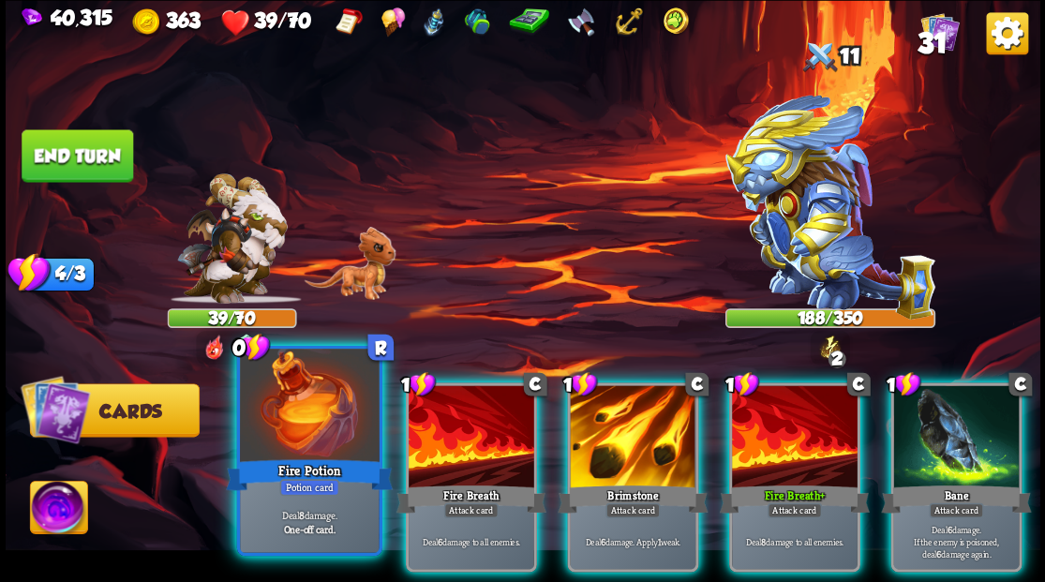
click at [272, 435] on div at bounding box center [309, 407] width 139 height 117
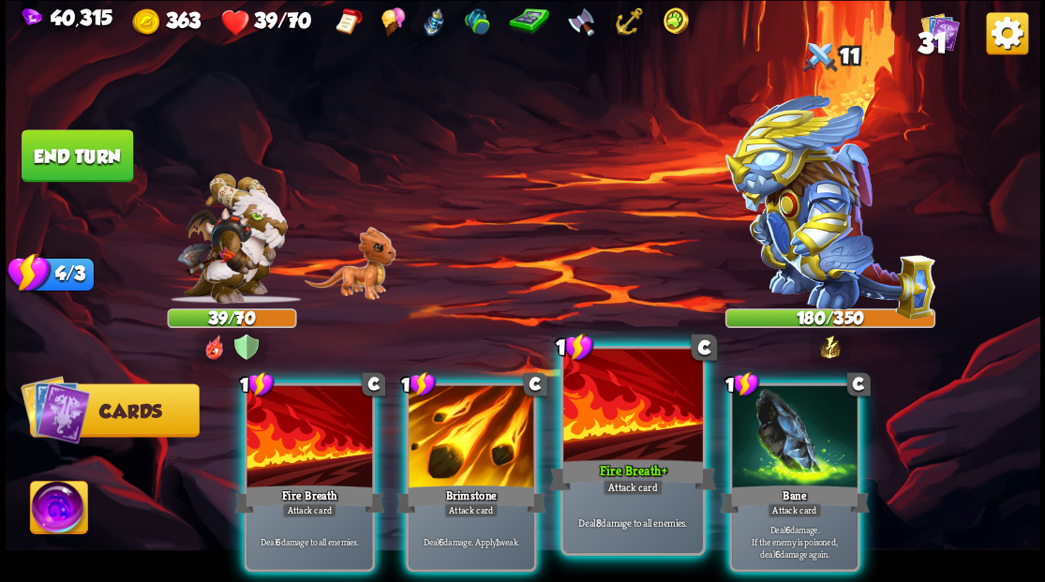
click at [635, 454] on div at bounding box center [632, 407] width 139 height 117
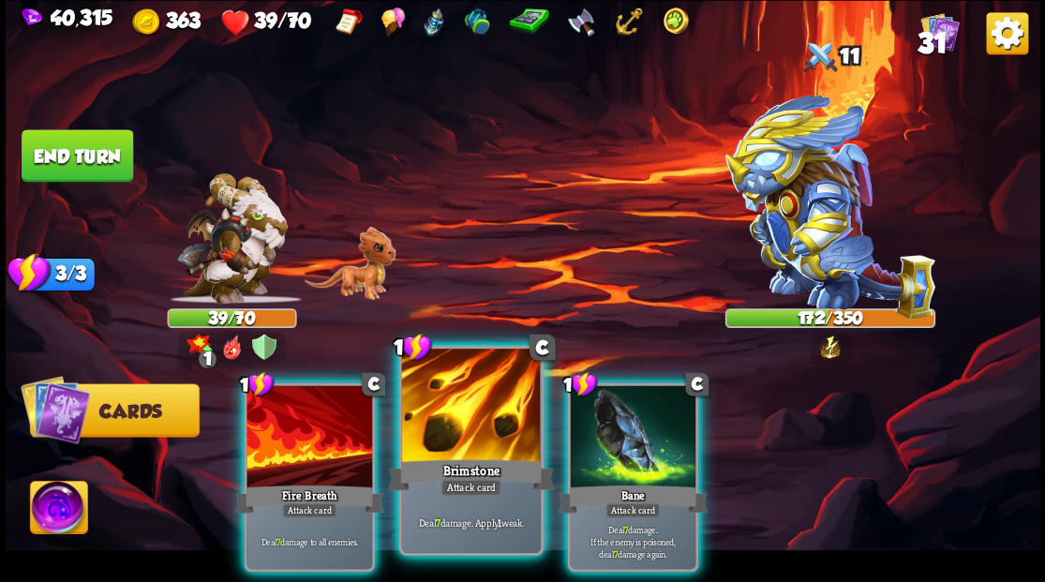
click at [461, 405] on div at bounding box center [470, 407] width 139 height 117
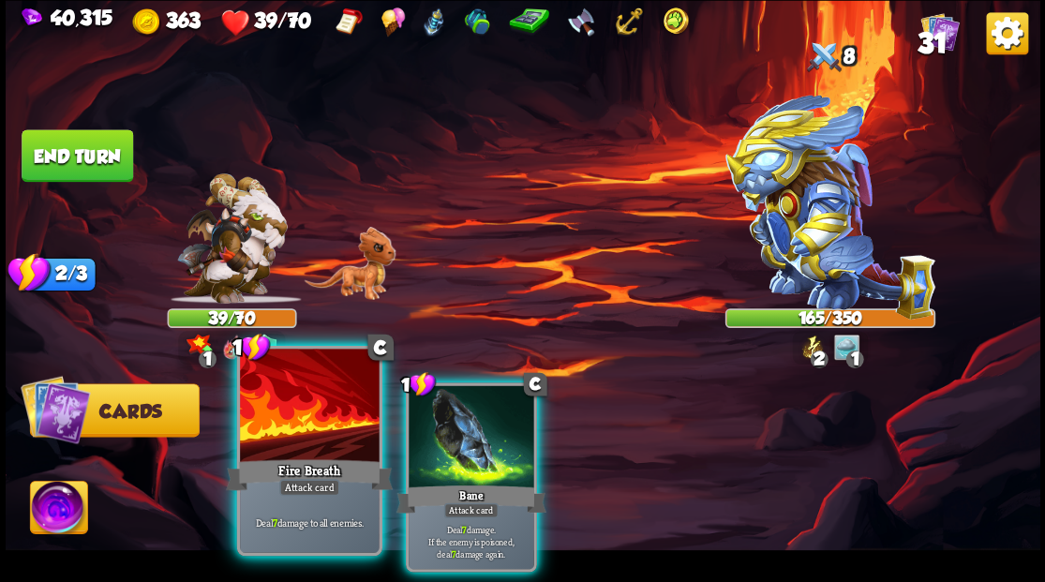
click at [295, 439] on div at bounding box center [309, 407] width 139 height 117
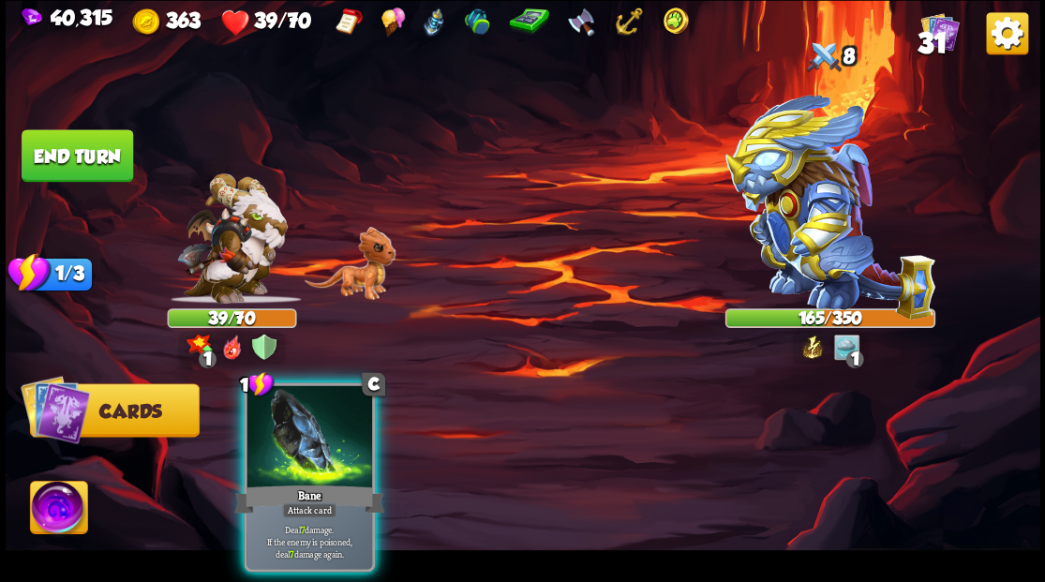
click at [295, 439] on div at bounding box center [310, 438] width 126 height 106
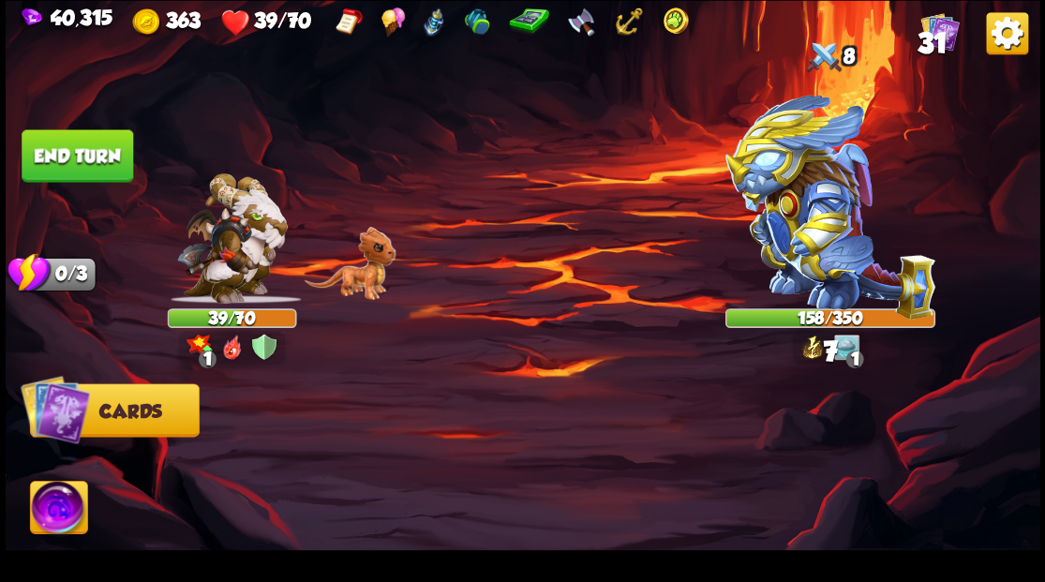
click at [81, 149] on button "End turn" at bounding box center [78, 155] width 112 height 52
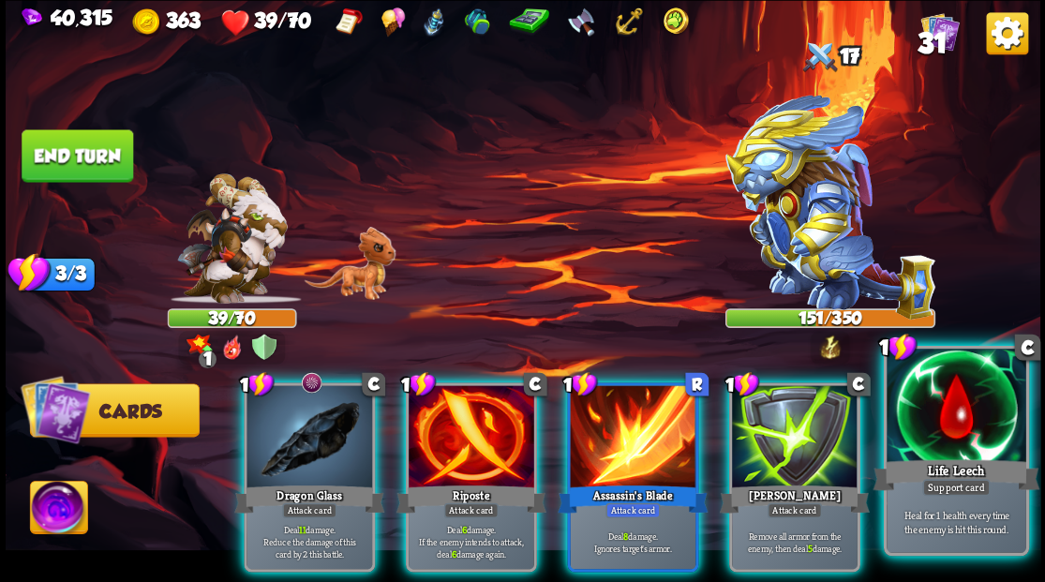
click at [954, 438] on div at bounding box center [956, 407] width 139 height 117
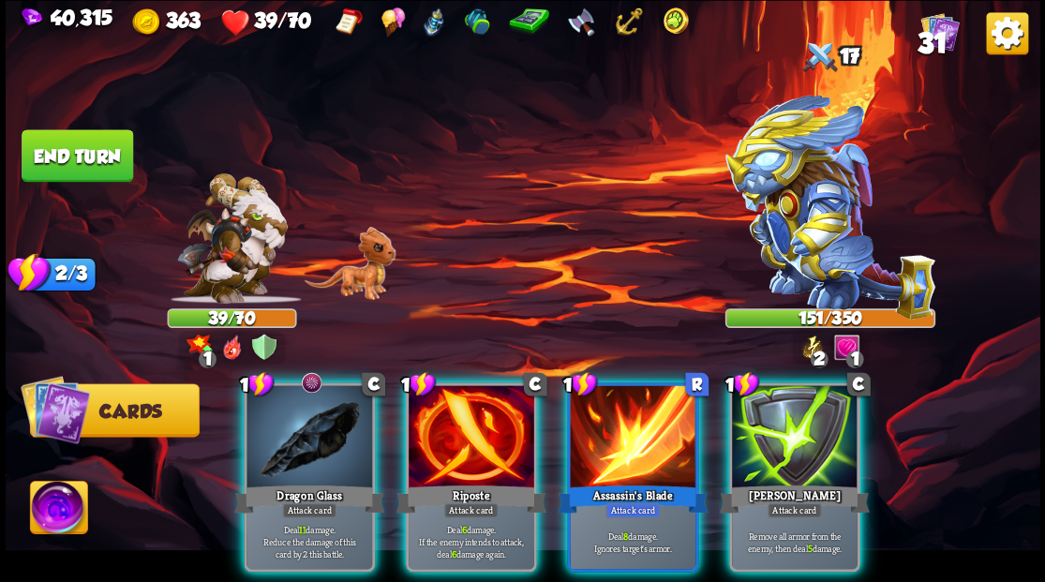
click at [292, 422] on div at bounding box center [310, 438] width 126 height 106
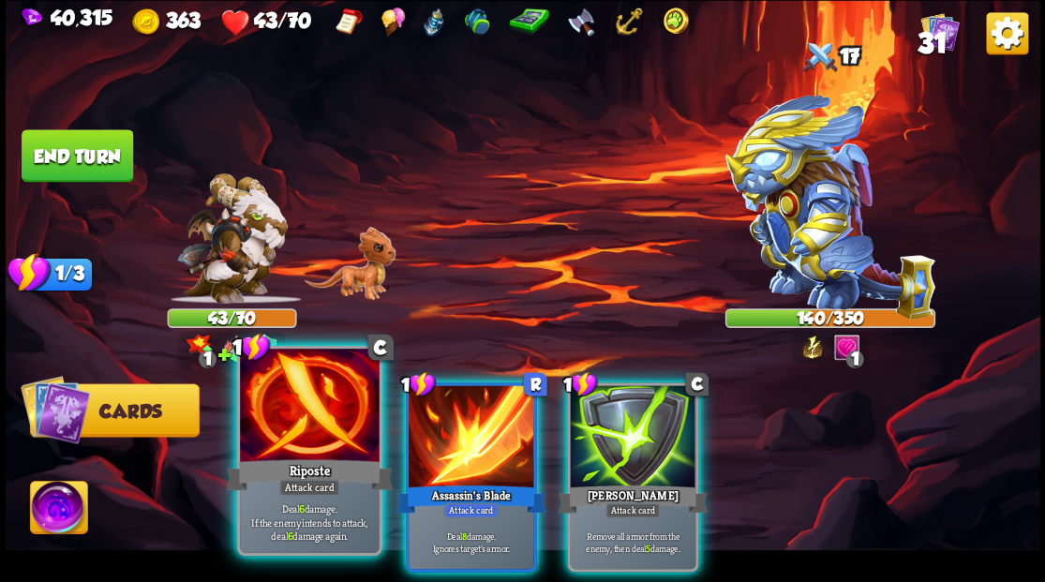
click at [278, 426] on div at bounding box center [309, 407] width 139 height 117
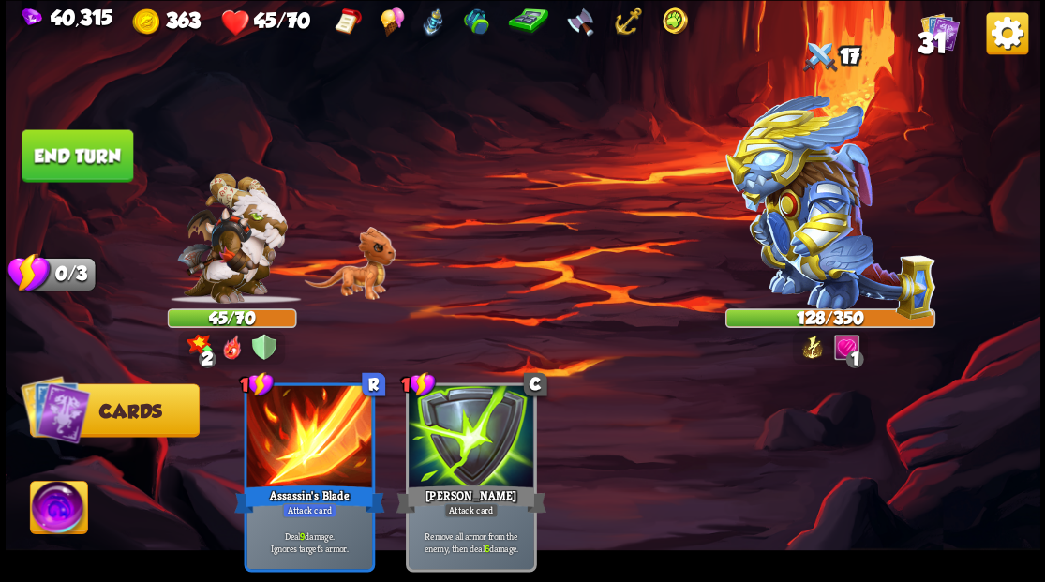
click at [81, 160] on button "End turn" at bounding box center [78, 155] width 112 height 52
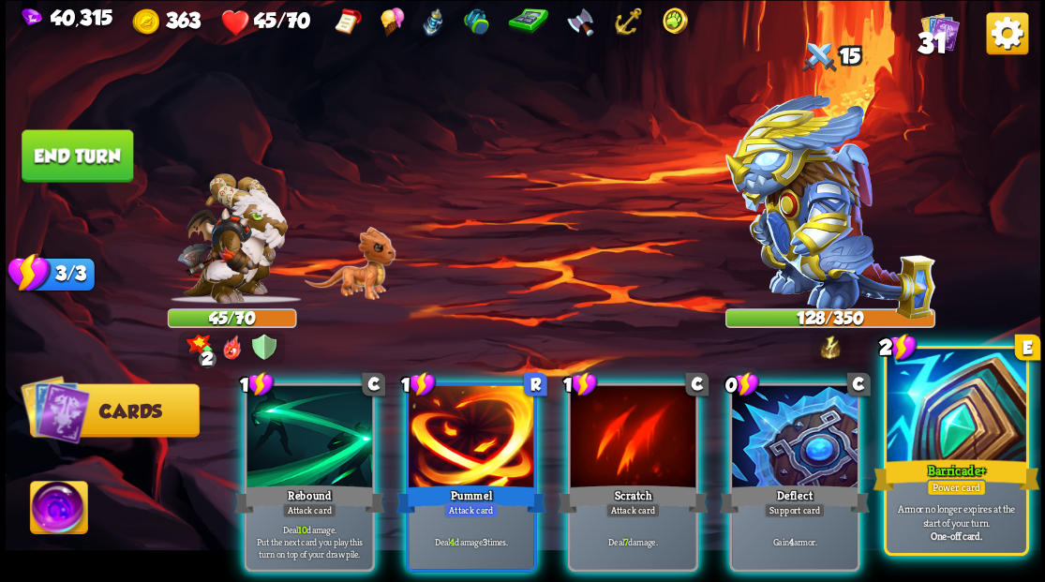
click at [978, 421] on div at bounding box center [956, 407] width 139 height 117
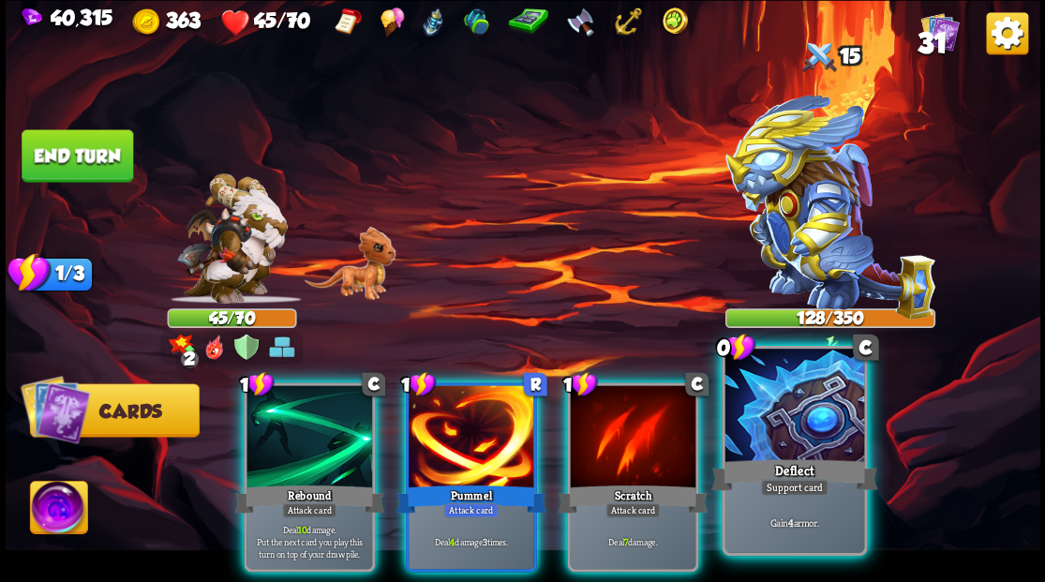
click at [804, 427] on div at bounding box center [794, 407] width 139 height 117
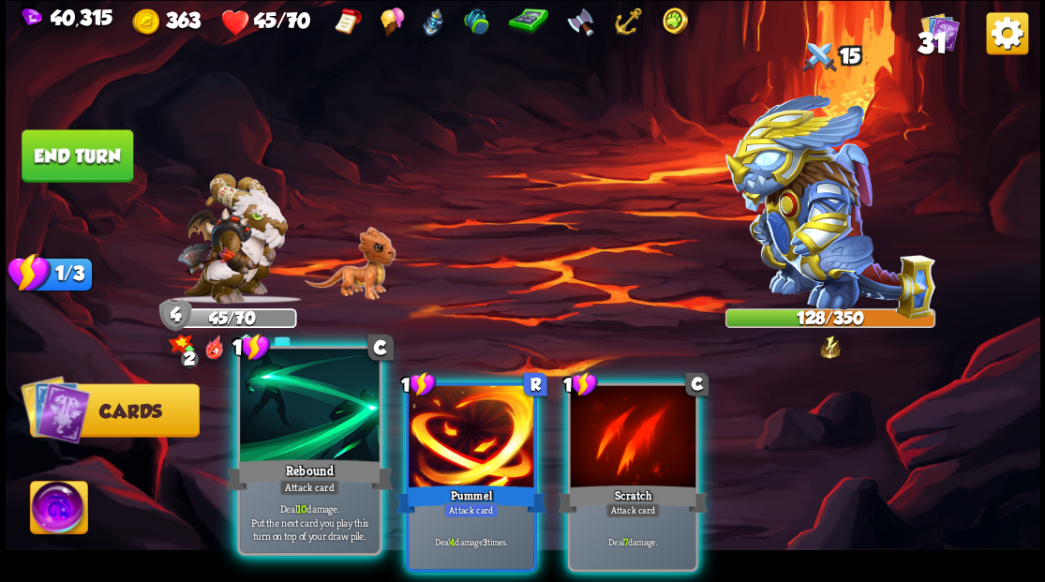
click at [281, 470] on div "Rebound" at bounding box center [309, 474] width 167 height 37
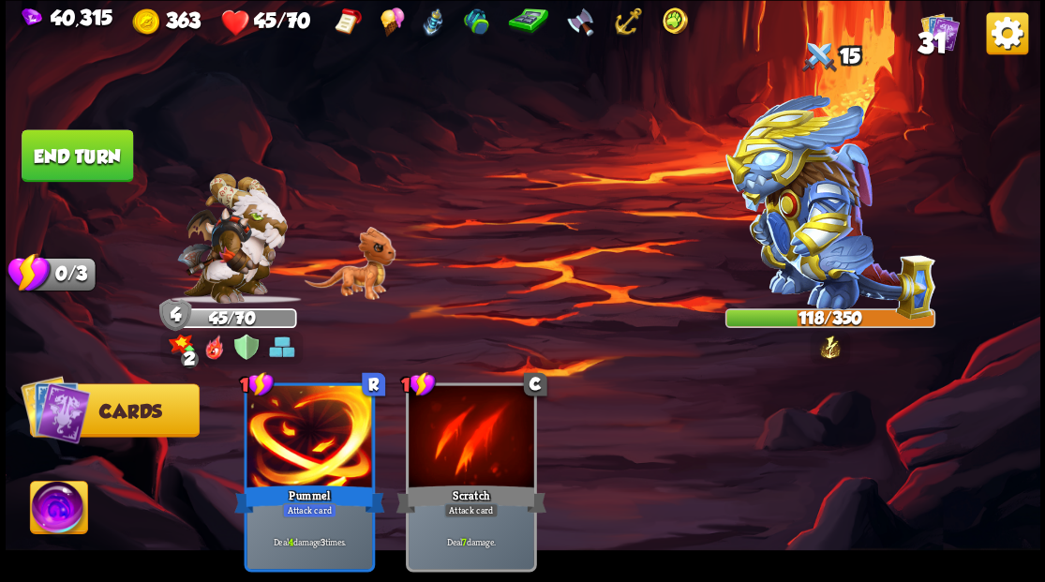
click at [79, 151] on button "End turn" at bounding box center [78, 155] width 112 height 52
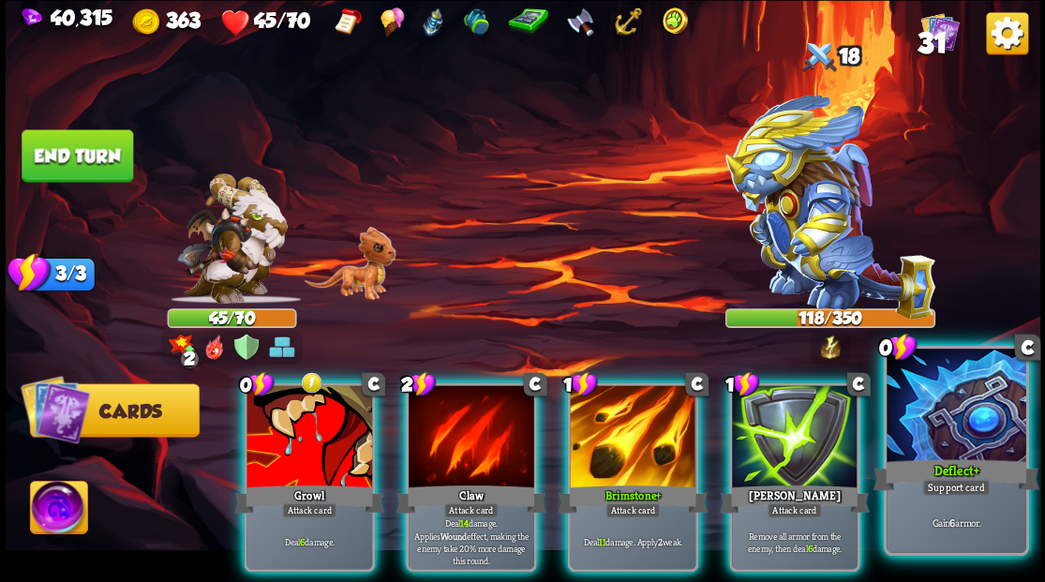
click at [928, 433] on div at bounding box center [956, 407] width 139 height 117
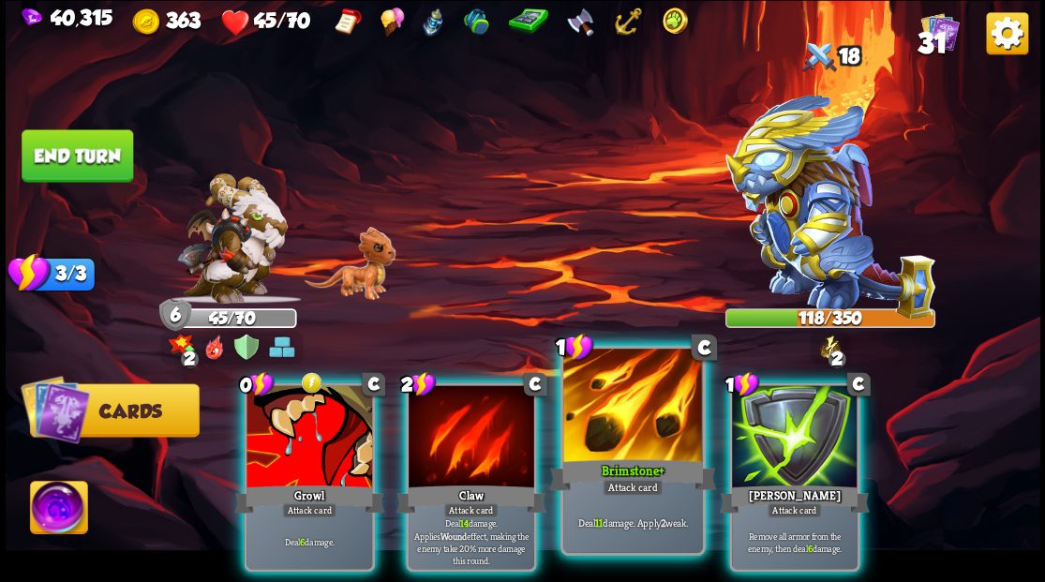
click at [610, 431] on div at bounding box center [632, 407] width 139 height 117
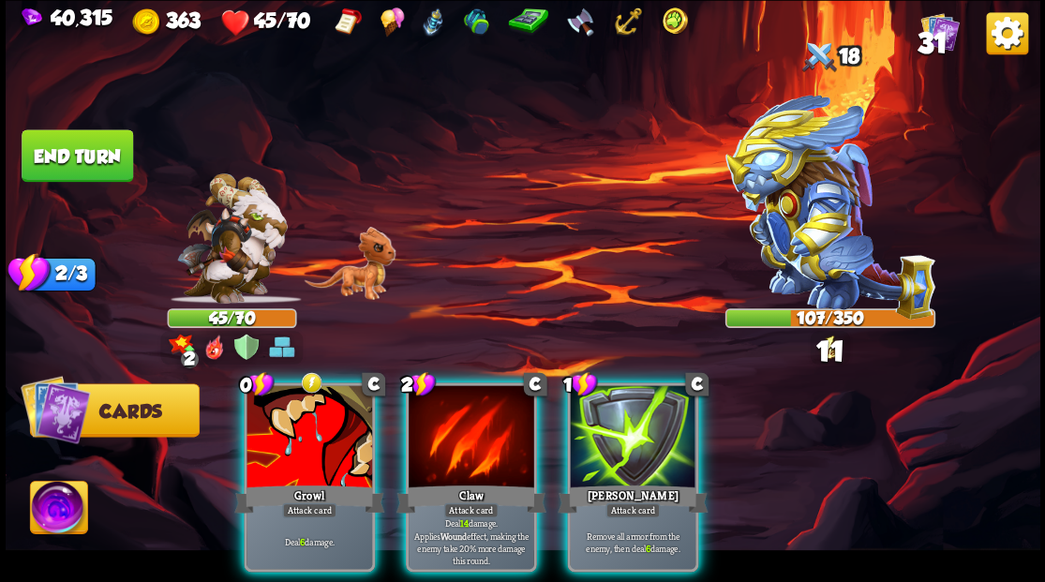
click at [463, 434] on div at bounding box center [472, 438] width 126 height 106
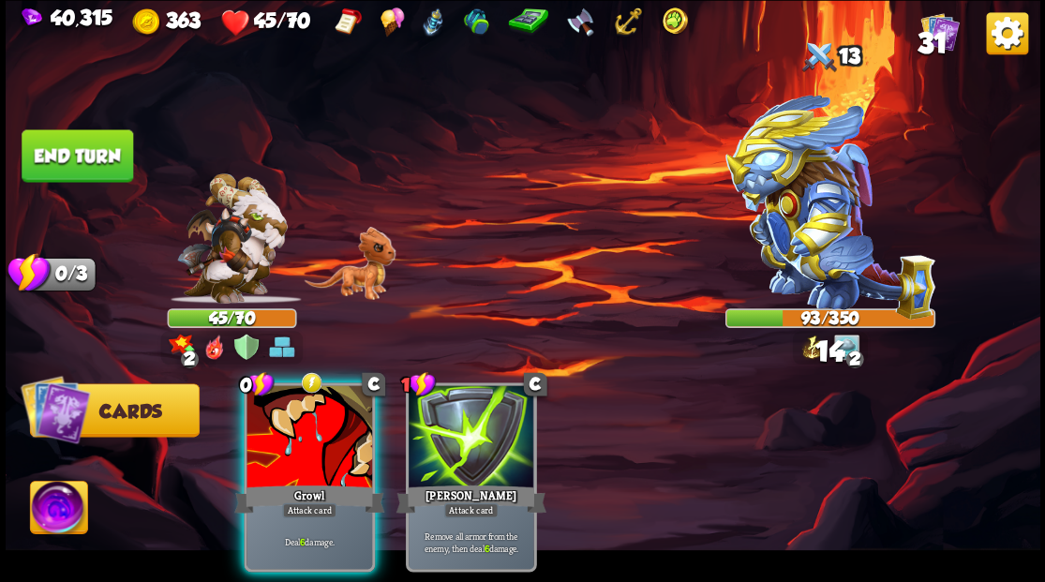
click at [321, 420] on div at bounding box center [310, 438] width 126 height 106
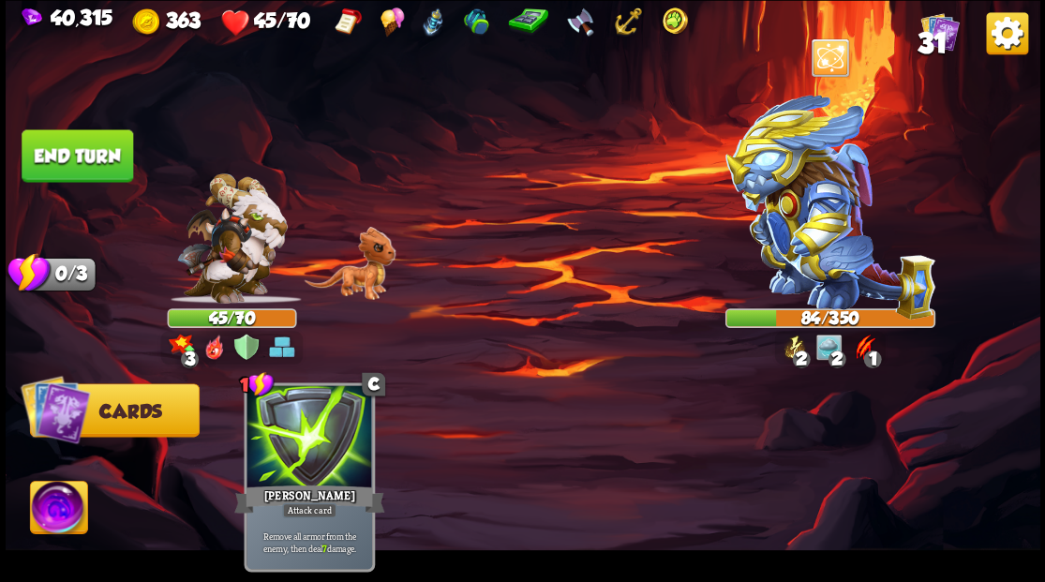
click at [90, 161] on button "End turn" at bounding box center [78, 155] width 112 height 52
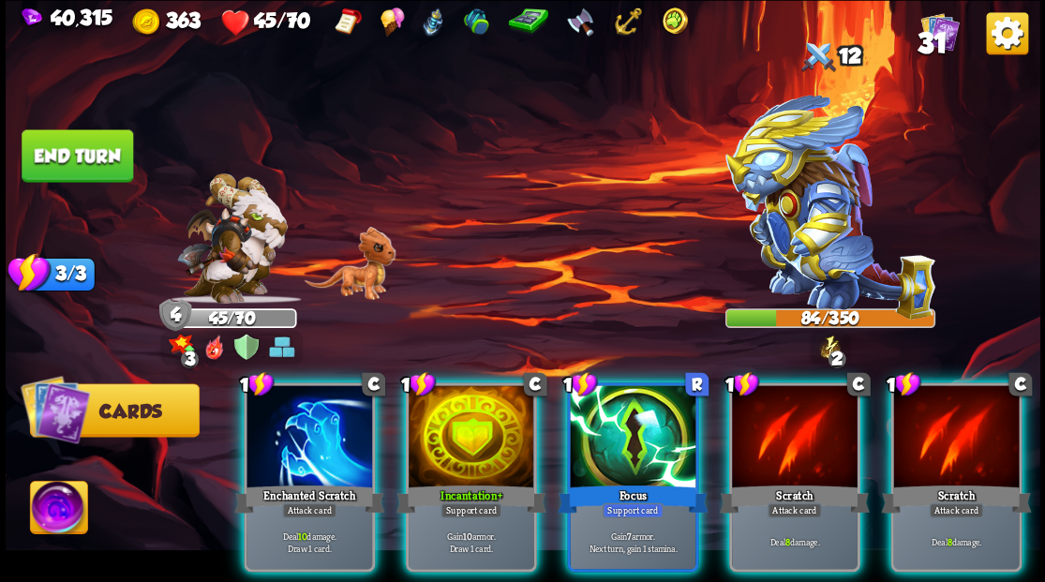
click at [941, 37] on span "31" at bounding box center [932, 42] width 30 height 32
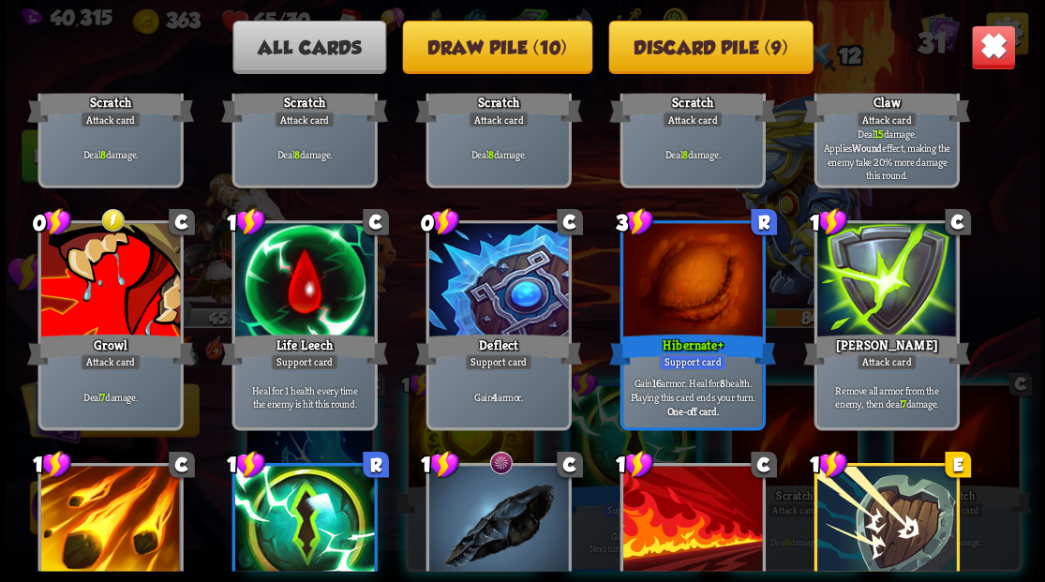
scroll to position [187, 0]
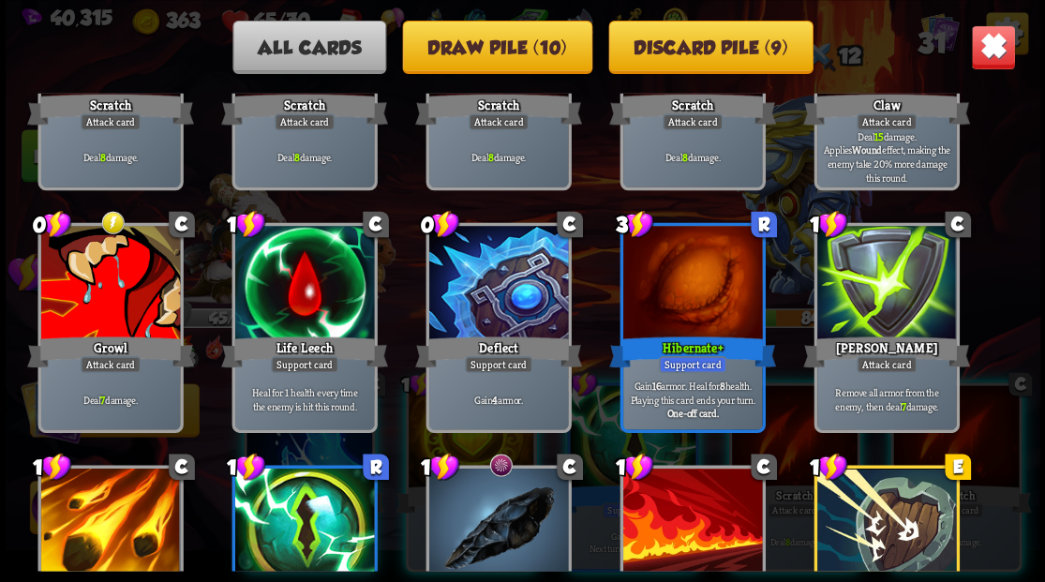
click at [997, 53] on img at bounding box center [992, 46] width 45 height 45
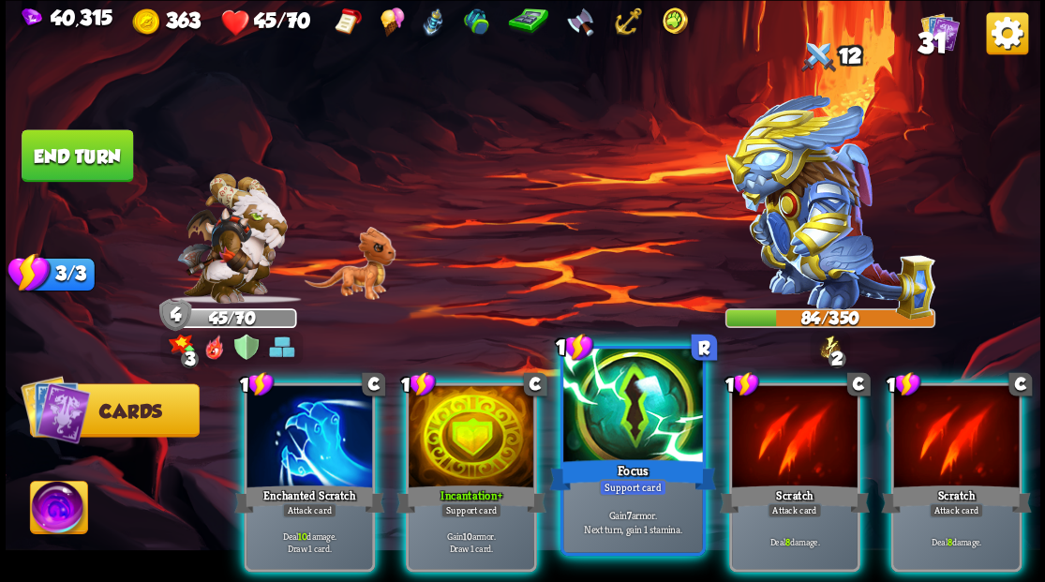
click at [610, 437] on div at bounding box center [632, 407] width 139 height 117
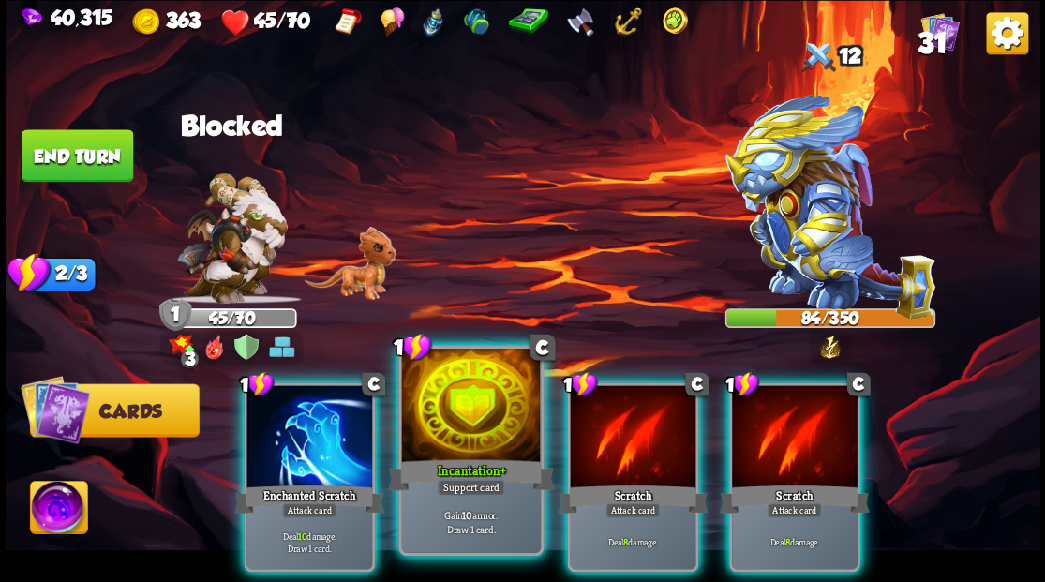
click at [449, 425] on div at bounding box center [470, 407] width 139 height 117
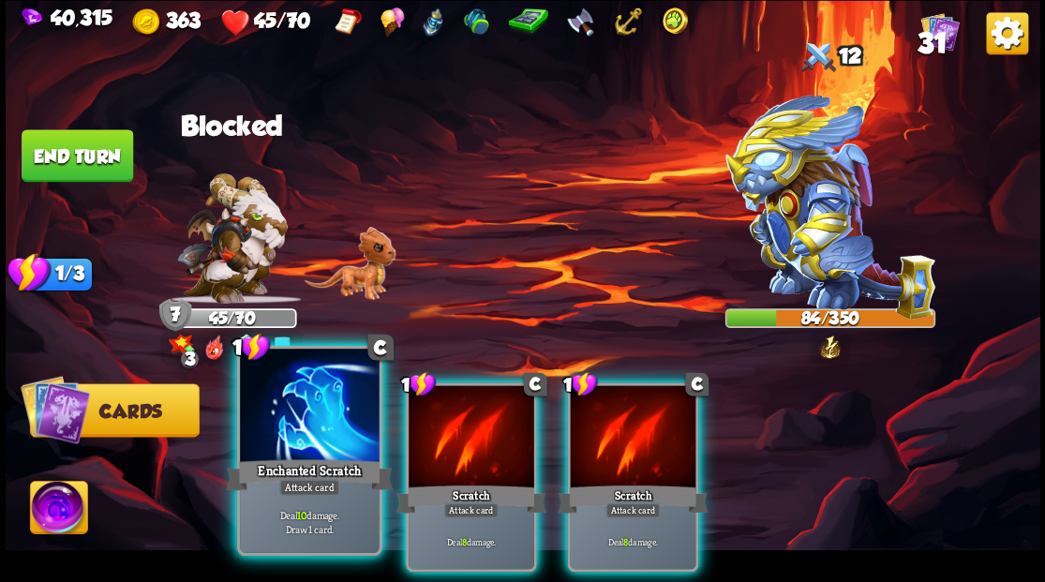
click at [291, 441] on div at bounding box center [309, 407] width 139 height 117
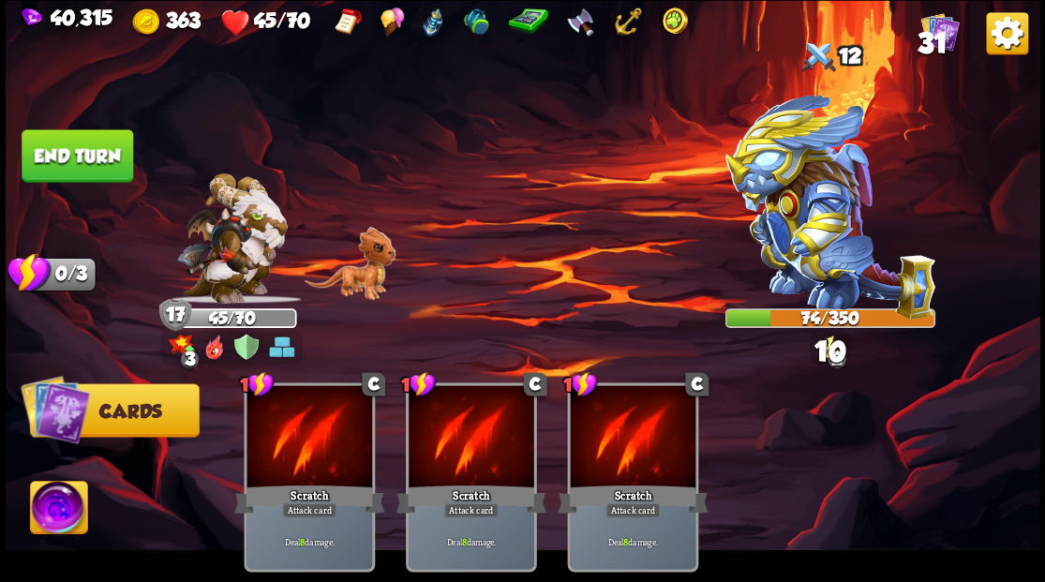
click at [67, 147] on button "End turn" at bounding box center [78, 155] width 112 height 52
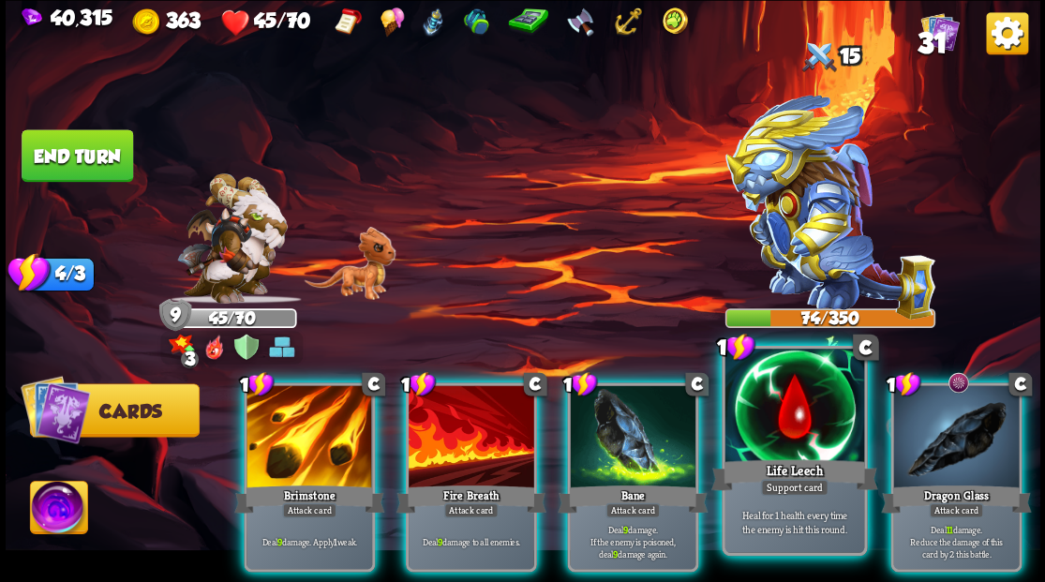
click at [804, 429] on div at bounding box center [794, 407] width 139 height 117
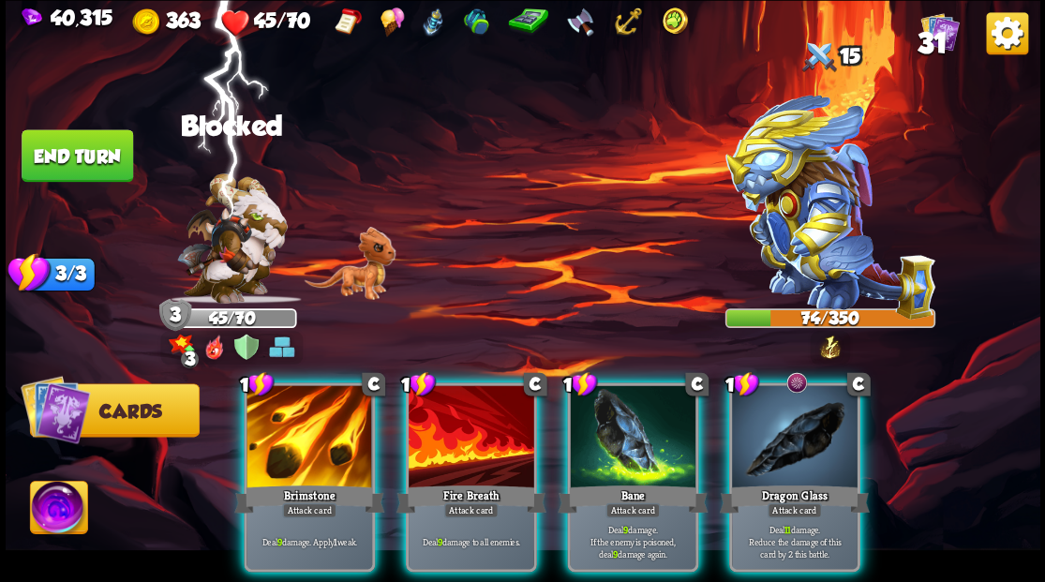
click at [804, 429] on div at bounding box center [795, 438] width 126 height 106
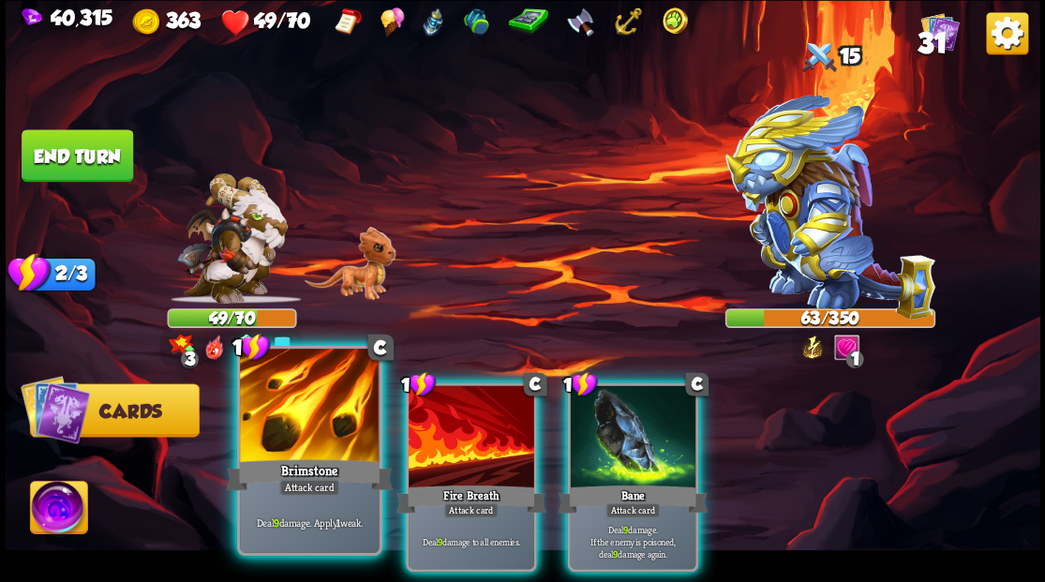
click at [336, 418] on div at bounding box center [309, 407] width 139 height 117
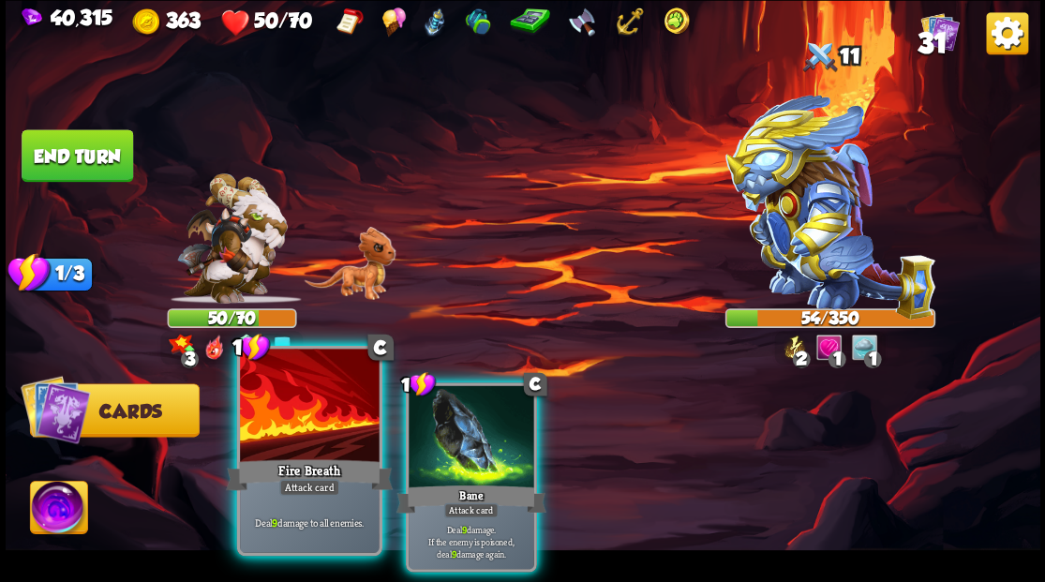
click at [333, 409] on div at bounding box center [309, 407] width 139 height 117
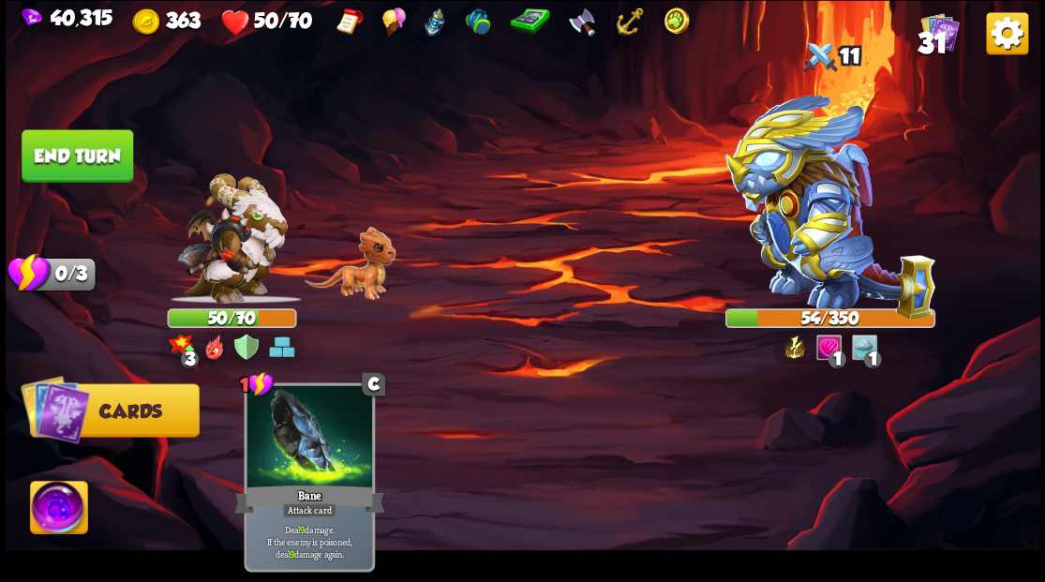
click at [54, 154] on button "End turn" at bounding box center [78, 155] width 112 height 52
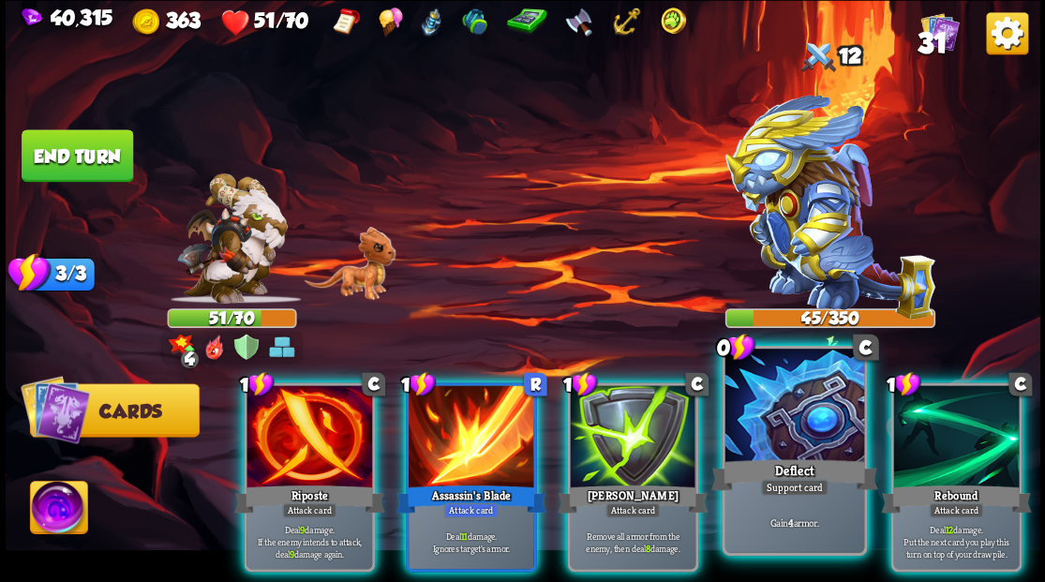
click at [782, 429] on div at bounding box center [794, 407] width 139 height 117
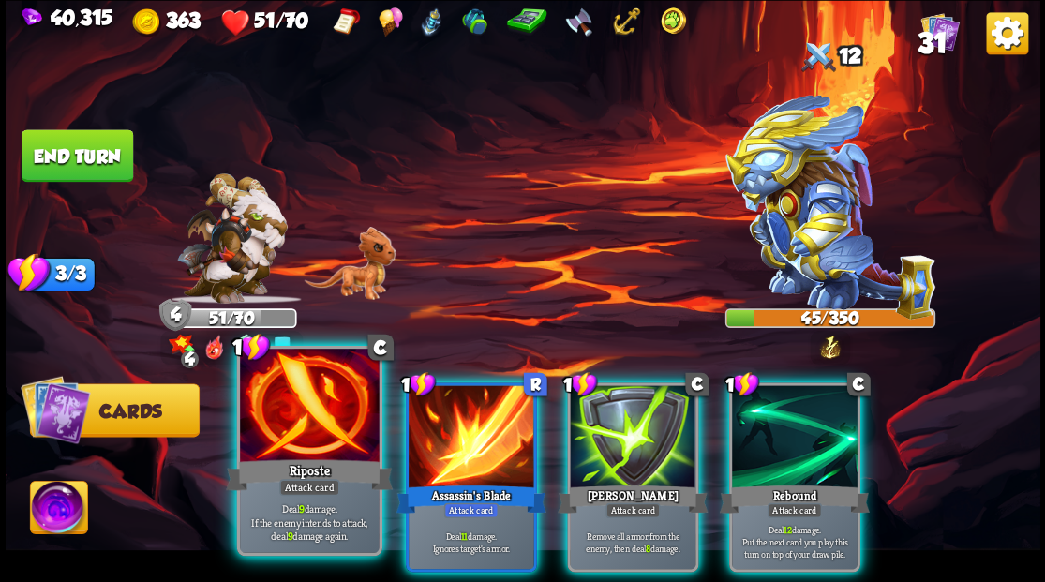
click at [353, 435] on div at bounding box center [309, 407] width 139 height 117
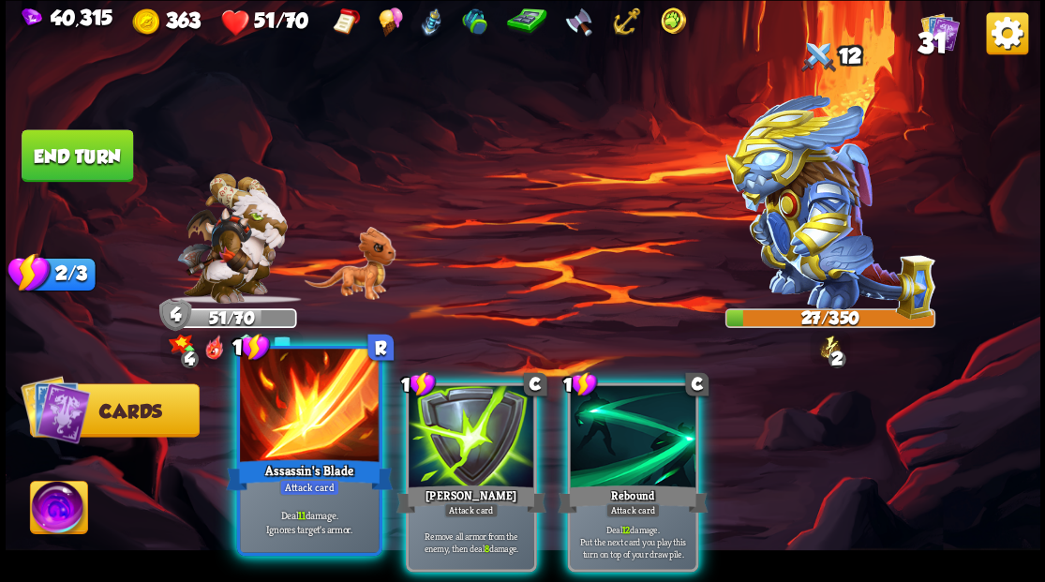
click at [291, 416] on div at bounding box center [309, 407] width 139 height 117
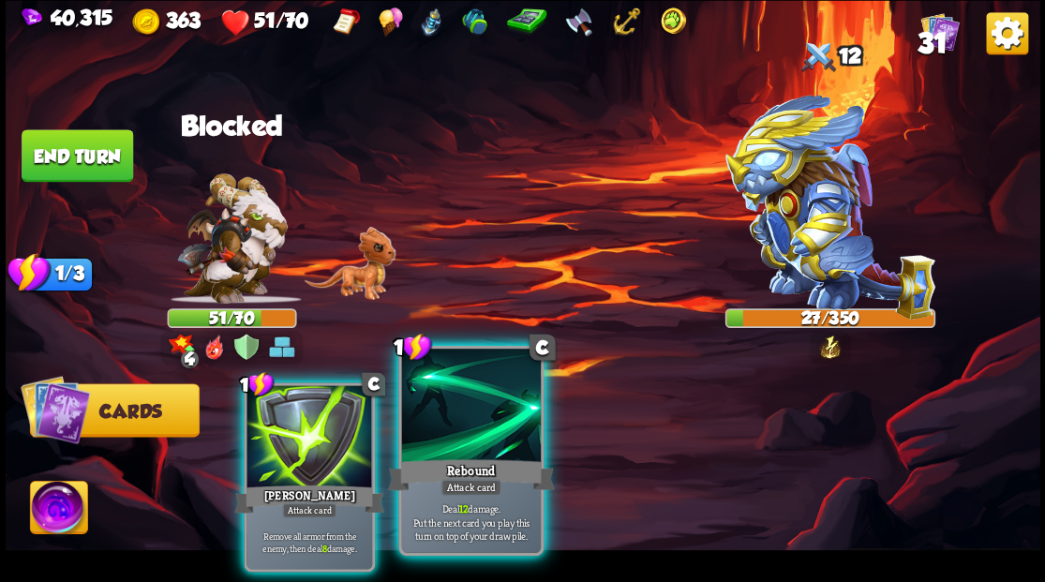
click at [411, 411] on div at bounding box center [470, 407] width 139 height 117
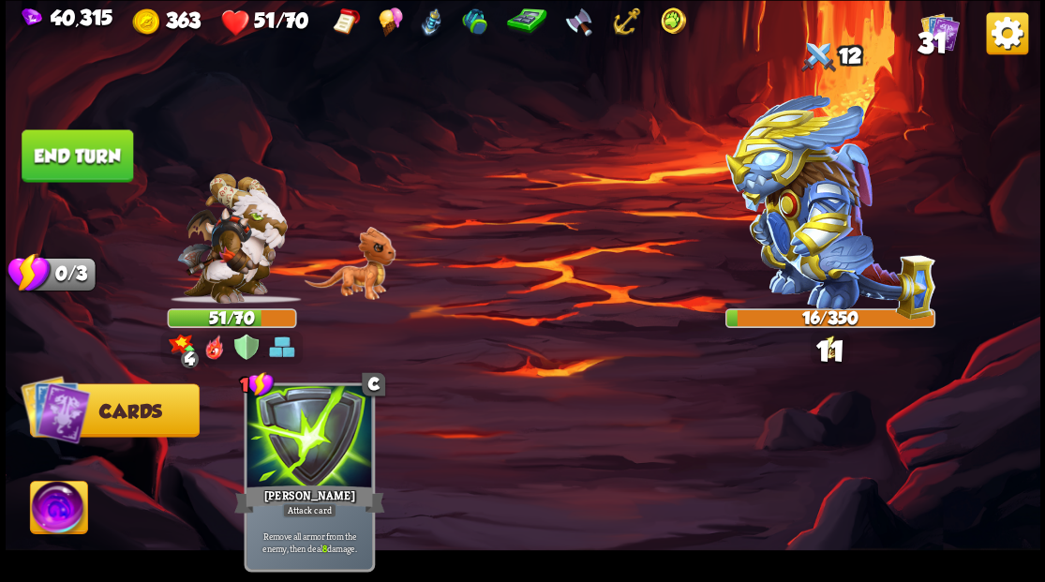
click at [81, 171] on button "End turn" at bounding box center [78, 155] width 112 height 52
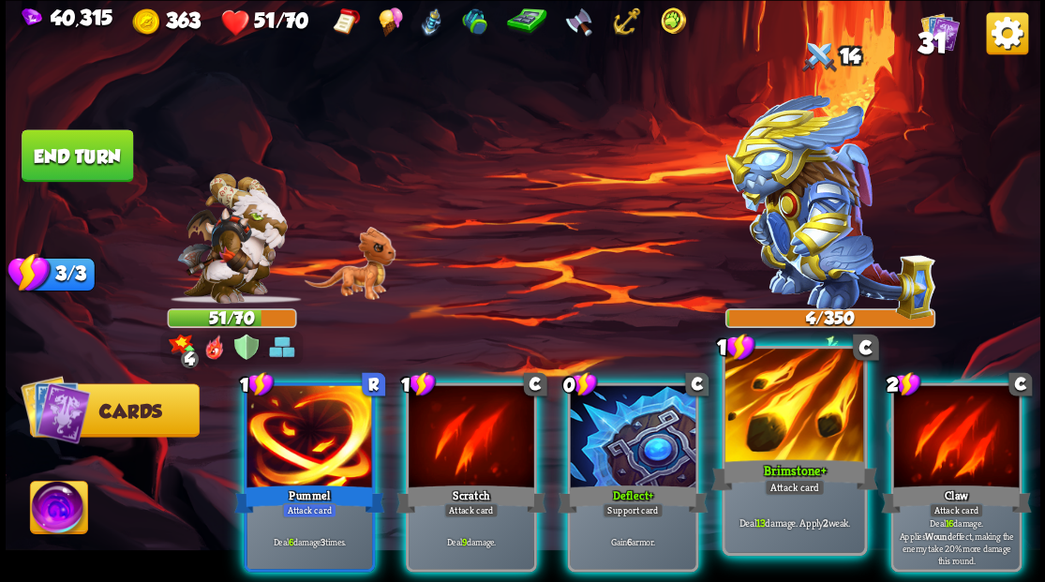
click at [772, 426] on div at bounding box center [794, 407] width 139 height 117
